Goal: Task Accomplishment & Management: Manage account settings

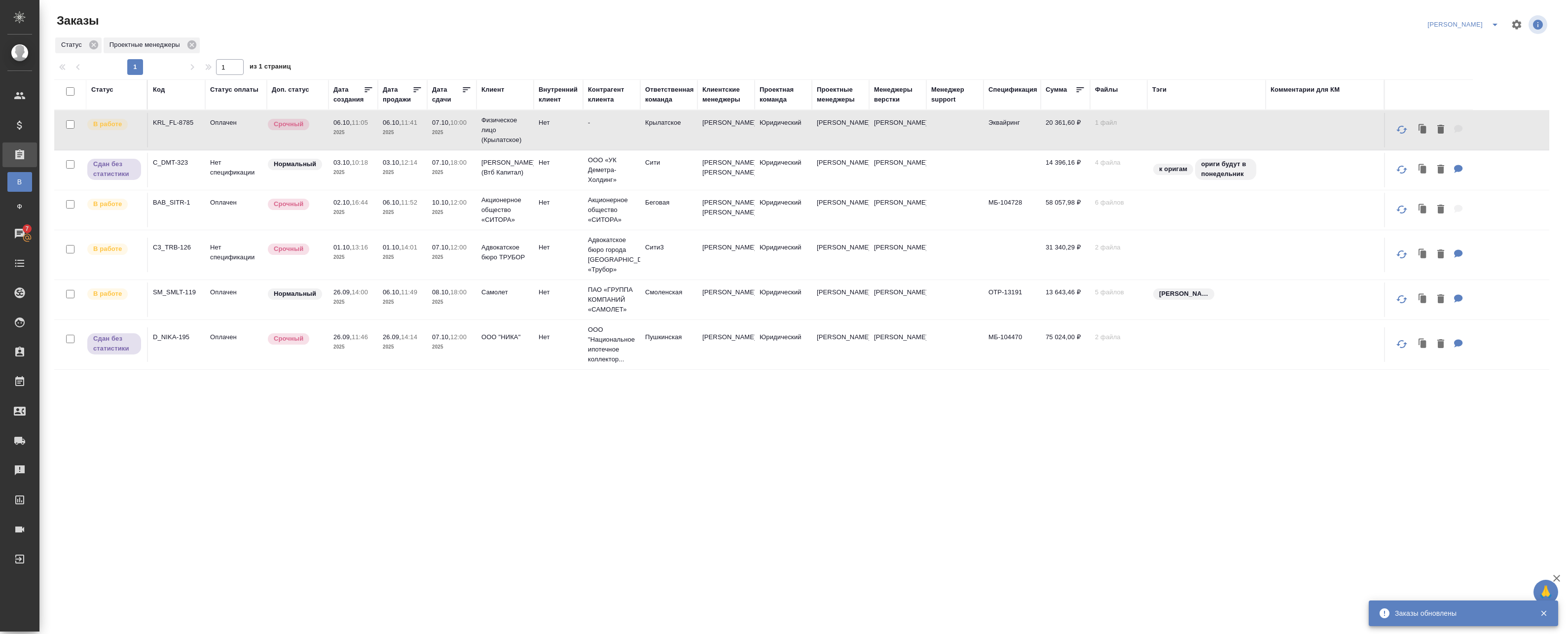
click at [349, 341] on p "26.09," at bounding box center [342, 336] width 18 height 7
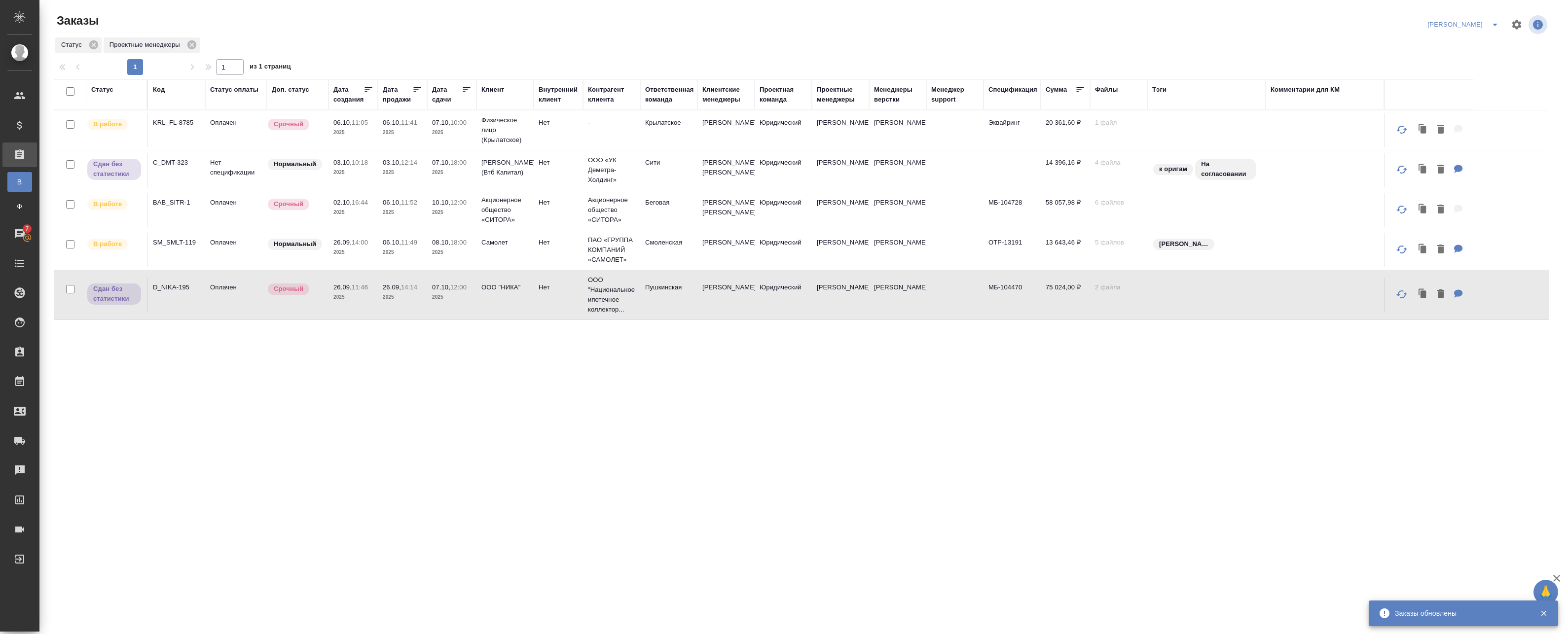
drag, startPoint x: 1476, startPoint y: 29, endPoint x: 1486, endPoint y: 23, distance: 11.7
click at [1476, 29] on div "Артак" at bounding box center [1465, 25] width 80 height 16
click at [1489, 22] on icon "split button" at bounding box center [1494, 25] width 12 height 12
click at [1475, 46] on li "leagal" at bounding box center [1476, 44] width 42 height 16
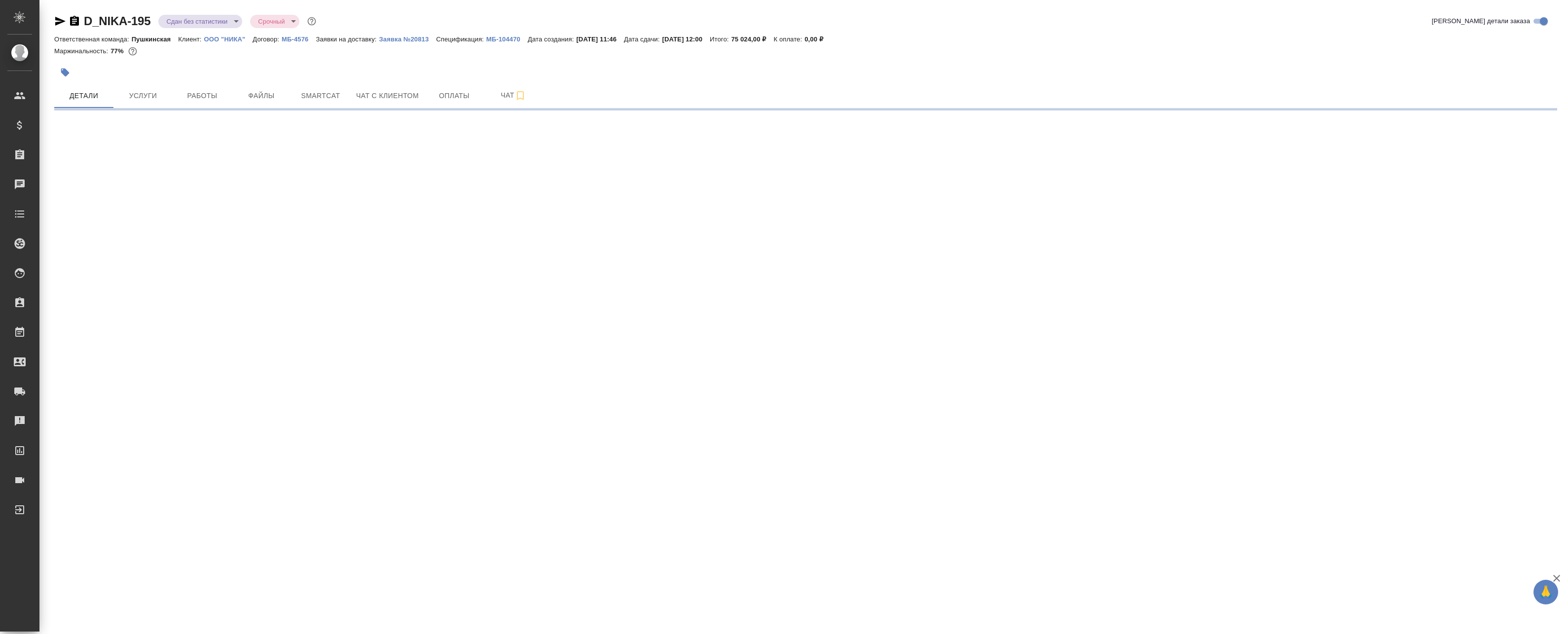
select select "RU"
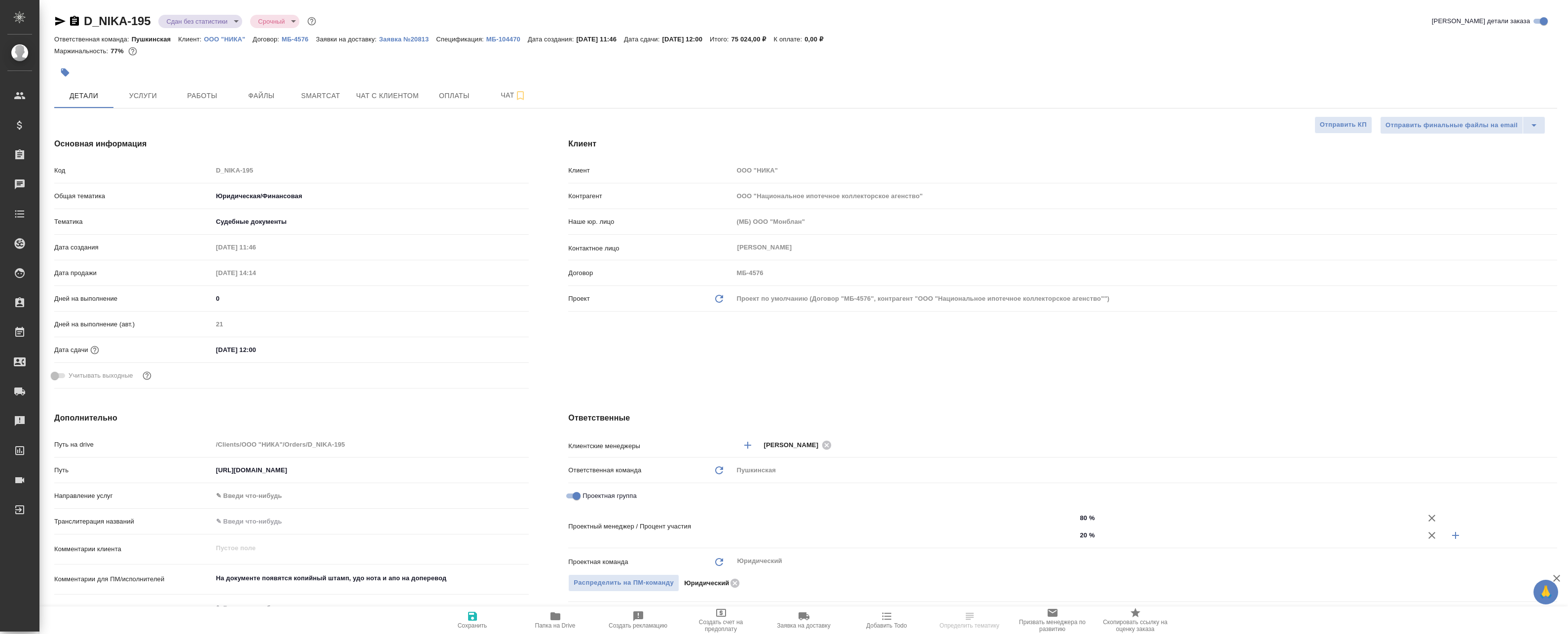
type textarea "x"
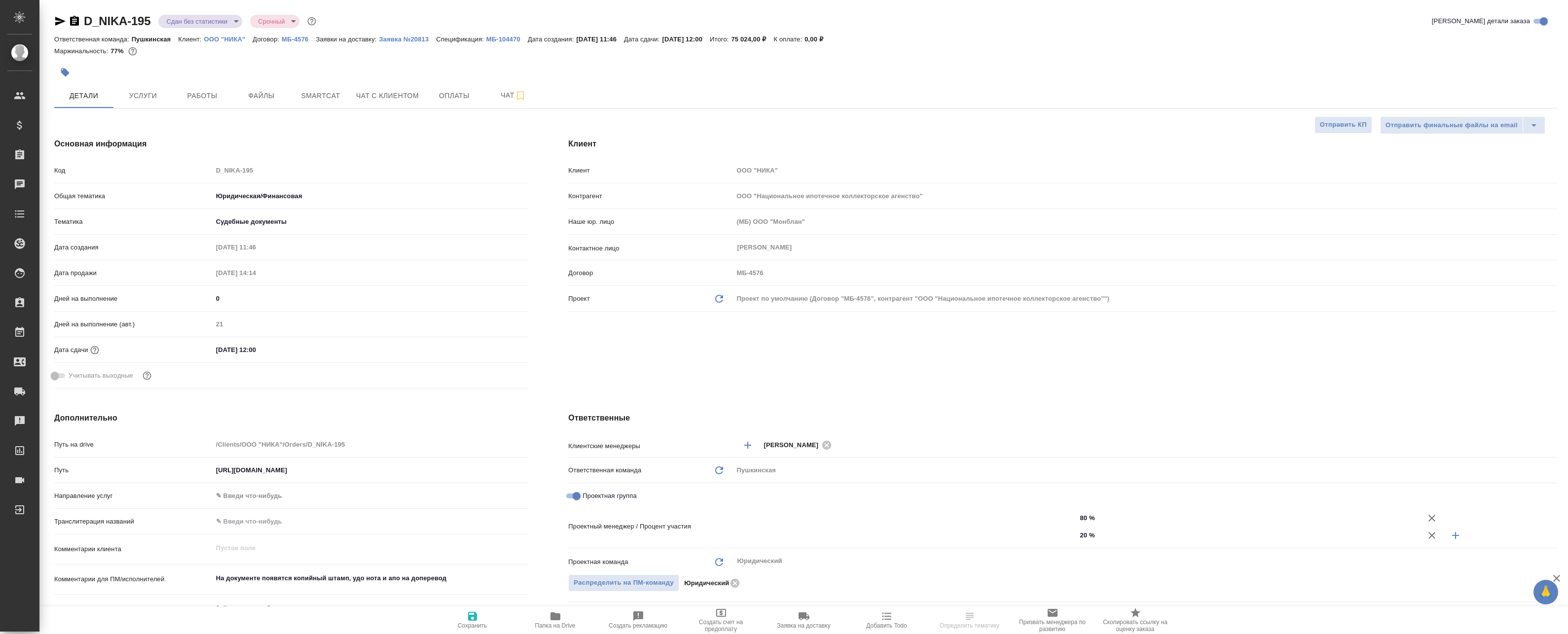
type textarea "x"
type input "[PERSON_NAME]"
click at [209, 98] on span "Работы" at bounding box center [202, 96] width 47 height 12
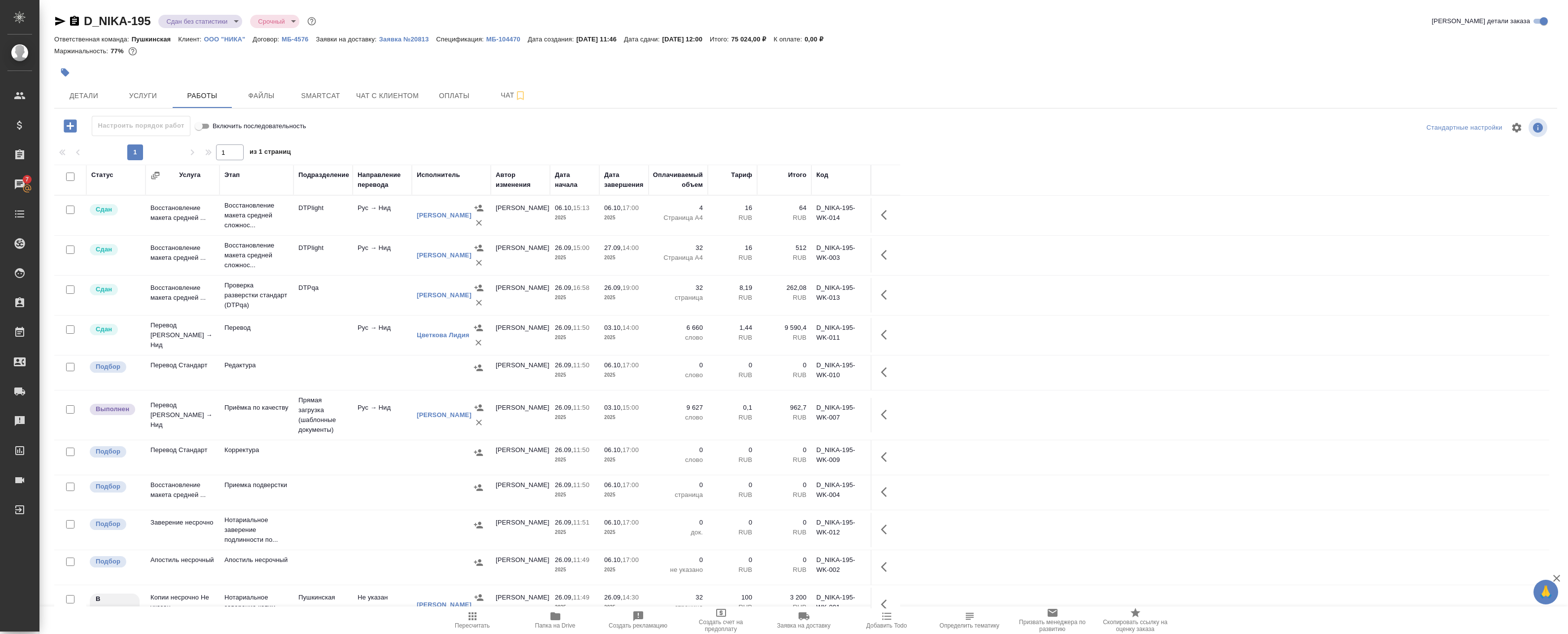
click at [370, 211] on td "Рус → Нид" at bounding box center [382, 215] width 59 height 34
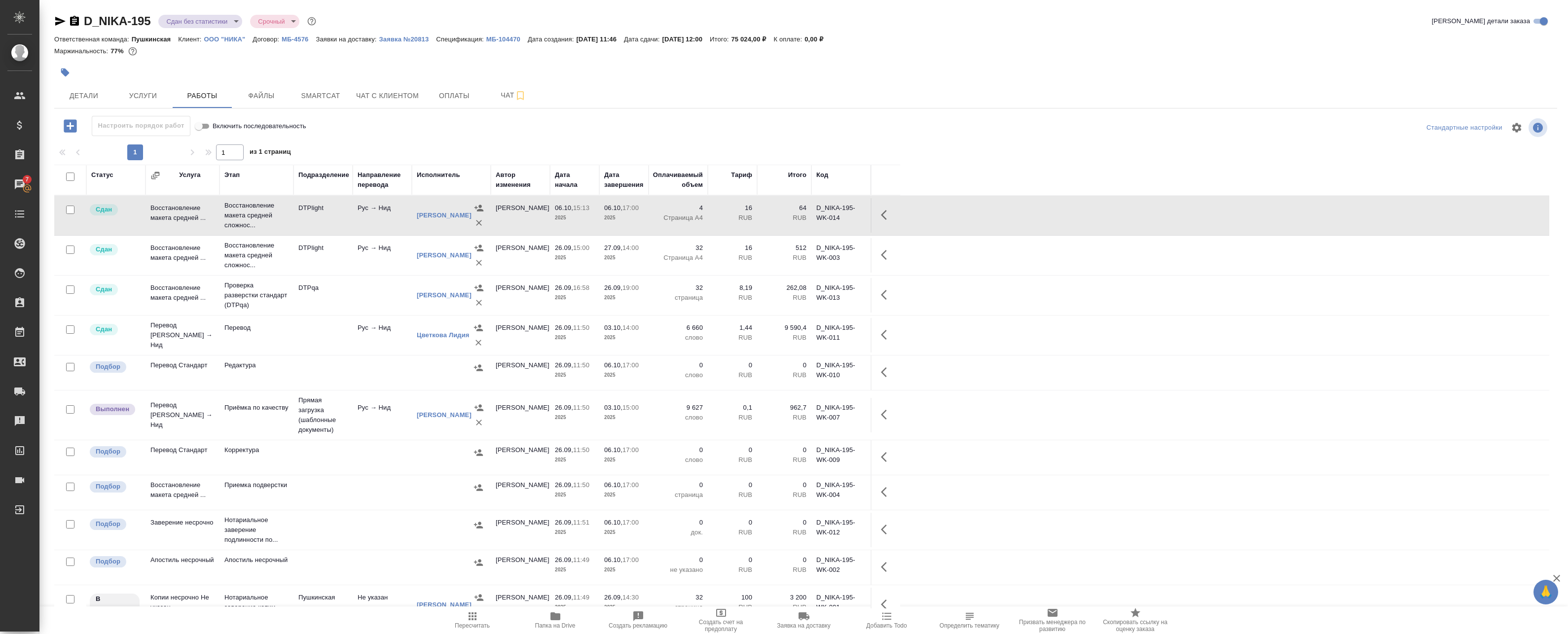
click at [370, 211] on td "Рус → Нид" at bounding box center [382, 215] width 59 height 34
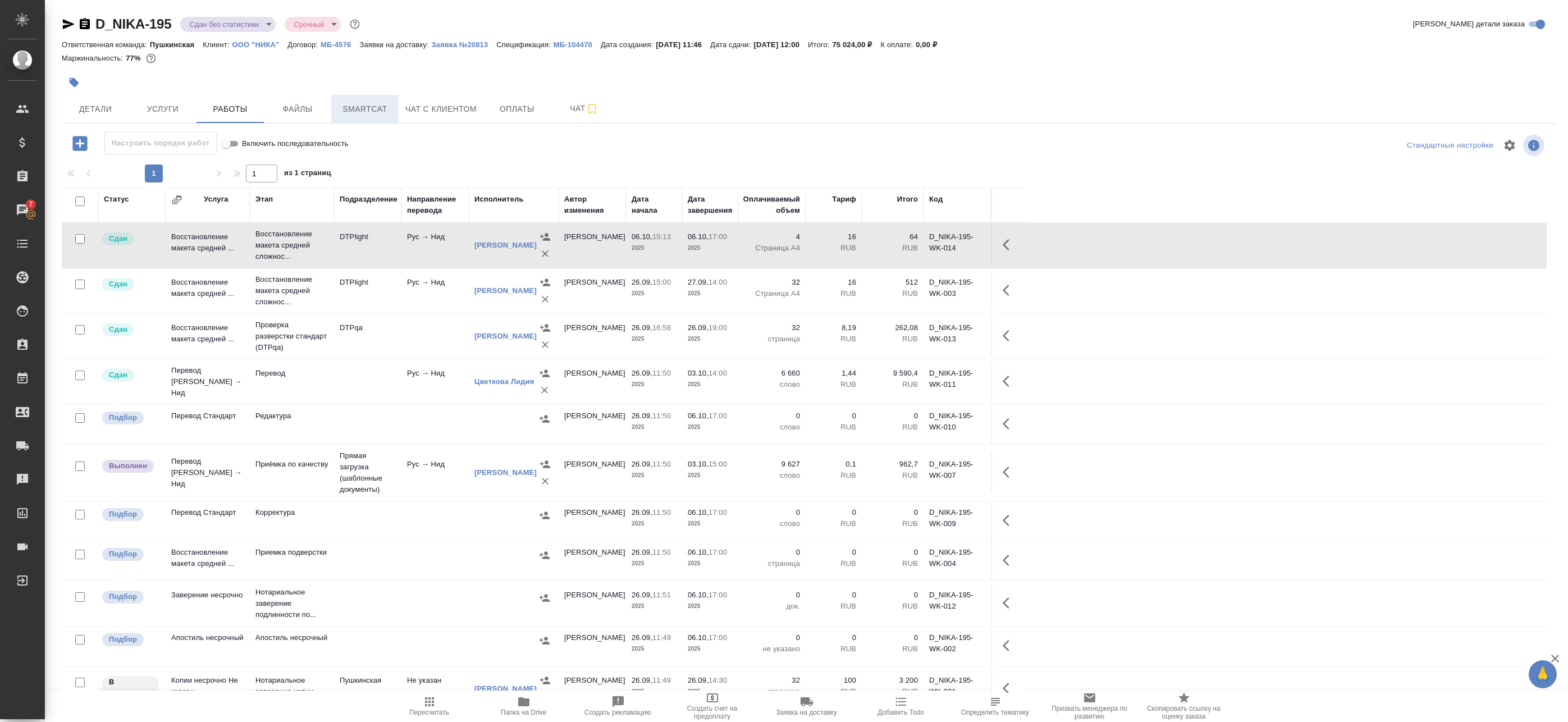
click at [377, 106] on span "Smartcat" at bounding box center [364, 109] width 54 height 14
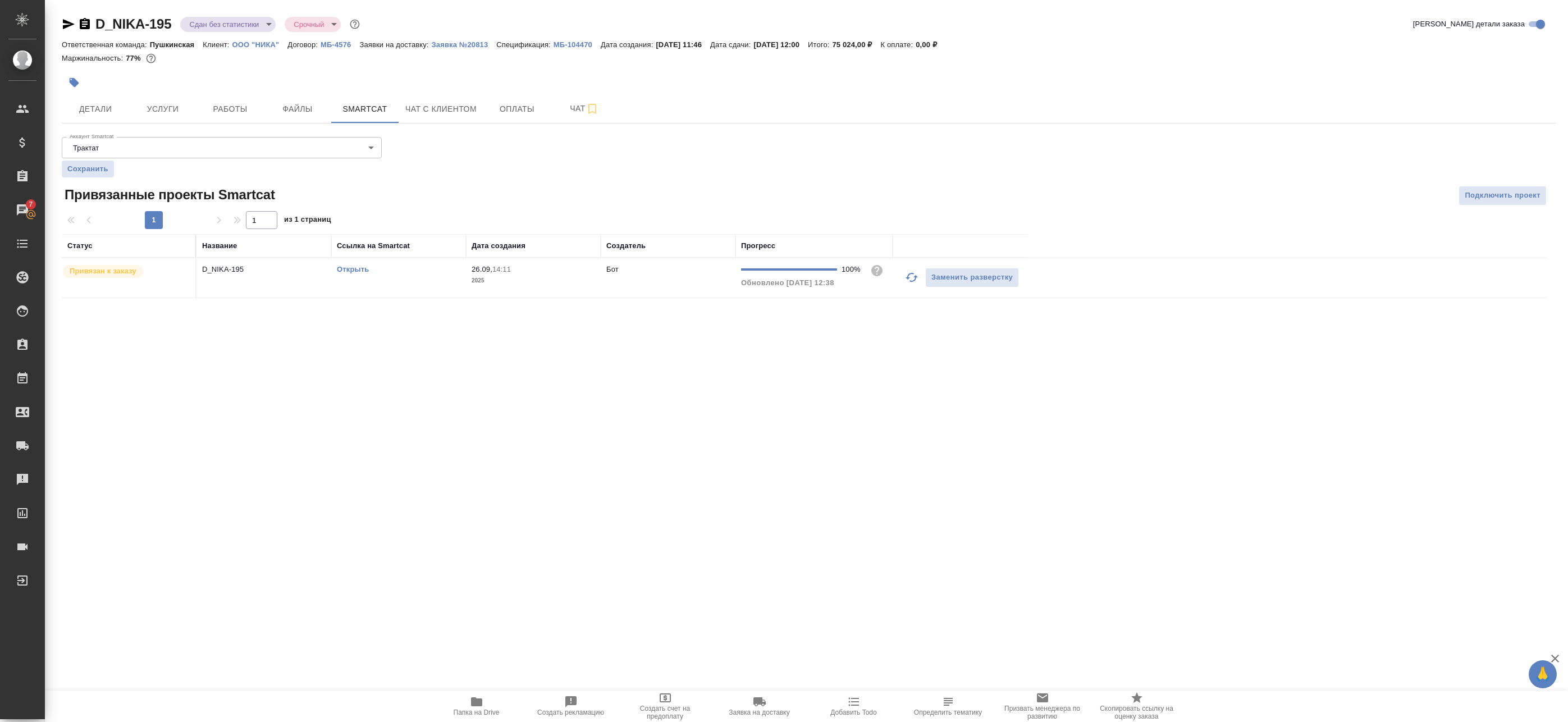
click at [347, 273] on link "Открыть" at bounding box center [353, 269] width 32 height 8
click at [212, 96] on button "Работы" at bounding box center [230, 109] width 67 height 28
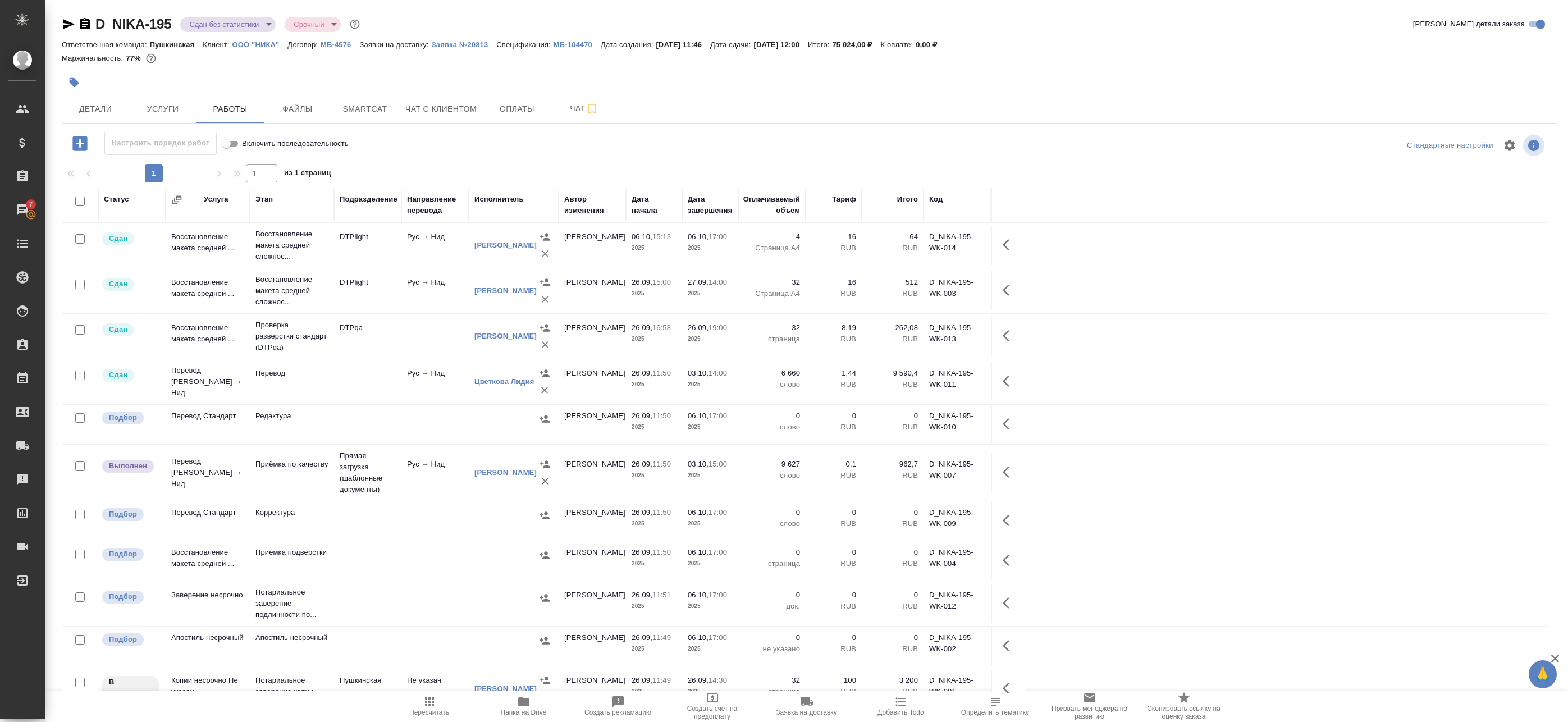
click at [90, 132] on div at bounding box center [80, 143] width 29 height 23
click at [87, 142] on icon "button" at bounding box center [80, 143] width 15 height 15
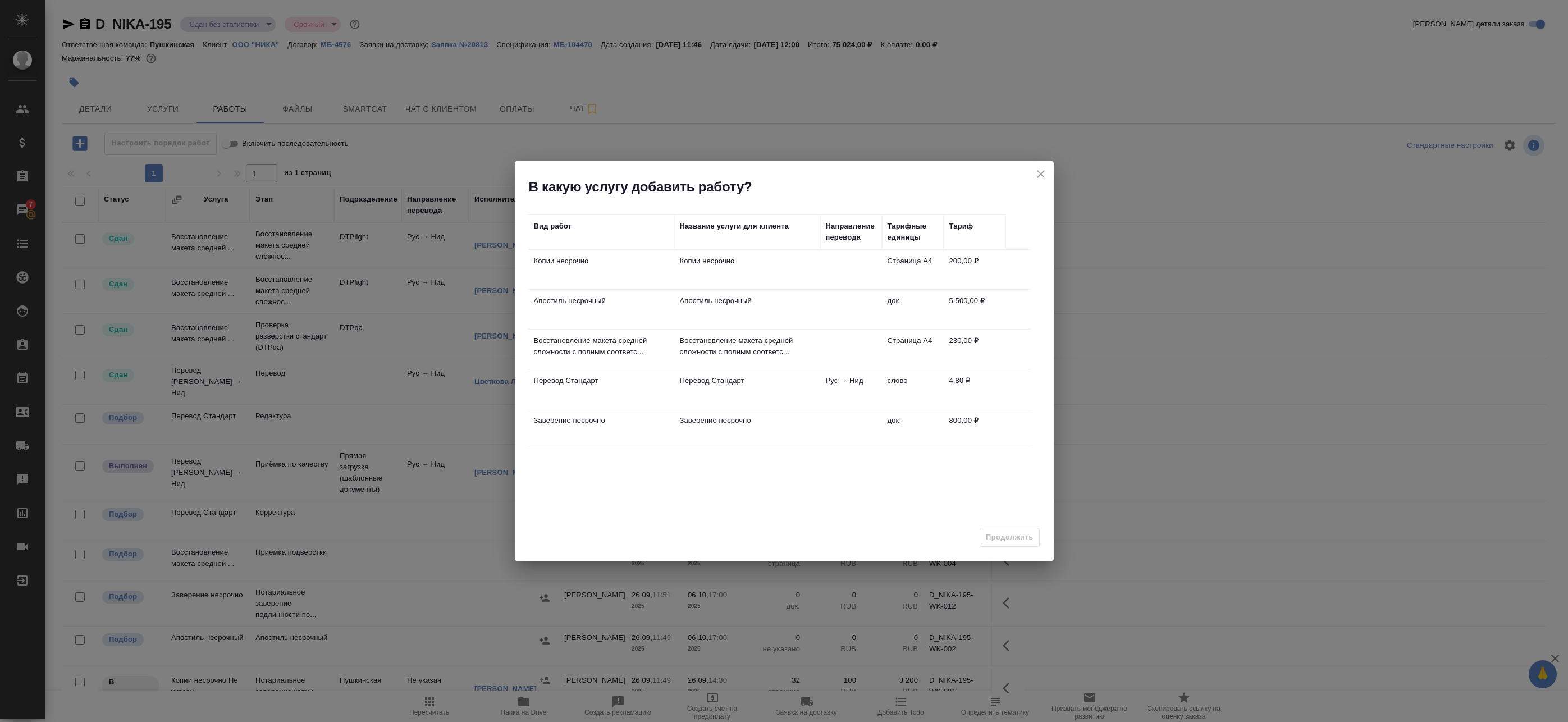
click at [772, 381] on p "Перевод Стандарт" at bounding box center [747, 380] width 135 height 11
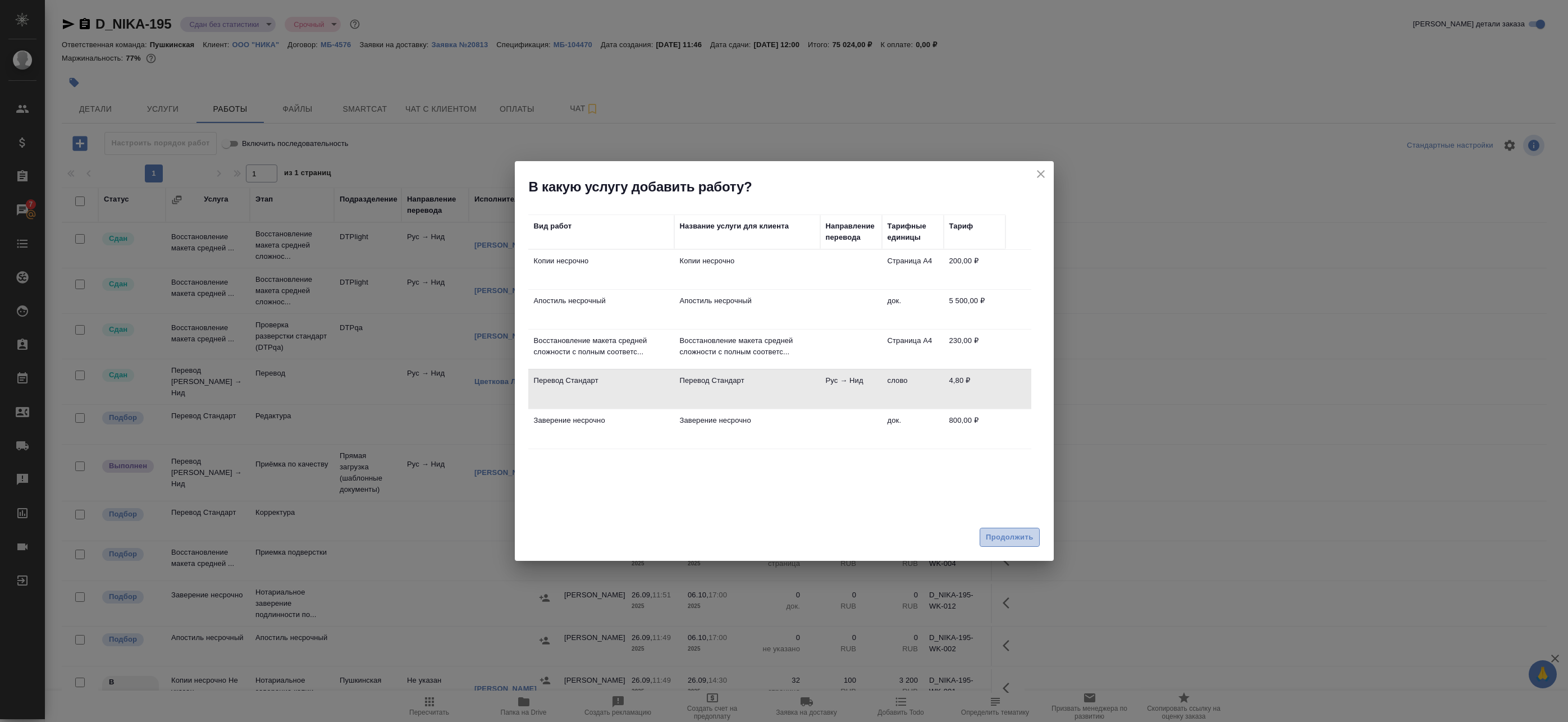
click at [1036, 534] on button "Продолжить" at bounding box center [1010, 538] width 59 height 20
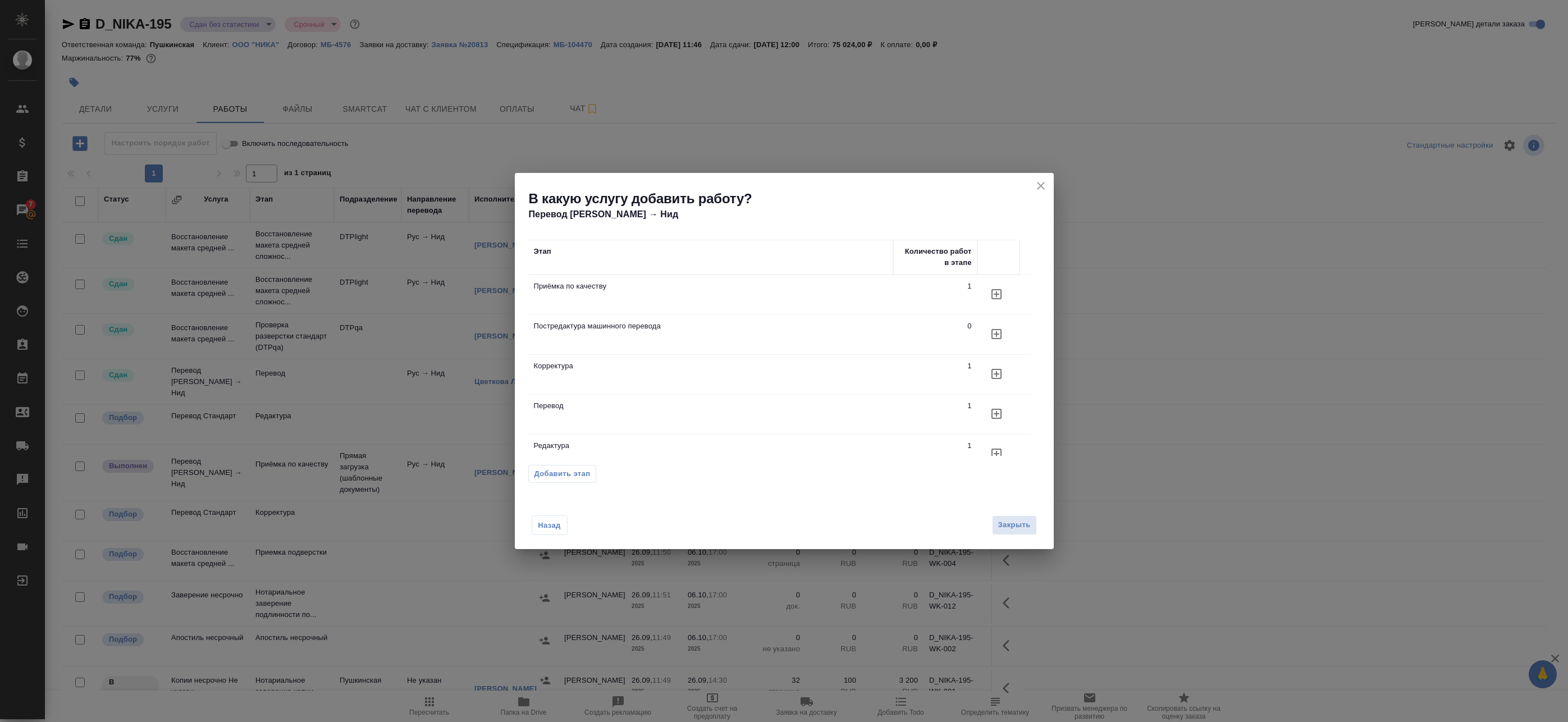
click at [1001, 412] on icon "button" at bounding box center [997, 414] width 10 height 10
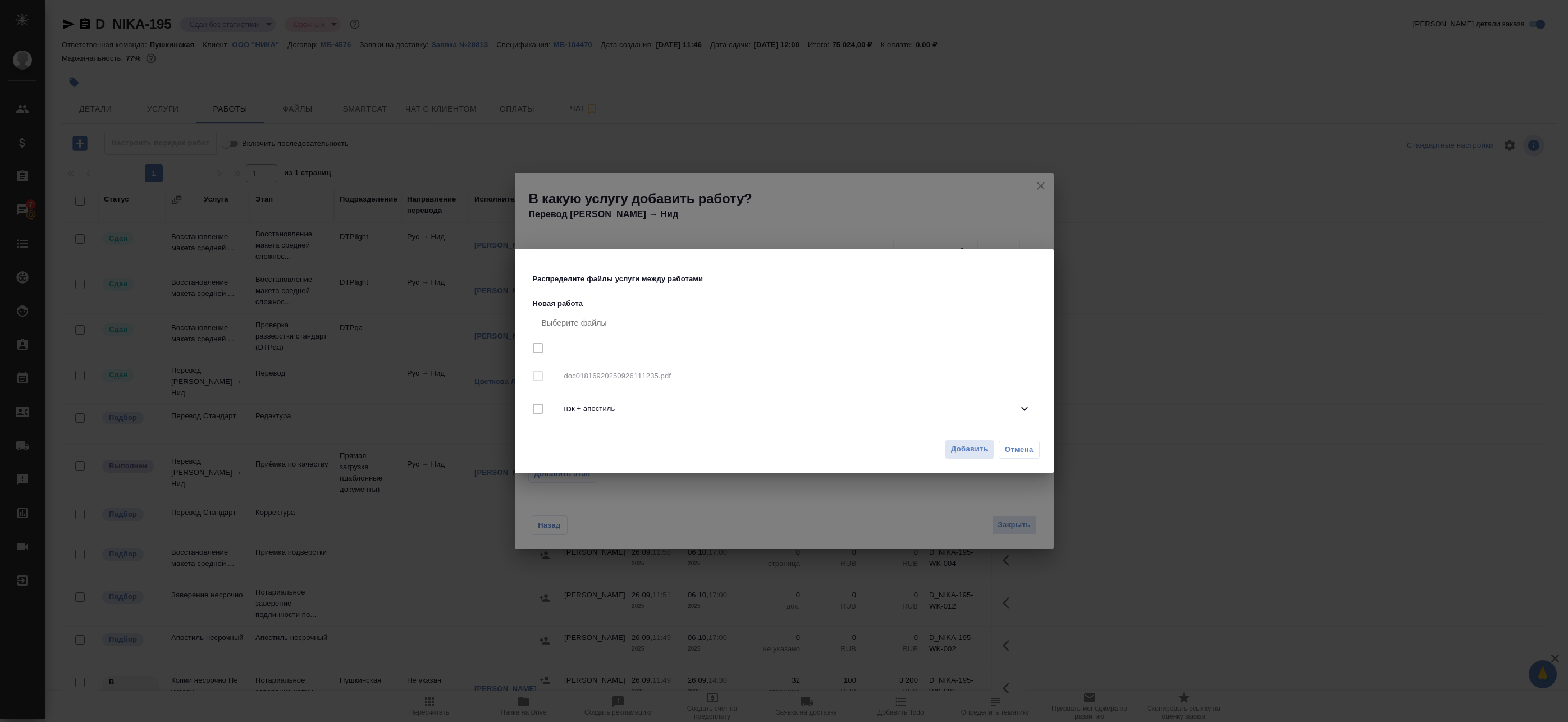
checkbox input "true"
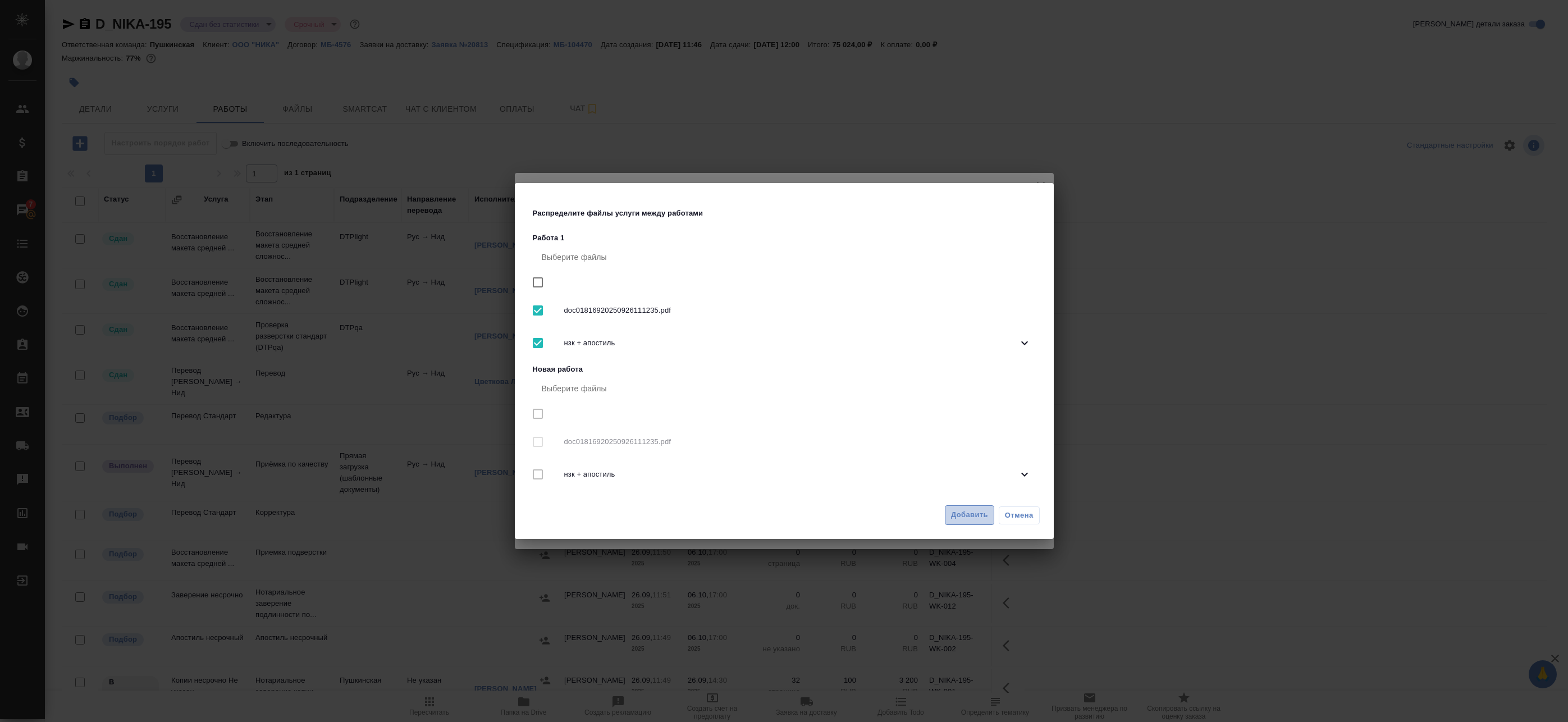
click at [973, 516] on span "Добавить" at bounding box center [970, 515] width 37 height 13
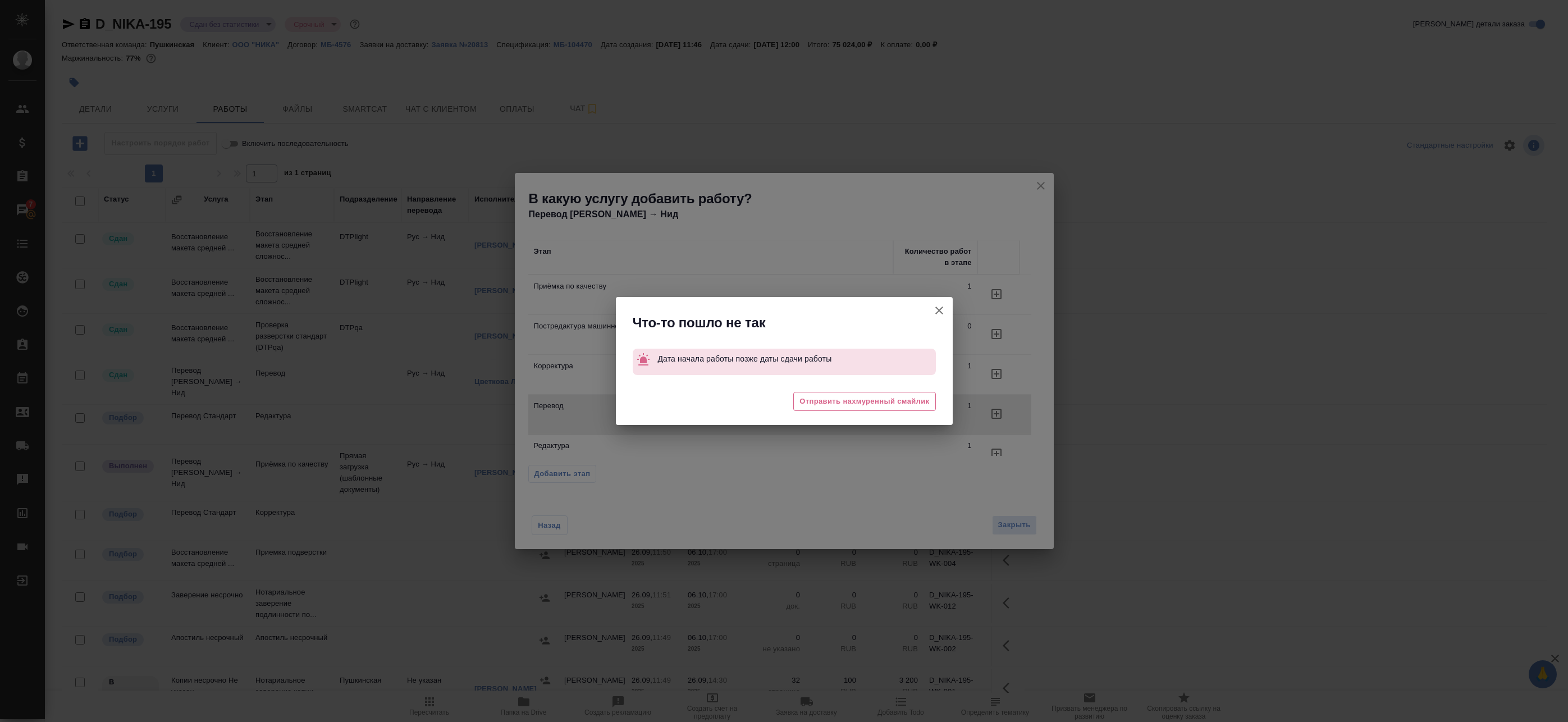
click at [938, 312] on icon "button" at bounding box center [939, 310] width 13 height 13
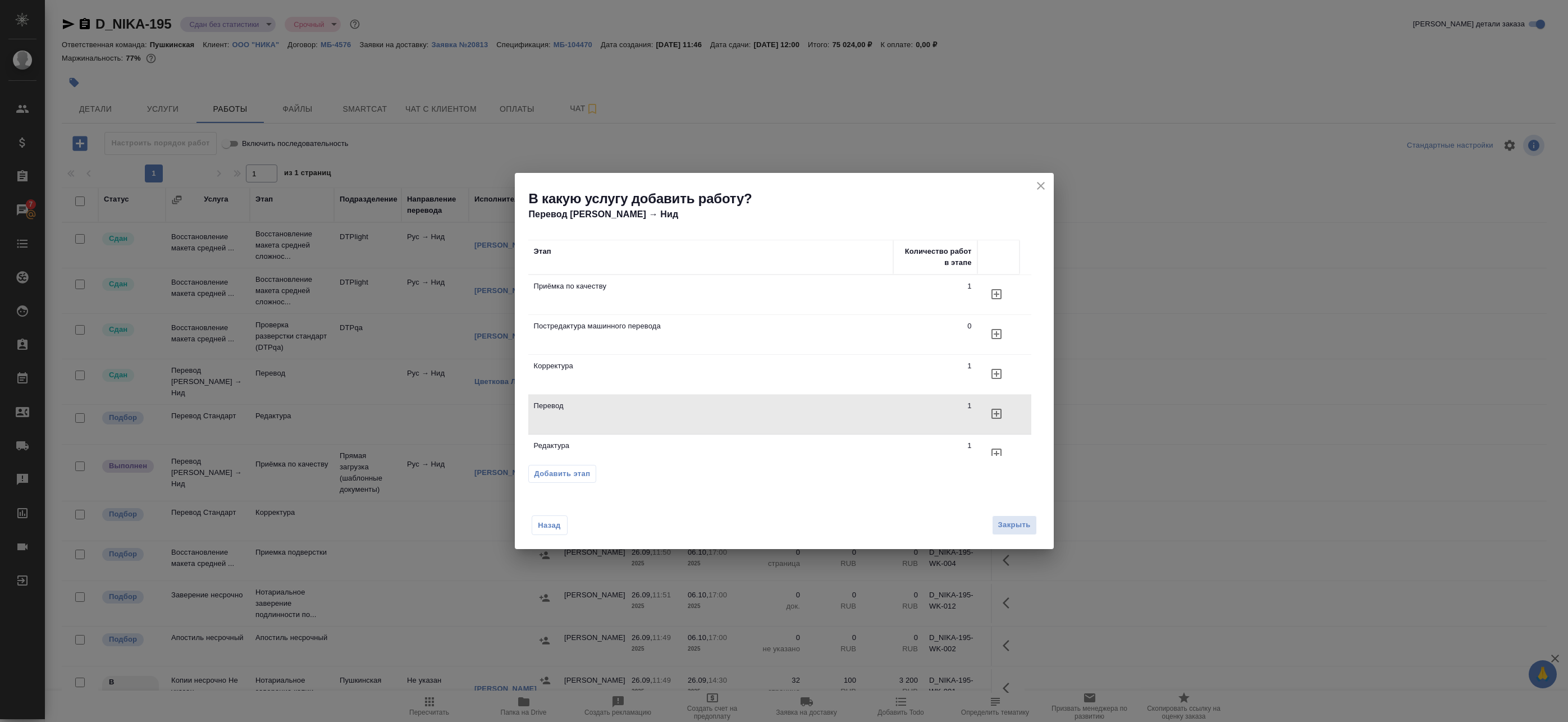
click at [997, 452] on icon "button" at bounding box center [996, 453] width 13 height 13
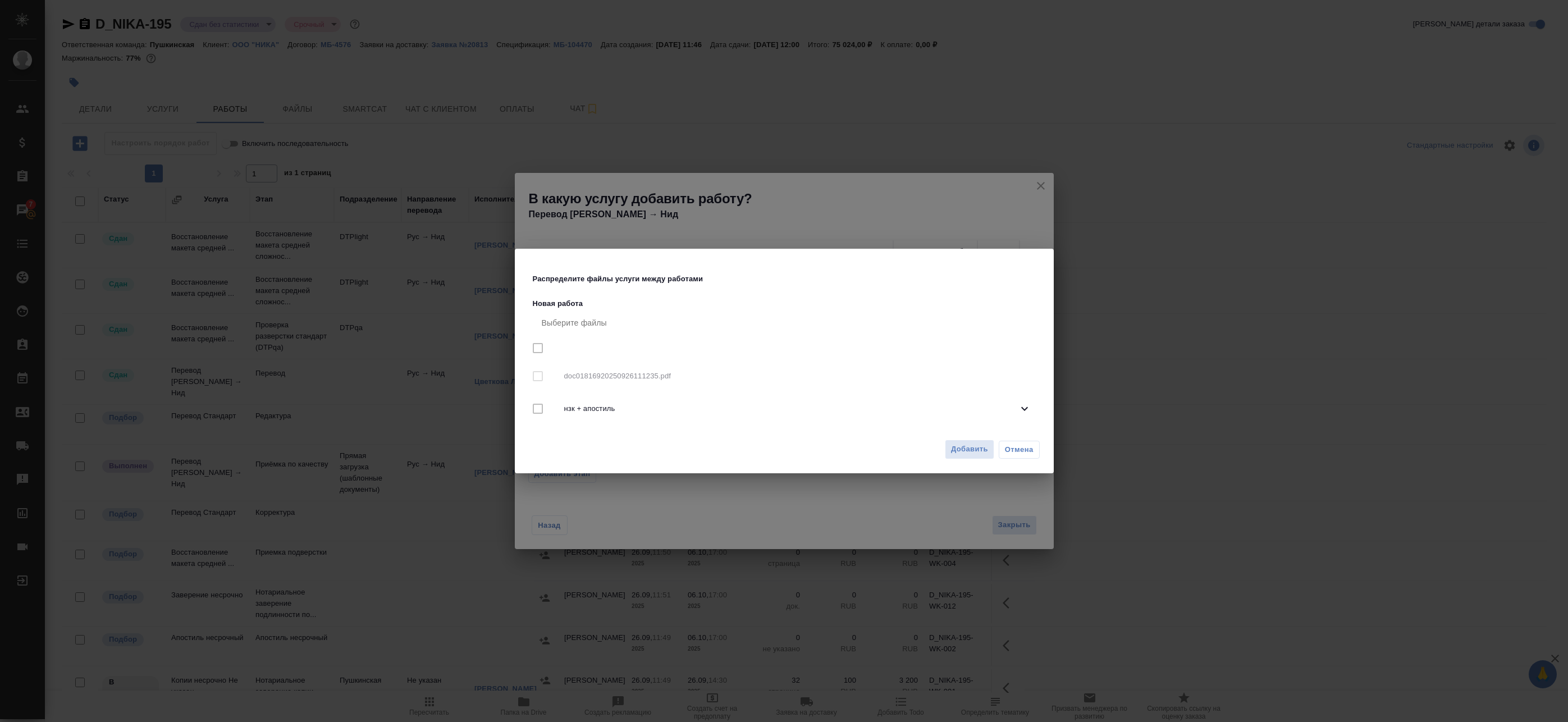
checkbox input "true"
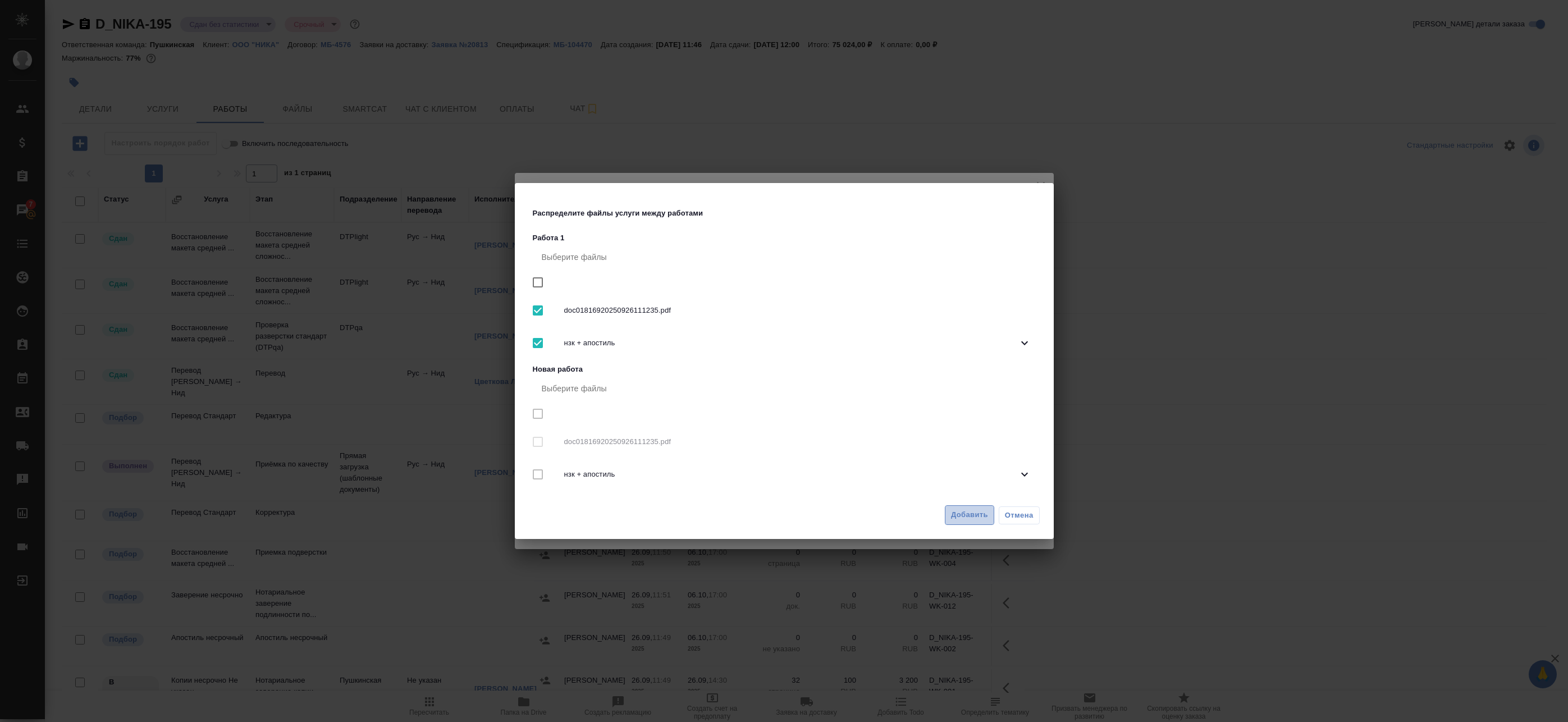
click at [977, 514] on span "Добавить" at bounding box center [970, 515] width 37 height 13
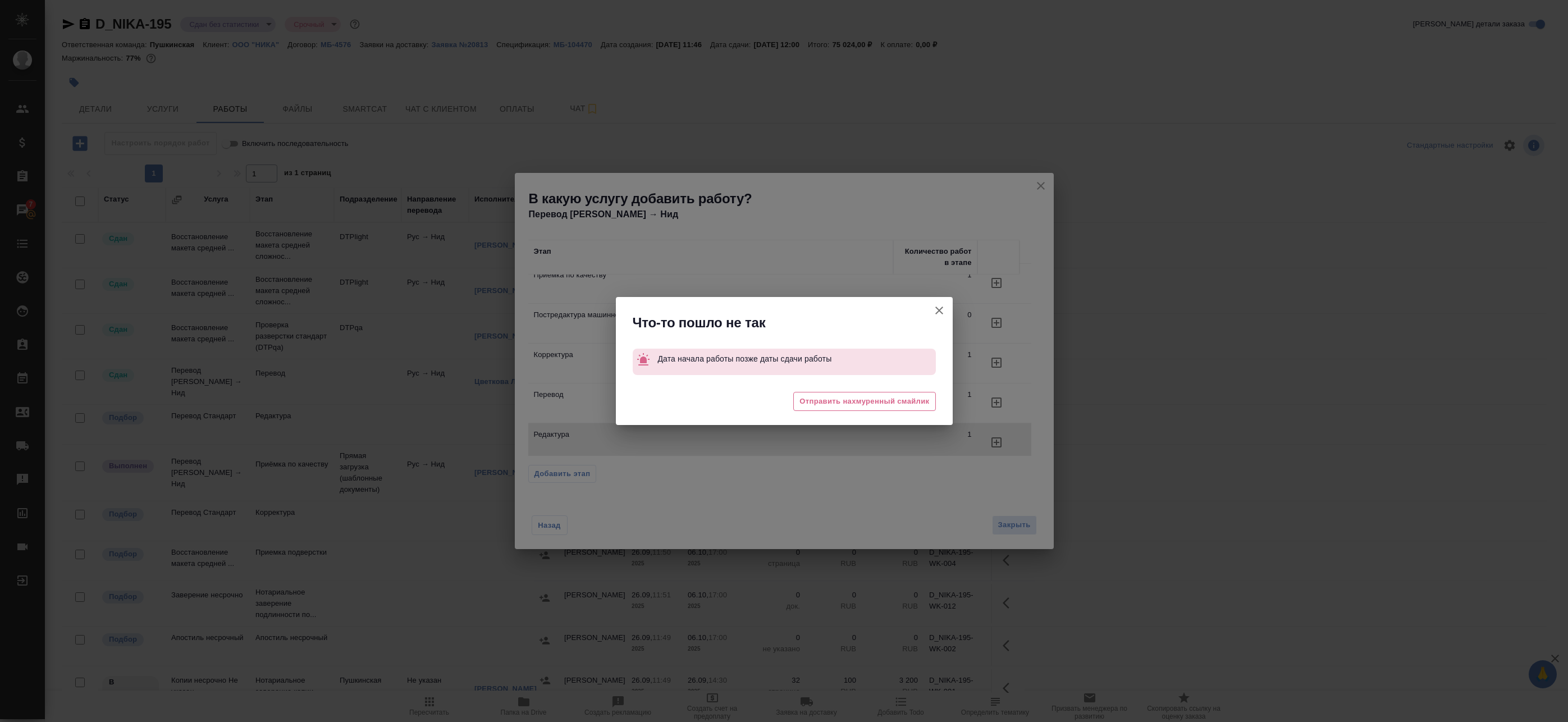
click at [944, 298] on button "Группировать работы по услугам" at bounding box center [939, 310] width 27 height 27
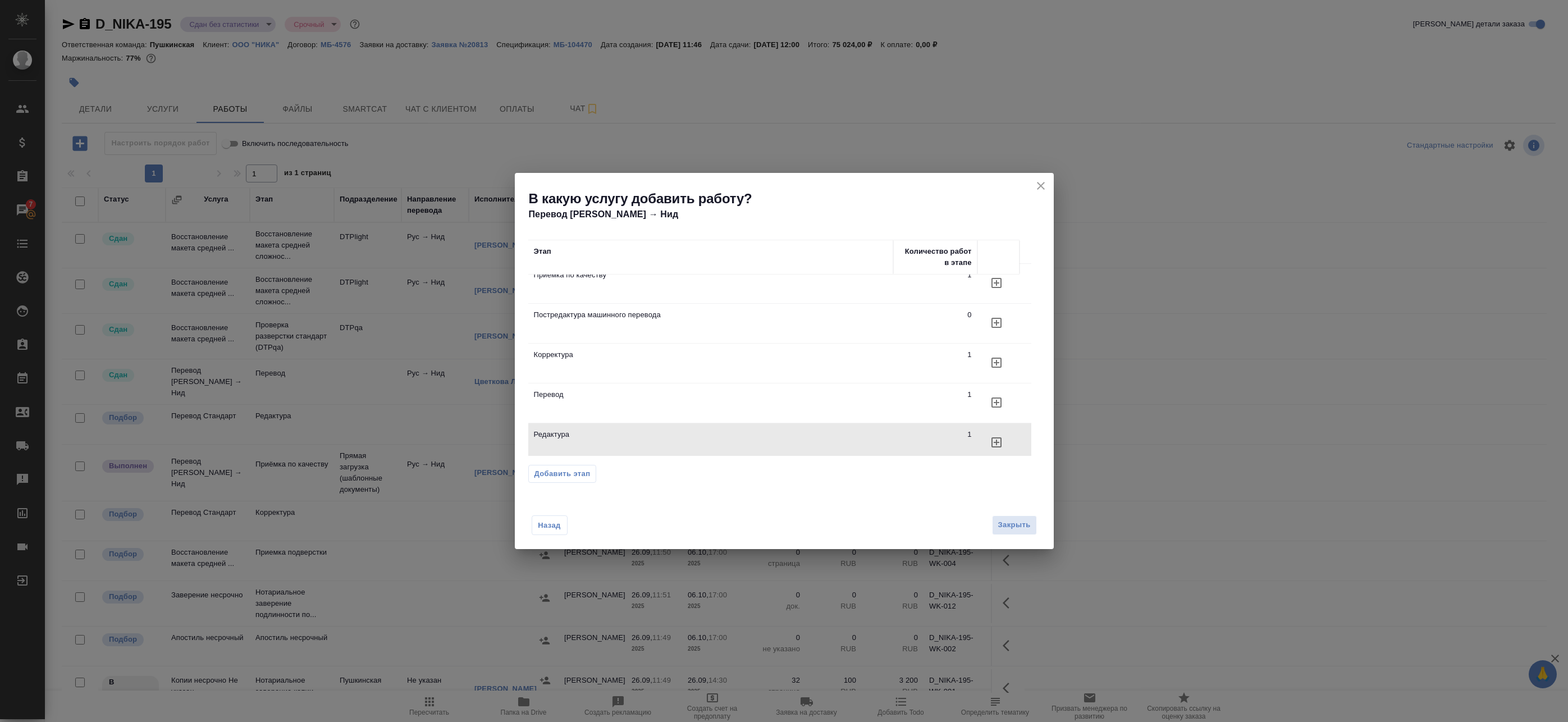
click at [1038, 187] on icon "close" at bounding box center [1041, 186] width 13 height 13
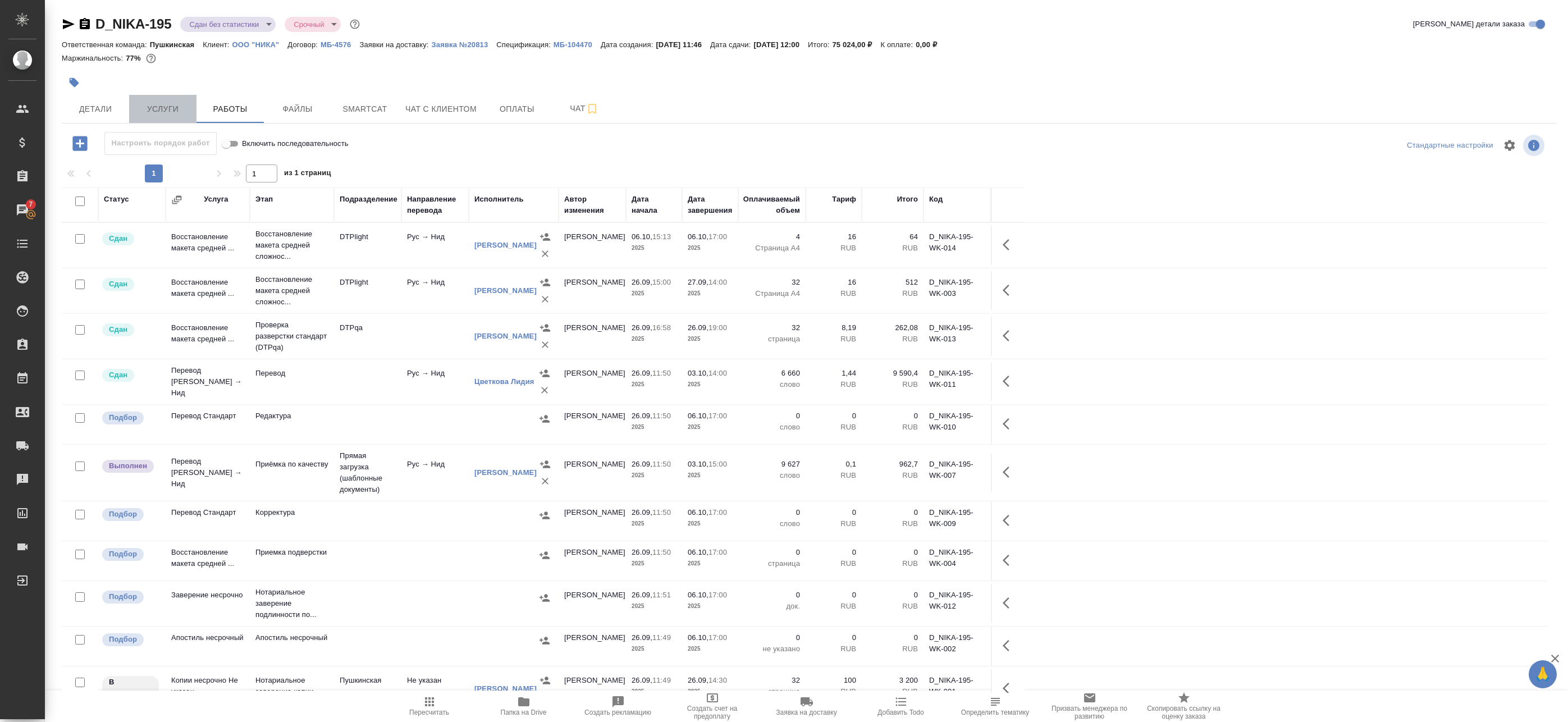
click at [184, 104] on span "Услуги" at bounding box center [162, 109] width 54 height 14
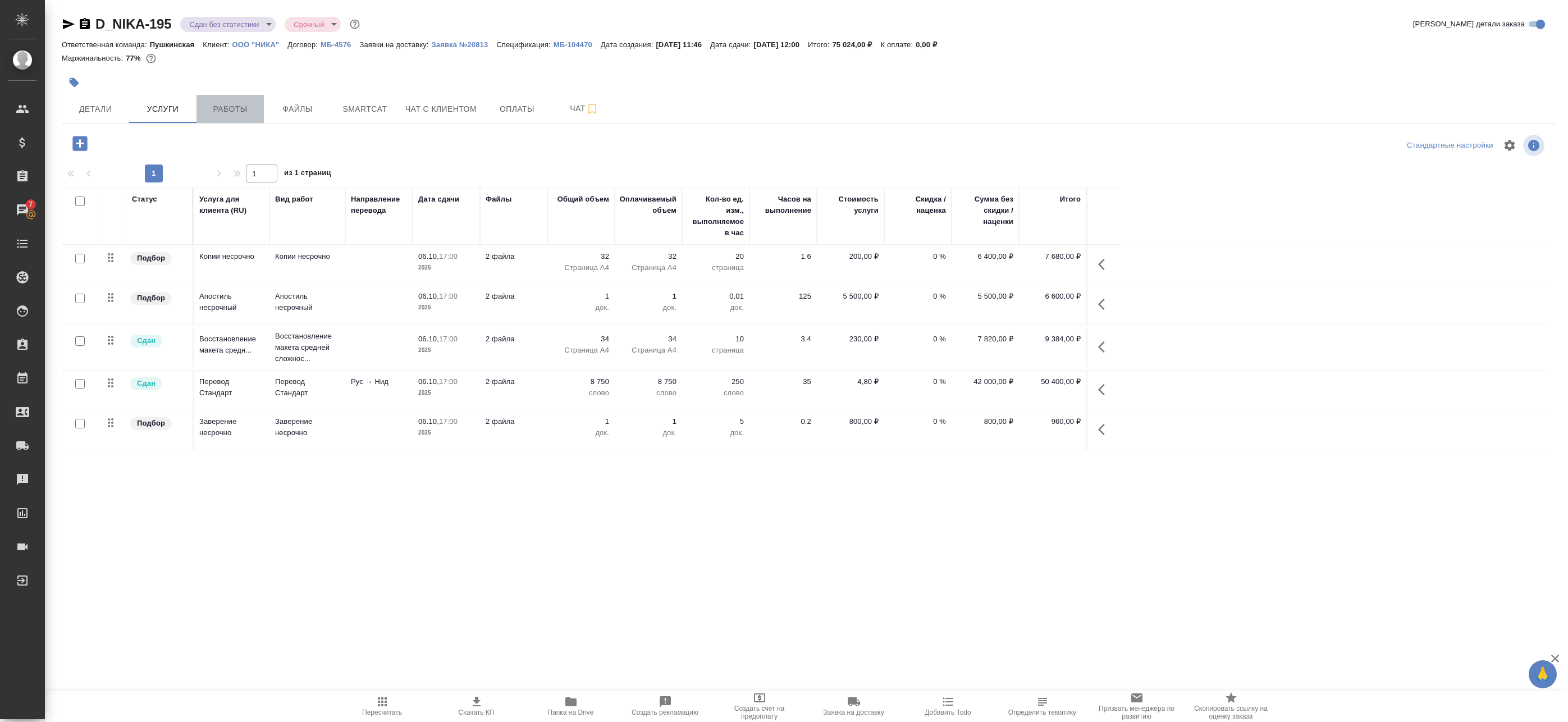
click at [209, 104] on span "Работы" at bounding box center [230, 109] width 54 height 14
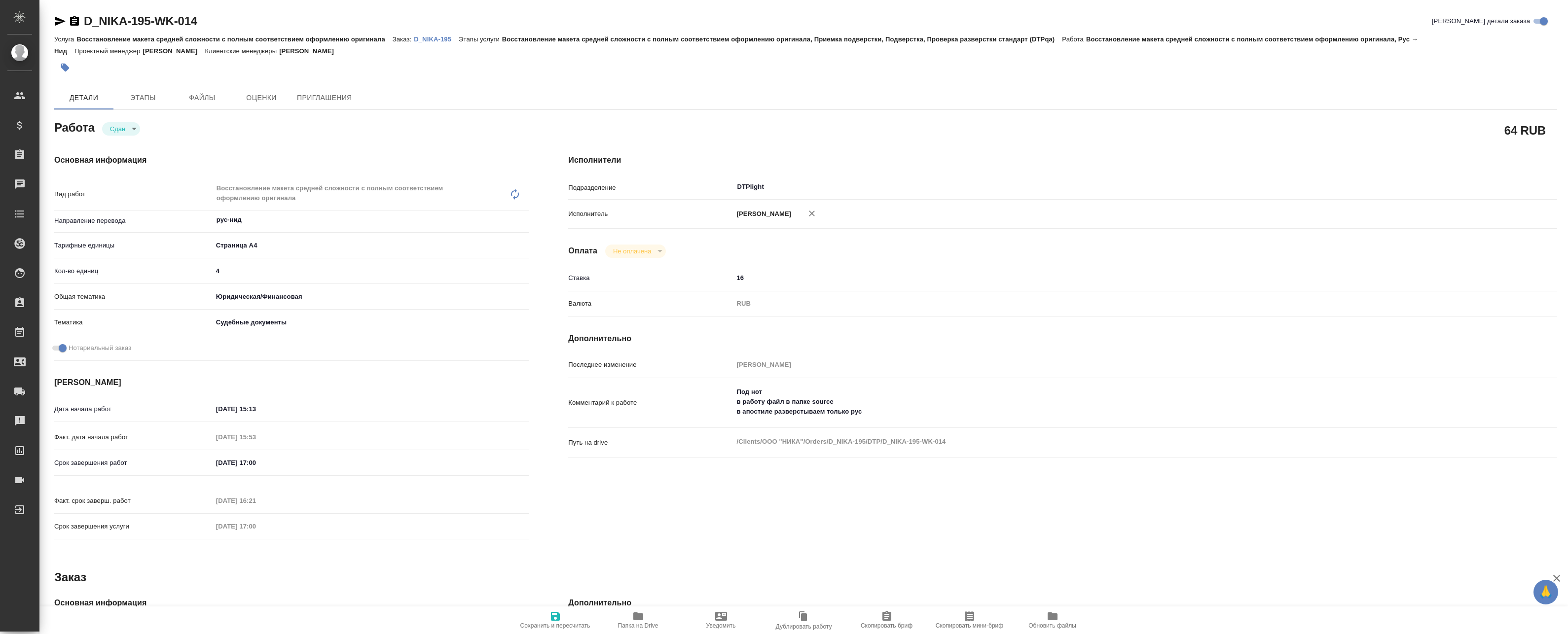
type textarea "x"
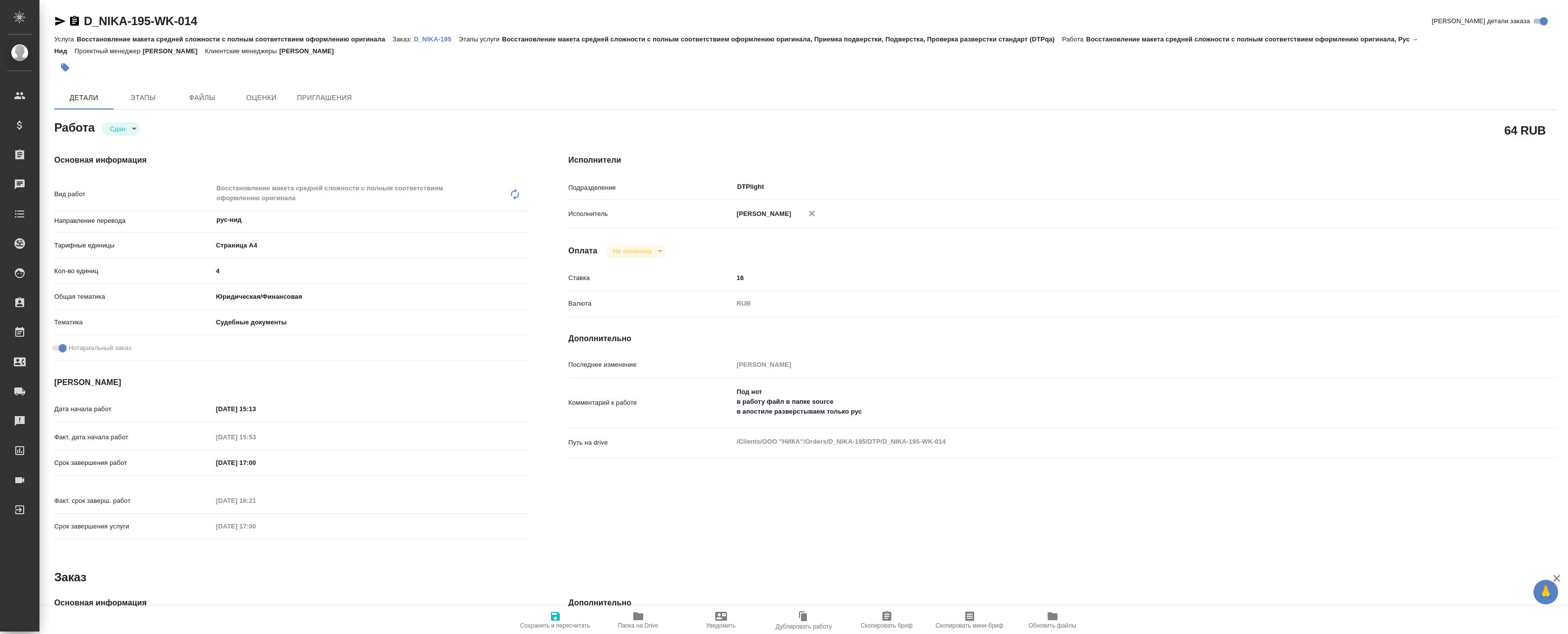
type textarea "x"
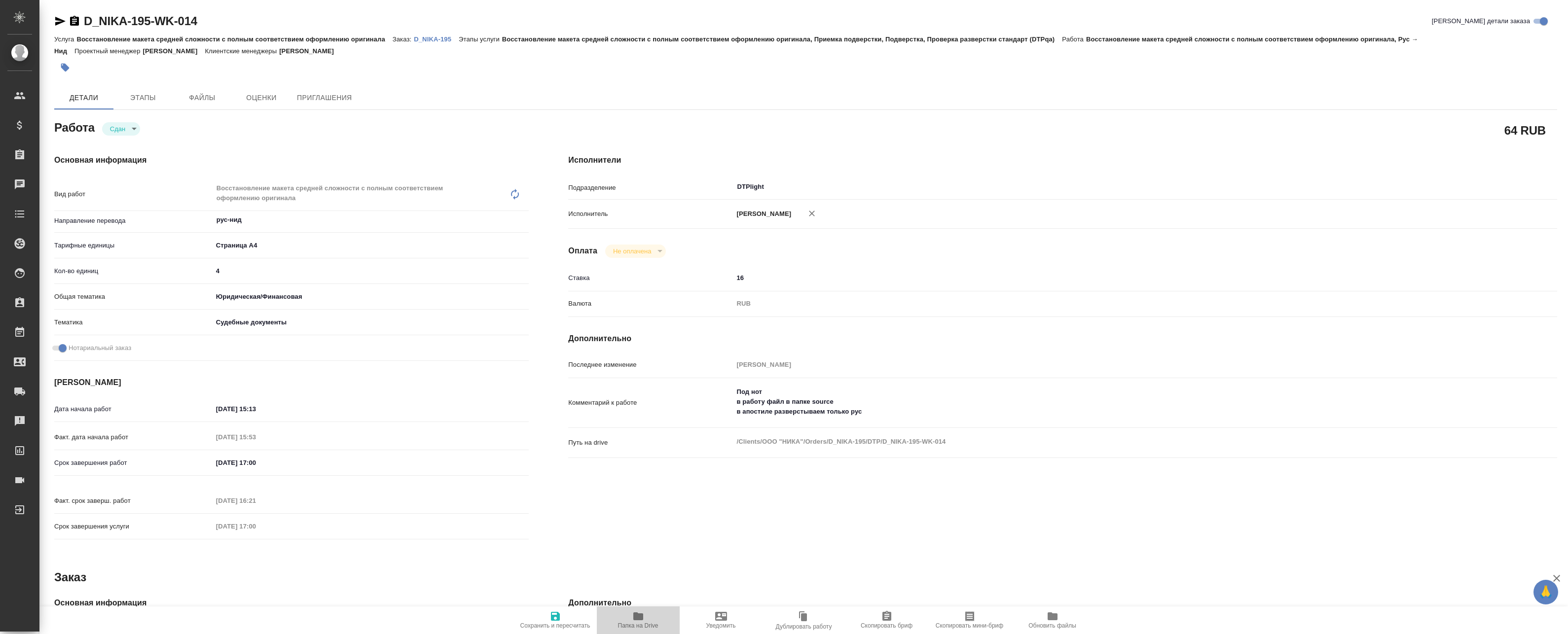
click at [645, 618] on span "Папка на Drive" at bounding box center [638, 619] width 71 height 19
type textarea "x"
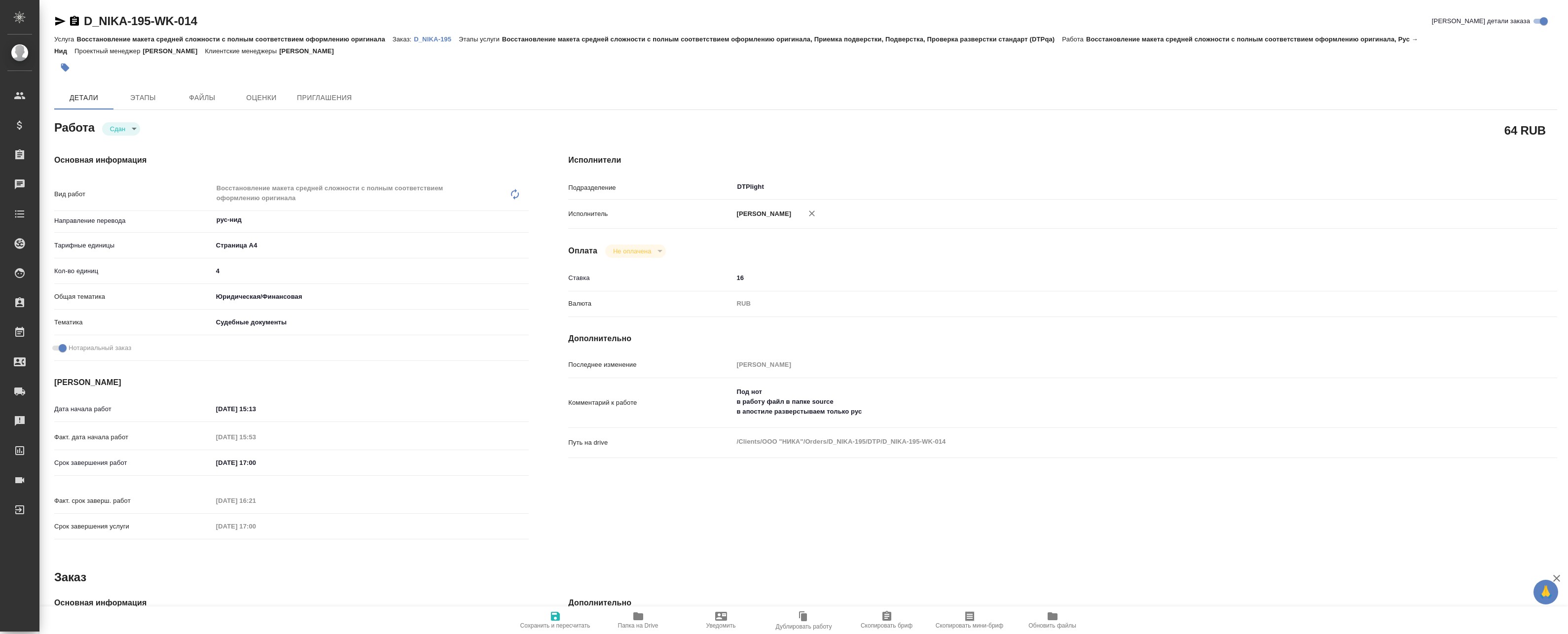
type textarea "x"
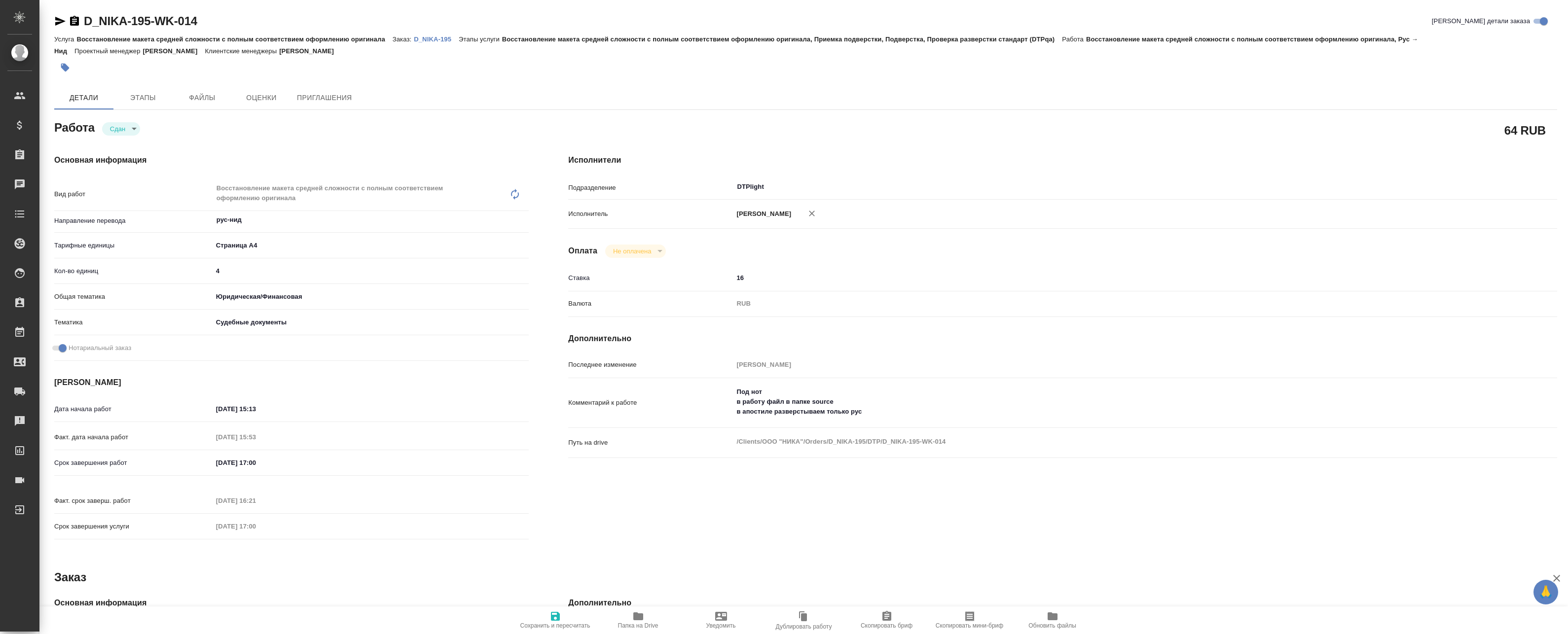
type textarea "x"
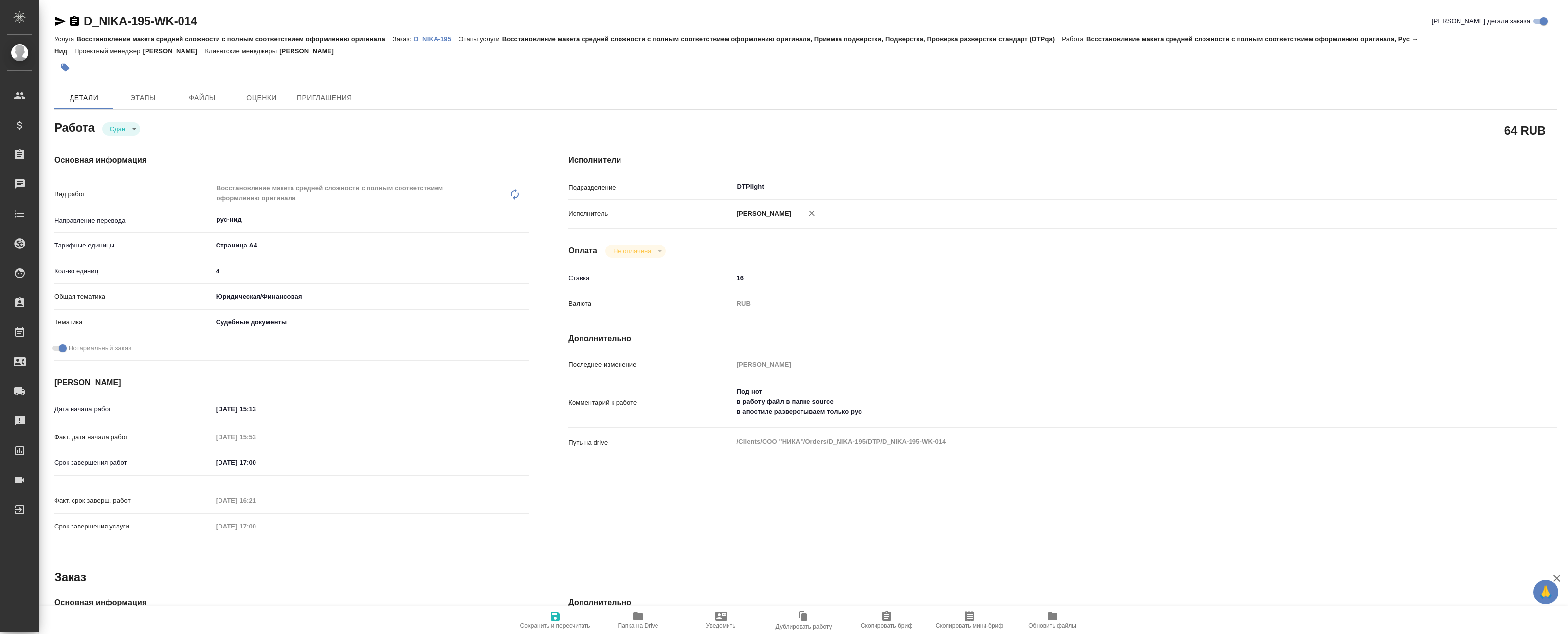
type textarea "x"
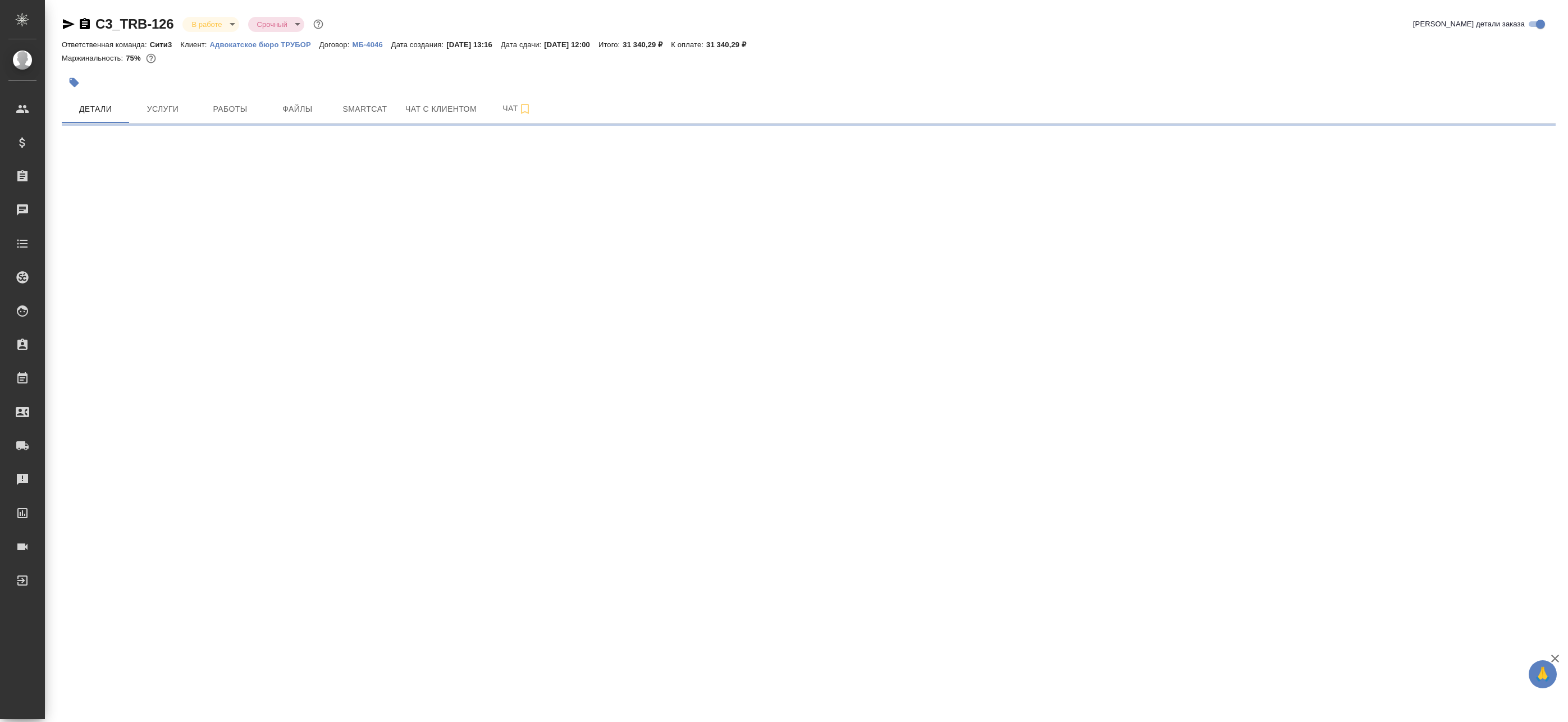
select select "RU"
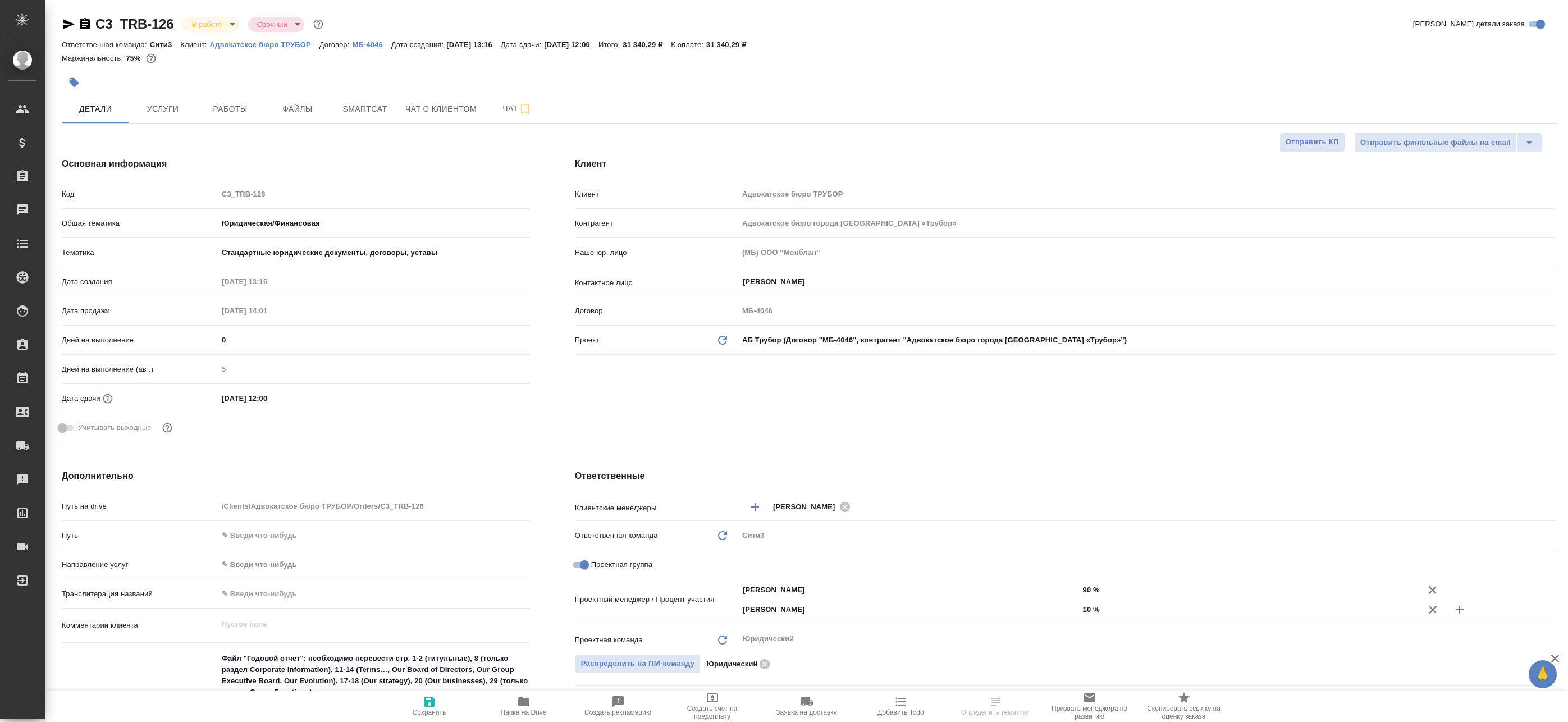
type textarea "x"
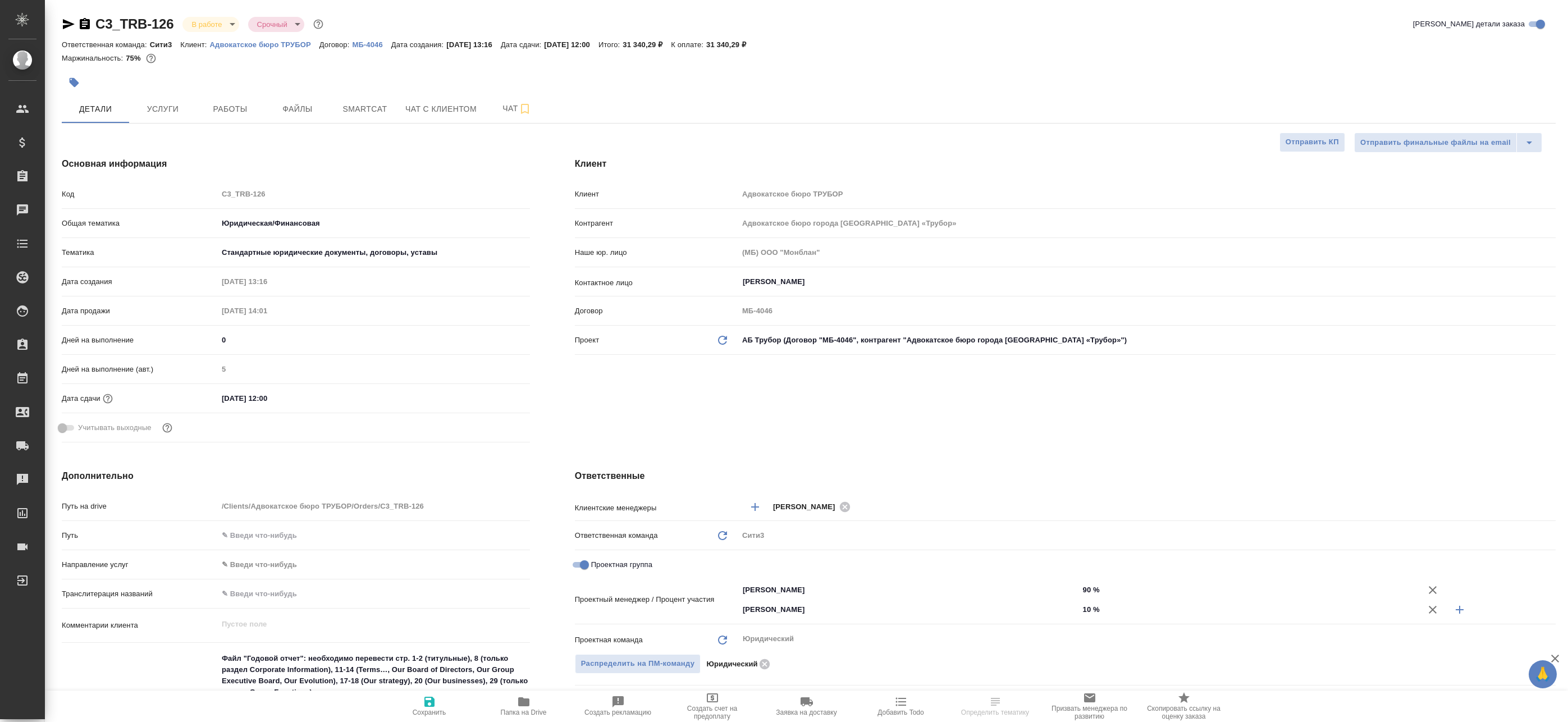
type textarea "x"
click at [233, 112] on span "Работы" at bounding box center [230, 109] width 54 height 14
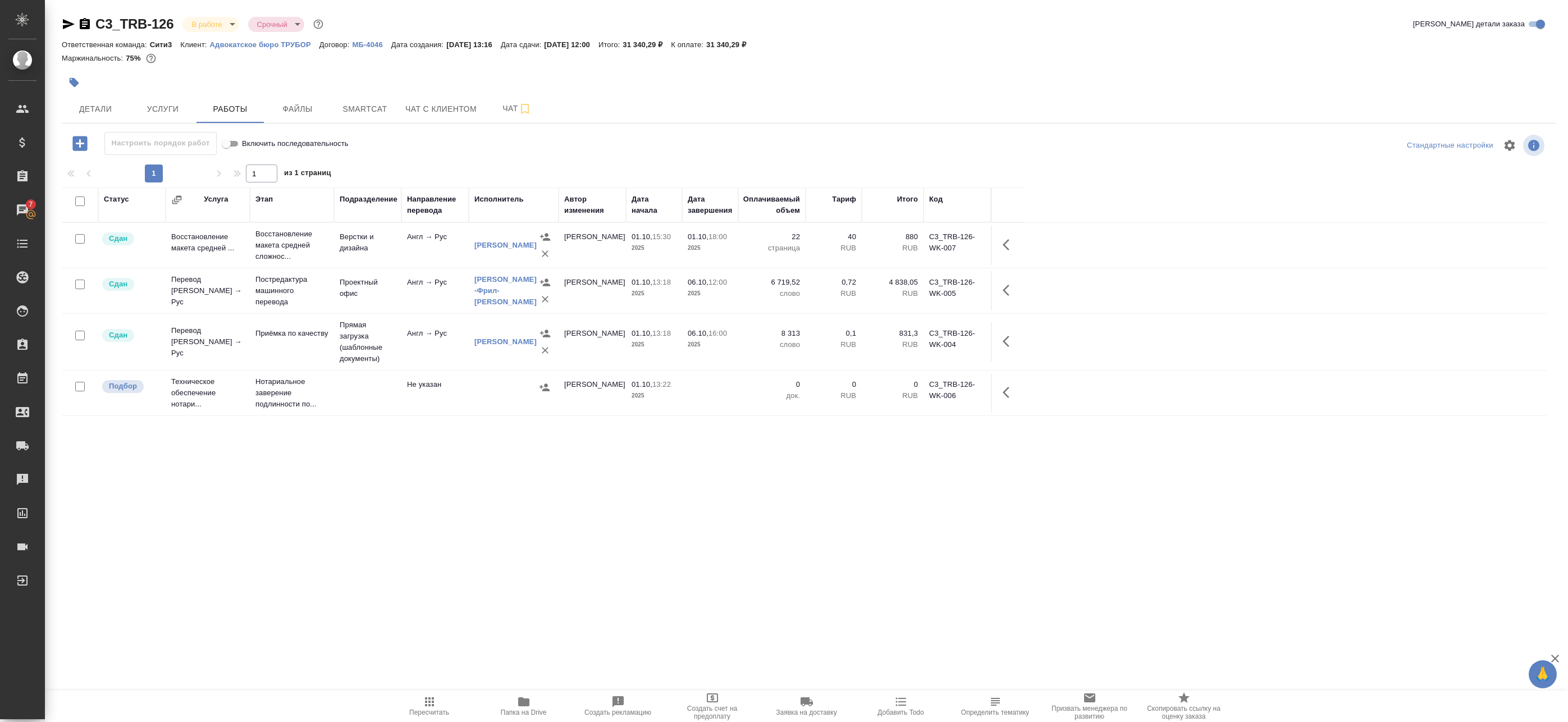
click at [200, 30] on body "🙏 .cls-1 fill:#fff; AWATERA Badanyan Artak Клиенты Спецификации Заказы 7 Чаты T…" at bounding box center [784, 361] width 1568 height 722
click at [187, 137] on li "Сдан без статистики" at bounding box center [233, 138] width 103 height 19
click at [227, 27] on body "🙏 .cls-1 fill:#fff; AWATERA Badanyan Artak Клиенты Спецификации Заказы 7 Чаты T…" at bounding box center [784, 361] width 1568 height 722
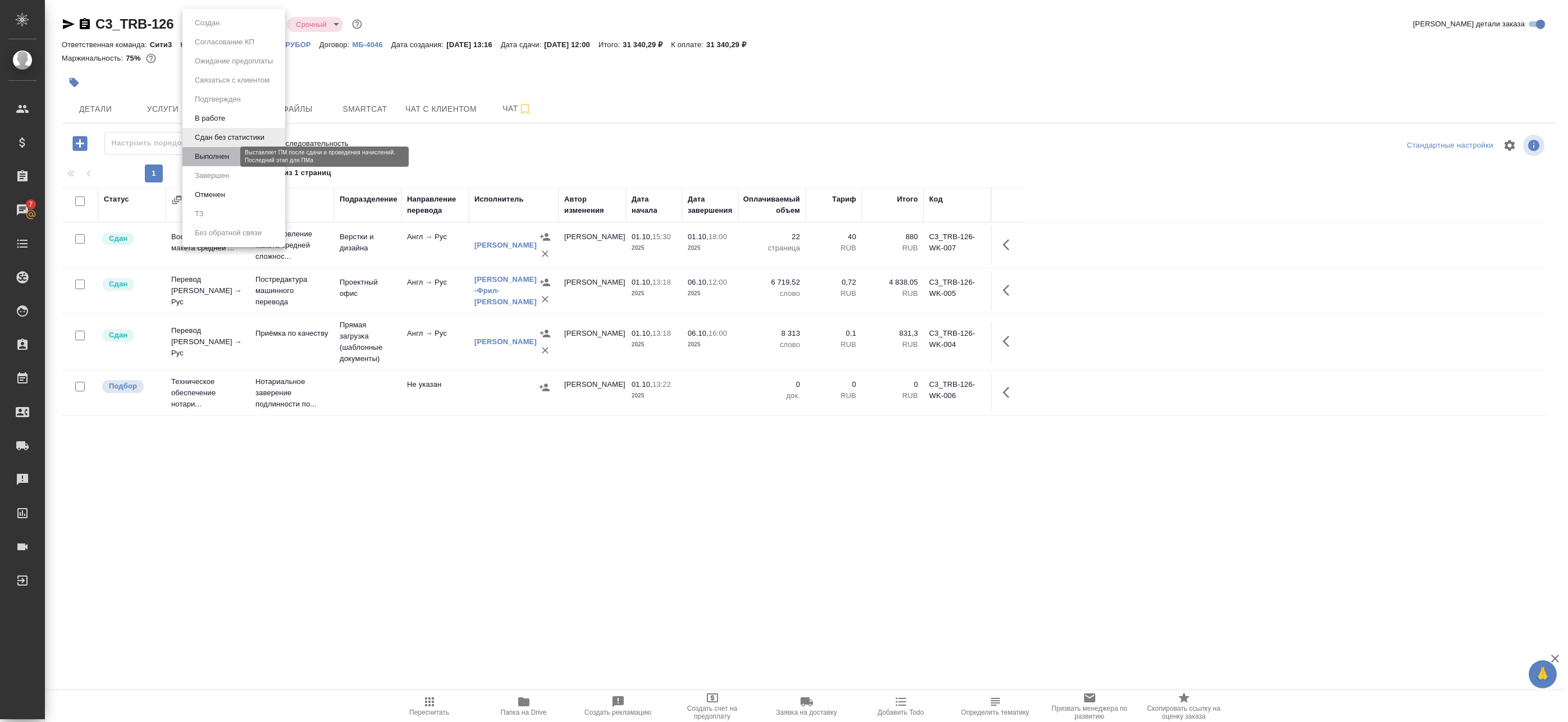
click at [215, 156] on button "Выполнен" at bounding box center [211, 156] width 41 height 13
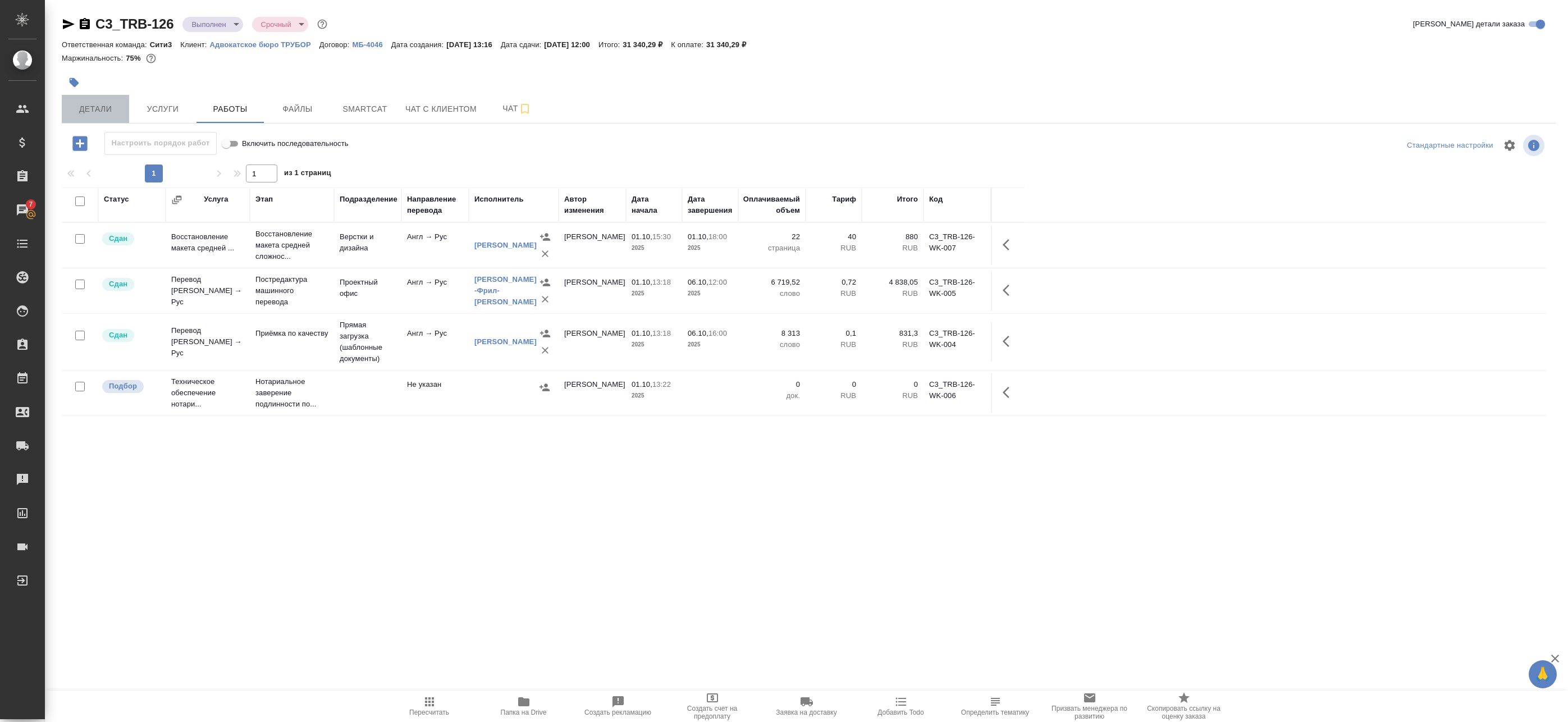
click at [77, 110] on span "Детали" at bounding box center [95, 109] width 54 height 14
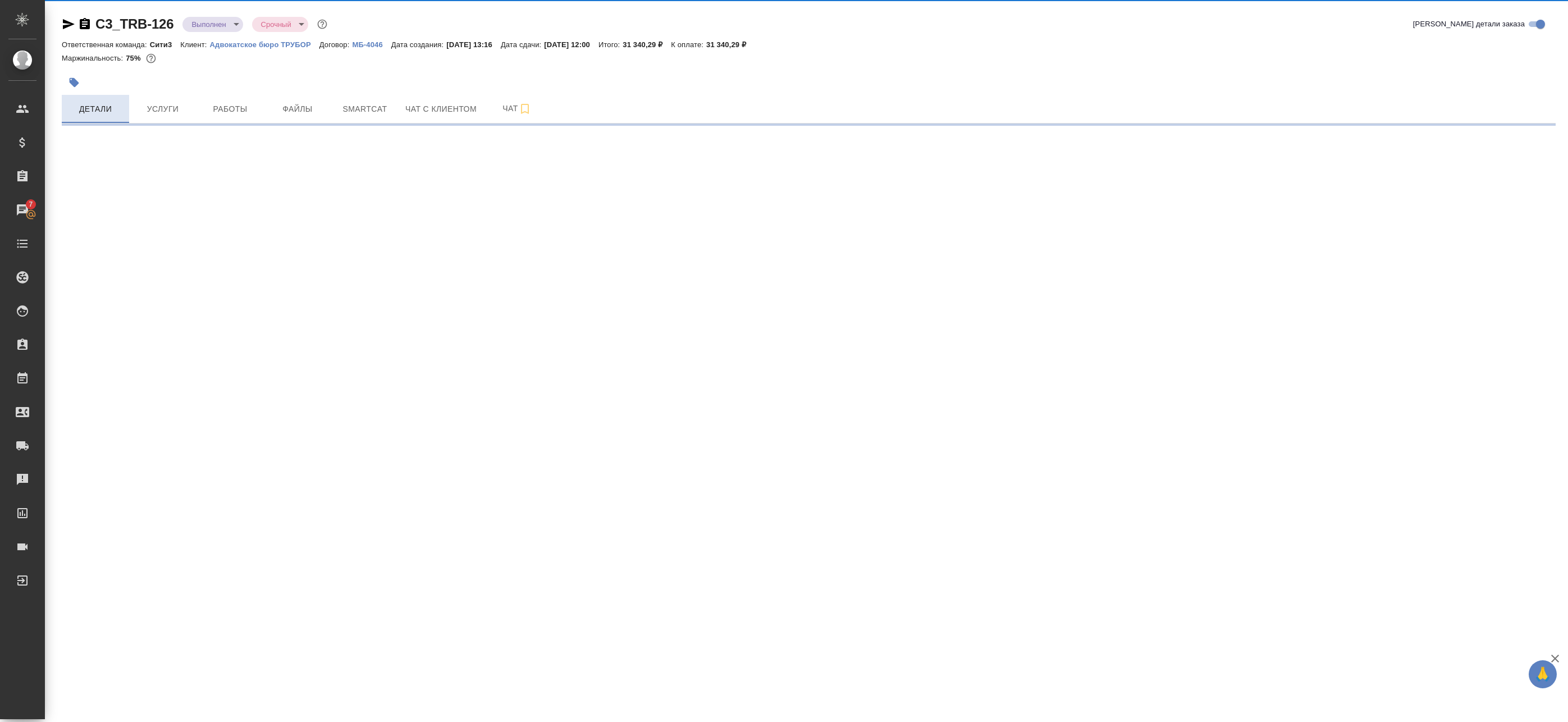
select select "RU"
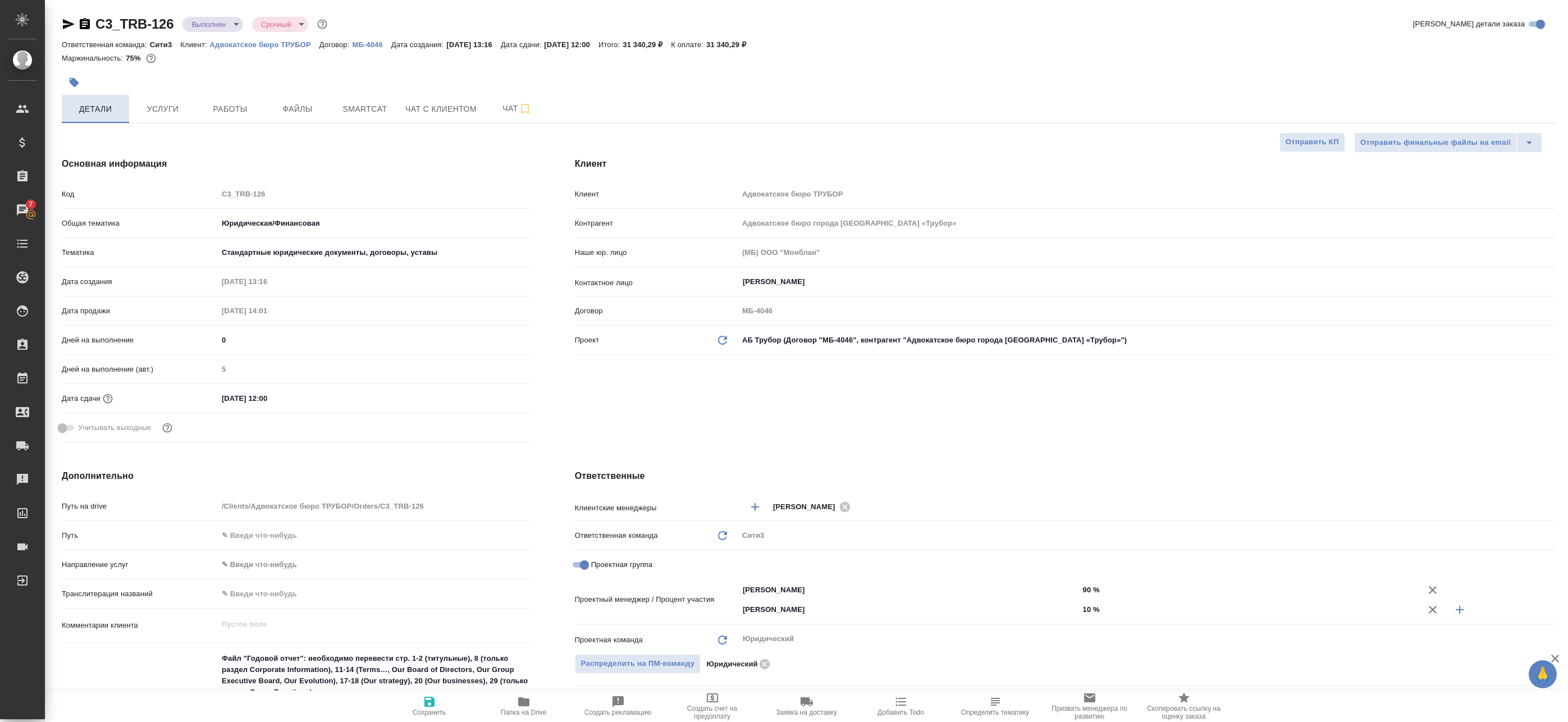
type textarea "x"
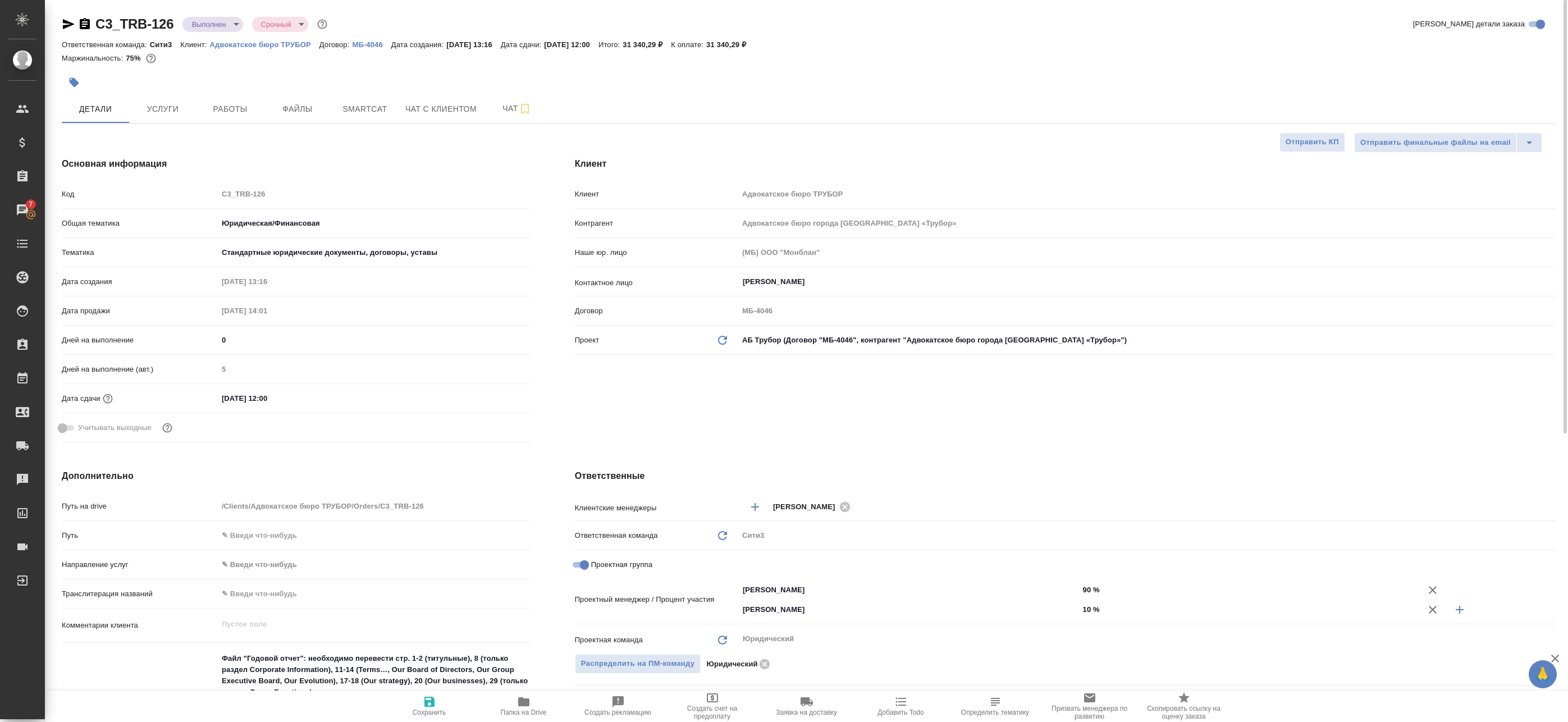
type textarea "x"
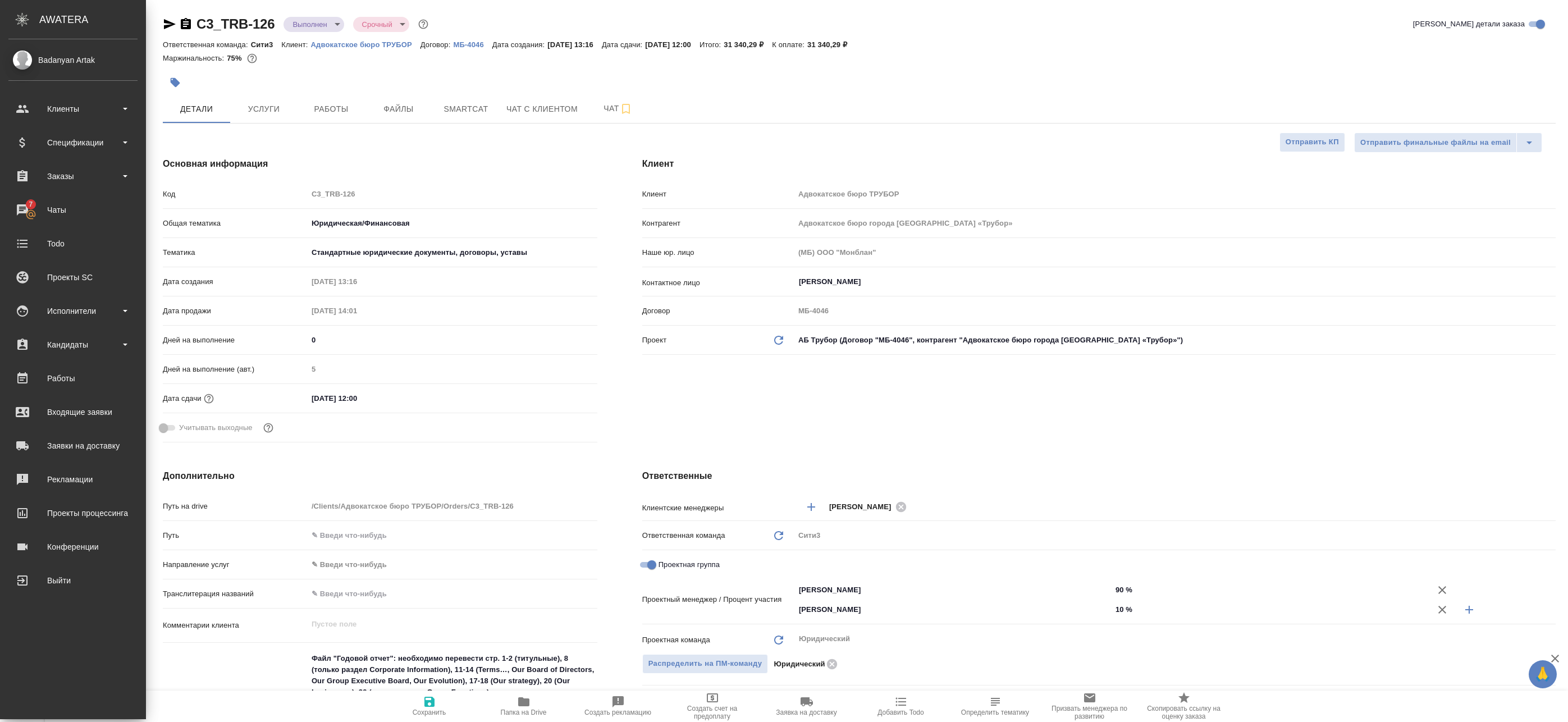
type textarea "x"
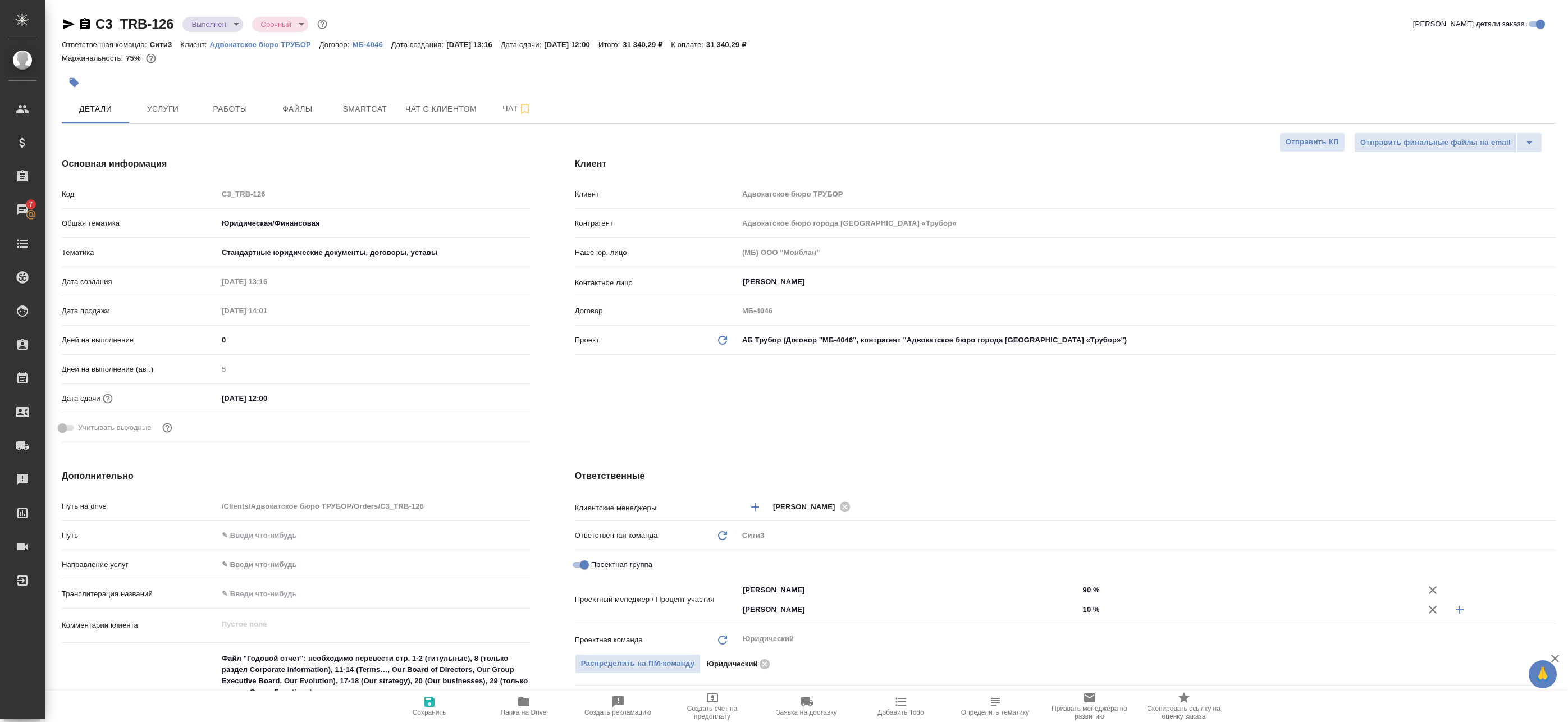
type textarea "x"
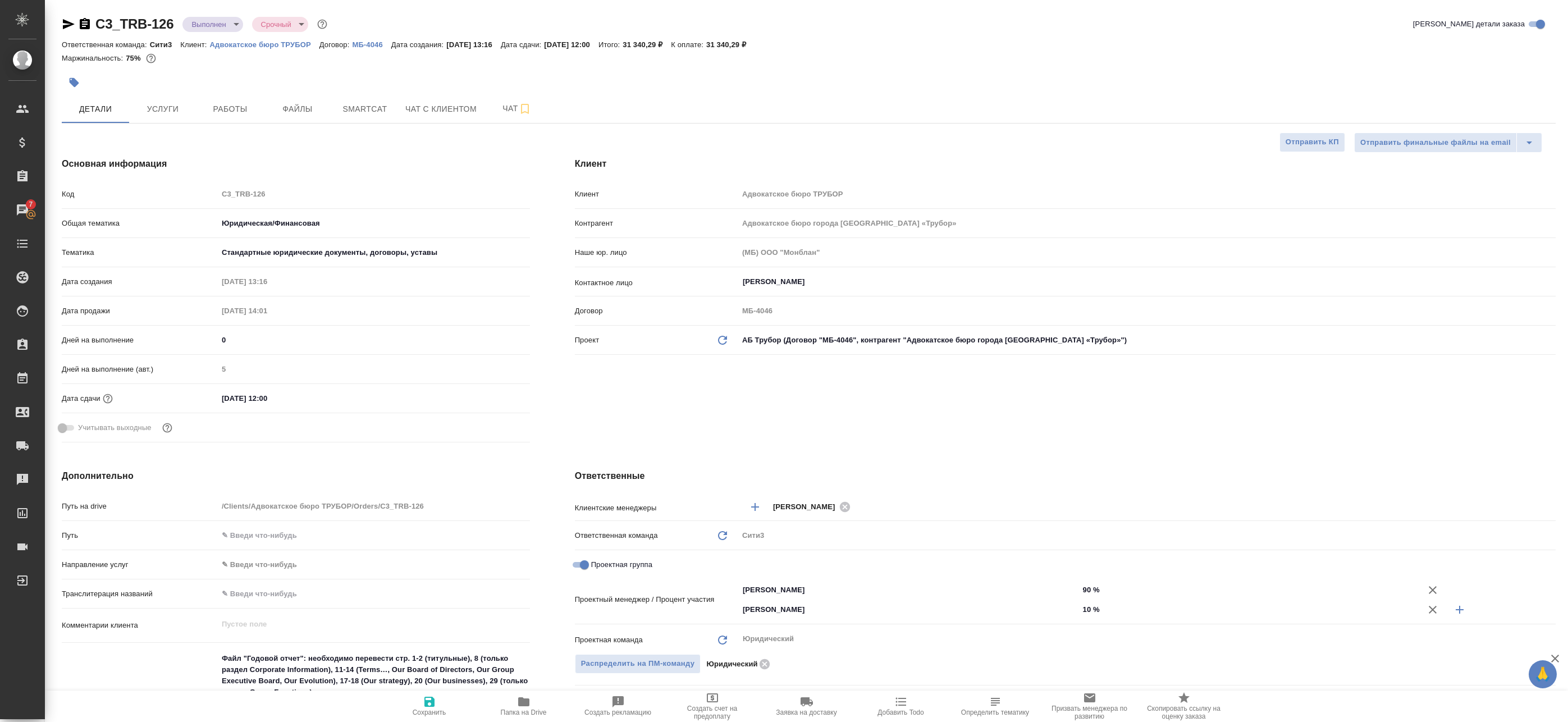
type textarea "x"
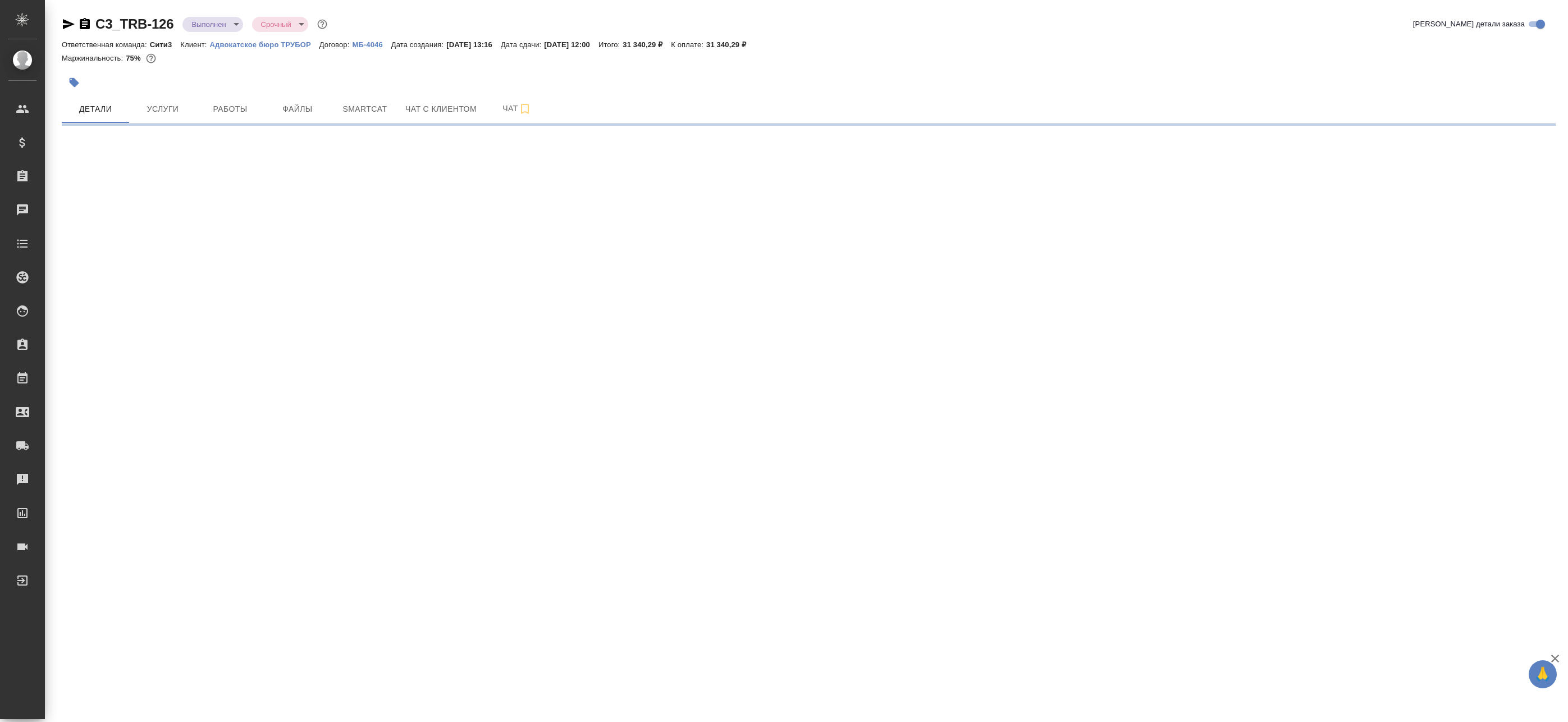
select select "RU"
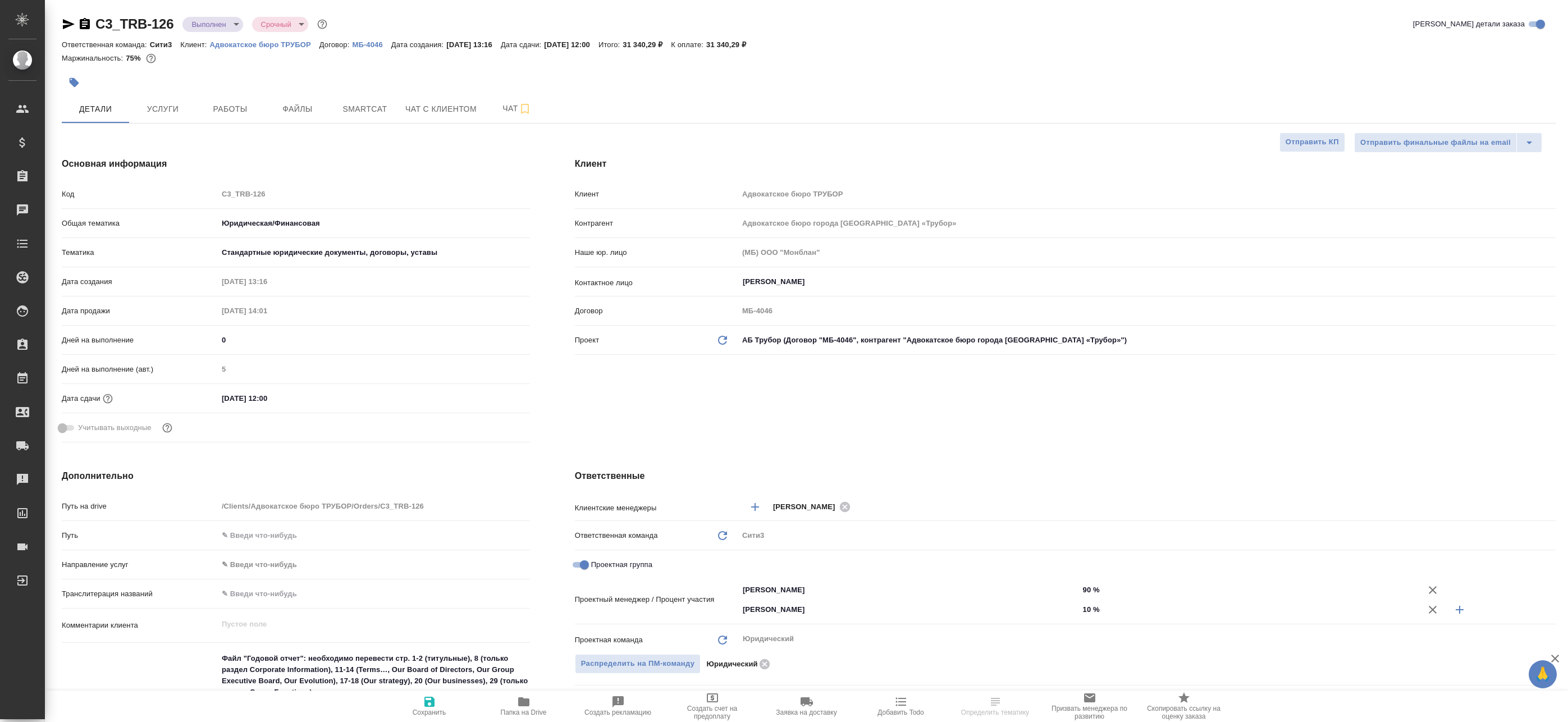
type textarea "x"
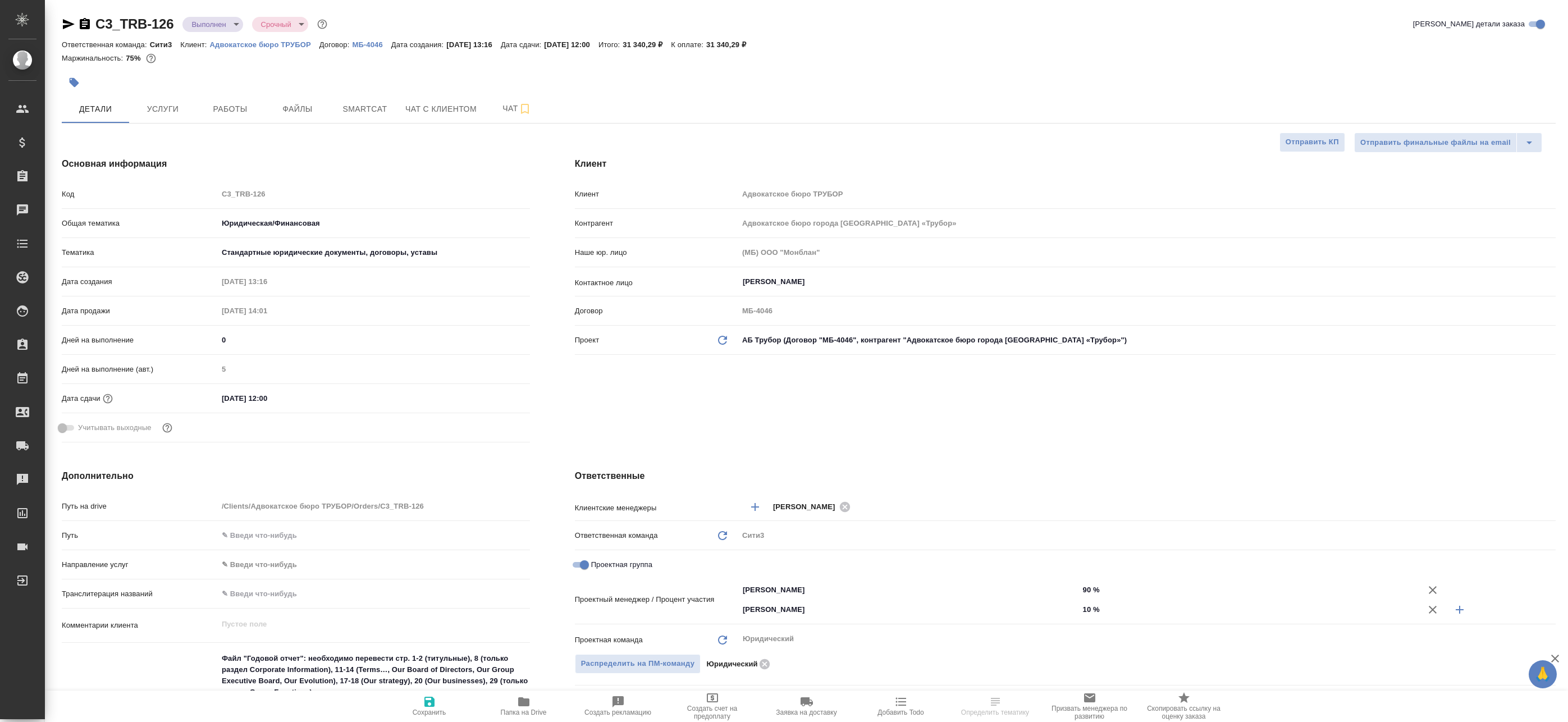
type textarea "x"
click at [230, 101] on button "Работы" at bounding box center [230, 109] width 67 height 28
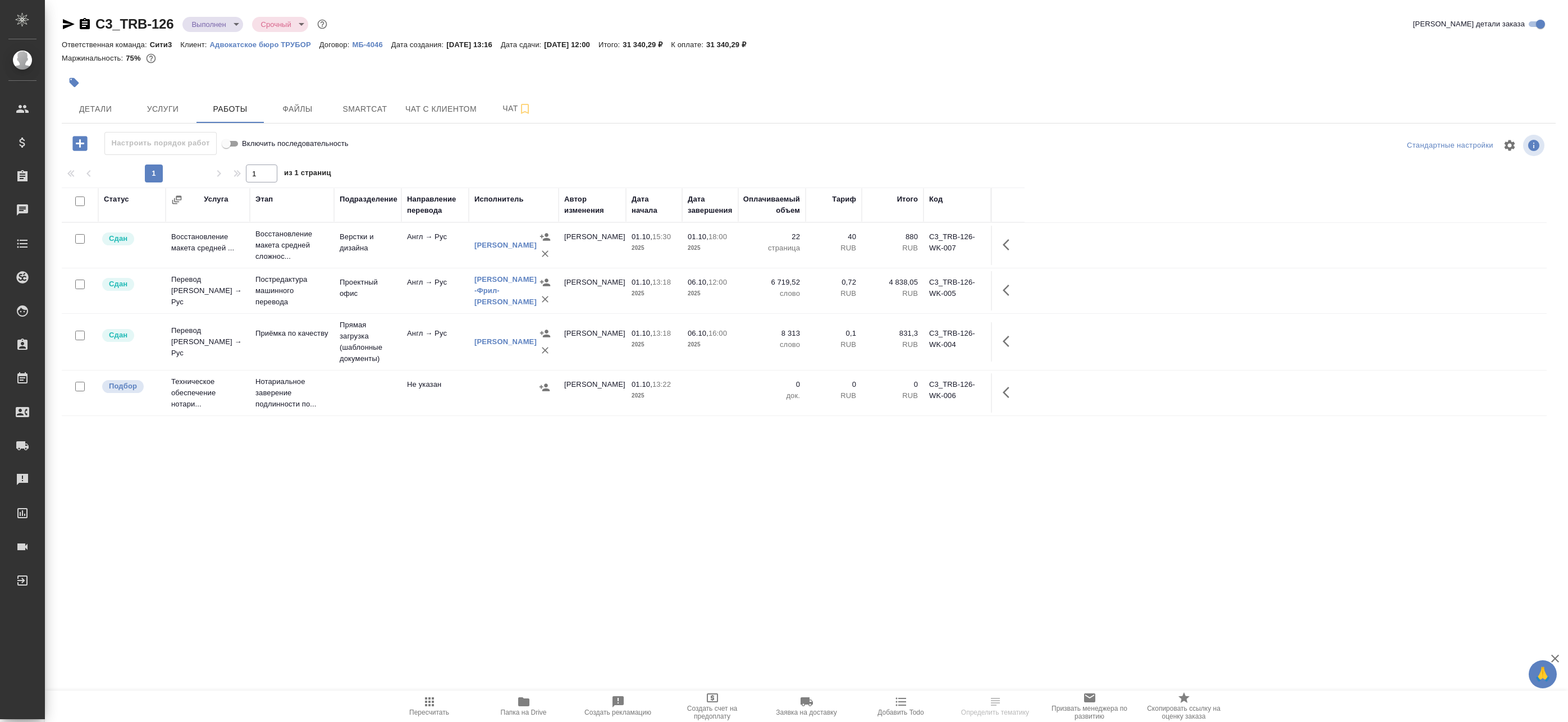
click at [421, 355] on td "Англ → Рус" at bounding box center [435, 341] width 67 height 39
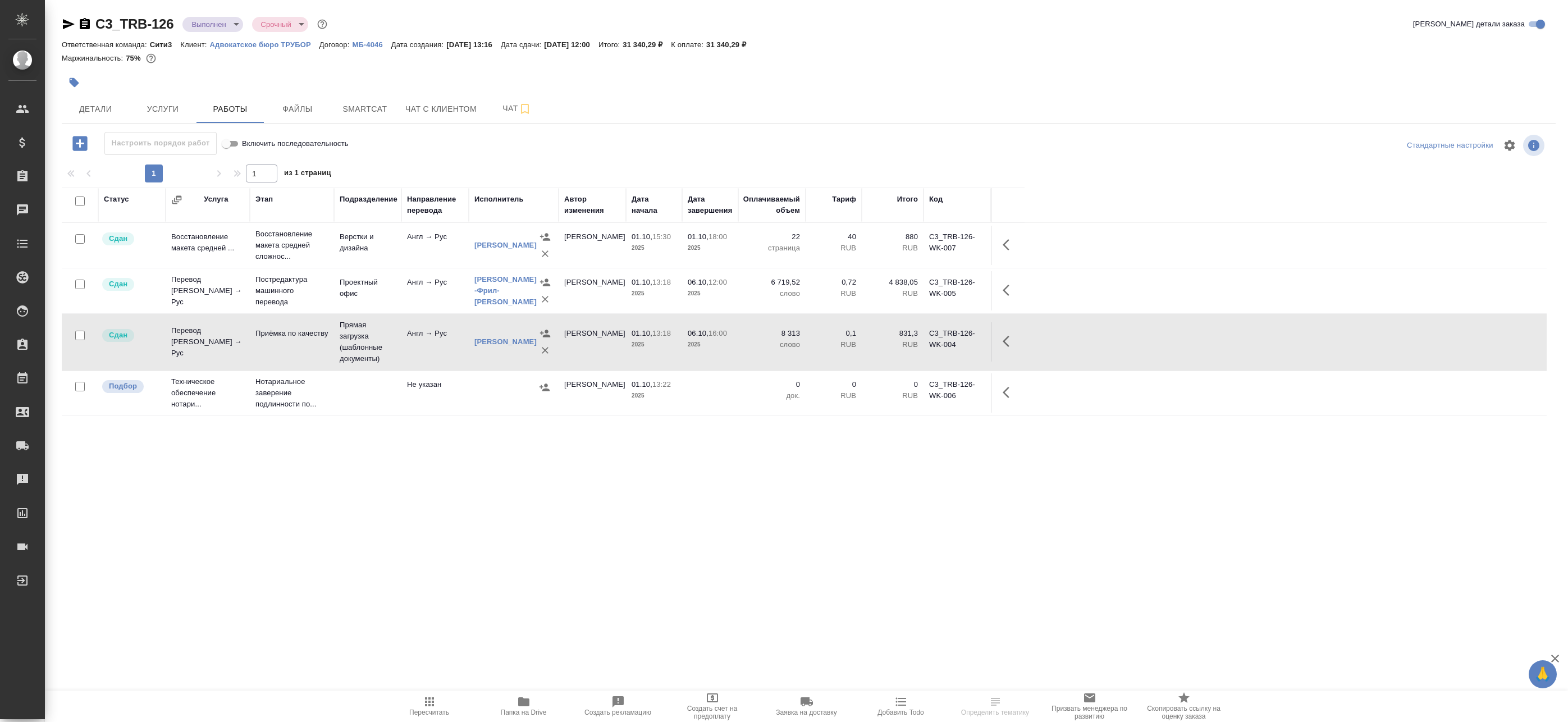
click at [421, 355] on td "Англ → Рус" at bounding box center [435, 341] width 67 height 39
click at [114, 106] on span "Детали" at bounding box center [95, 109] width 54 height 14
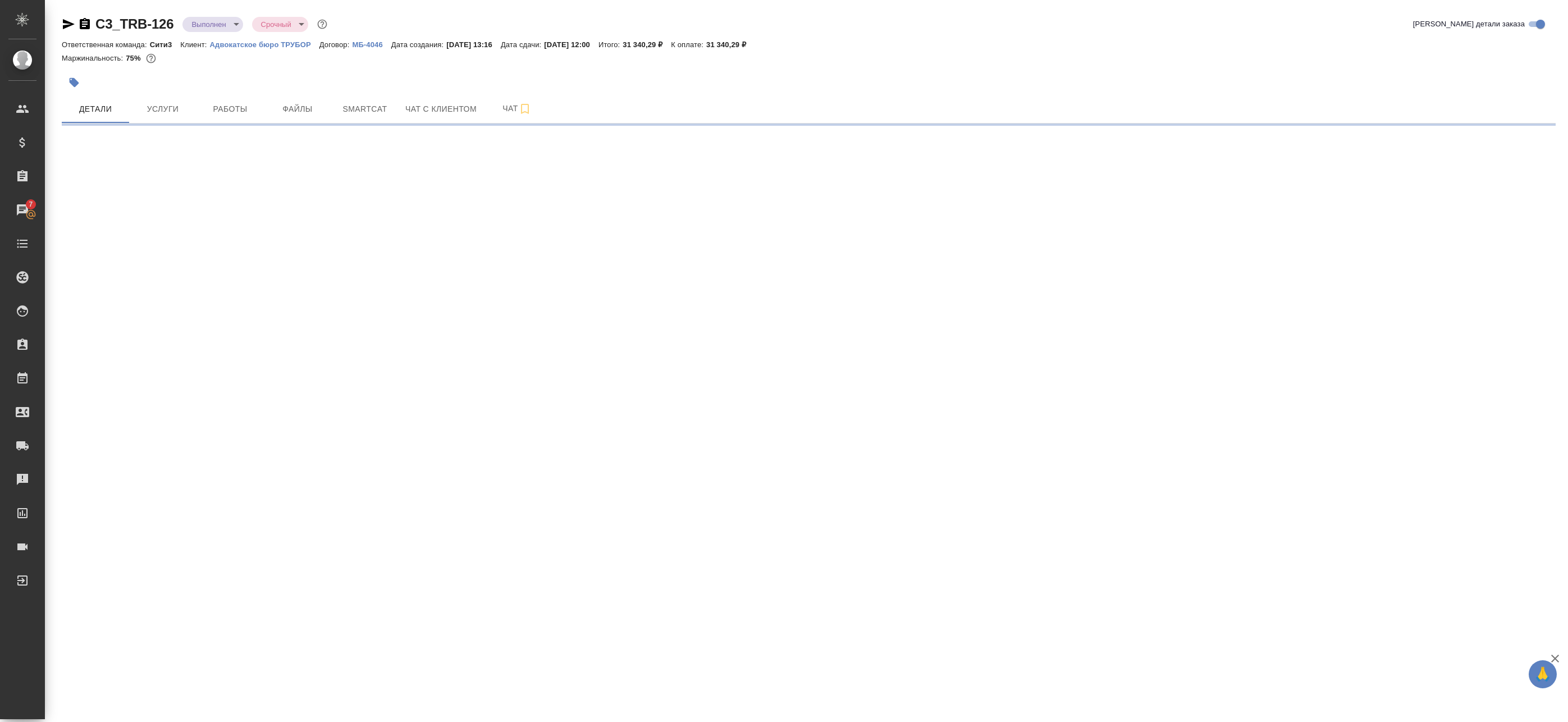
select select "RU"
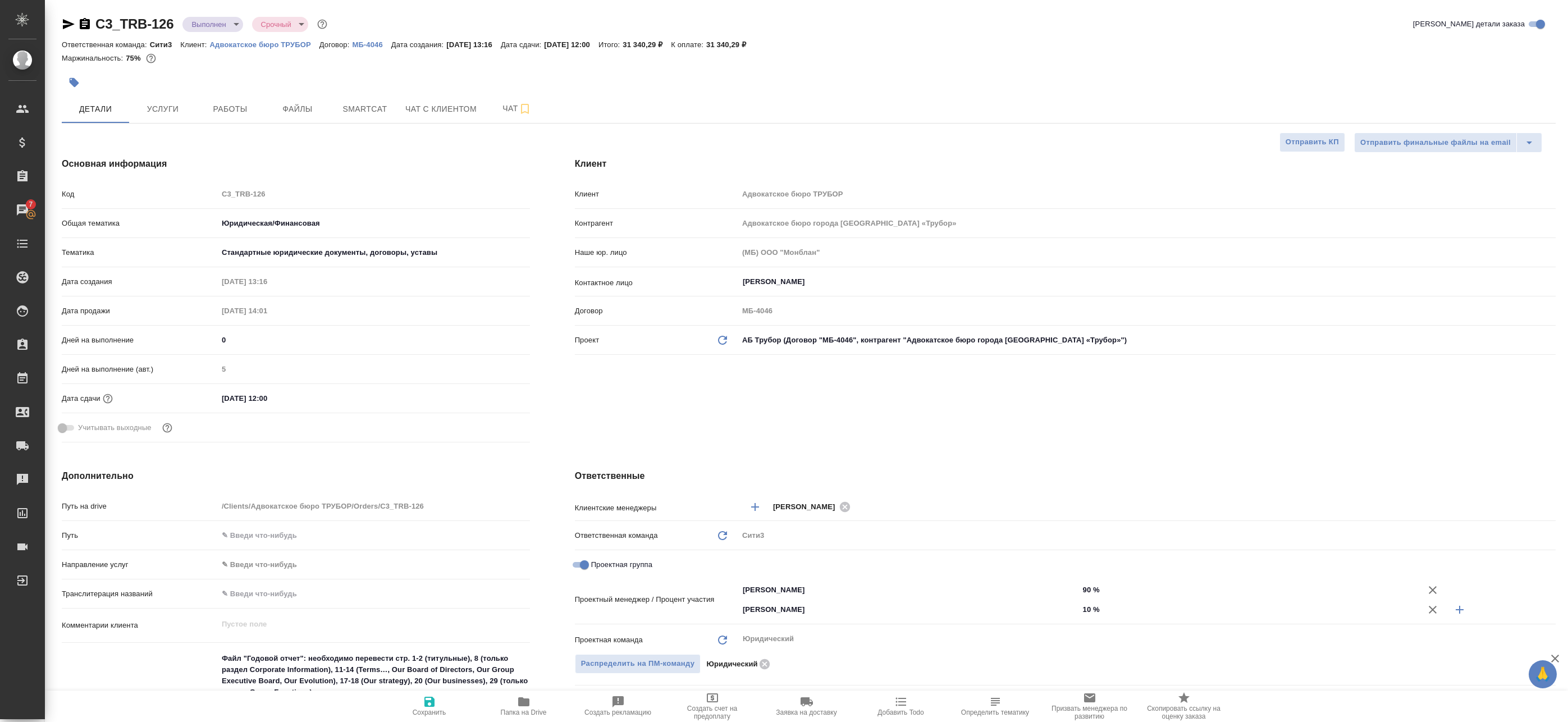
type textarea "x"
click at [64, 24] on icon "button" at bounding box center [68, 24] width 13 height 13
click at [964, 147] on div "Клиент Клиент Адвокатское бюро ТРУБОР Контрагент Адвокатское бюро города Москвы…" at bounding box center [1065, 302] width 1026 height 335
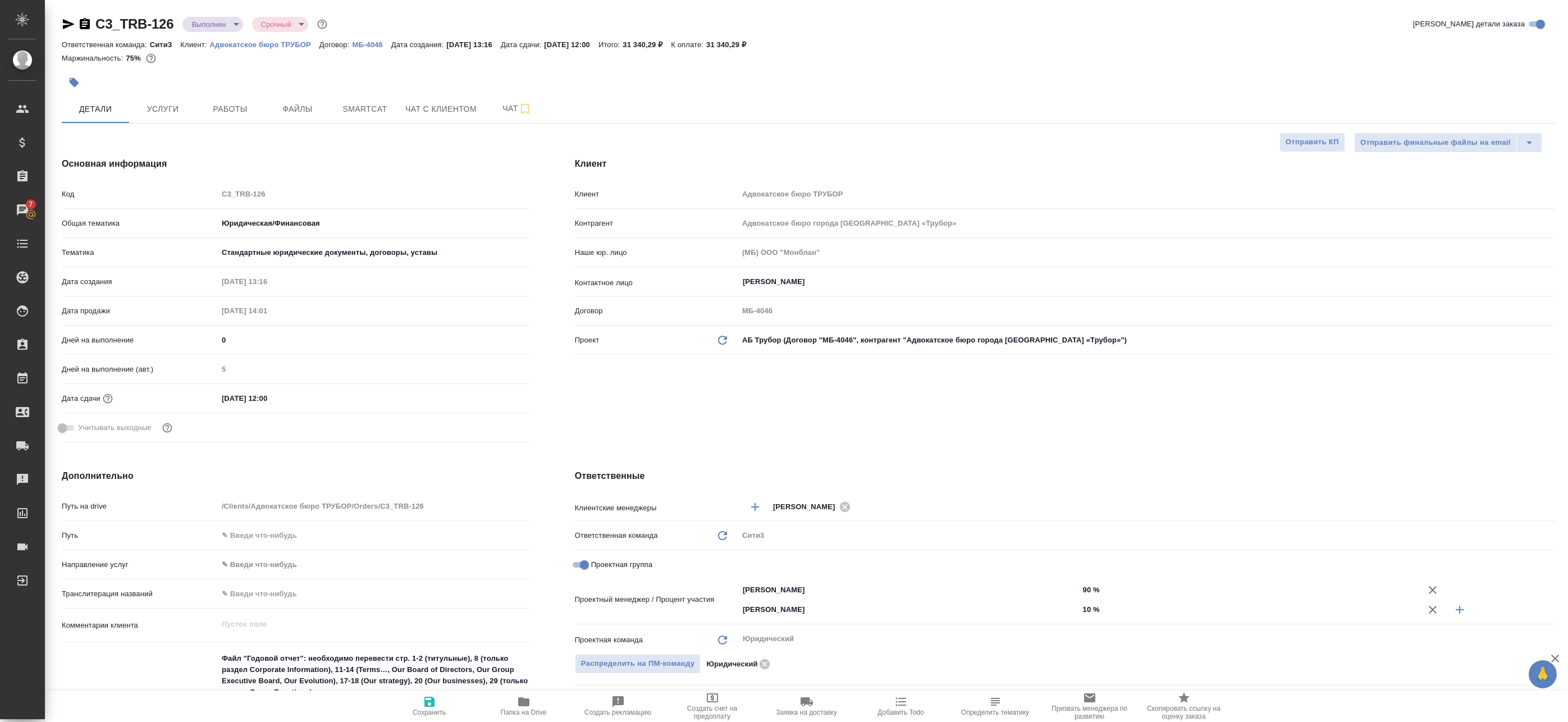
type textarea "x"
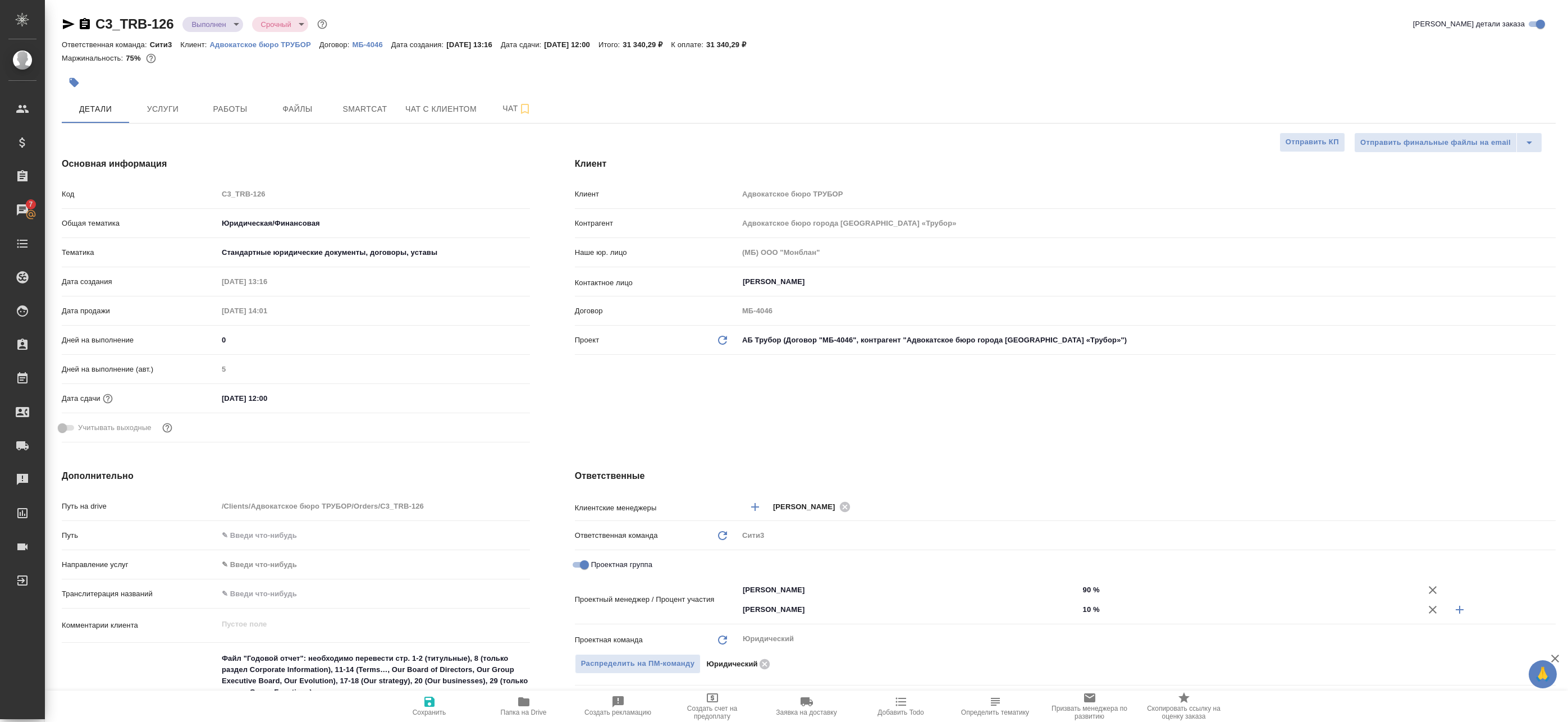
type textarea "x"
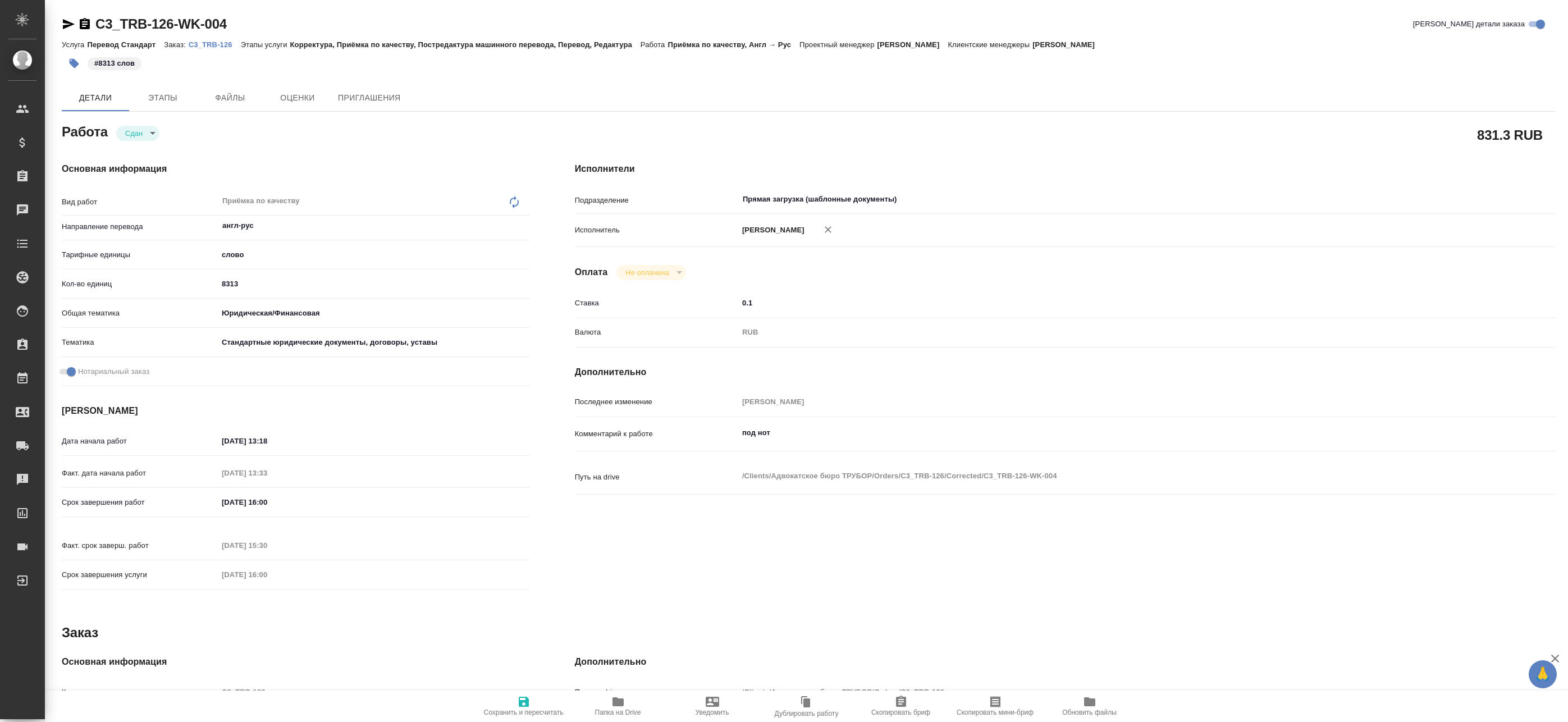
type textarea "x"
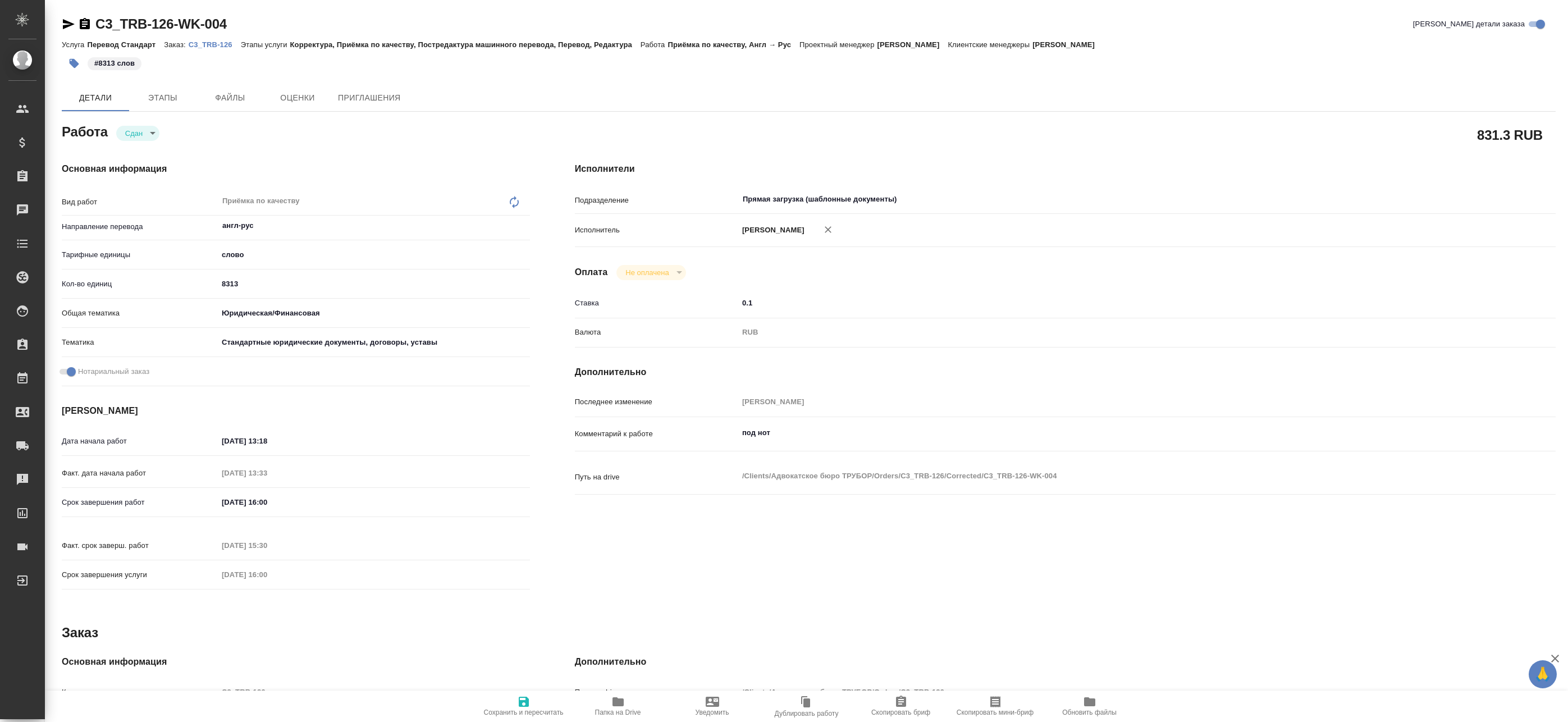
type textarea "x"
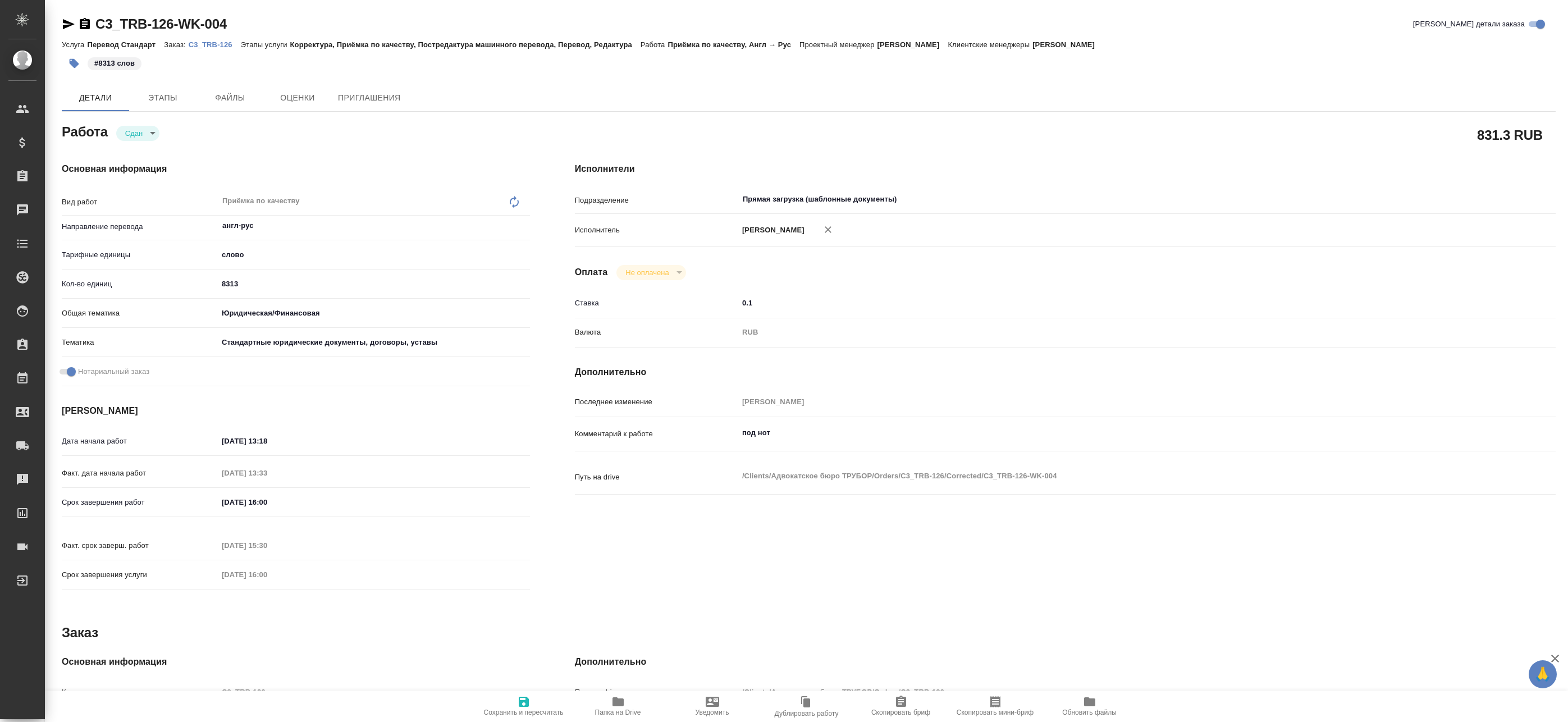
type textarea "x"
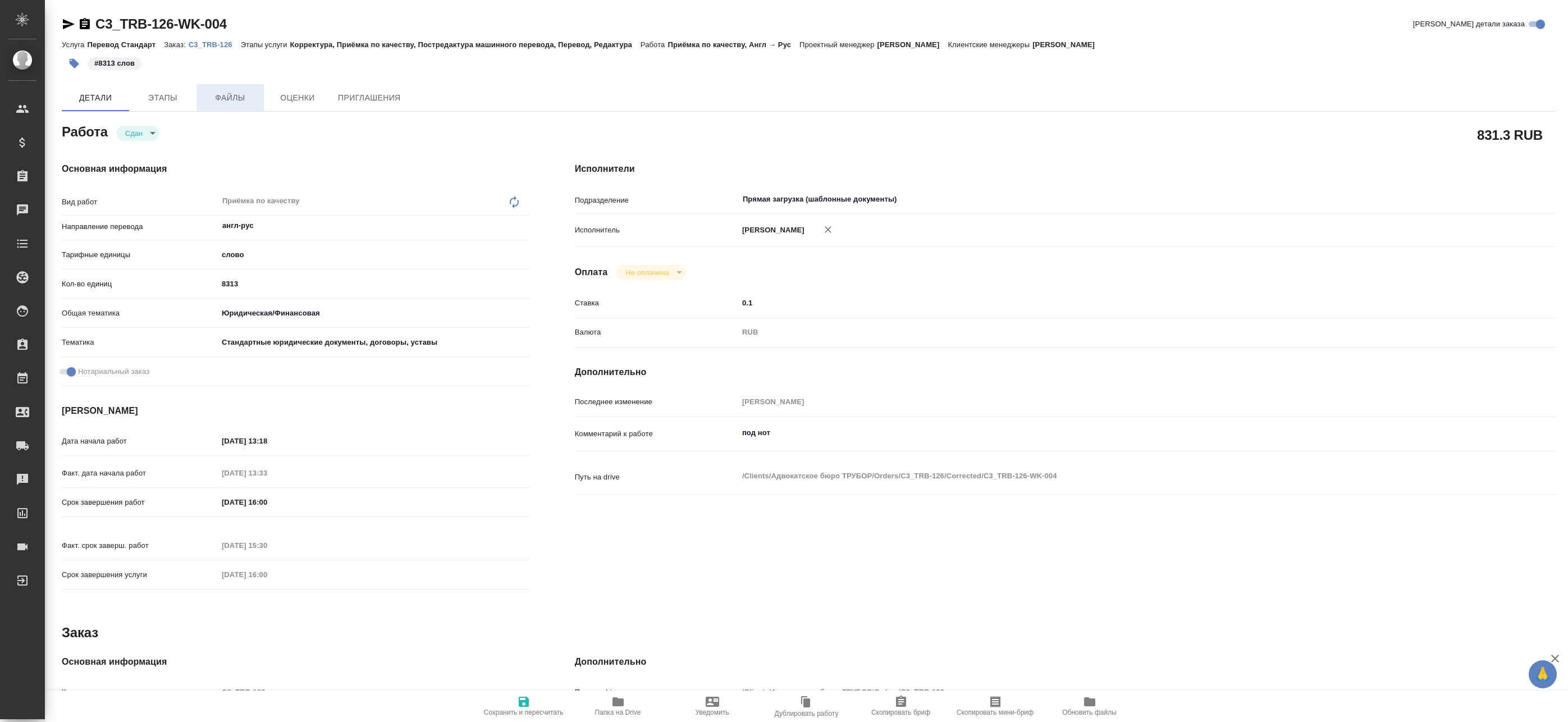
click at [231, 98] on span "Файлы" at bounding box center [230, 98] width 54 height 14
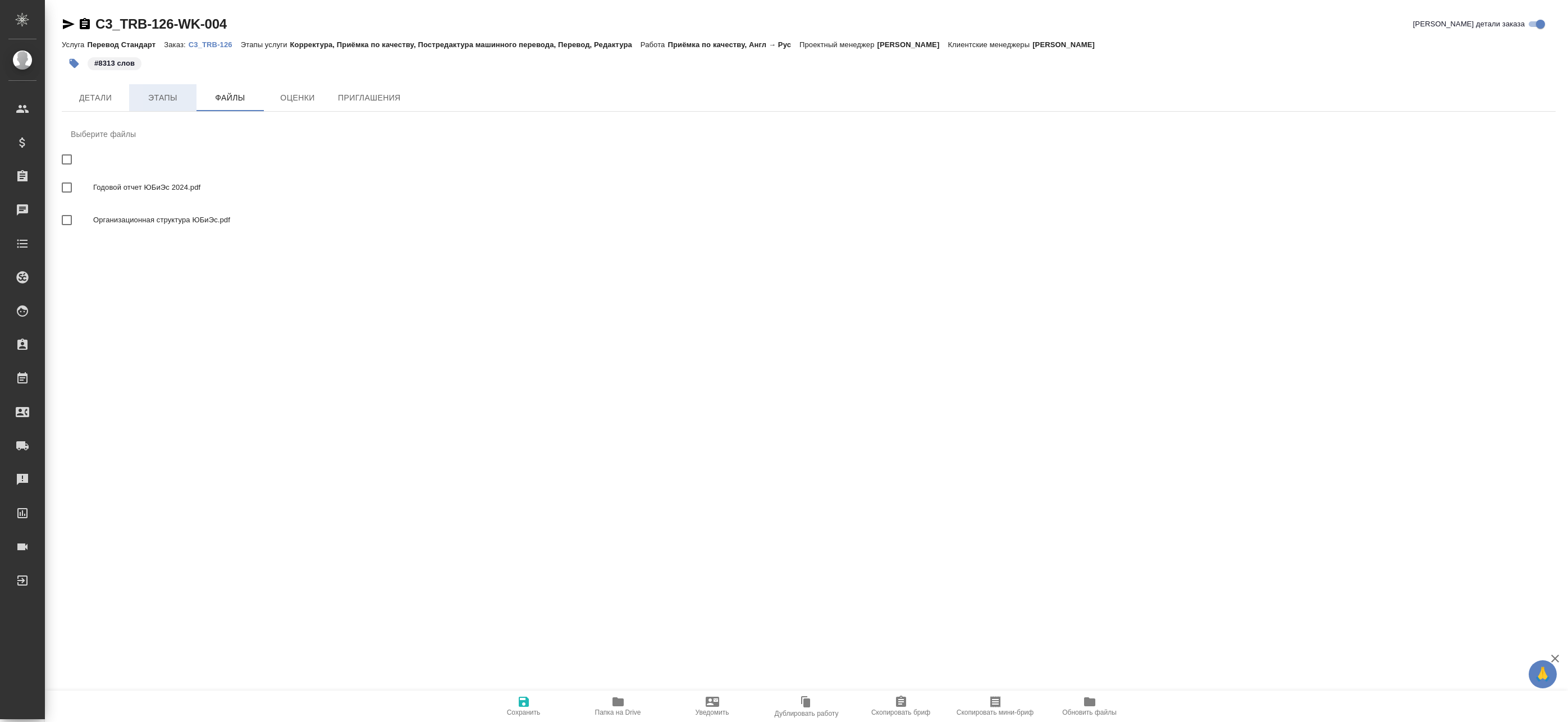
click at [168, 96] on span "Этапы" at bounding box center [162, 98] width 54 height 14
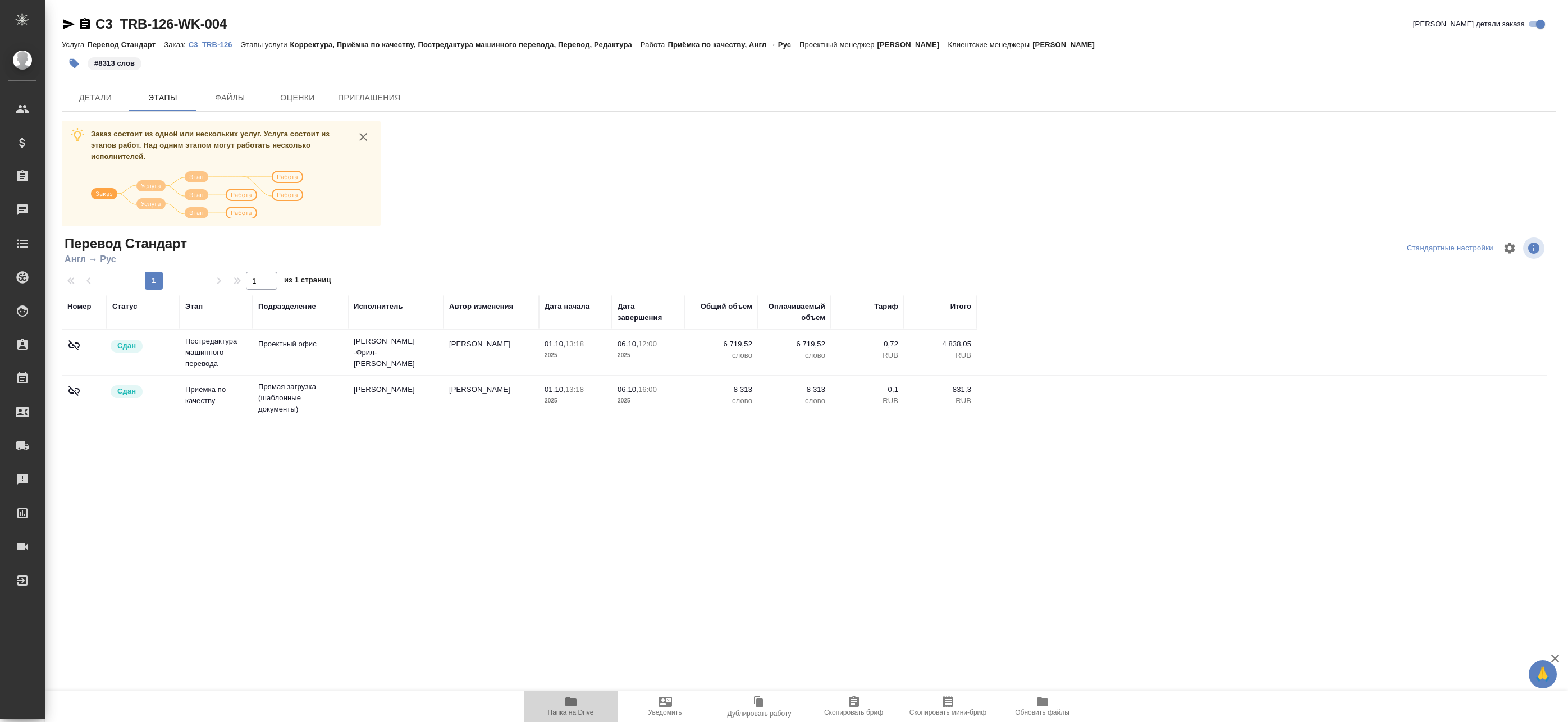
click at [590, 704] on span "Папка на Drive" at bounding box center [570, 705] width 81 height 21
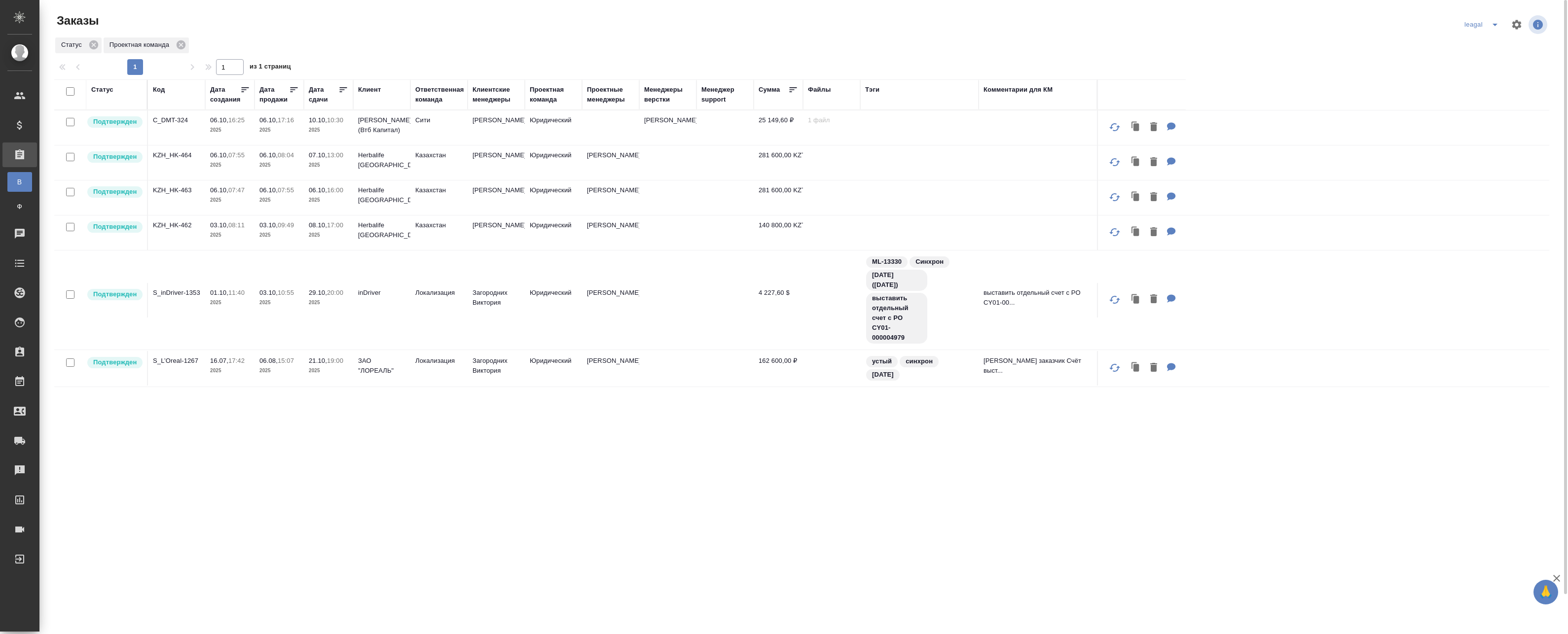
click at [606, 124] on td at bounding box center [610, 127] width 57 height 34
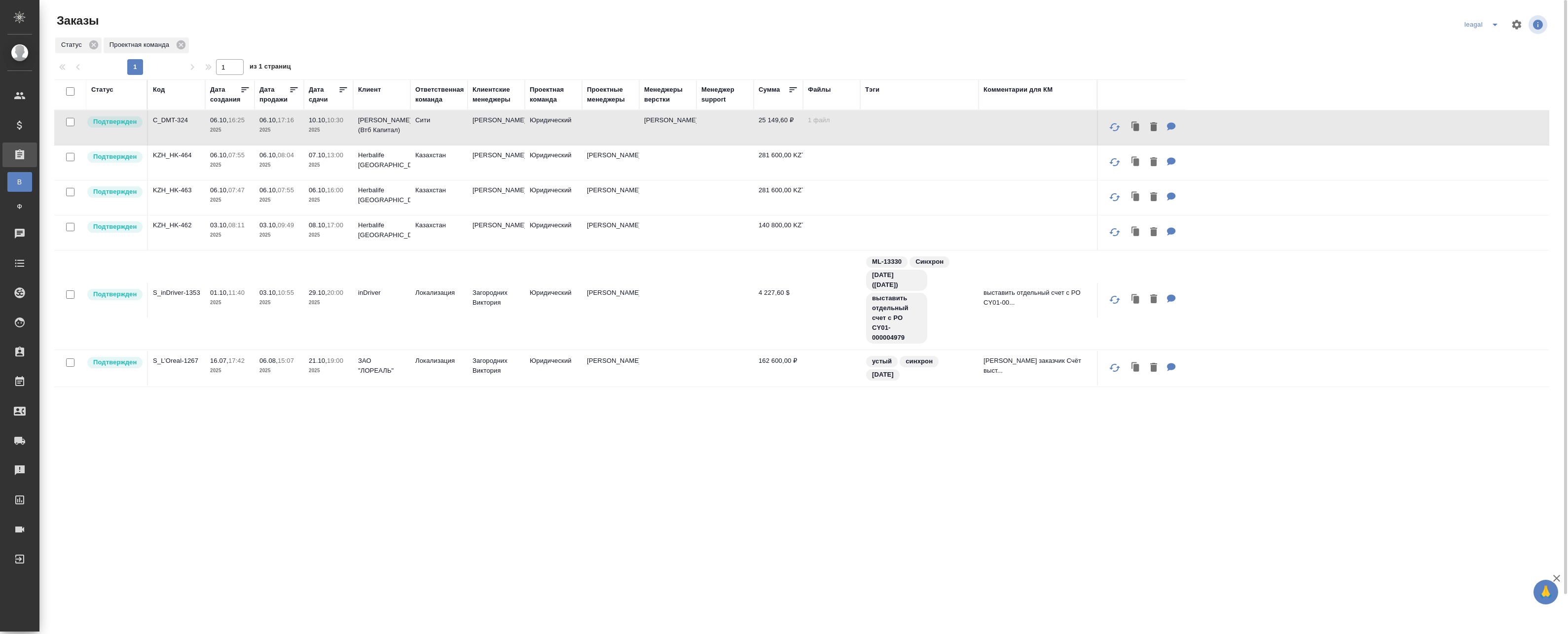
click at [617, 130] on td at bounding box center [610, 127] width 57 height 34
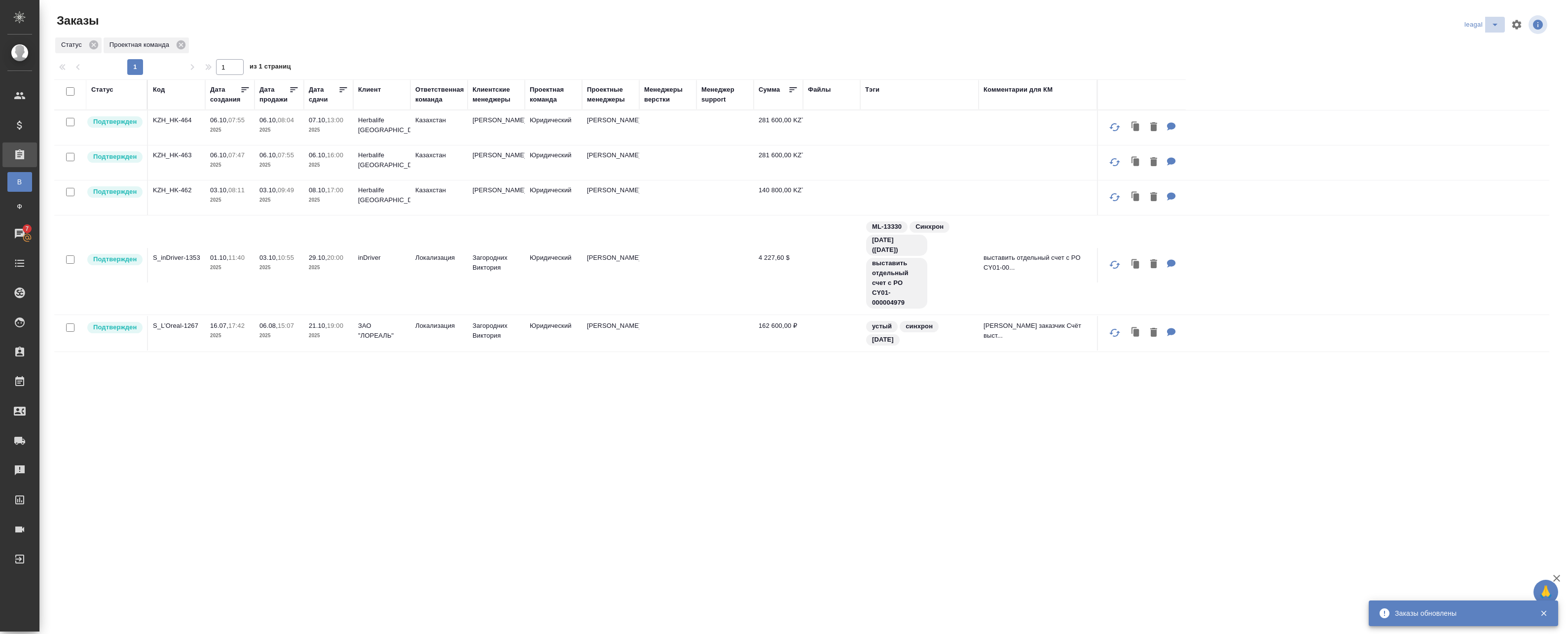
click at [1489, 25] on icon "split button" at bounding box center [1494, 25] width 12 height 12
click at [1467, 43] on li "Артак" at bounding box center [1489, 44] width 70 height 16
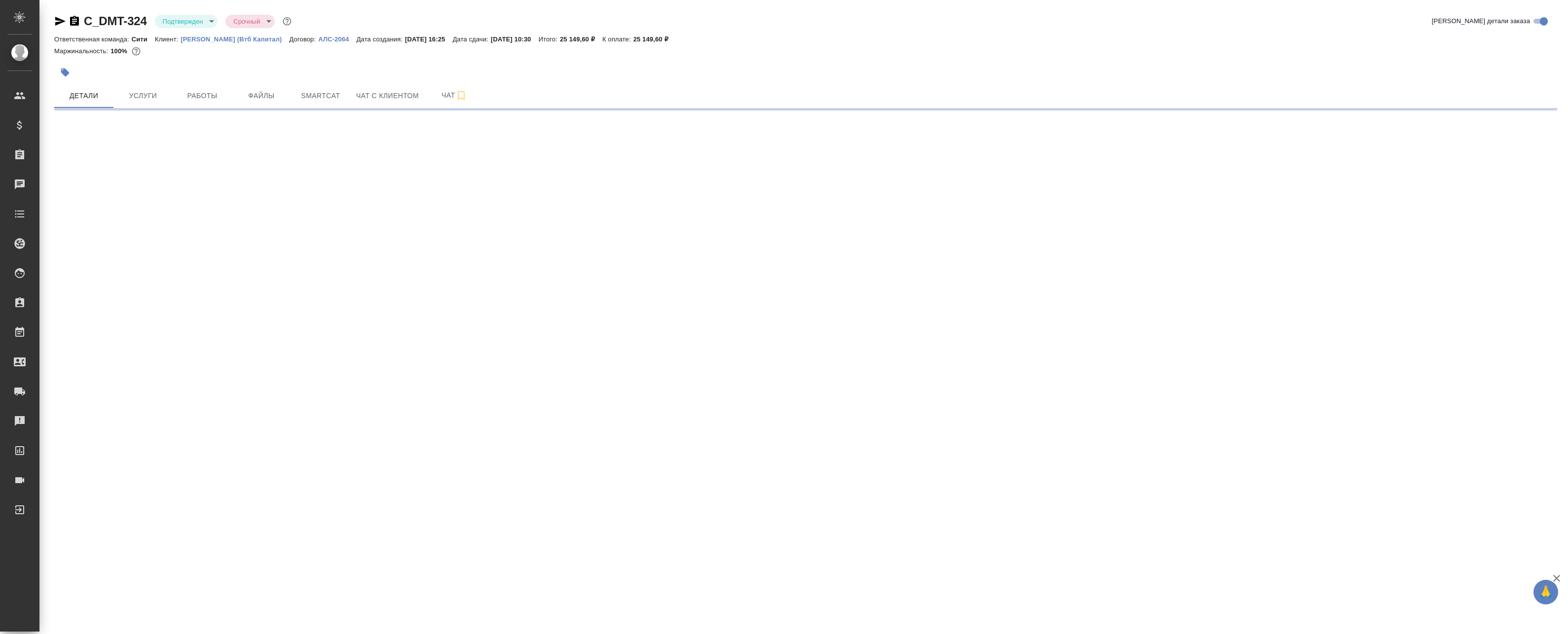
select select "RU"
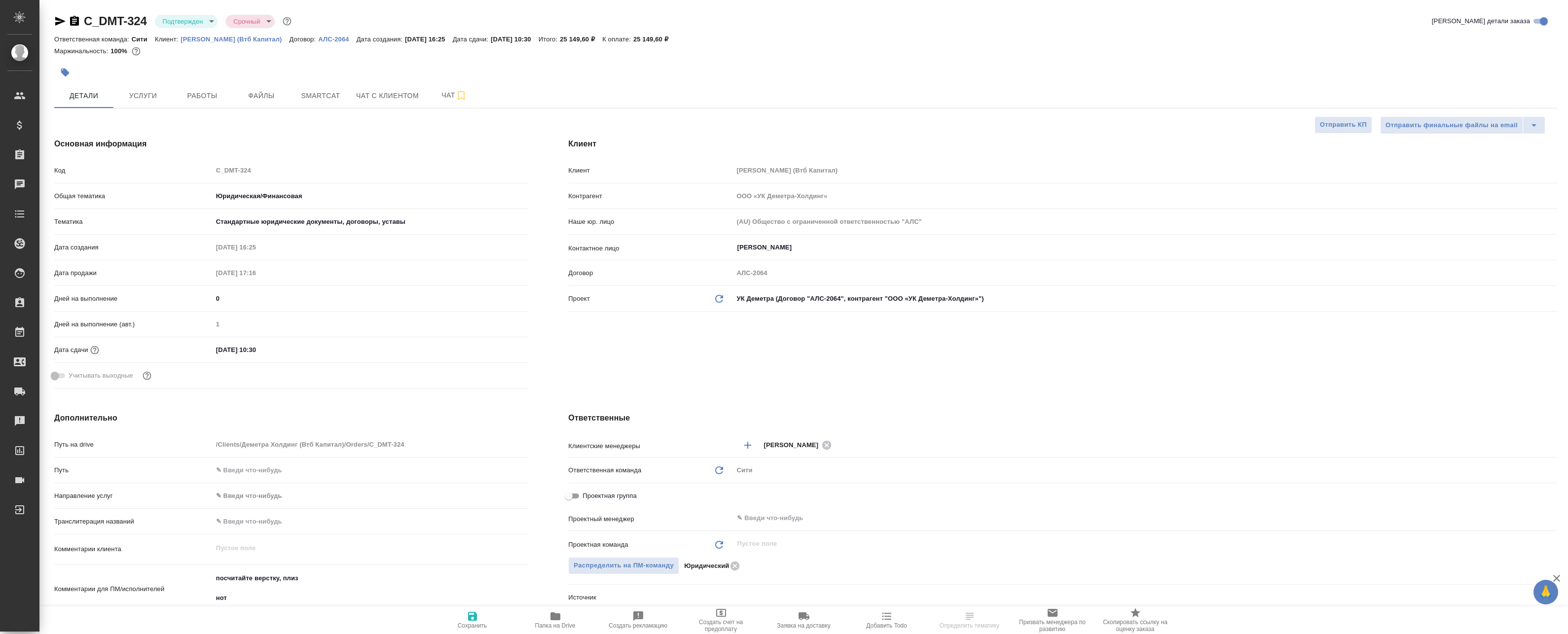
type textarea "x"
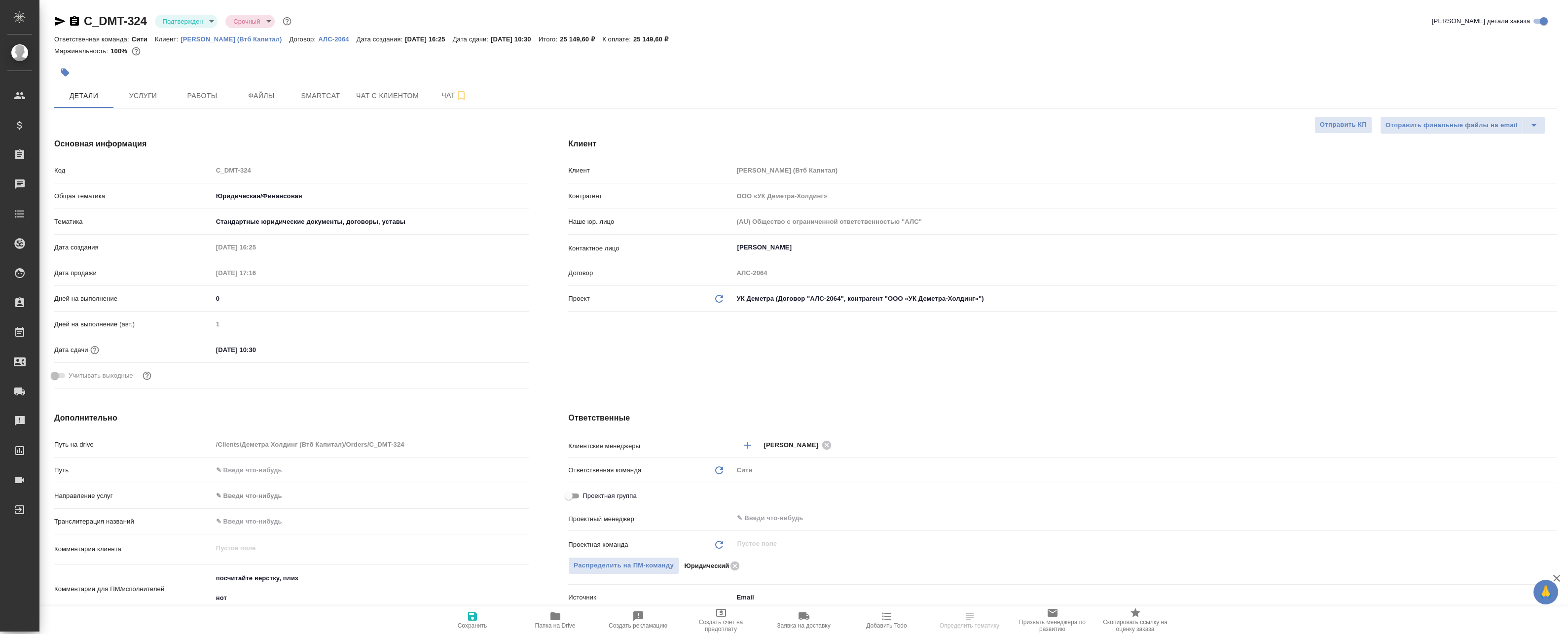
type textarea "x"
click at [759, 520] on input "text" at bounding box center [1128, 518] width 785 height 12
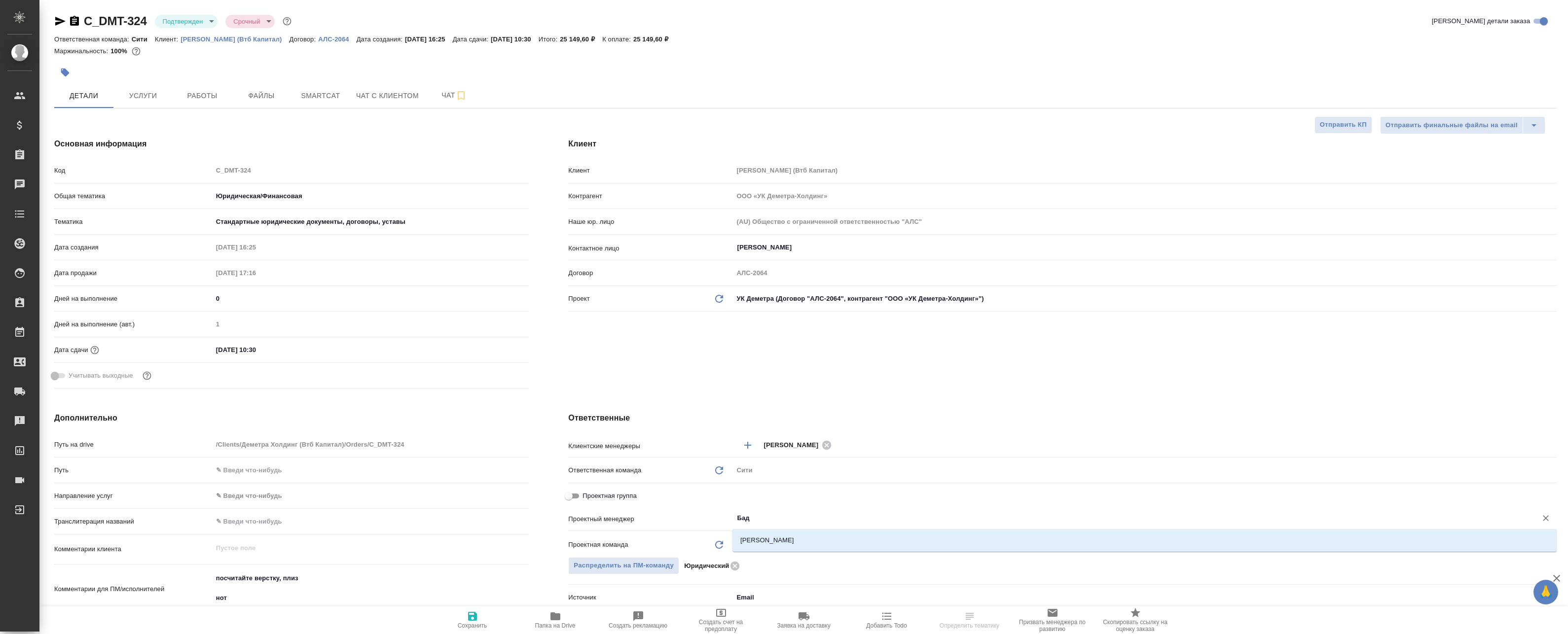
type input "Бада"
click at [765, 536] on li "[PERSON_NAME]" at bounding box center [1144, 540] width 824 height 18
type textarea "x"
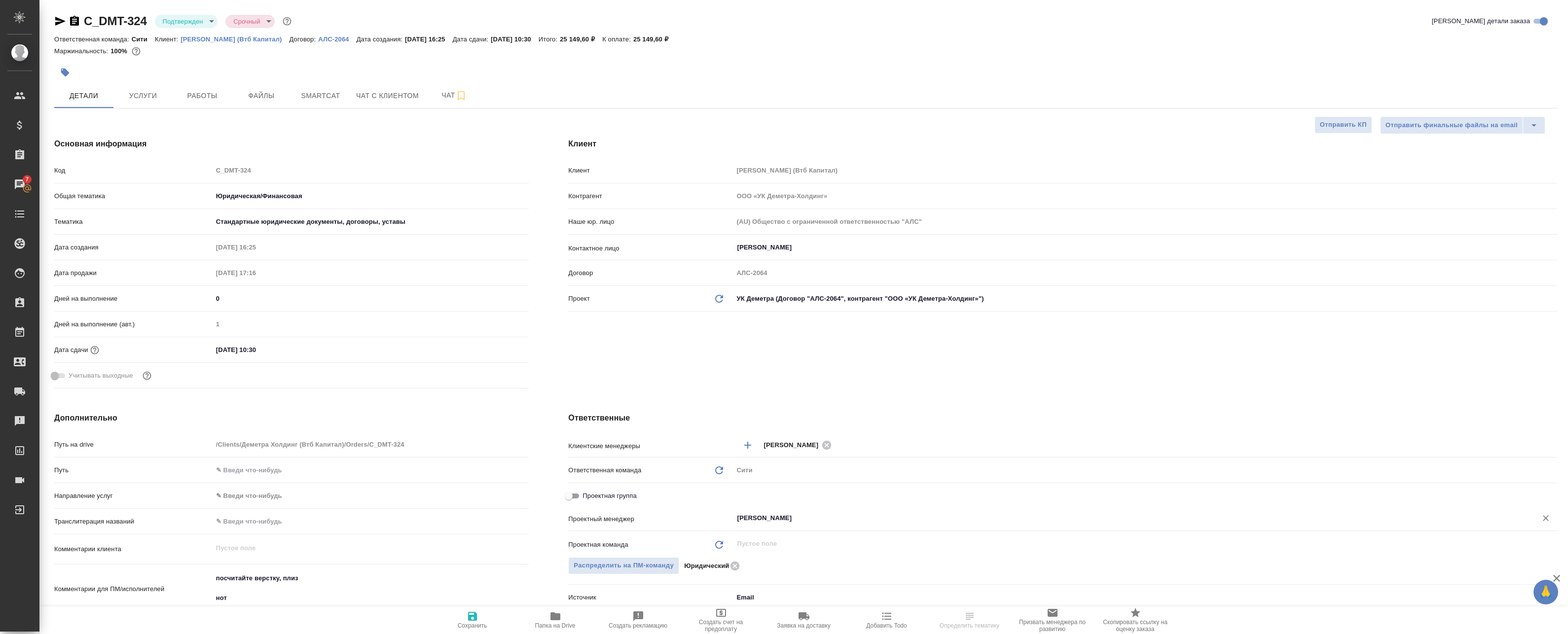
type input "[PERSON_NAME]"
click at [481, 622] on span "Сохранить" at bounding box center [472, 626] width 29 height 7
type textarea "x"
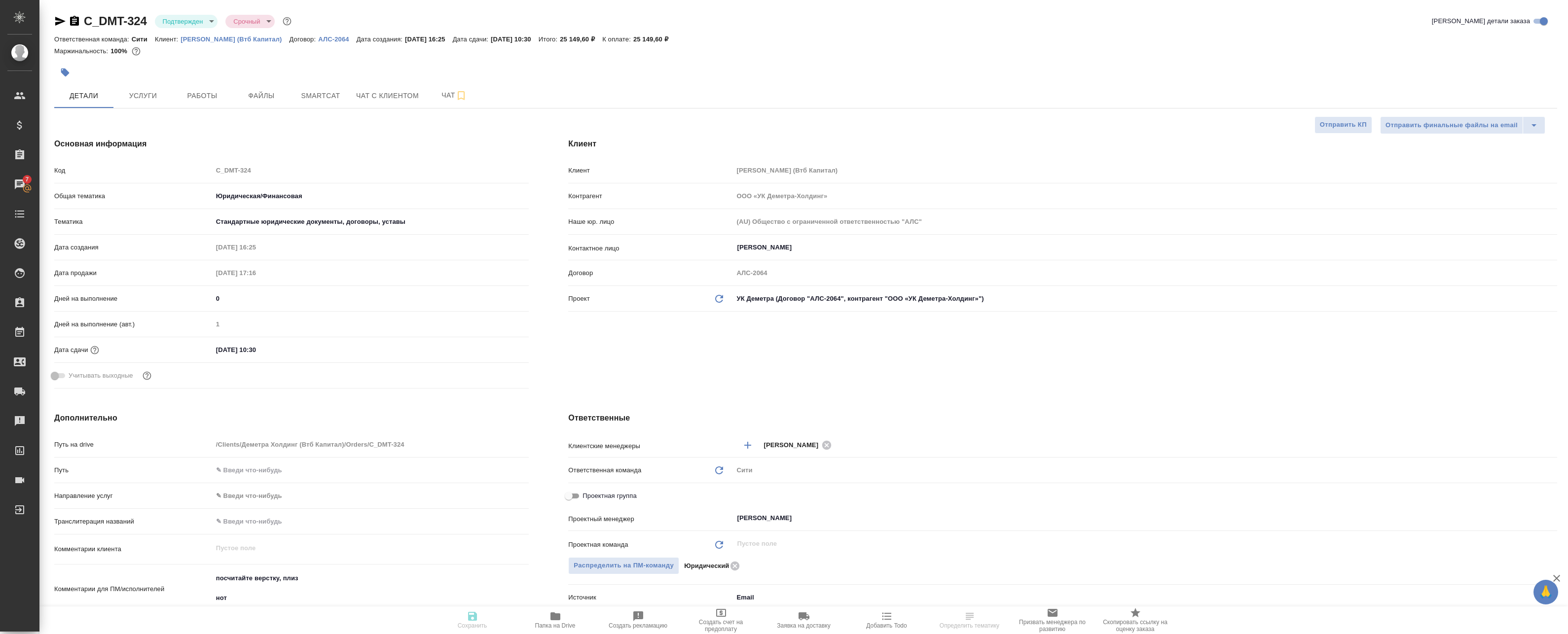
type textarea "x"
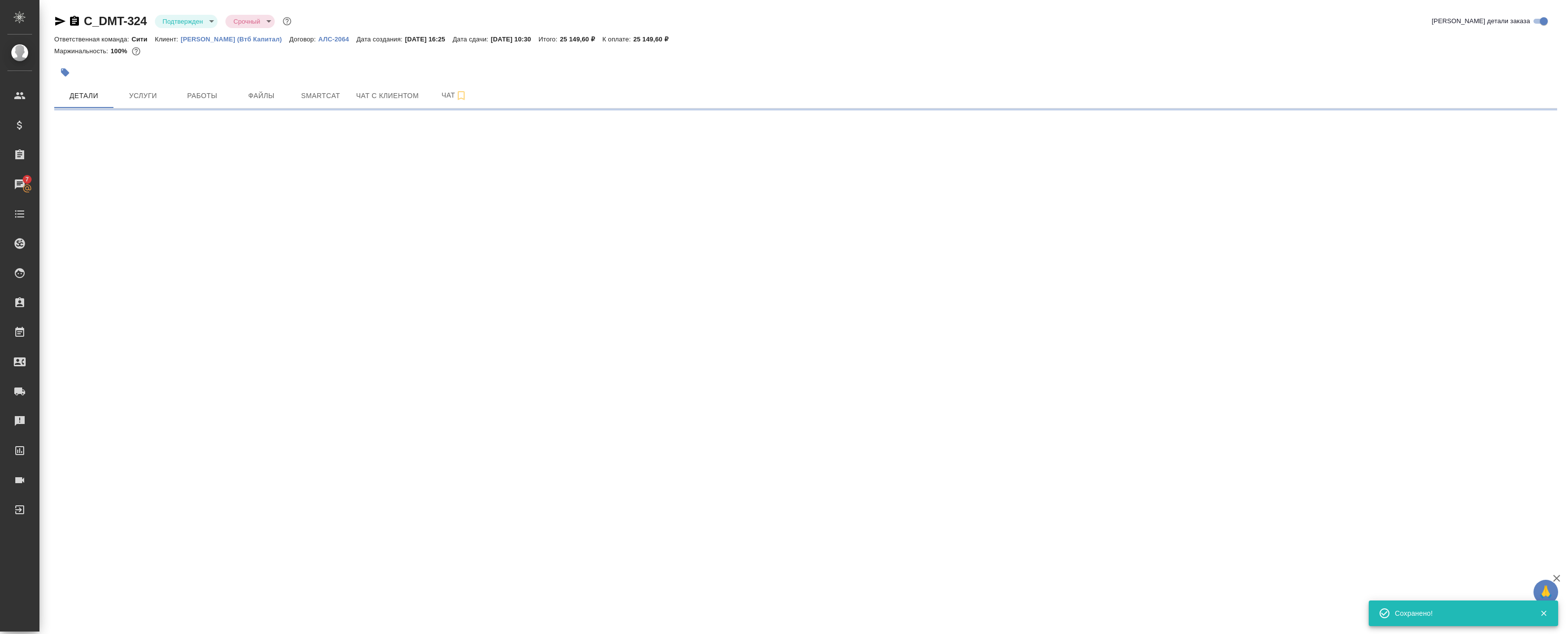
select select "RU"
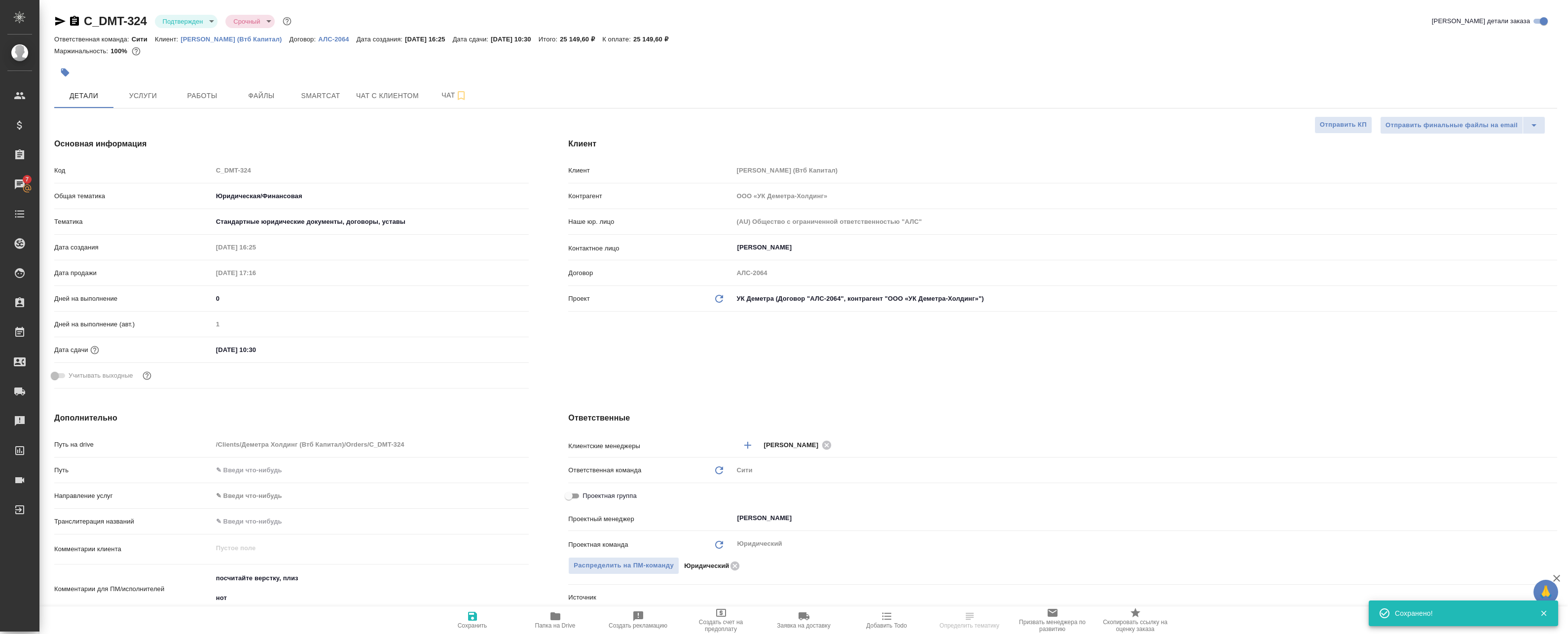
type textarea "x"
click at [217, 98] on span "Работы" at bounding box center [202, 96] width 47 height 12
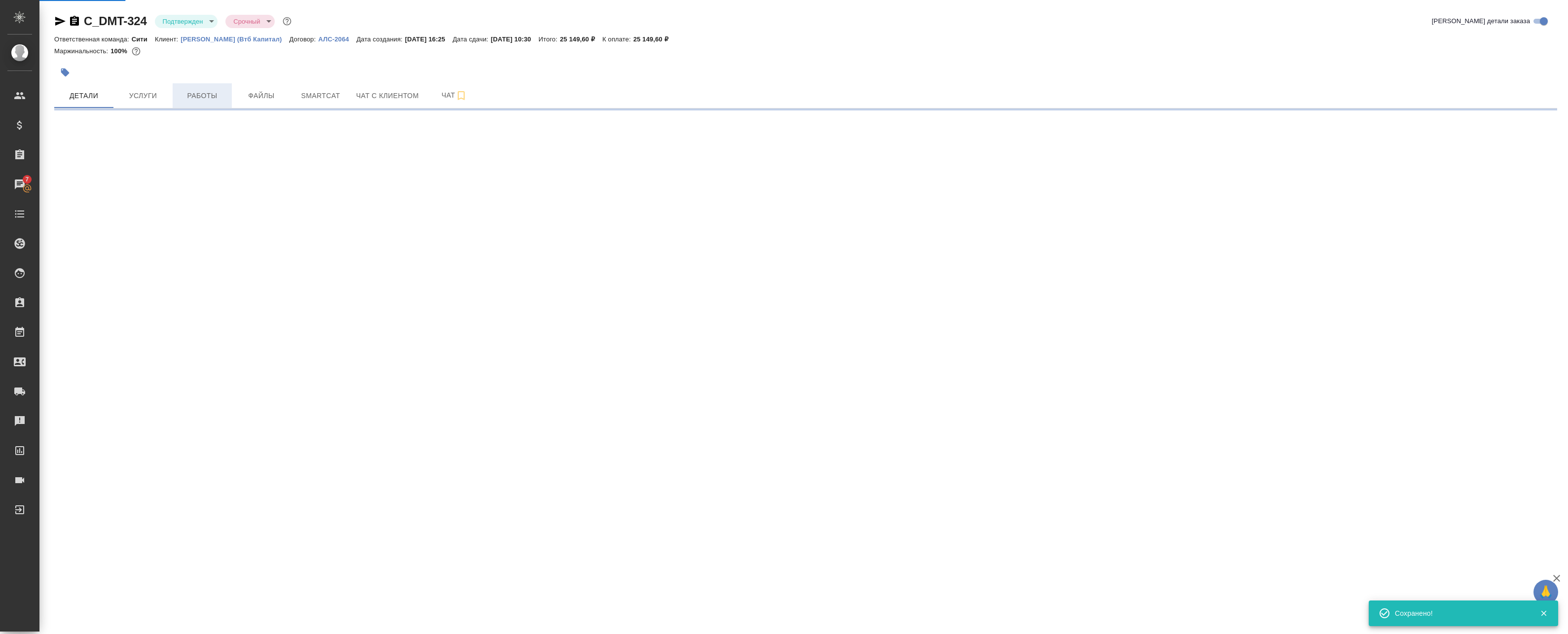
select select "RU"
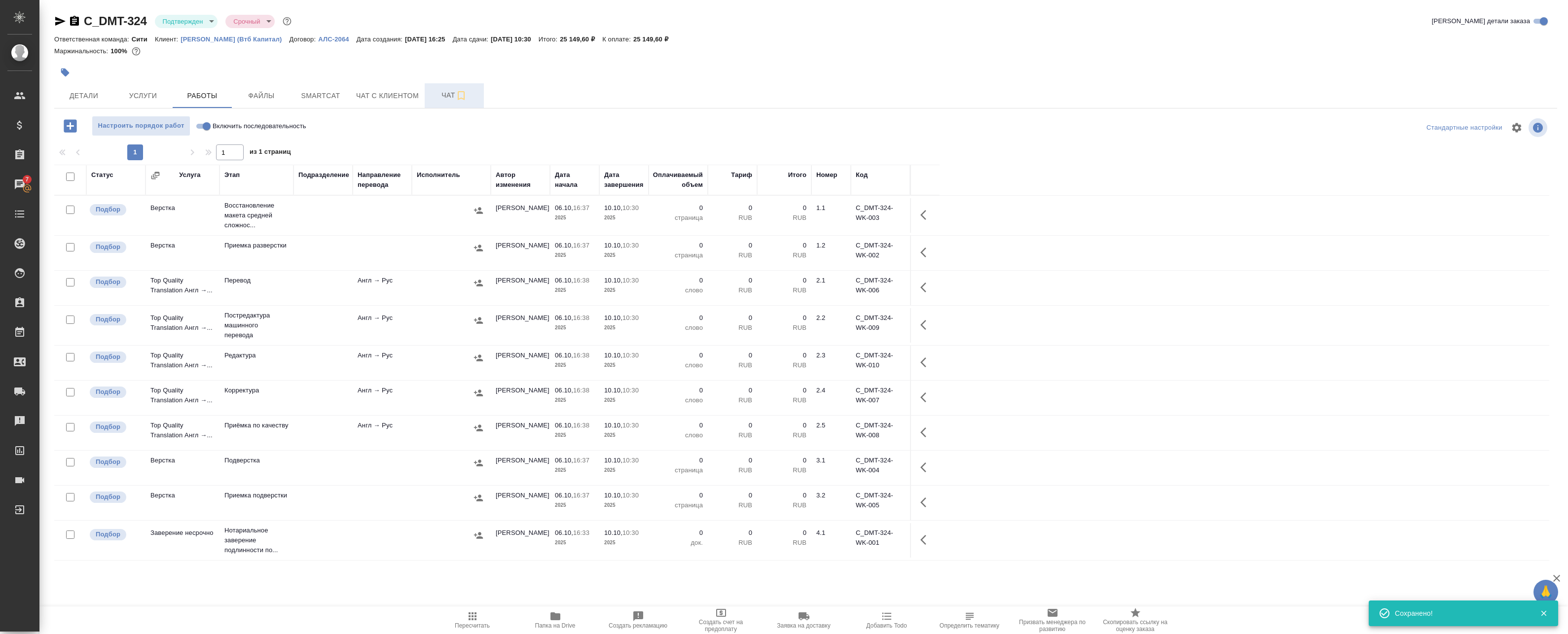
click at [444, 88] on button "Чат" at bounding box center [454, 96] width 59 height 25
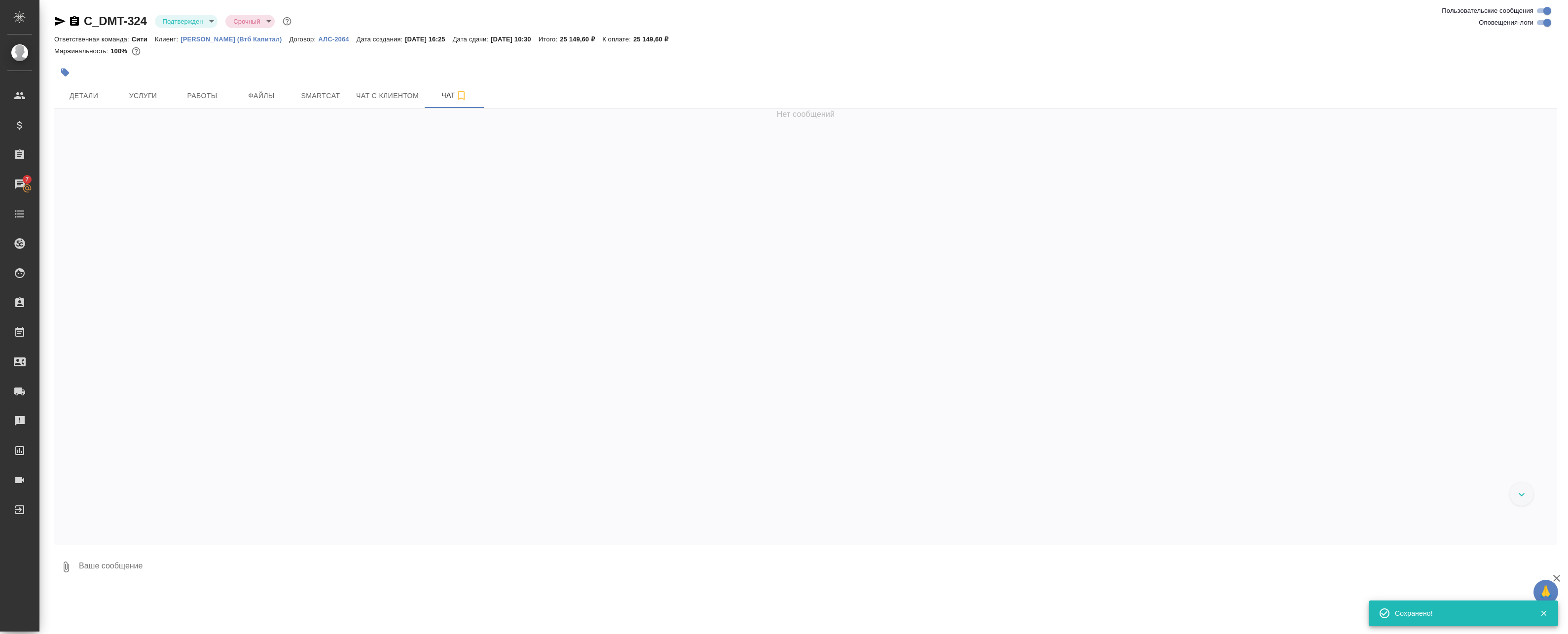
scroll to position [457, 0]
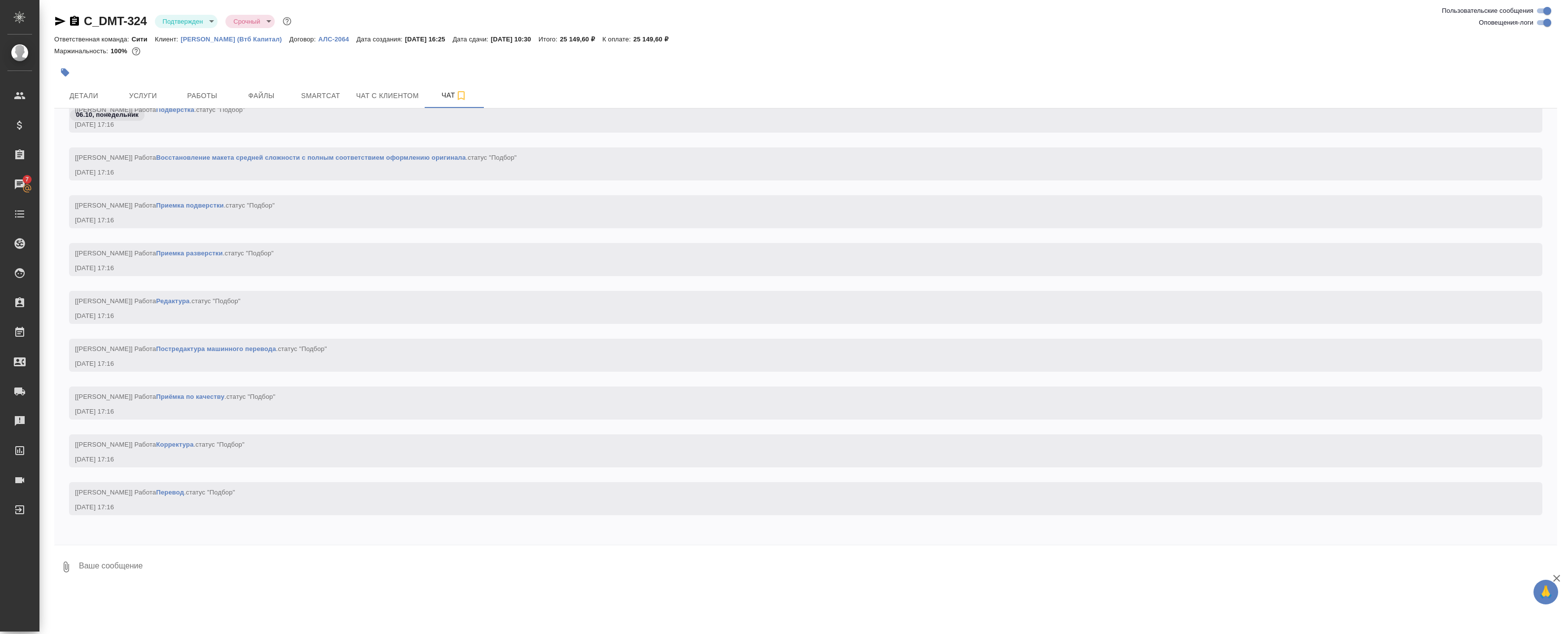
click at [1544, 25] on input "Оповещения-логи" at bounding box center [1547, 23] width 36 height 12
checkbox input "false"
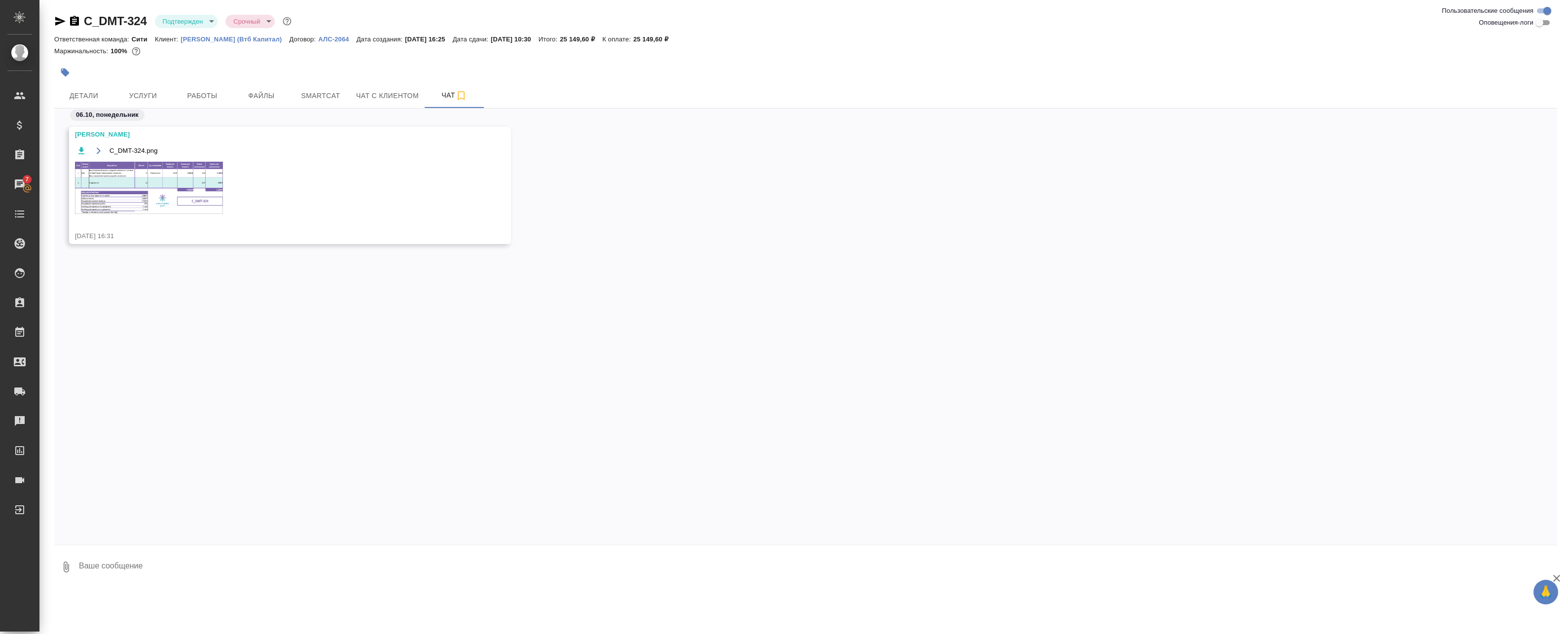
scroll to position [0, 0]
click at [156, 188] on img at bounding box center [148, 188] width 148 height 52
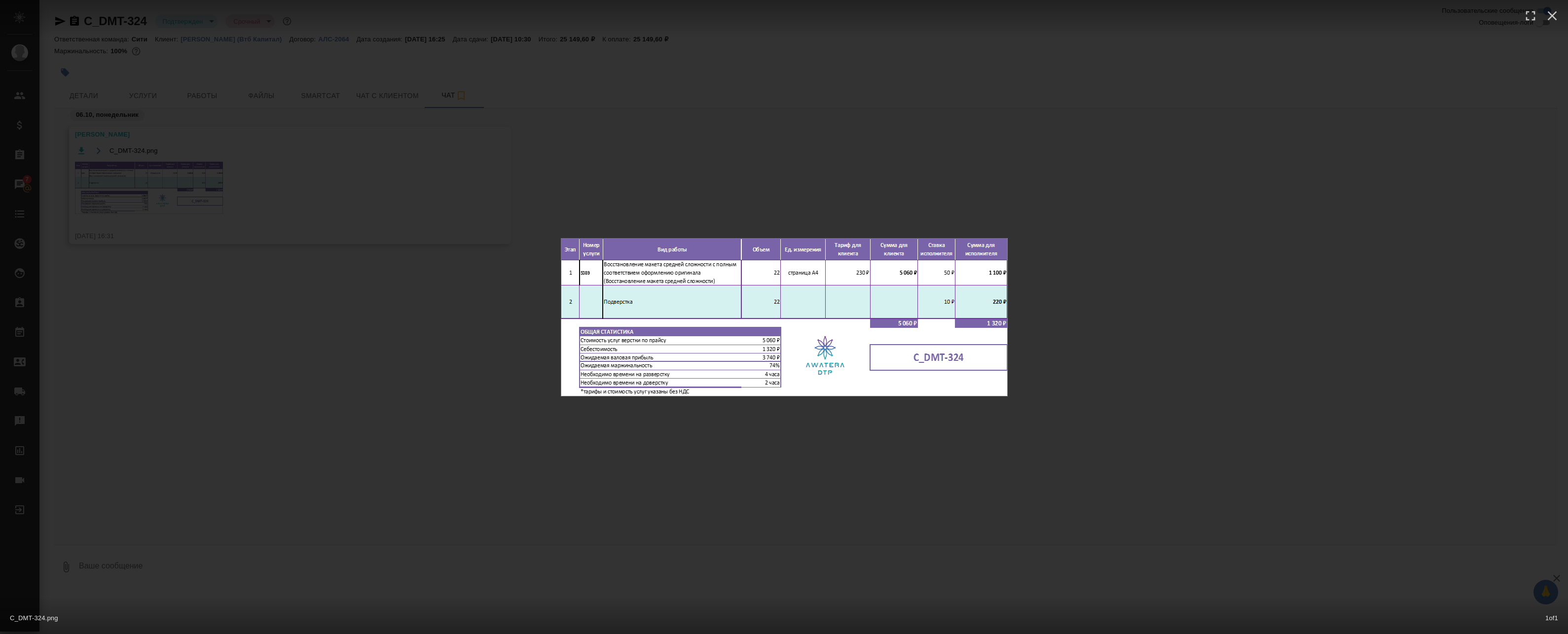
click at [474, 324] on div "C_DMT-324.png 1 of 1" at bounding box center [784, 317] width 1568 height 634
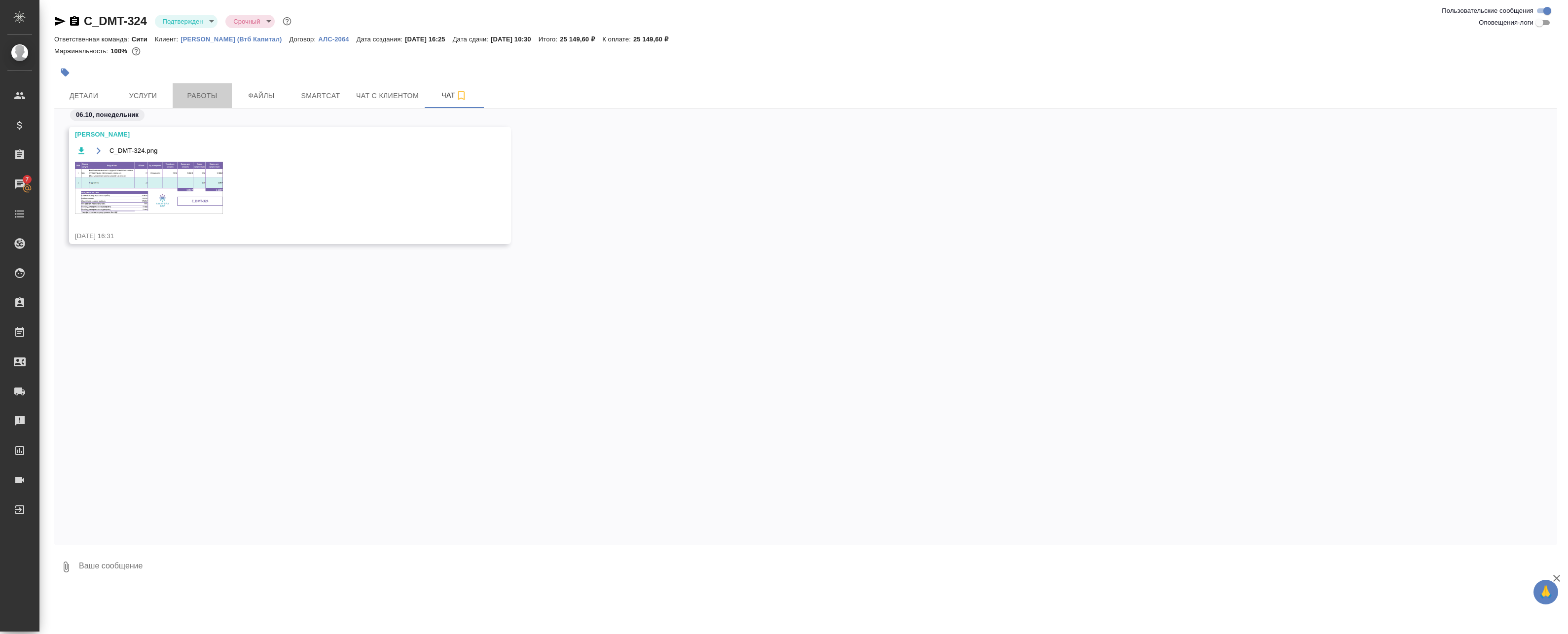
click at [196, 86] on button "Работы" at bounding box center [202, 96] width 59 height 25
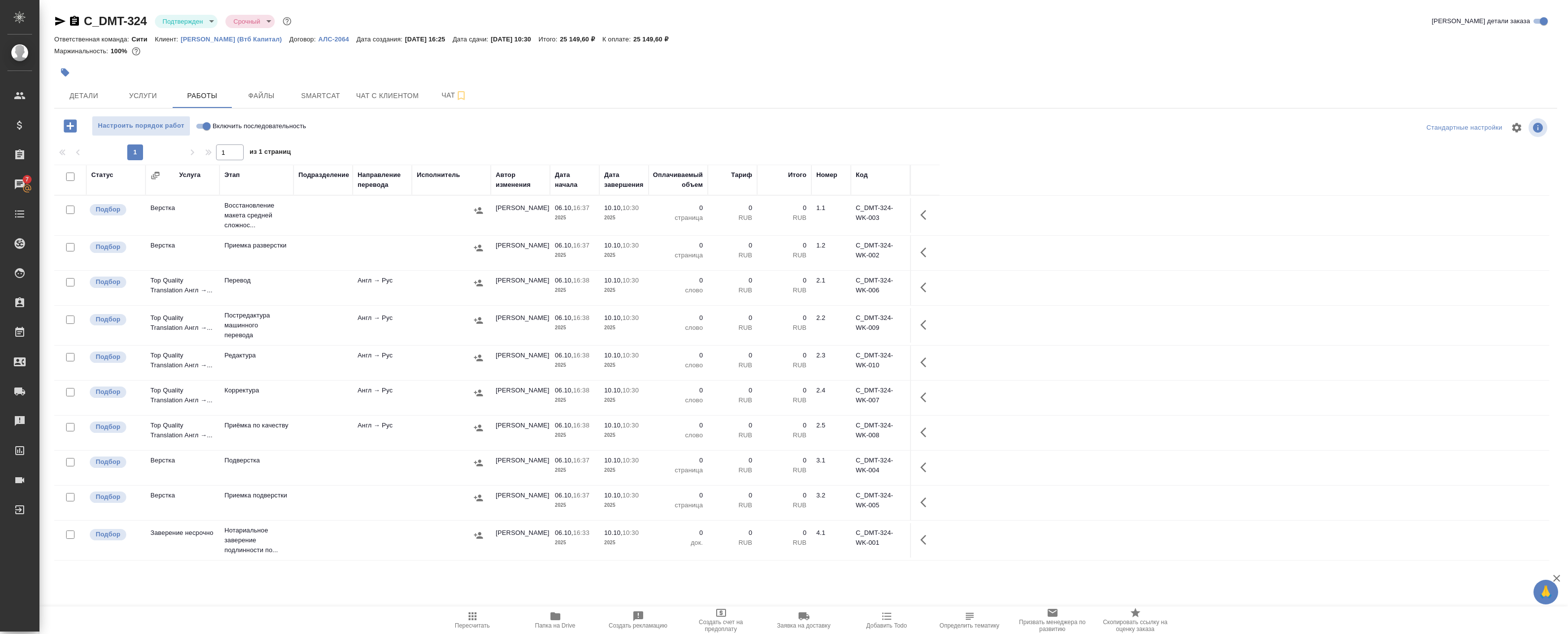
click at [372, 216] on td at bounding box center [382, 215] width 59 height 34
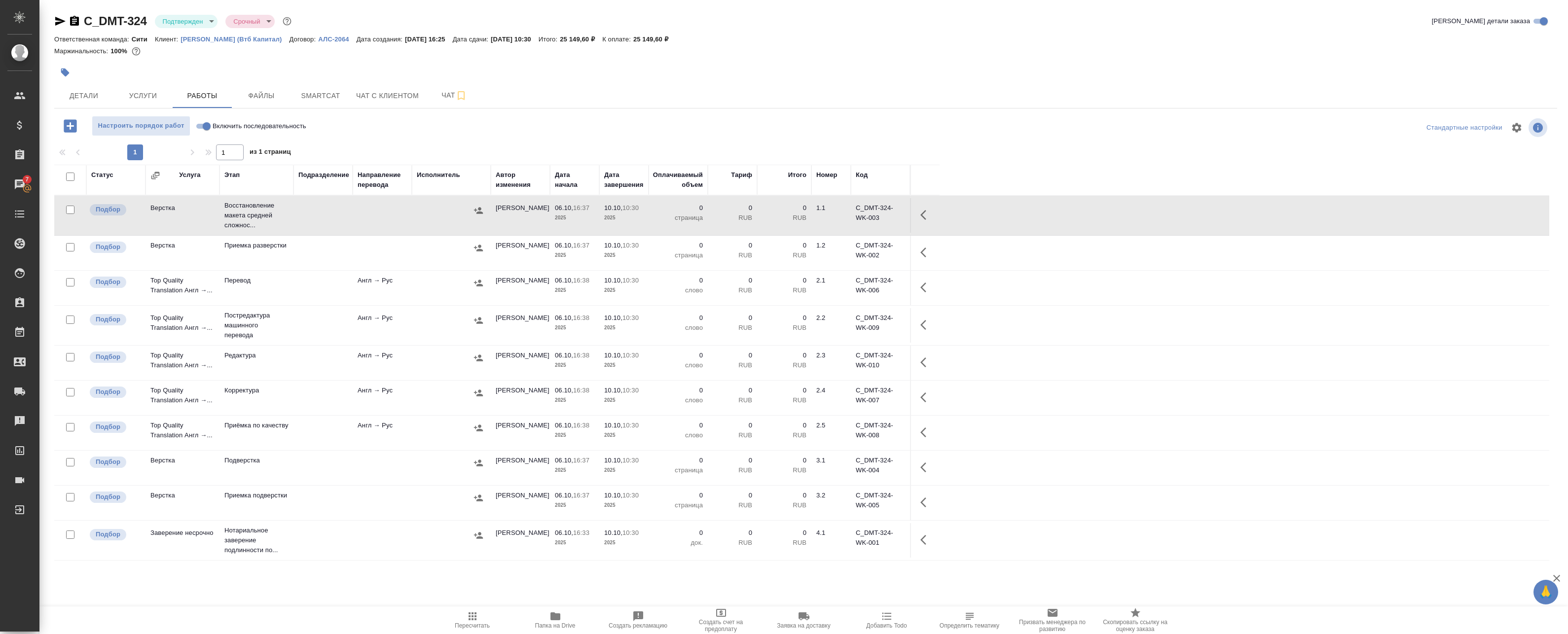
click at [929, 217] on icon "button" at bounding box center [926, 215] width 12 height 12
click at [855, 217] on icon "button" at bounding box center [854, 215] width 12 height 12
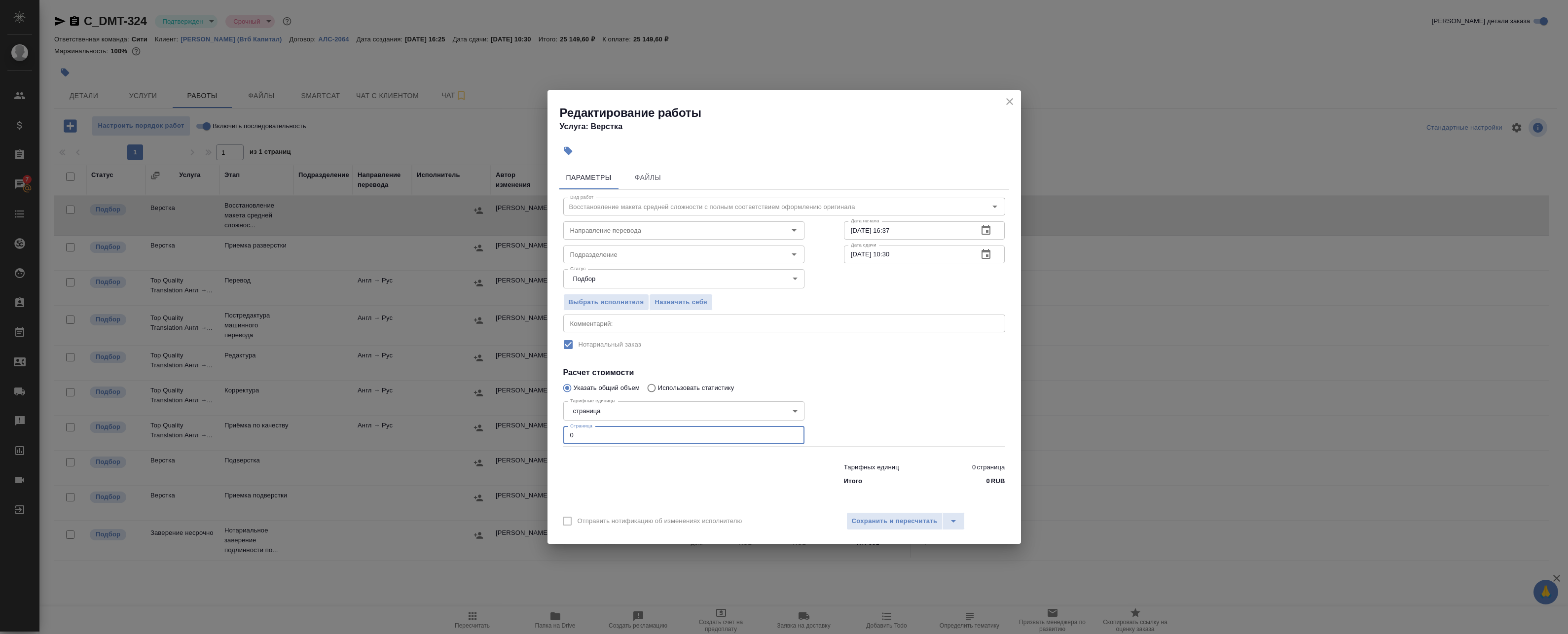
drag, startPoint x: 556, startPoint y: 430, endPoint x: 526, endPoint y: 425, distance: 30.4
click at [526, 426] on div "Редактирование работы Услуга: Верстка Параметры Файлы Вид работ Восстановление …" at bounding box center [784, 317] width 1568 height 634
type input "22"
click at [992, 254] on icon "button" at bounding box center [986, 254] width 12 height 12
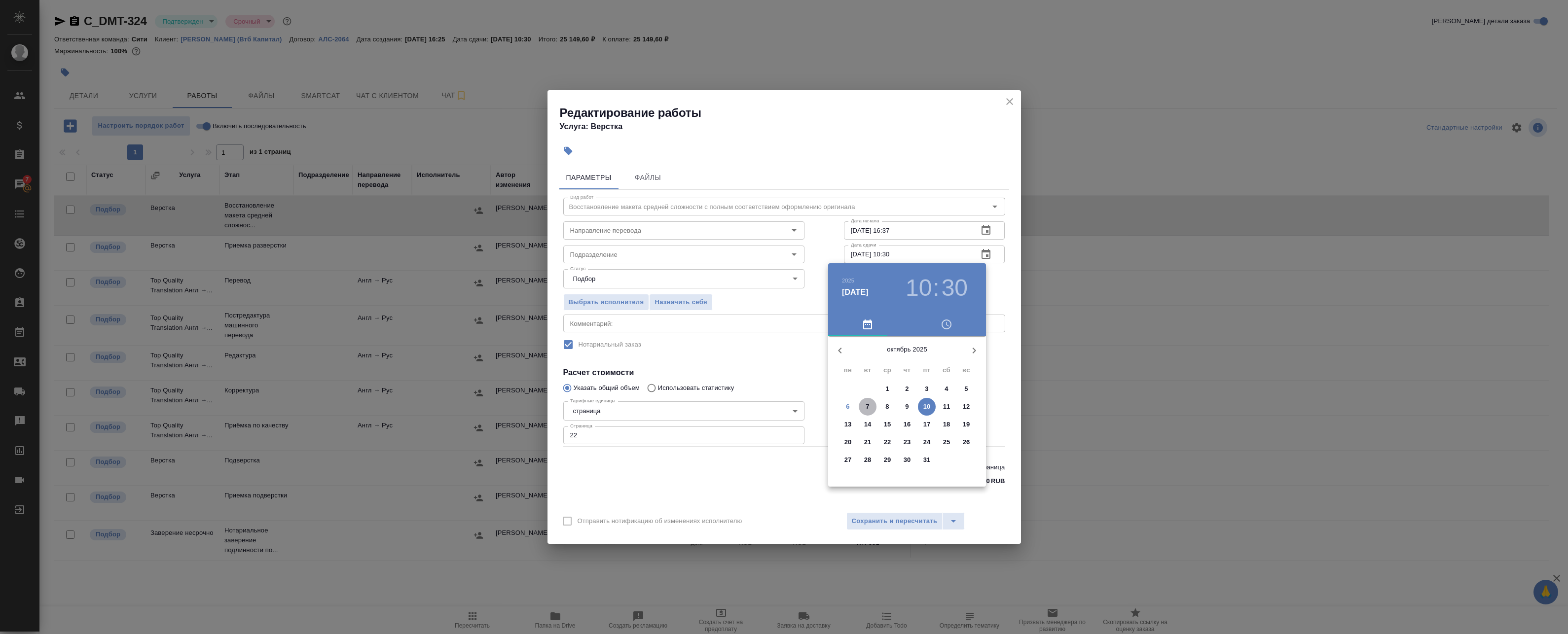
click at [863, 408] on span "7" at bounding box center [867, 406] width 18 height 10
click at [906, 356] on div at bounding box center [906, 413] width 128 height 128
click at [908, 359] on div at bounding box center [906, 413] width 128 height 128
click at [1001, 301] on div at bounding box center [784, 317] width 1568 height 634
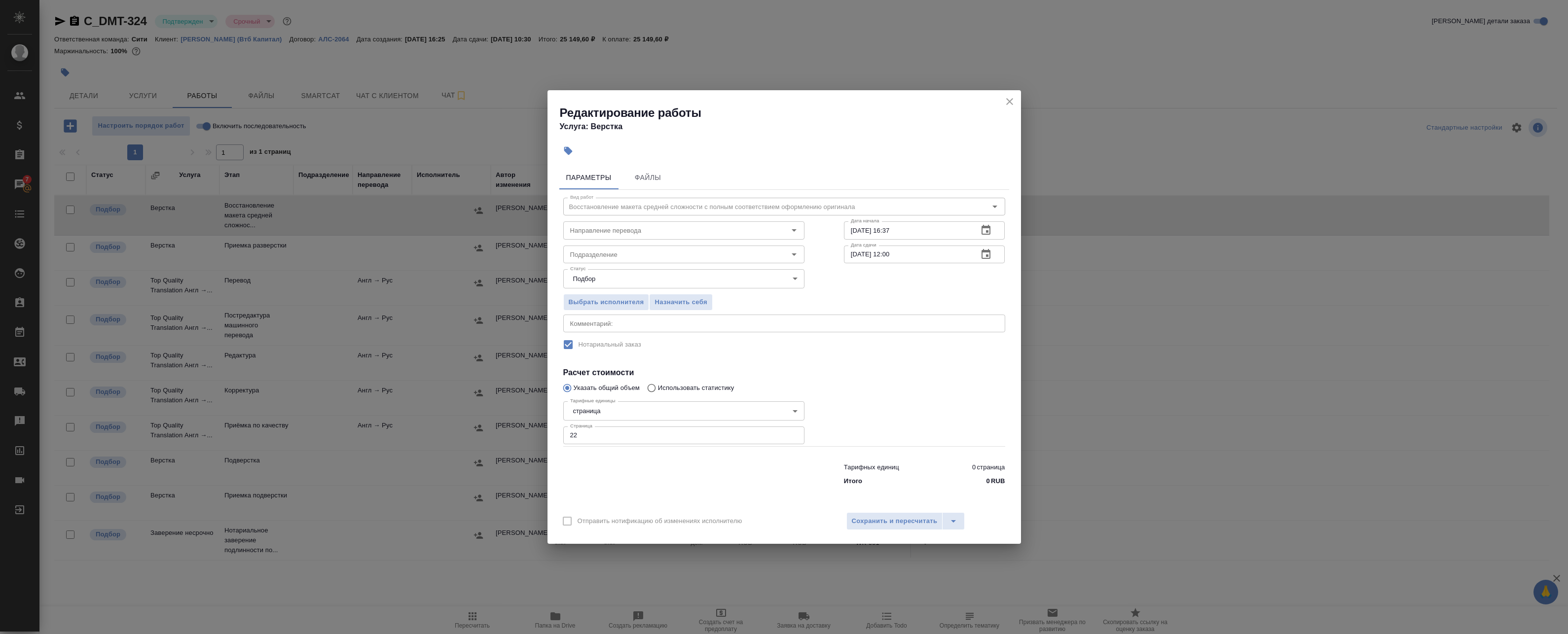
click at [986, 252] on icon "button" at bounding box center [986, 254] width 9 height 10
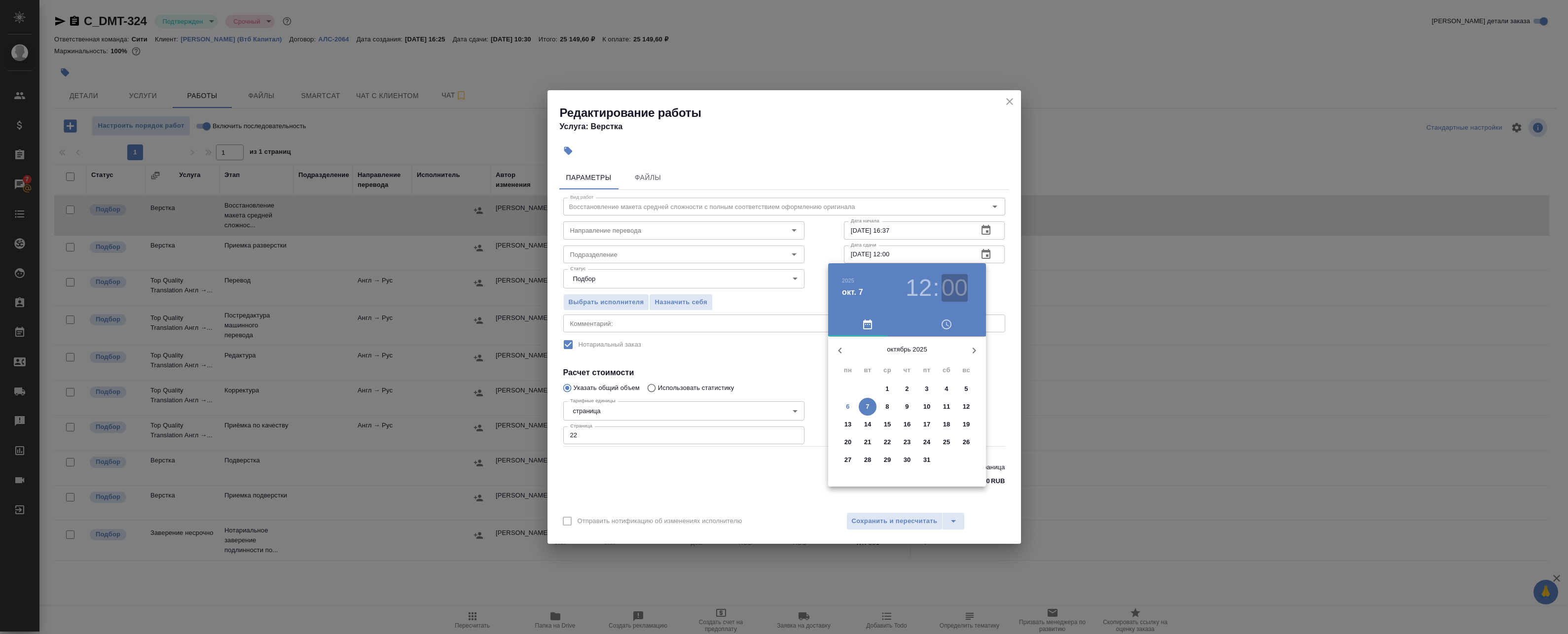
drag, startPoint x: 953, startPoint y: 288, endPoint x: 936, endPoint y: 323, distance: 38.9
click at [953, 288] on h3 "00" at bounding box center [954, 287] width 26 height 27
click at [906, 469] on div at bounding box center [906, 413] width 128 height 128
type input "07.10.2025 12:30"
click at [1016, 297] on div at bounding box center [784, 317] width 1568 height 634
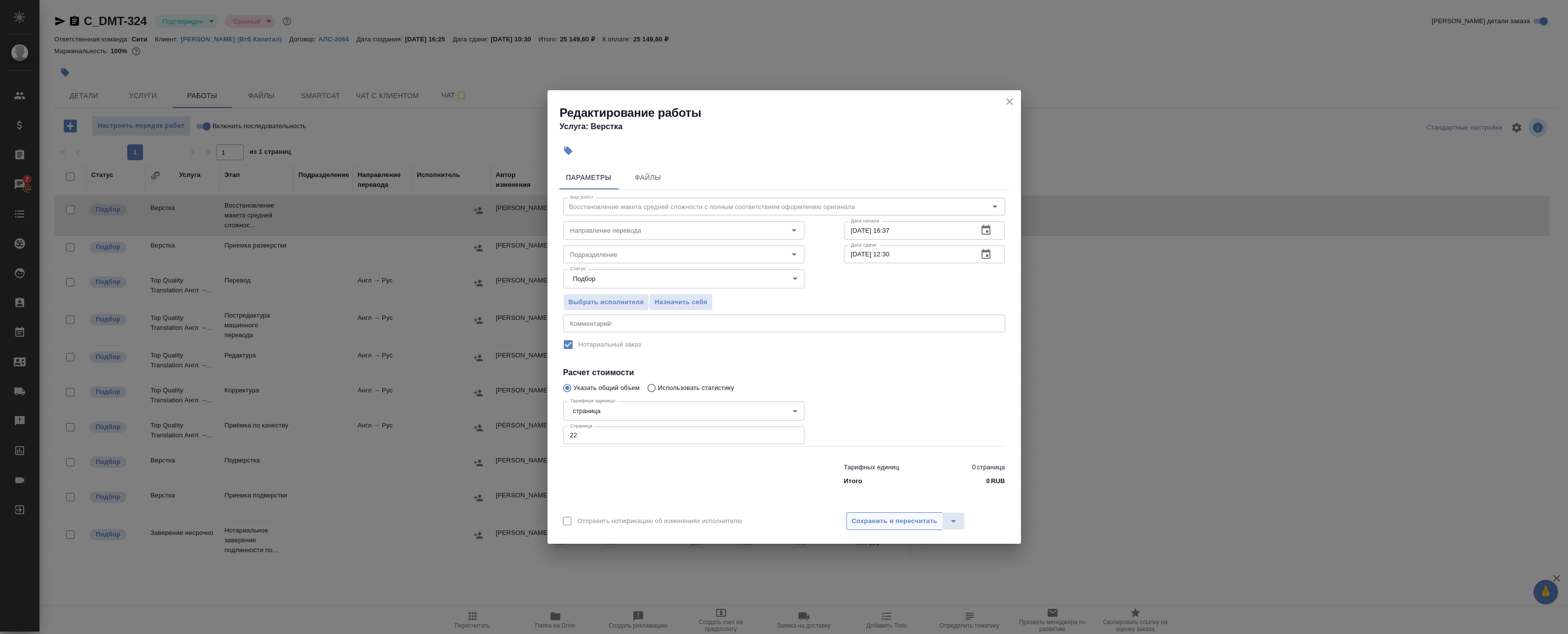
click at [912, 529] on button "Сохранить и пересчитать" at bounding box center [895, 521] width 97 height 18
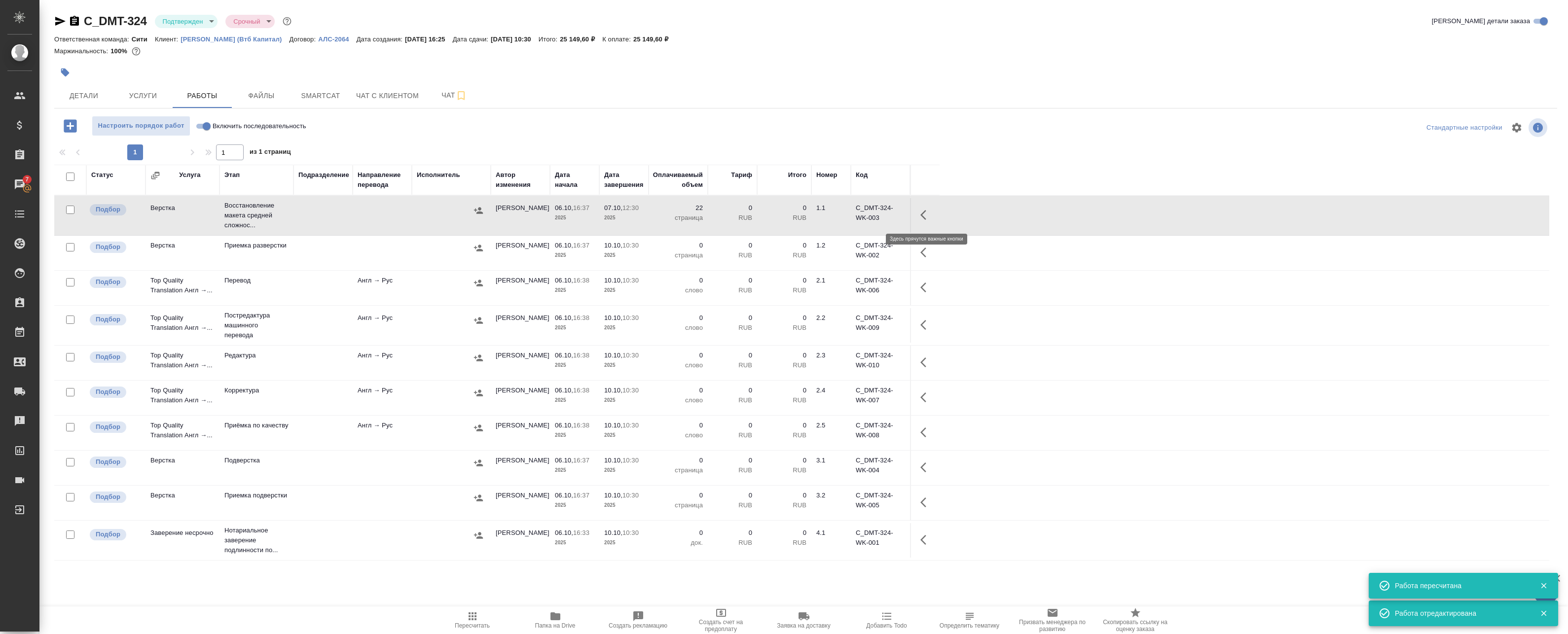
drag, startPoint x: 928, startPoint y: 218, endPoint x: 897, endPoint y: 228, distance: 32.6
click at [926, 218] on icon "button" at bounding box center [926, 215] width 12 height 12
click at [854, 217] on icon "button" at bounding box center [854, 215] width 12 height 12
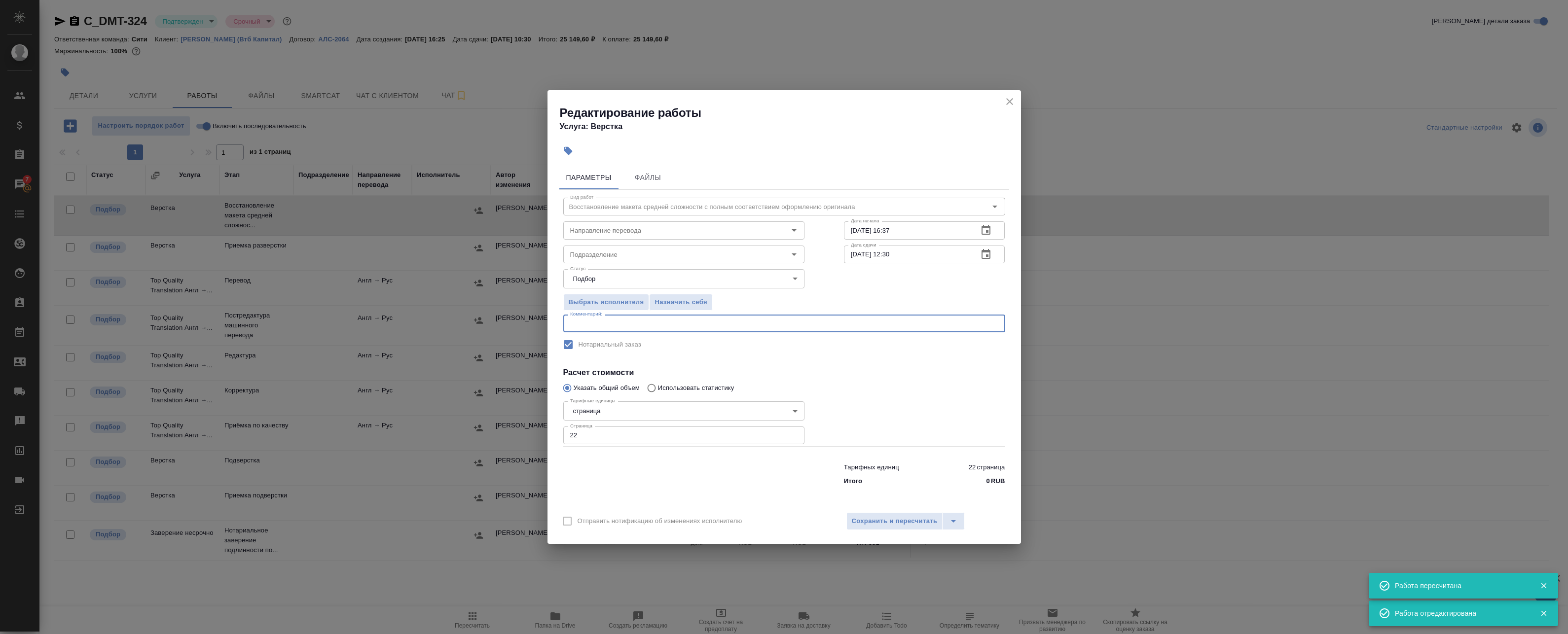
click at [613, 324] on textarea at bounding box center [784, 323] width 428 height 7
type textarea "Под нот"
click at [666, 250] on input "Подразделение" at bounding box center [667, 254] width 202 height 12
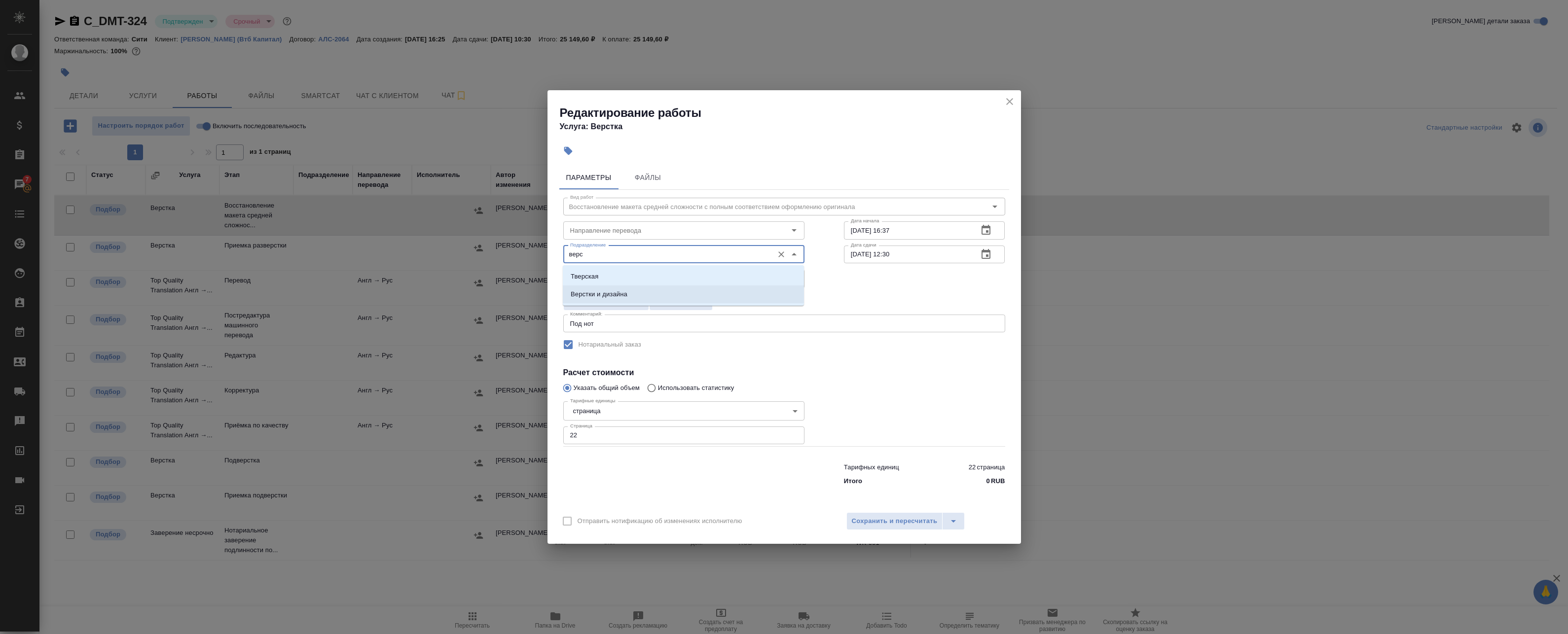
click at [600, 290] on p "Верстки и дизайна" at bounding box center [599, 294] width 57 height 10
type input "Верстки и дизайна"
click at [890, 524] on span "Сохранить и пересчитать" at bounding box center [895, 521] width 86 height 11
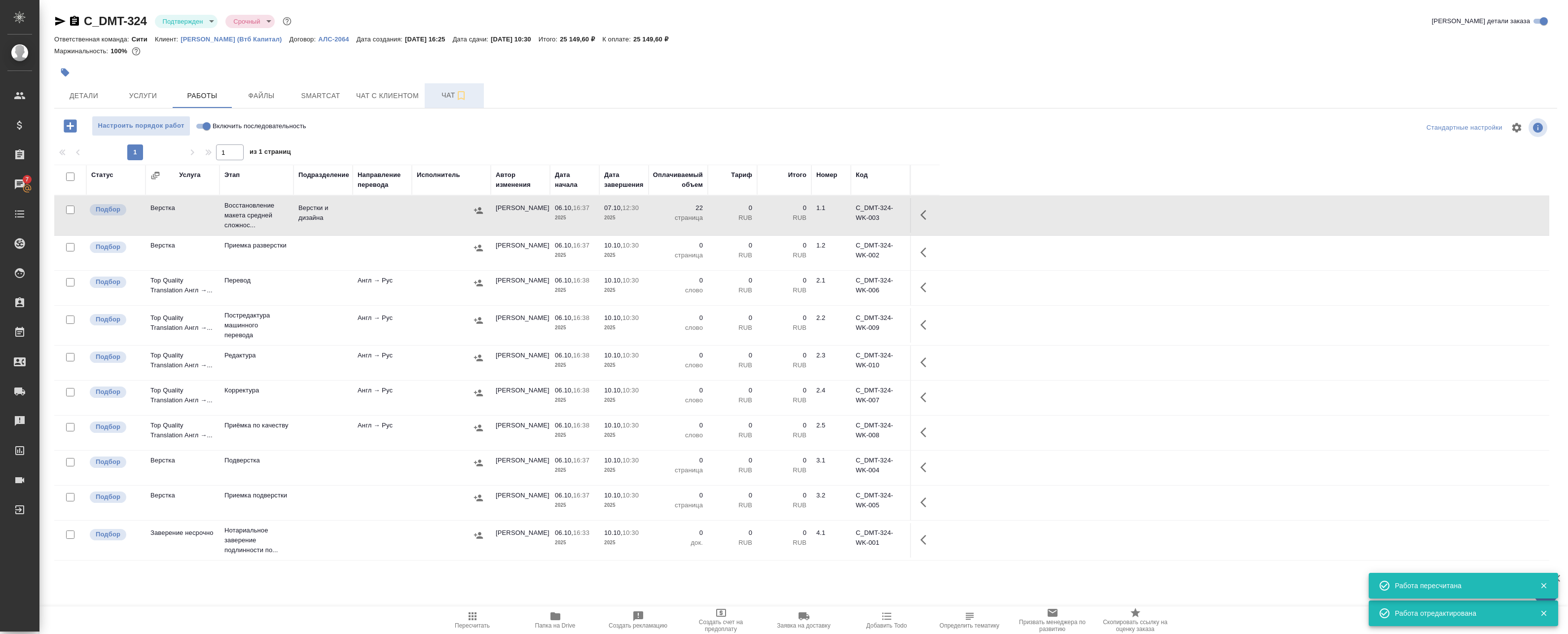
click at [436, 88] on button "Чат" at bounding box center [454, 96] width 59 height 25
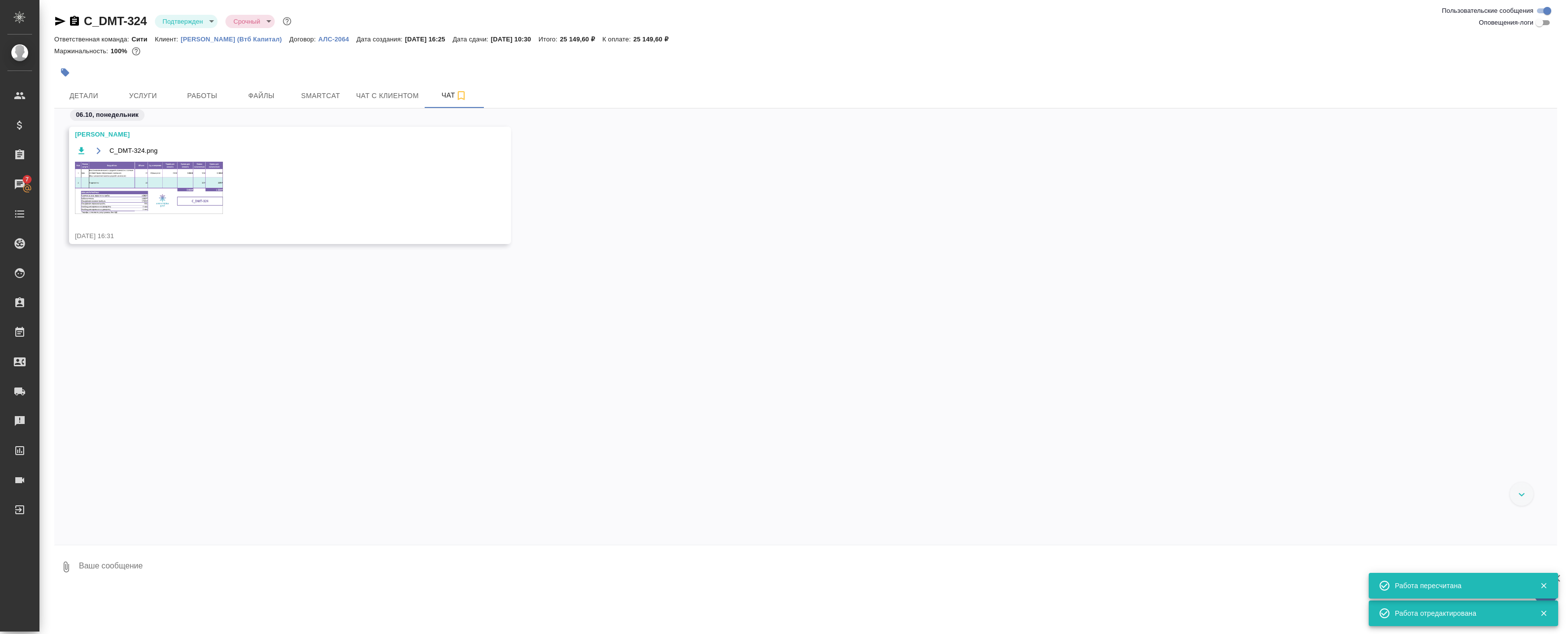
click at [175, 181] on img at bounding box center [148, 188] width 148 height 52
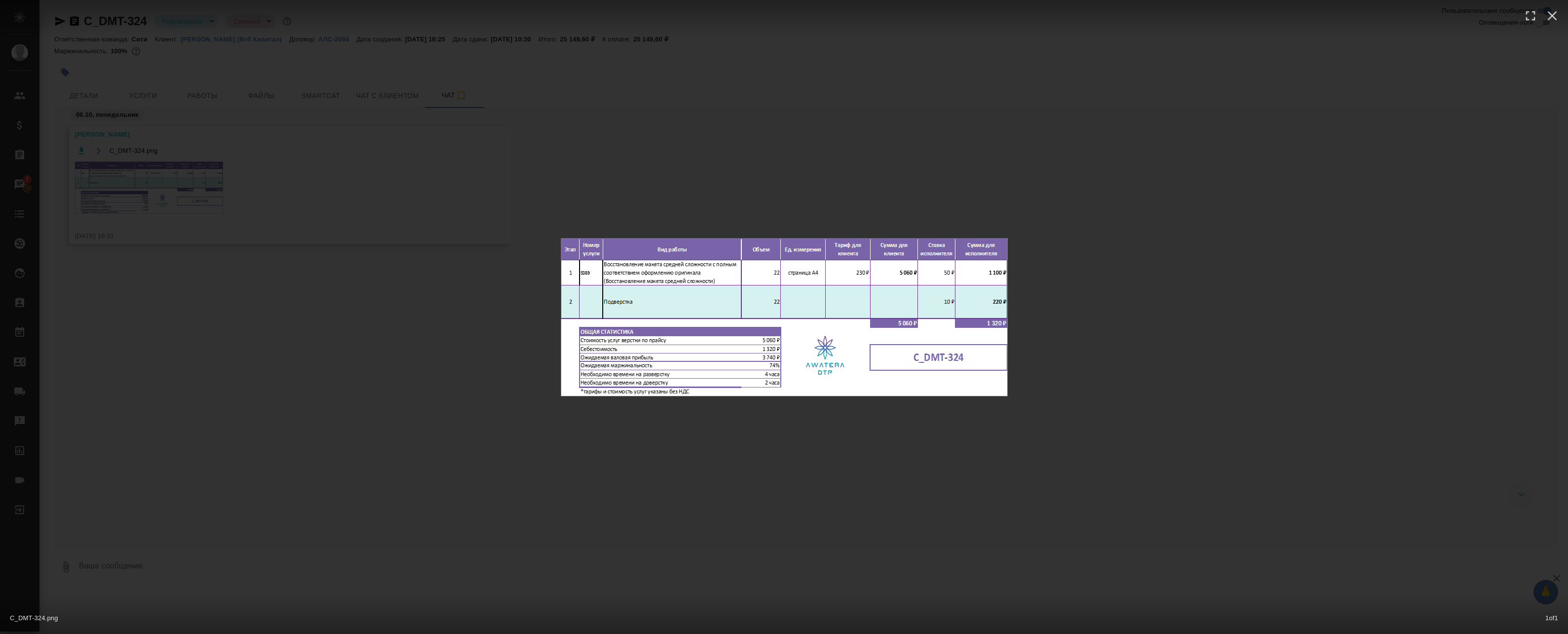
click at [226, 95] on div "C_DMT-324.png 1 of 1" at bounding box center [784, 317] width 1568 height 634
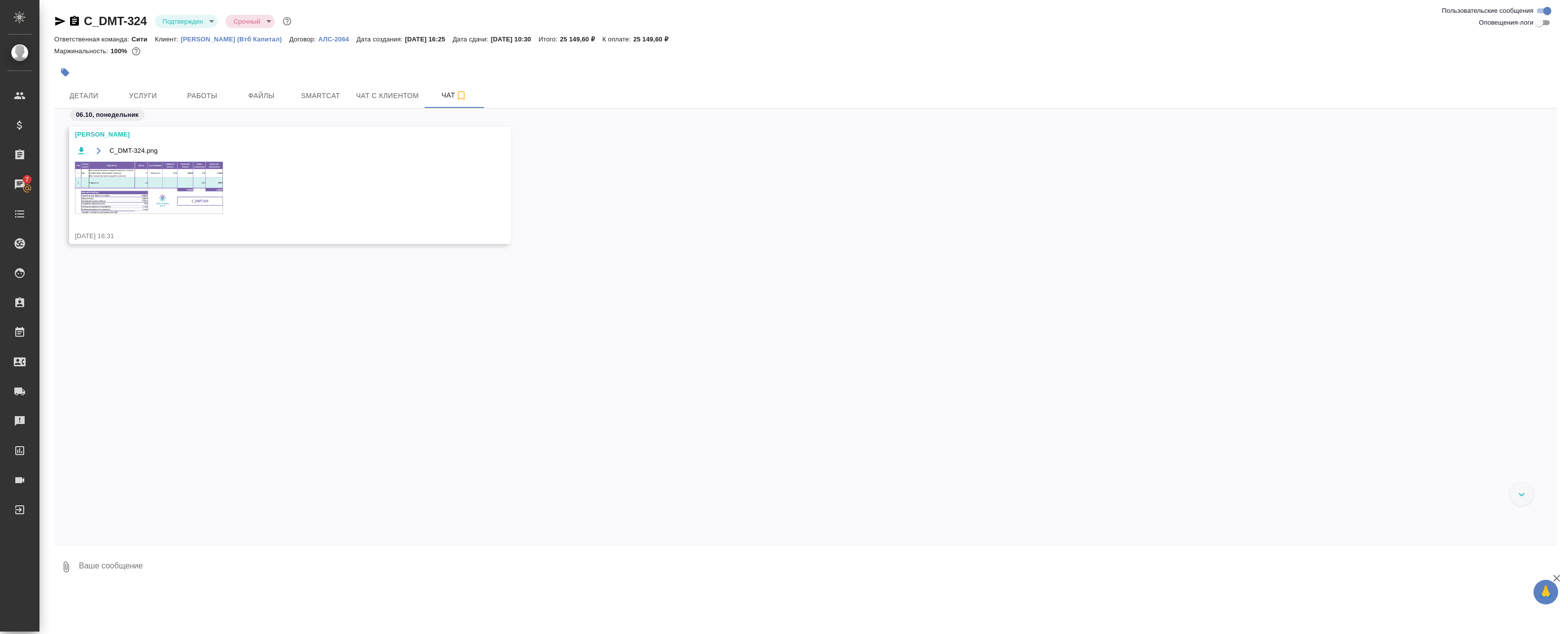
click at [219, 96] on div "C_DMT-324.png 1 of 1" at bounding box center [784, 336] width 1411 height 570
click at [217, 96] on span "Работы" at bounding box center [202, 96] width 47 height 12
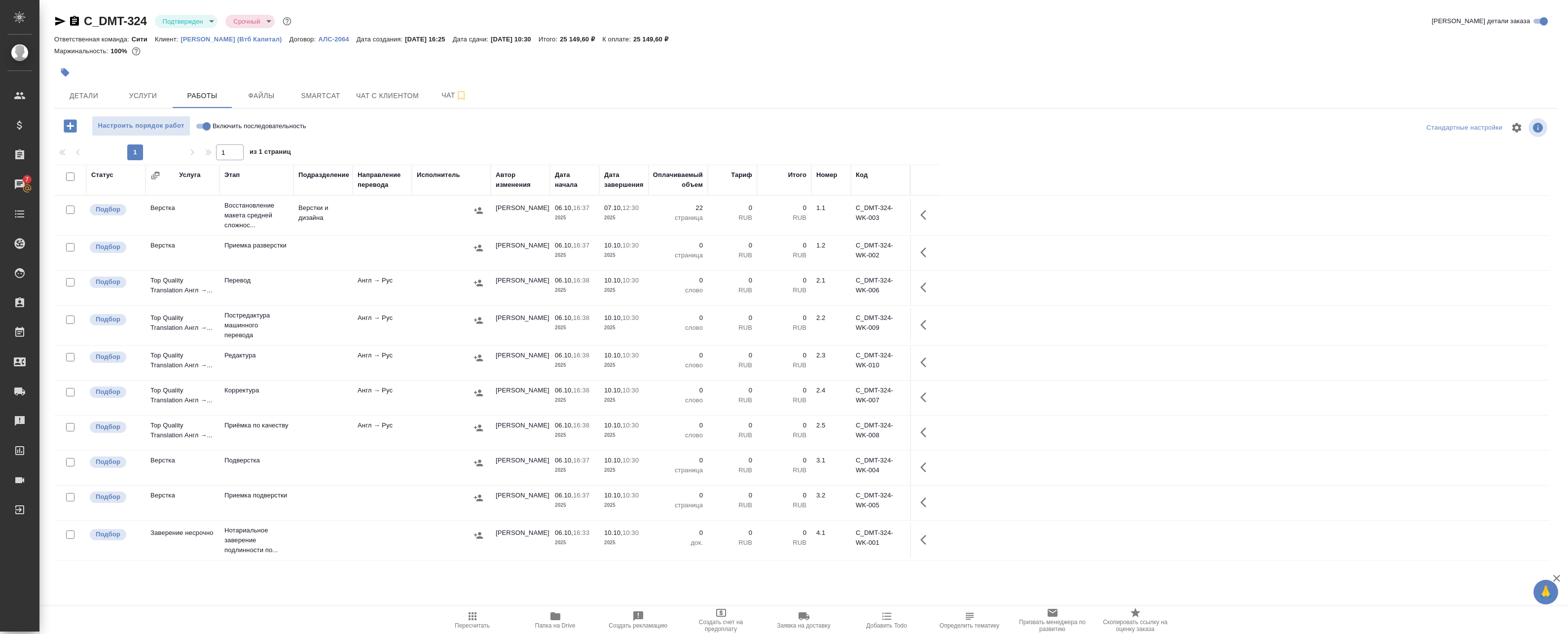
click at [414, 218] on td at bounding box center [451, 215] width 79 height 34
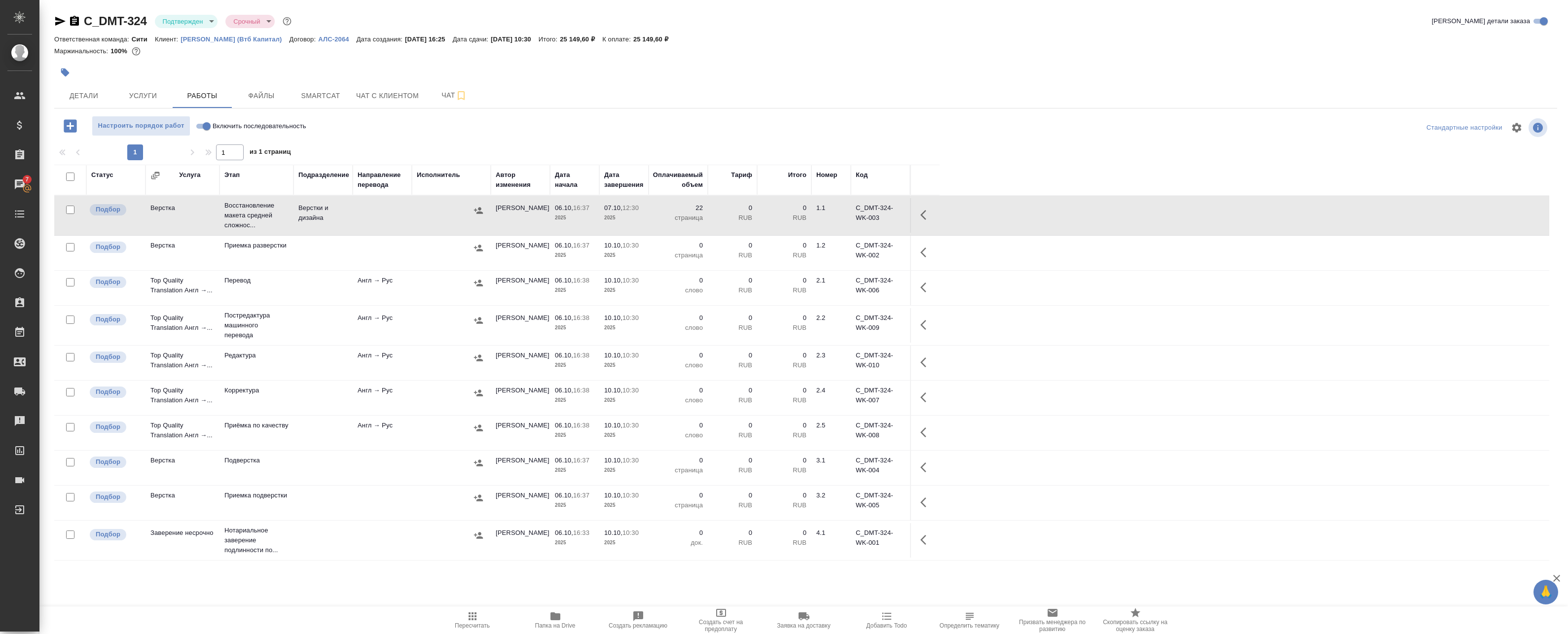
click at [405, 206] on td at bounding box center [382, 215] width 59 height 34
click at [197, 21] on body "🙏 .cls-1 fill:#fff; AWATERA Badanyan Artak Клиенты Спецификации Заказы 7 Чаты T…" at bounding box center [784, 317] width 1568 height 634
click at [188, 100] on button "В работе" at bounding box center [179, 104] width 33 height 11
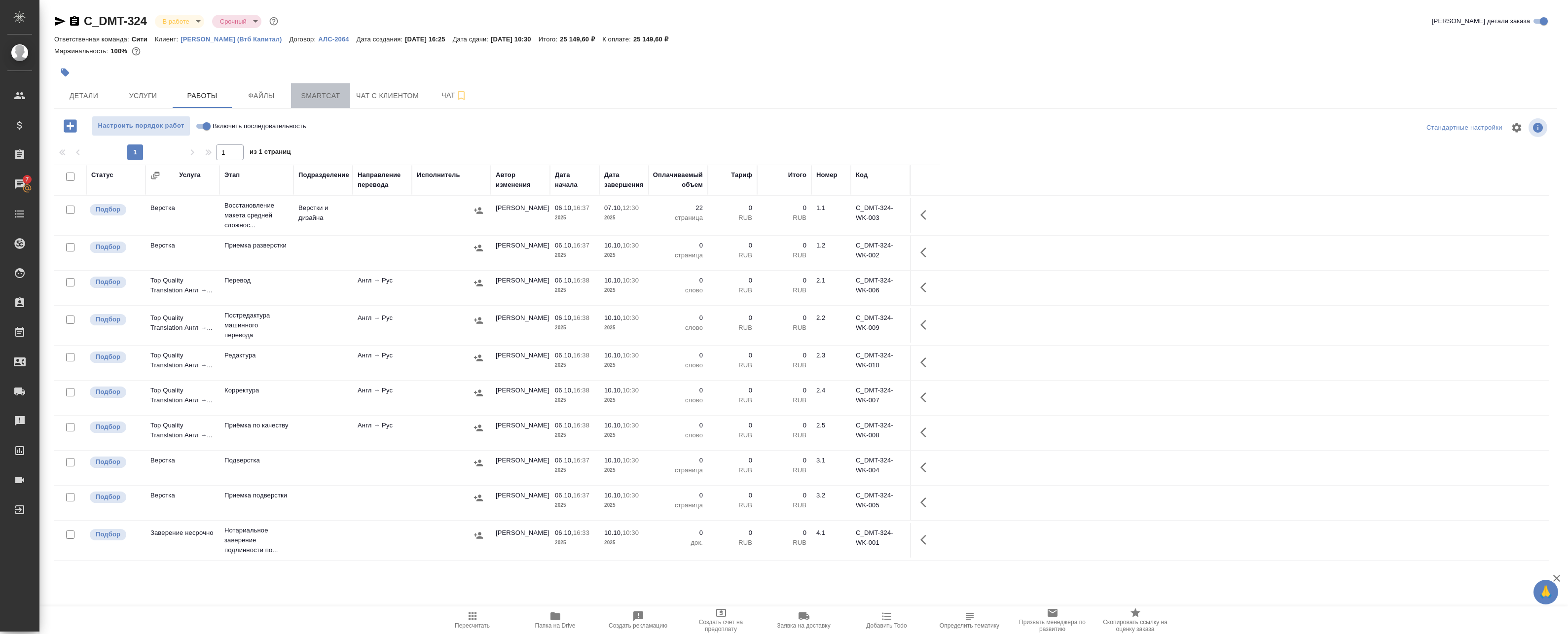
click at [332, 101] on span "Smartcat" at bounding box center [320, 96] width 47 height 12
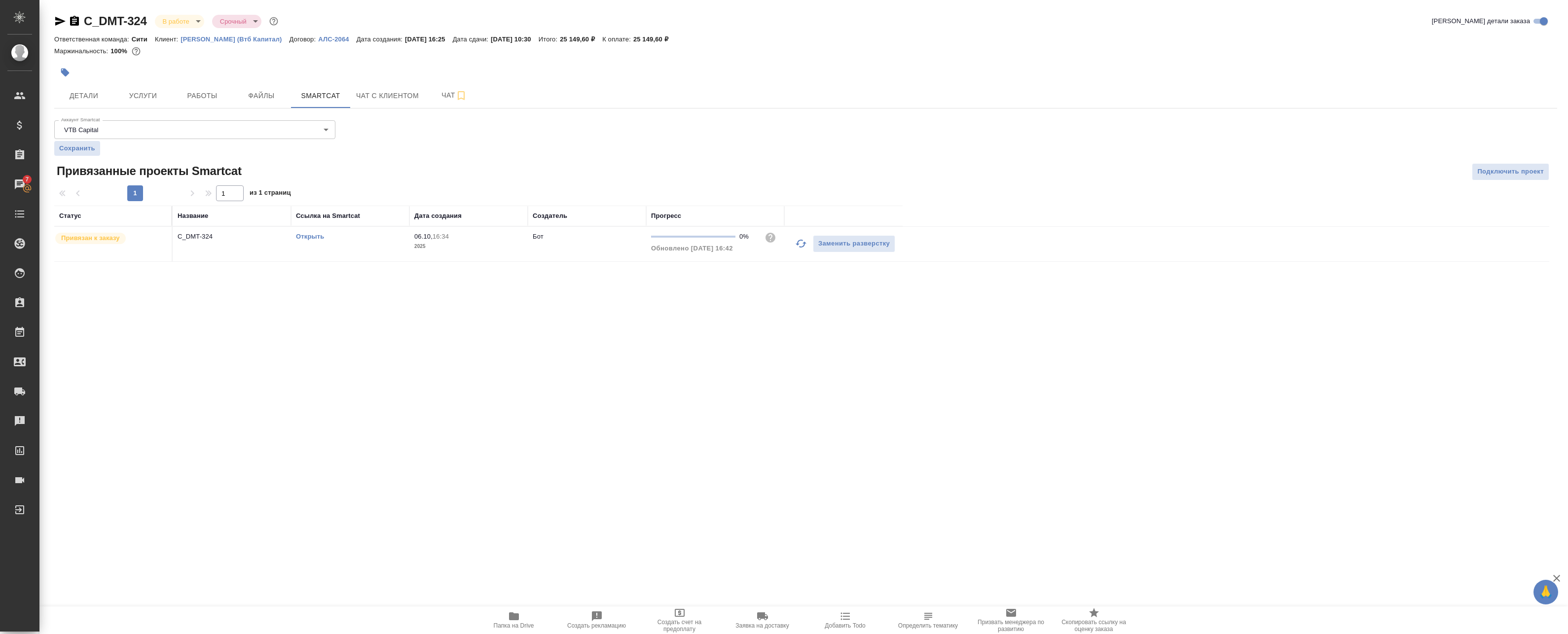
click at [306, 237] on link "Открыть" at bounding box center [310, 236] width 28 height 7
click at [187, 95] on span "Работы" at bounding box center [202, 96] width 47 height 12
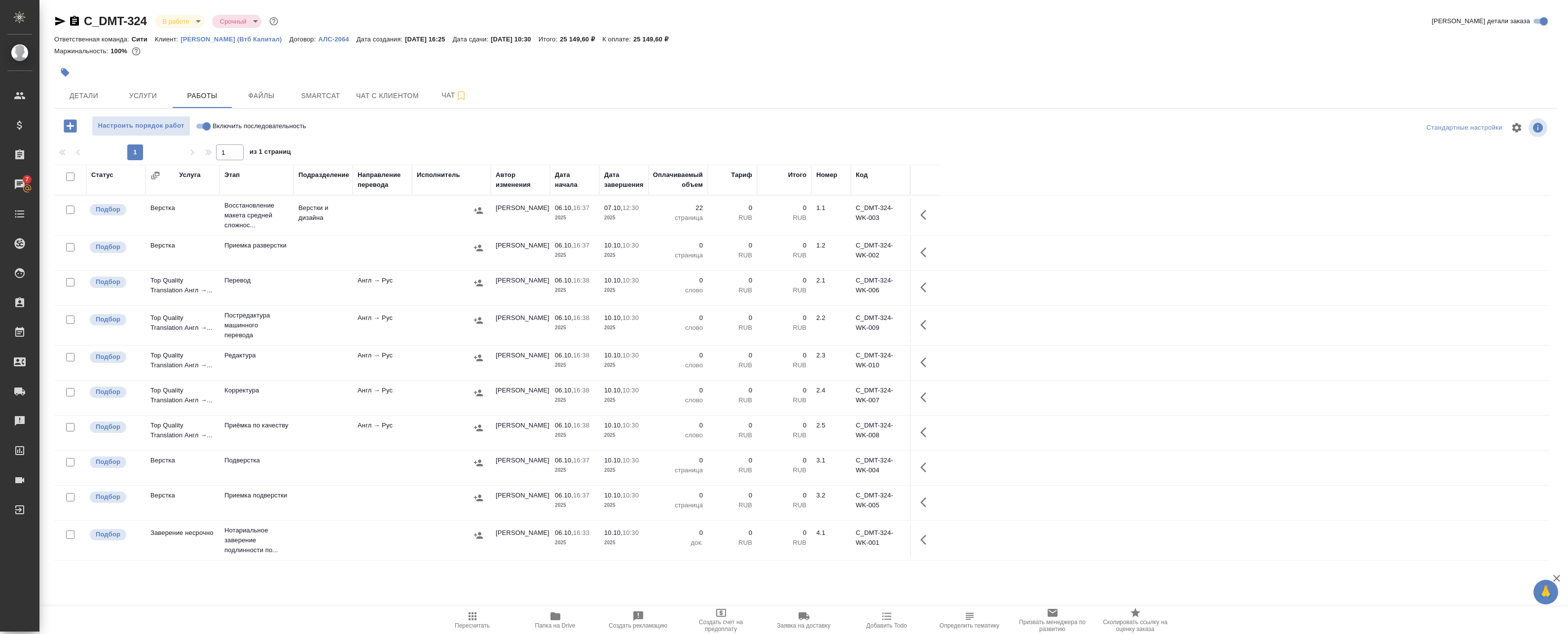
click at [387, 300] on td "Англ → Рус" at bounding box center [382, 287] width 59 height 34
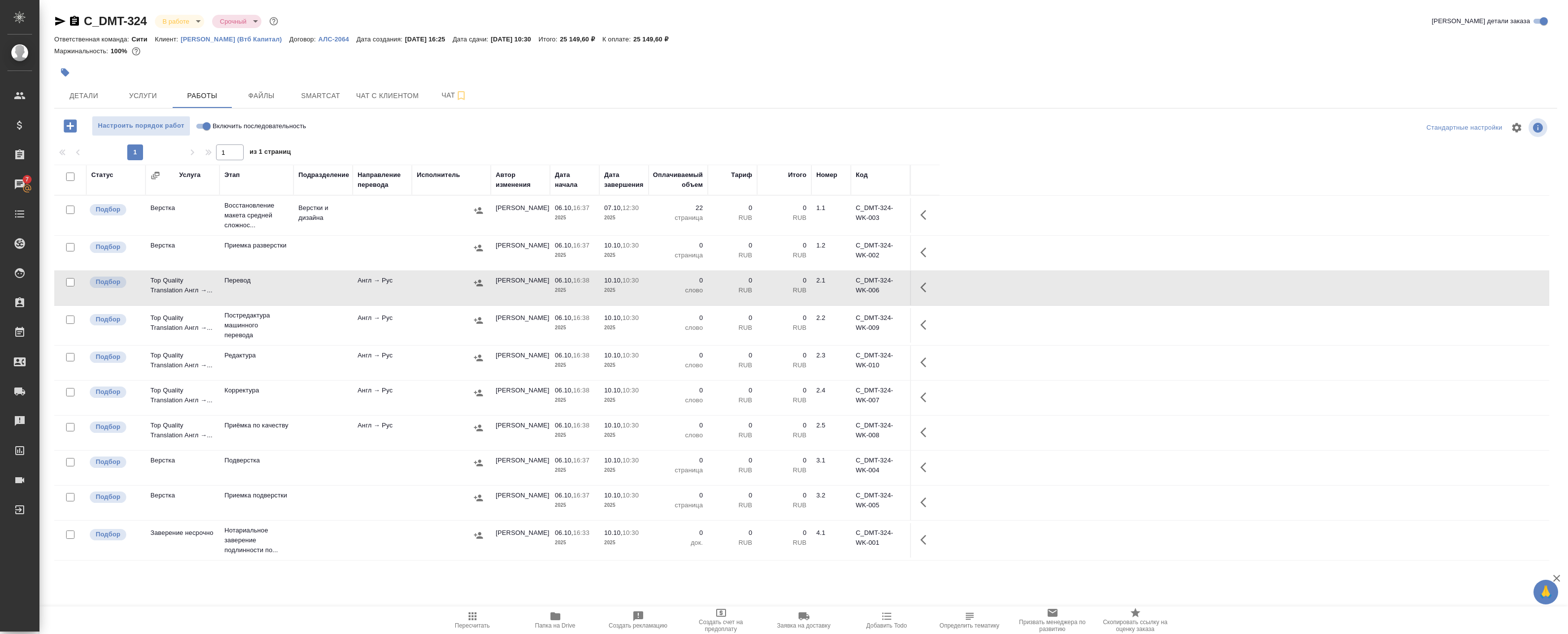
click at [447, 317] on div at bounding box center [452, 320] width 69 height 15
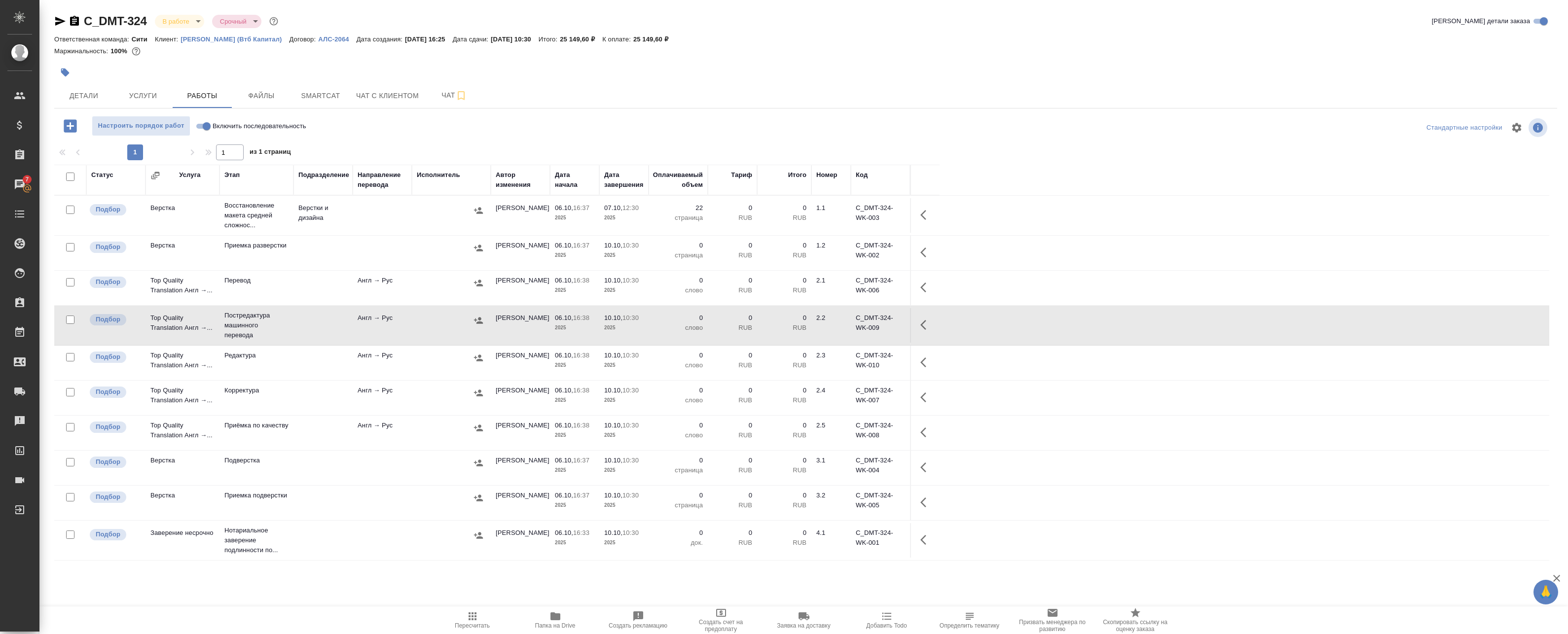
click at [919, 325] on button "button" at bounding box center [926, 324] width 23 height 23
click at [855, 323] on icon "button" at bounding box center [854, 325] width 9 height 9
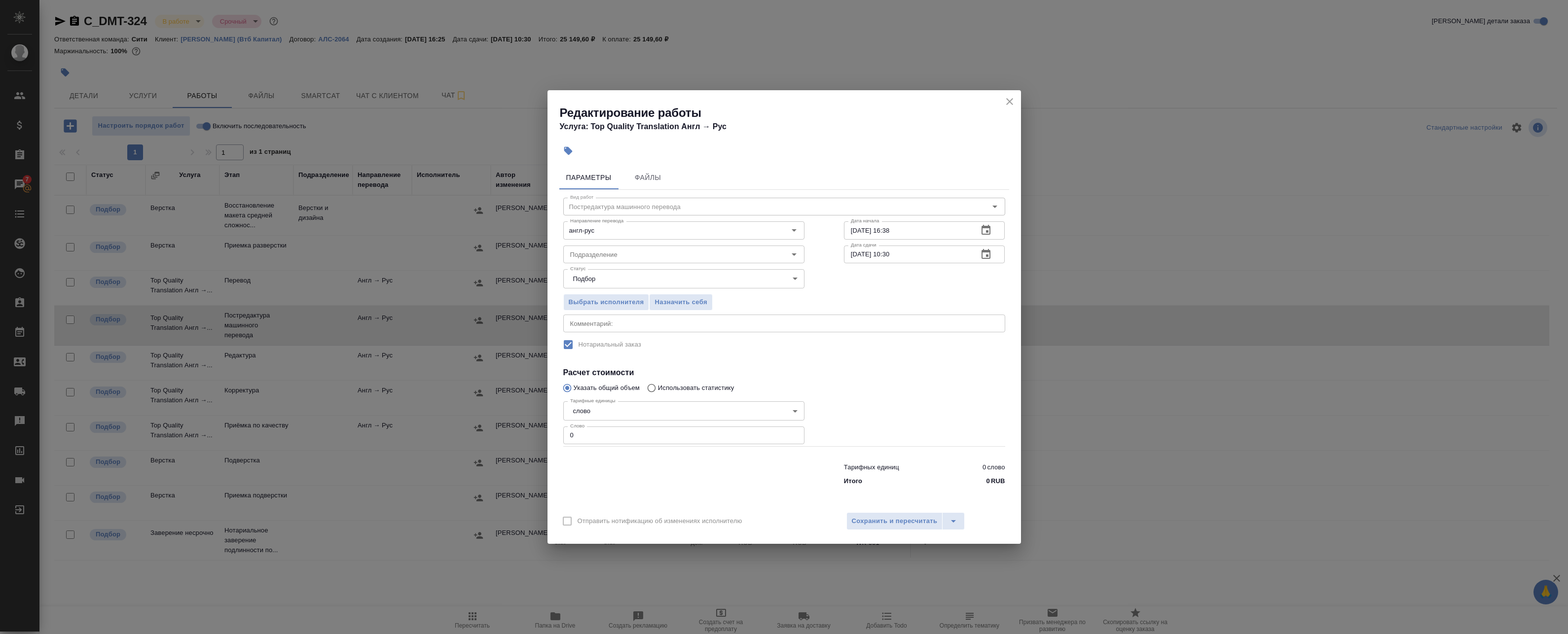
click at [598, 320] on textarea at bounding box center [784, 323] width 428 height 7
paste textarea "4522"
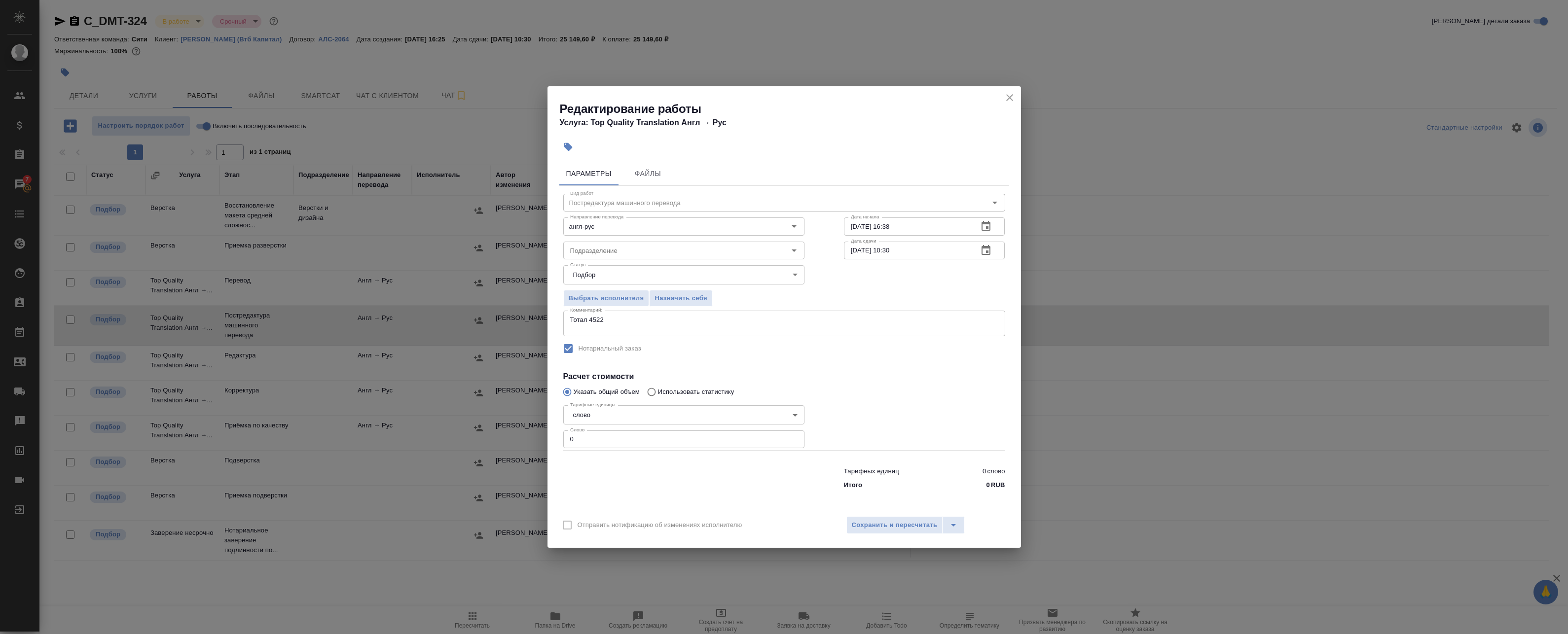
drag, startPoint x: 572, startPoint y: 260, endPoint x: 572, endPoint y: 266, distance: 6.0
click at [572, 266] on div "Статус Подбор recruiting Статус" at bounding box center [683, 273] width 280 height 64
drag, startPoint x: 572, startPoint y: 266, endPoint x: 576, endPoint y: 323, distance: 57.1
click at [576, 323] on textarea "Тотал 4522" at bounding box center [784, 323] width 428 height 15
click at [620, 330] on textarea "Под нот Тотал 4522" at bounding box center [784, 323] width 428 height 15
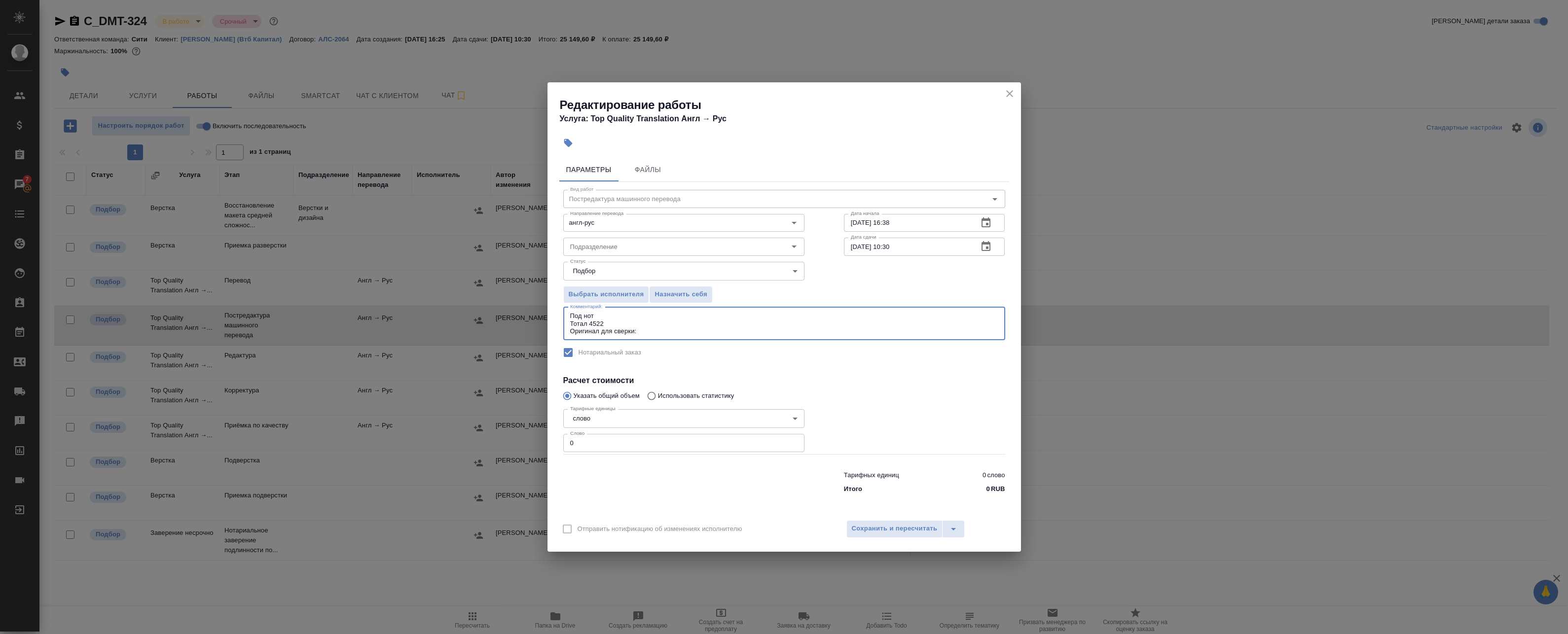
type textarea "Под нот Тотал 4522 Оригинал для сверки:"
drag, startPoint x: 618, startPoint y: 442, endPoint x: 483, endPoint y: 418, distance: 137.1
click at [488, 419] on div "Редактирование работы Услуга: Top Quality Translation Англ → Рус Параметры Файл…" at bounding box center [784, 317] width 1568 height 634
paste input "4522"
type input "4522"
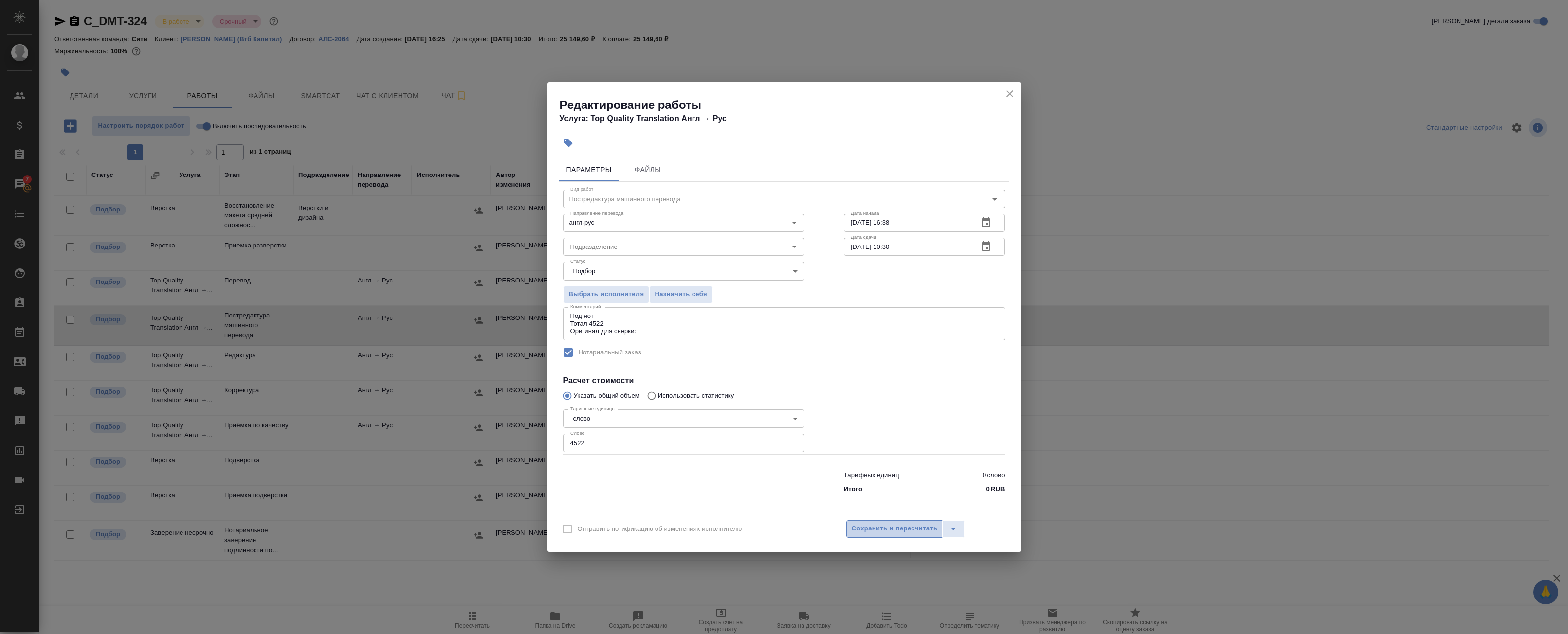
click at [872, 531] on span "Сохранить и пересчитать" at bounding box center [895, 528] width 86 height 11
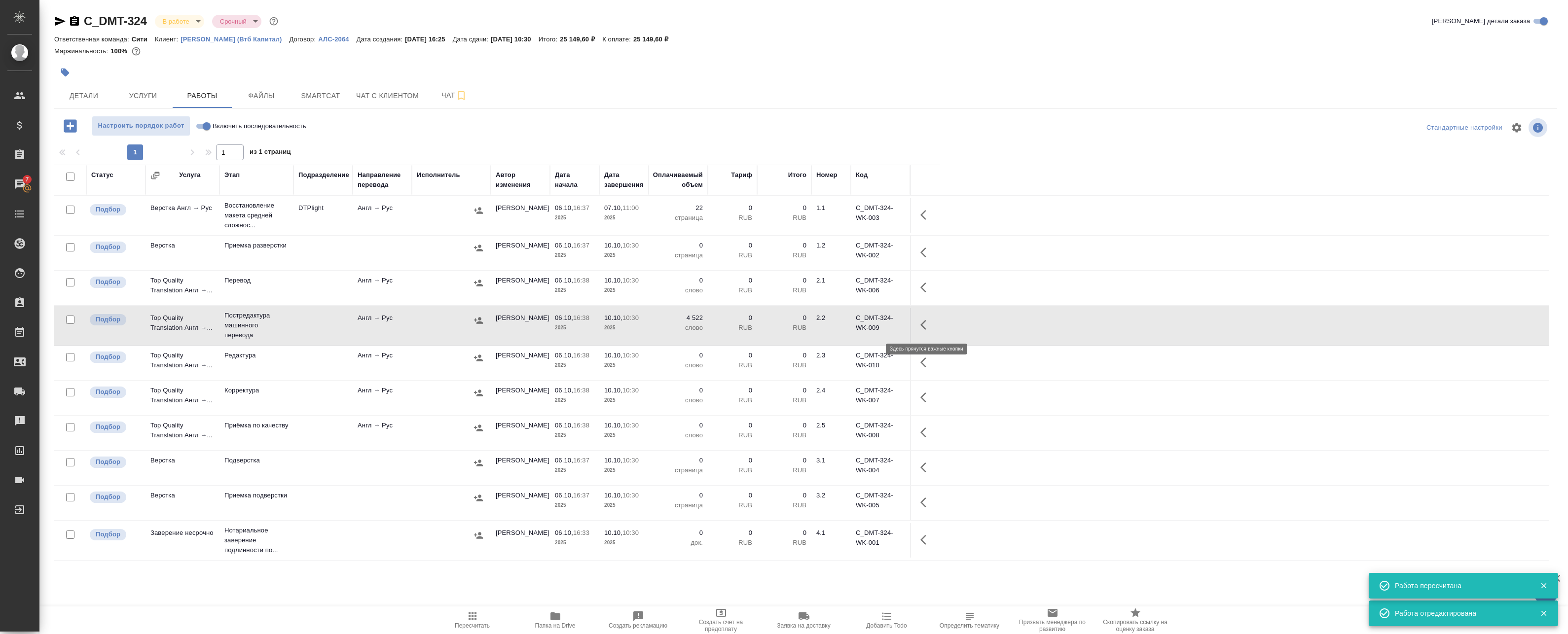
click at [926, 323] on icon "button" at bounding box center [926, 324] width 12 height 12
click at [856, 329] on icon "button" at bounding box center [854, 324] width 12 height 12
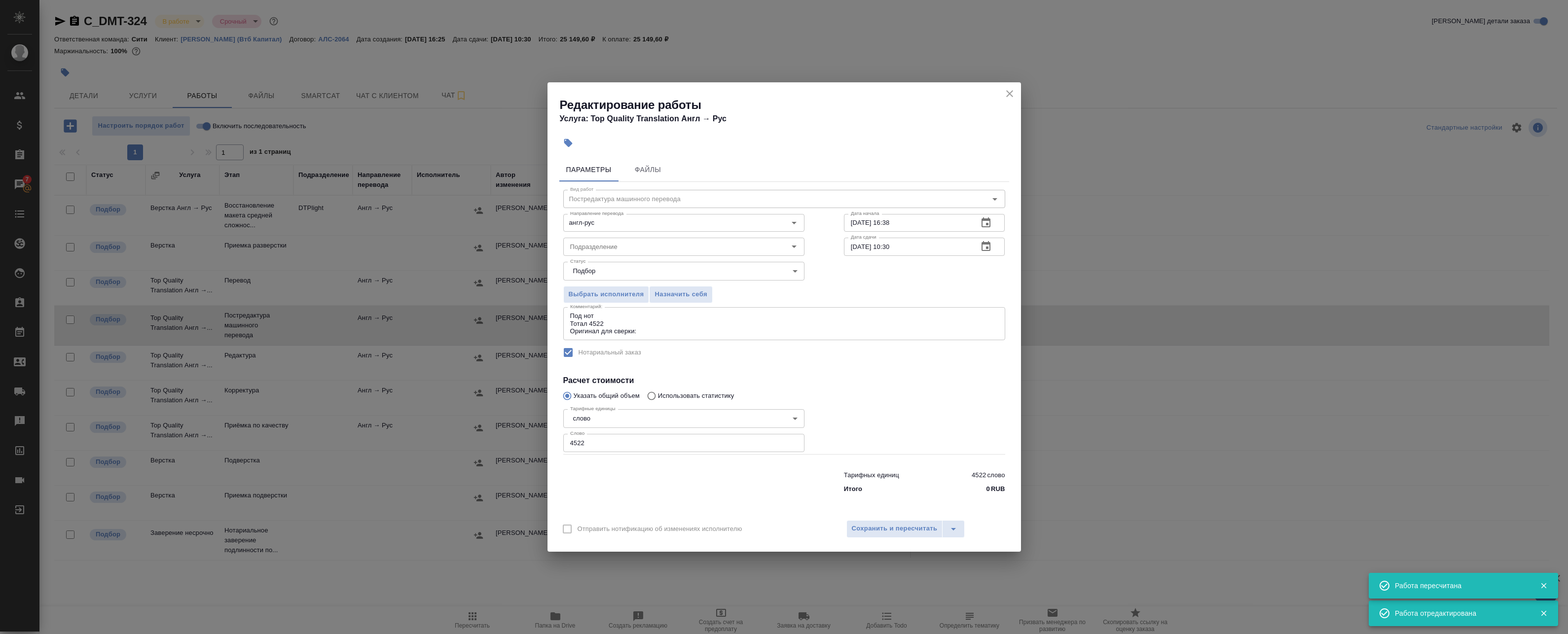
click at [988, 246] on icon "button" at bounding box center [986, 246] width 12 height 12
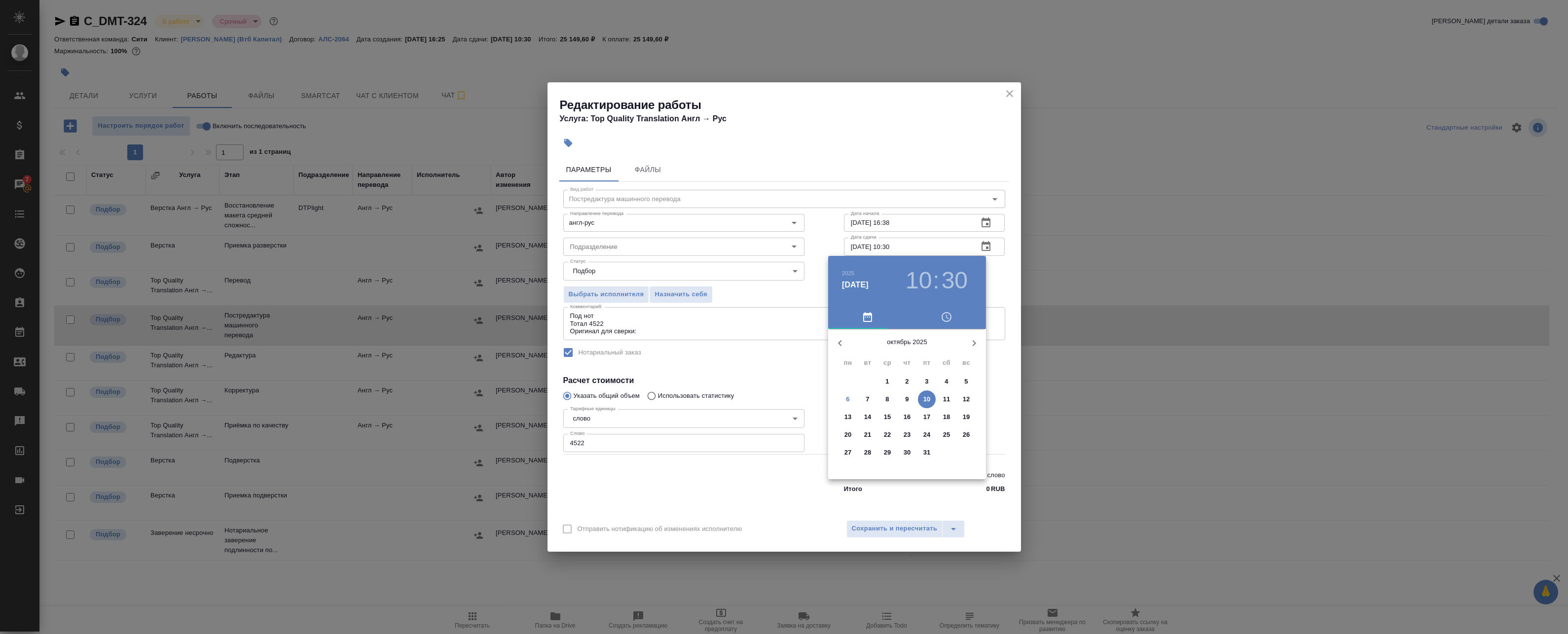
click at [1009, 97] on div at bounding box center [784, 317] width 1568 height 634
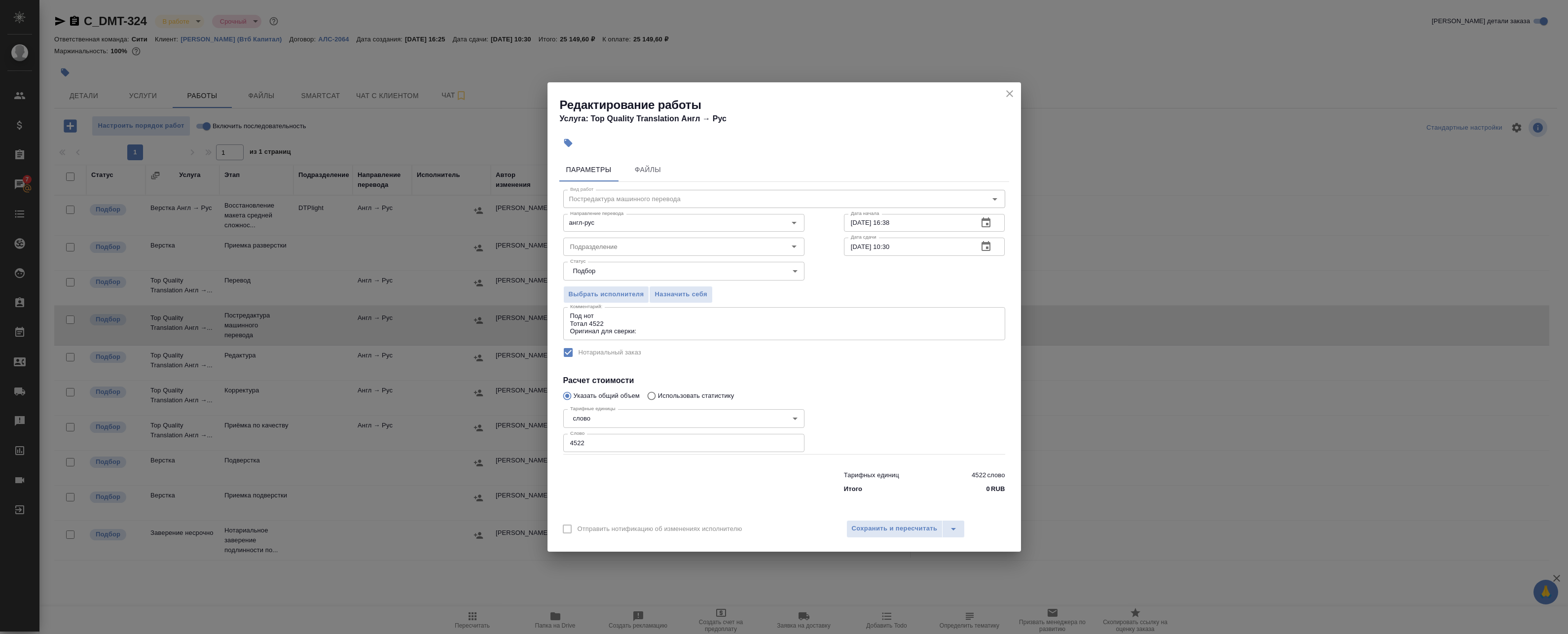
click at [1014, 93] on div "2025 окт. 10 10 : 30 октябрь 2025 пн вт ср чт пт сб вс 29 30 1 2 3 4 5 6 7 8 9 …" at bounding box center [784, 317] width 1568 height 634
click at [1014, 92] on icon "close" at bounding box center [1010, 94] width 12 height 12
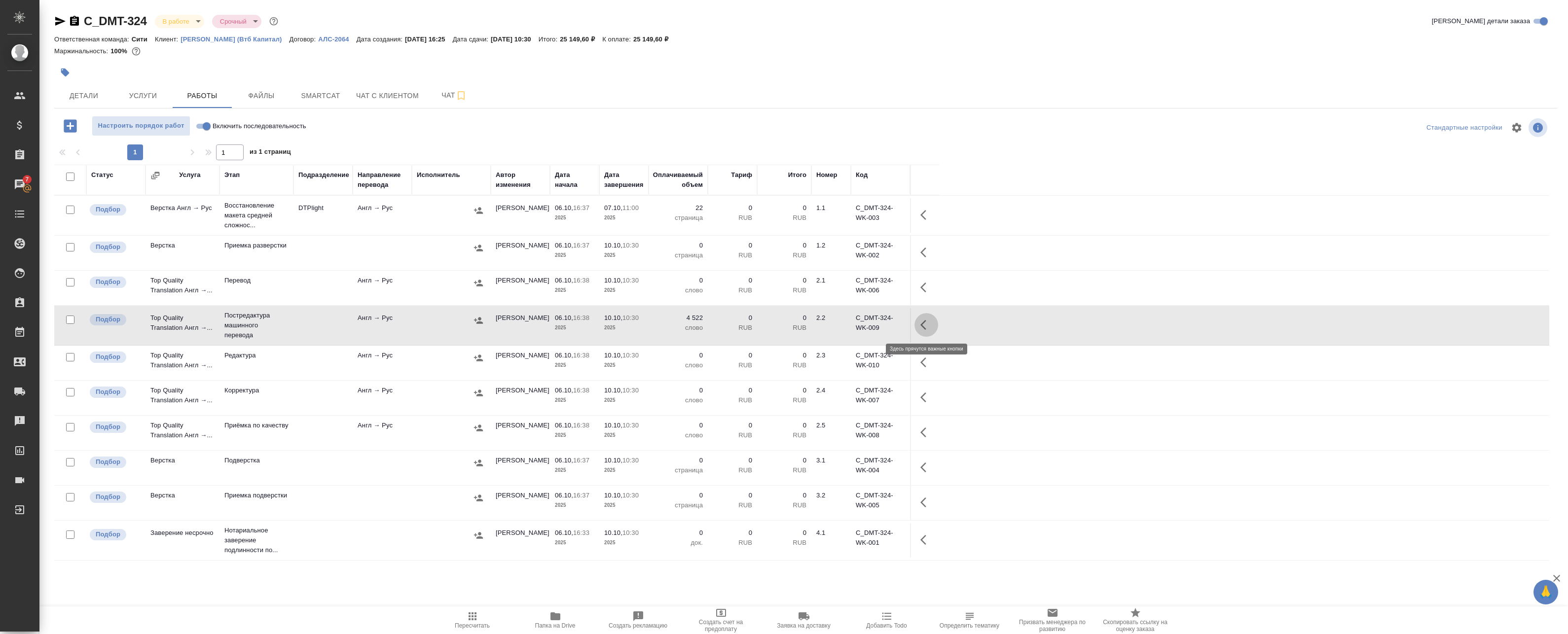
click at [923, 323] on icon "button" at bounding box center [923, 324] width 6 height 10
click at [856, 321] on icon "button" at bounding box center [854, 324] width 12 height 12
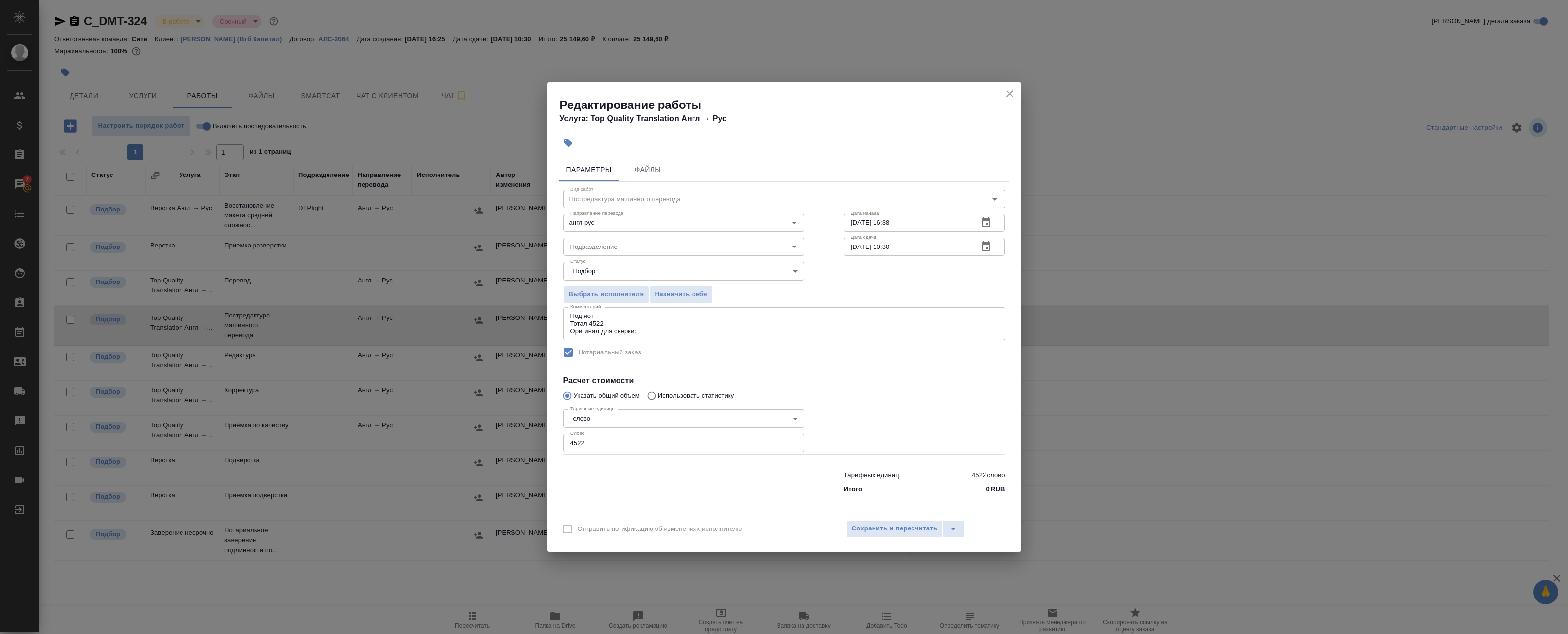
click at [985, 247] on icon "button" at bounding box center [986, 246] width 12 height 12
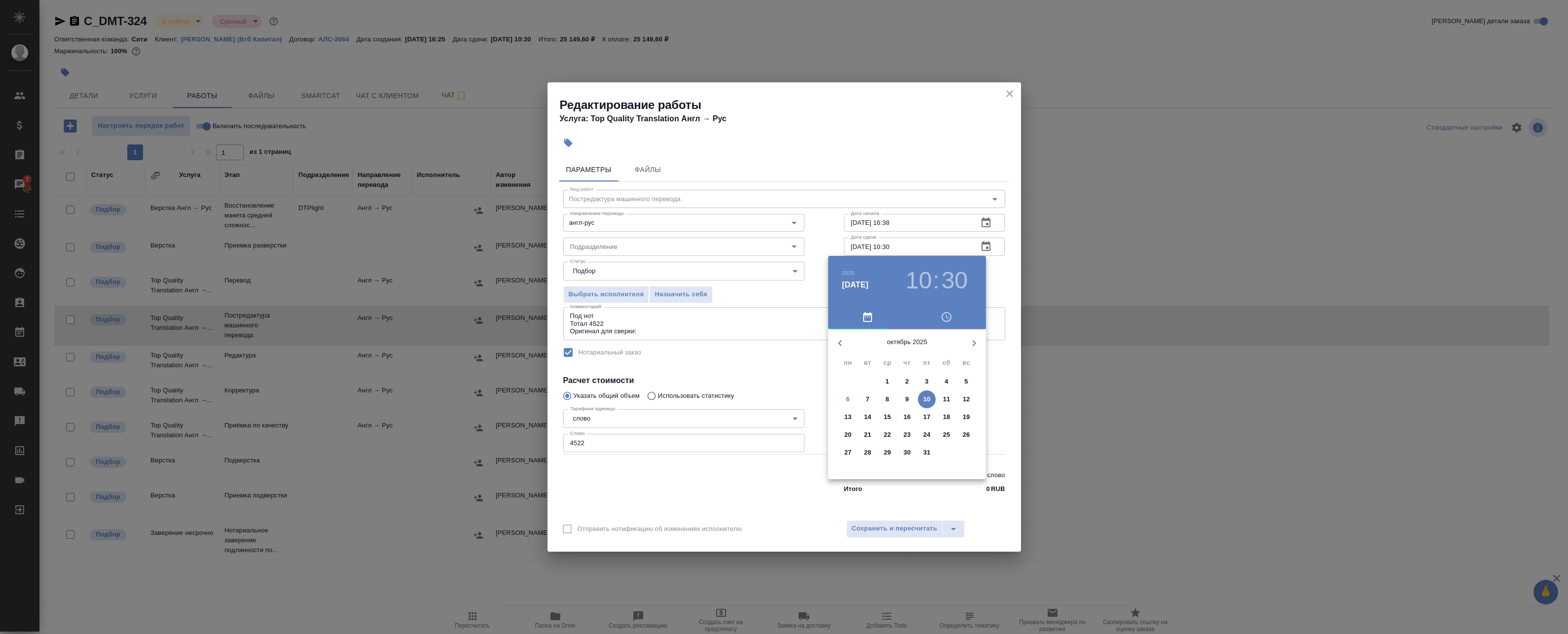
click at [1014, 92] on div at bounding box center [784, 317] width 1568 height 634
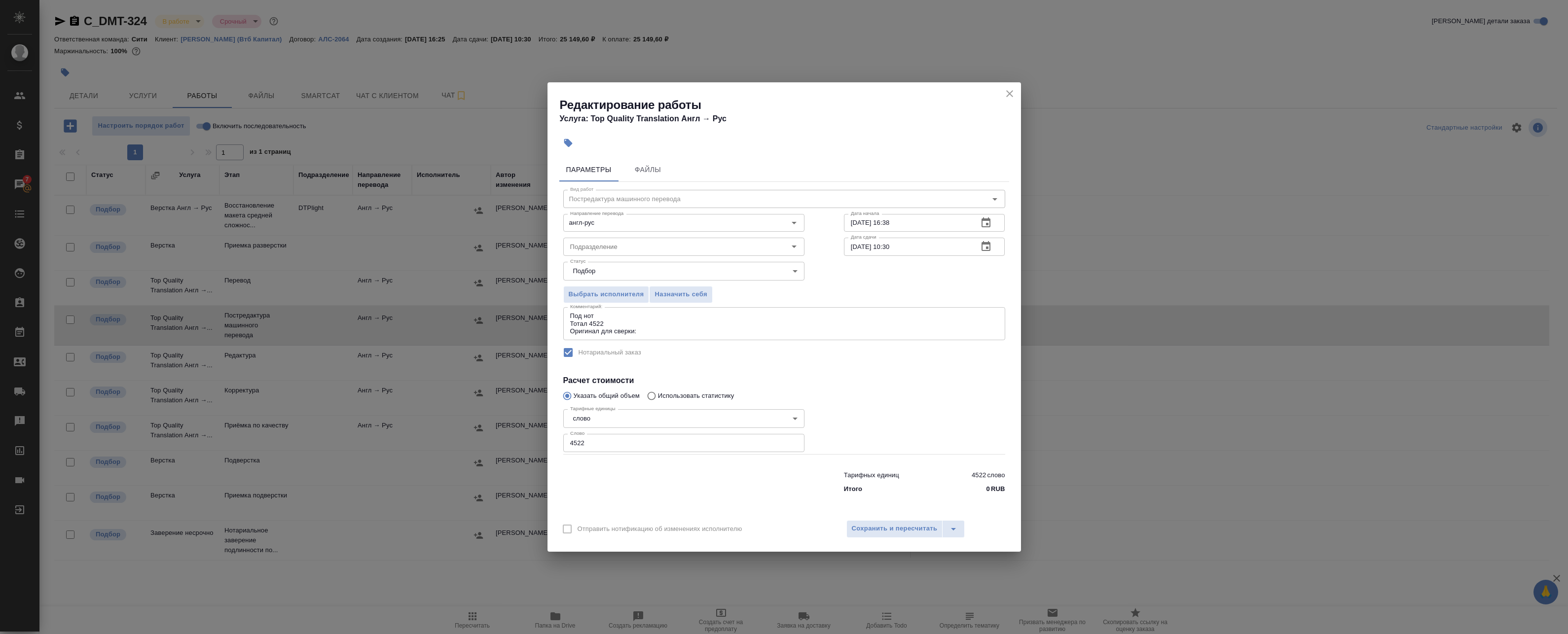
click at [1009, 93] on div "2025 окт. 10 10 : 30 октябрь 2025 пн вт ср чт пт сб вс 29 30 1 2 3 4 5 6 7 8 9 …" at bounding box center [784, 317] width 1568 height 634
click at [1006, 94] on icon "close" at bounding box center [1010, 94] width 12 height 12
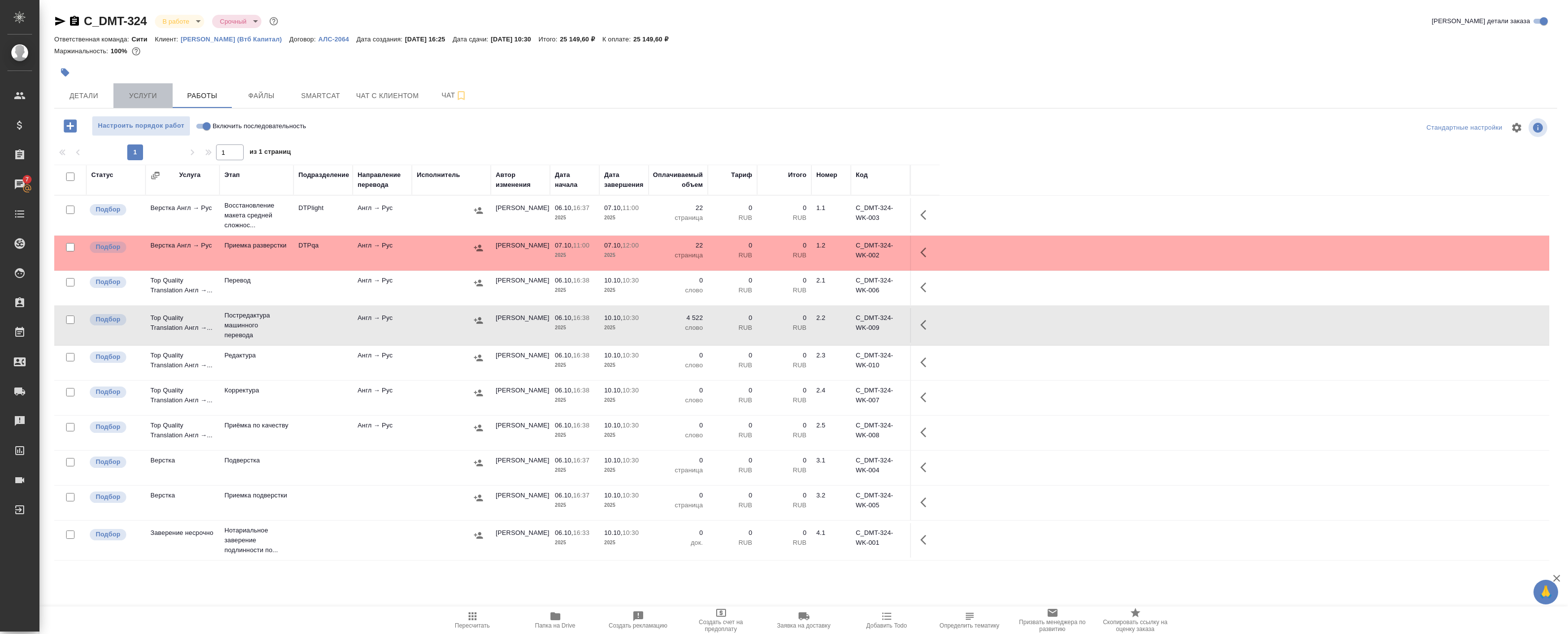
click at [158, 98] on span "Услуги" at bounding box center [142, 96] width 47 height 12
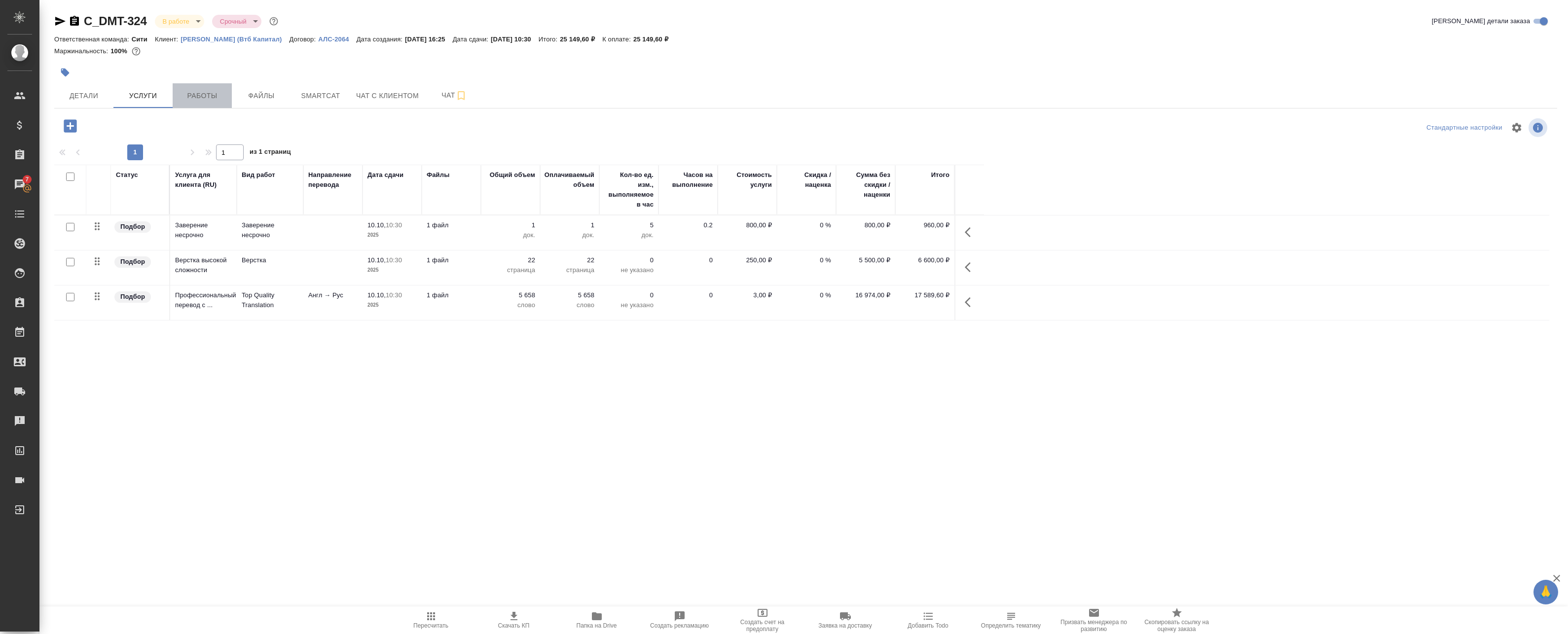
click at [217, 93] on span "Работы" at bounding box center [202, 96] width 47 height 12
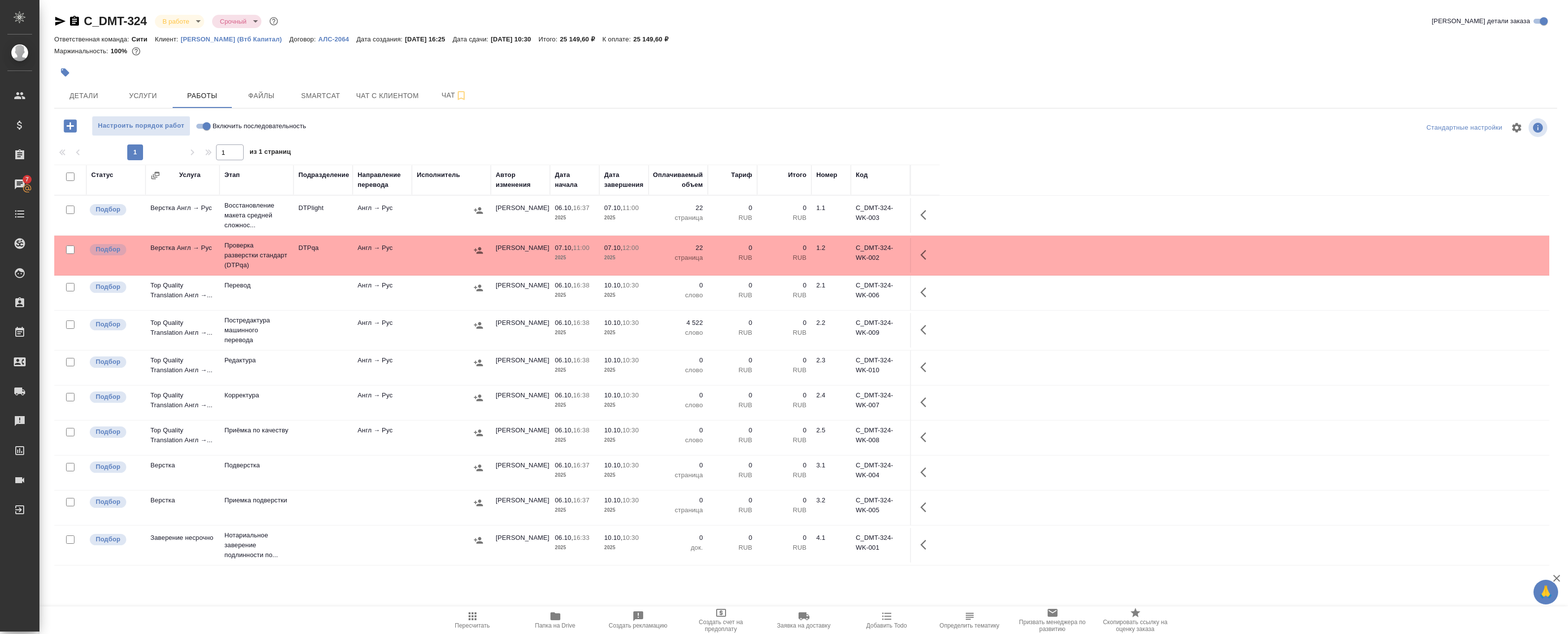
click at [440, 276] on td at bounding box center [451, 293] width 79 height 34
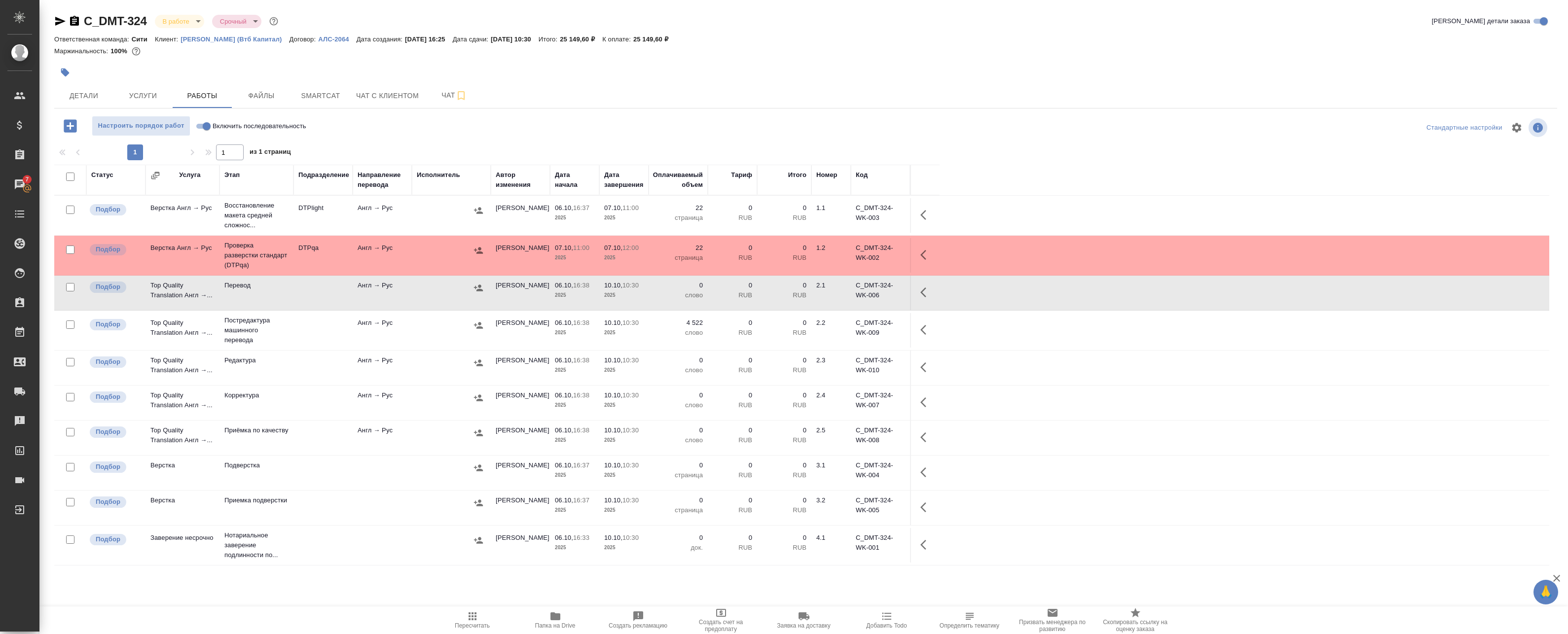
drag, startPoint x: 438, startPoint y: 317, endPoint x: 503, endPoint y: 332, distance: 66.7
click at [438, 317] on td at bounding box center [451, 330] width 79 height 34
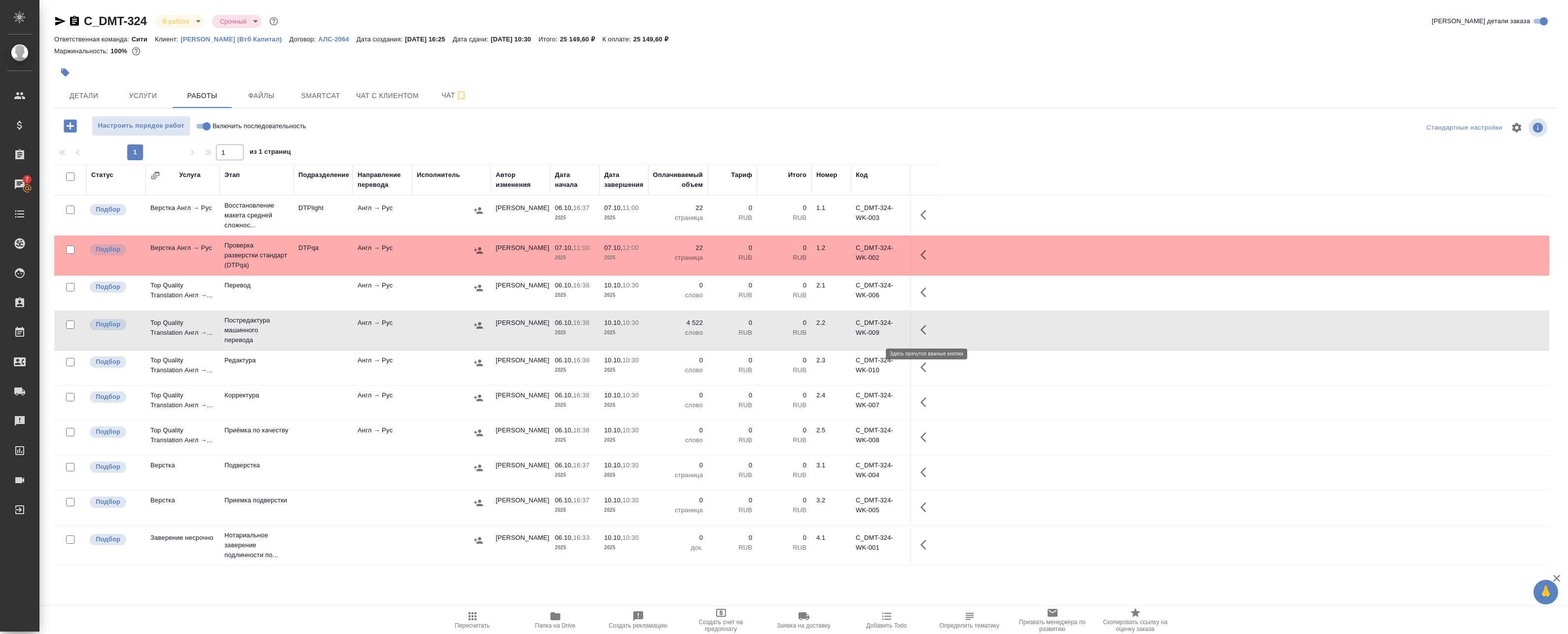
click at [930, 330] on icon "button" at bounding box center [926, 330] width 12 height 12
click at [849, 329] on icon "button" at bounding box center [854, 330] width 12 height 12
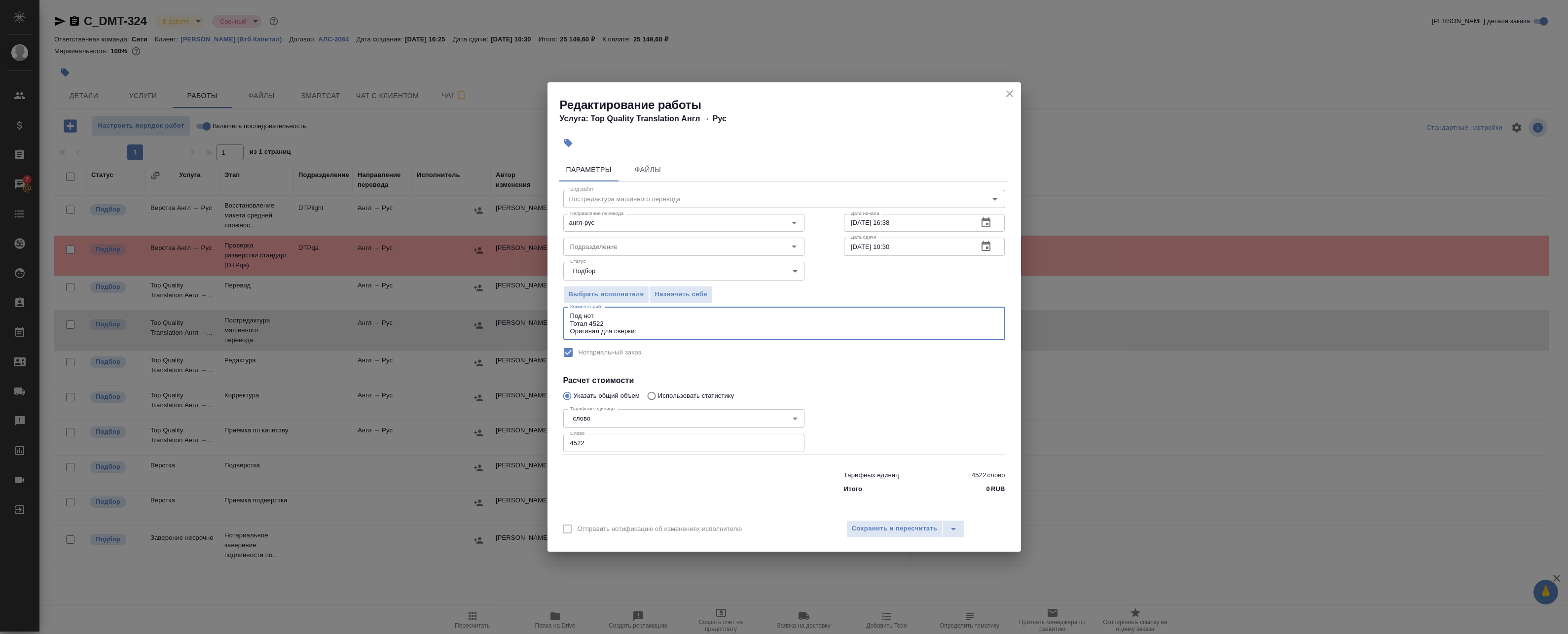
drag, startPoint x: 629, startPoint y: 323, endPoint x: 589, endPoint y: 323, distance: 40.0
click at [589, 323] on textarea "Под нот Тотал 4522 Оригинал для сверки:" at bounding box center [784, 323] width 428 height 23
paste textarea "5658"
type textarea "Под нот Тотал 5658 Оригинал для сверки:"
drag, startPoint x: 612, startPoint y: 439, endPoint x: 478, endPoint y: 417, distance: 135.8
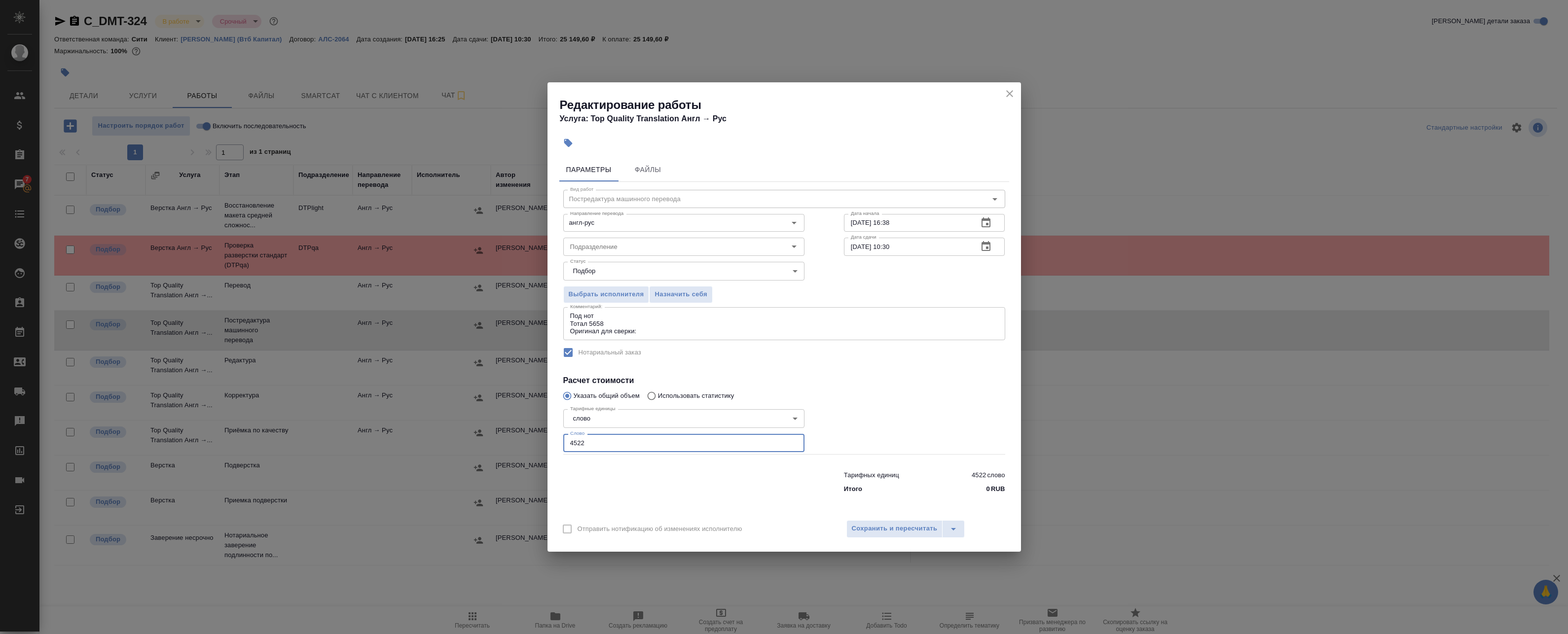
click at [484, 418] on div "Редактирование работы Услуга: Top Quality Translation Англ → Рус Параметры Файл…" at bounding box center [784, 317] width 1568 height 634
type input "1"
click at [641, 327] on textarea "Под нот Тотал 5658 Оригинал для сверки:" at bounding box center [784, 323] width 428 height 23
click at [664, 334] on textarea "Под нот Тотал 5658 Оригинал для сверки:" at bounding box center [784, 323] width 428 height 23
paste textarea "https://drive.awatera.com/s/sqd36ioSyTqX9xL"
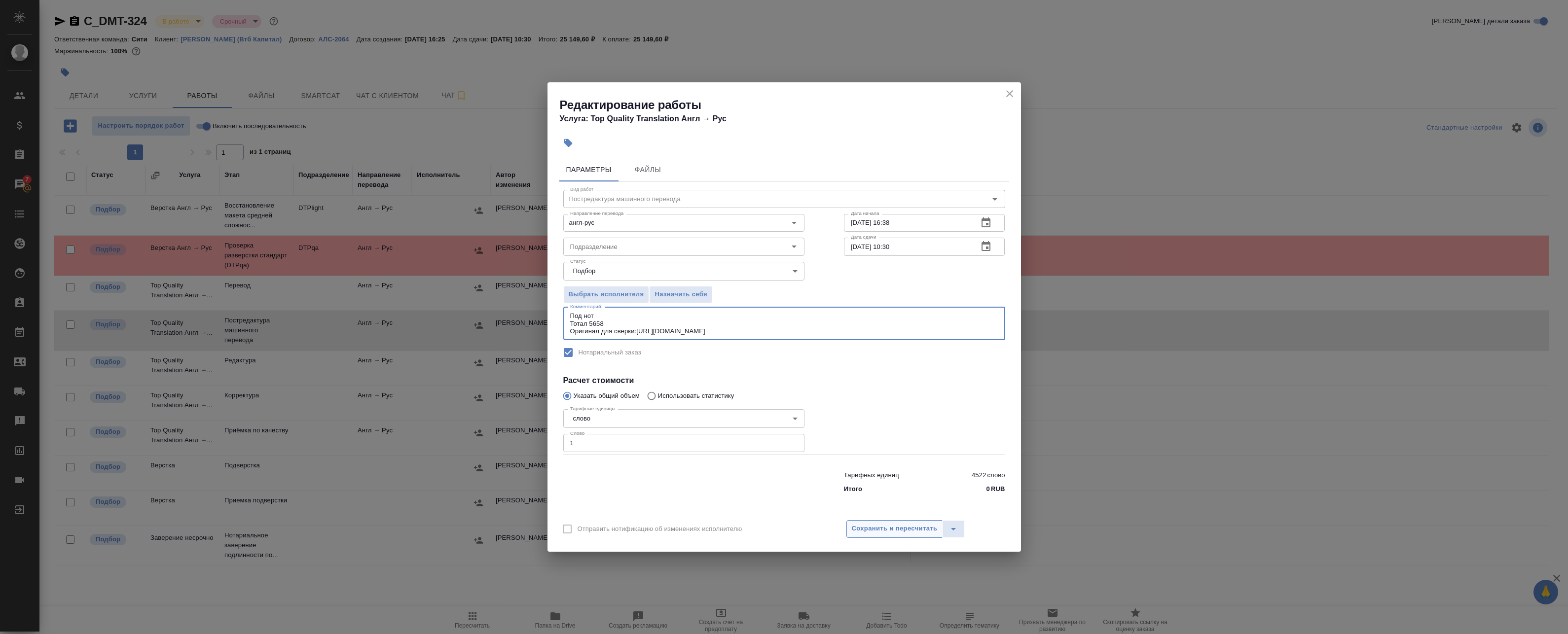
type textarea "Под нот Тотал 5658 Оригинал для сверки:https://drive.awatera.com/s/sqd36ioSyTqX…"
click at [903, 529] on span "Сохранить и пересчитать" at bounding box center [895, 528] width 86 height 11
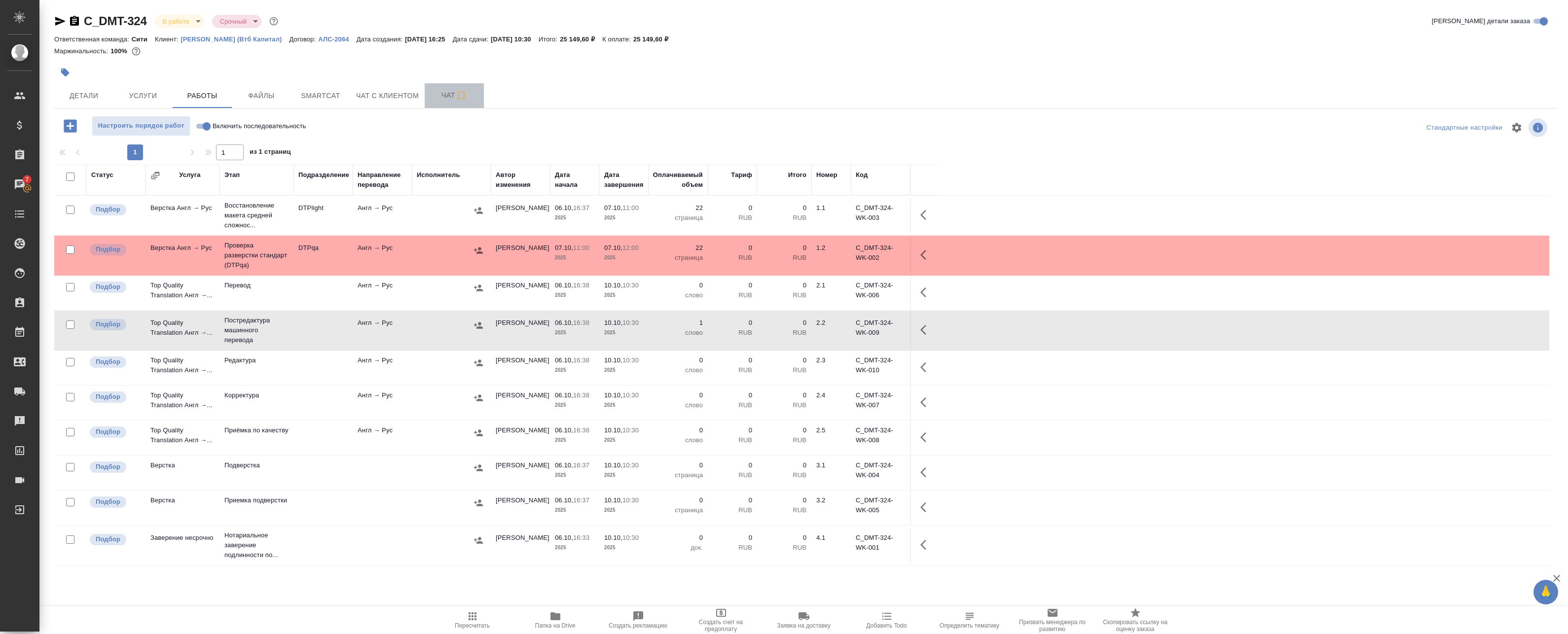
click at [454, 98] on span "Чат" at bounding box center [454, 95] width 47 height 12
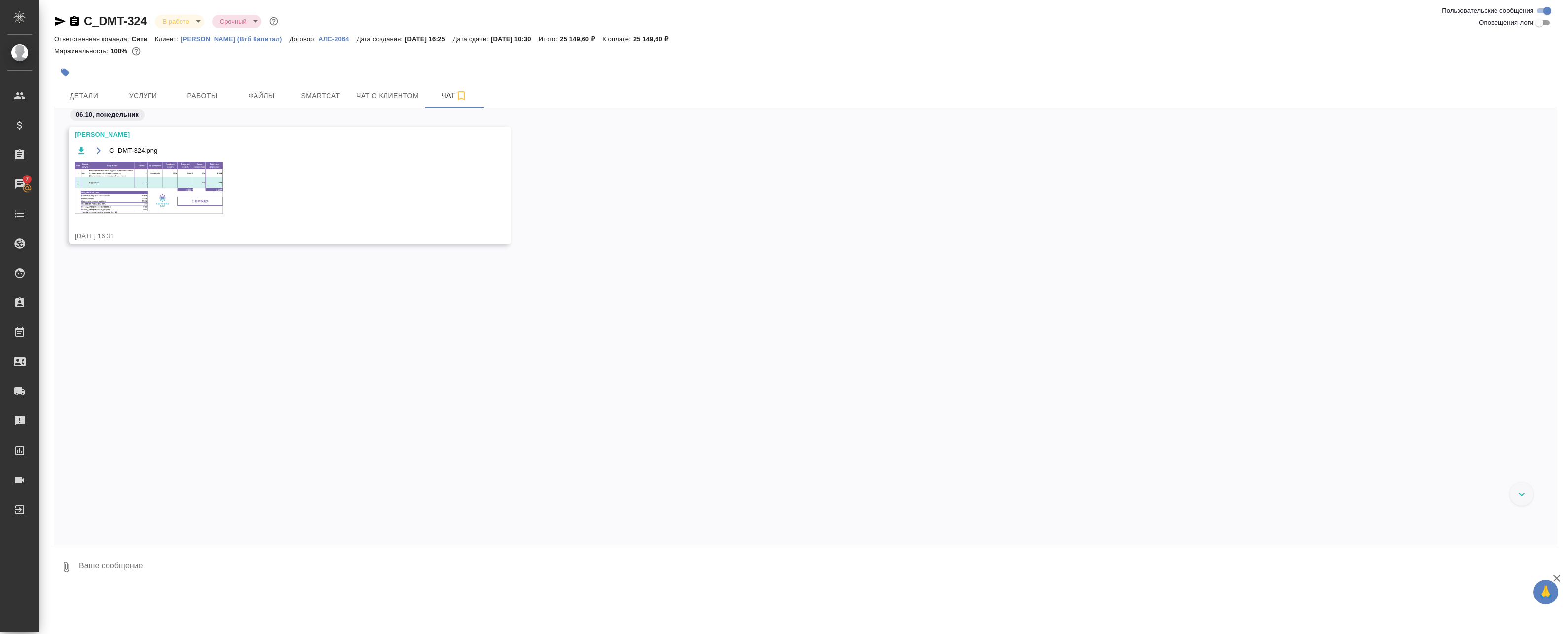
click at [1537, 23] on input "Оповещения-логи" at bounding box center [1539, 23] width 36 height 12
checkbox input "true"
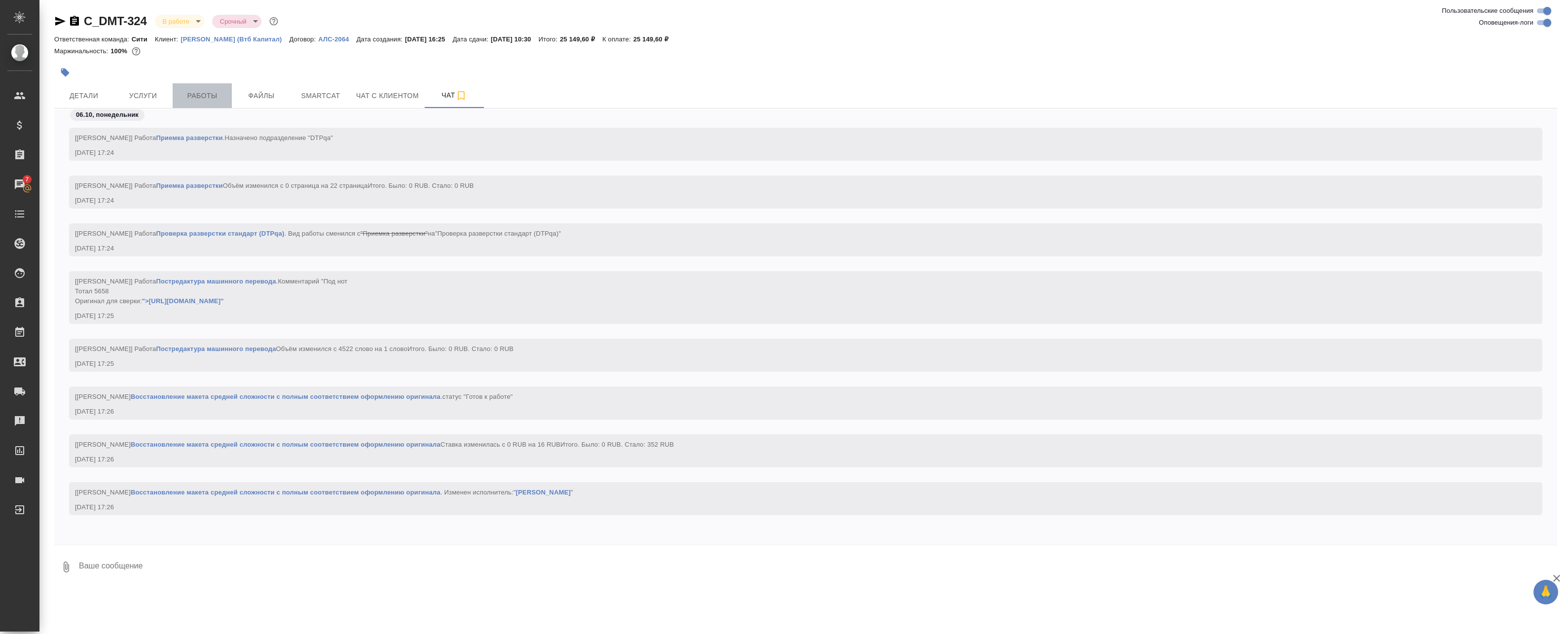
click at [209, 85] on button "Работы" at bounding box center [202, 96] width 59 height 25
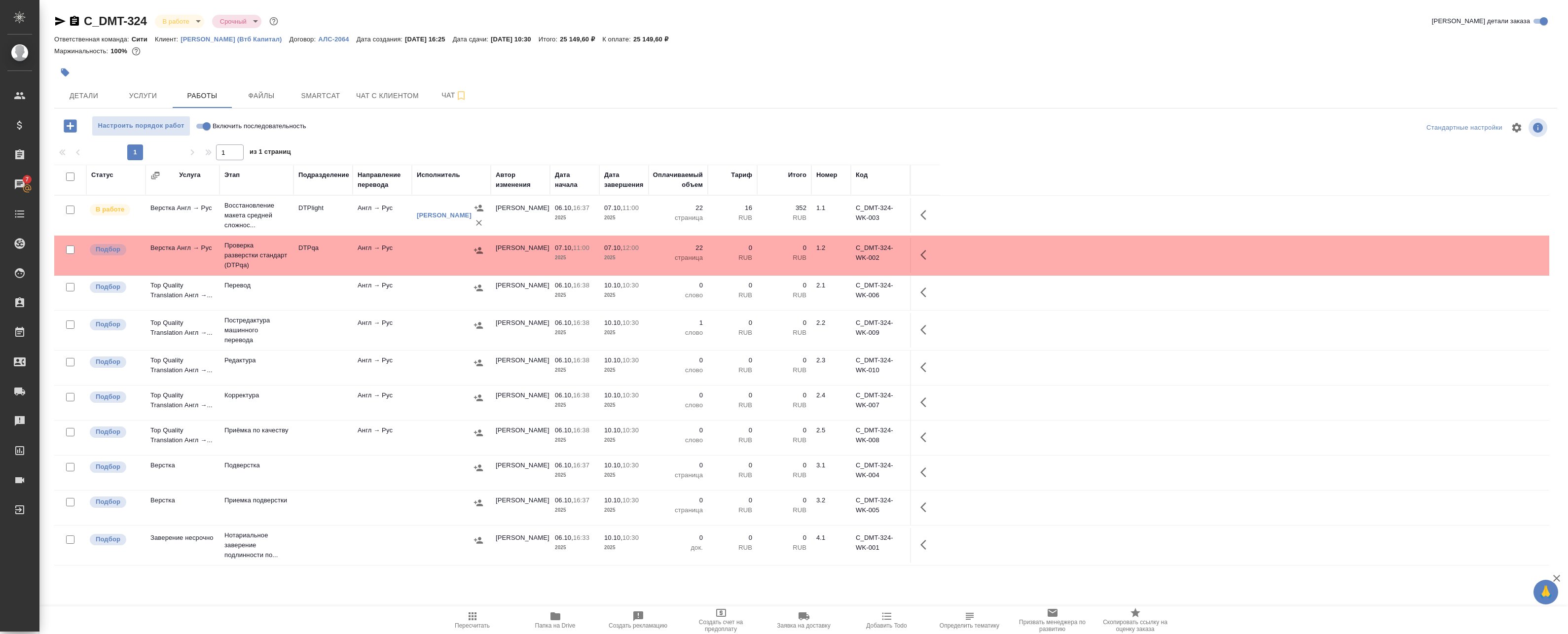
click at [157, 577] on div "Статус Услуга Этап Подразделение Направление перевода Исполнитель Автор изменен…" at bounding box center [802, 386] width 1495 height 443
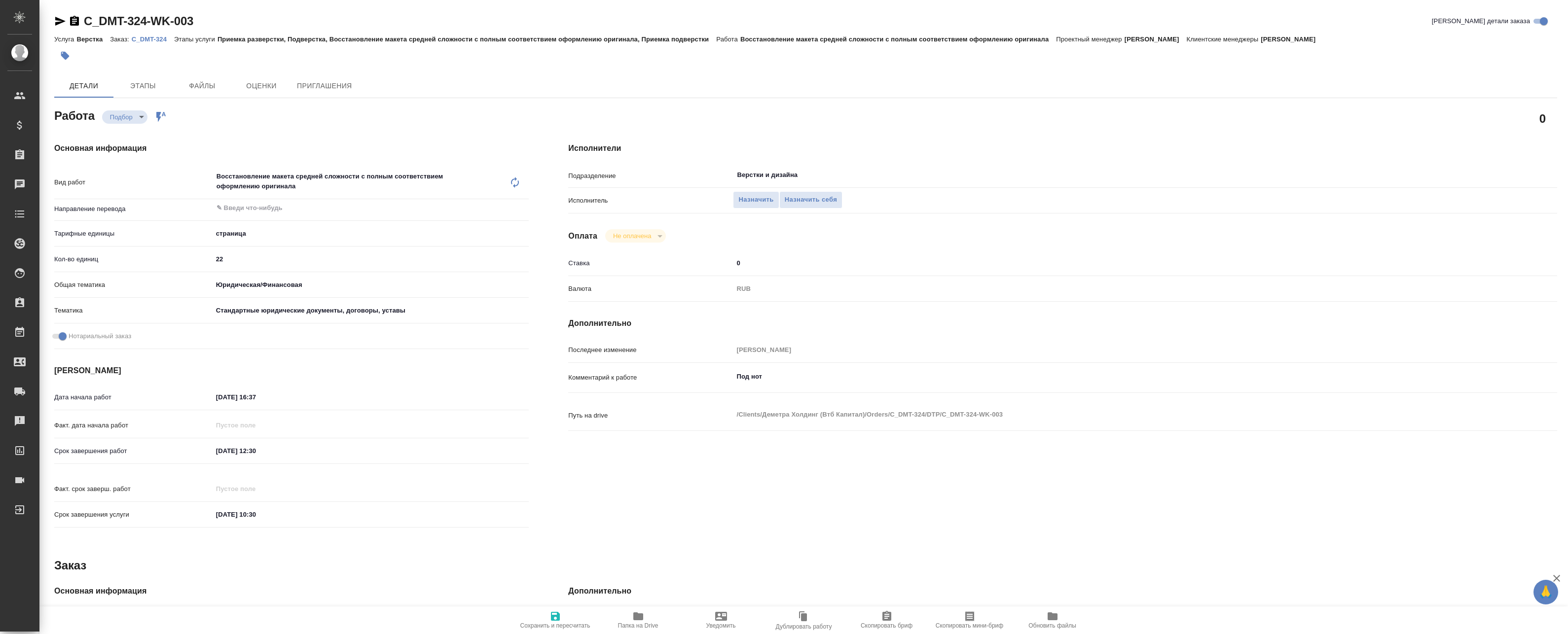
type textarea "x"
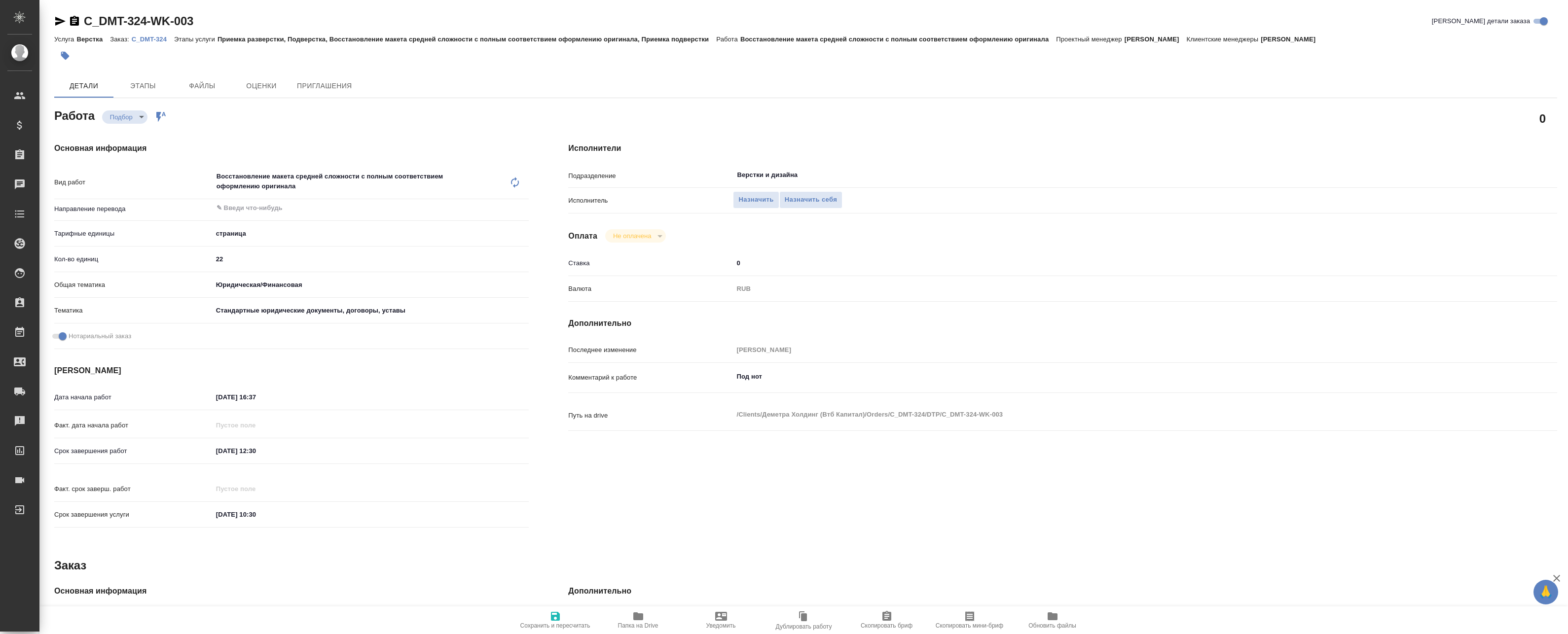
type textarea "x"
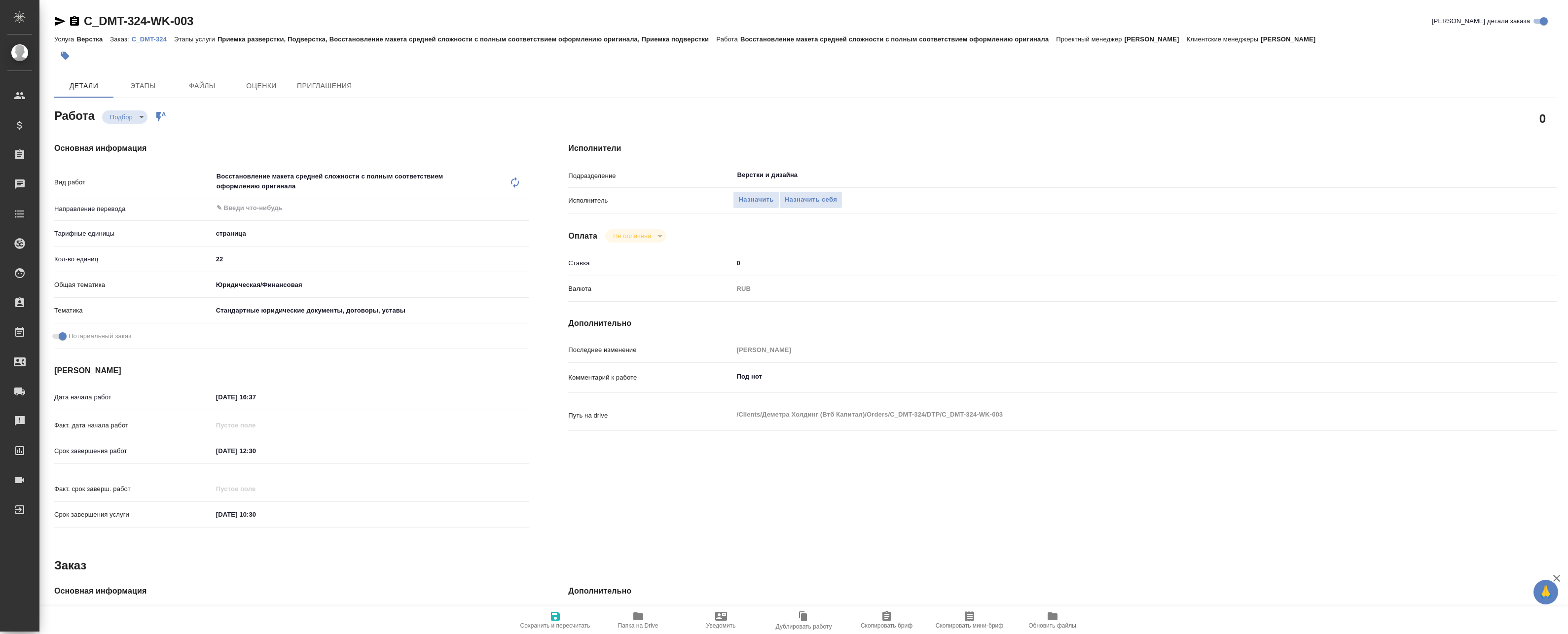
type textarea "x"
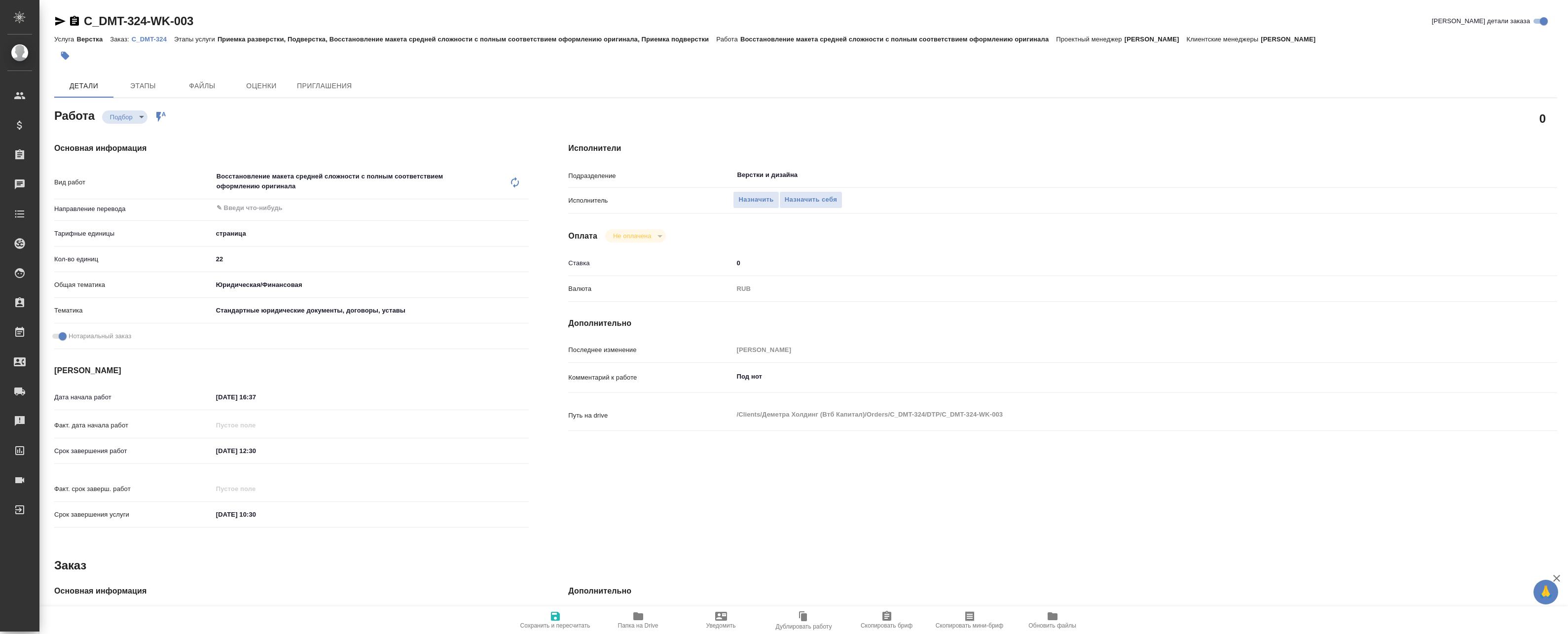
type textarea "x"
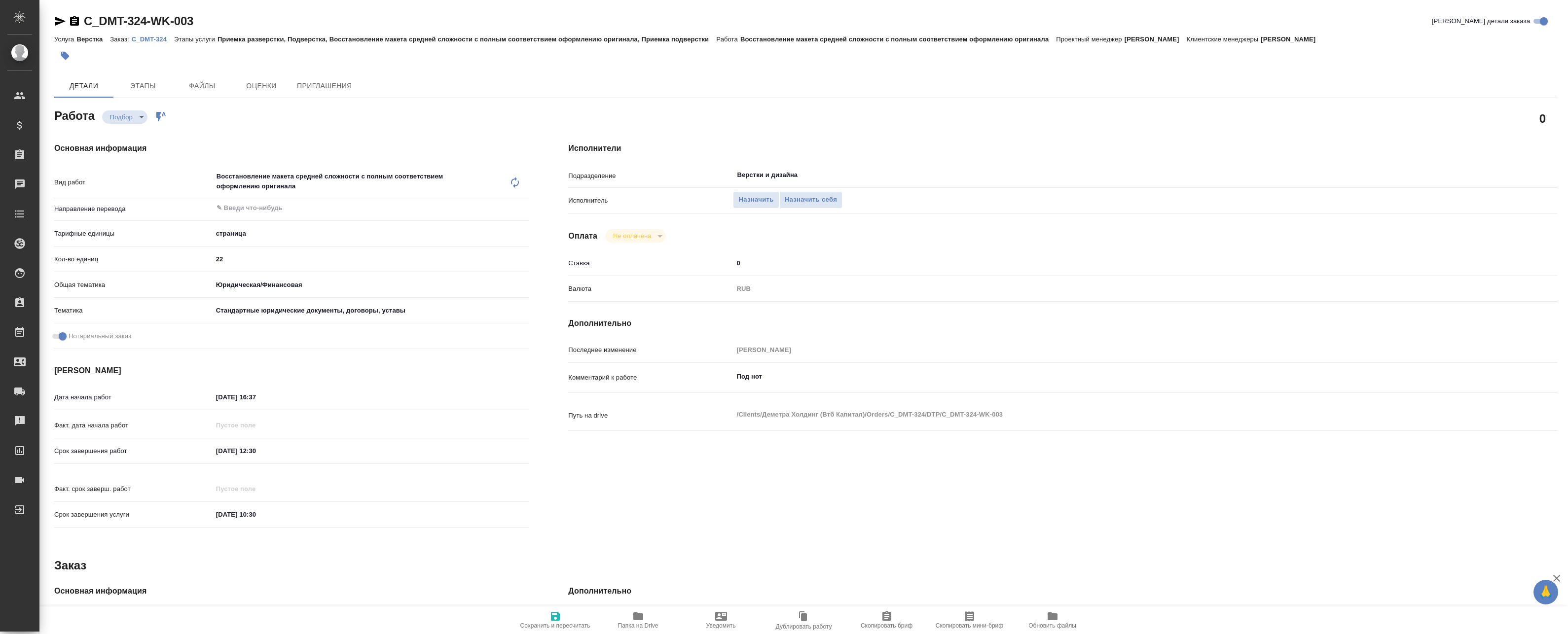
type textarea "x"
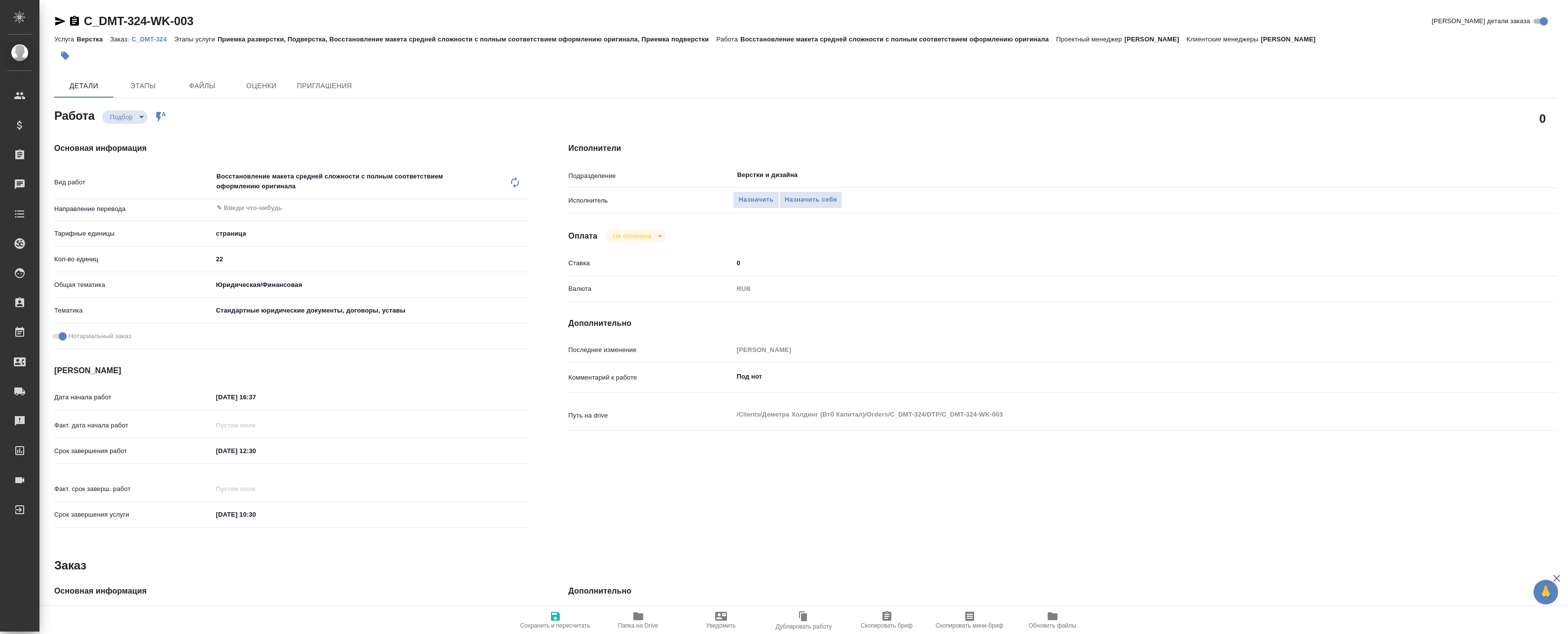
type textarea "x"
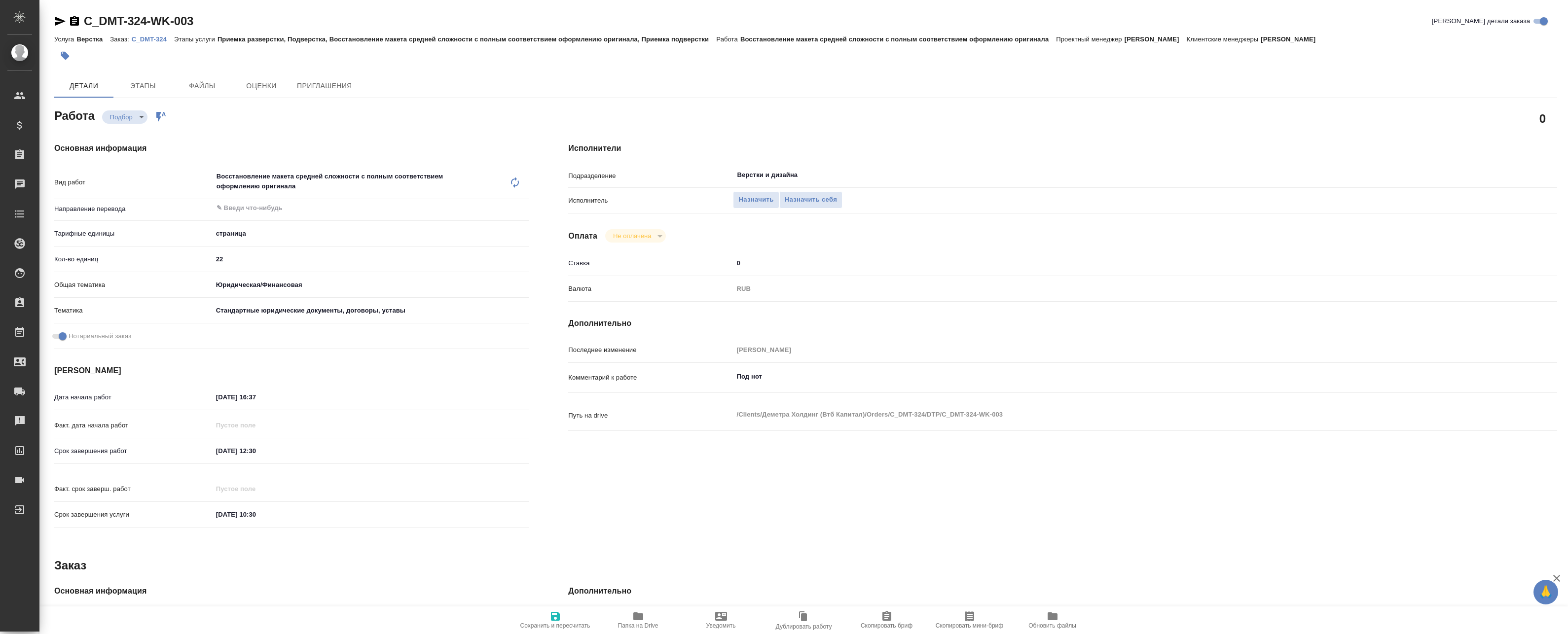
type textarea "x"
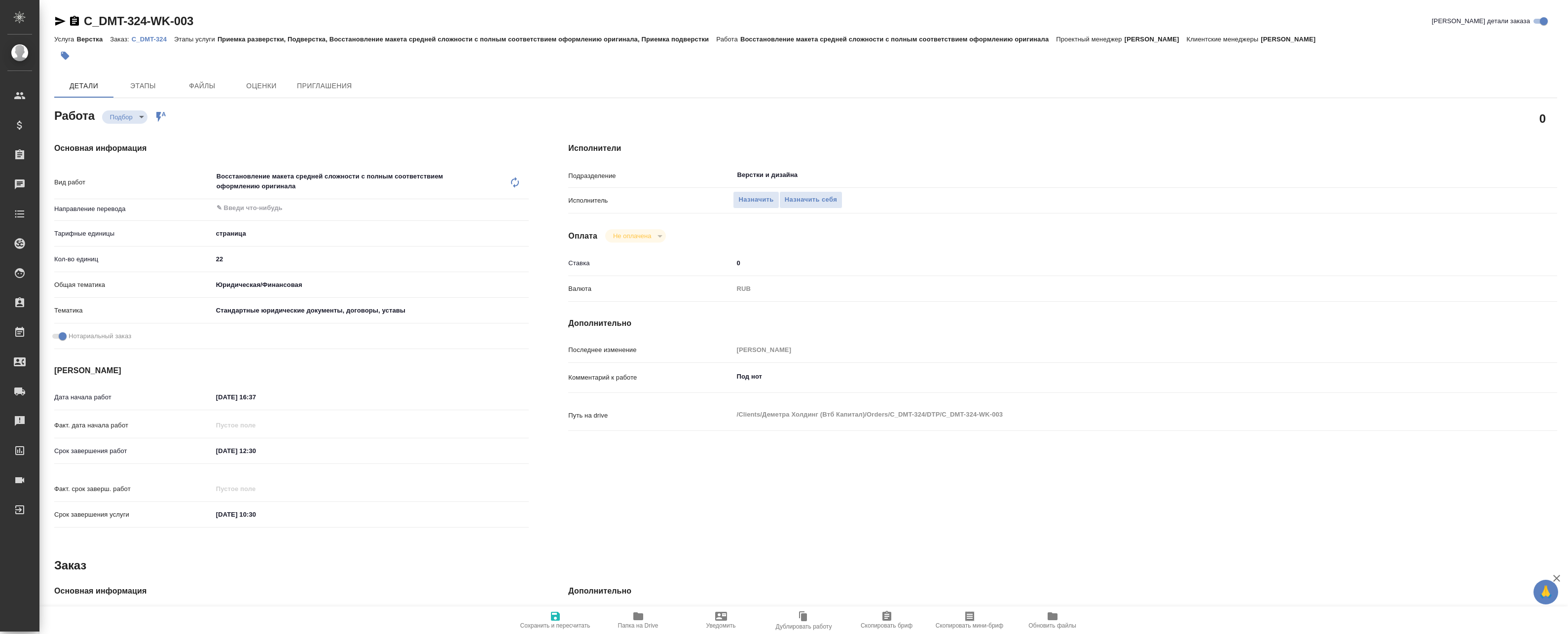
type textarea "x"
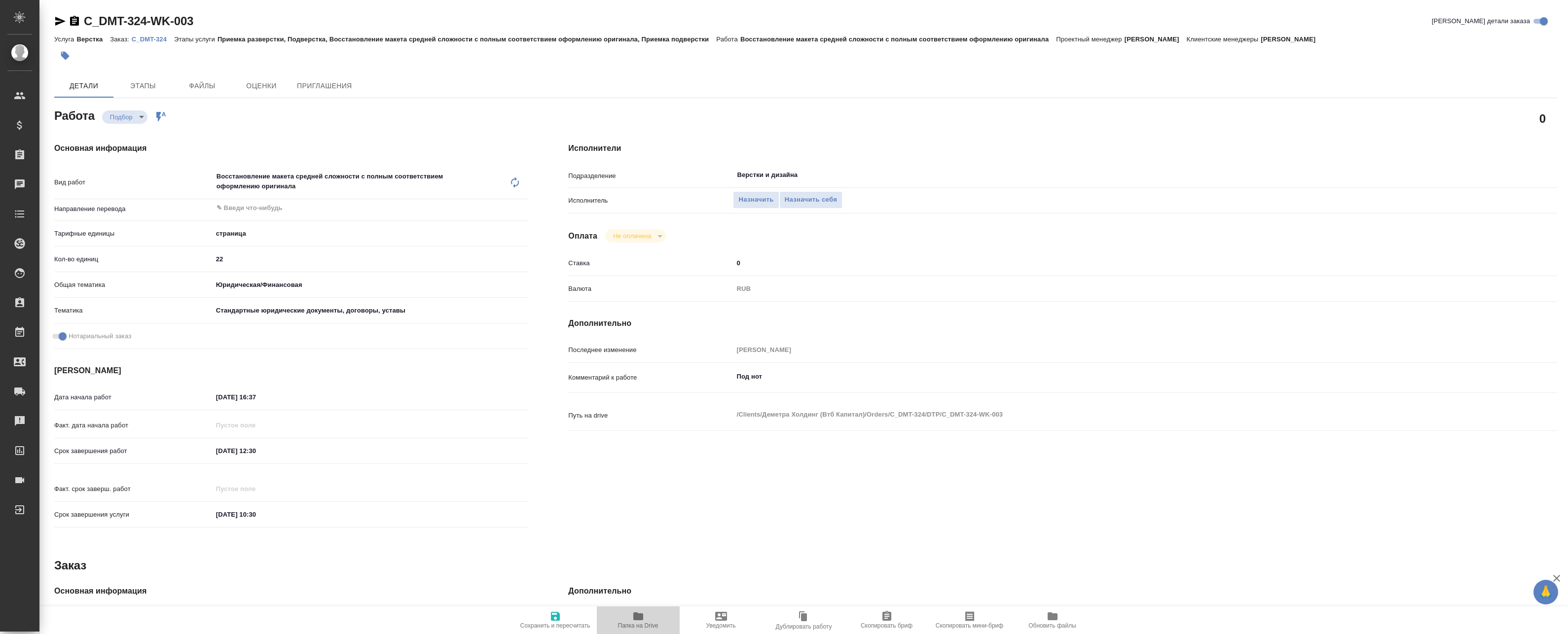
click at [627, 620] on span "Папка на Drive" at bounding box center [638, 619] width 71 height 19
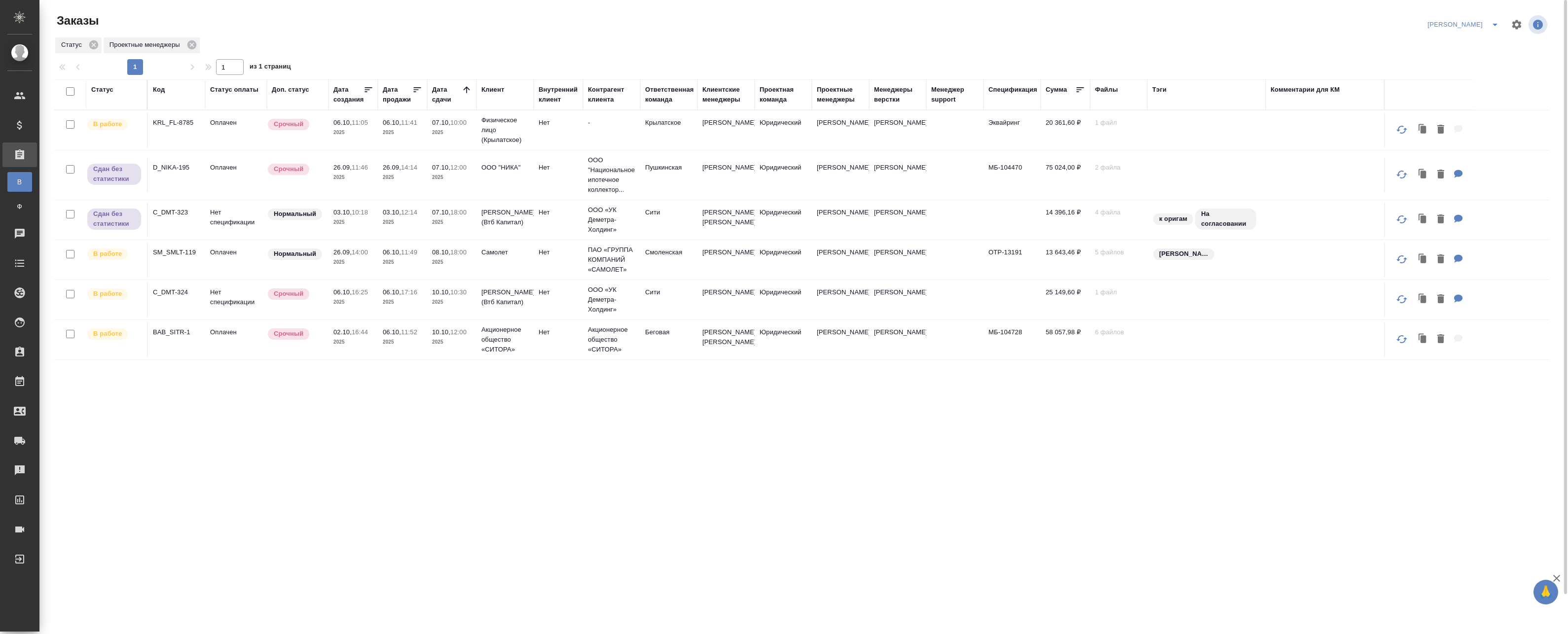
click at [364, 211] on p "10:18" at bounding box center [359, 212] width 16 height 7
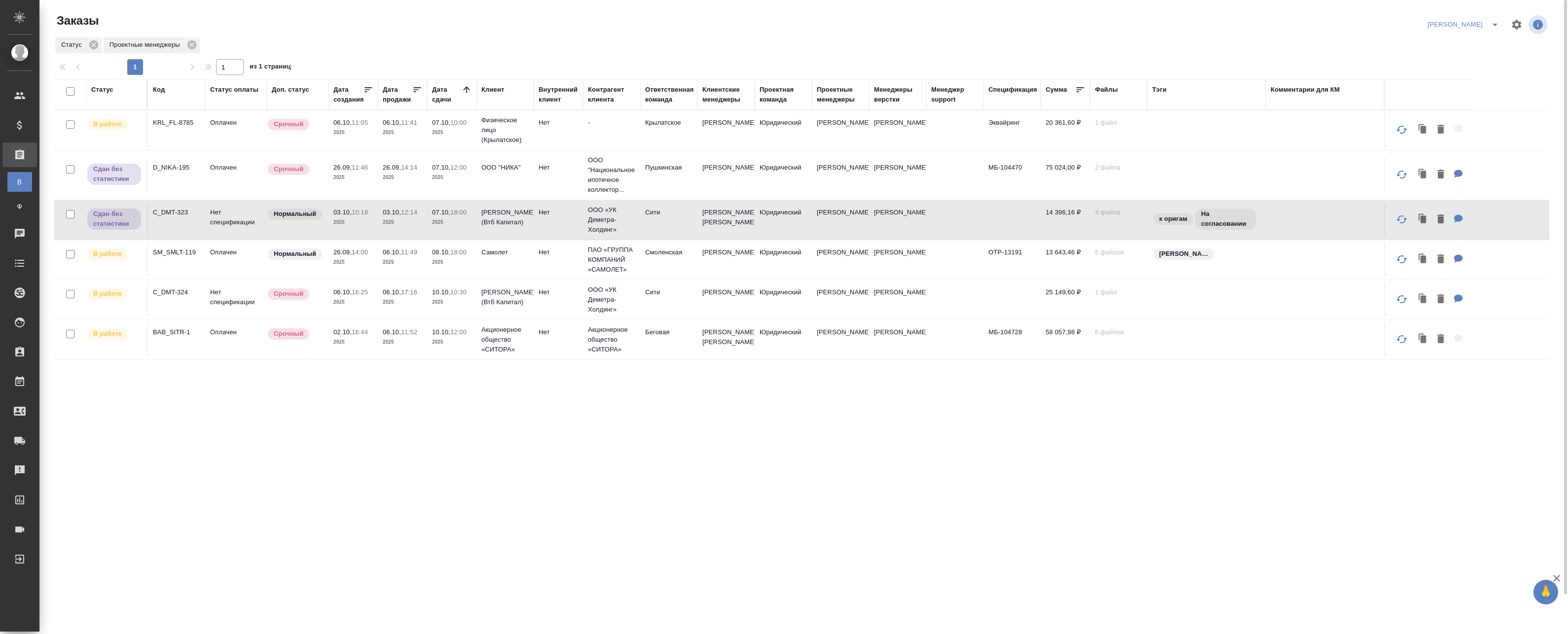
click at [377, 192] on tr "Сдан без статистики D_NIKA-195 Оплачен Срочный 26.09, 11:46 2025 26.09, 14:14 2…" at bounding box center [802, 175] width 1495 height 50
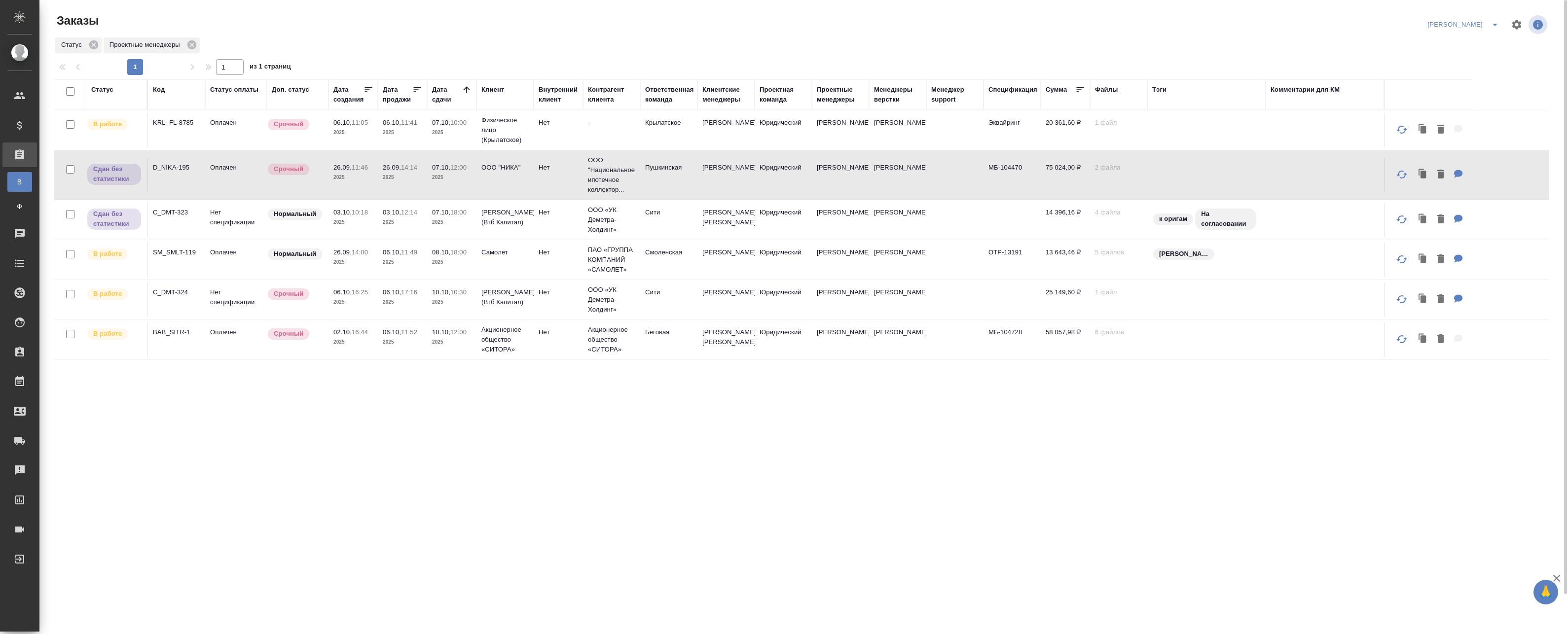
click at [377, 192] on tr "Сдан без статистики D_NIKA-195 Оплачен Срочный 26.09, 11:46 2025 26.09, 14:14 2…" at bounding box center [802, 175] width 1495 height 50
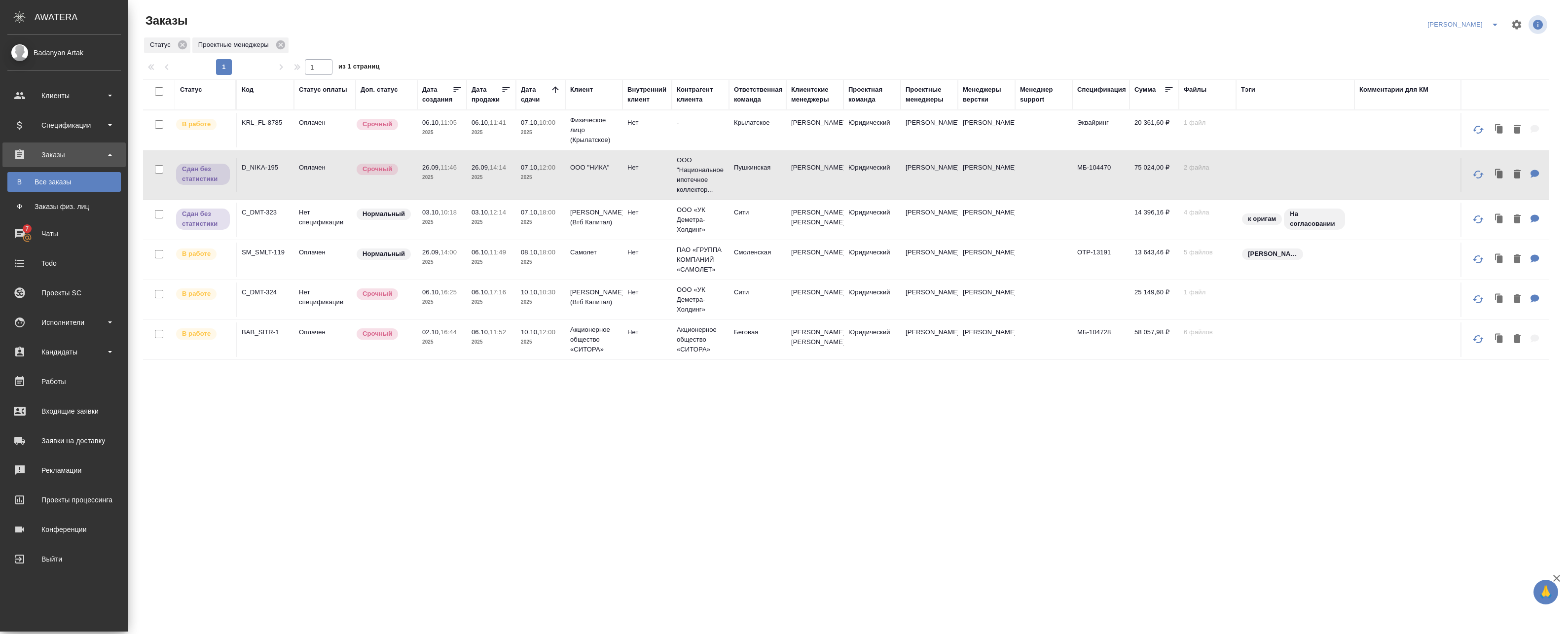
click at [644, 219] on td "Нет" at bounding box center [647, 220] width 49 height 34
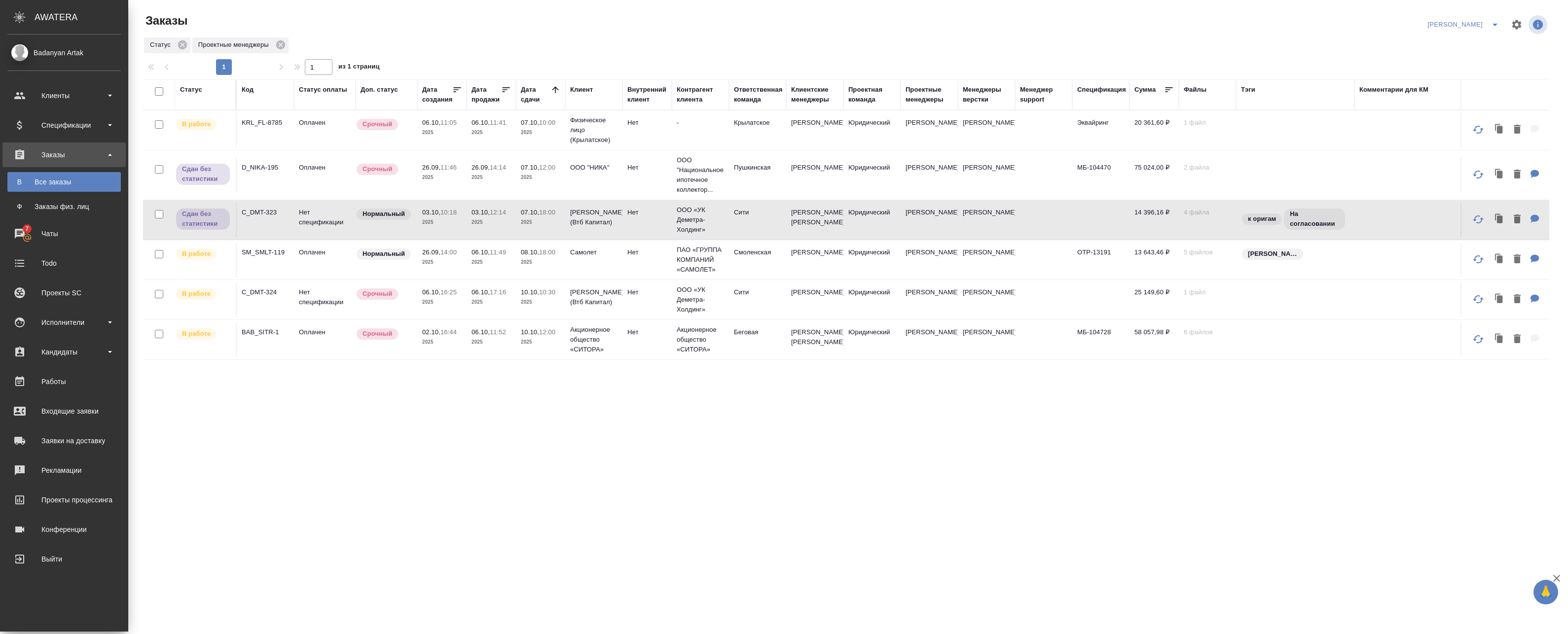
click at [644, 219] on td "Нет" at bounding box center [647, 220] width 49 height 34
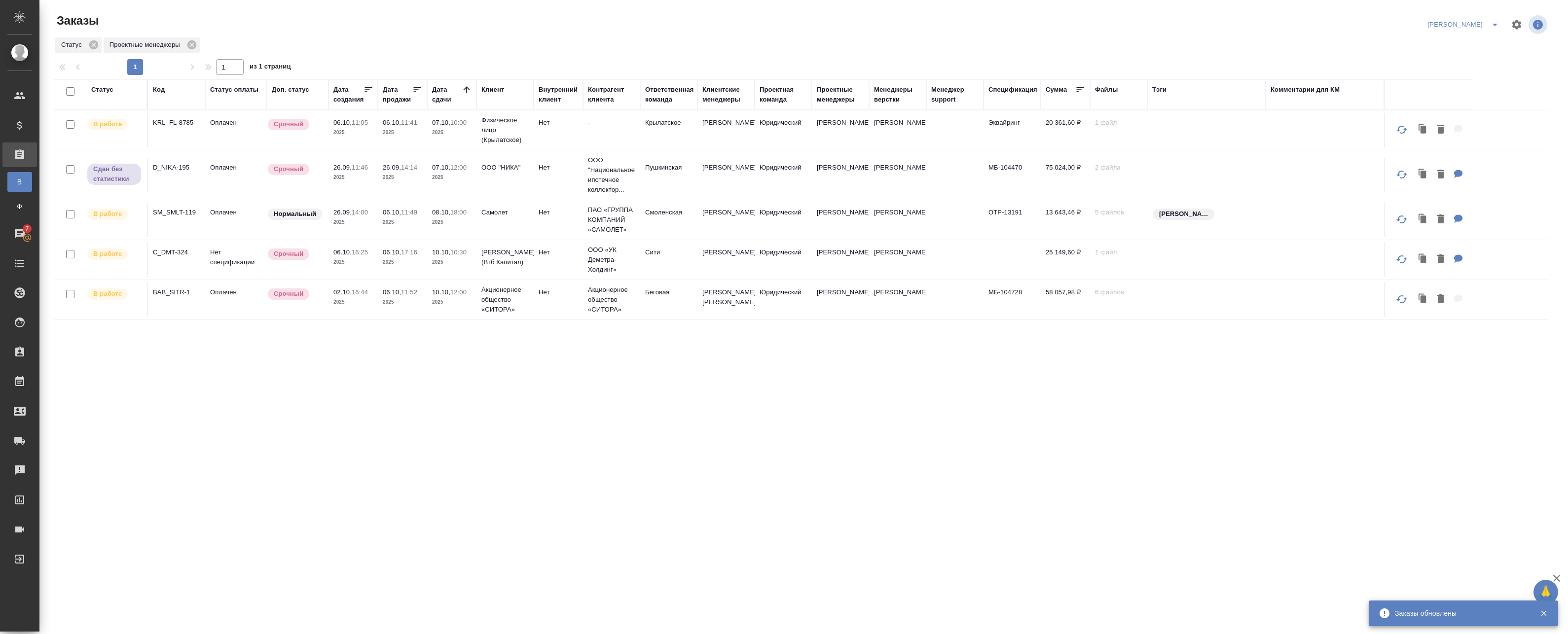
click at [1487, 24] on span "split button" at bounding box center [1494, 25] width 15 height 12
click at [1466, 47] on li "leagal" at bounding box center [1476, 44] width 42 height 16
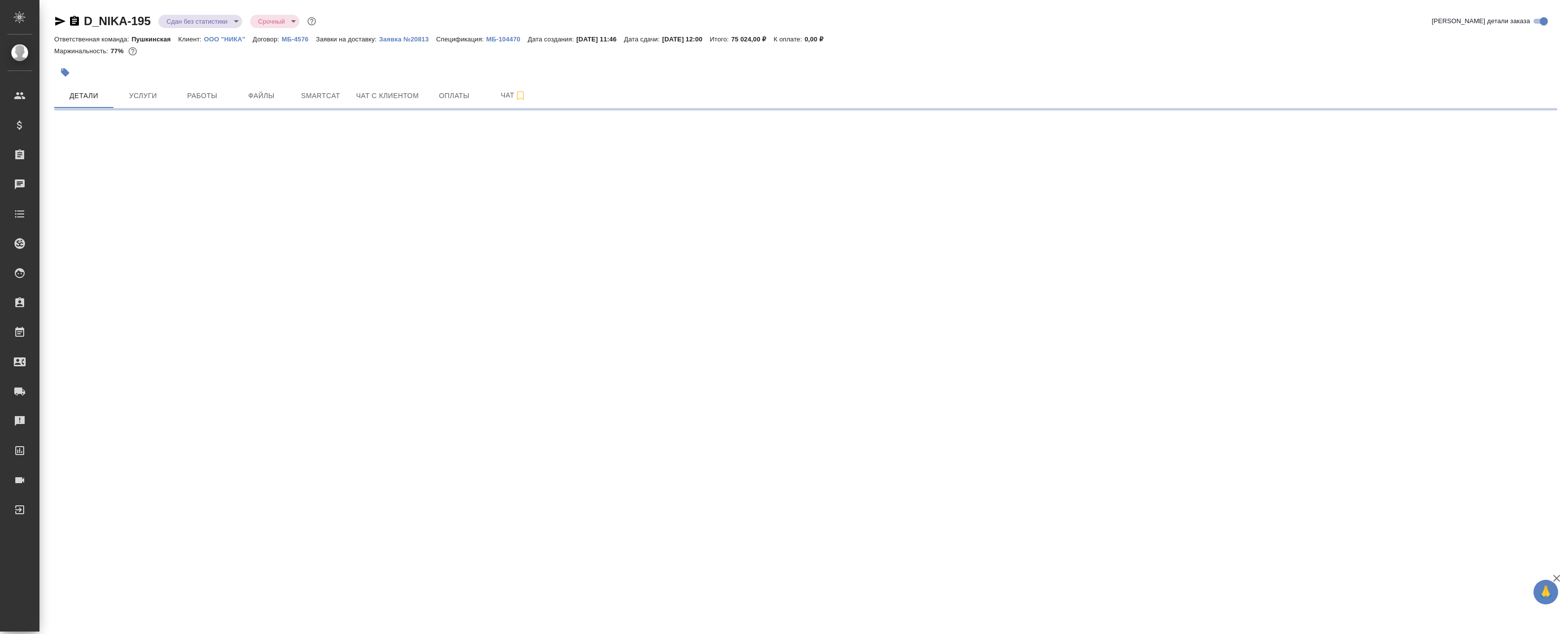
select select "RU"
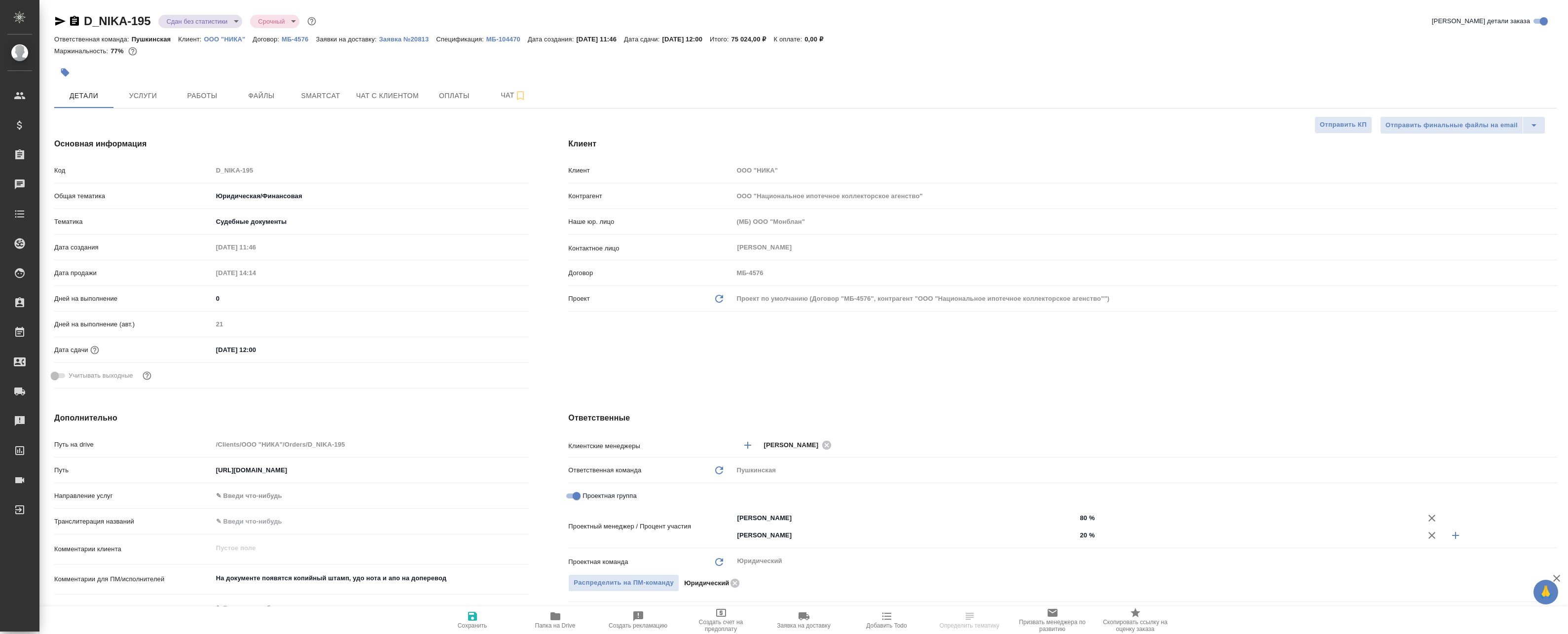
type textarea "x"
click at [561, 626] on span "Папка на Drive" at bounding box center [555, 626] width 40 height 7
type textarea "x"
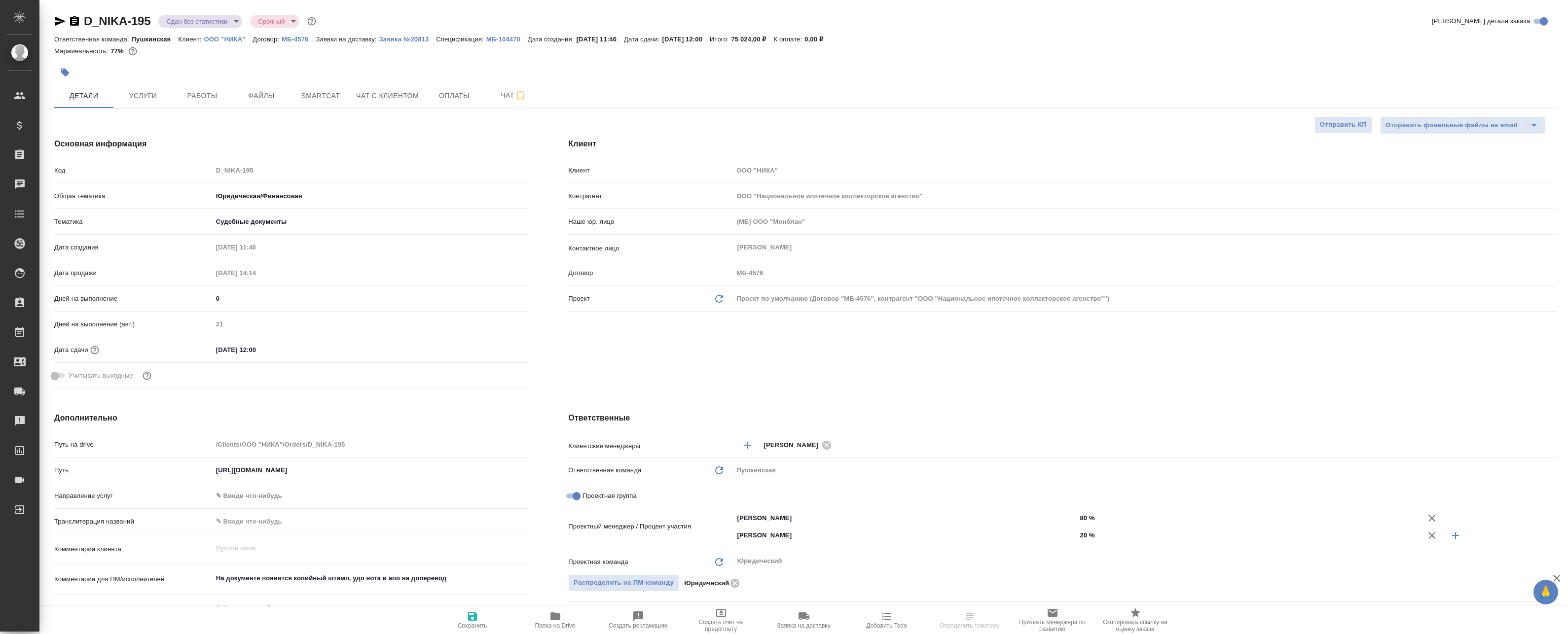
type textarea "x"
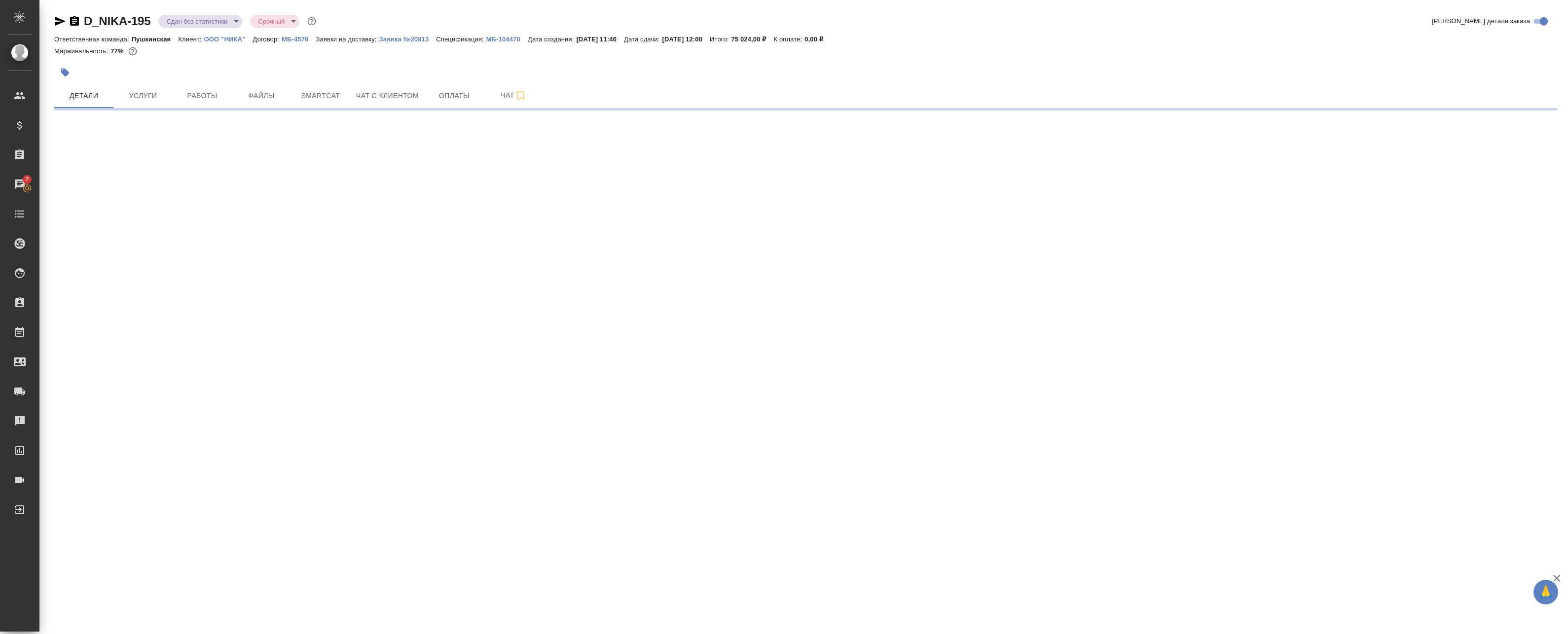
select select "RU"
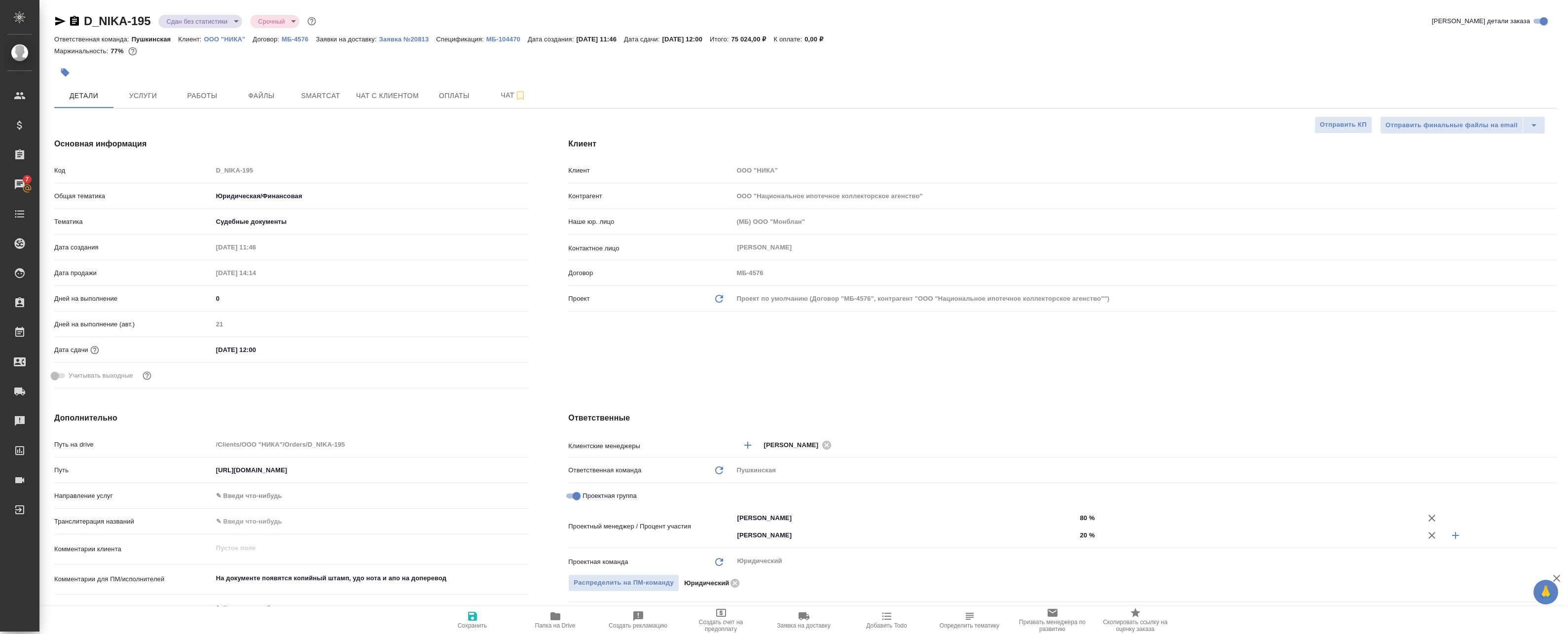
type textarea "x"
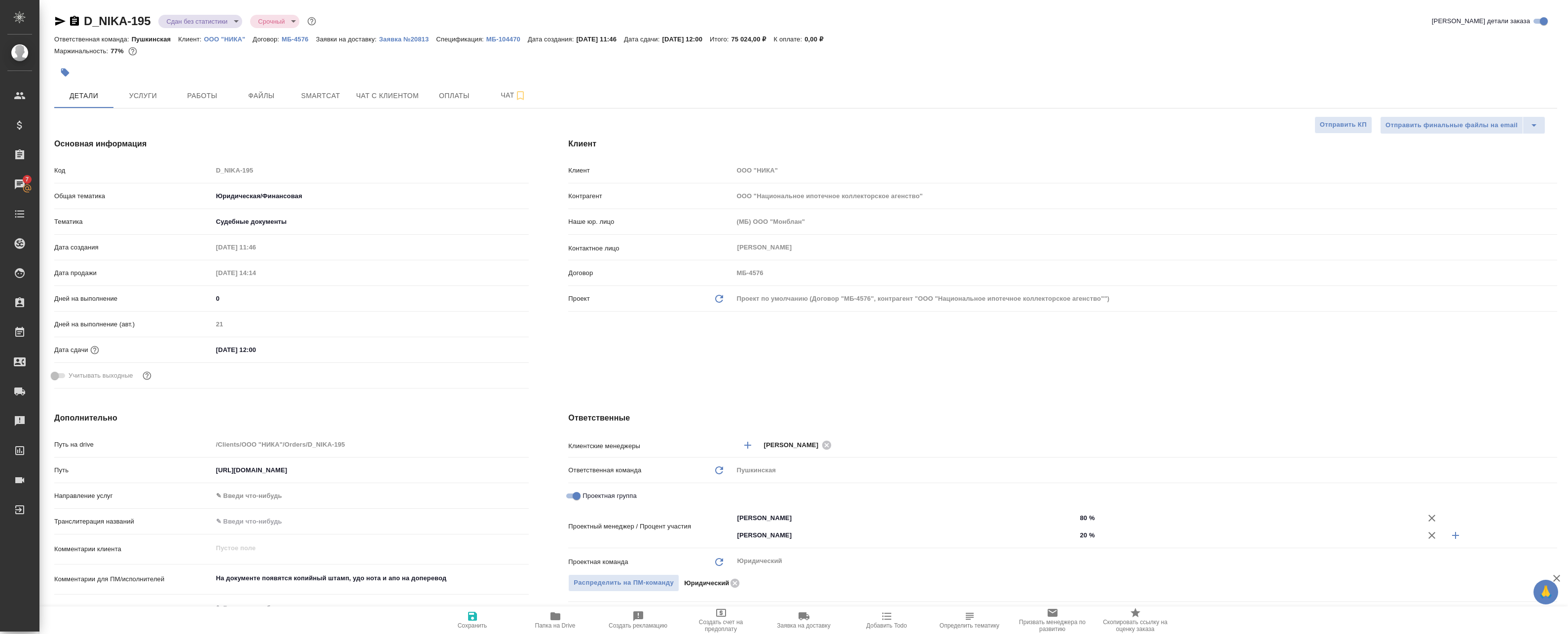
type textarea "x"
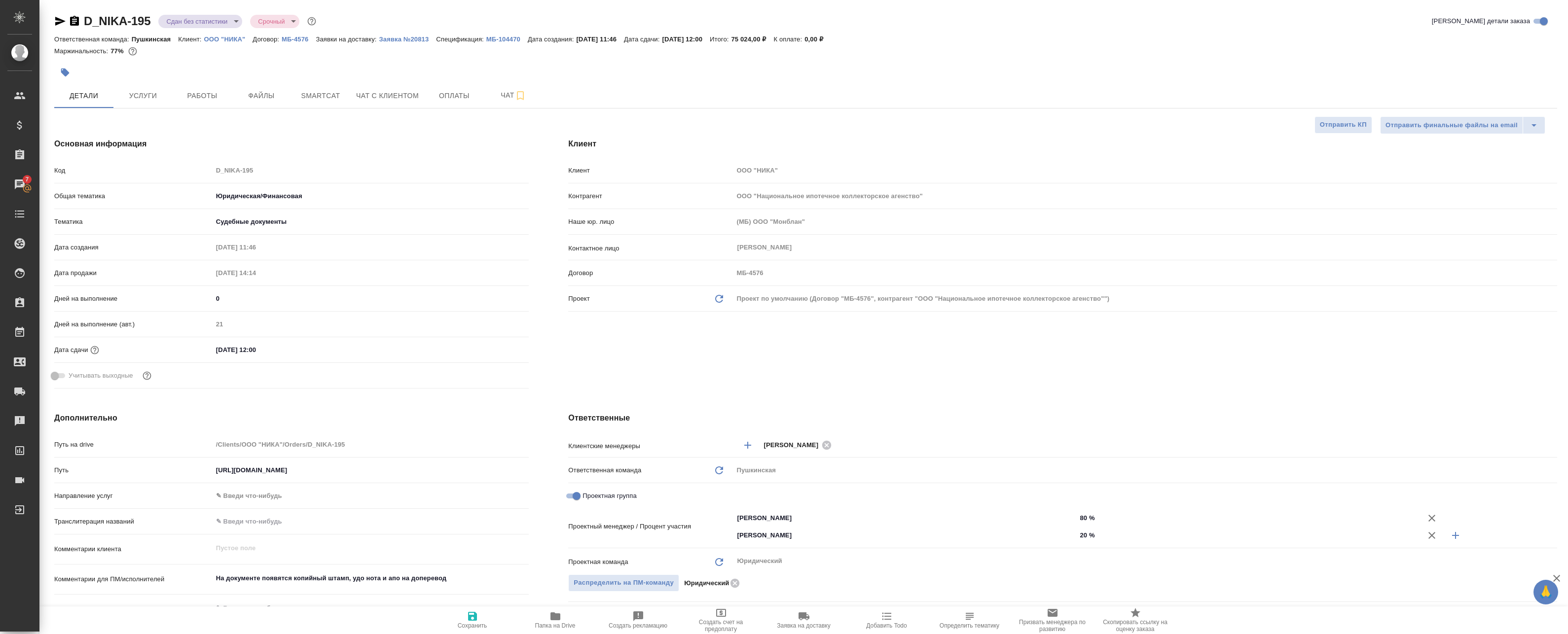
type textarea "x"
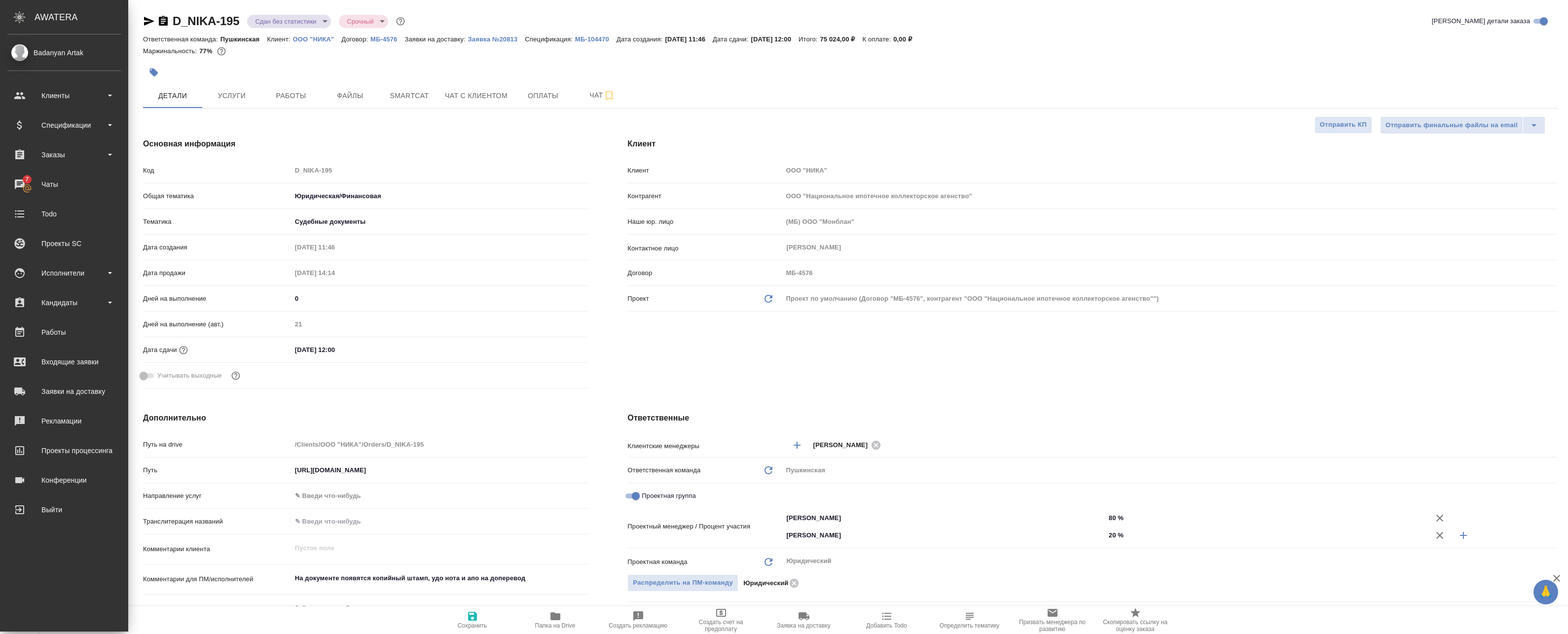
type textarea "x"
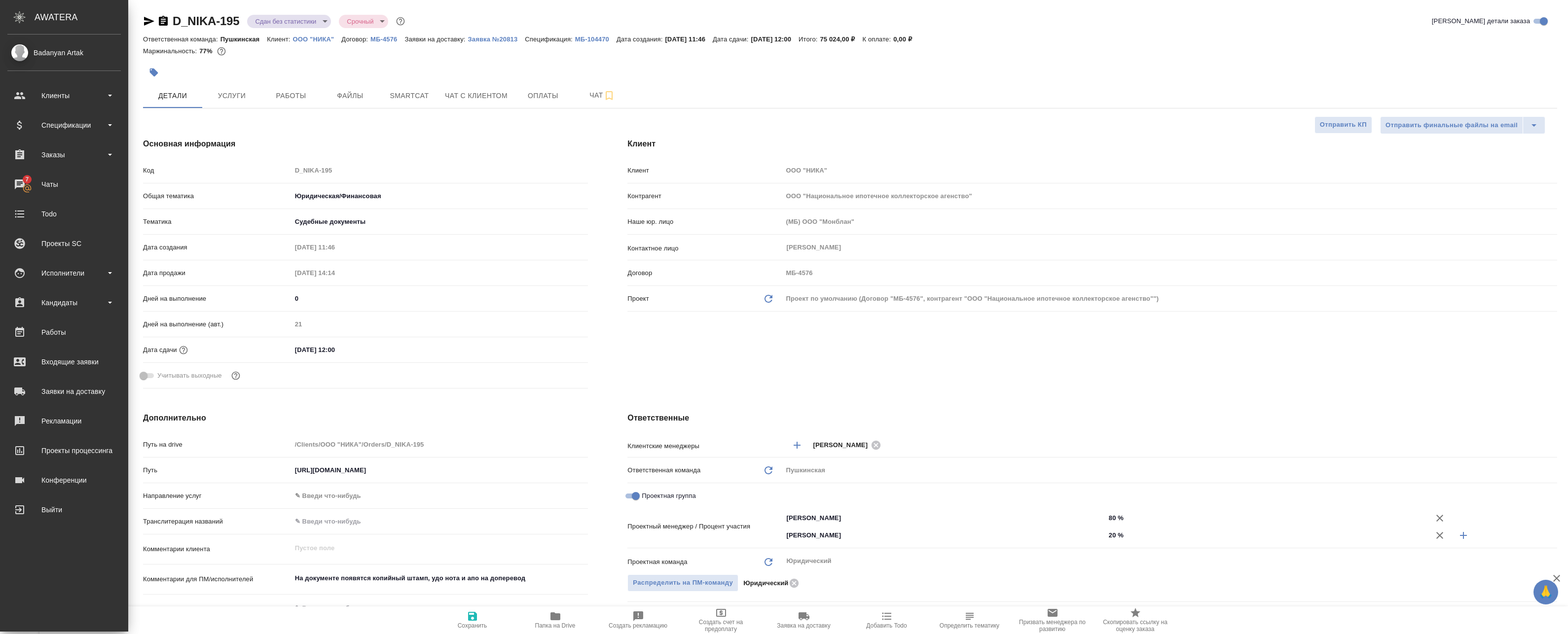
type textarea "x"
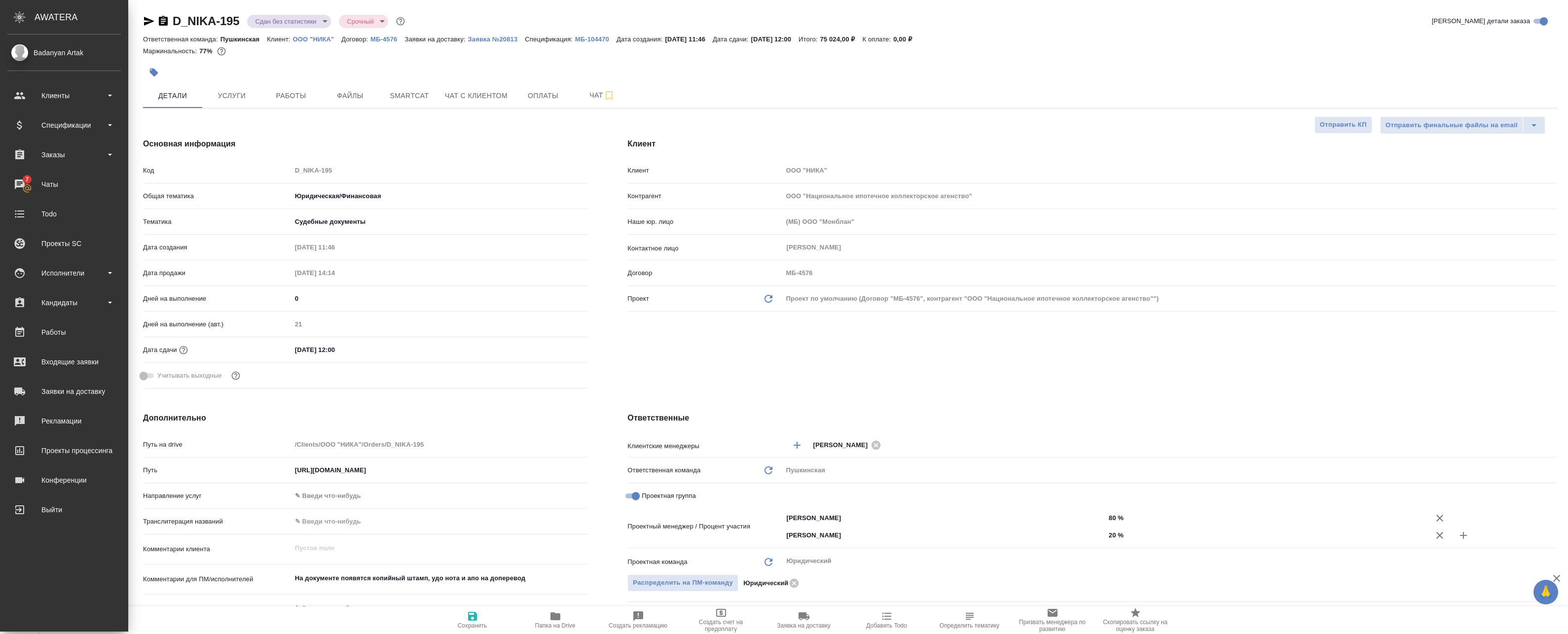
type textarea "x"
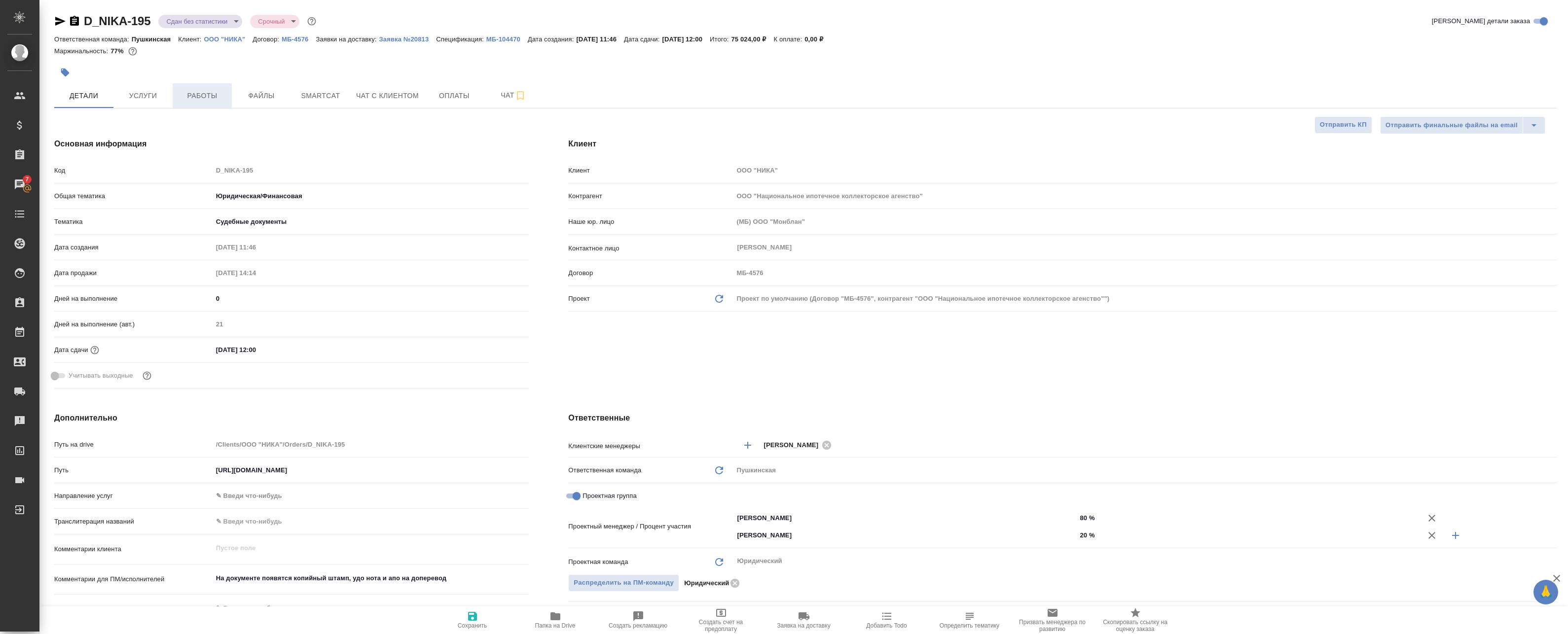
click at [195, 86] on button "Работы" at bounding box center [202, 96] width 59 height 25
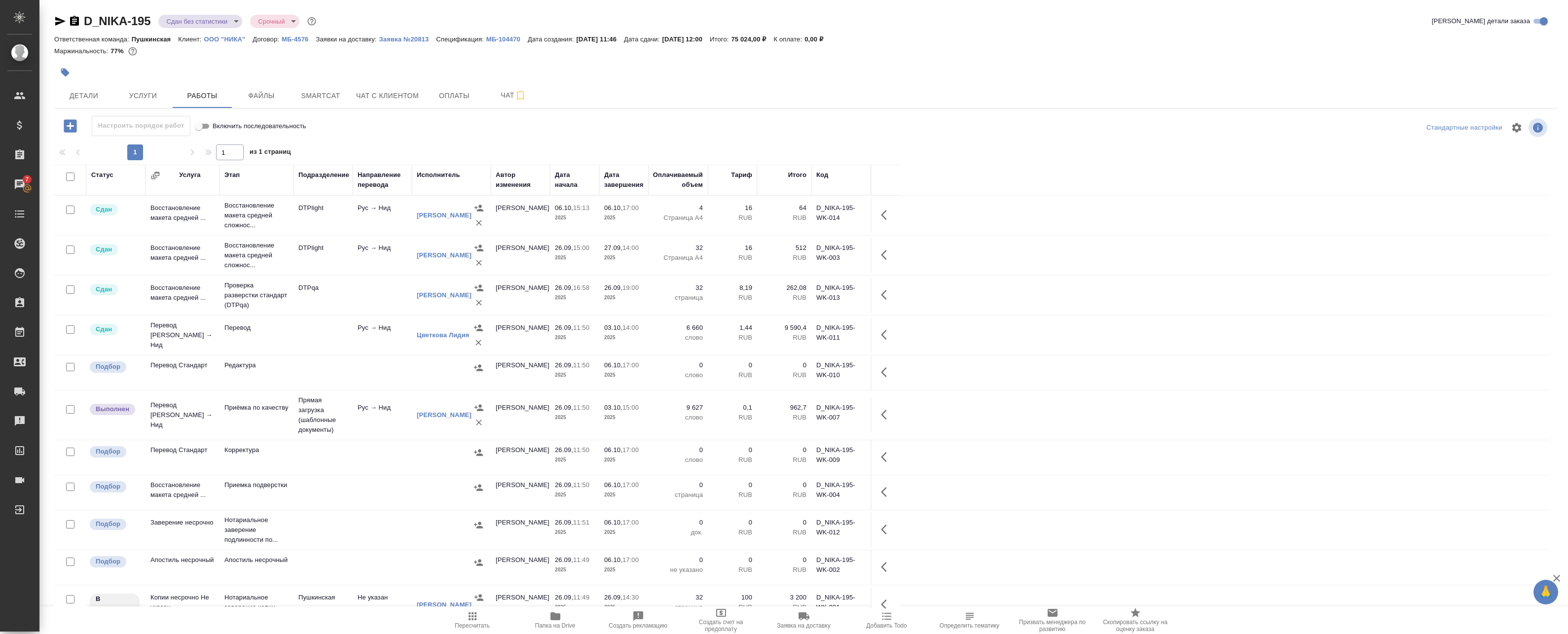
click at [174, 76] on div at bounding box center [555, 72] width 1002 height 21
click at [340, 94] on span "Smartcat" at bounding box center [320, 96] width 47 height 12
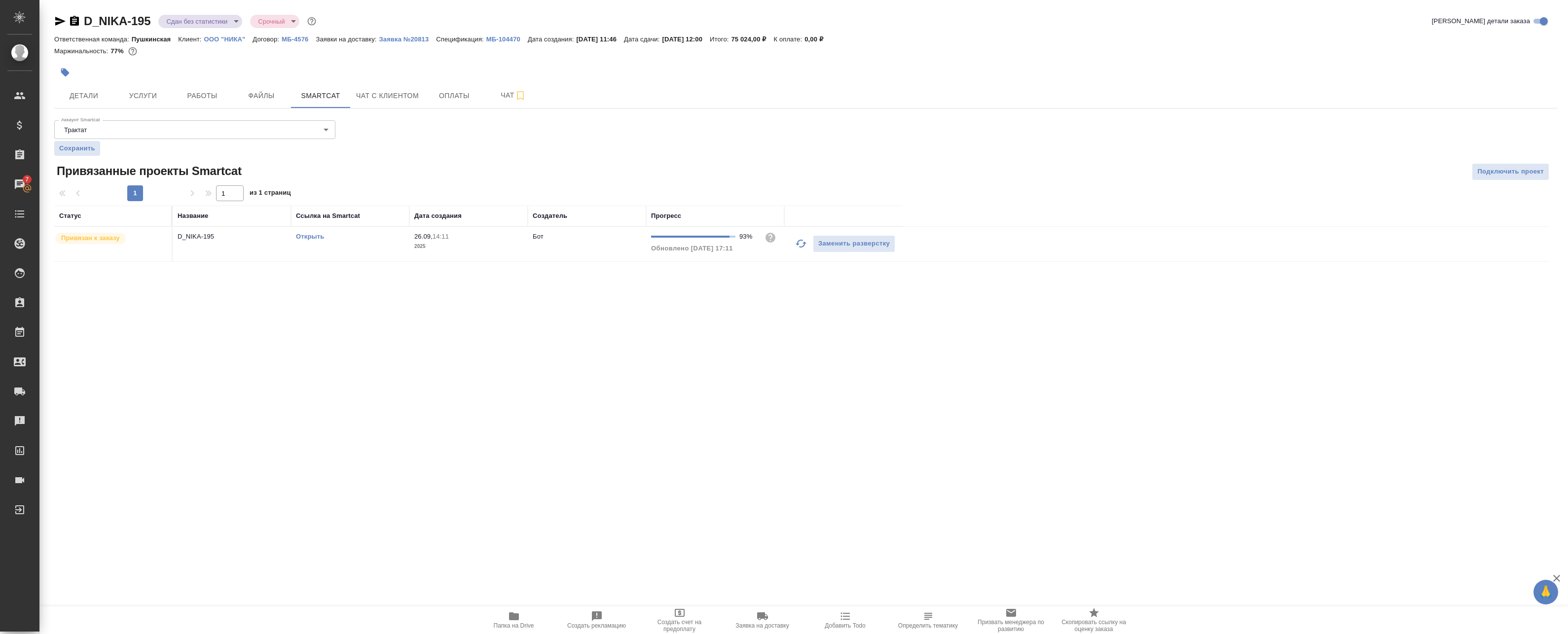
click at [313, 235] on link "Открыть" at bounding box center [310, 236] width 28 height 7
click at [219, 93] on span "Работы" at bounding box center [202, 96] width 47 height 12
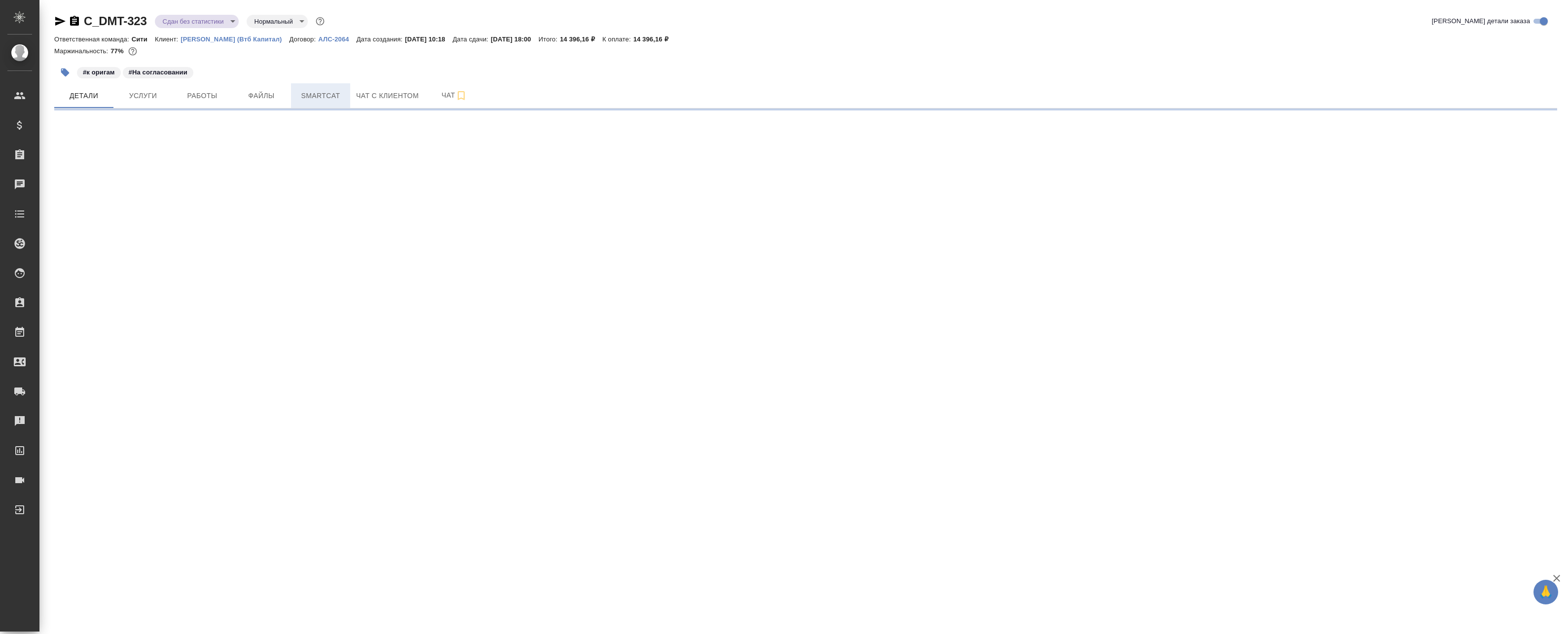
select select "RU"
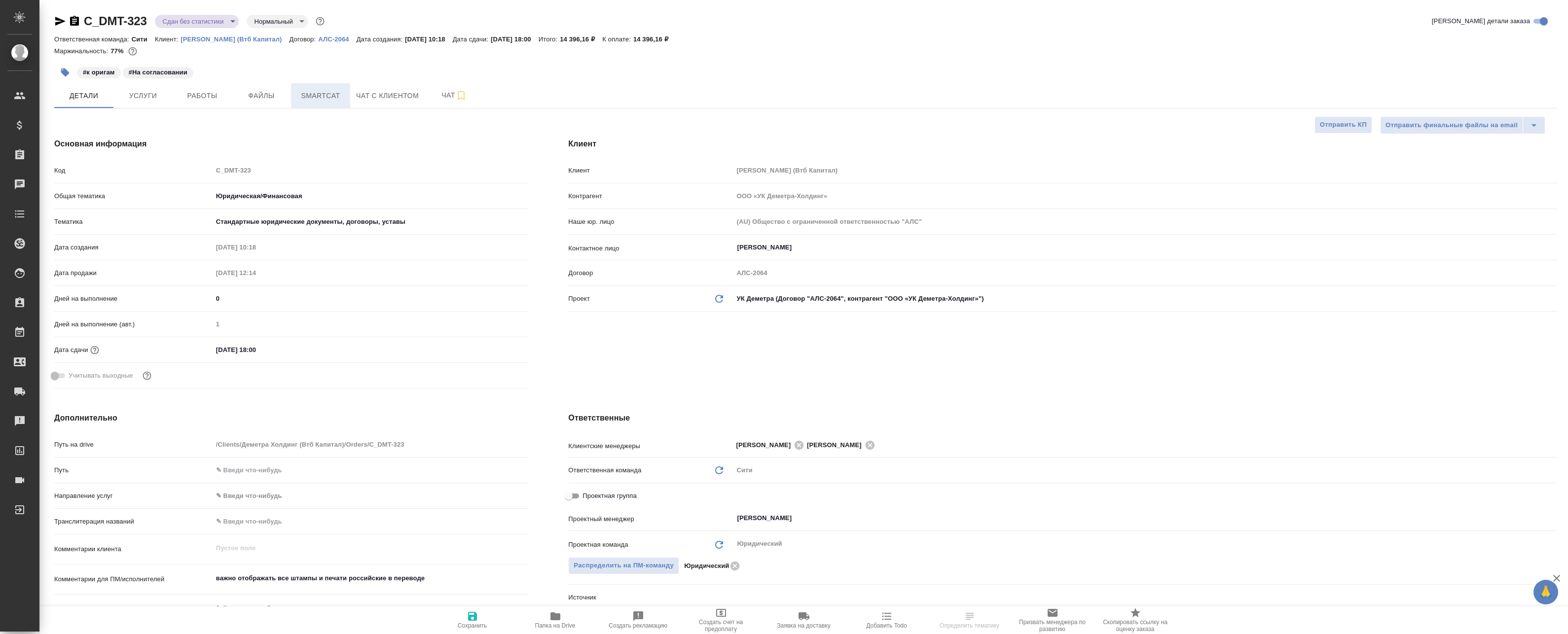
type textarea "x"
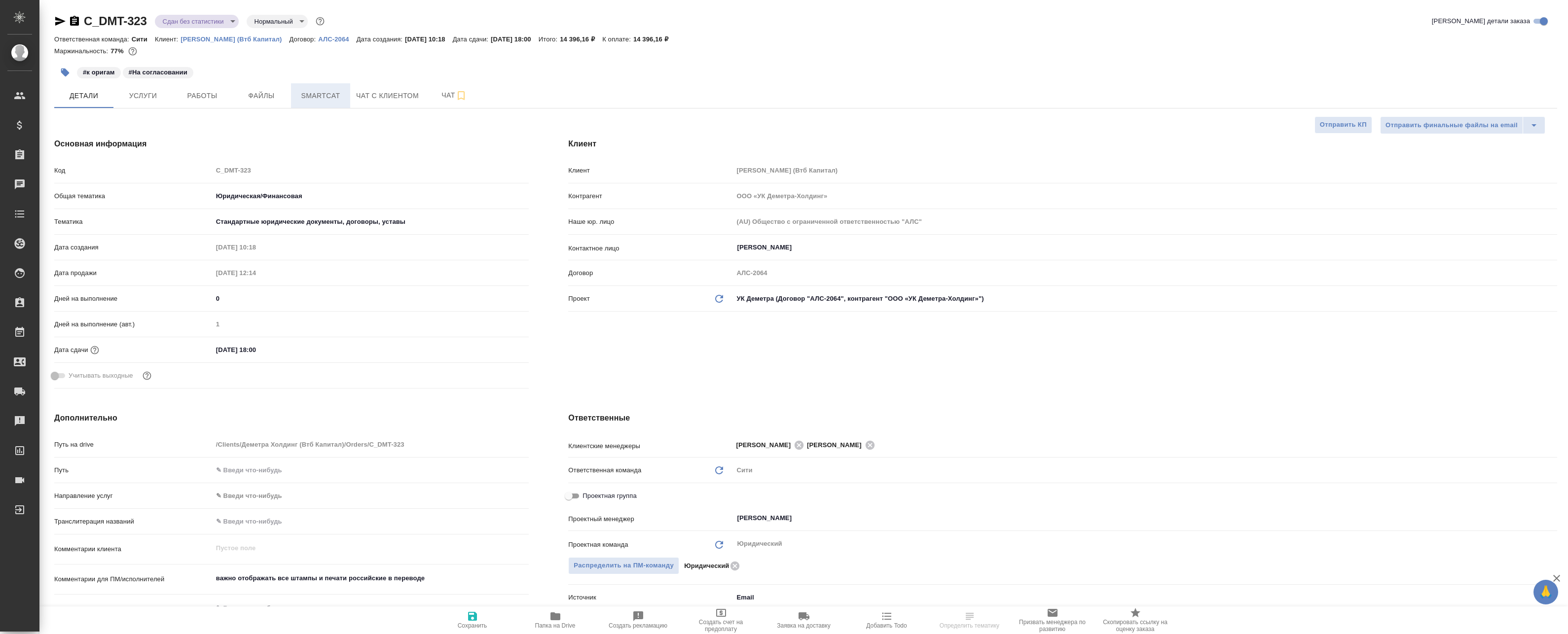
type textarea "x"
click at [311, 98] on span "Smartcat" at bounding box center [320, 96] width 47 height 12
type textarea "x"
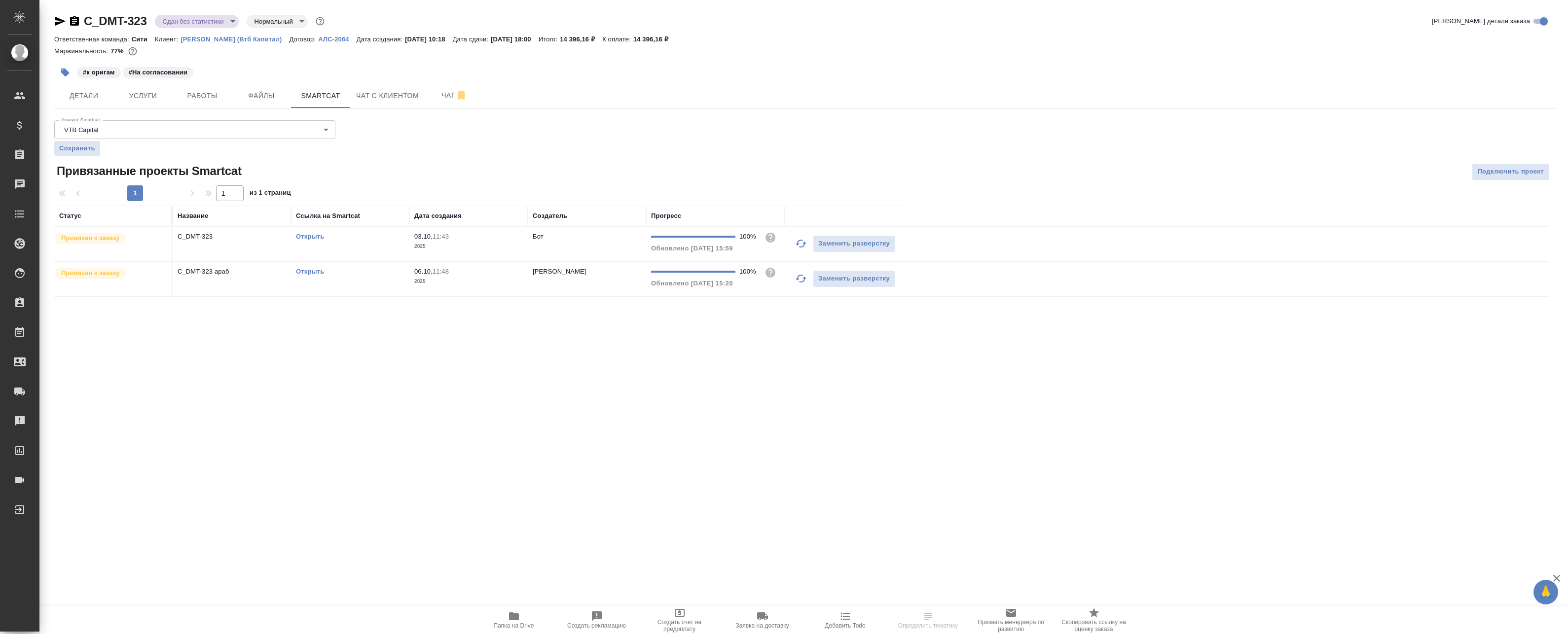
click at [376, 240] on div "Открыть" at bounding box center [350, 236] width 109 height 10
click at [211, 22] on body "🙏 .cls-1 fill:#fff; AWATERA Badanyan Artak Клиенты Спецификации Заказы 7 Чаты T…" at bounding box center [784, 317] width 1568 height 634
click at [204, 134] on li "Выполнен" at bounding box center [200, 138] width 90 height 17
click at [515, 616] on icon "button" at bounding box center [513, 616] width 10 height 8
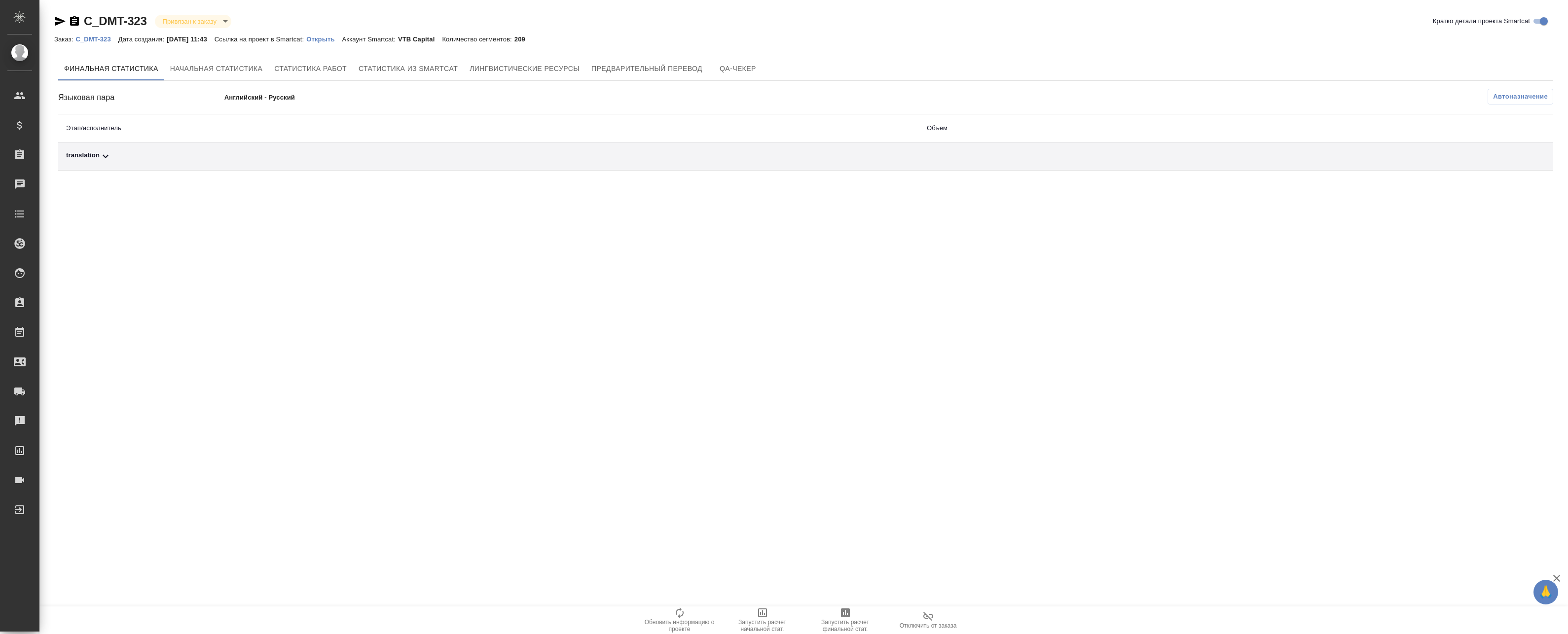
click at [1500, 94] on span "Автоназначение" at bounding box center [1520, 96] width 55 height 10
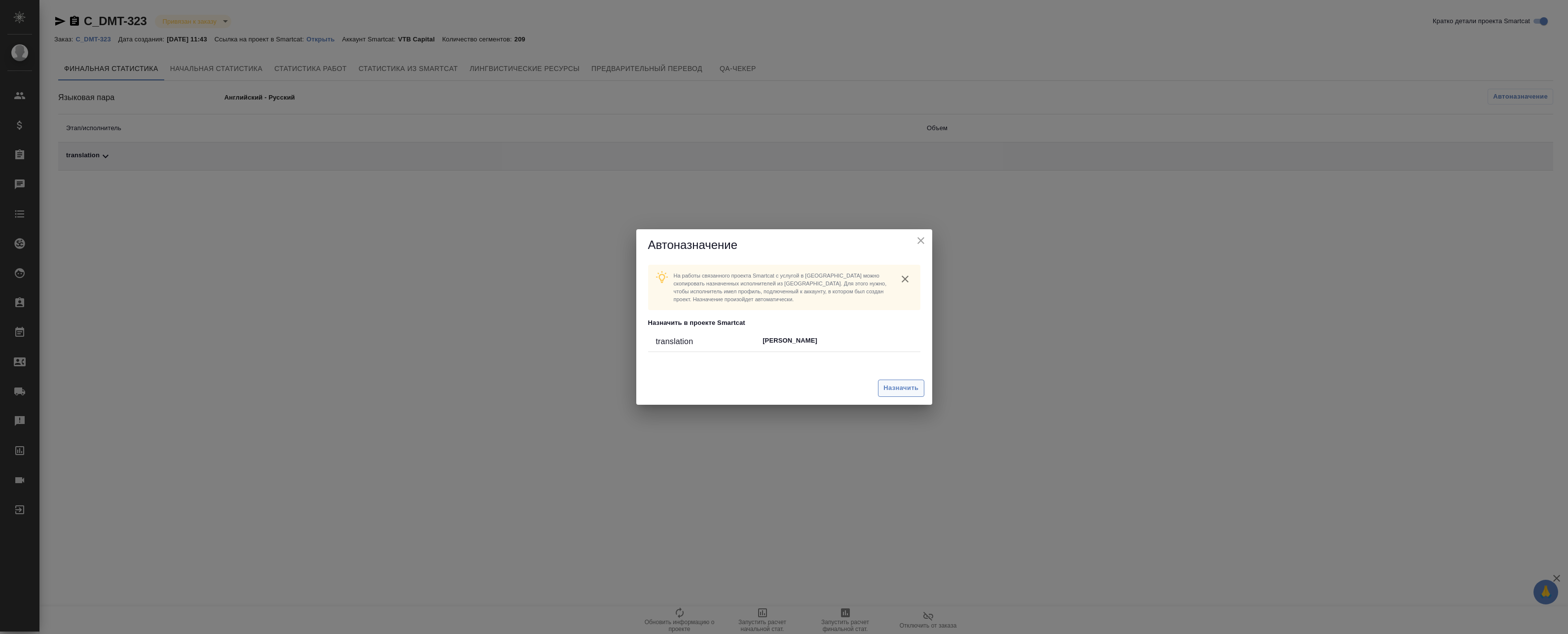
click at [892, 380] on button "Назначить" at bounding box center [900, 388] width 46 height 18
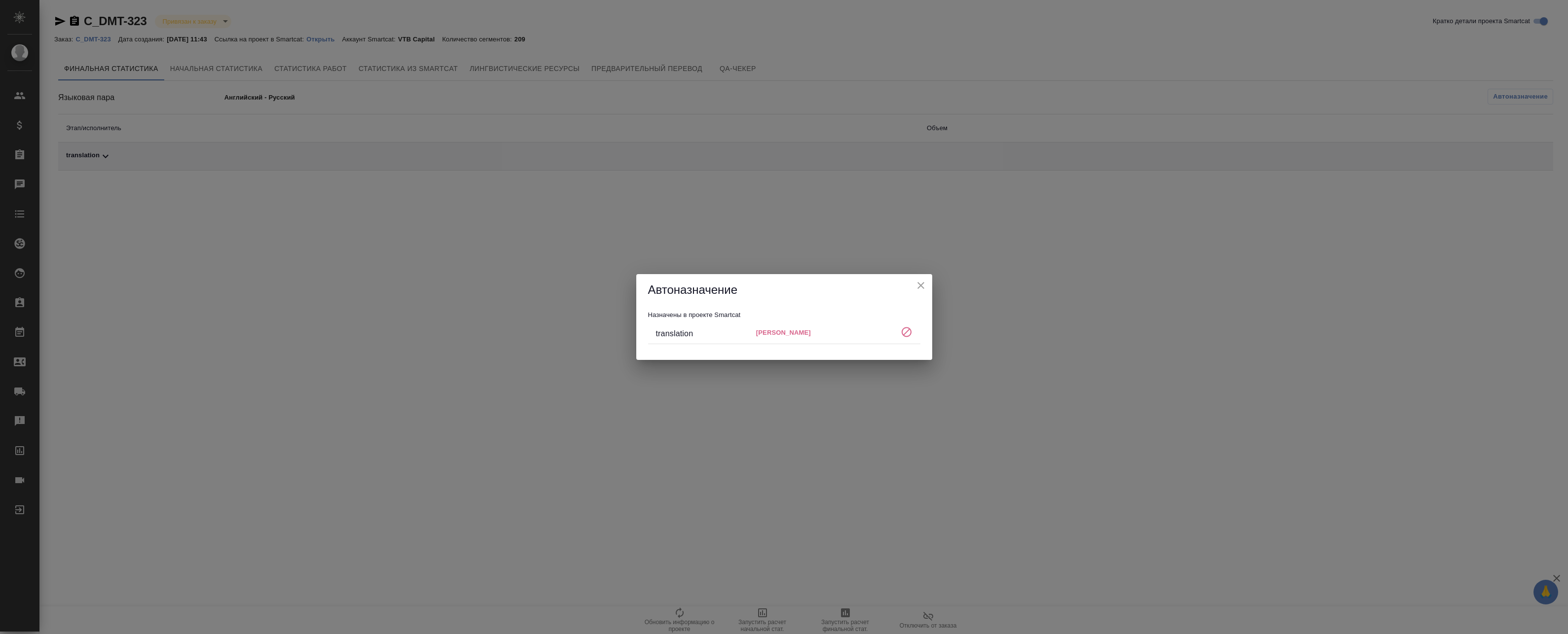
click at [924, 283] on icon "close" at bounding box center [921, 285] width 7 height 7
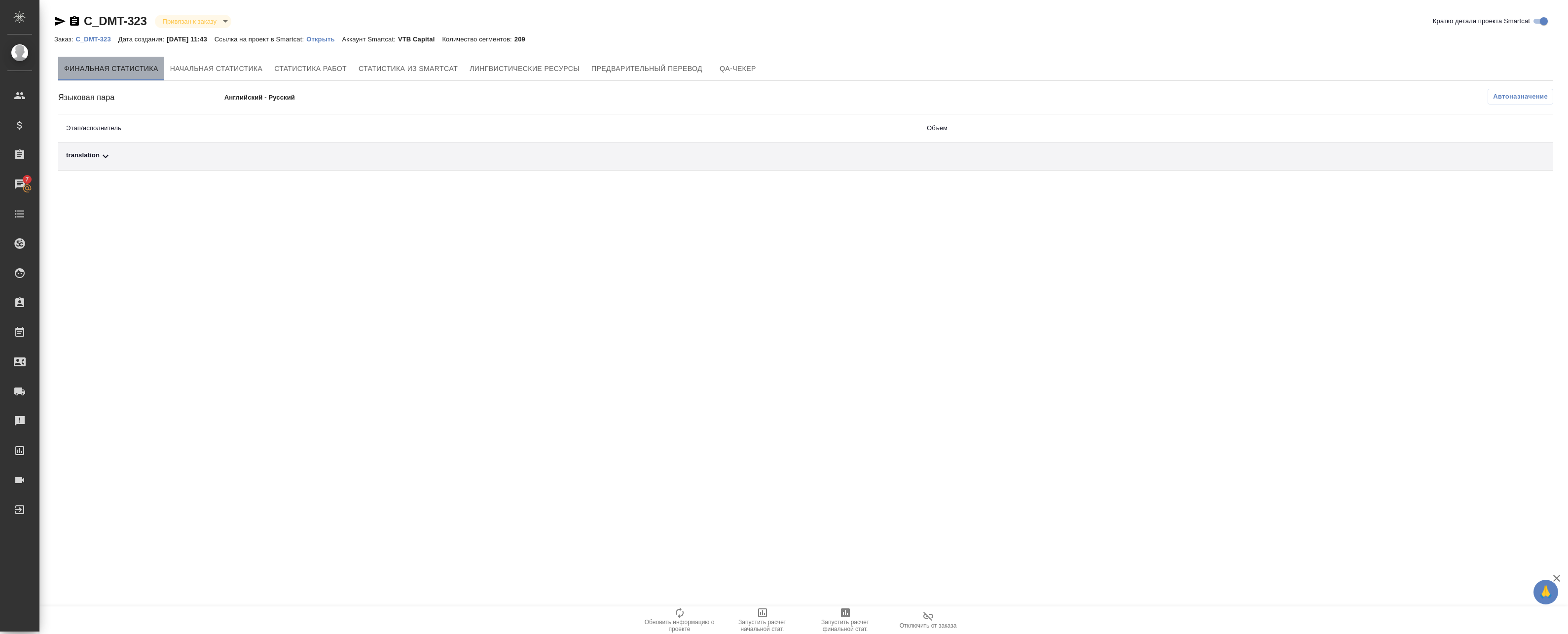
click at [96, 60] on button "Финальная статистика" at bounding box center [111, 68] width 106 height 23
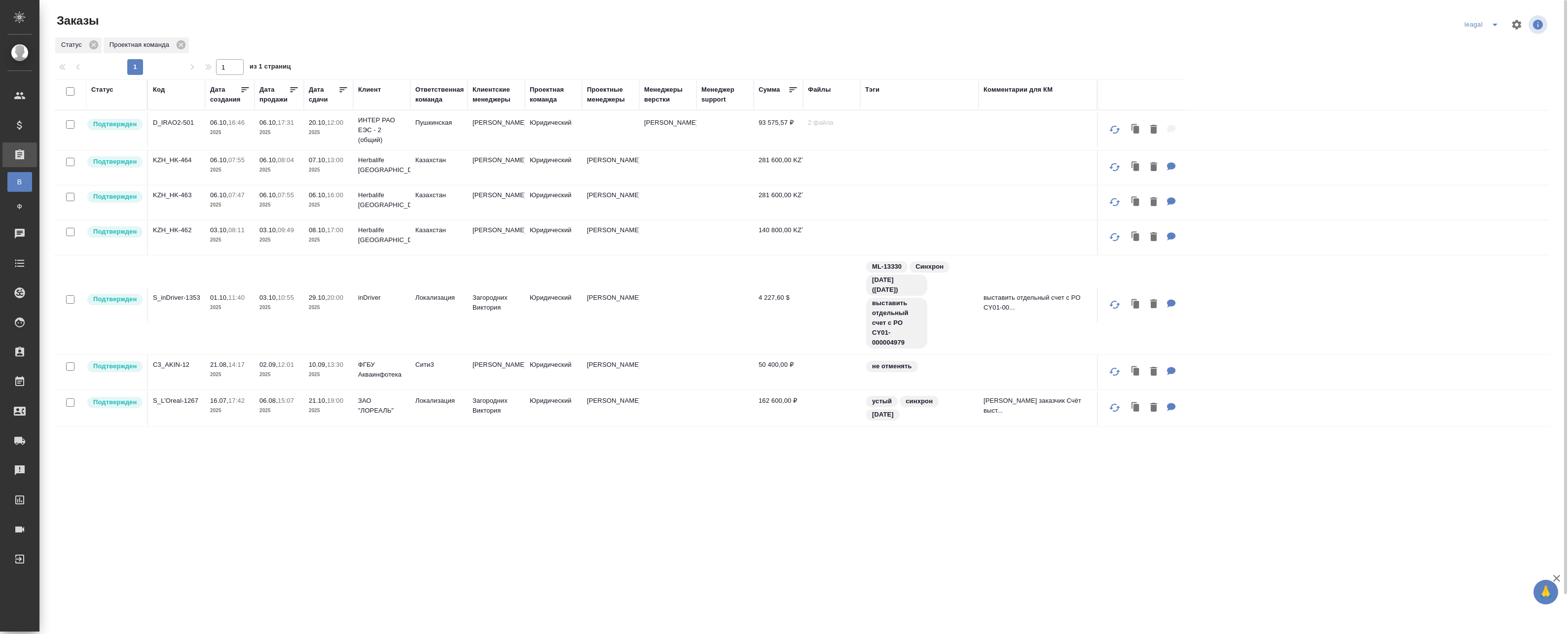
click at [597, 129] on td at bounding box center [610, 130] width 57 height 34
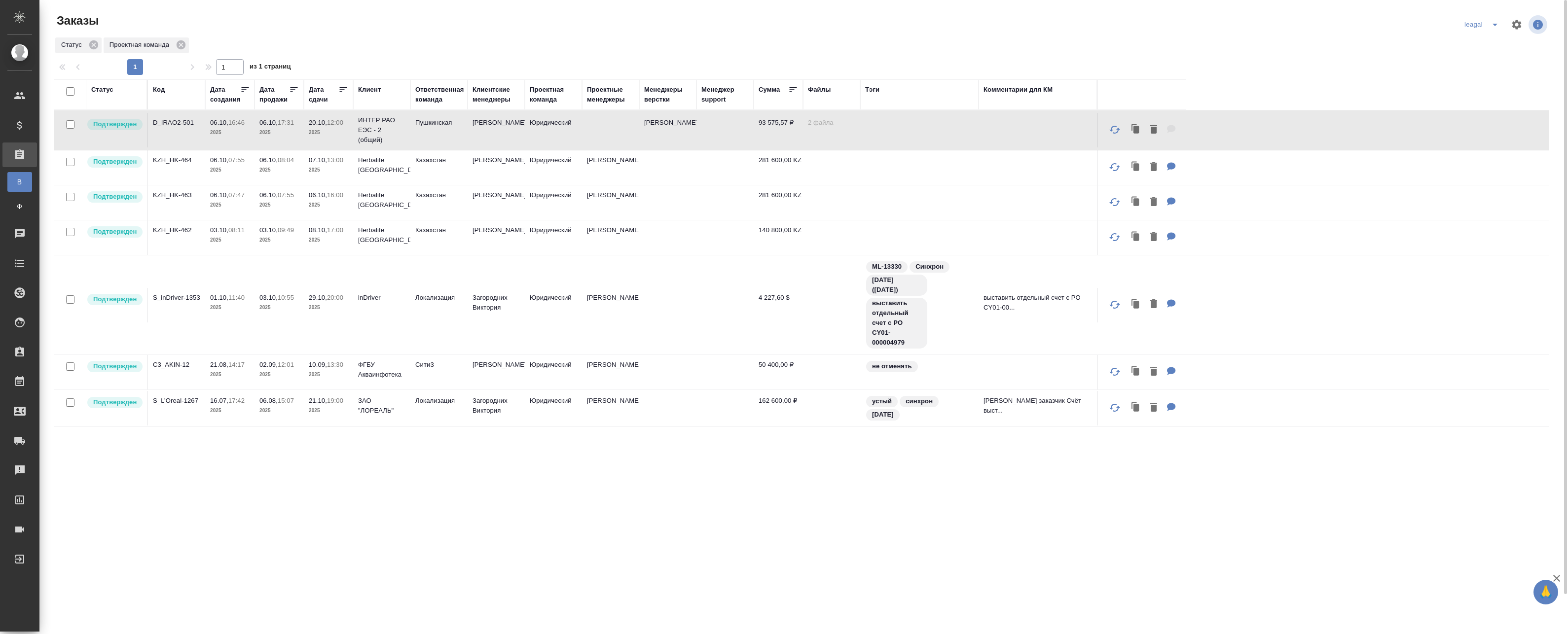
click at [597, 129] on td at bounding box center [610, 130] width 57 height 34
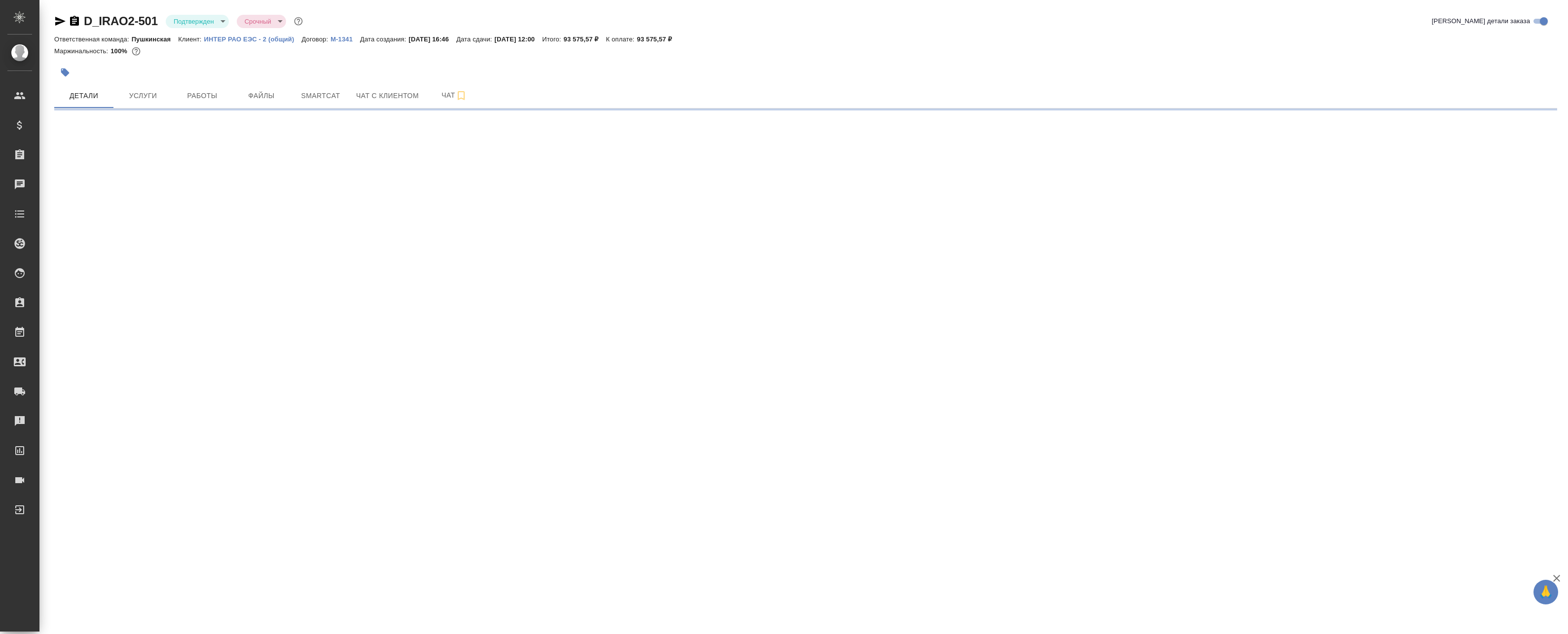
select select "RU"
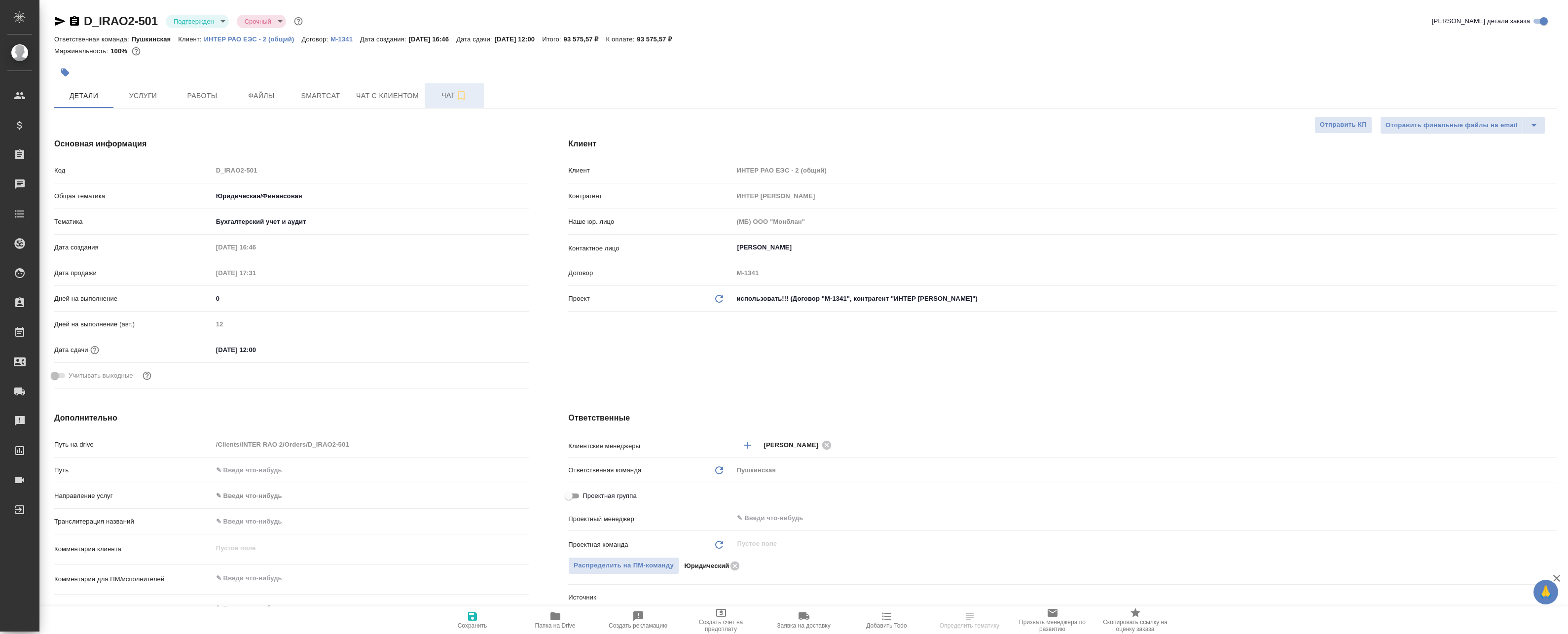
type textarea "x"
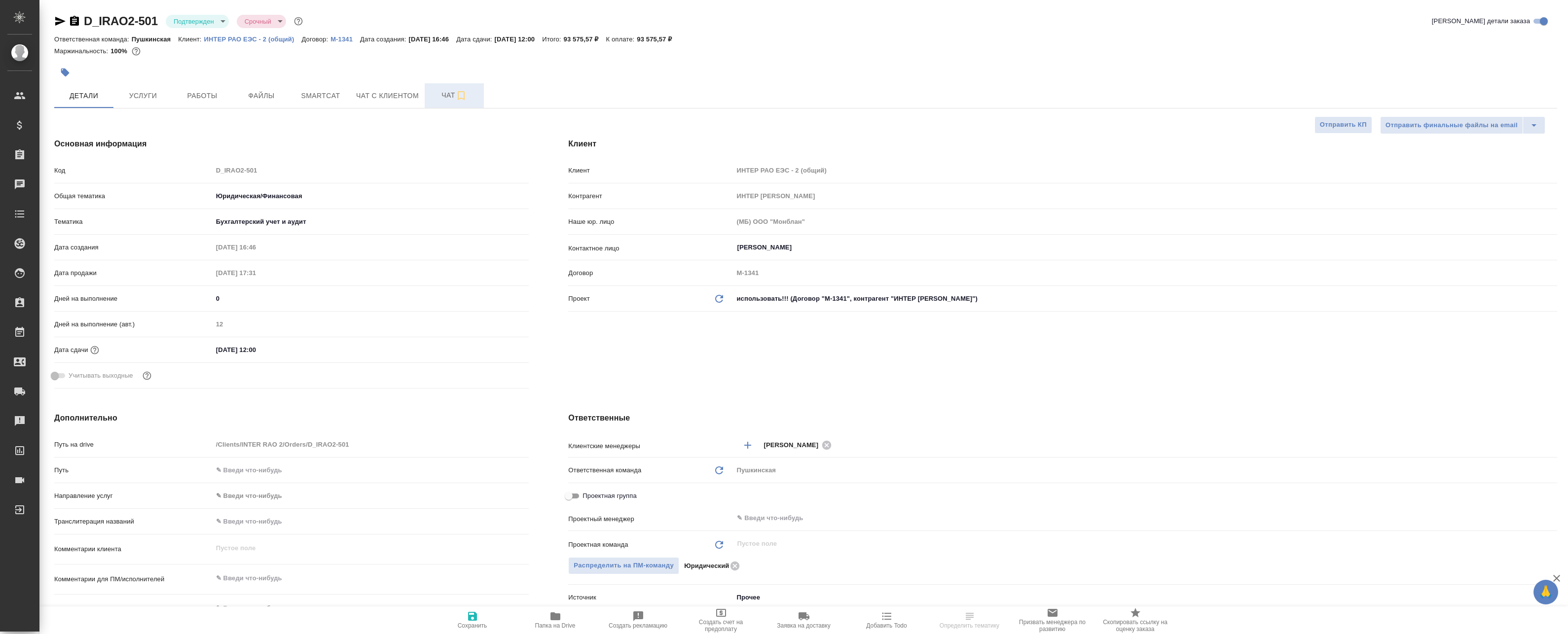
type textarea "x"
click at [422, 90] on button "Чат с клиентом" at bounding box center [387, 96] width 74 height 25
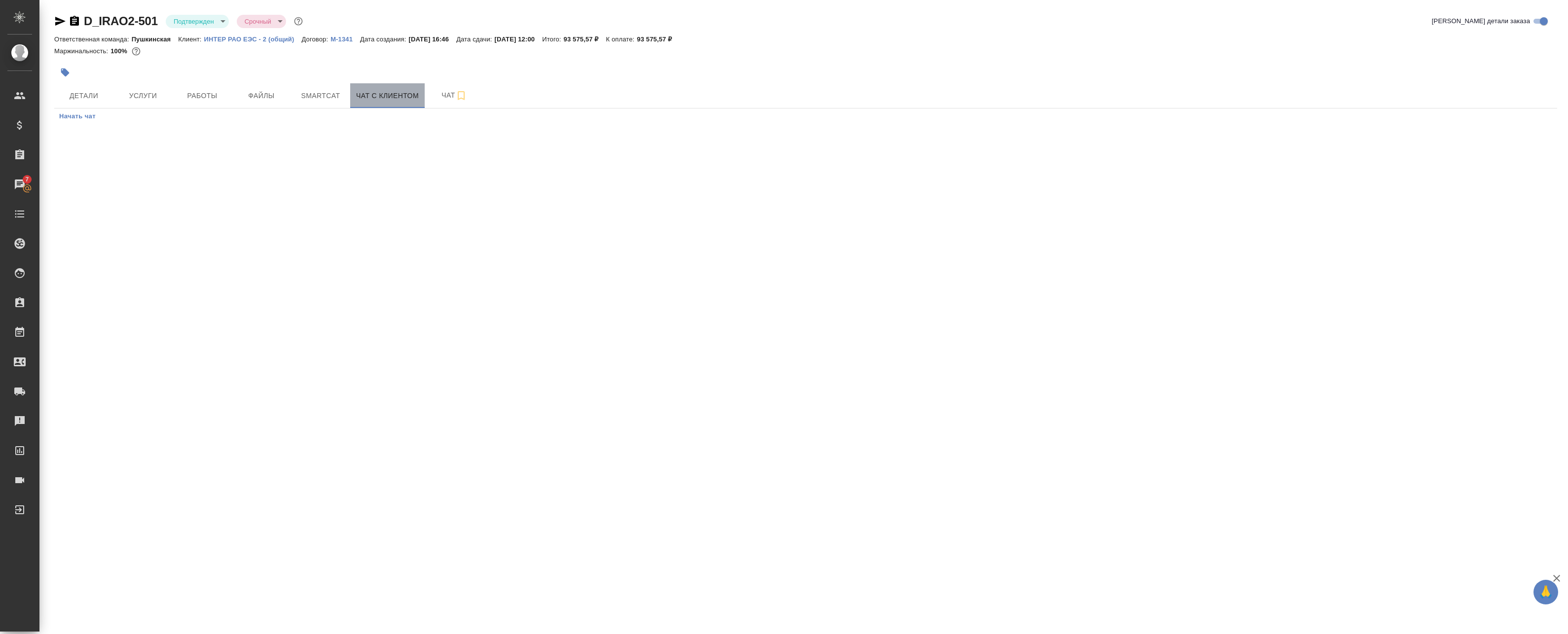
click at [422, 100] on button "Чат с клиентом" at bounding box center [387, 96] width 74 height 25
click at [454, 101] on span "Чат" at bounding box center [454, 95] width 47 height 12
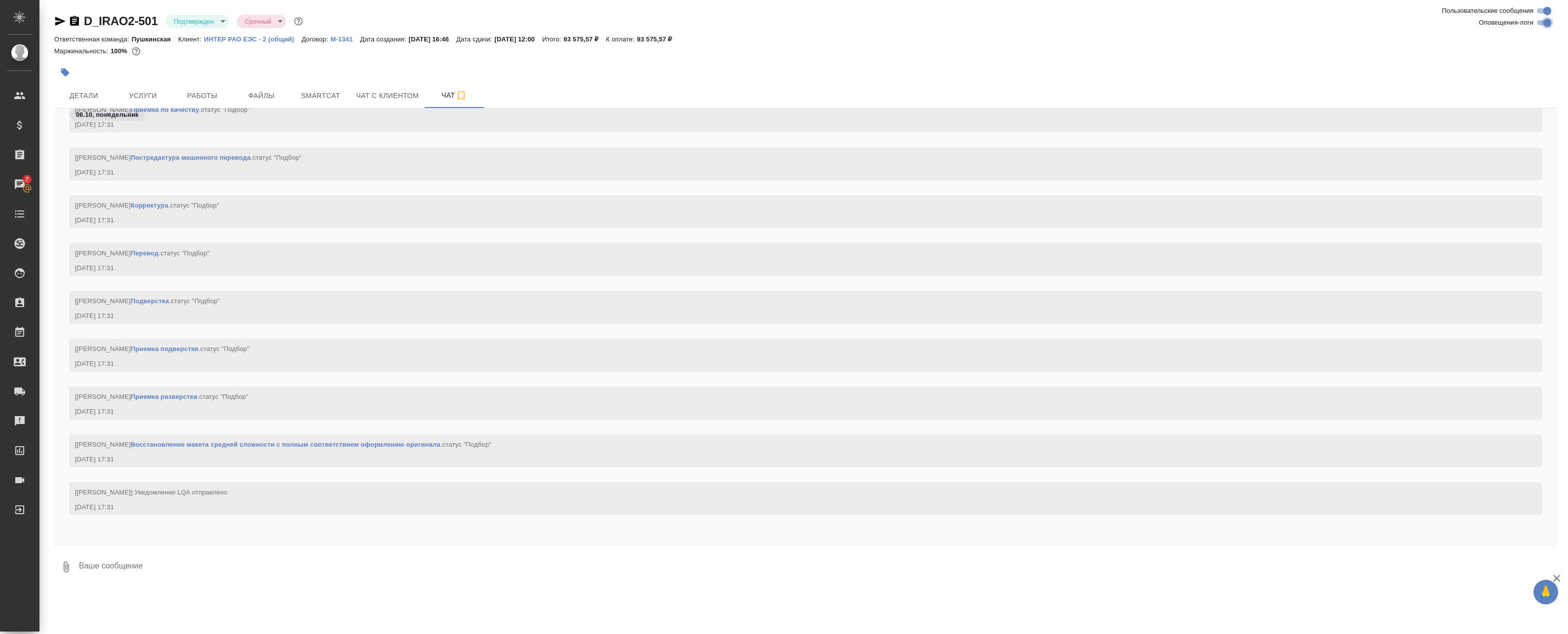
click at [1546, 18] on input "Оповещения-логи" at bounding box center [1547, 23] width 36 height 12
checkbox input "false"
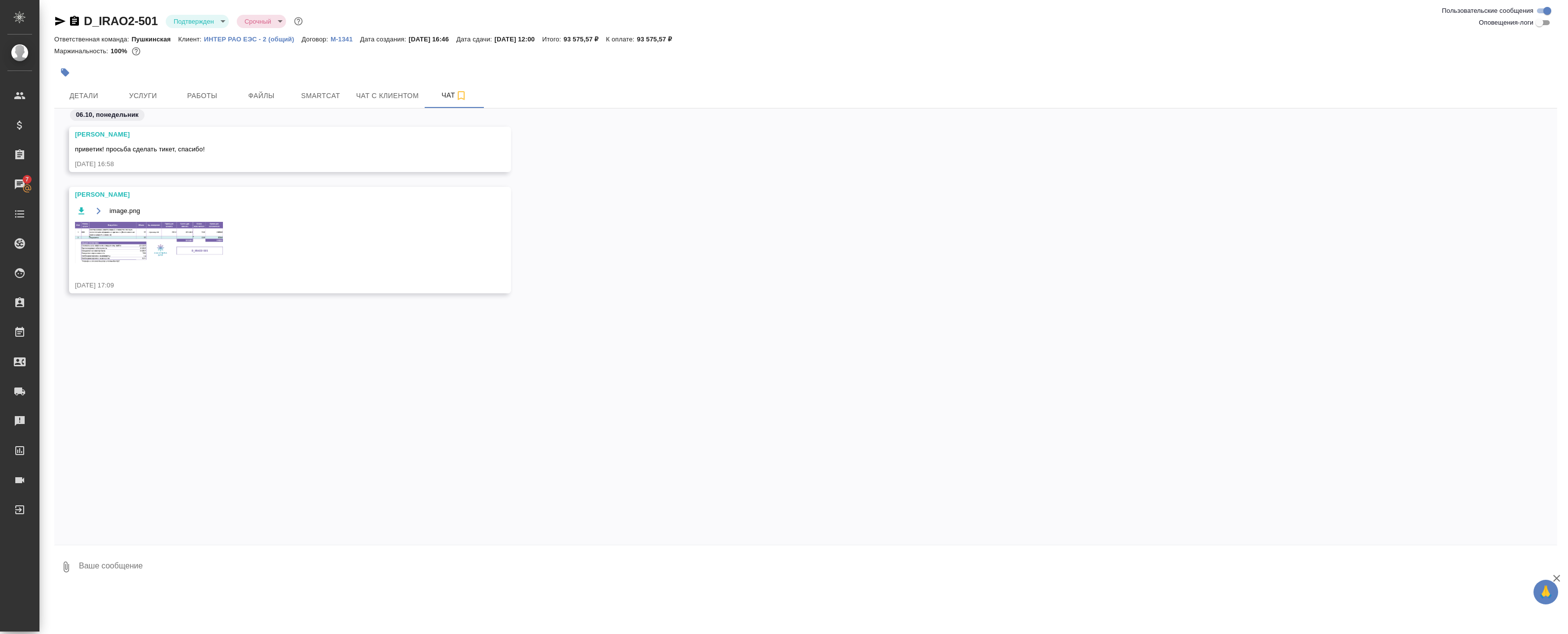
scroll to position [0, 0]
click at [145, 248] on img at bounding box center [148, 243] width 148 height 42
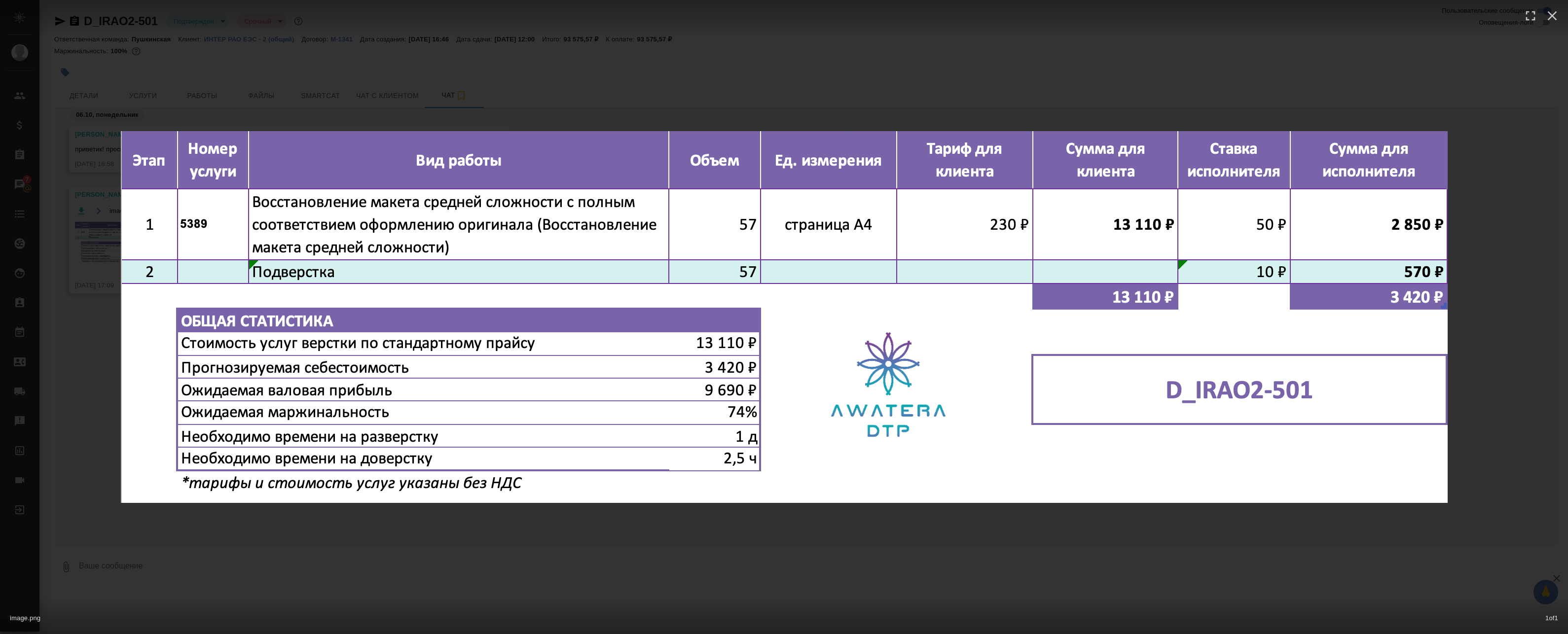
click at [467, 92] on div "image.png 1 of 1" at bounding box center [784, 317] width 1568 height 634
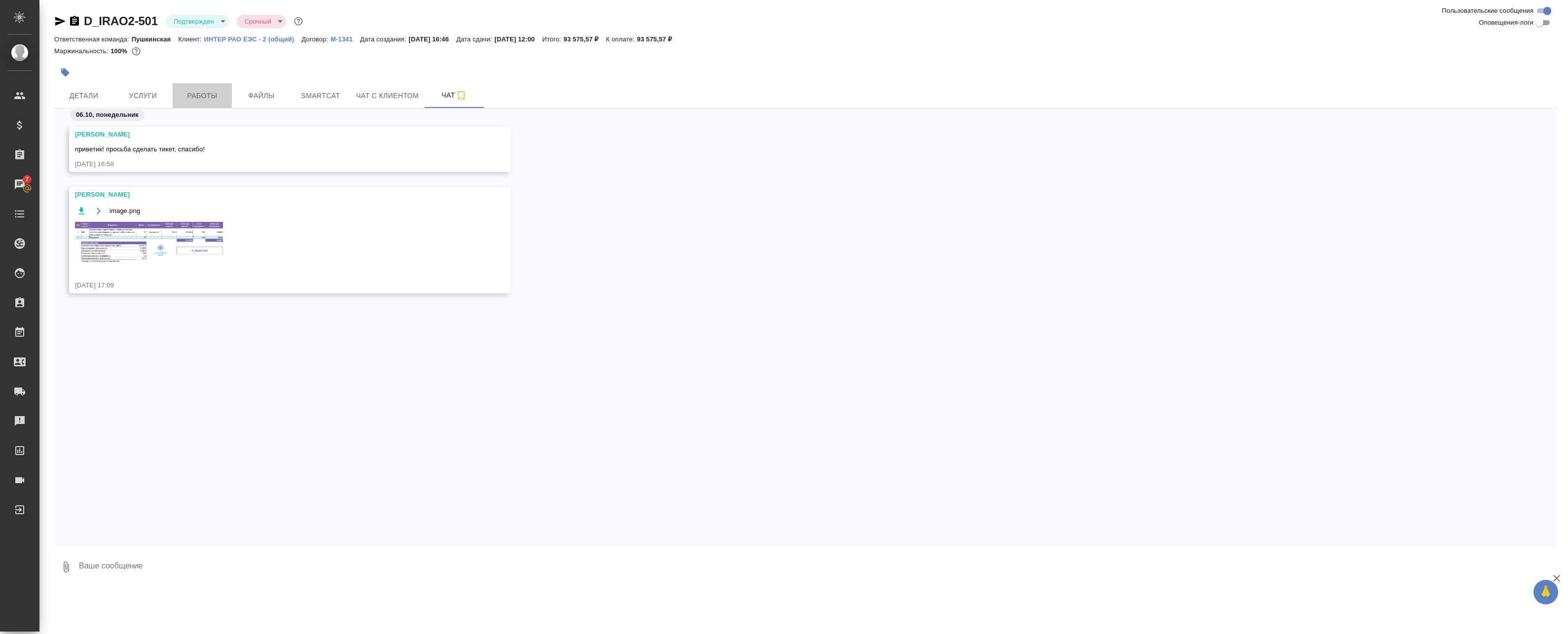
click at [199, 88] on button "Работы" at bounding box center [202, 96] width 59 height 25
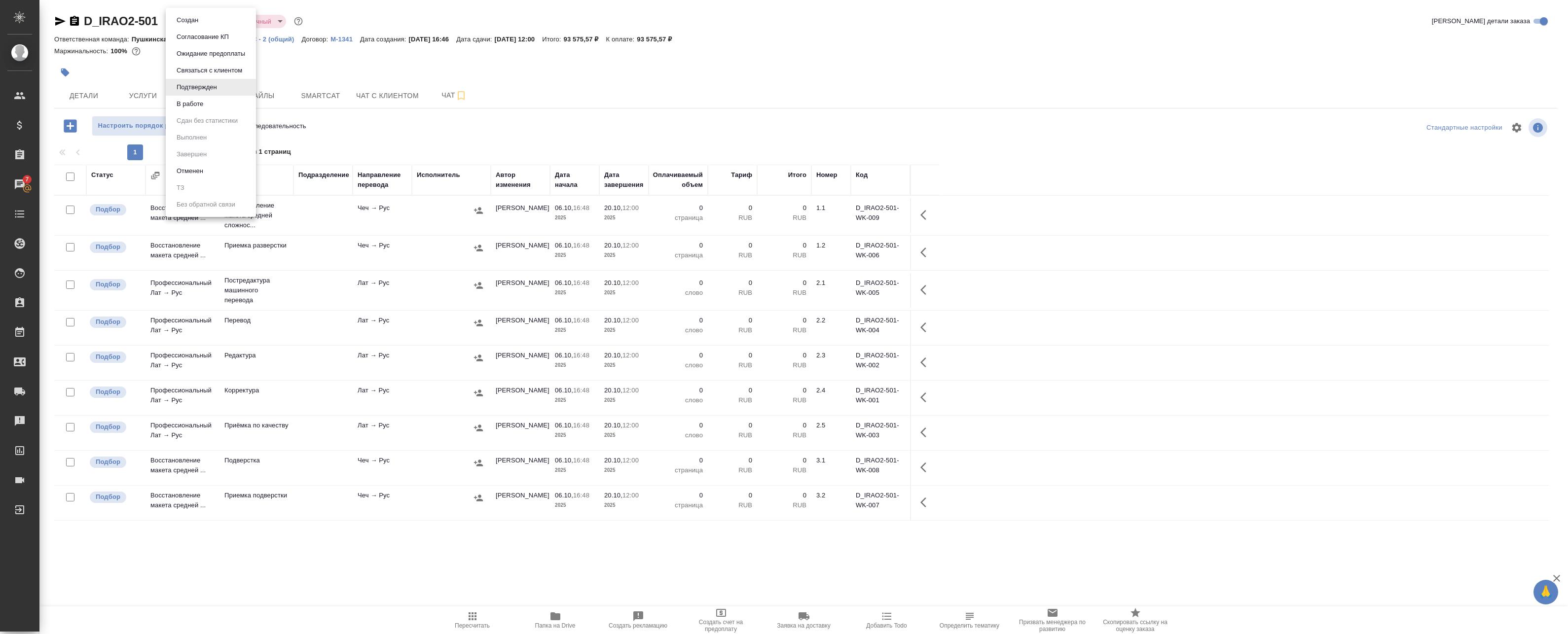
click at [210, 18] on body "🙏 .cls-1 fill:#fff; AWATERA Badanyan Artak Клиенты Спецификации Заказы 7 Чаты T…" at bounding box center [784, 317] width 1568 height 634
click at [217, 99] on li "В работе" at bounding box center [211, 104] width 90 height 17
click at [354, 217] on td "Чеч → Рус" at bounding box center [382, 215] width 59 height 34
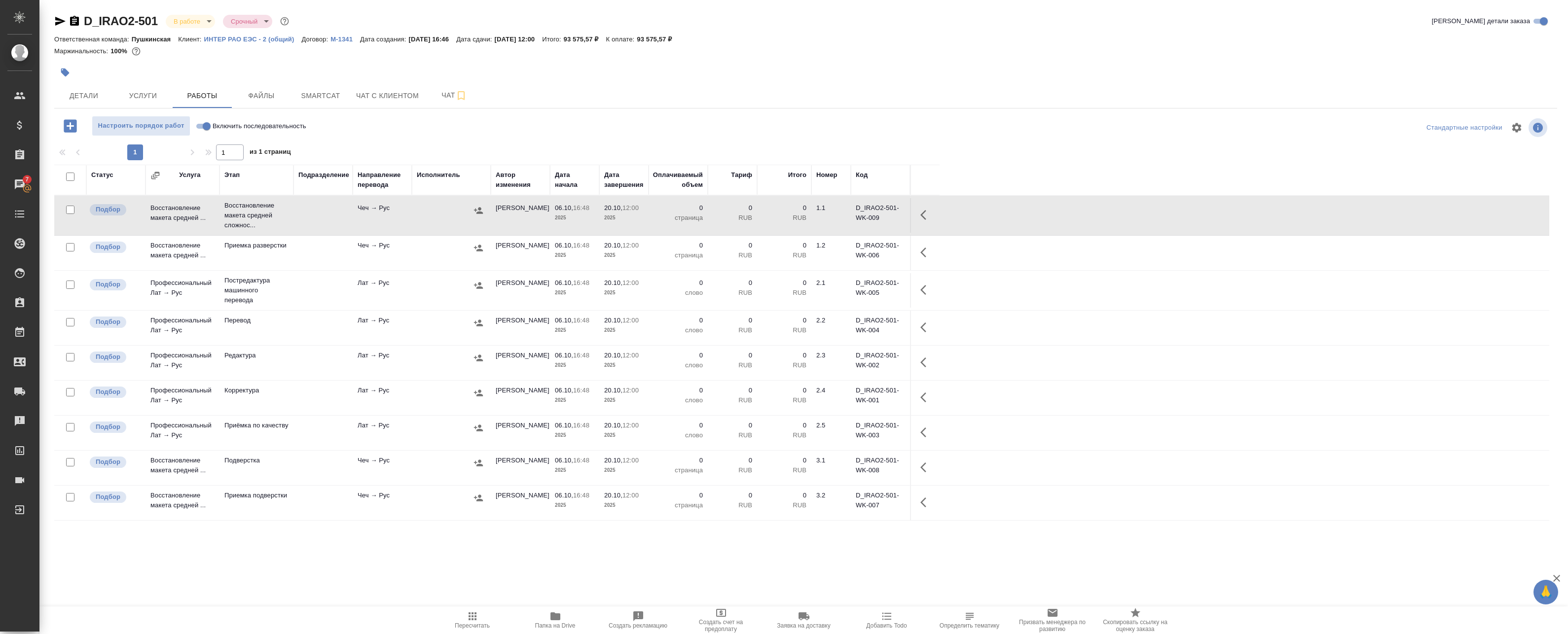
drag, startPoint x: 475, startPoint y: 213, endPoint x: 837, endPoint y: 227, distance: 362.3
click at [827, 227] on tr "Подбор Восстановление макета средней ... Восстановление макета средней сложнос.…" at bounding box center [802, 215] width 1495 height 40
drag, startPoint x: 392, startPoint y: 238, endPoint x: 378, endPoint y: 267, distance: 32.2
click at [392, 238] on td "Чеч → Рус" at bounding box center [382, 252] width 59 height 34
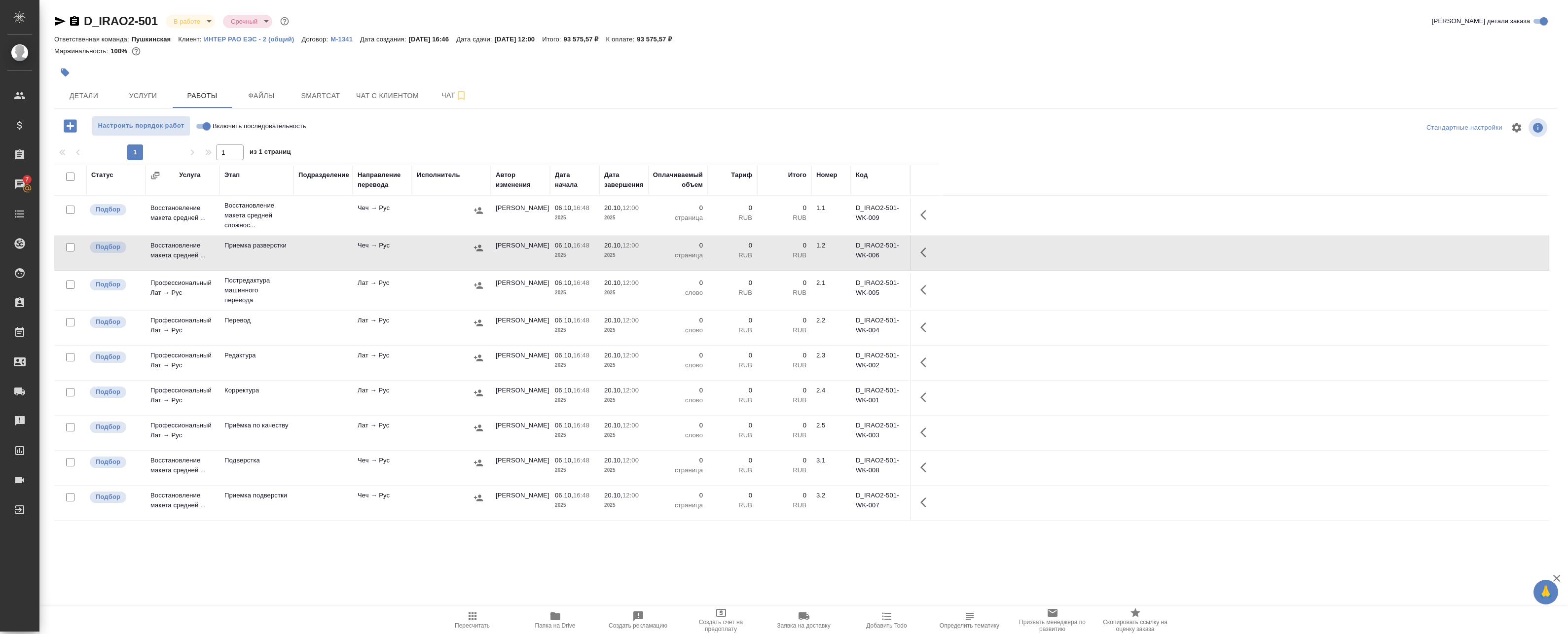
click at [378, 267] on td "Чеч → Рус" at bounding box center [382, 252] width 59 height 34
click at [390, 296] on td "Лат → Рус" at bounding box center [382, 290] width 59 height 34
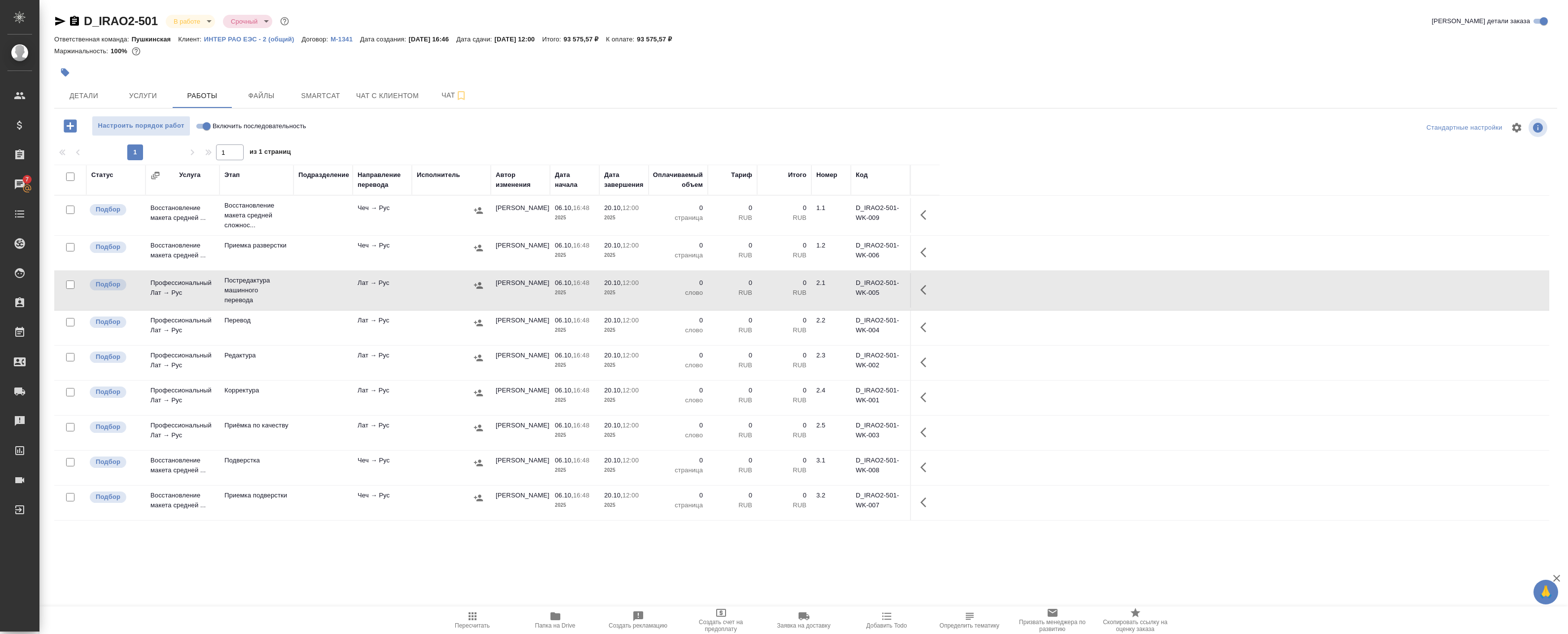
drag, startPoint x: 912, startPoint y: 291, endPoint x: 927, endPoint y: 292, distance: 15.0
click at [912, 291] on td at bounding box center [925, 290] width 29 height 34
click at [927, 292] on icon "button" at bounding box center [926, 290] width 12 height 12
click at [852, 293] on icon "button" at bounding box center [854, 290] width 9 height 9
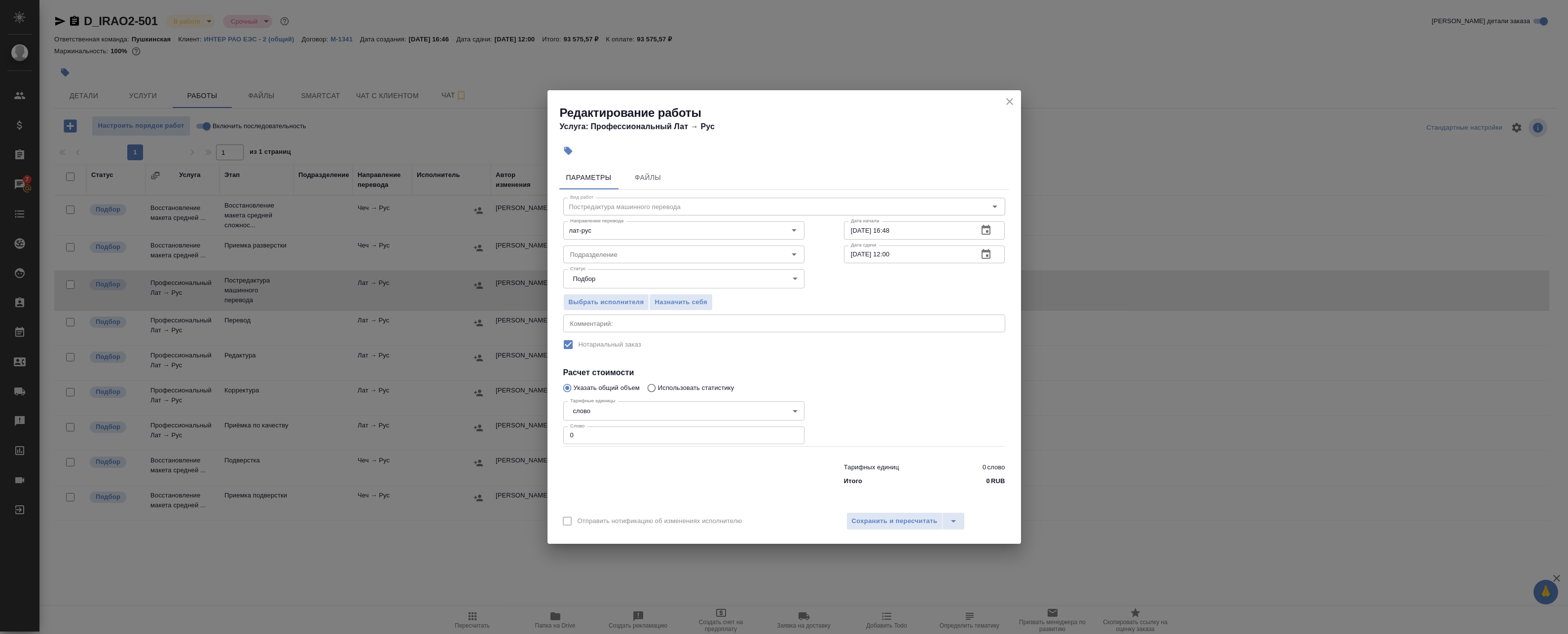
drag, startPoint x: 613, startPoint y: 447, endPoint x: 563, endPoint y: 441, distance: 50.4
click at [521, 445] on div "Редактирование работы Услуга: Профессиональный Лат → Рус Параметры Файлы Вид ра…" at bounding box center [784, 317] width 1568 height 634
drag, startPoint x: 580, startPoint y: 439, endPoint x: 496, endPoint y: 437, distance: 84.0
click at [503, 438] on div "Редактирование работы Услуга: Профессиональный Лат → Рус Параметры Файлы Вид ра…" at bounding box center [784, 317] width 1568 height 634
type input "1"
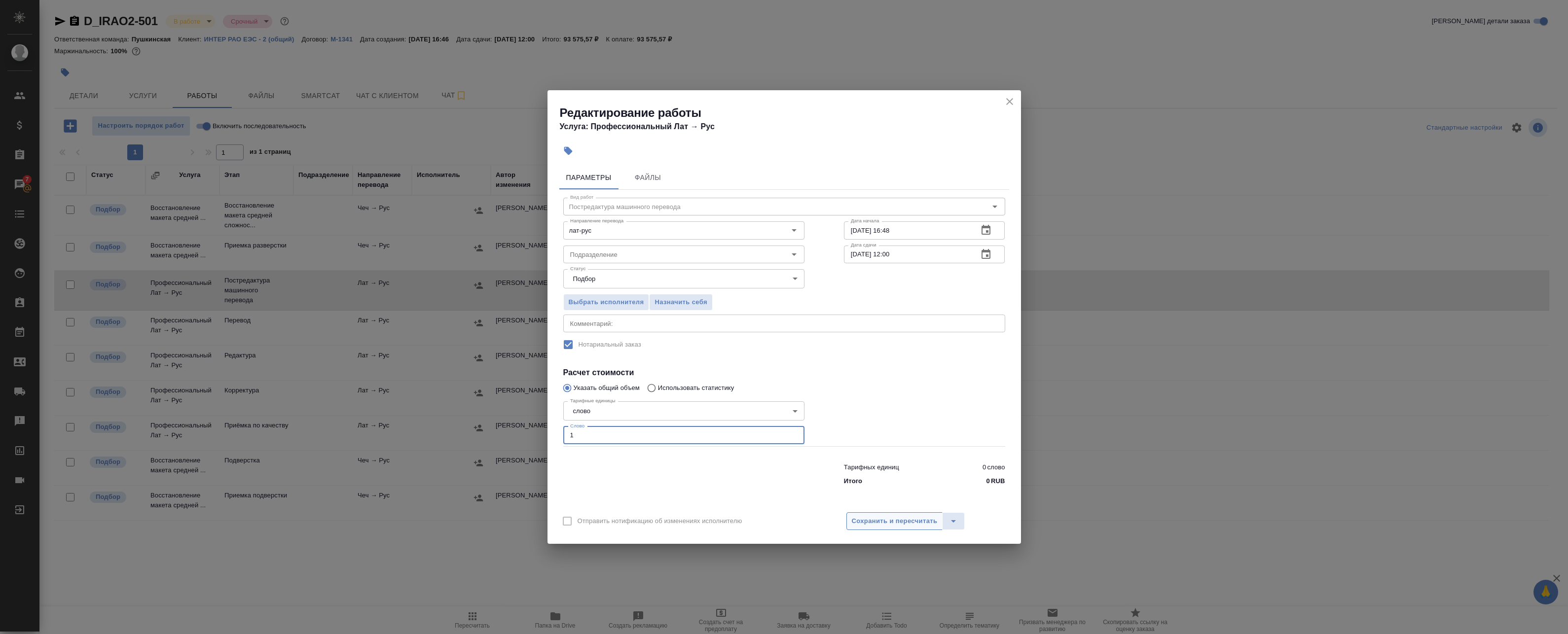
click at [859, 516] on span "Сохранить и пересчитать" at bounding box center [895, 521] width 86 height 11
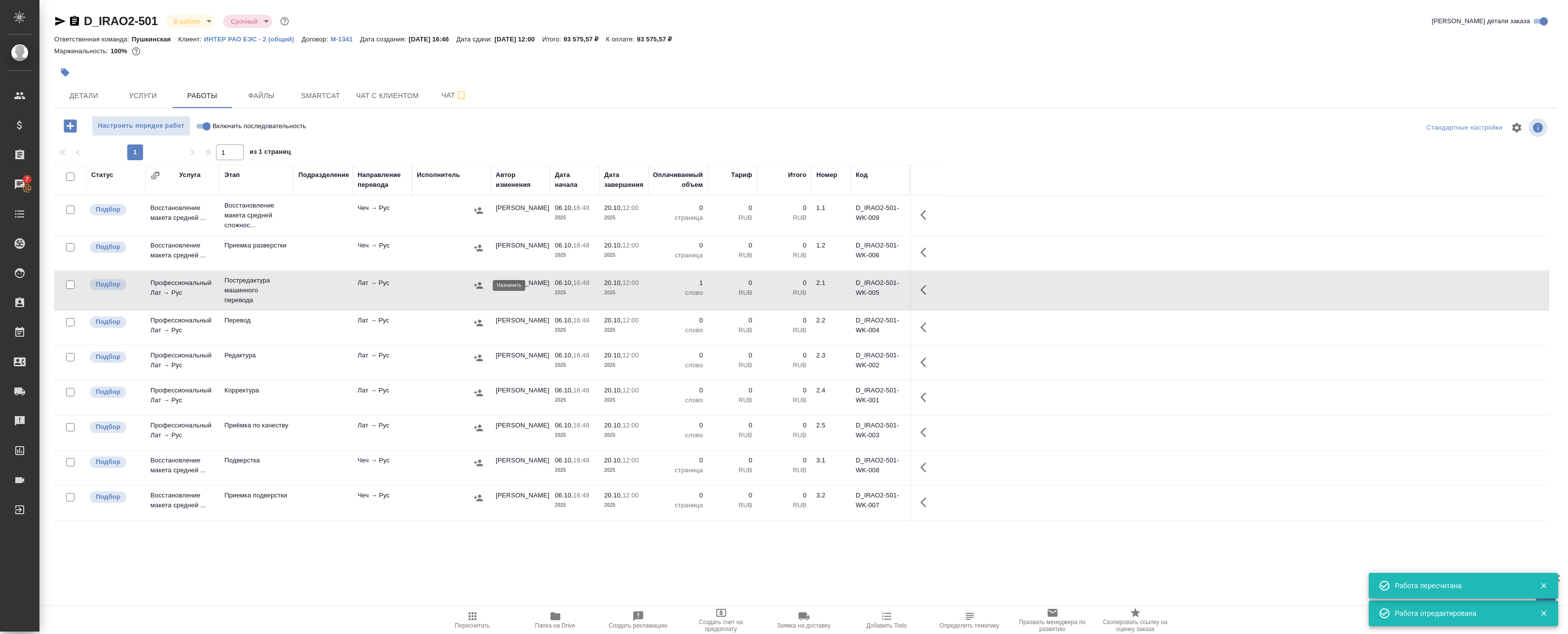
click at [475, 289] on icon "button" at bounding box center [478, 285] width 10 height 10
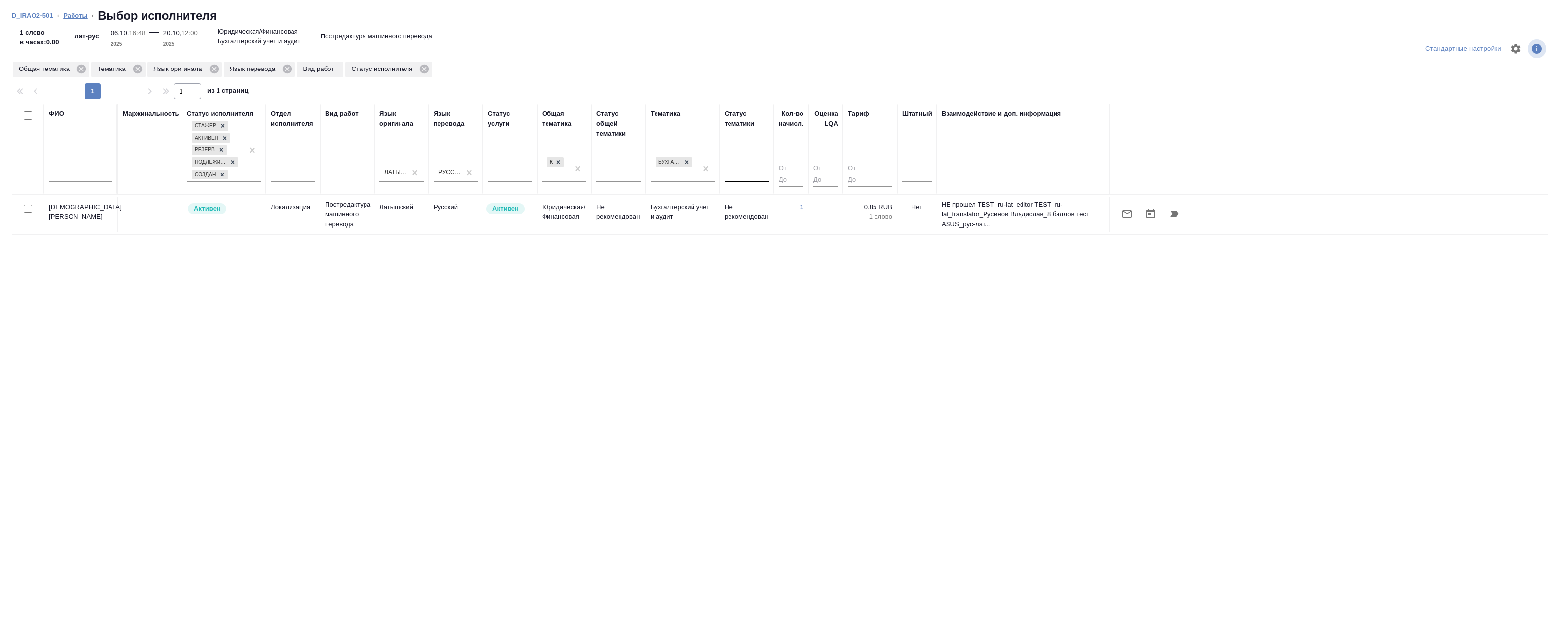
click at [76, 14] on link "Работы" at bounding box center [75, 15] width 25 height 7
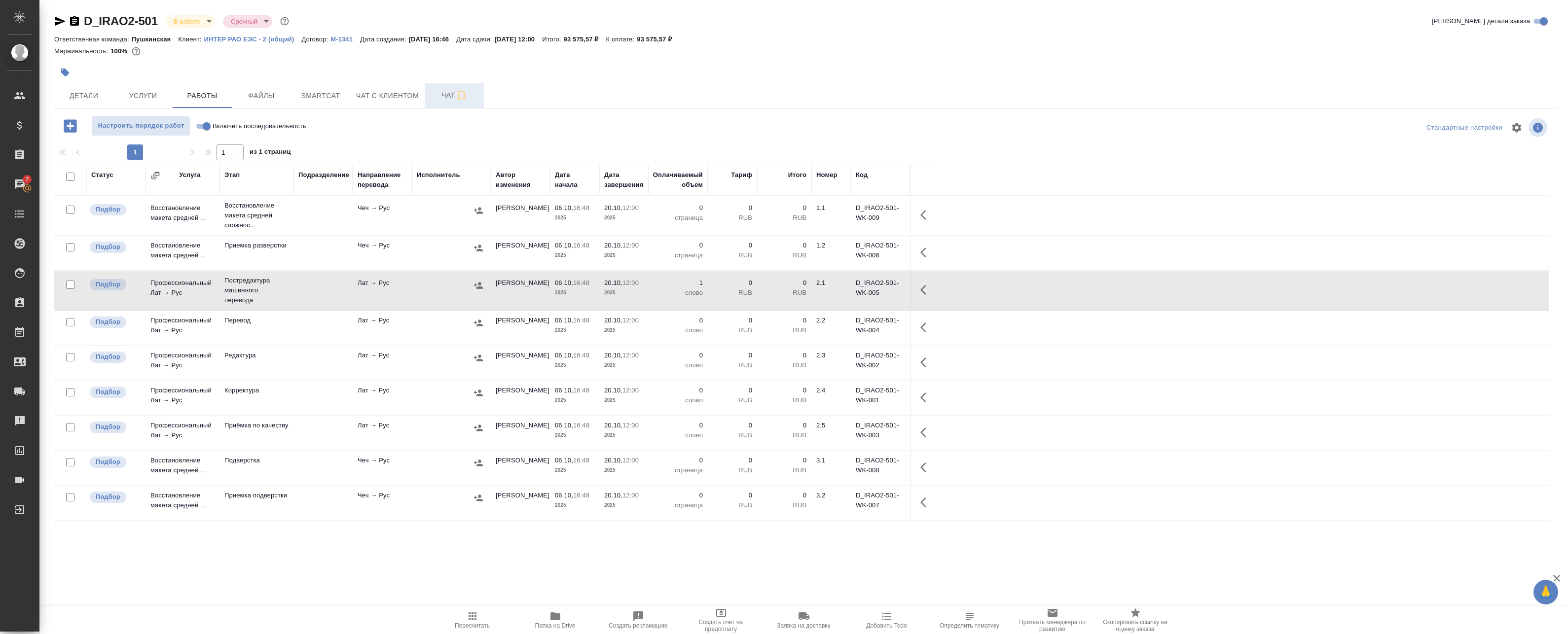
click at [452, 101] on span "Чат" at bounding box center [454, 95] width 47 height 12
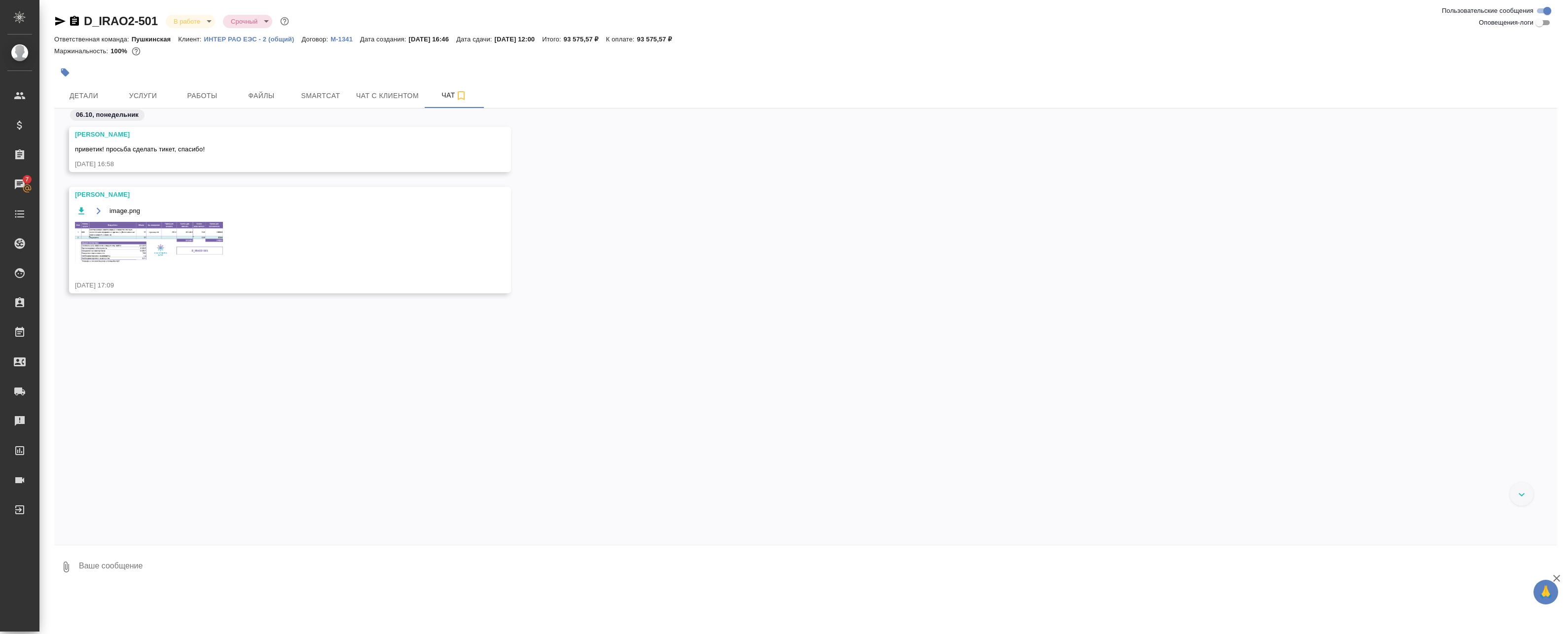
click at [131, 240] on img at bounding box center [148, 243] width 148 height 42
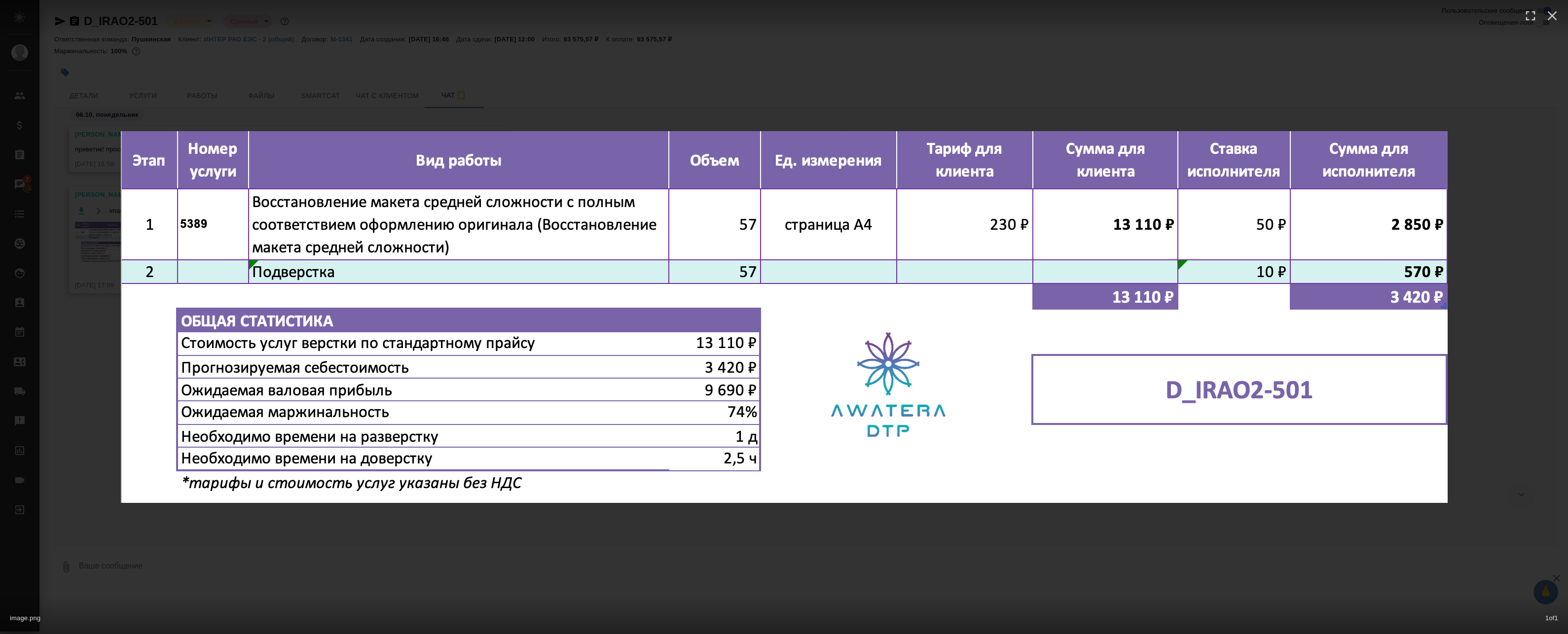
drag, startPoint x: 405, startPoint y: 106, endPoint x: 354, endPoint y: 88, distance: 54.1
click at [405, 106] on div "image.png 1 of 1" at bounding box center [784, 317] width 1568 height 634
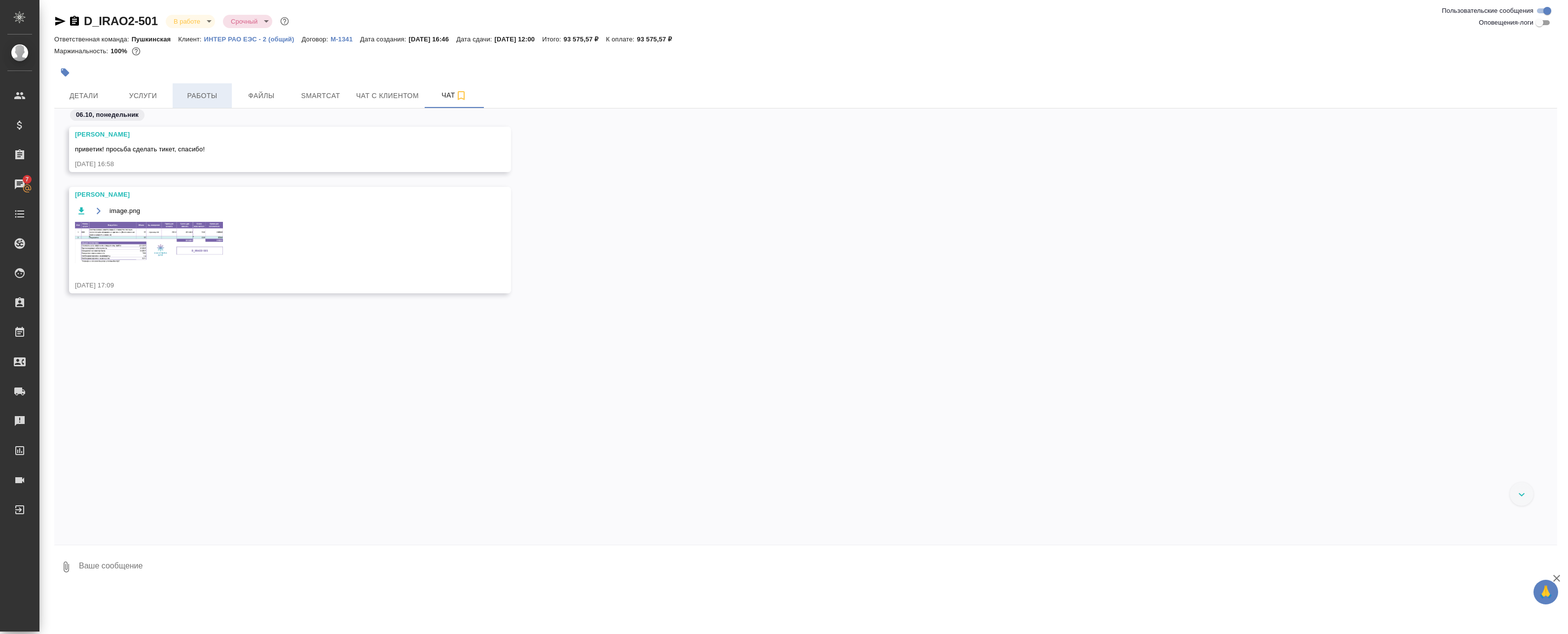
click at [185, 102] on button "Работы" at bounding box center [202, 96] width 59 height 25
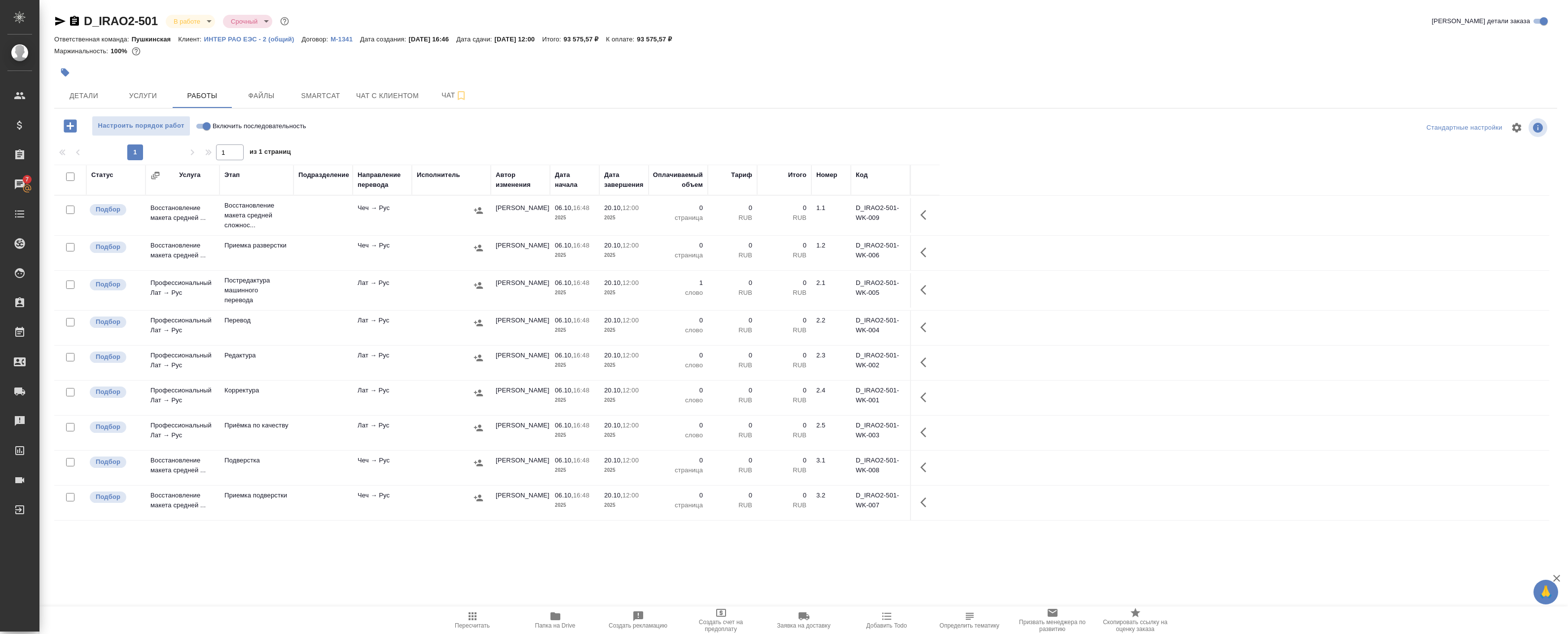
click at [569, 622] on span "Папка на Drive" at bounding box center [555, 626] width 40 height 7
click at [383, 204] on td "Чеч → Рус" at bounding box center [382, 215] width 59 height 34
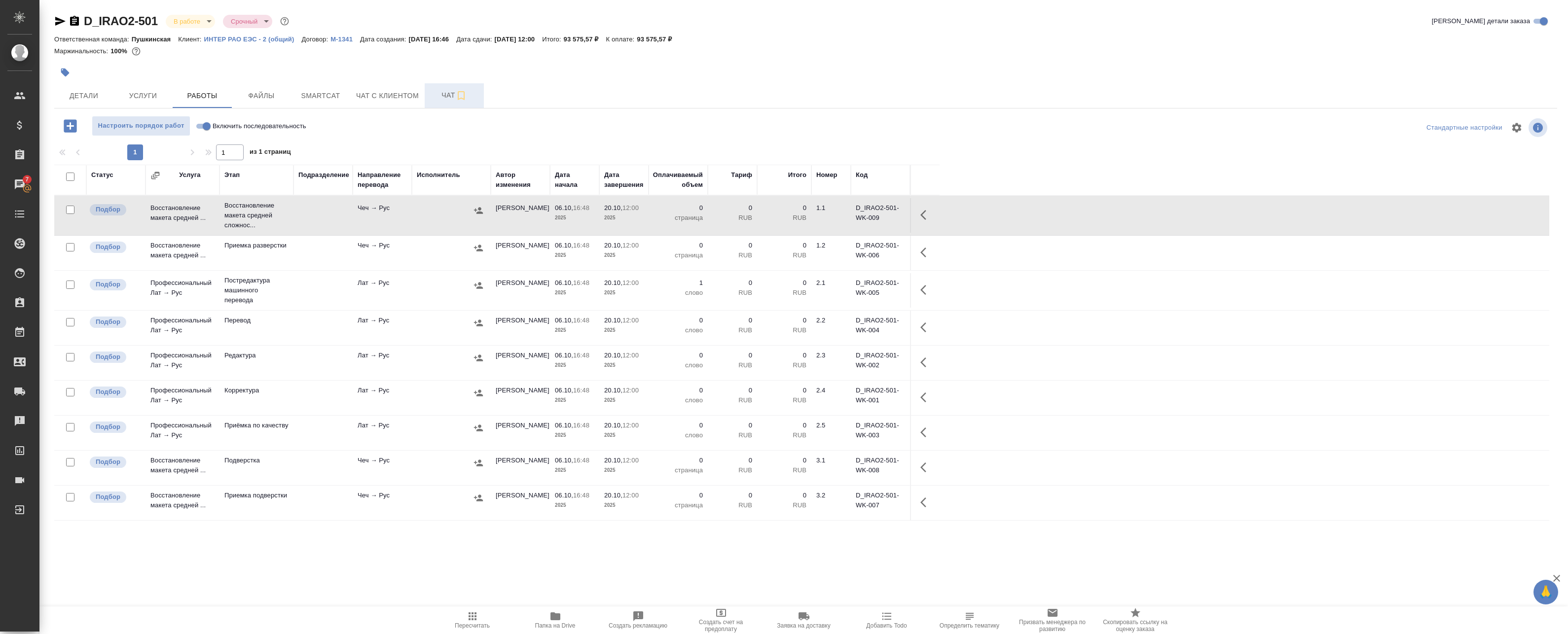
click at [456, 97] on icon "button" at bounding box center [461, 96] width 12 height 12
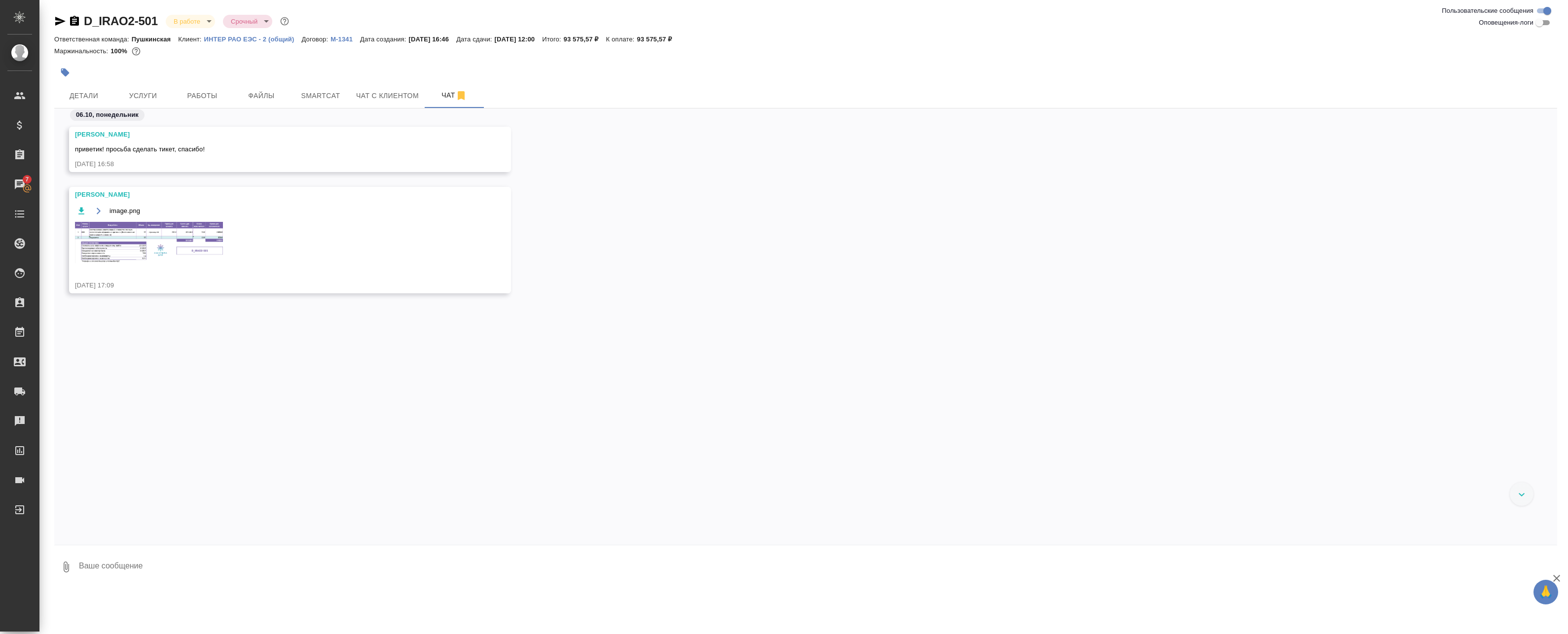
click at [113, 222] on img at bounding box center [148, 243] width 148 height 42
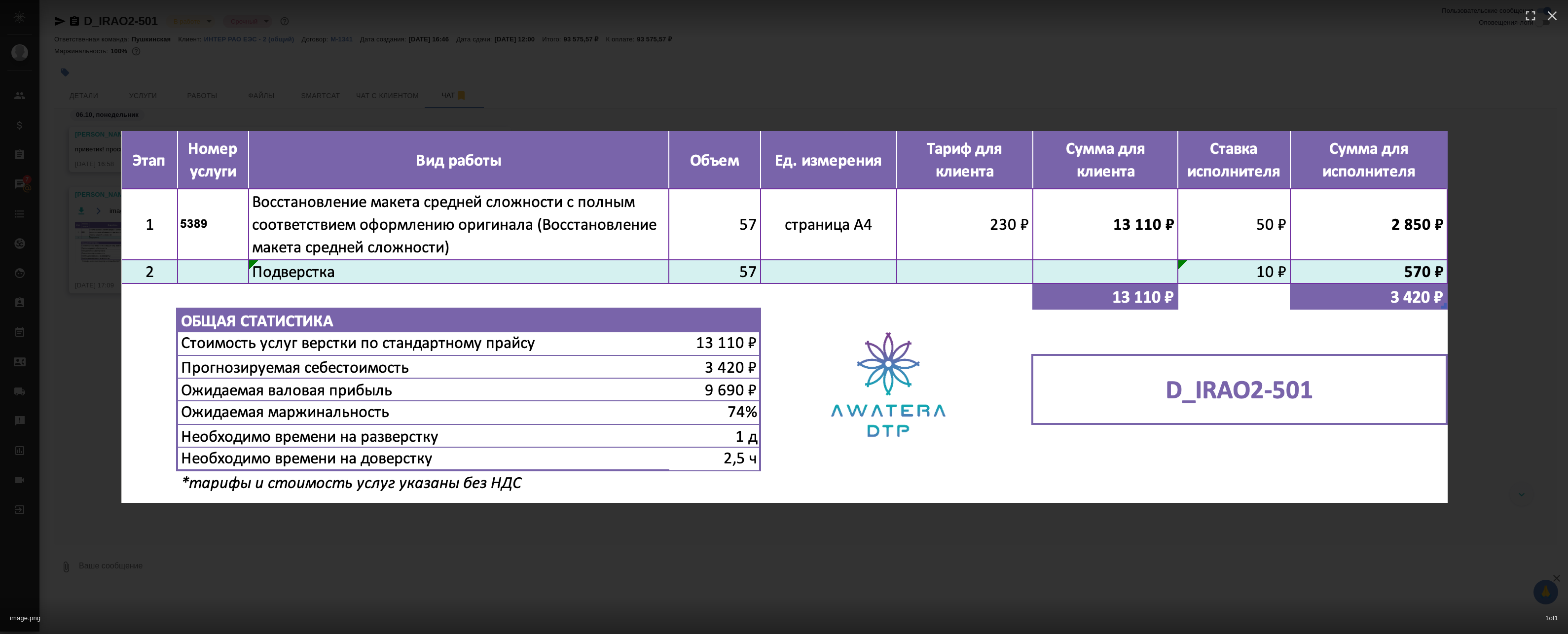
click at [455, 85] on div "image.png 1 of 1" at bounding box center [784, 317] width 1568 height 634
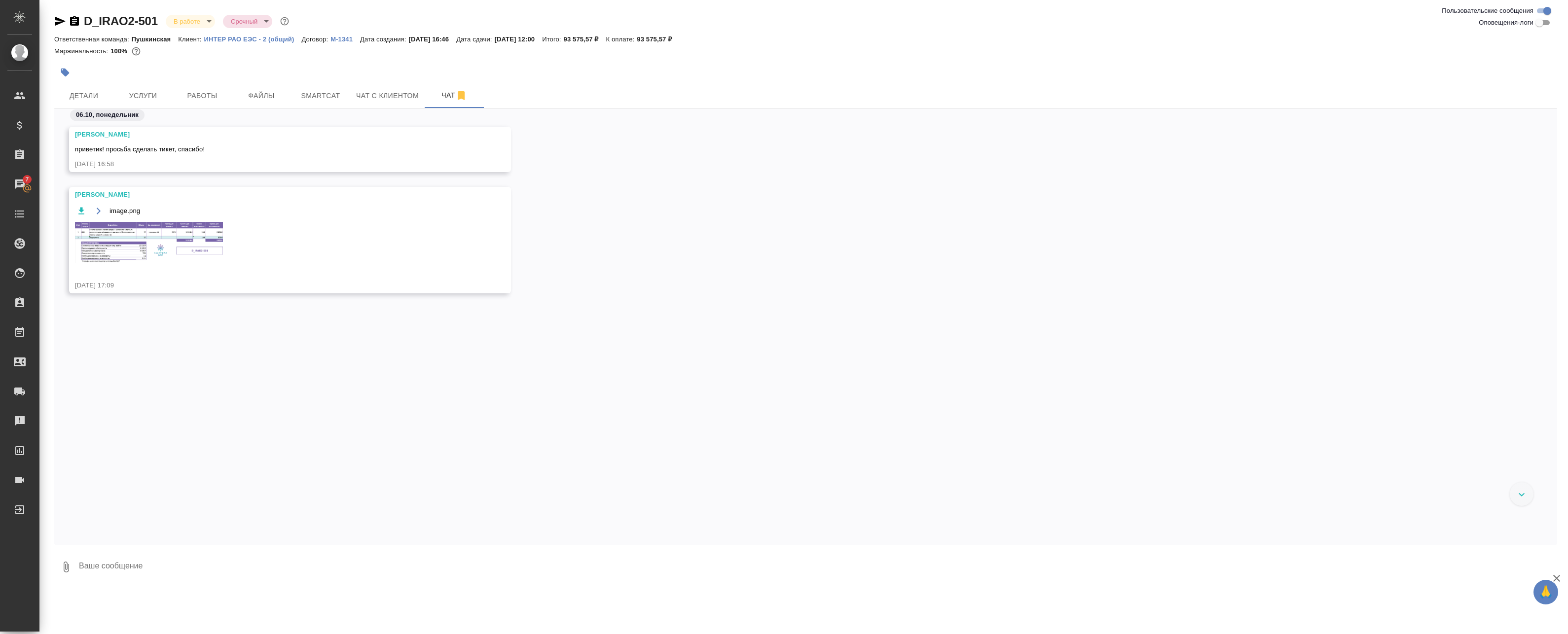
click at [146, 239] on img at bounding box center [148, 243] width 148 height 42
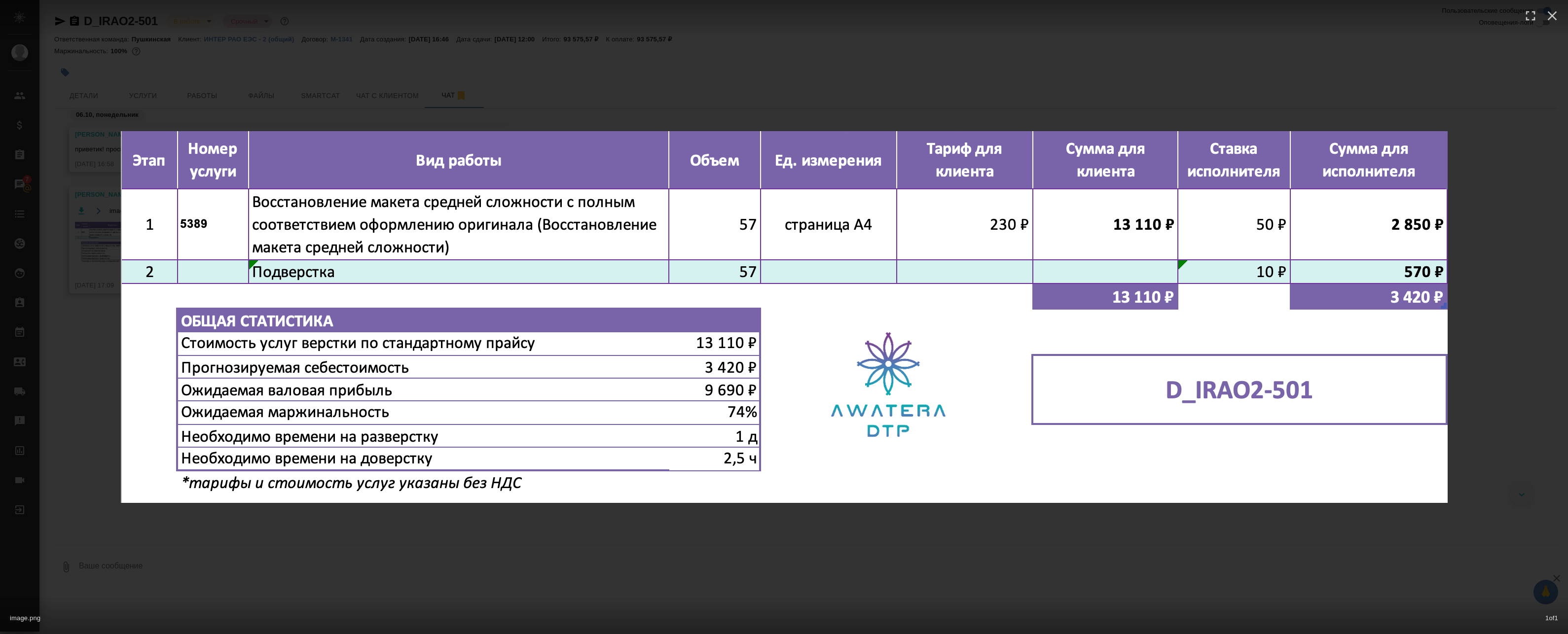
click at [441, 86] on div "image.png 1 of 1" at bounding box center [784, 317] width 1568 height 634
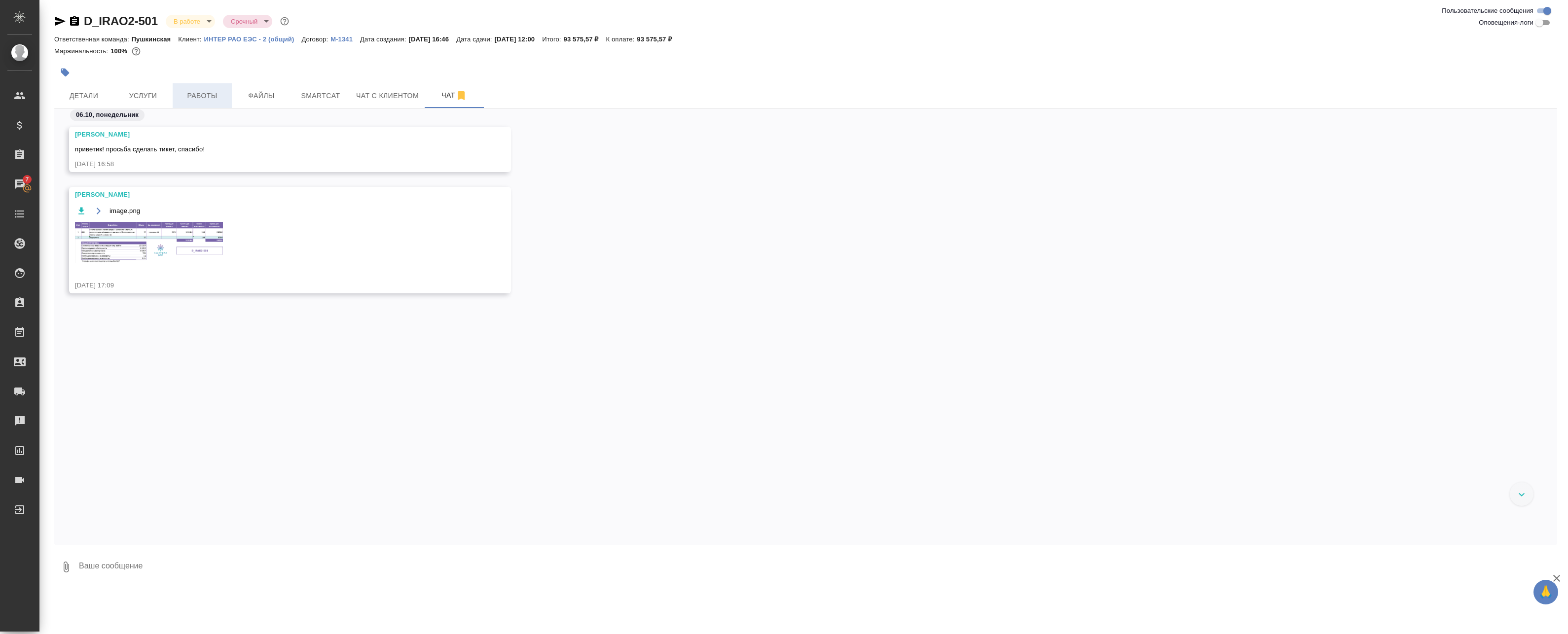
click at [191, 95] on span "Работы" at bounding box center [202, 96] width 47 height 12
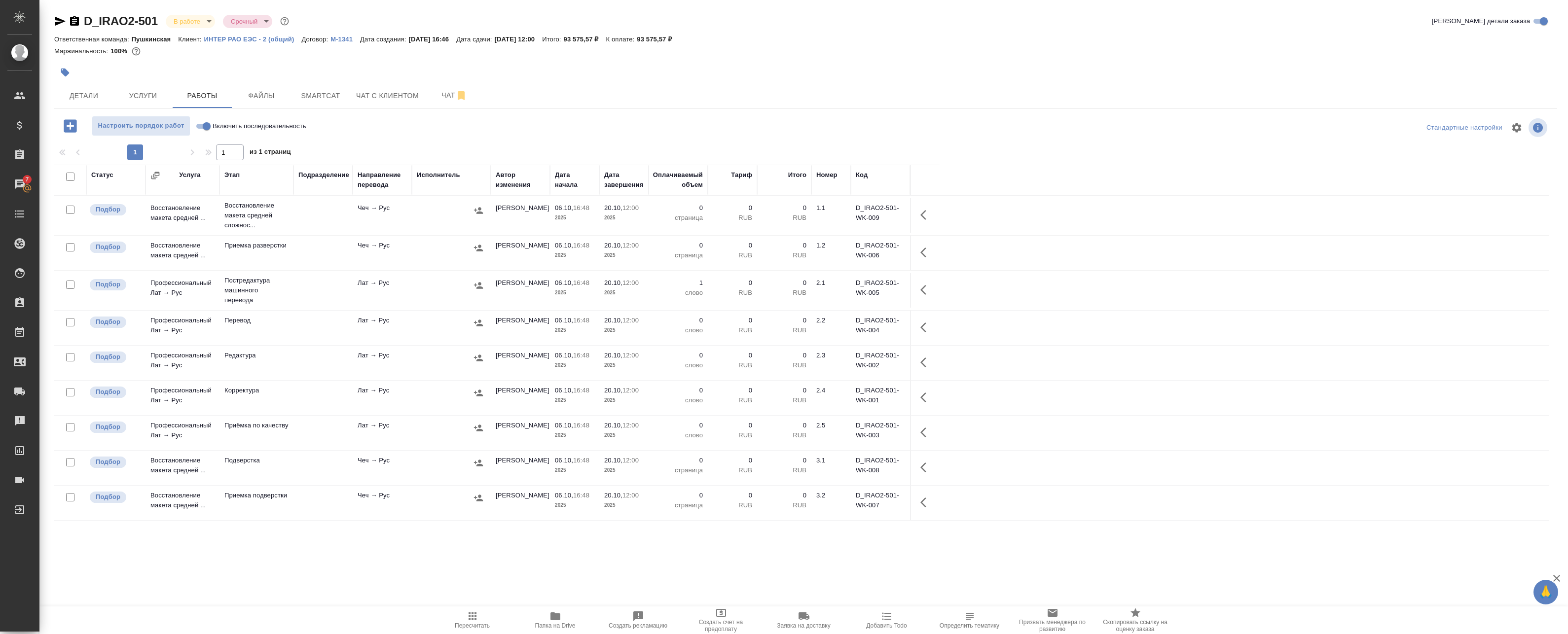
click at [379, 215] on td "Чеч → Рус" at bounding box center [382, 215] width 59 height 34
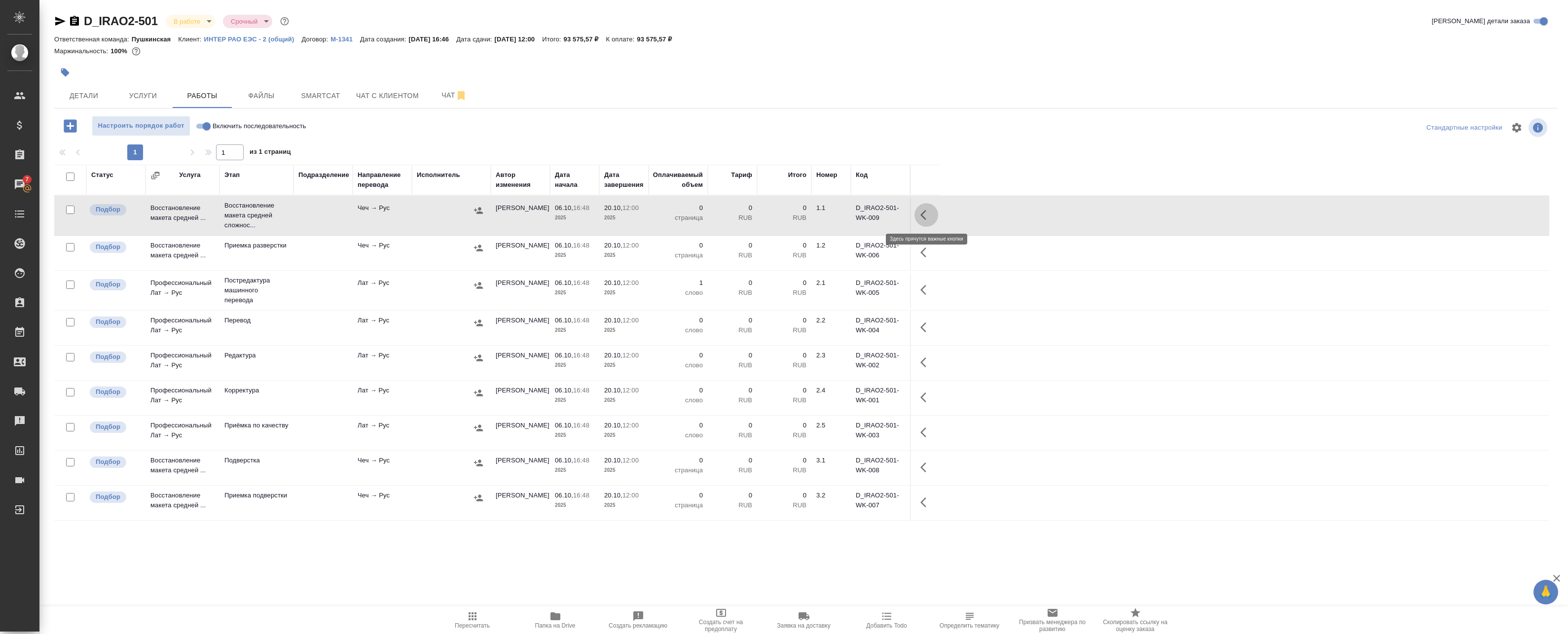
click at [916, 217] on button "button" at bounding box center [926, 215] width 23 height 23
click at [851, 217] on icon "button" at bounding box center [854, 215] width 9 height 9
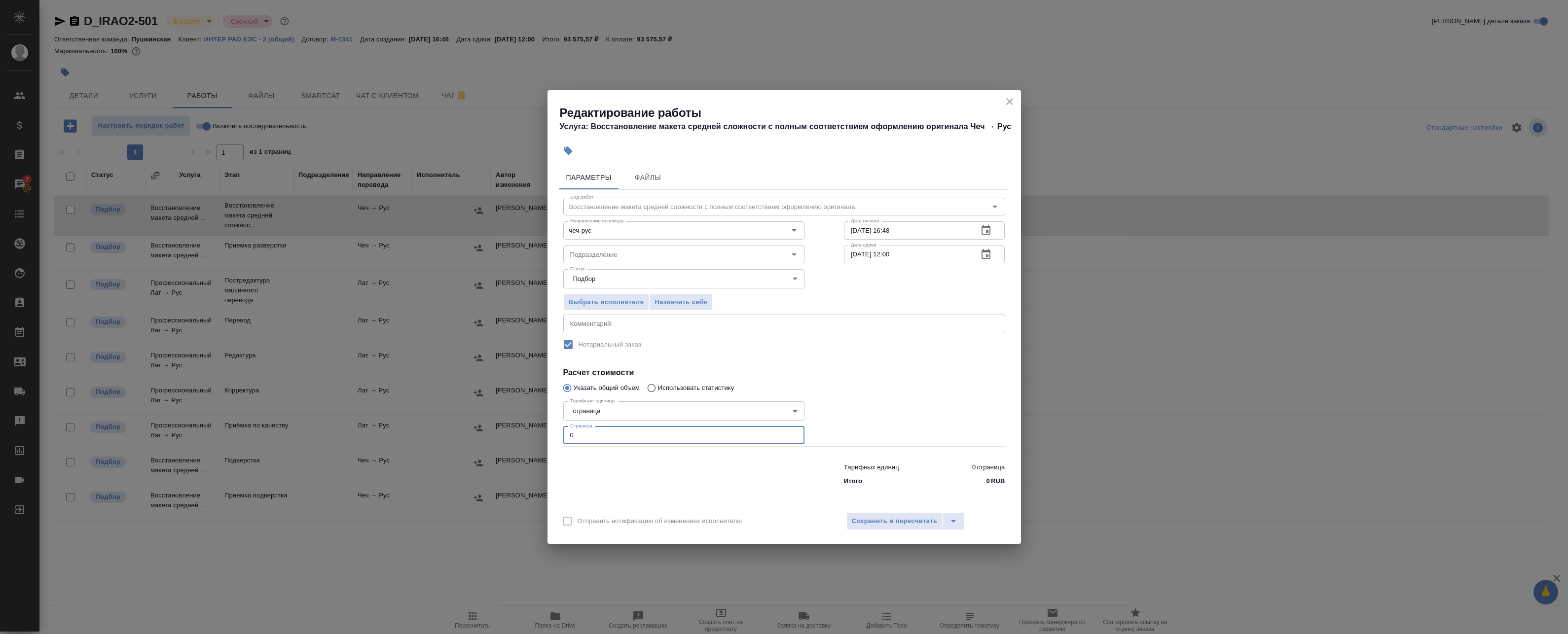
drag, startPoint x: 588, startPoint y: 433, endPoint x: 450, endPoint y: 435, distance: 138.0
click at [459, 434] on div "Редактирование работы Услуга: Восстановление макета средней сложности с полным …" at bounding box center [784, 317] width 1568 height 634
type input "57"
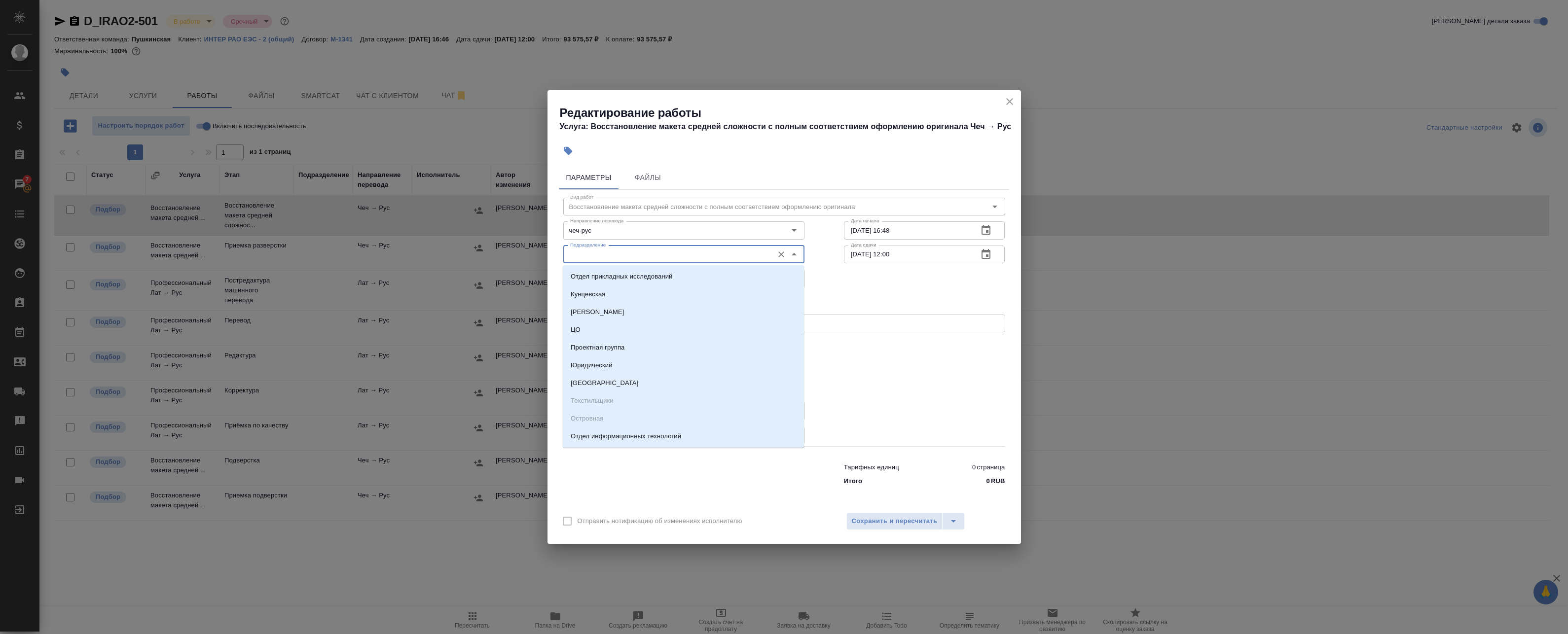
click at [637, 254] on input "Подразделение" at bounding box center [667, 254] width 202 height 12
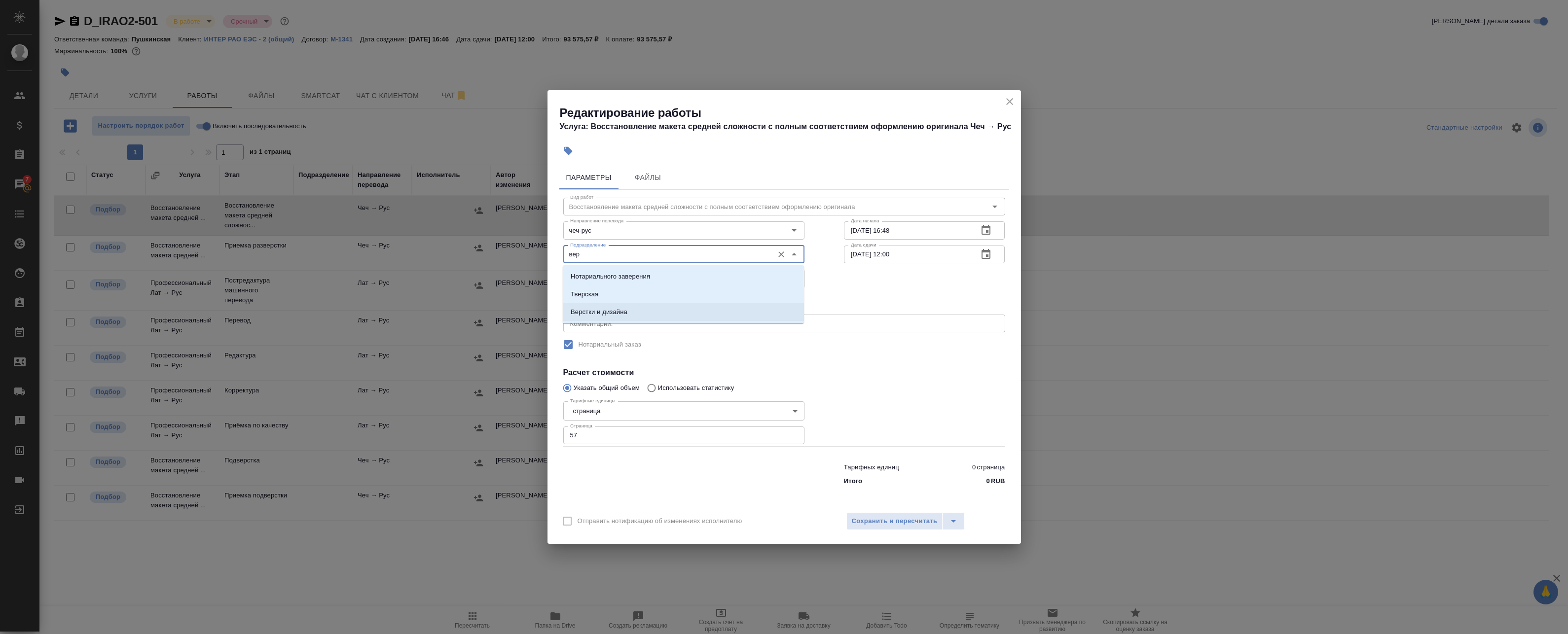
click at [602, 311] on p "Верстки и дизайна" at bounding box center [599, 311] width 57 height 10
type input "Верстки и дизайна"
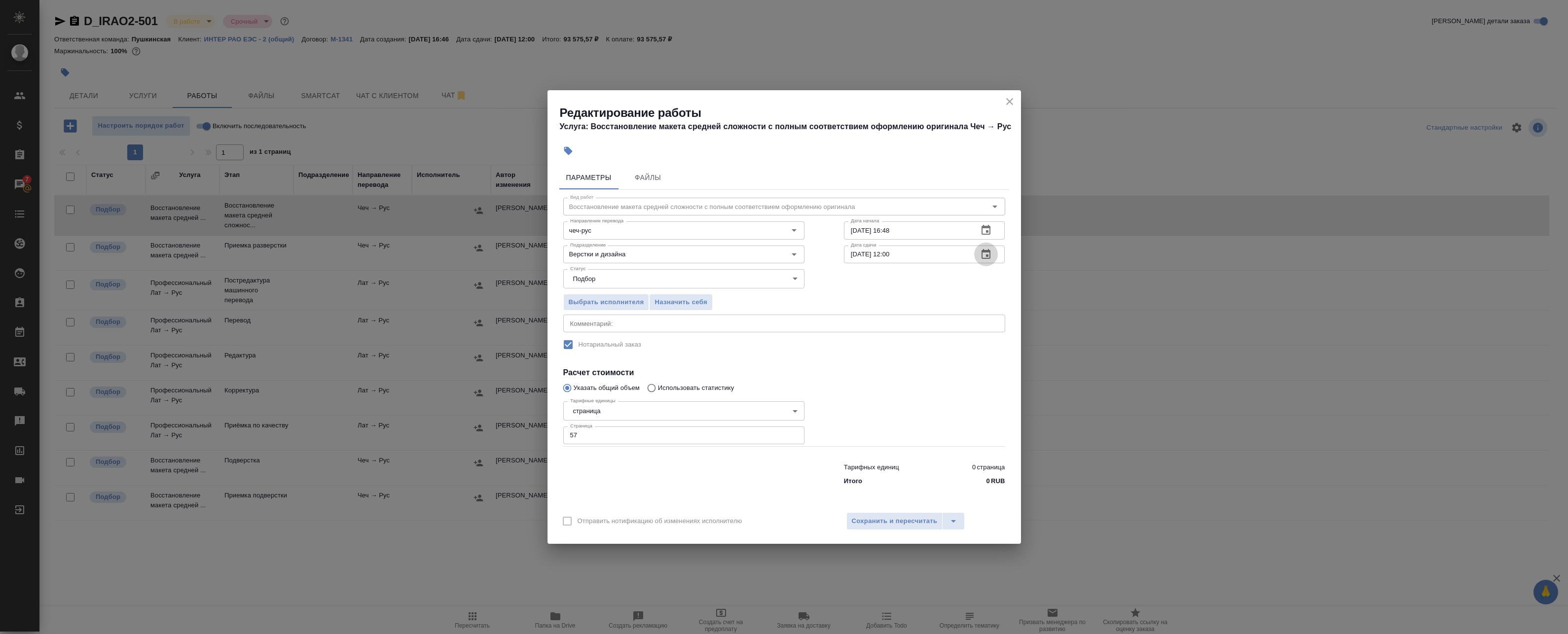
click at [986, 252] on icon "button" at bounding box center [986, 254] width 9 height 10
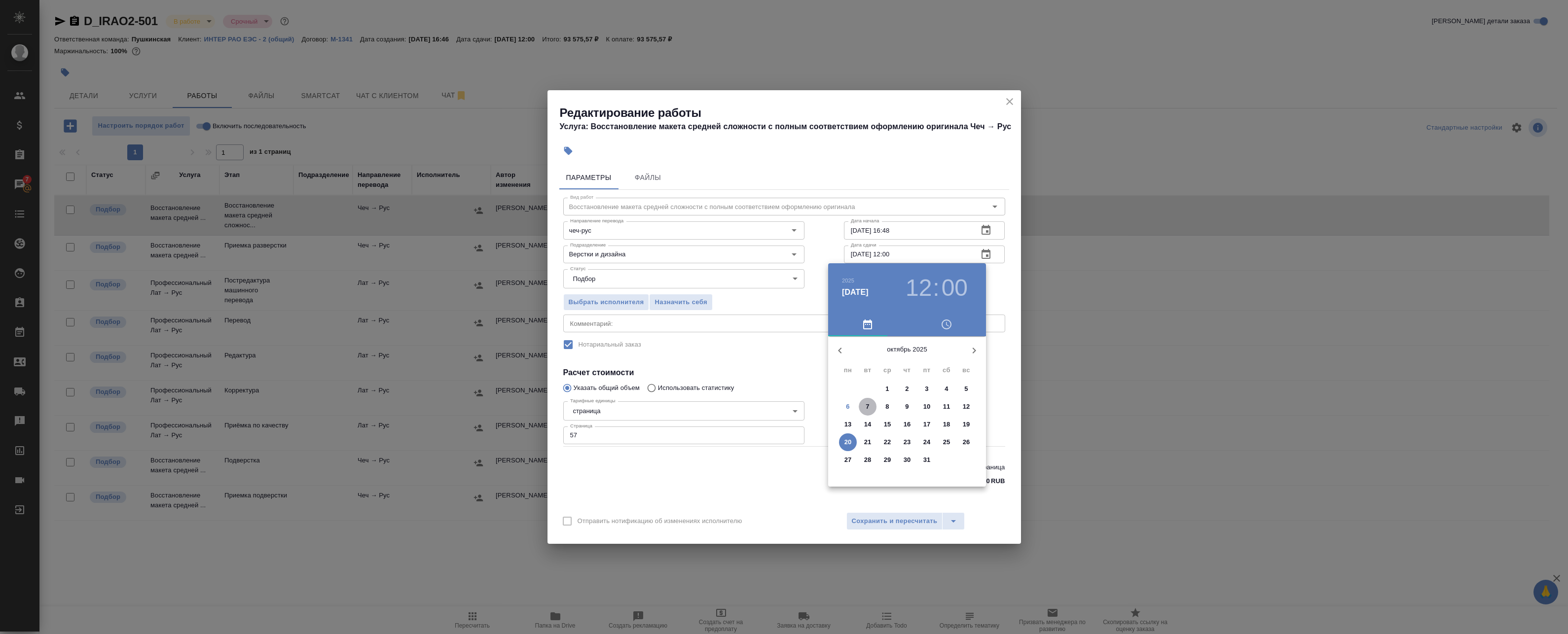
click at [865, 409] on span "7" at bounding box center [867, 406] width 18 height 10
click at [910, 447] on div at bounding box center [906, 413] width 128 height 128
type input "07.10.2025 18:00"
click at [907, 362] on div at bounding box center [906, 413] width 128 height 128
click at [1008, 293] on div at bounding box center [784, 317] width 1568 height 634
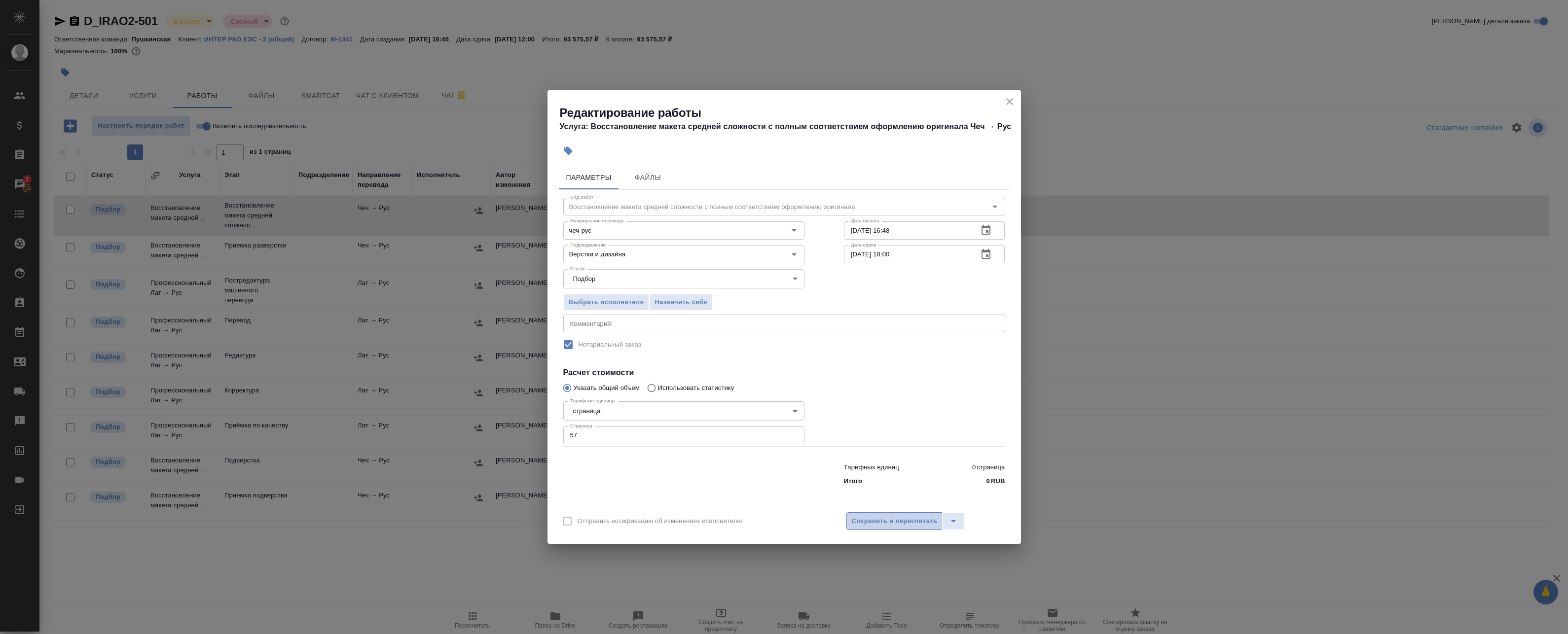
click at [879, 522] on span "Сохранить и пересчитать" at bounding box center [895, 521] width 86 height 11
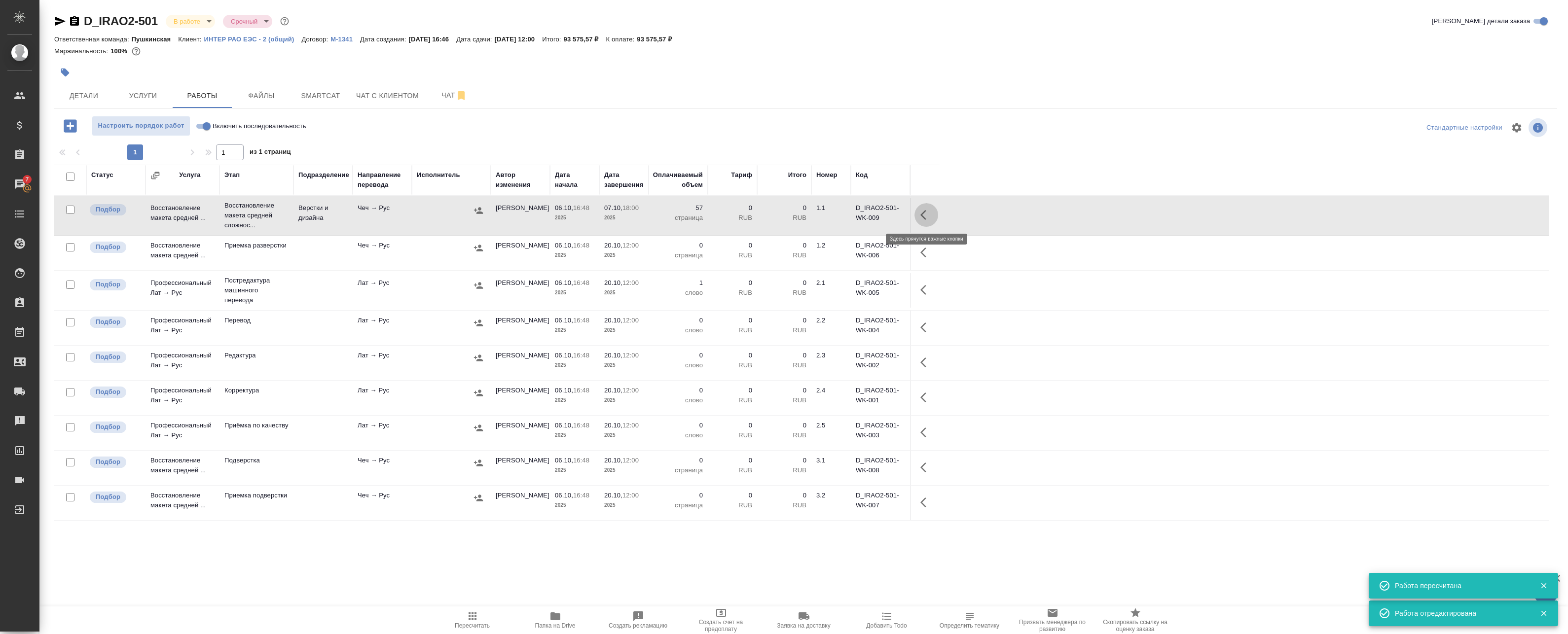
click at [932, 213] on button "button" at bounding box center [926, 215] width 23 height 23
click at [856, 217] on icon "button" at bounding box center [854, 215] width 12 height 12
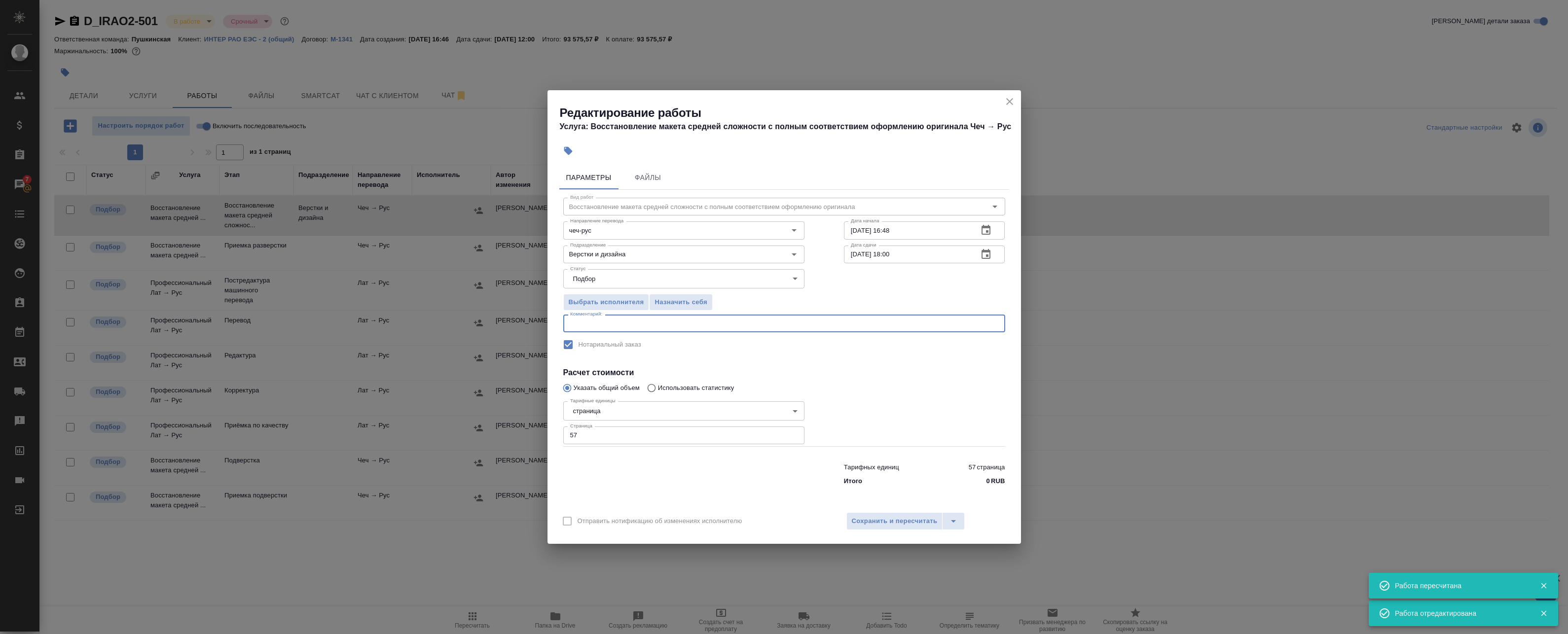
click at [601, 321] on textarea at bounding box center [784, 323] width 428 height 7
type textarea "Под нот"
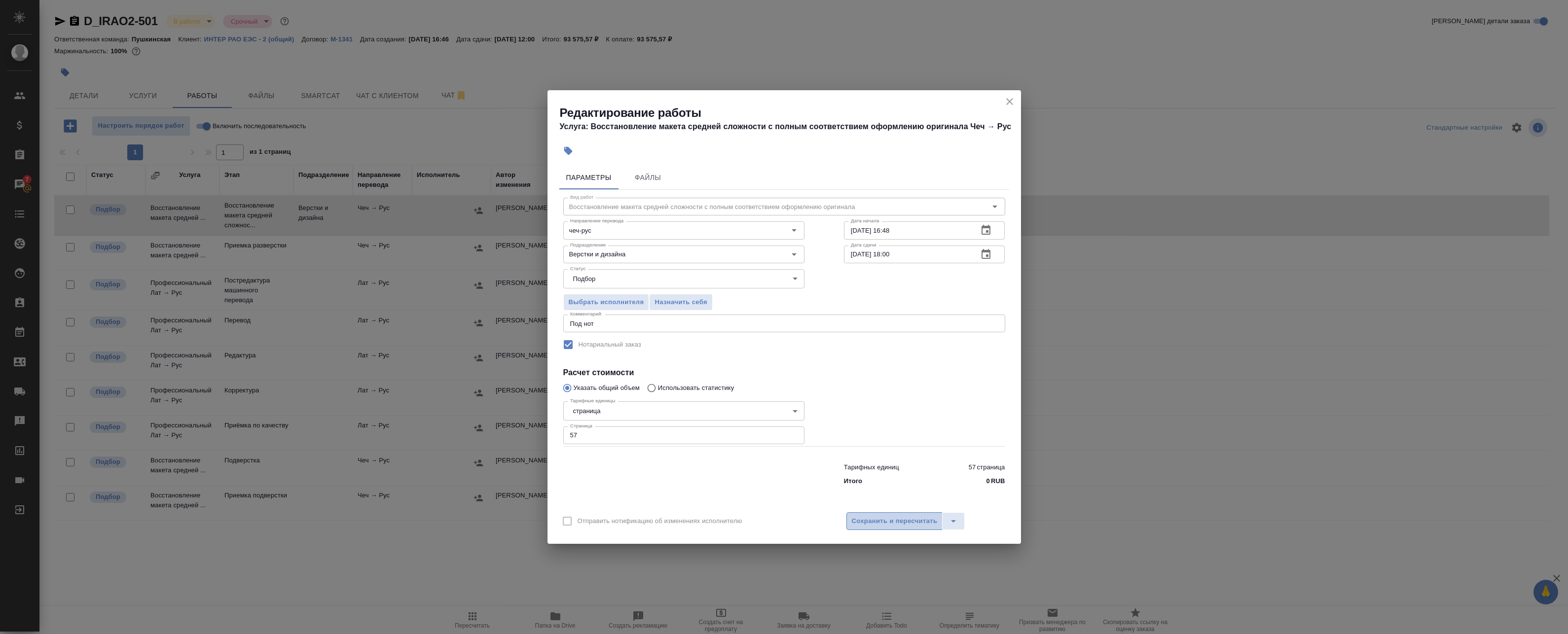
click at [863, 520] on span "Сохранить и пересчитать" at bounding box center [895, 521] width 86 height 11
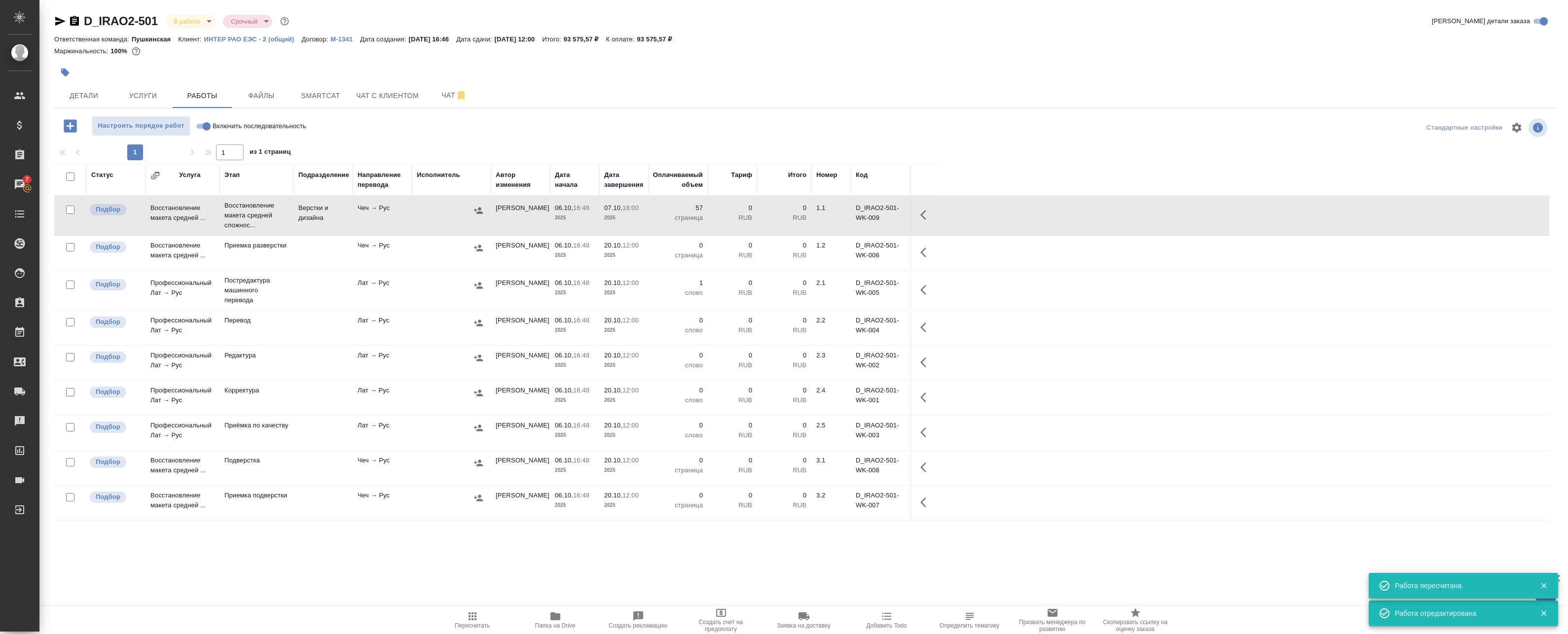
click at [915, 217] on td at bounding box center [925, 215] width 29 height 34
click at [917, 215] on button "button" at bounding box center [926, 215] width 23 height 23
click at [859, 214] on icon "button" at bounding box center [854, 215] width 12 height 12
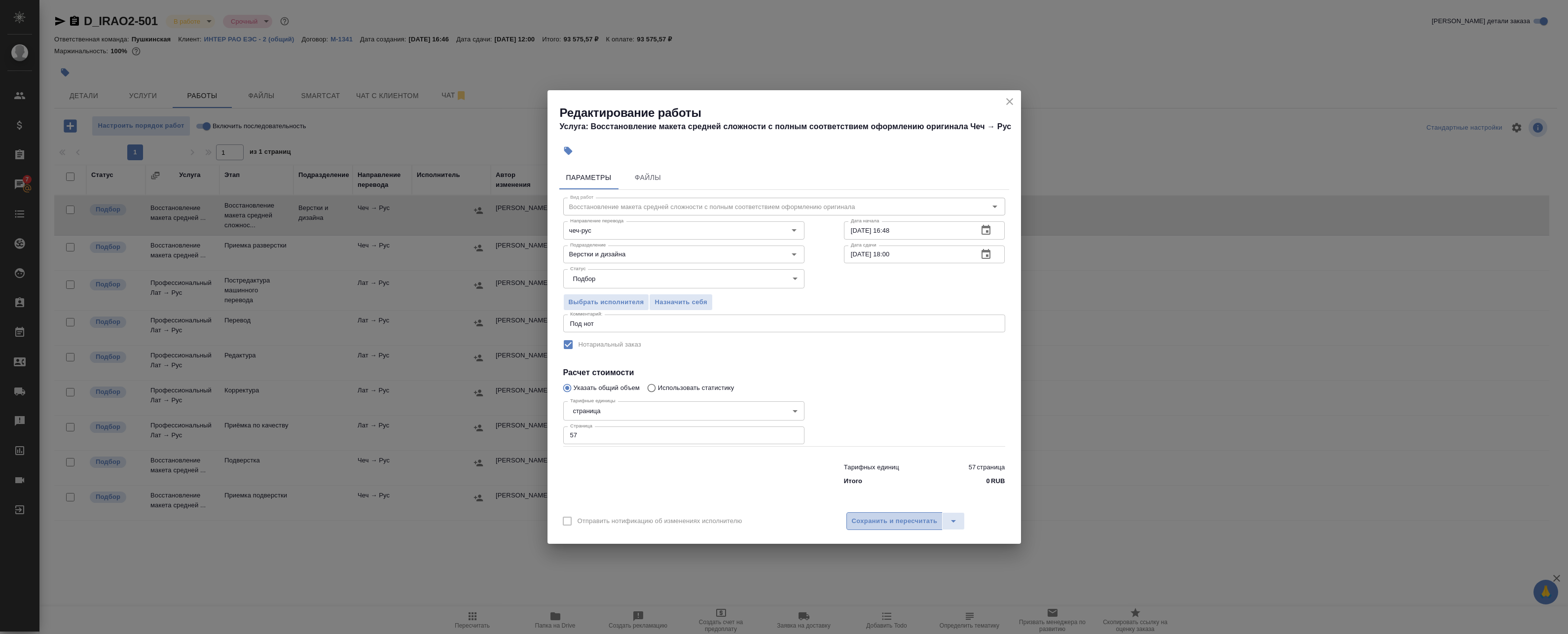
click at [882, 524] on span "Сохранить и пересчитать" at bounding box center [895, 521] width 86 height 11
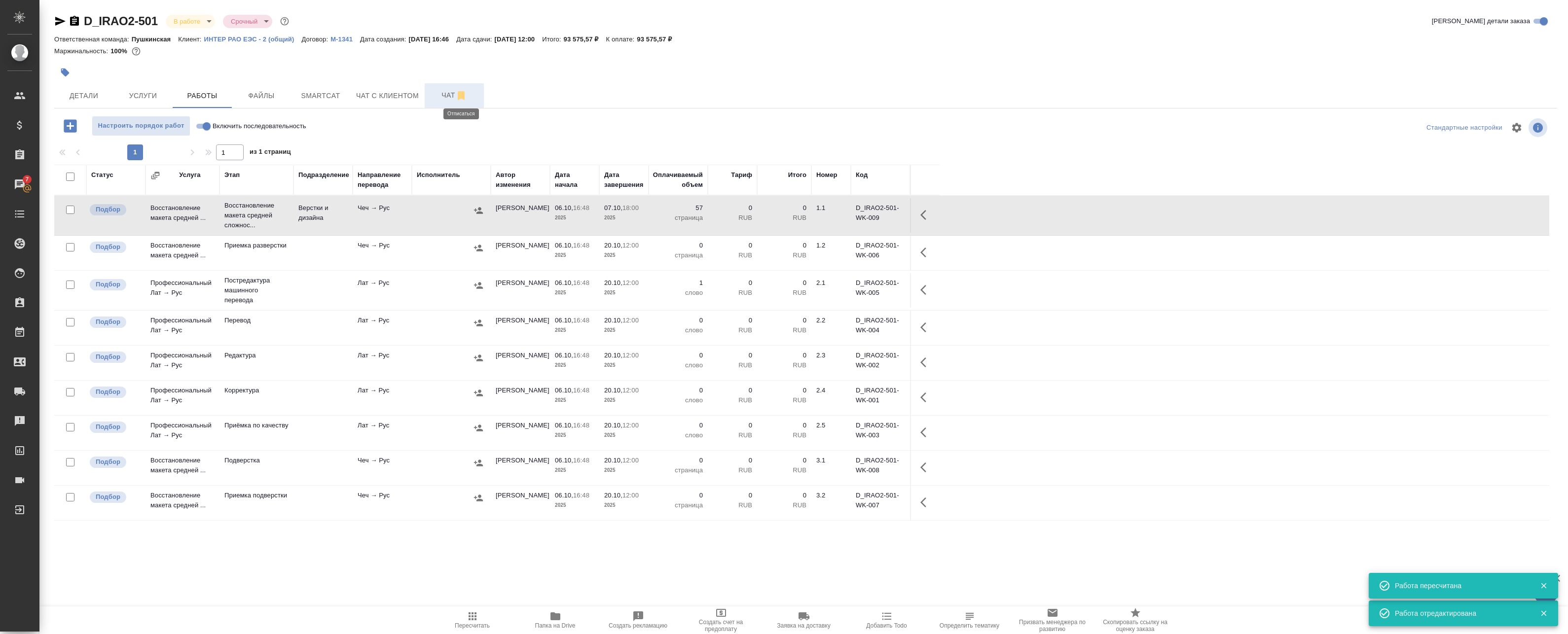
click at [460, 94] on icon "button" at bounding box center [461, 96] width 7 height 9
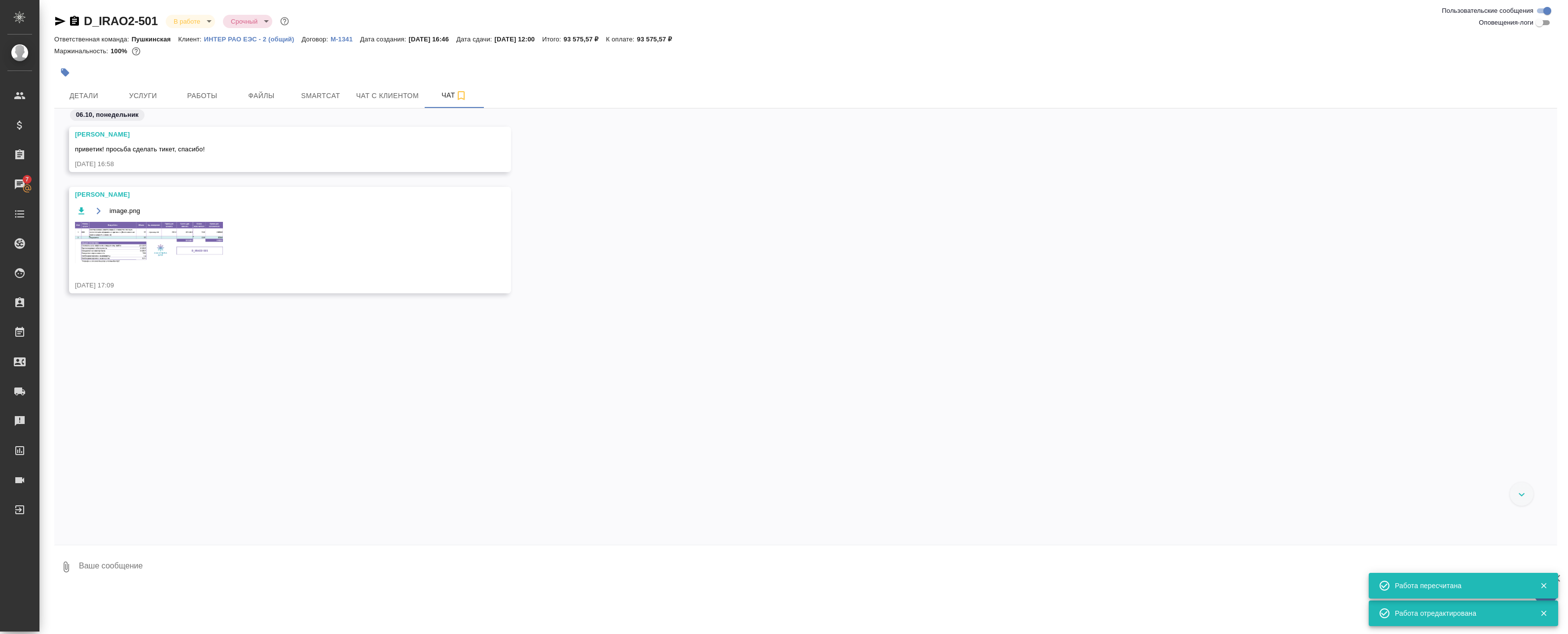
click at [177, 231] on img at bounding box center [148, 243] width 148 height 42
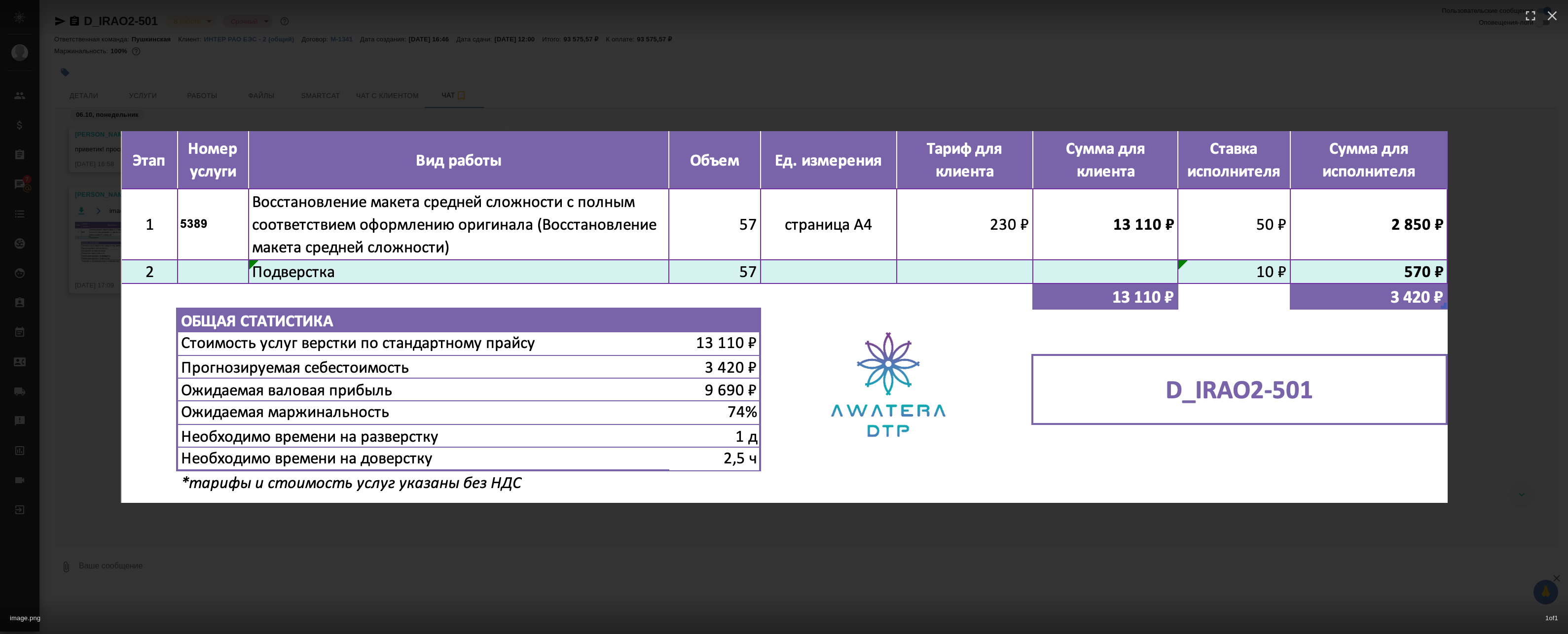
click at [367, 103] on div "image.png 1 of 1" at bounding box center [784, 317] width 1568 height 634
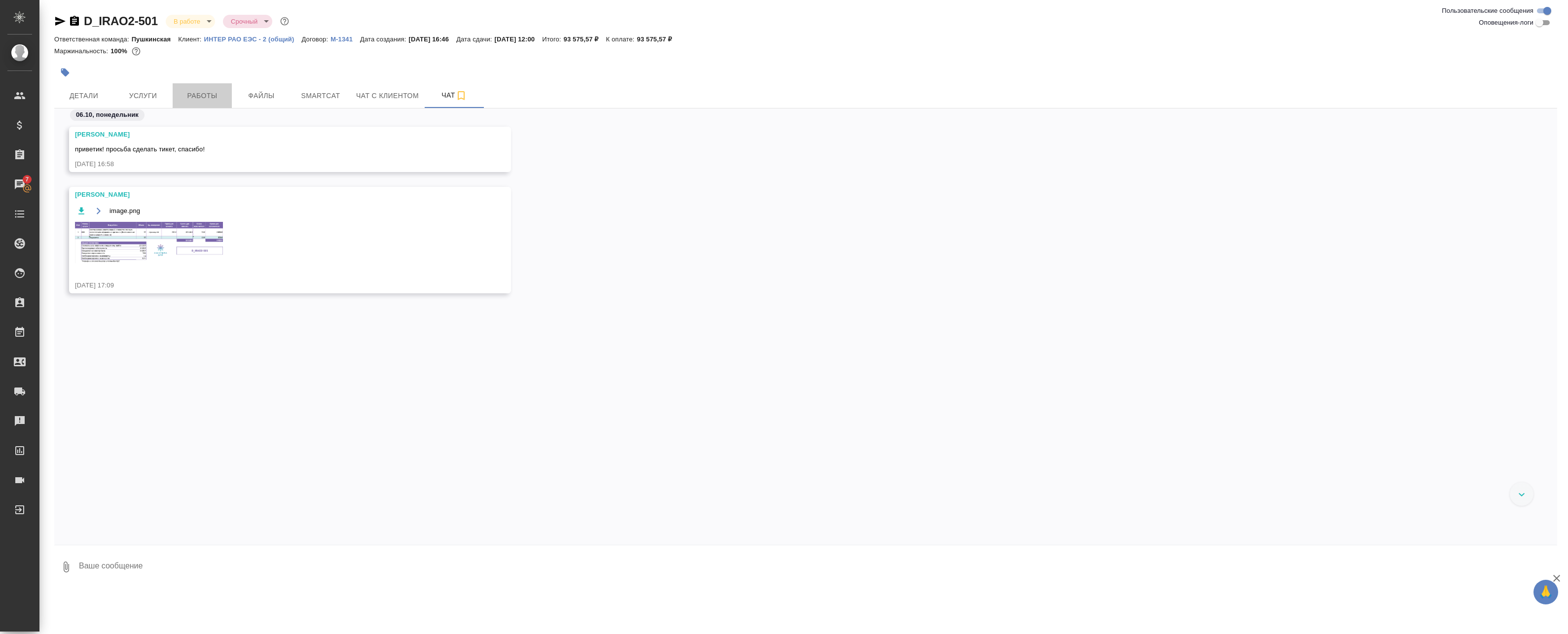
click at [211, 94] on span "Работы" at bounding box center [202, 96] width 47 height 12
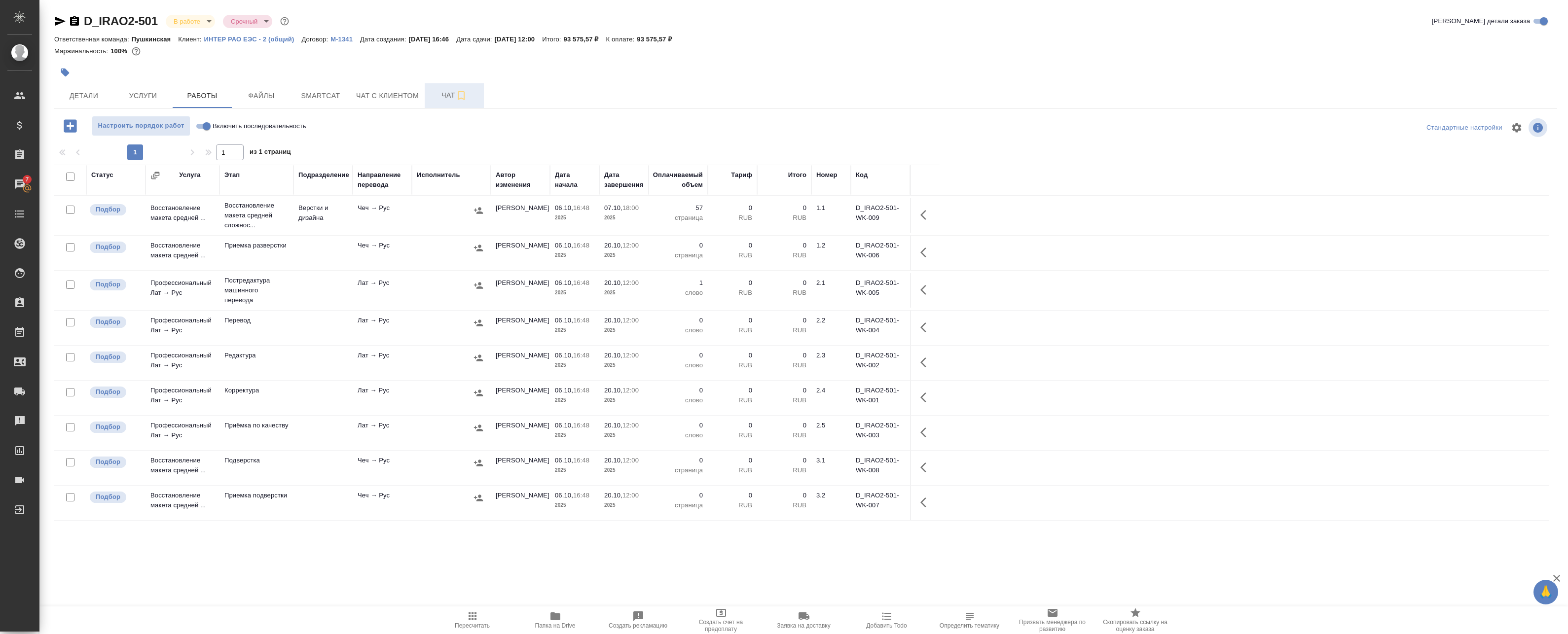
click at [431, 94] on span "Чат" at bounding box center [454, 95] width 47 height 12
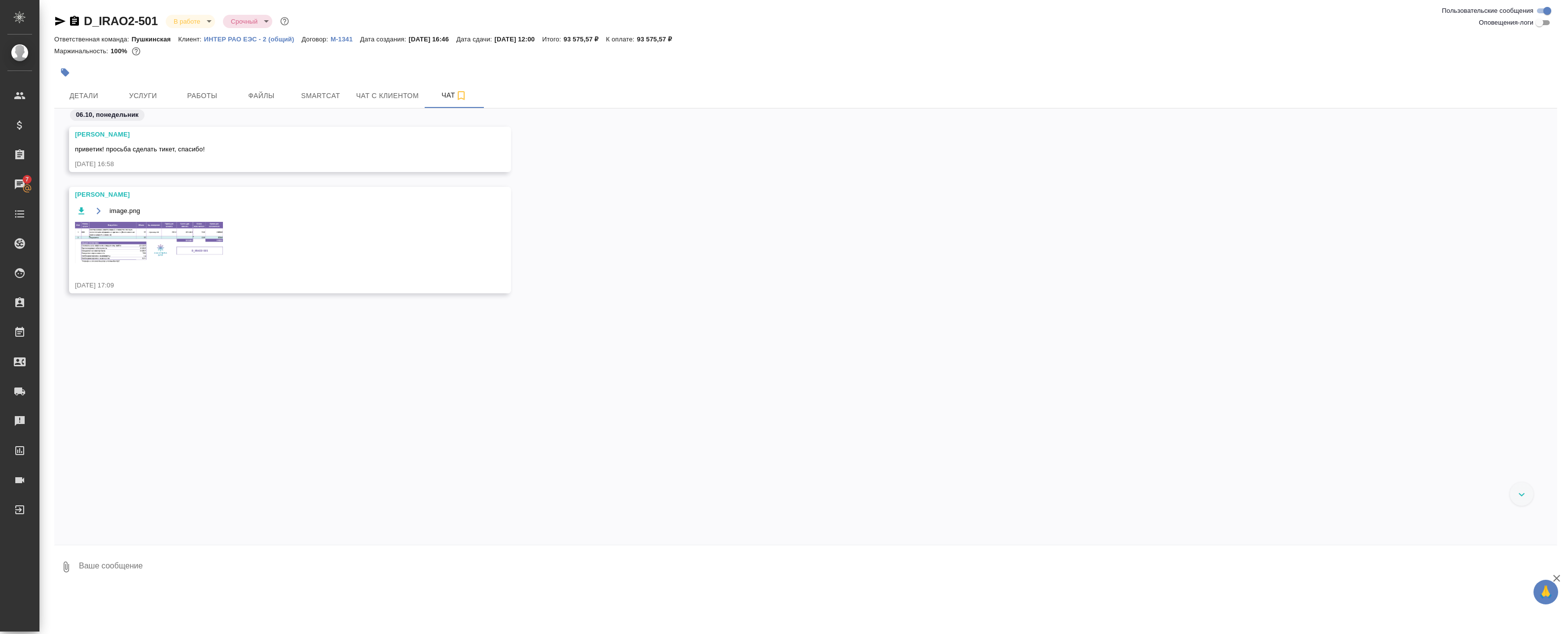
click at [163, 231] on img at bounding box center [148, 243] width 148 height 42
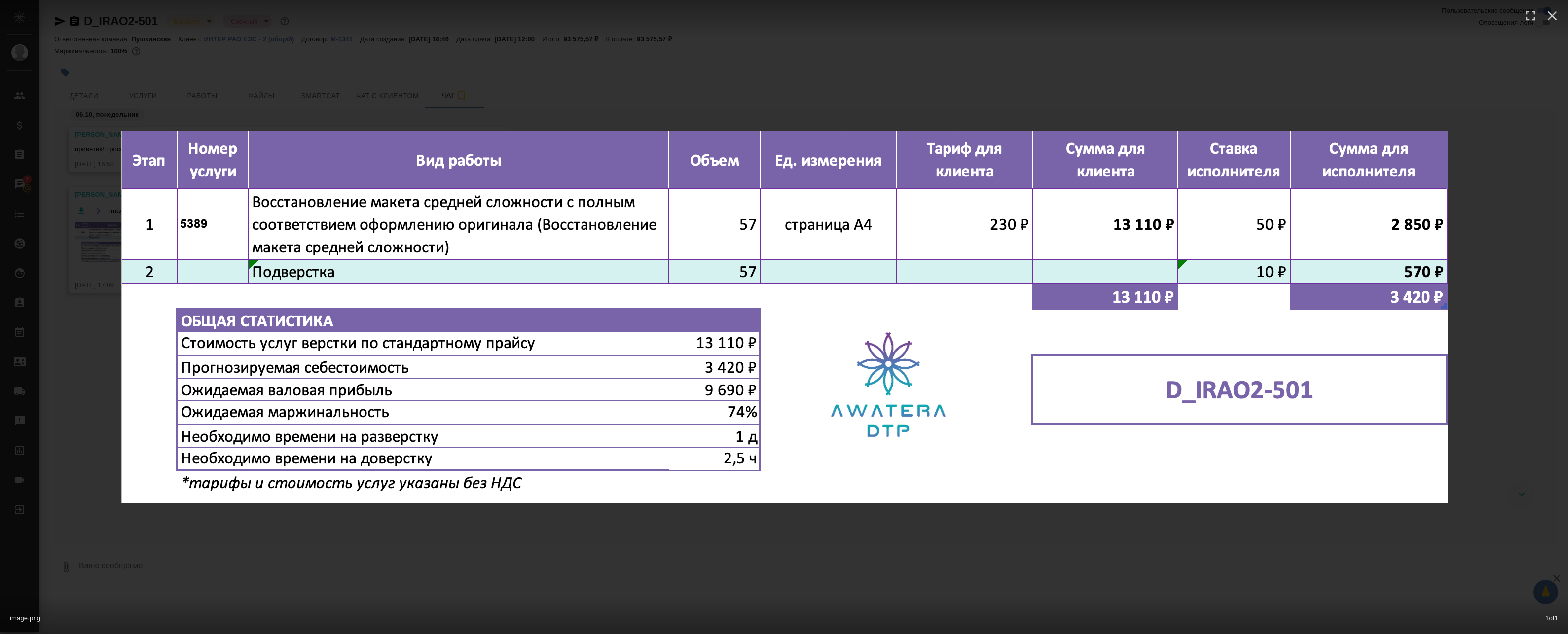
click at [388, 111] on div "image.png 1 of 1" at bounding box center [784, 317] width 1568 height 634
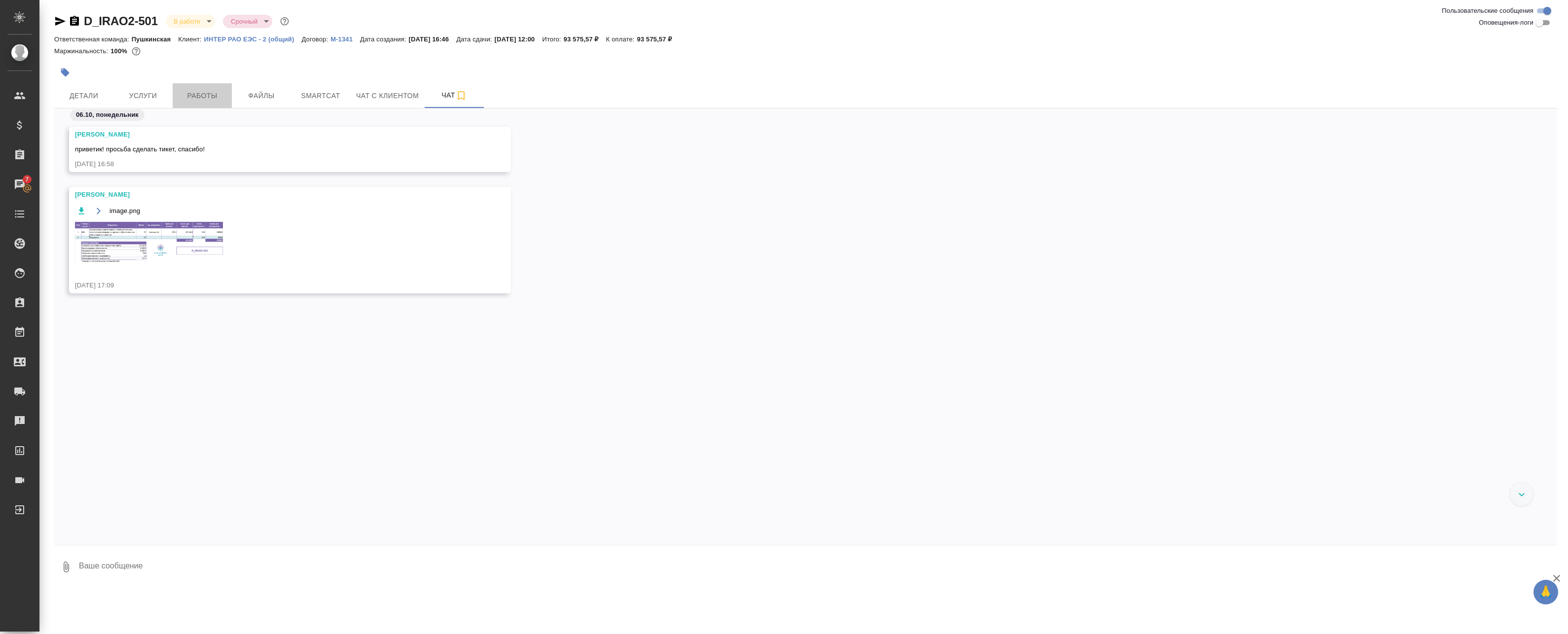
click at [217, 90] on span "Работы" at bounding box center [202, 96] width 47 height 12
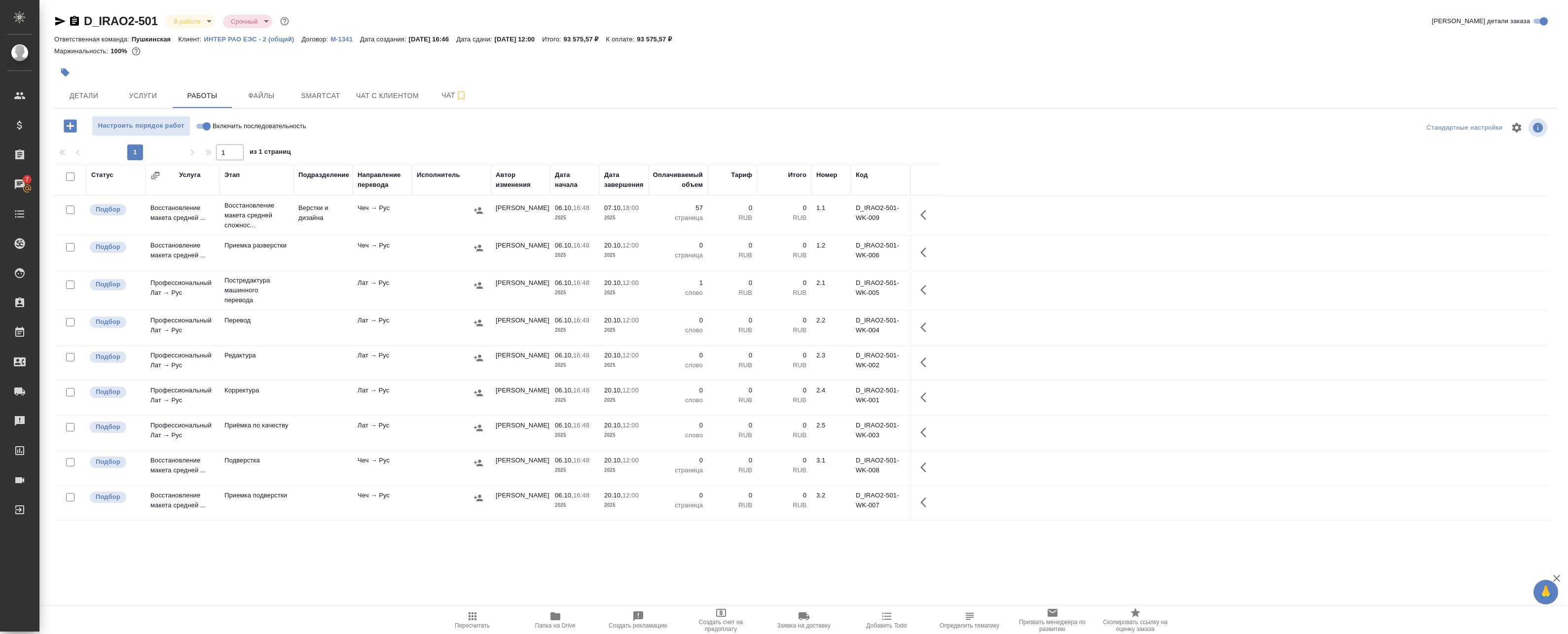
click at [238, 218] on p "Восстановление макета средней сложнос..." at bounding box center [256, 215] width 64 height 29
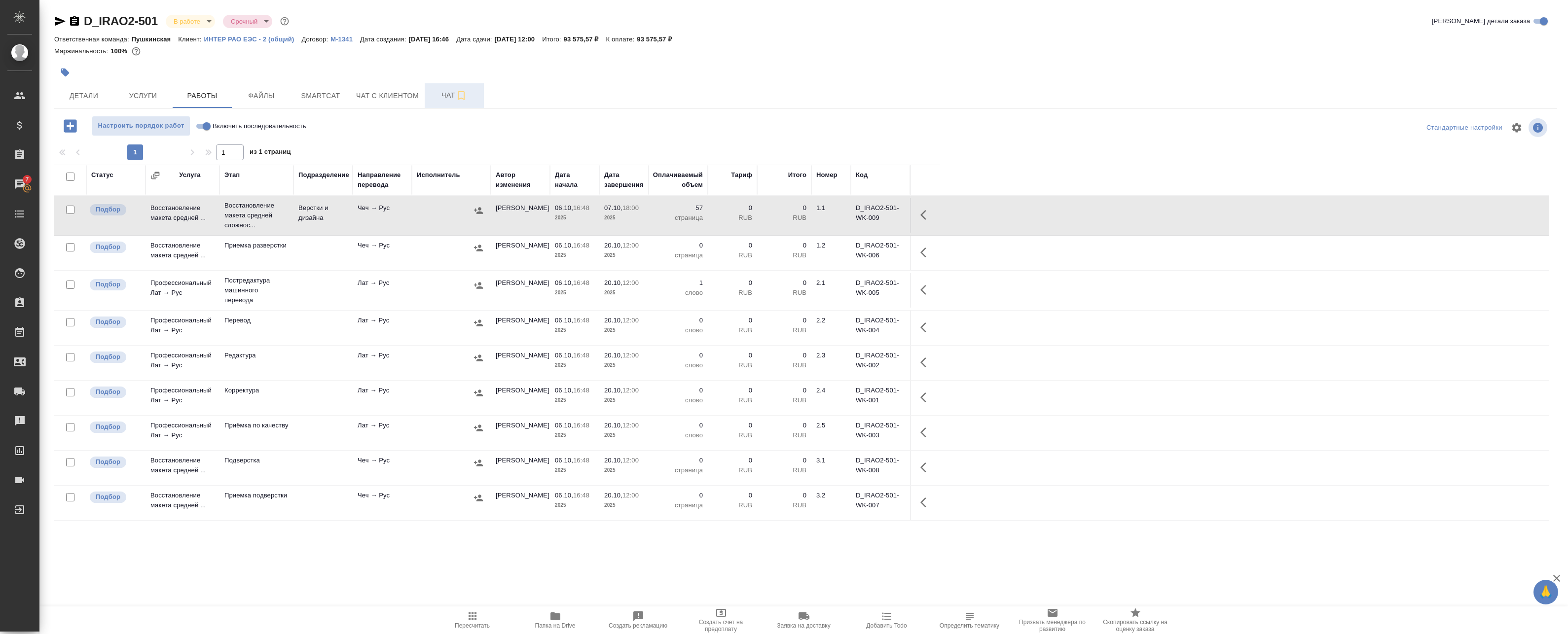
click at [455, 99] on icon "button" at bounding box center [461, 96] width 12 height 12
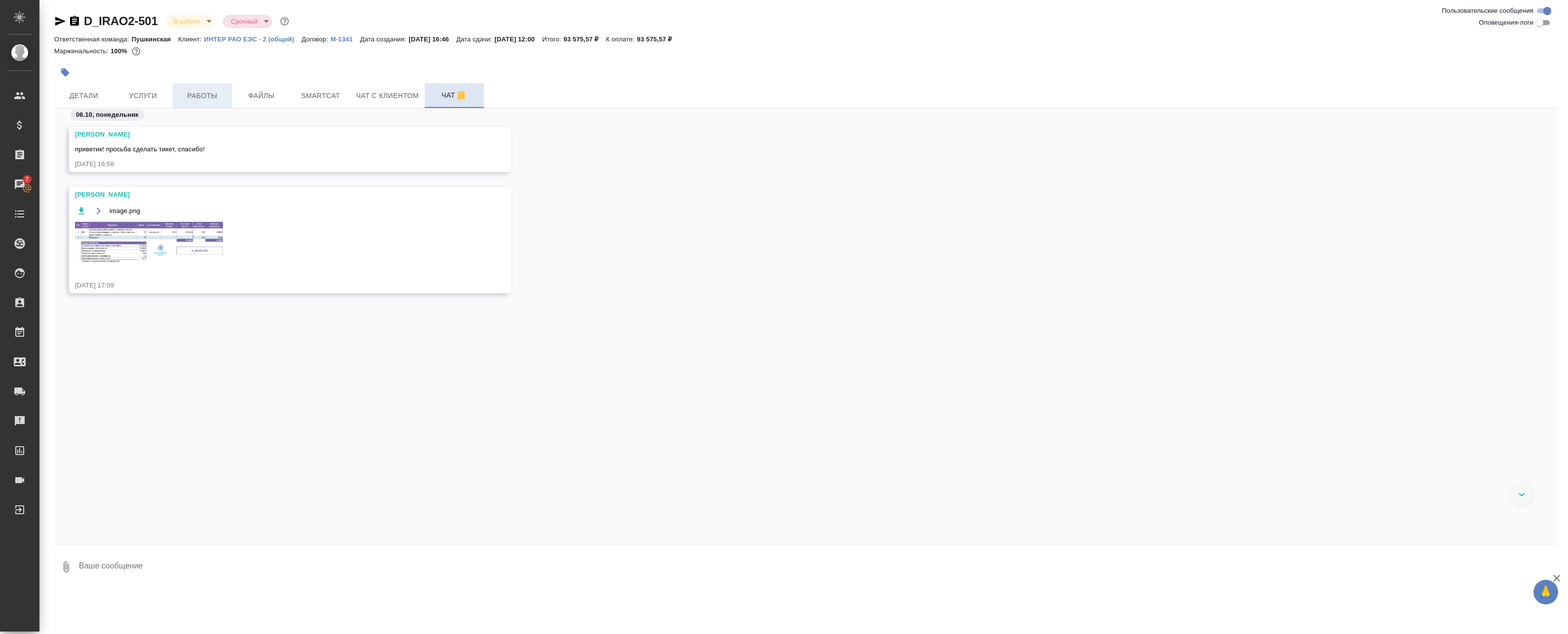
click at [208, 93] on span "Работы" at bounding box center [202, 96] width 47 height 12
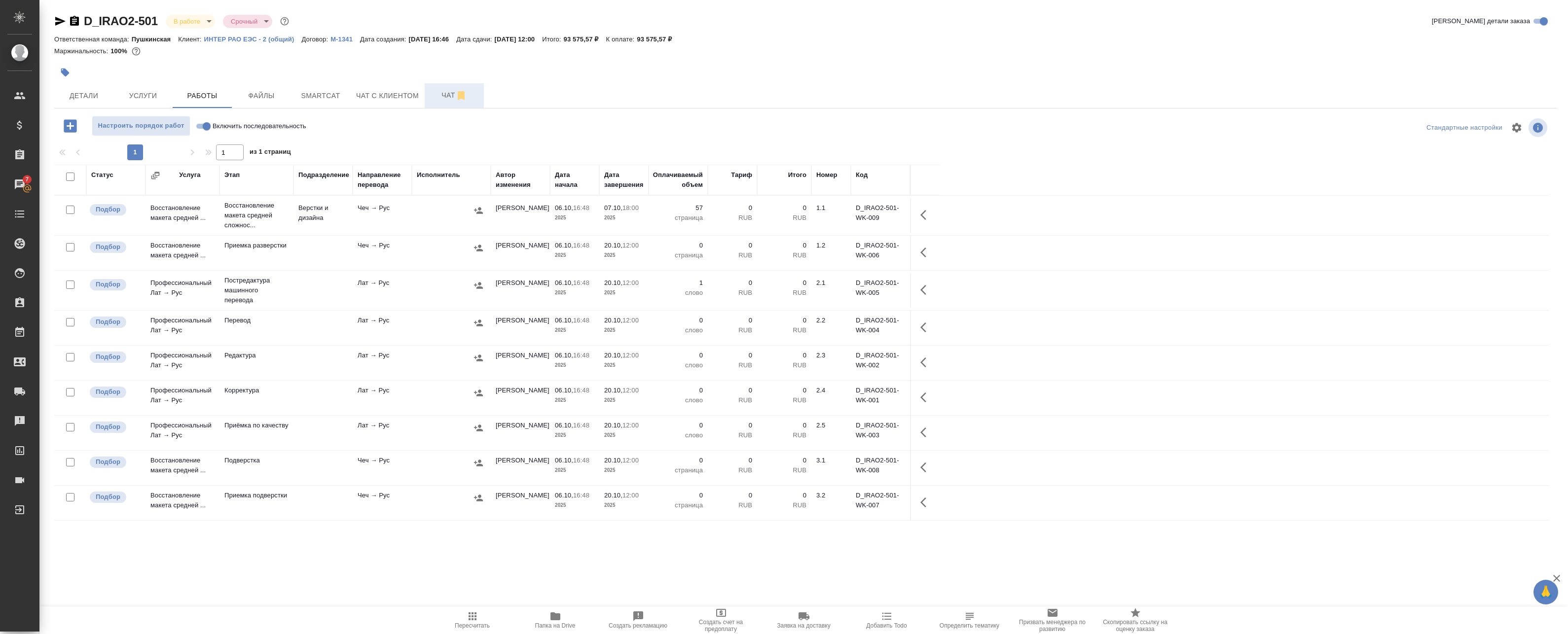
click at [932, 291] on button "button" at bounding box center [926, 290] width 23 height 23
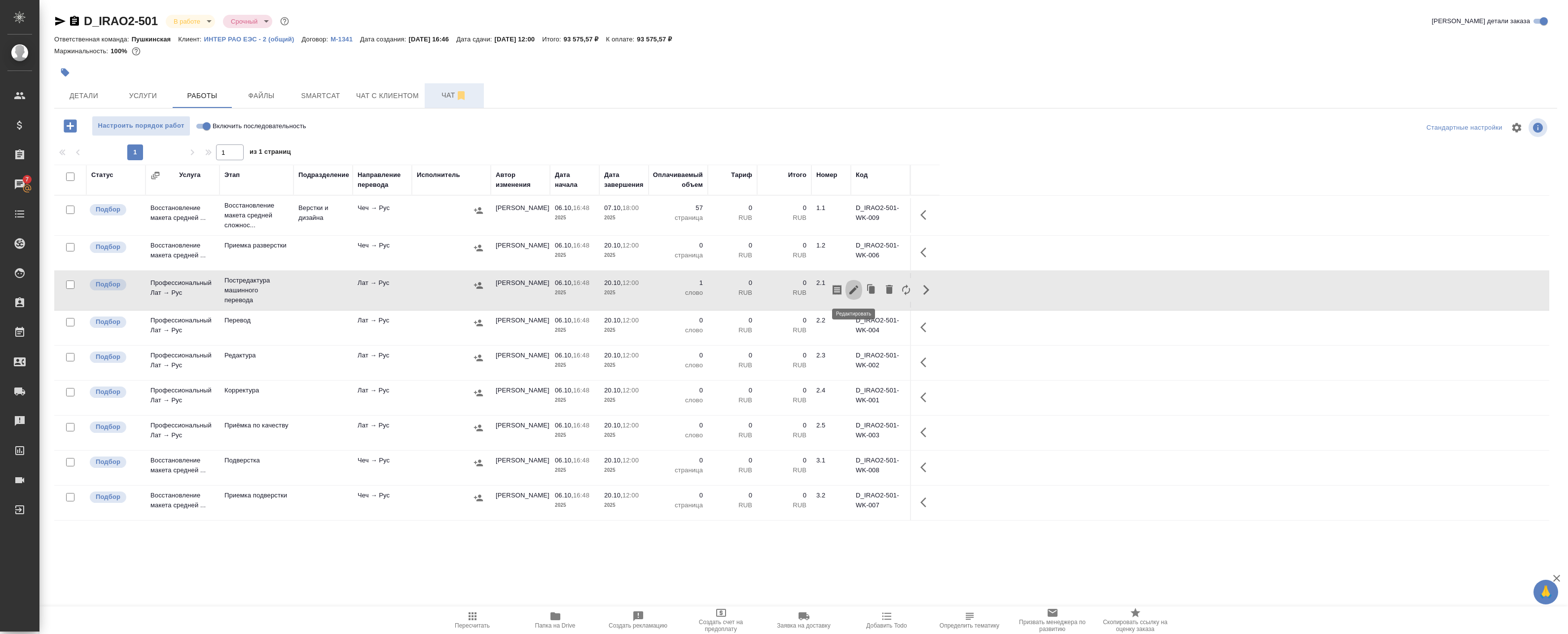
click at [850, 293] on icon "button" at bounding box center [854, 290] width 9 height 9
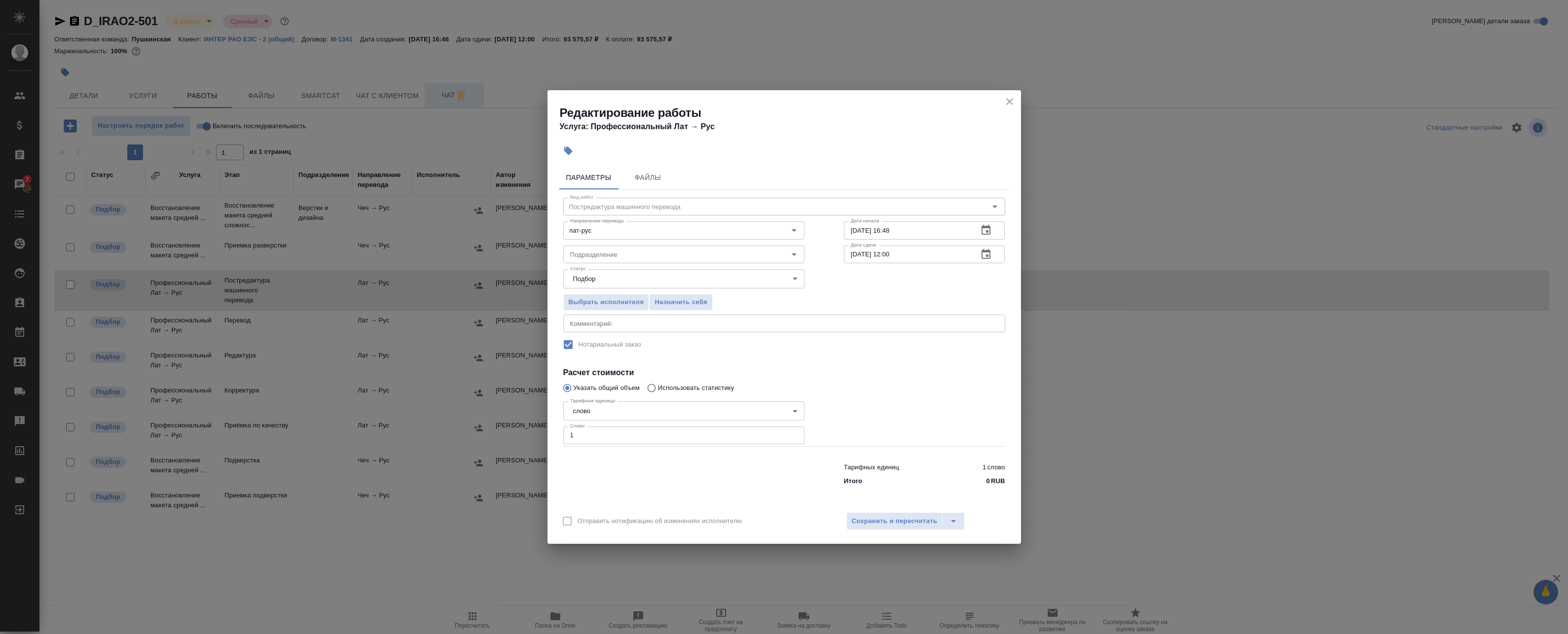
click at [1012, 105] on icon "close" at bounding box center [1010, 101] width 12 height 12
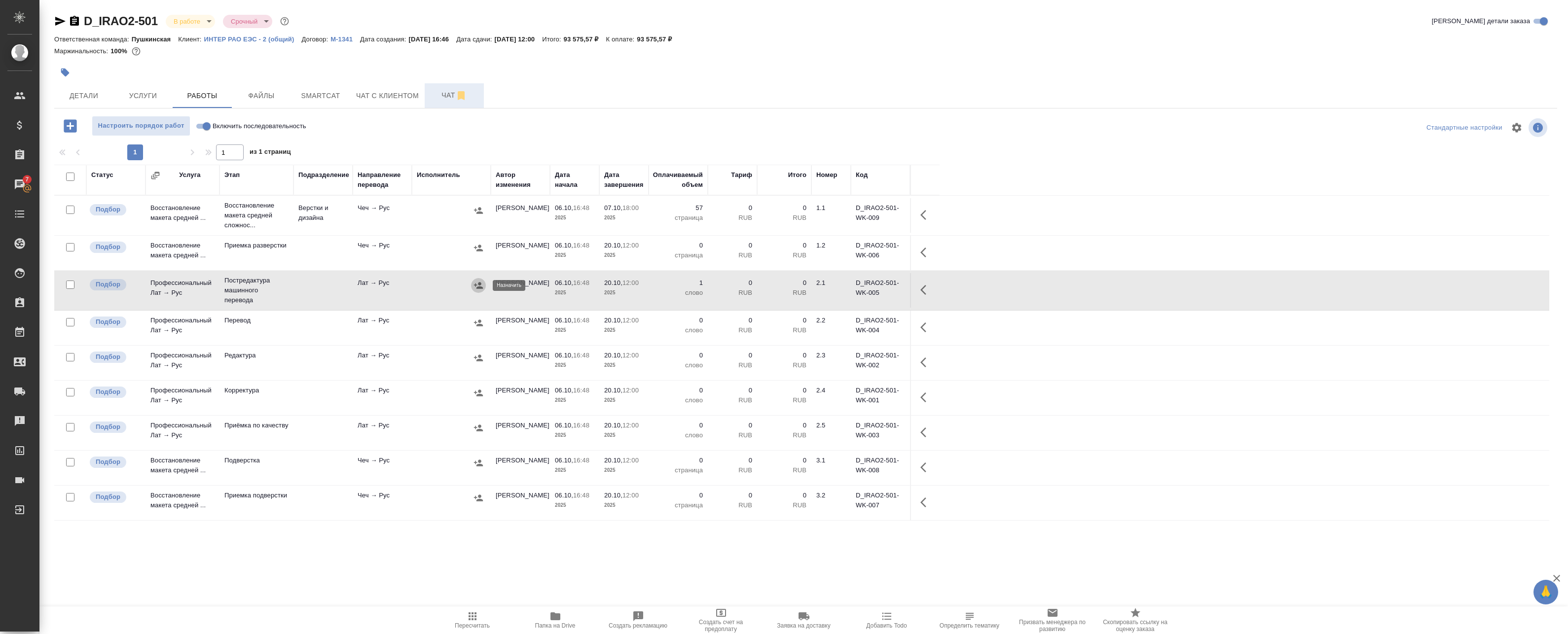
click at [478, 284] on icon "button" at bounding box center [478, 285] width 10 height 10
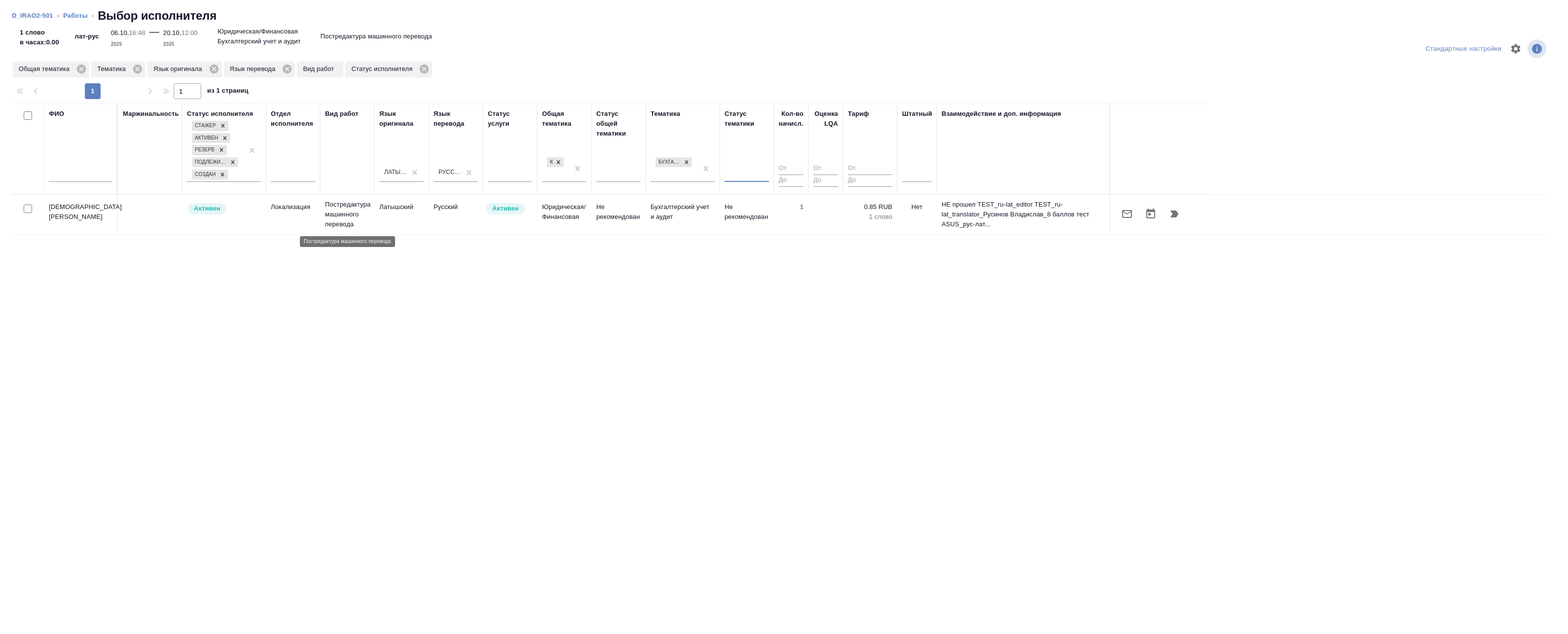
click at [366, 224] on p "Постредактура машинного перевода" at bounding box center [347, 214] width 44 height 29
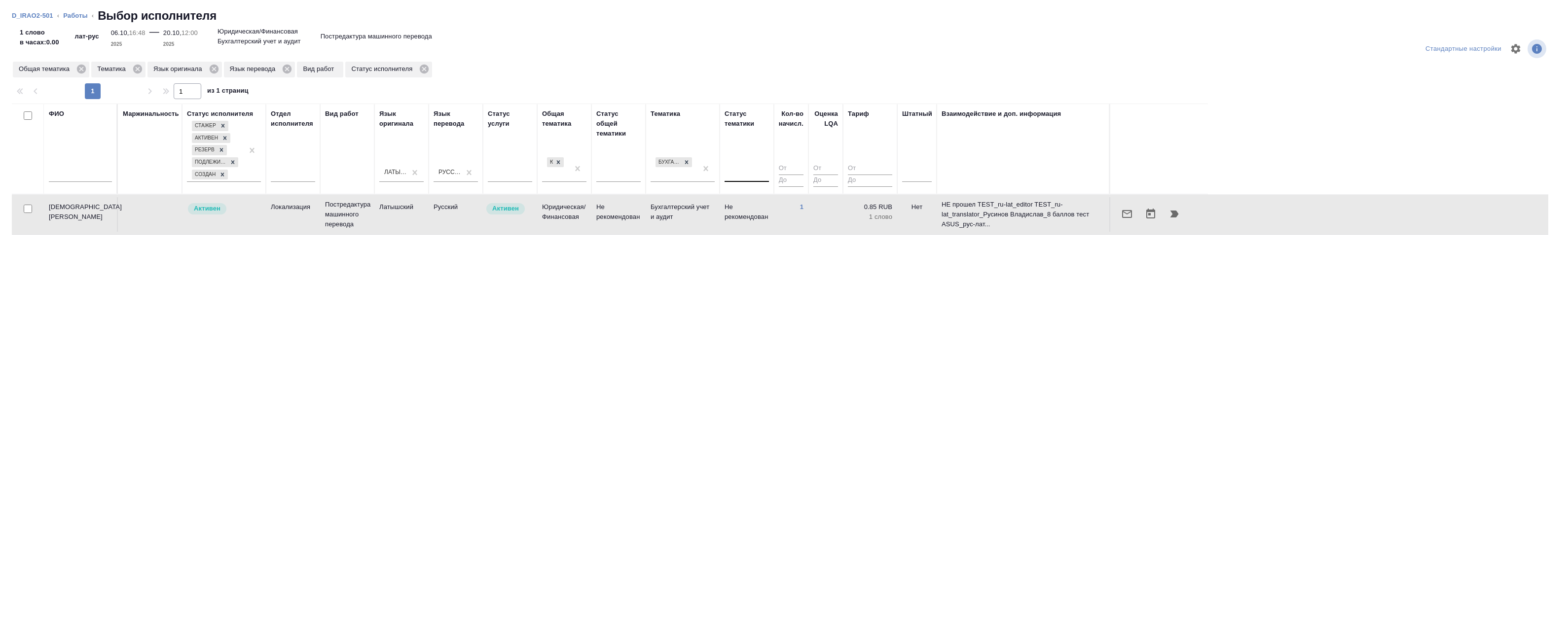
click at [384, 215] on td "Латышский" at bounding box center [401, 214] width 54 height 34
click at [80, 17] on link "Работы" at bounding box center [75, 15] width 25 height 7
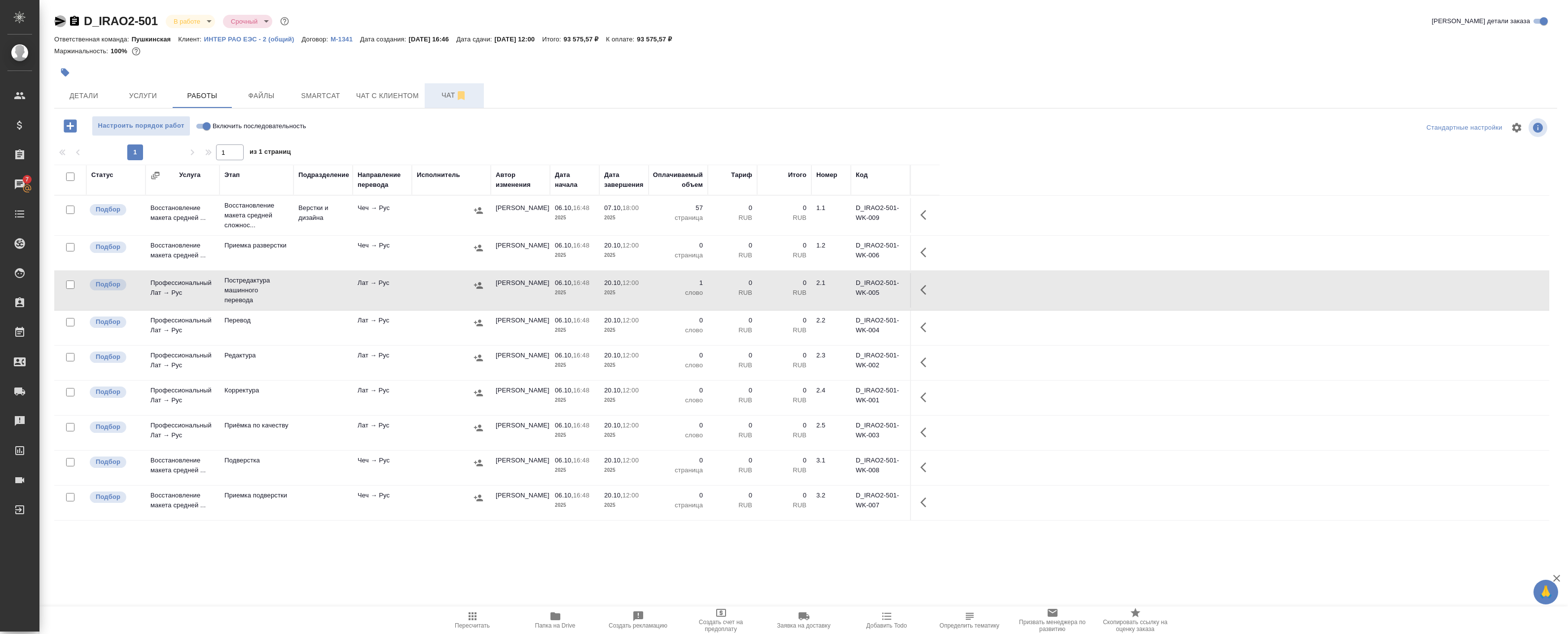
click at [59, 23] on icon "button" at bounding box center [61, 21] width 10 height 9
click at [70, 20] on icon "button" at bounding box center [75, 20] width 9 height 10
click at [306, 94] on span "Smartcat" at bounding box center [320, 96] width 47 height 12
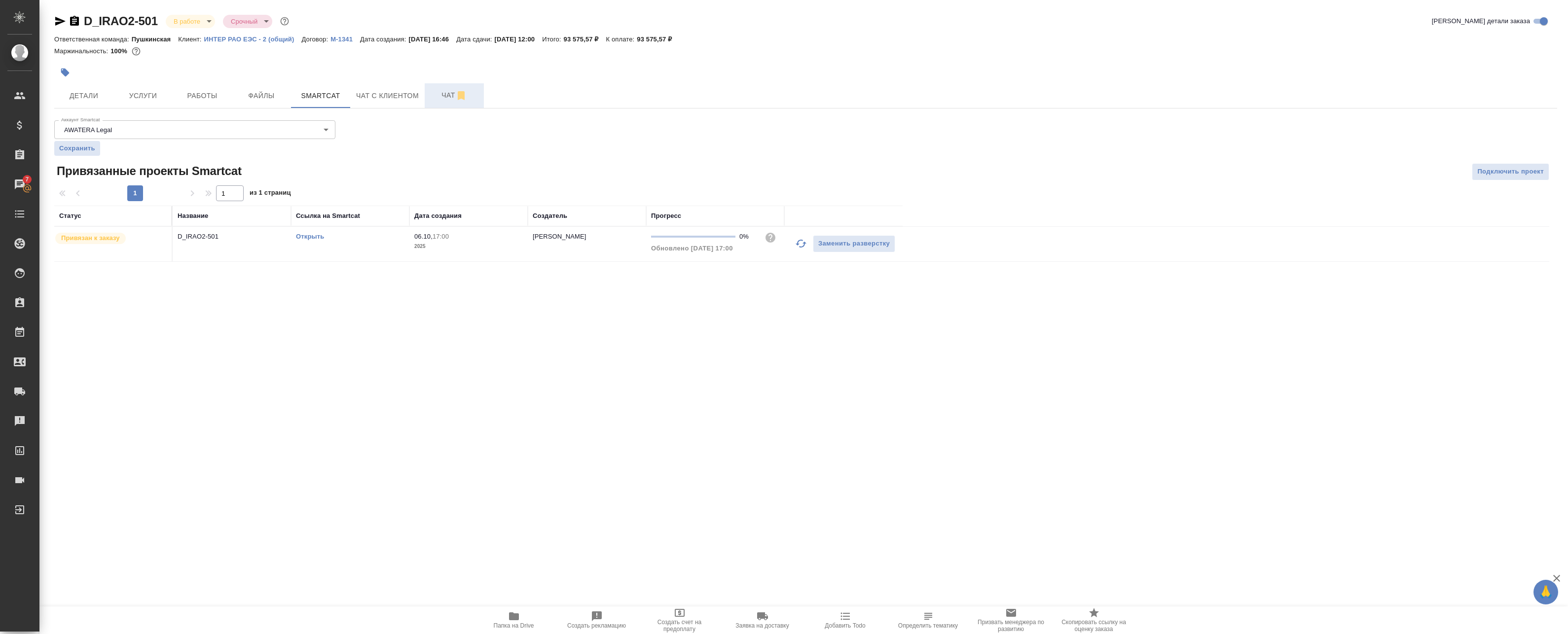
click at [317, 237] on link "Открыть" at bounding box center [310, 236] width 28 height 7
click at [148, 90] on span "Услуги" at bounding box center [142, 96] width 47 height 12
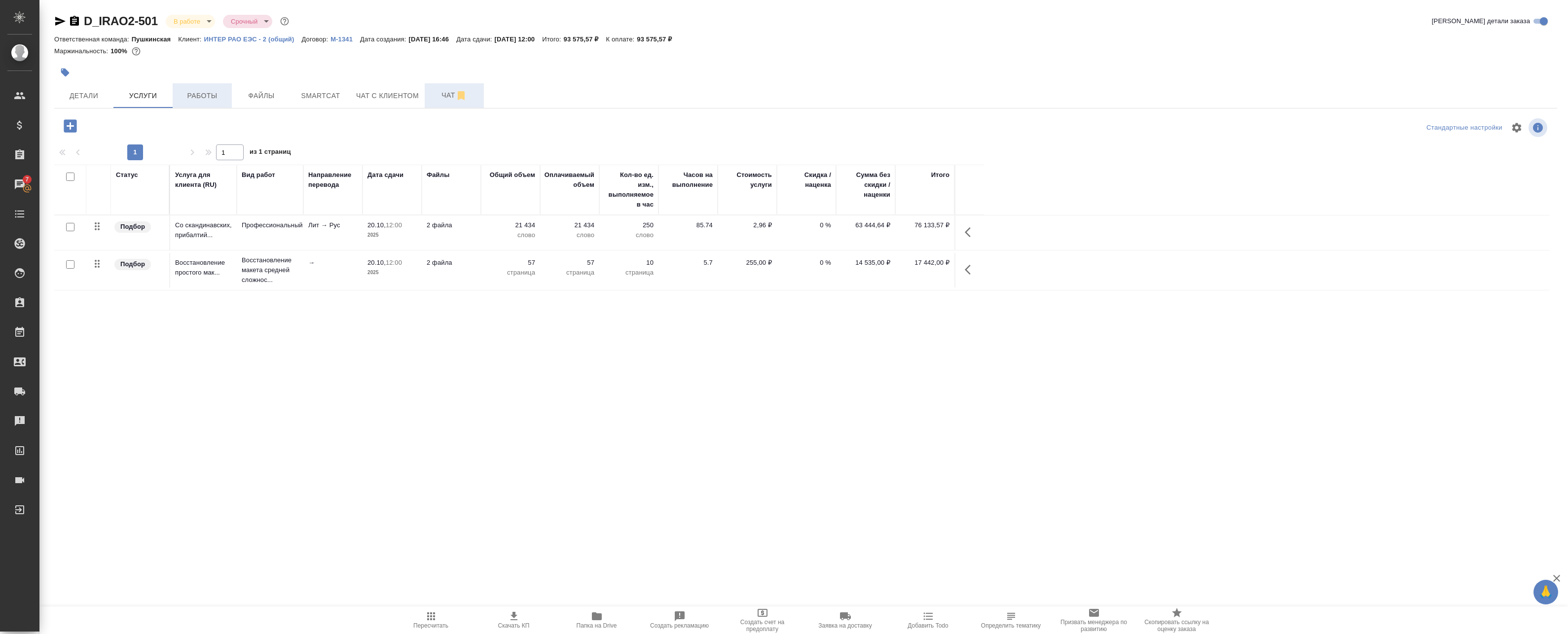
click at [193, 99] on span "Работы" at bounding box center [202, 96] width 47 height 12
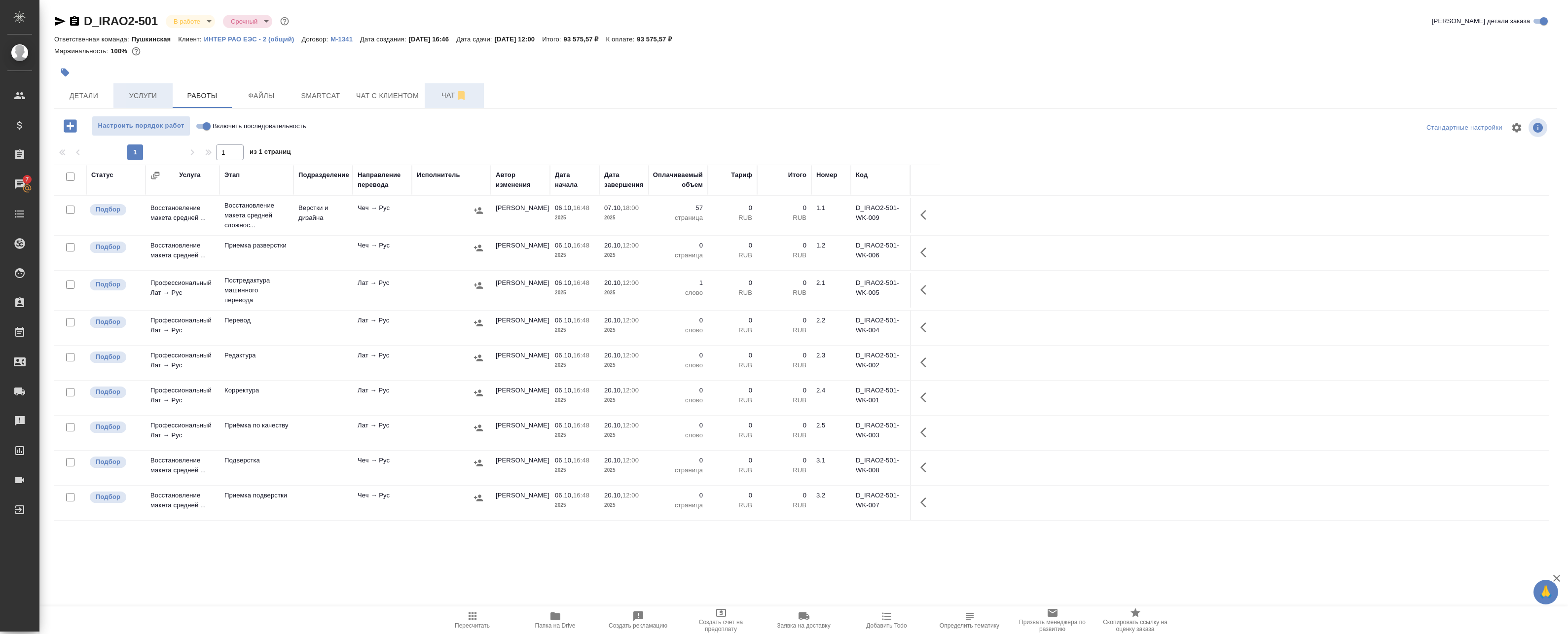
click at [122, 96] on span "Услуги" at bounding box center [142, 96] width 47 height 12
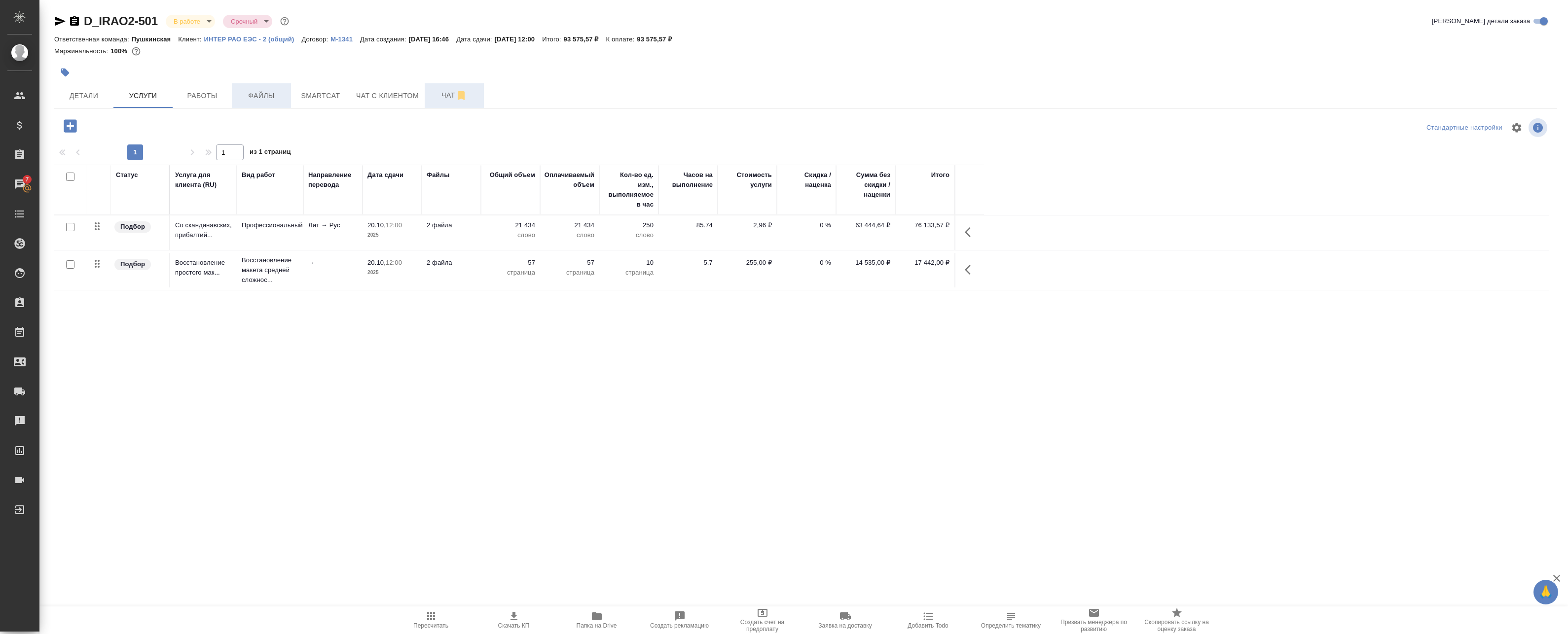
click at [245, 100] on span "Файлы" at bounding box center [261, 96] width 47 height 12
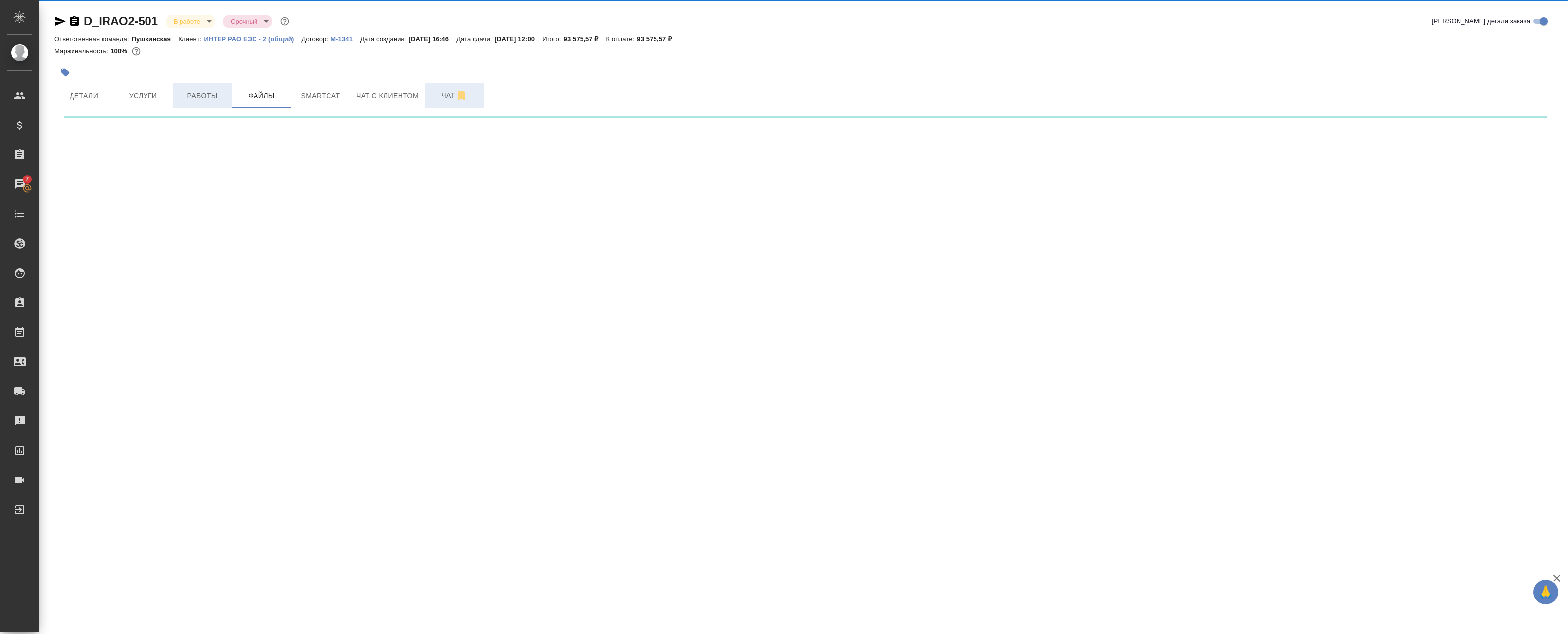
click at [195, 98] on span "Работы" at bounding box center [202, 96] width 47 height 12
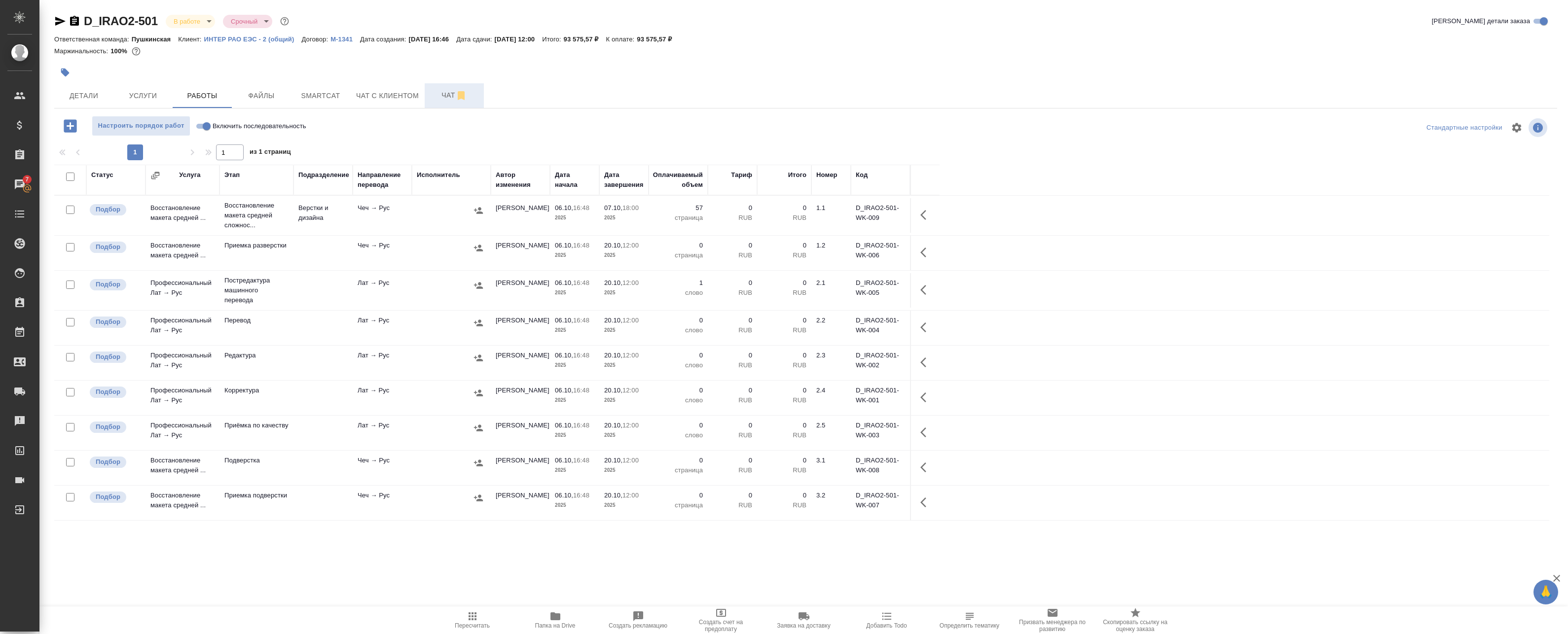
click at [69, 176] on input "checkbox" at bounding box center [70, 176] width 8 height 8
checkbox input "true"
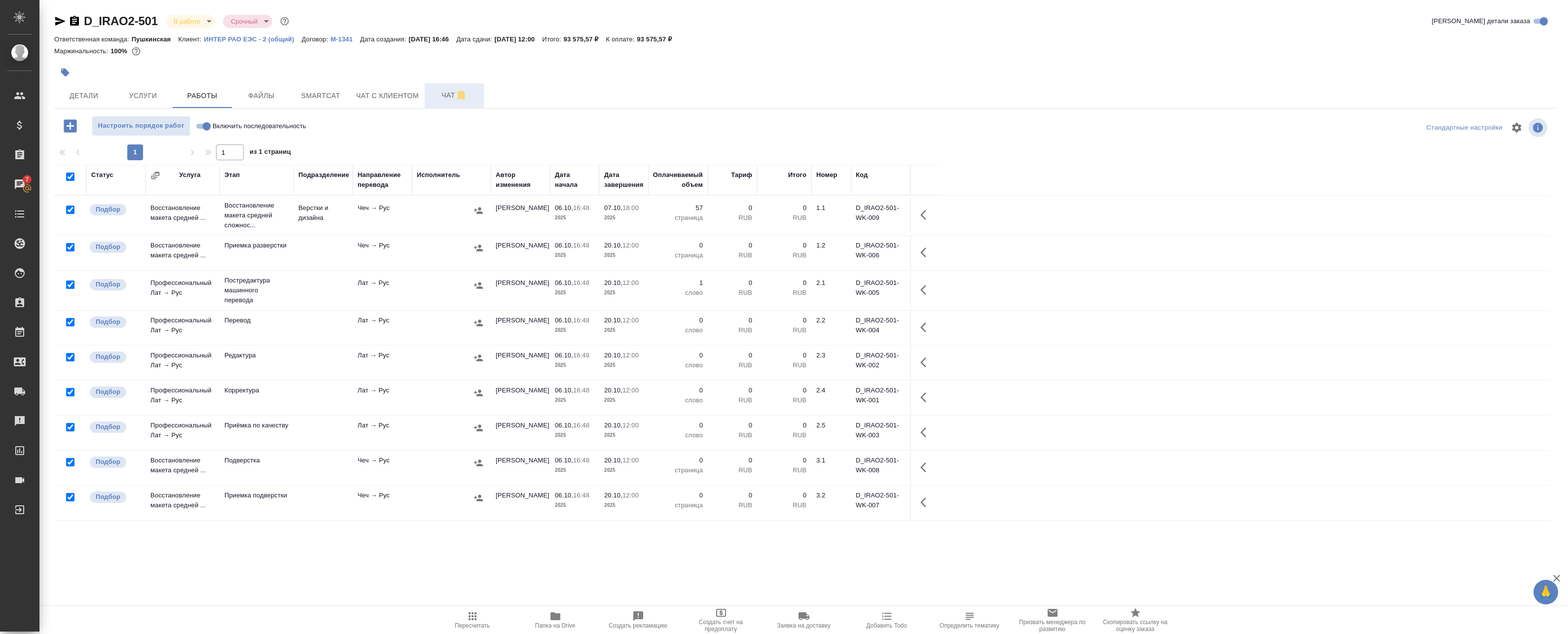
checkbox input "true"
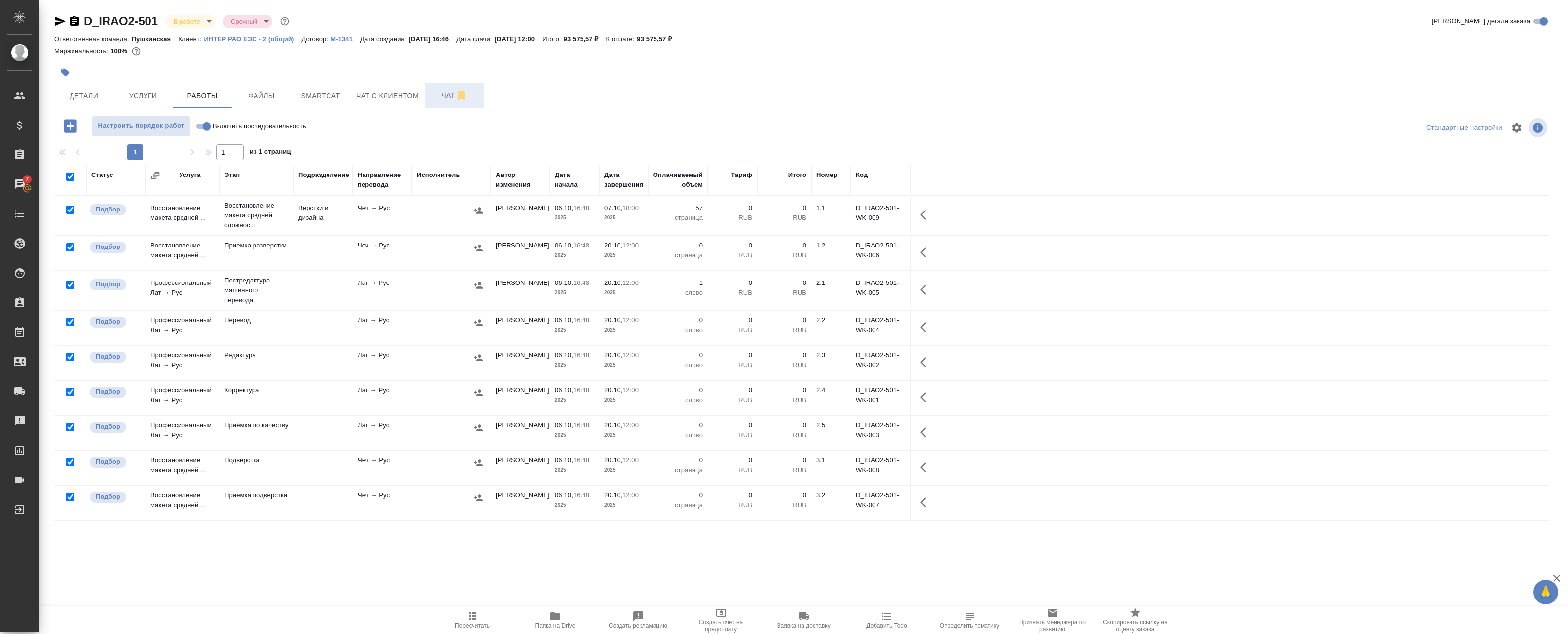
checkbox input "true"
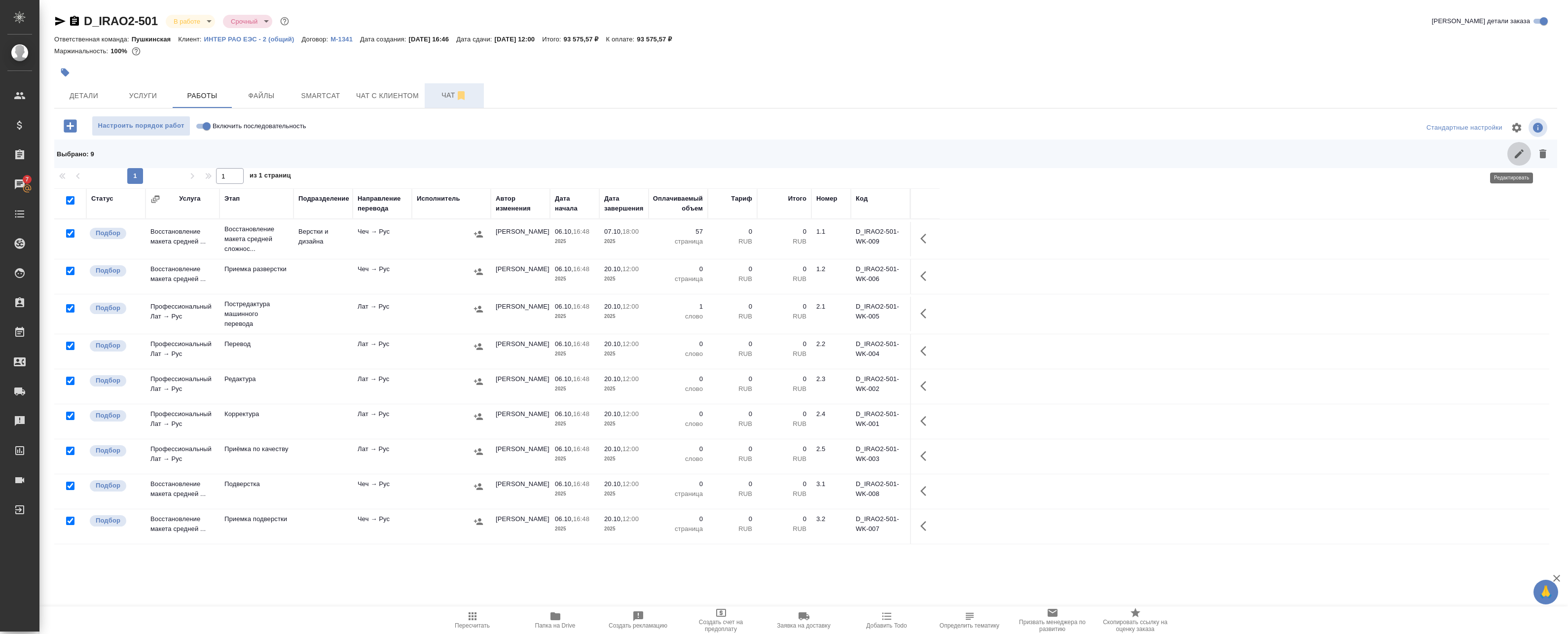
click at [1513, 155] on icon "button" at bounding box center [1519, 153] width 12 height 12
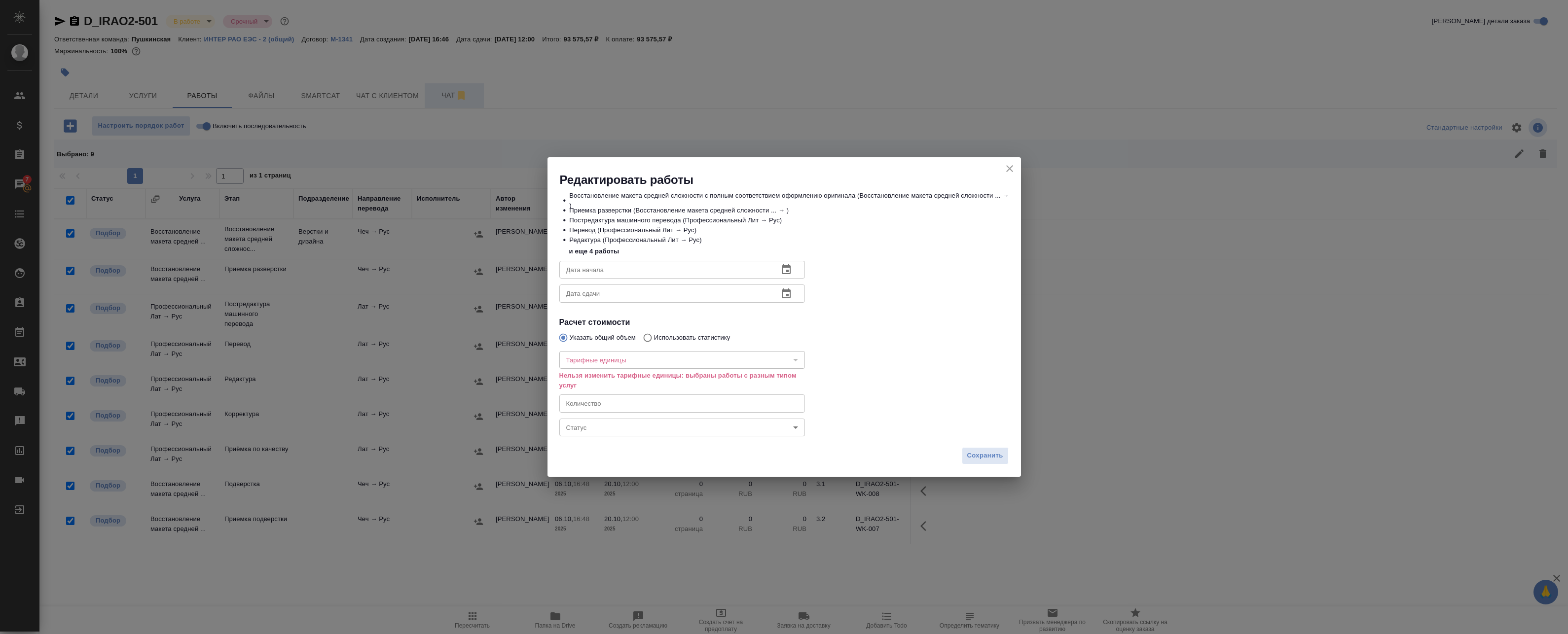
click at [612, 399] on input "number" at bounding box center [683, 403] width 246 height 18
click at [614, 363] on div "​" at bounding box center [683, 360] width 246 height 18
click at [1012, 168] on icon "close" at bounding box center [1010, 168] width 12 height 12
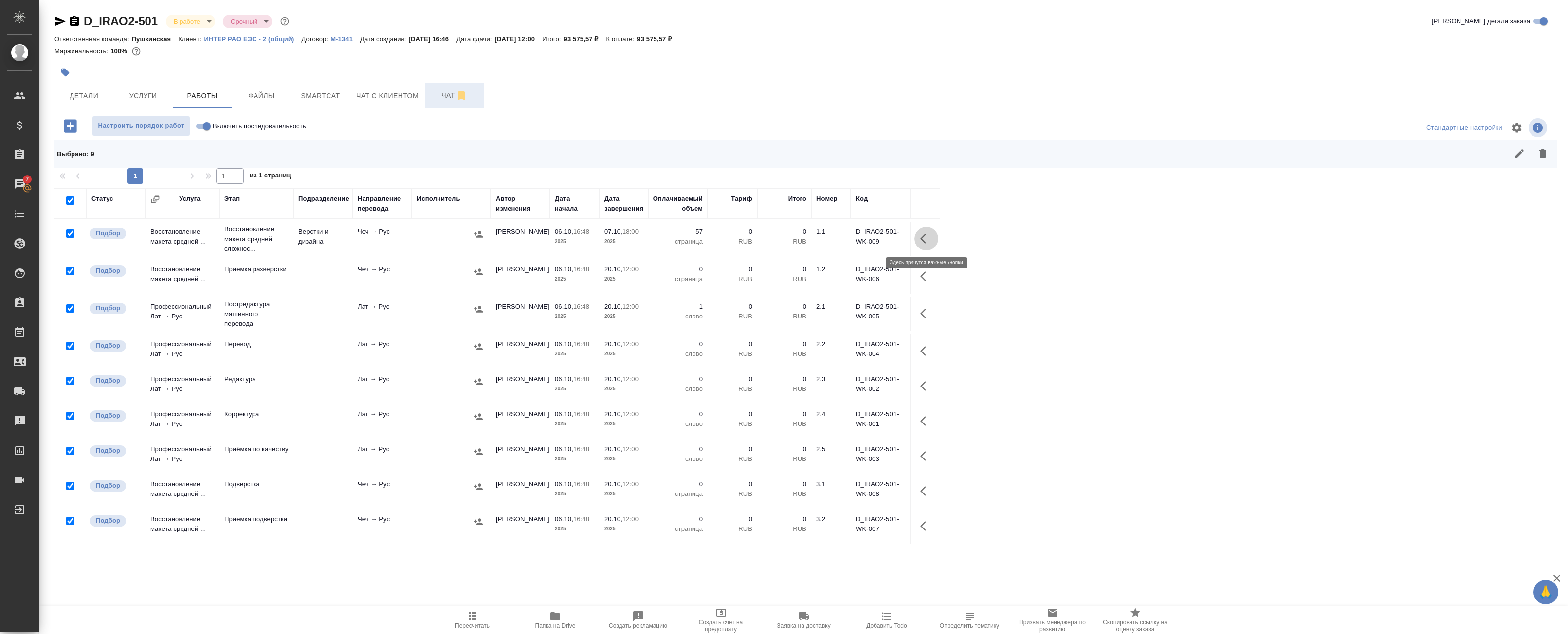
click at [925, 234] on icon "button" at bounding box center [923, 238] width 6 height 10
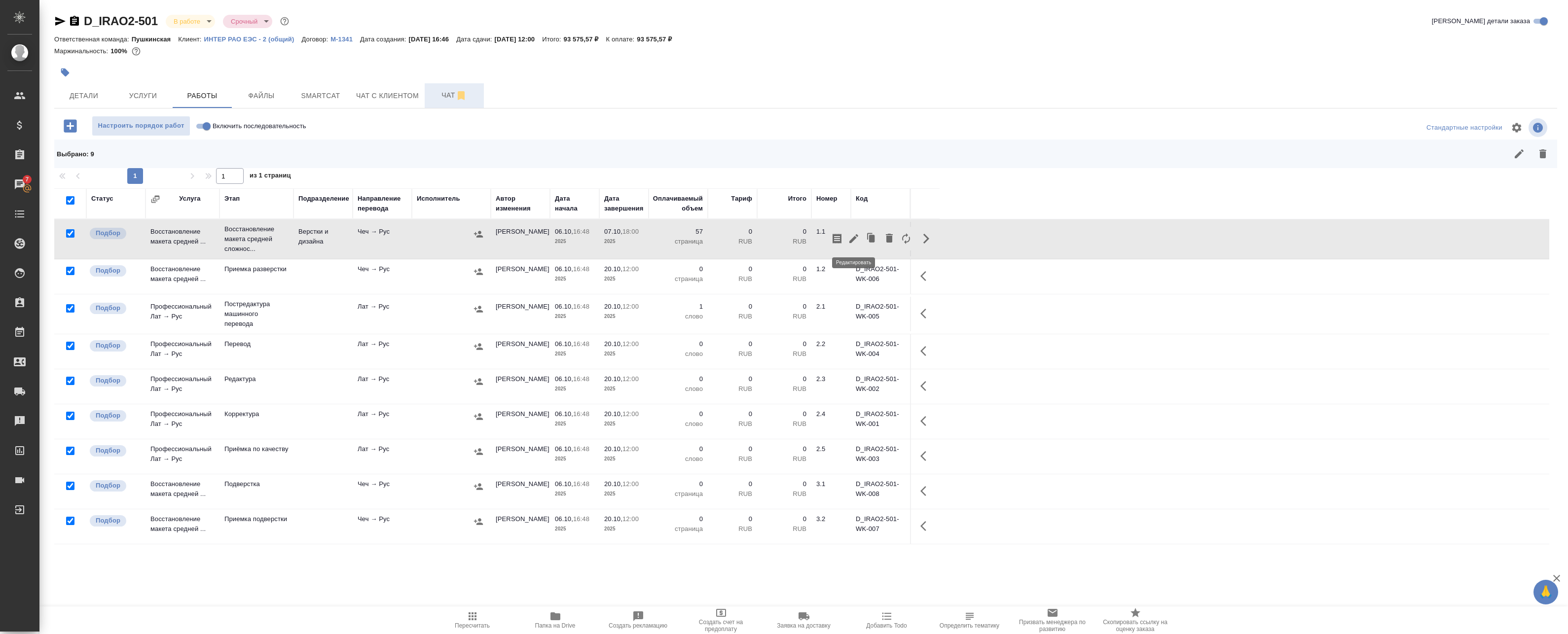
click at [854, 239] on icon "button" at bounding box center [854, 239] width 9 height 9
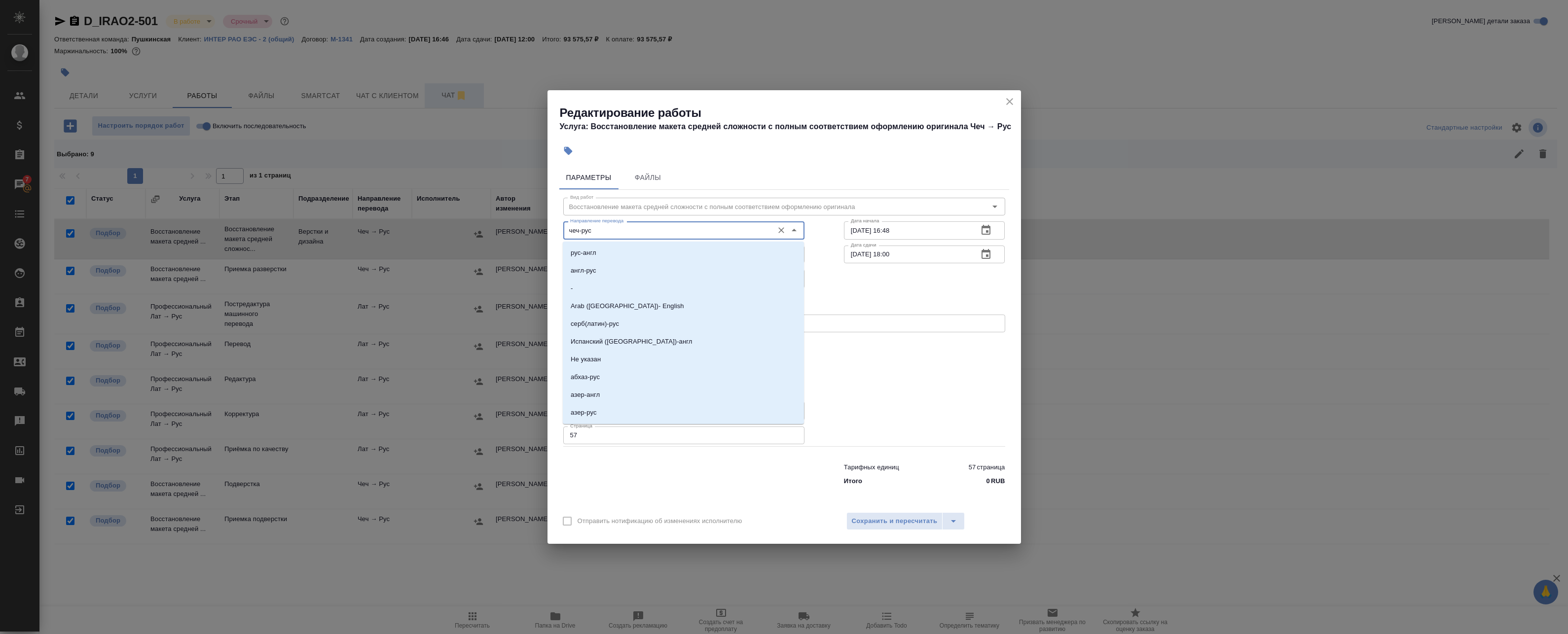
drag, startPoint x: 630, startPoint y: 233, endPoint x: 418, endPoint y: 225, distance: 212.2
click at [449, 228] on div "Редактирование работы Услуга: Восстановление макета средней сложности с полным …" at bounding box center [784, 317] width 1568 height 634
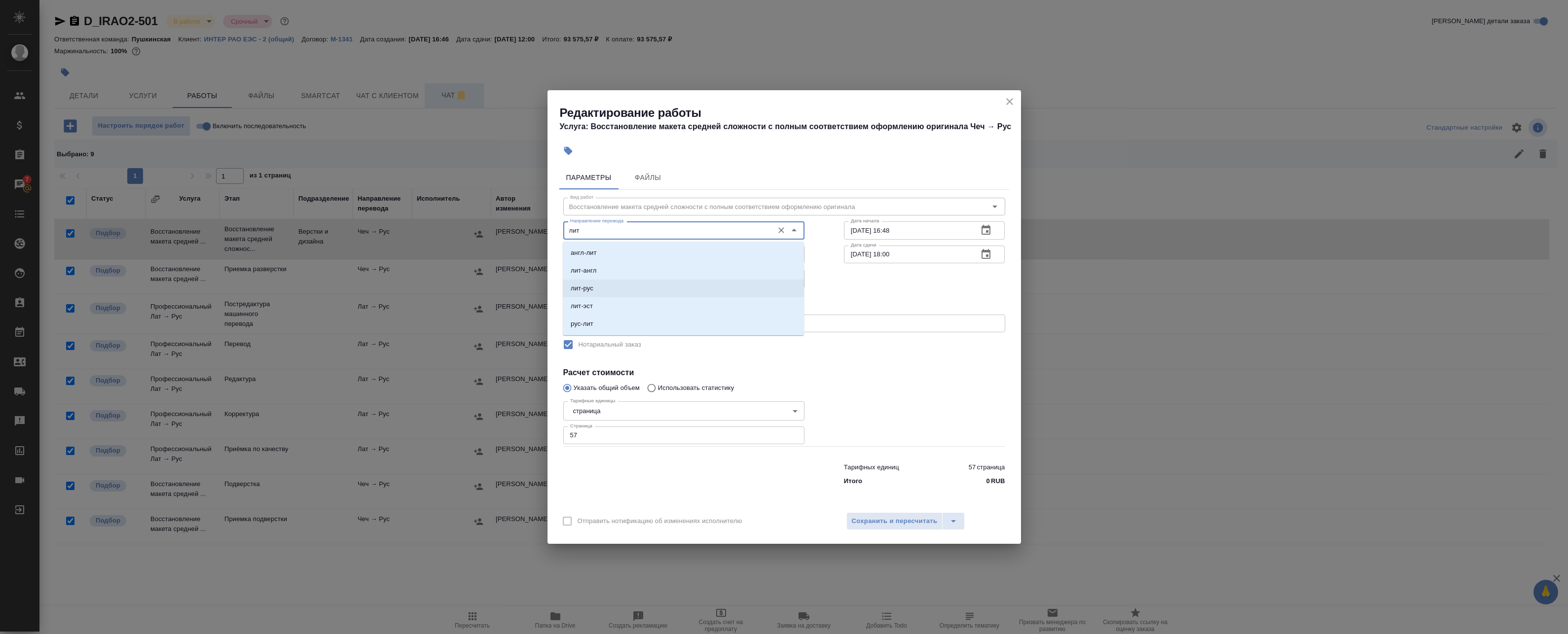
click at [602, 290] on li "лит-рус" at bounding box center [683, 288] width 241 height 18
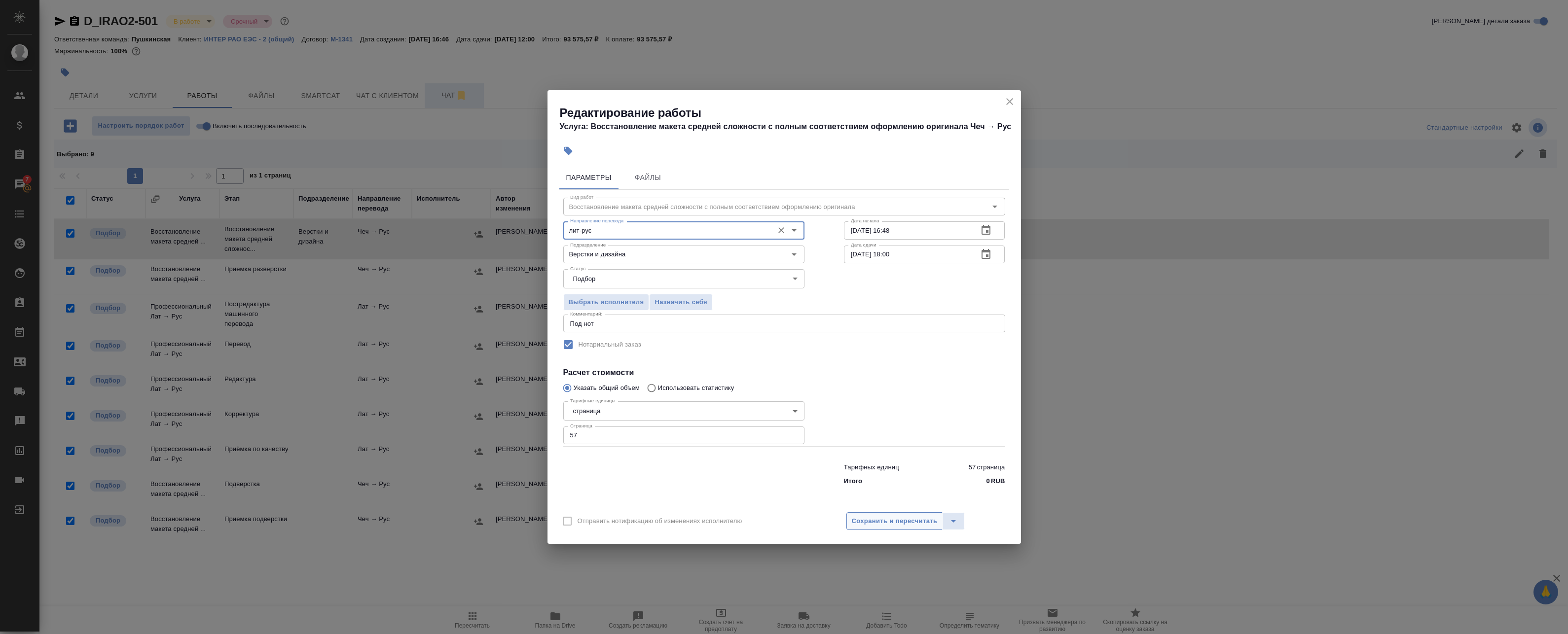
type input "лит-рус"
click at [917, 519] on span "Сохранить и пересчитать" at bounding box center [895, 521] width 86 height 11
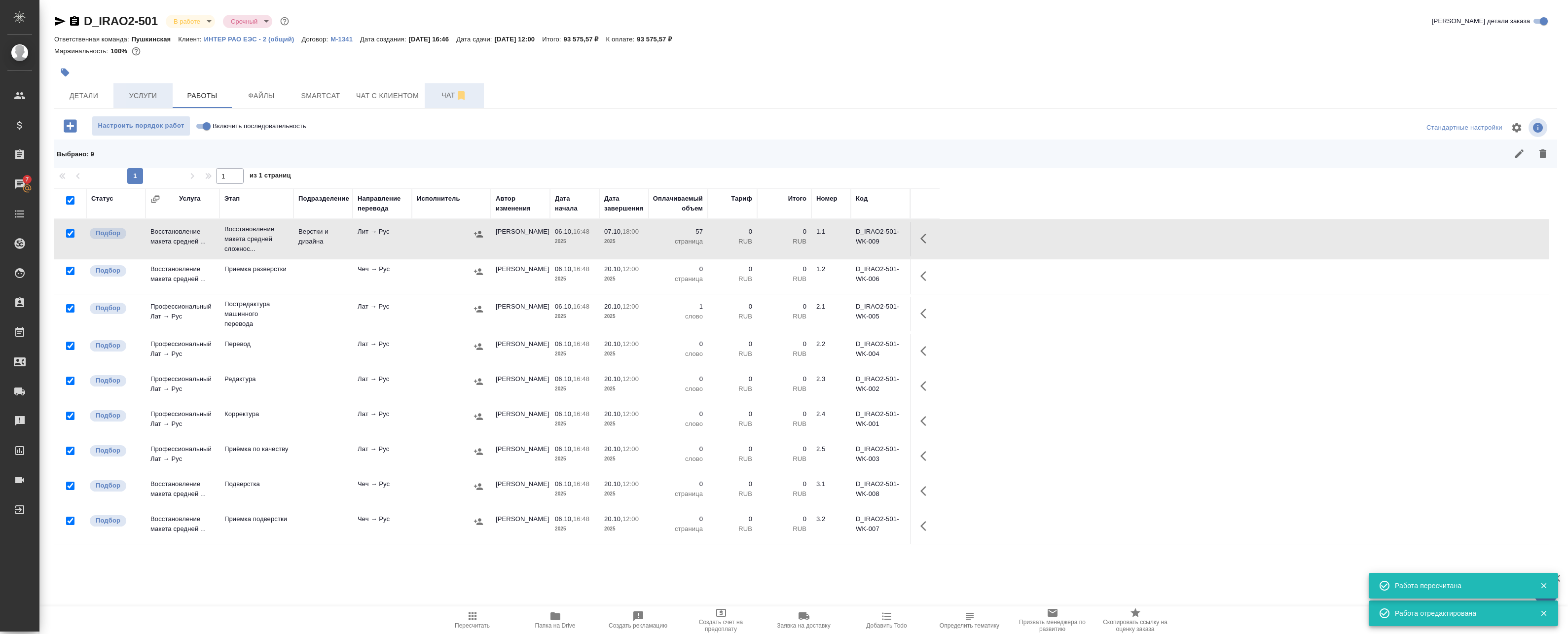
click at [164, 105] on button "Услуги" at bounding box center [142, 96] width 59 height 25
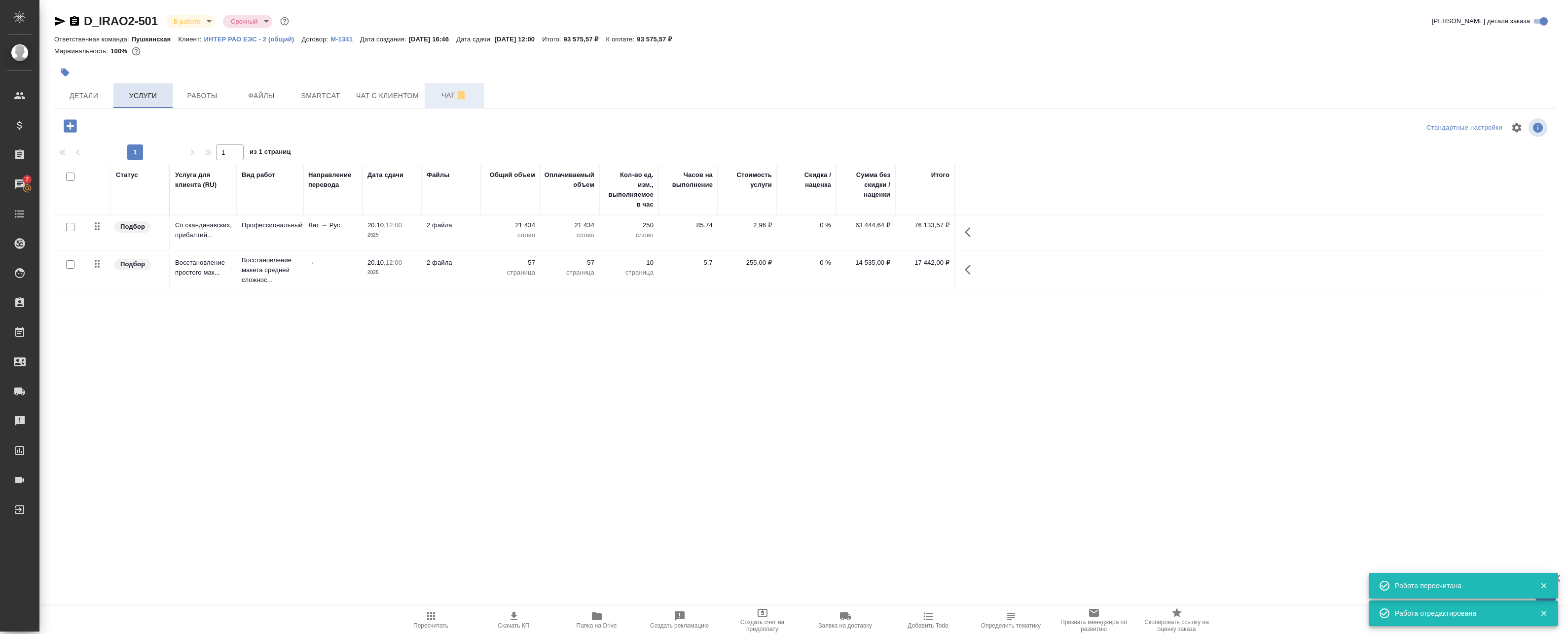
click at [163, 99] on span "Услуги" at bounding box center [142, 96] width 47 height 12
click at [202, 99] on span "Работы" at bounding box center [202, 96] width 47 height 12
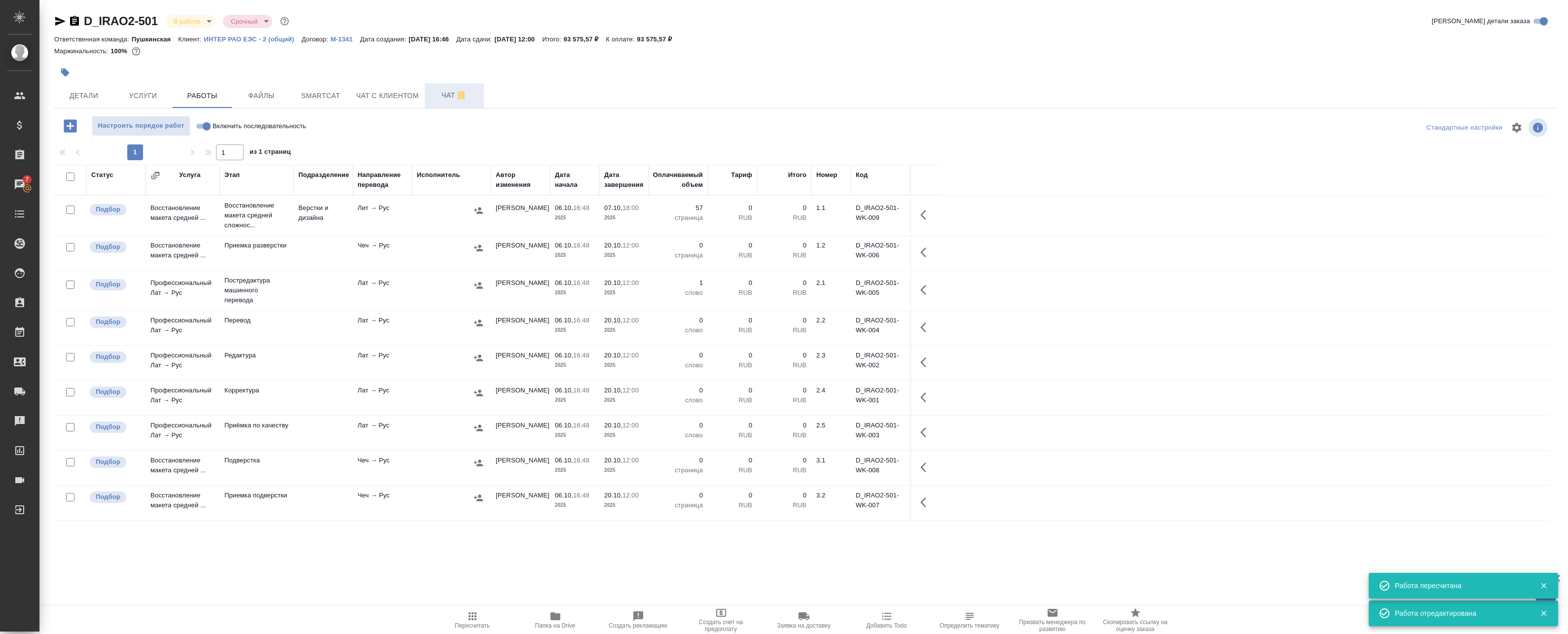
click at [392, 249] on td "Чеч → Рус" at bounding box center [382, 252] width 59 height 34
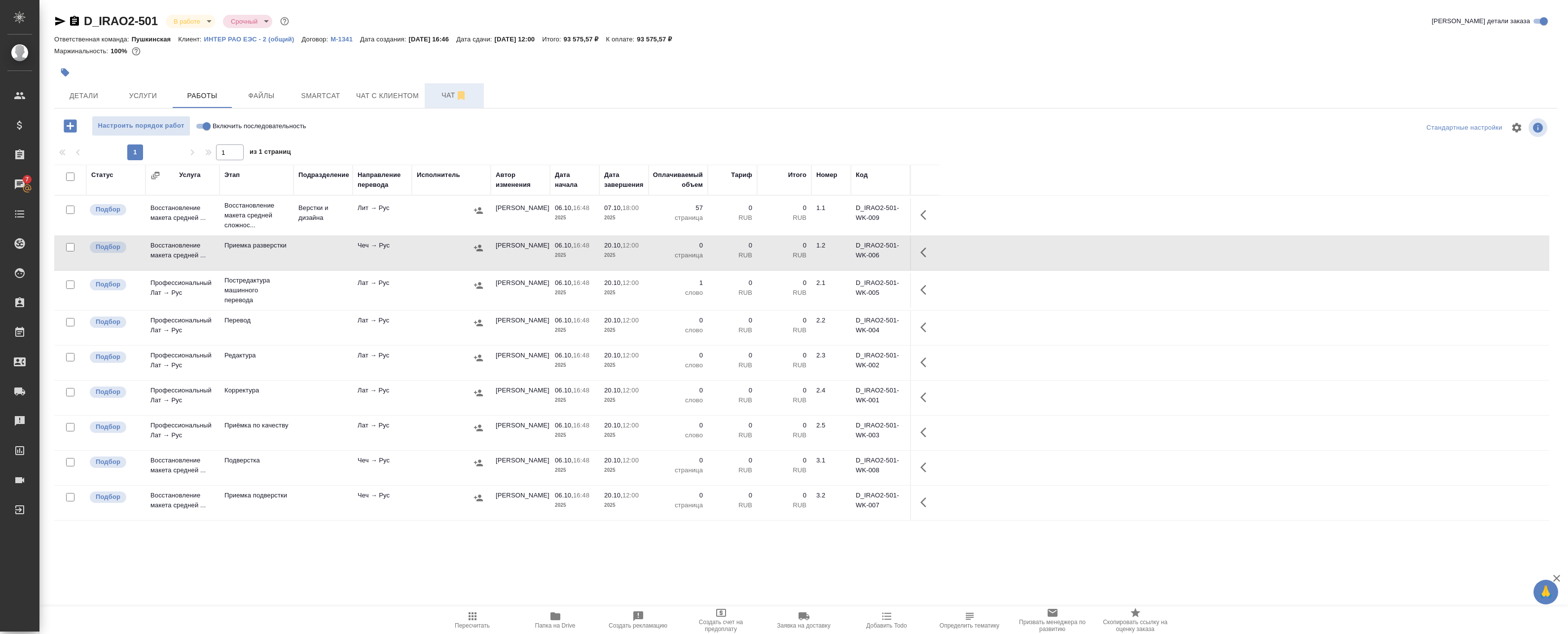
click at [414, 282] on td at bounding box center [451, 290] width 79 height 34
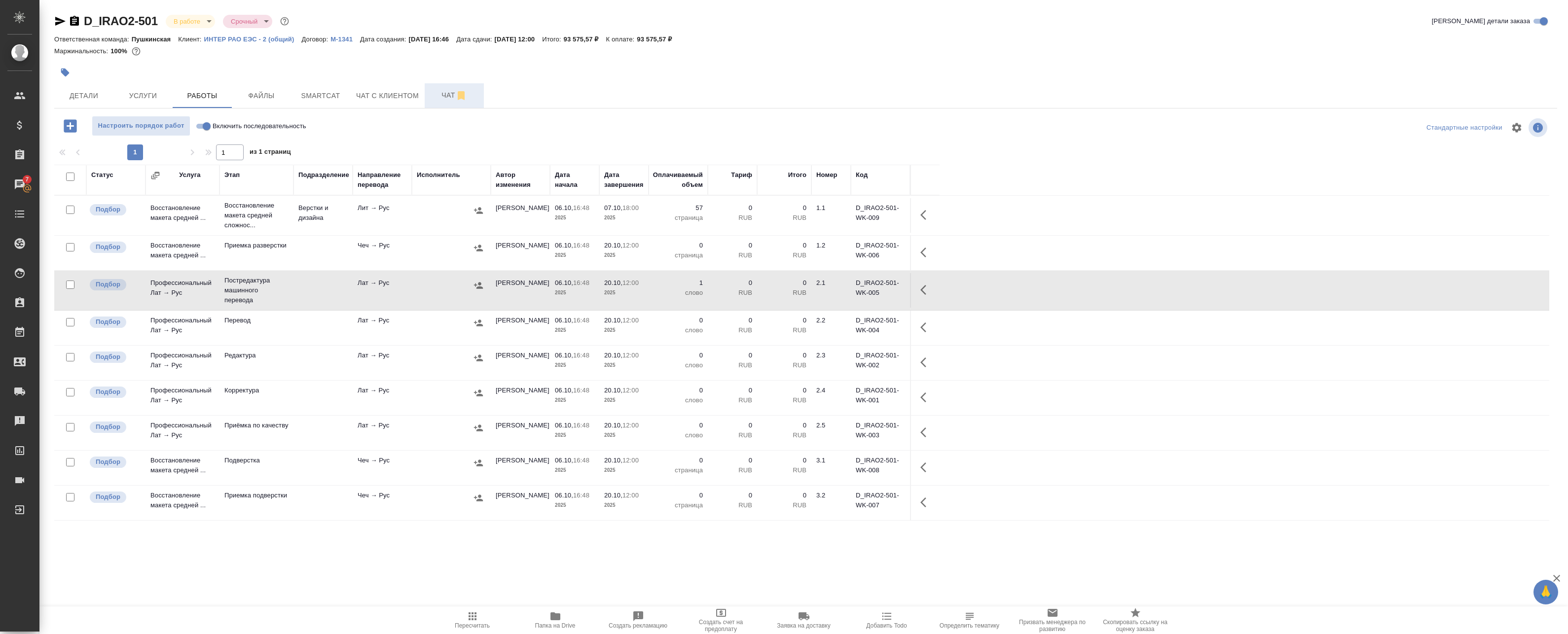
click at [928, 291] on icon "button" at bounding box center [926, 290] width 12 height 12
click at [851, 293] on icon "button" at bounding box center [854, 290] width 9 height 9
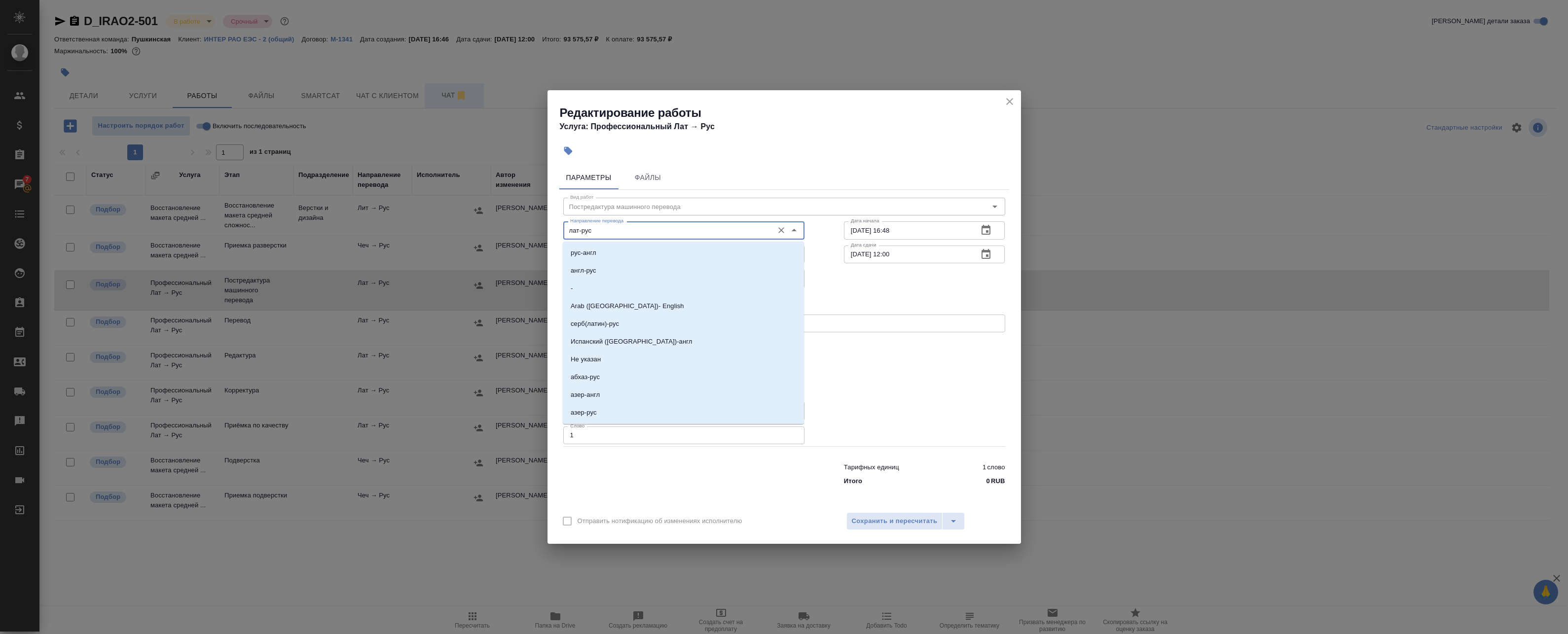
drag, startPoint x: 473, startPoint y: 224, endPoint x: 444, endPoint y: 224, distance: 29.0
click at [445, 224] on div "Редактирование работы Услуга: Профессиональный Лат → Рус Параметры Файлы Вид ра…" at bounding box center [784, 317] width 1568 height 634
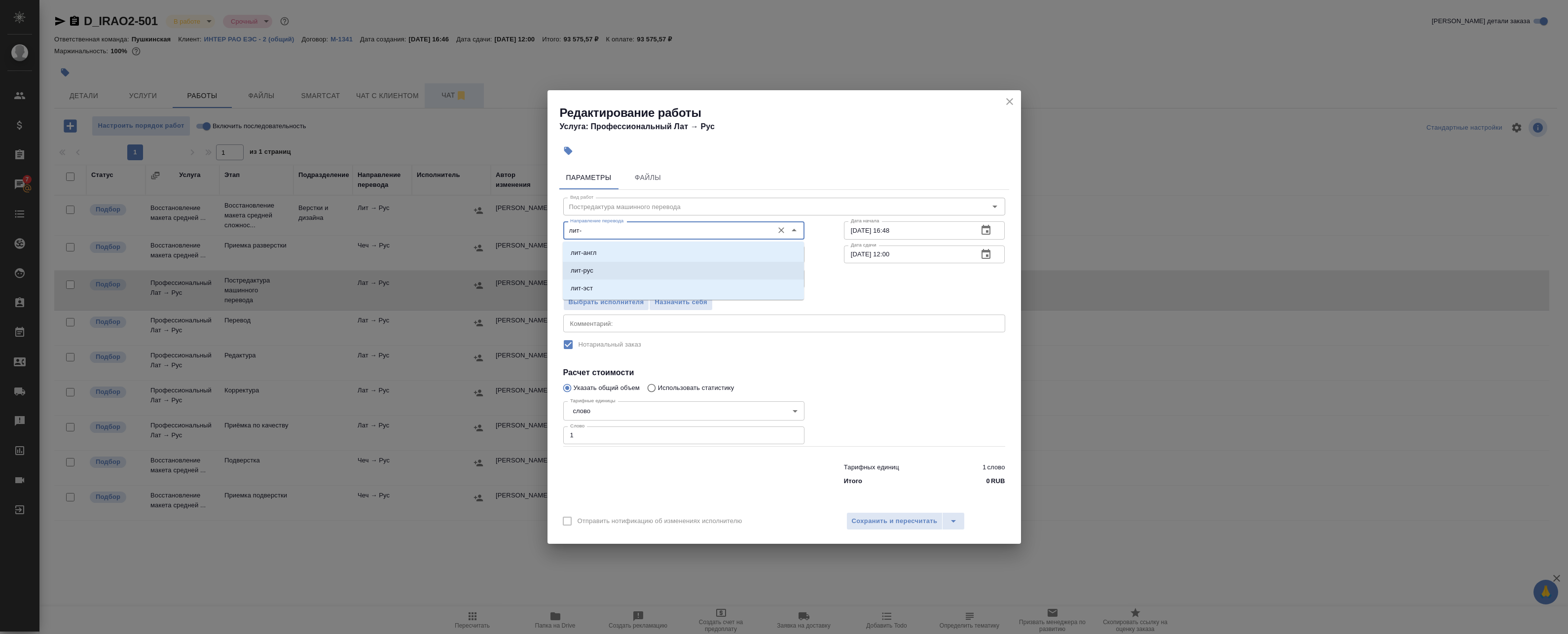
click at [608, 266] on li "лит-рус" at bounding box center [683, 271] width 241 height 18
type input "лит-рус"
click at [870, 516] on span "Сохранить и пересчитать" at bounding box center [895, 521] width 86 height 11
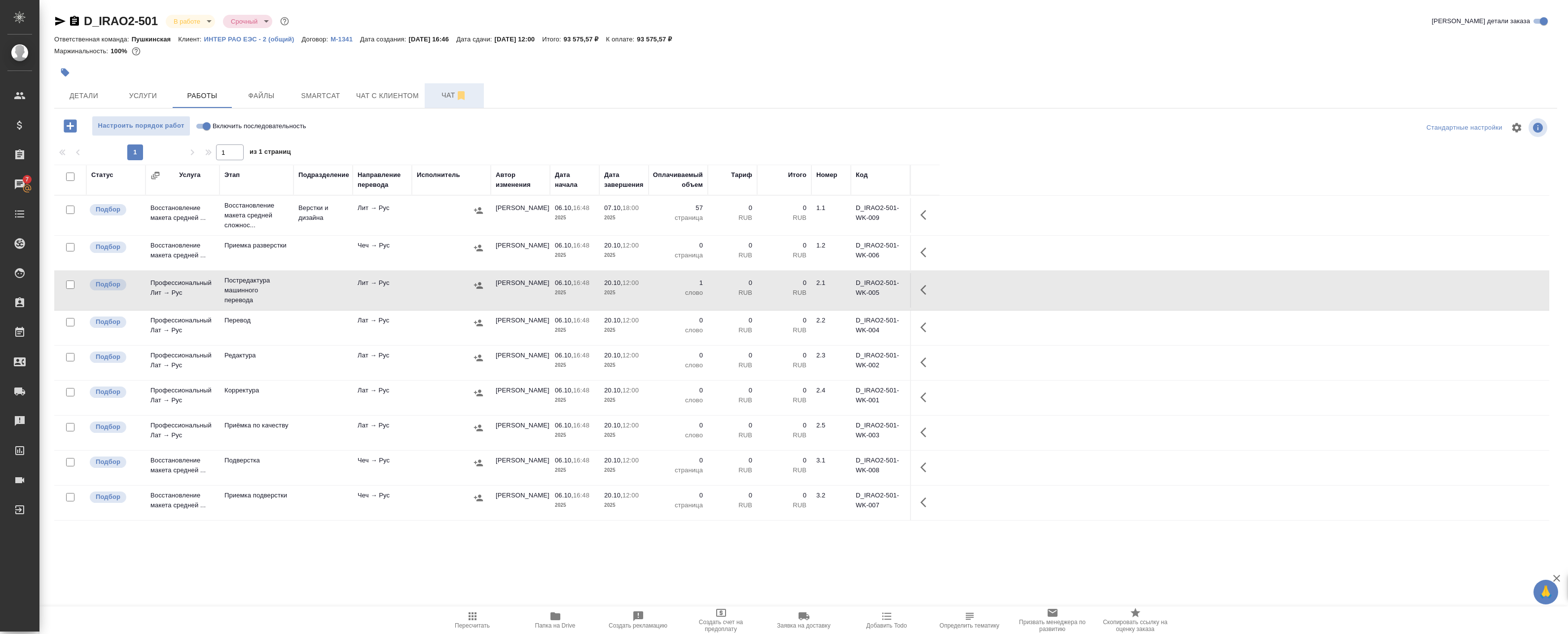
click at [411, 248] on td "Чеч → Рус" at bounding box center [382, 252] width 59 height 34
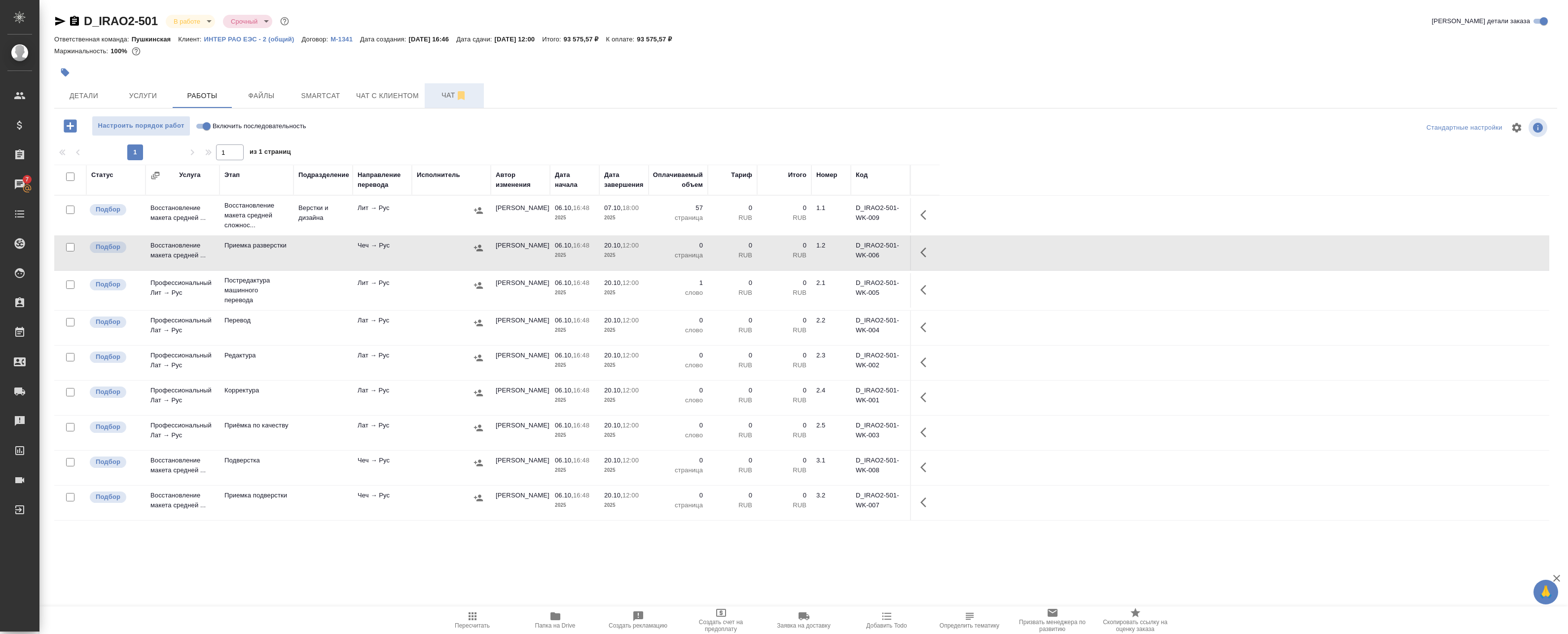
click at [68, 178] on input "checkbox" at bounding box center [70, 176] width 8 height 8
checkbox input "true"
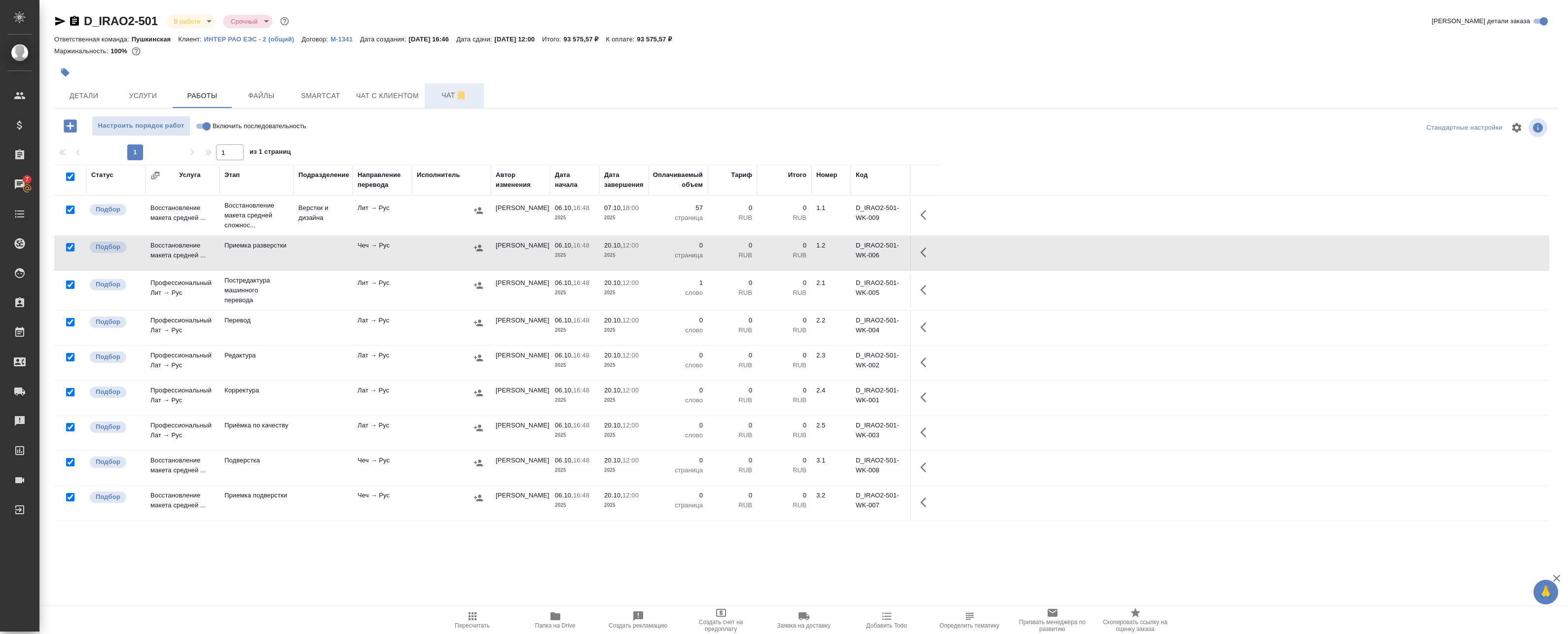
checkbox input "true"
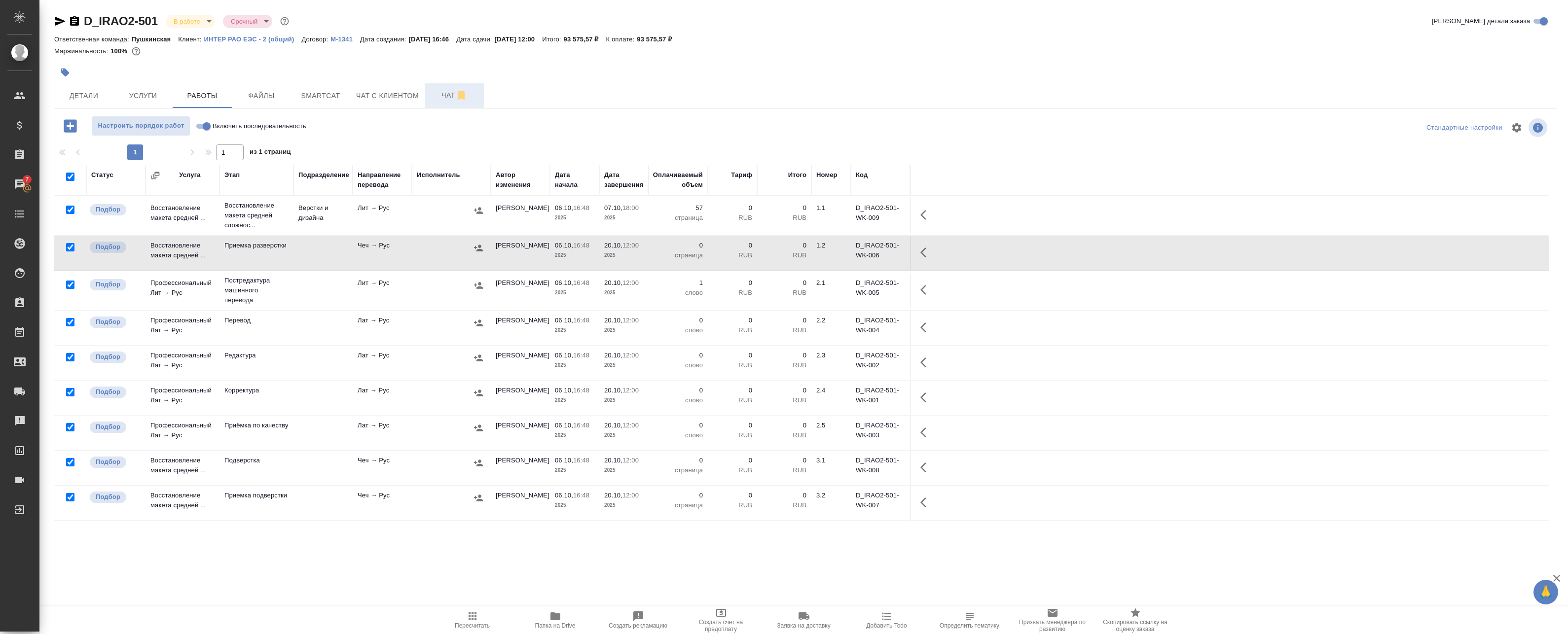
checkbox input "true"
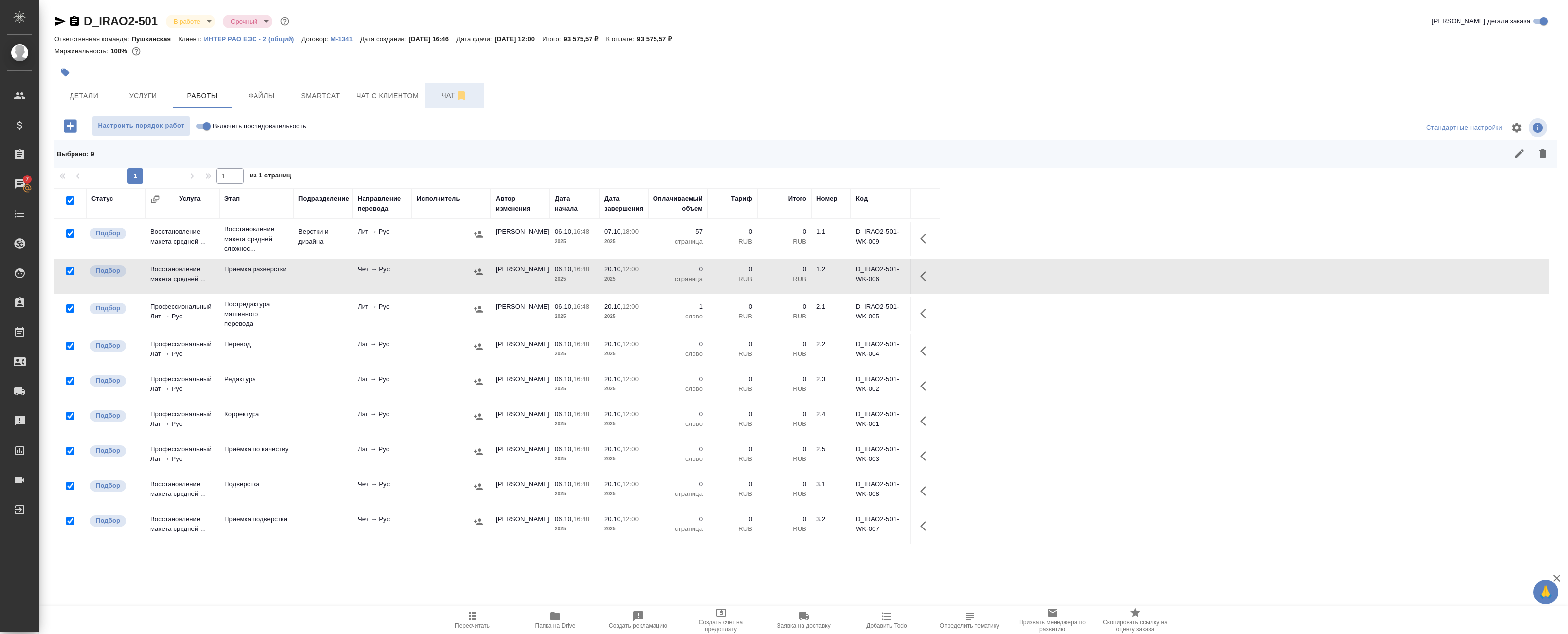
click at [70, 233] on input "checkbox" at bounding box center [70, 233] width 8 height 8
checkbox input "false"
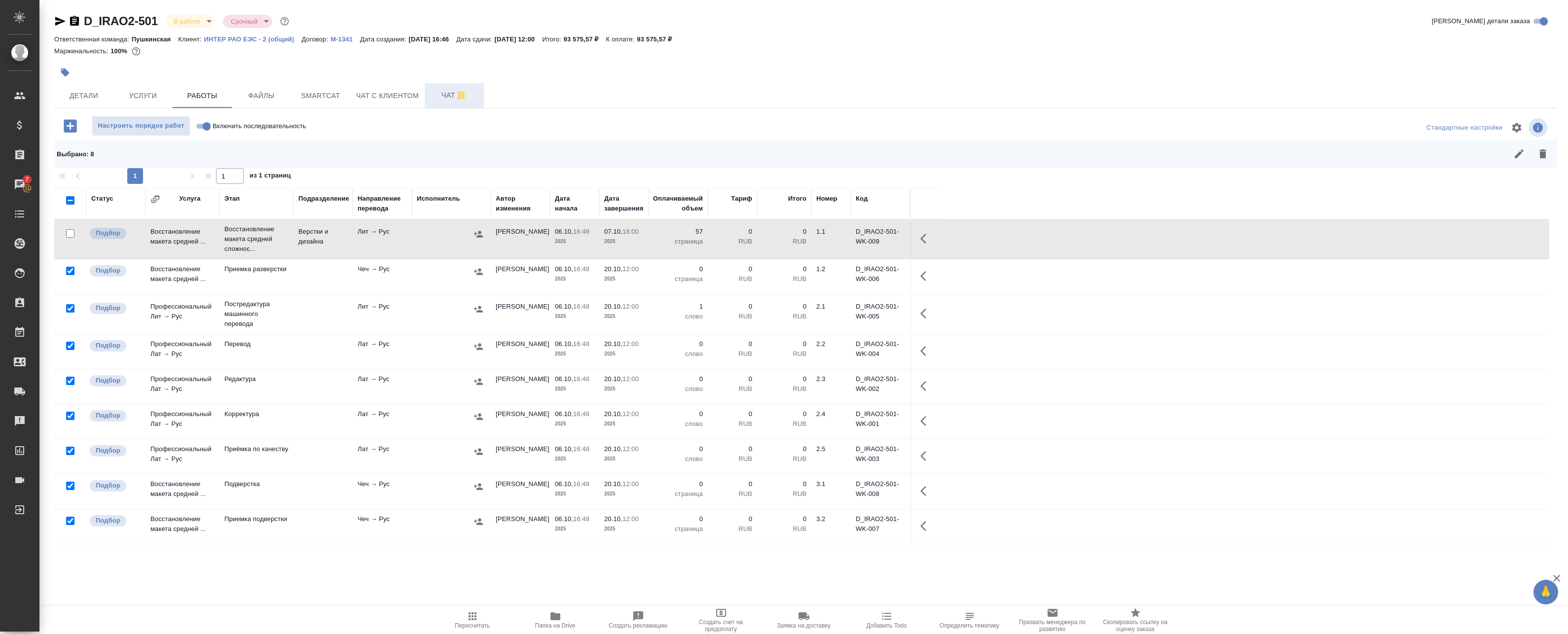
click at [70, 309] on input "checkbox" at bounding box center [70, 308] width 8 height 8
checkbox input "false"
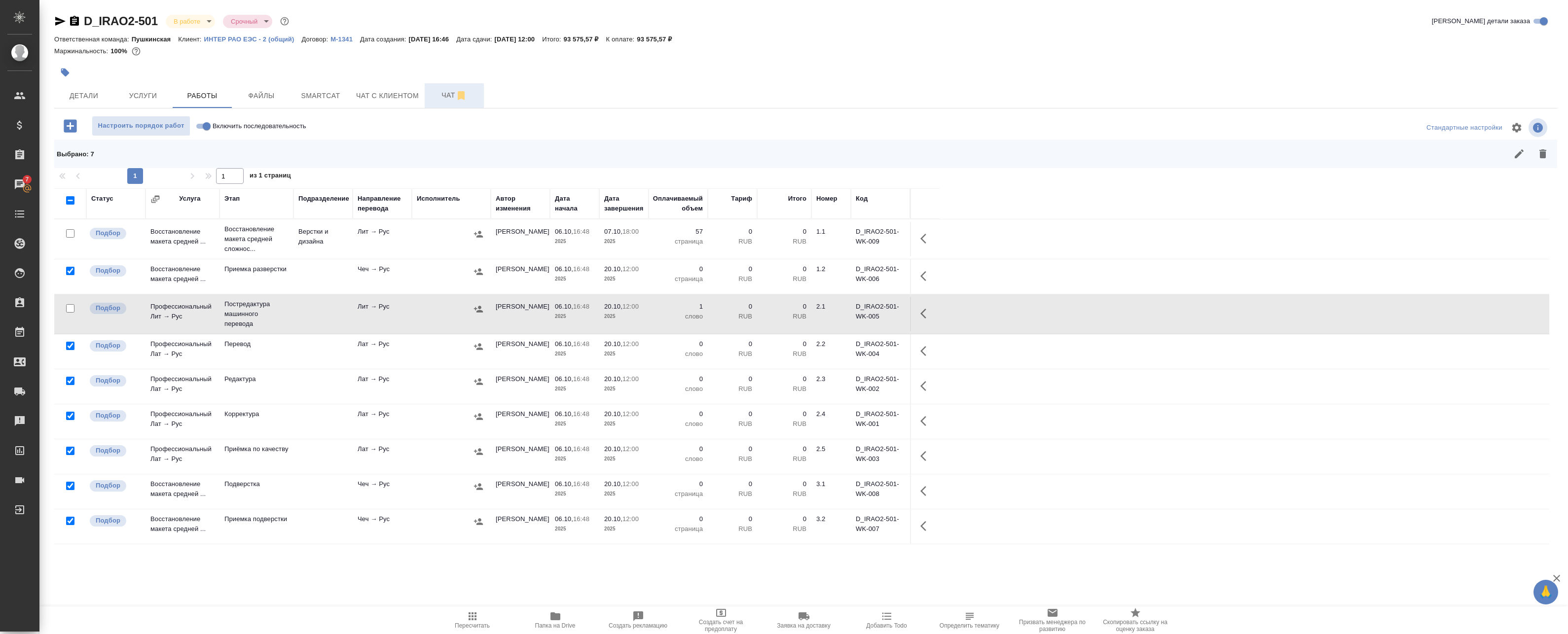
click at [72, 453] on input "checkbox" at bounding box center [70, 451] width 8 height 8
checkbox input "false"
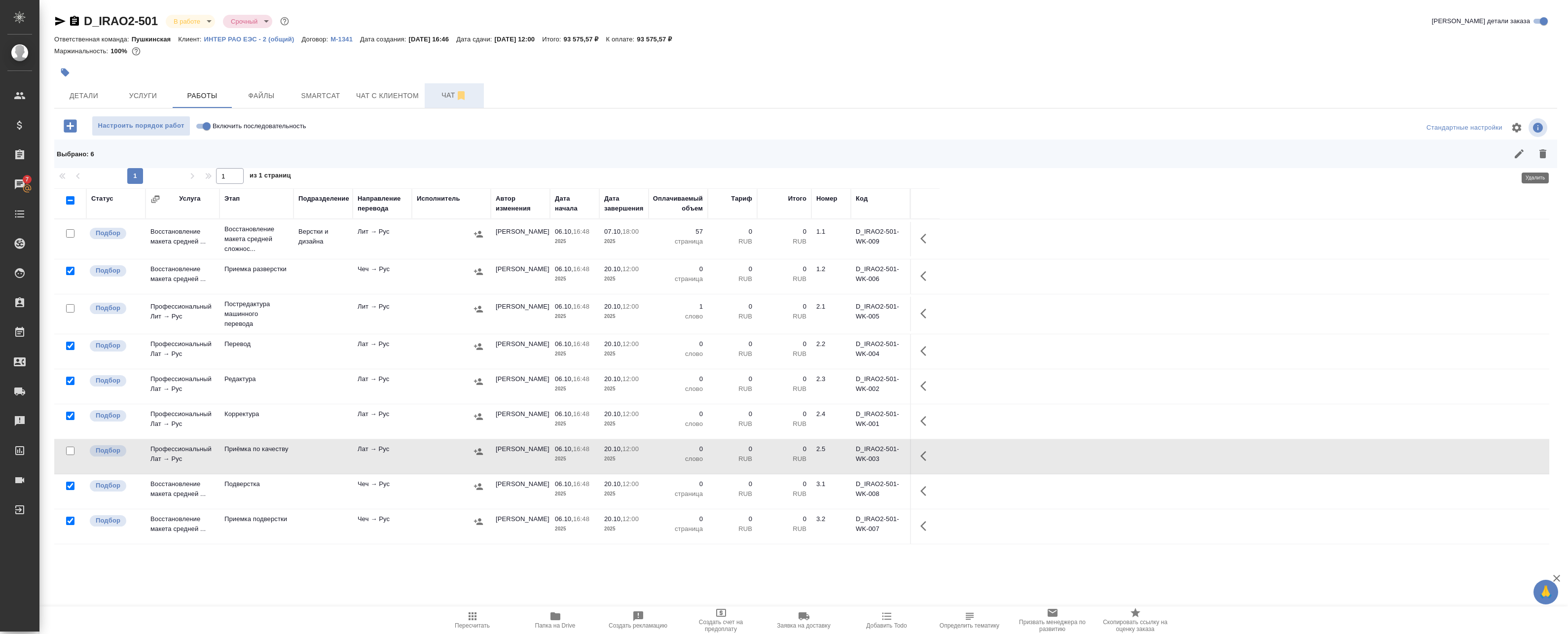
drag, startPoint x: 1522, startPoint y: 156, endPoint x: 1532, endPoint y: 158, distance: 10.2
click at [1523, 156] on div at bounding box center [955, 153] width 1198 height 23
click at [1539, 156] on icon "button" at bounding box center [1543, 154] width 7 height 9
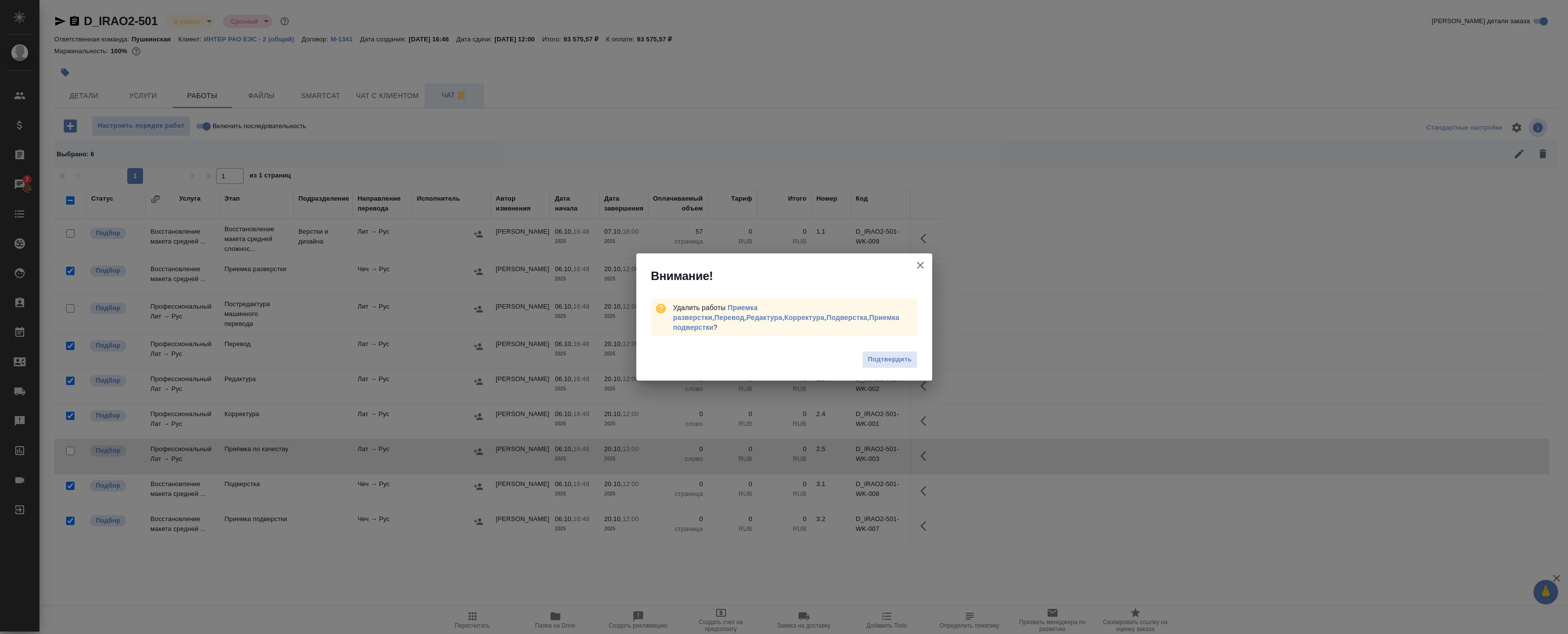
click at [904, 354] on span "Подтвердить" at bounding box center [889, 359] width 44 height 11
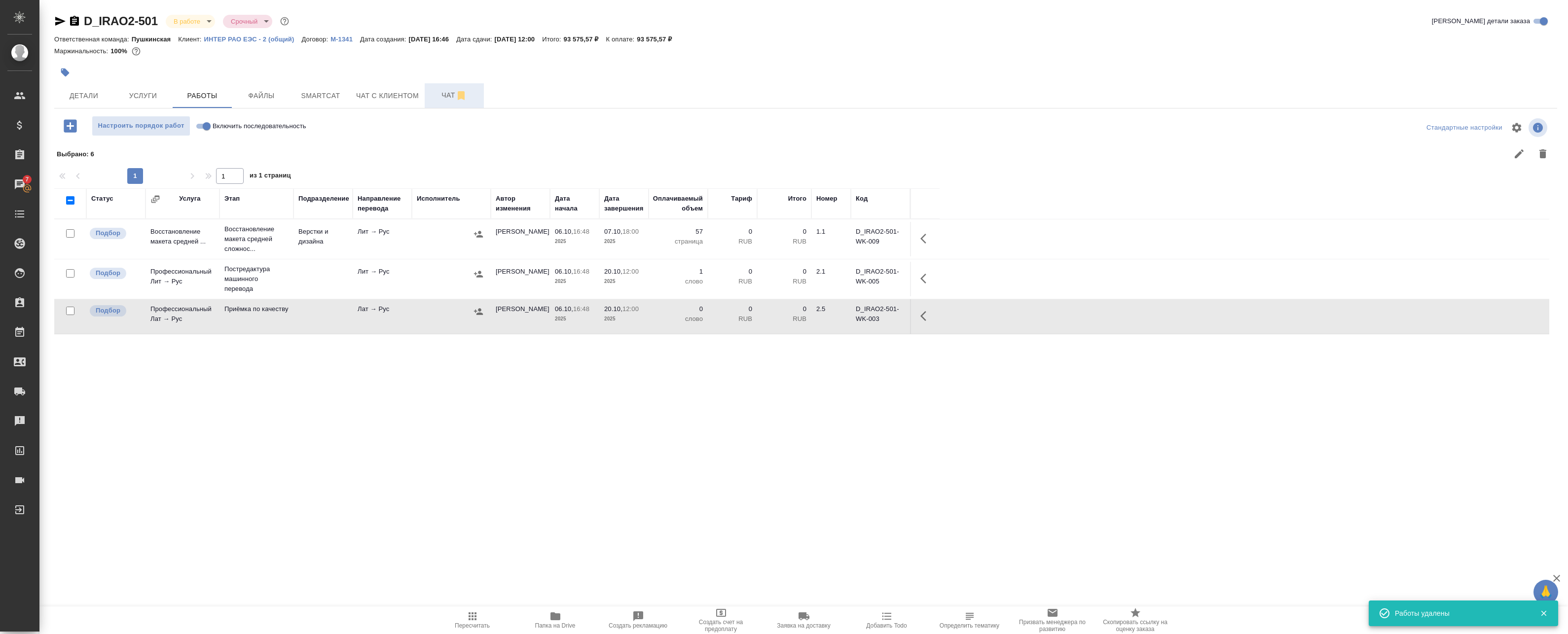
click at [84, 94] on span "Детали" at bounding box center [83, 96] width 47 height 12
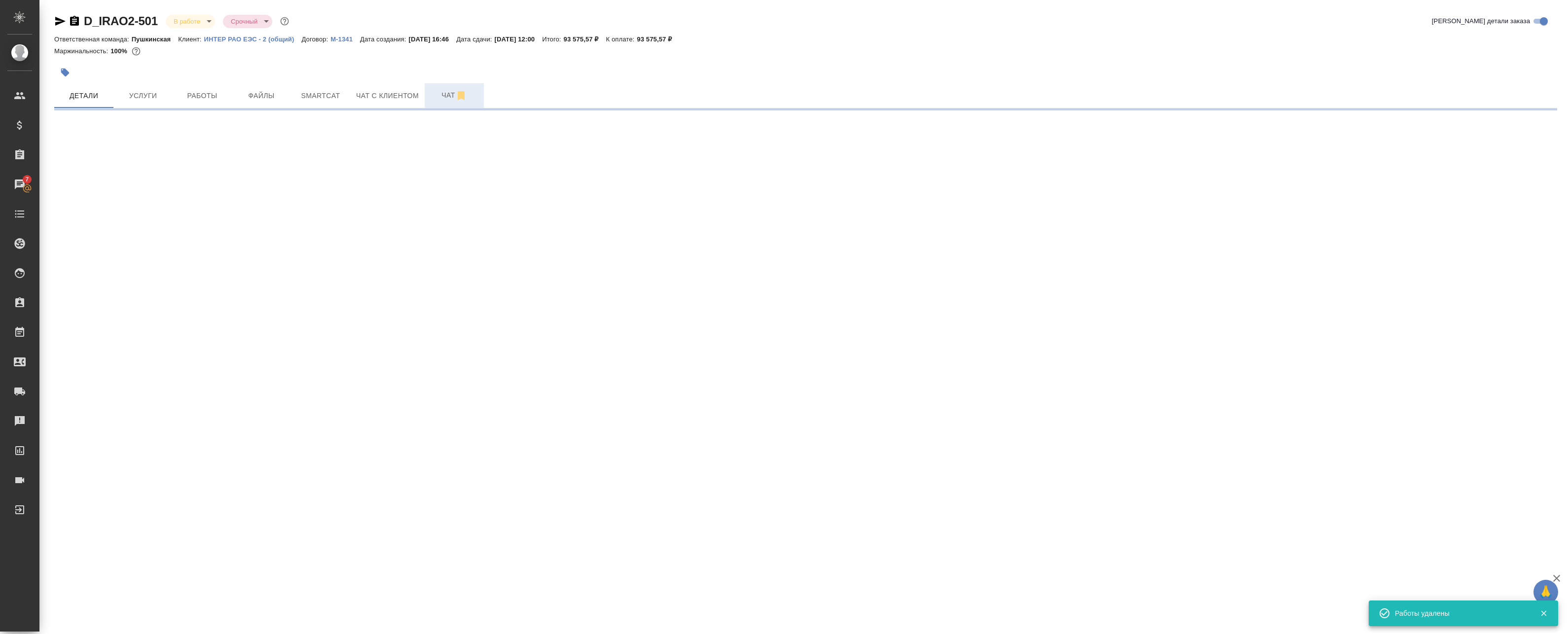
select select "RU"
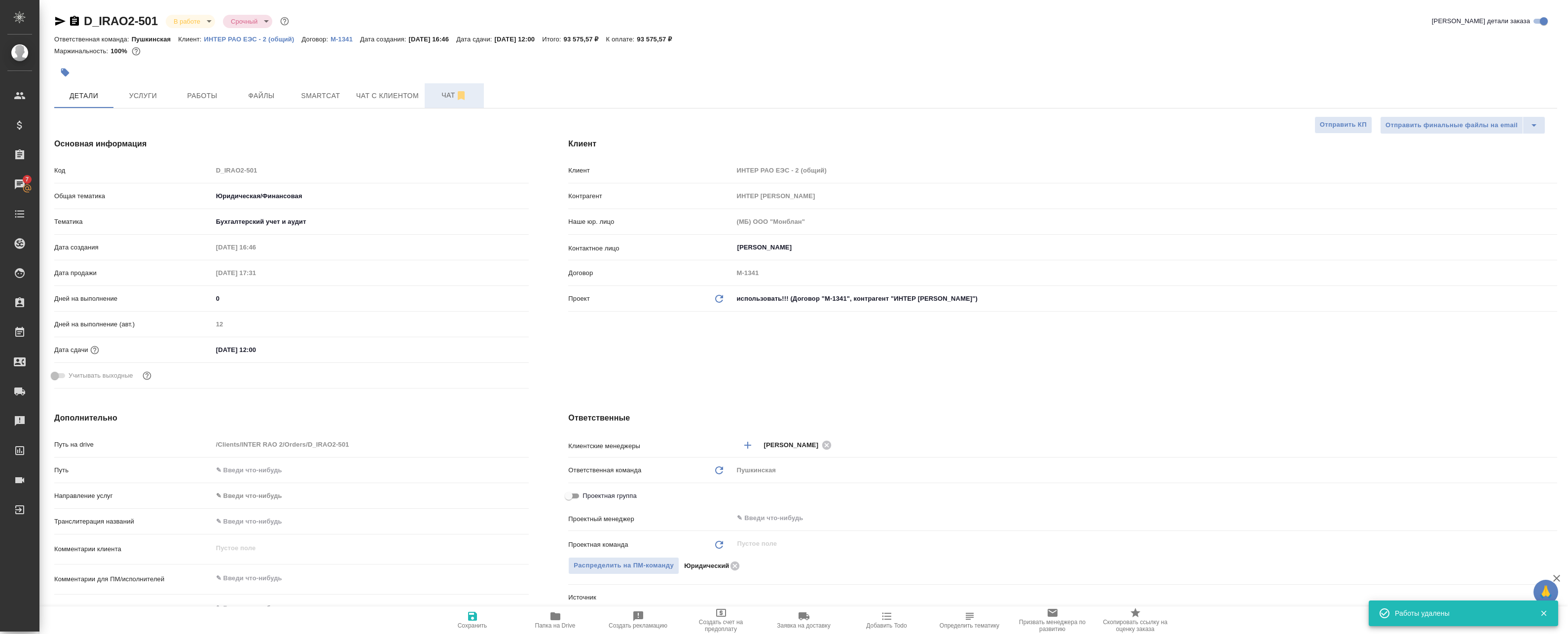
type textarea "x"
click at [164, 92] on span "Услуги" at bounding box center [142, 96] width 47 height 12
click at [183, 92] on div "D_IRAO2-501 В работе inProgress Срочный urgent Кратко детали заказа Ответственн…" at bounding box center [805, 496] width 1513 height 993
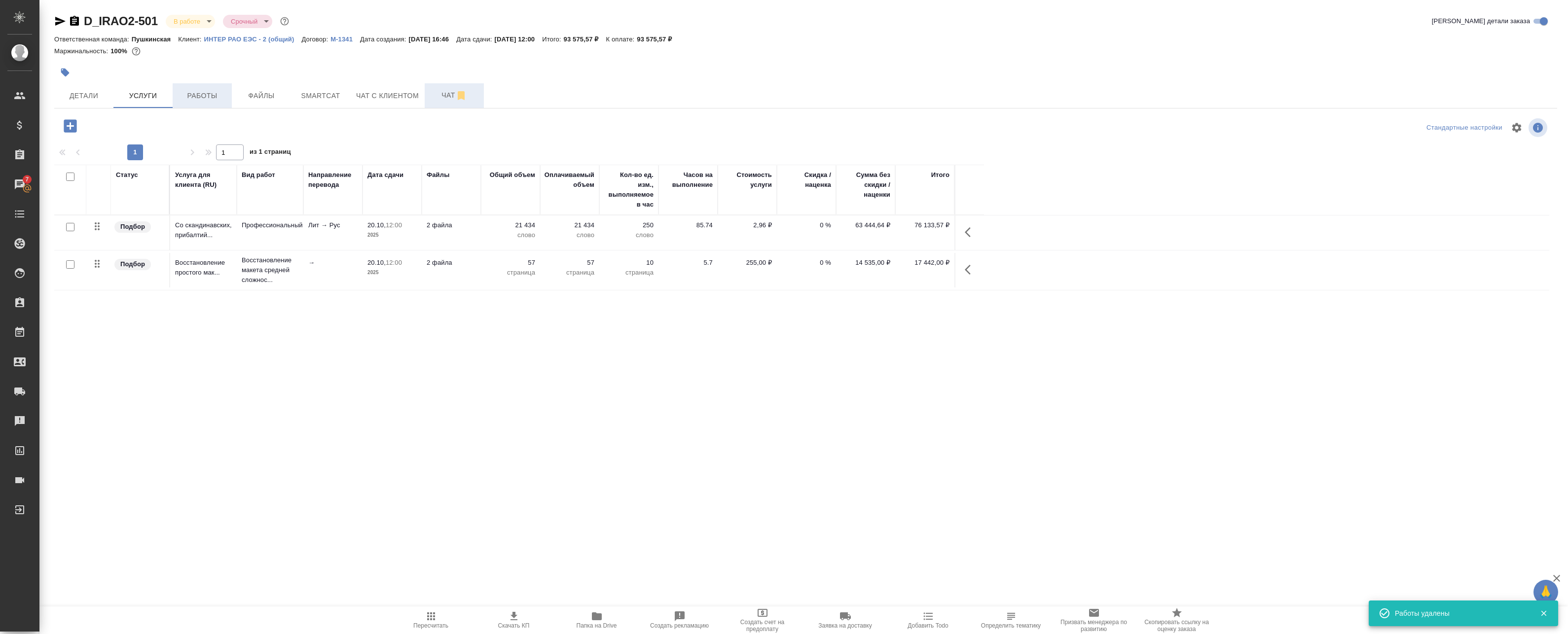
click at [184, 92] on span "Работы" at bounding box center [202, 96] width 47 height 12
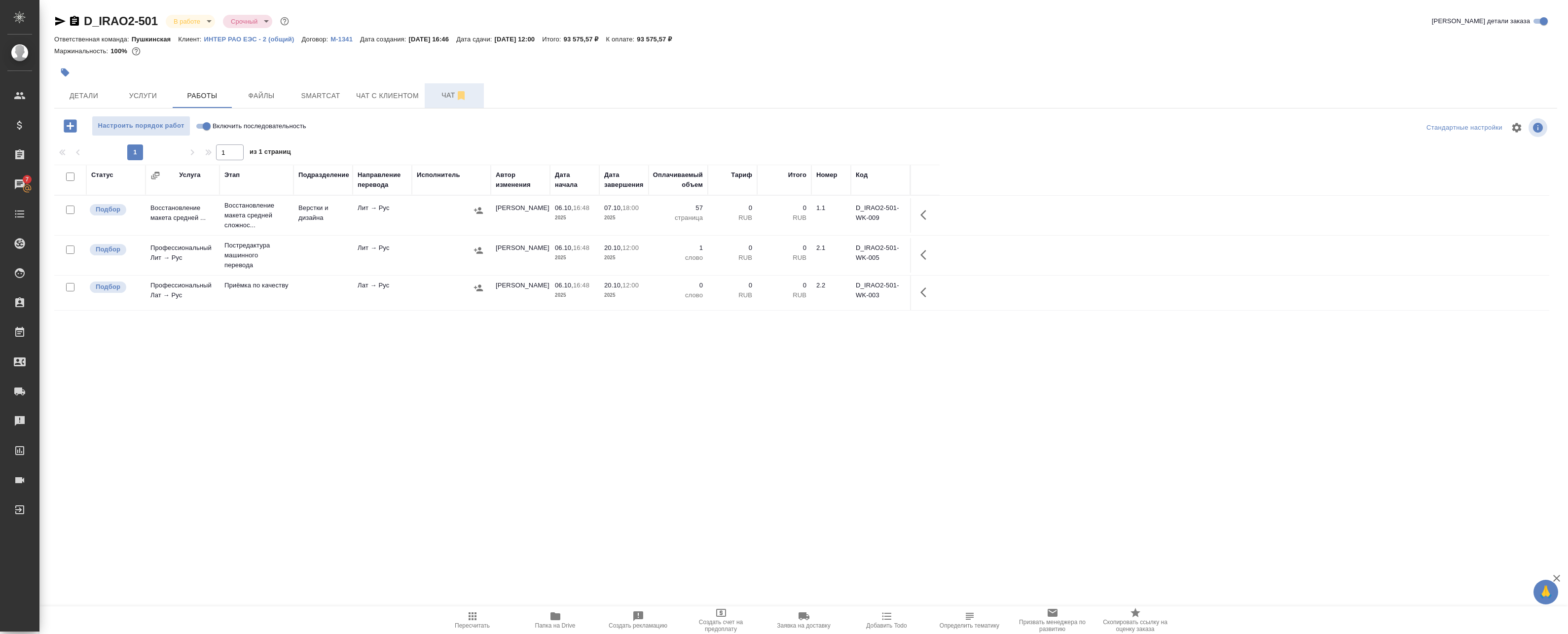
click at [323, 300] on td at bounding box center [323, 293] width 59 height 34
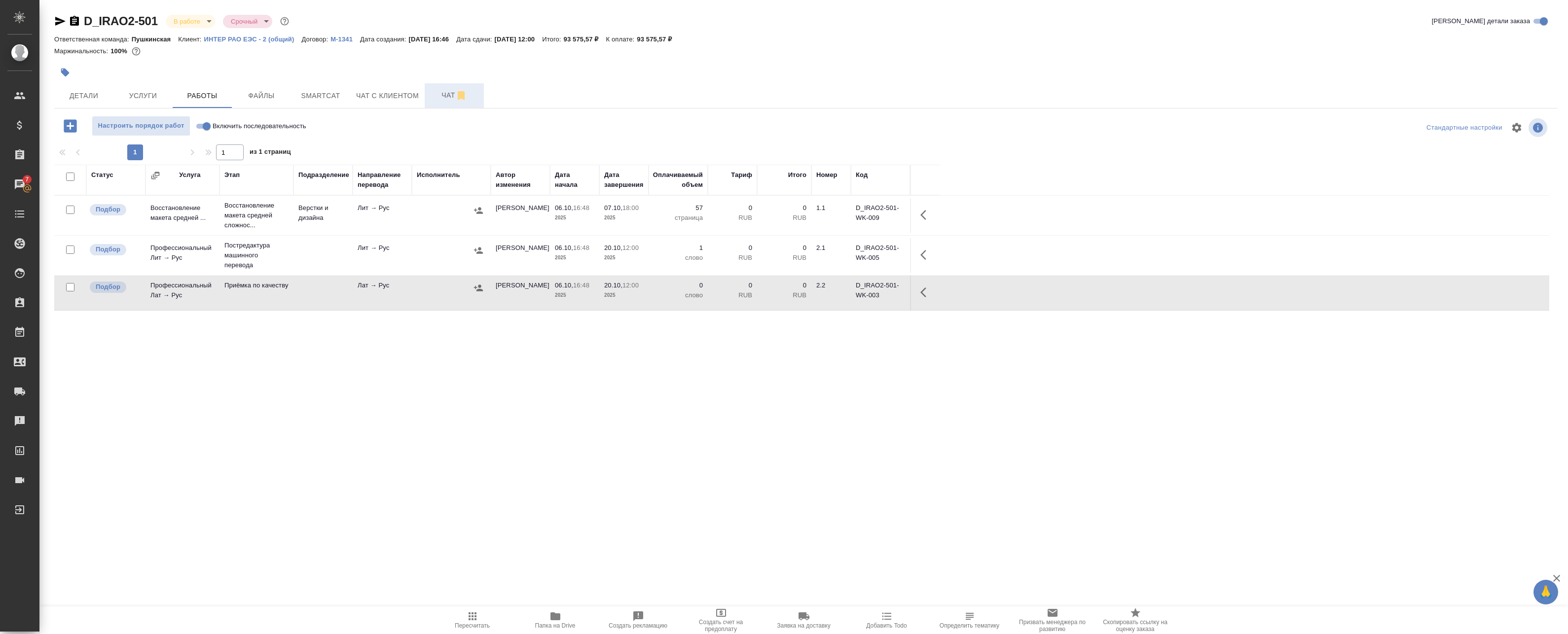
click at [921, 209] on icon "button" at bounding box center [926, 215] width 12 height 12
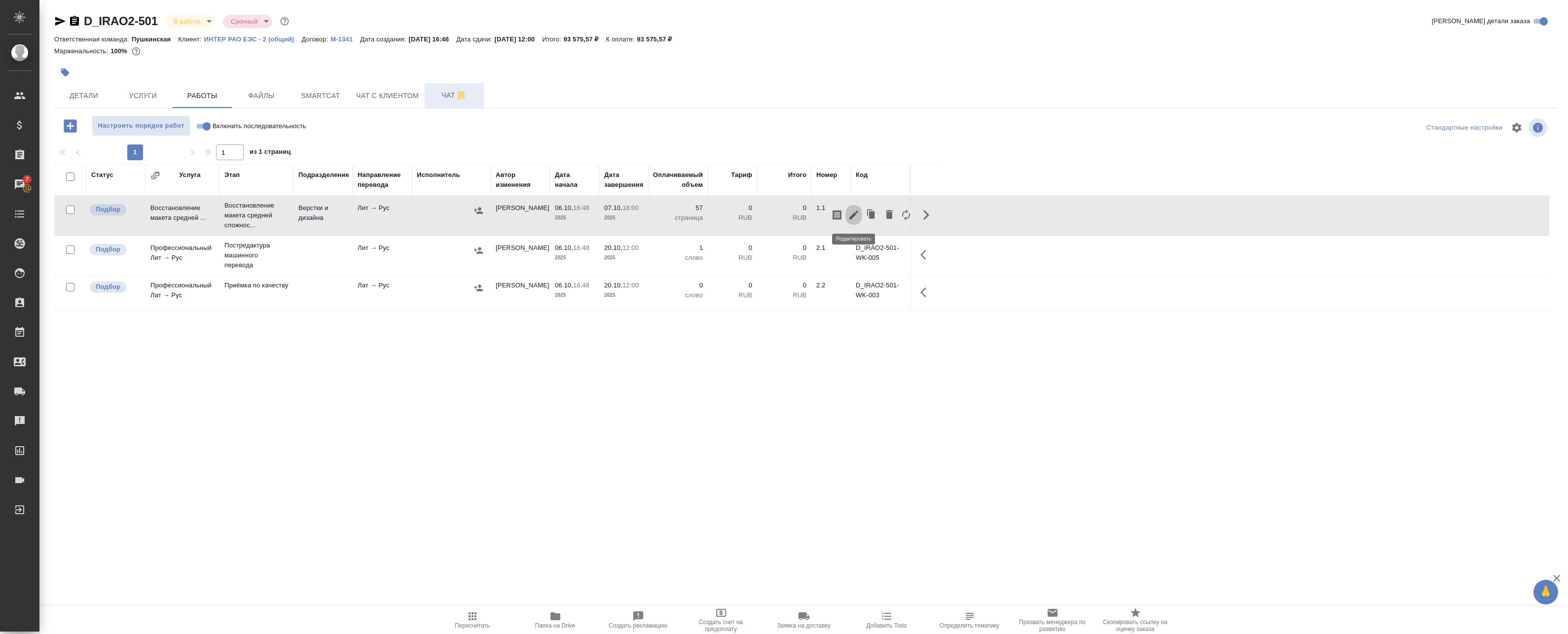
click at [851, 215] on icon "button" at bounding box center [854, 215] width 12 height 12
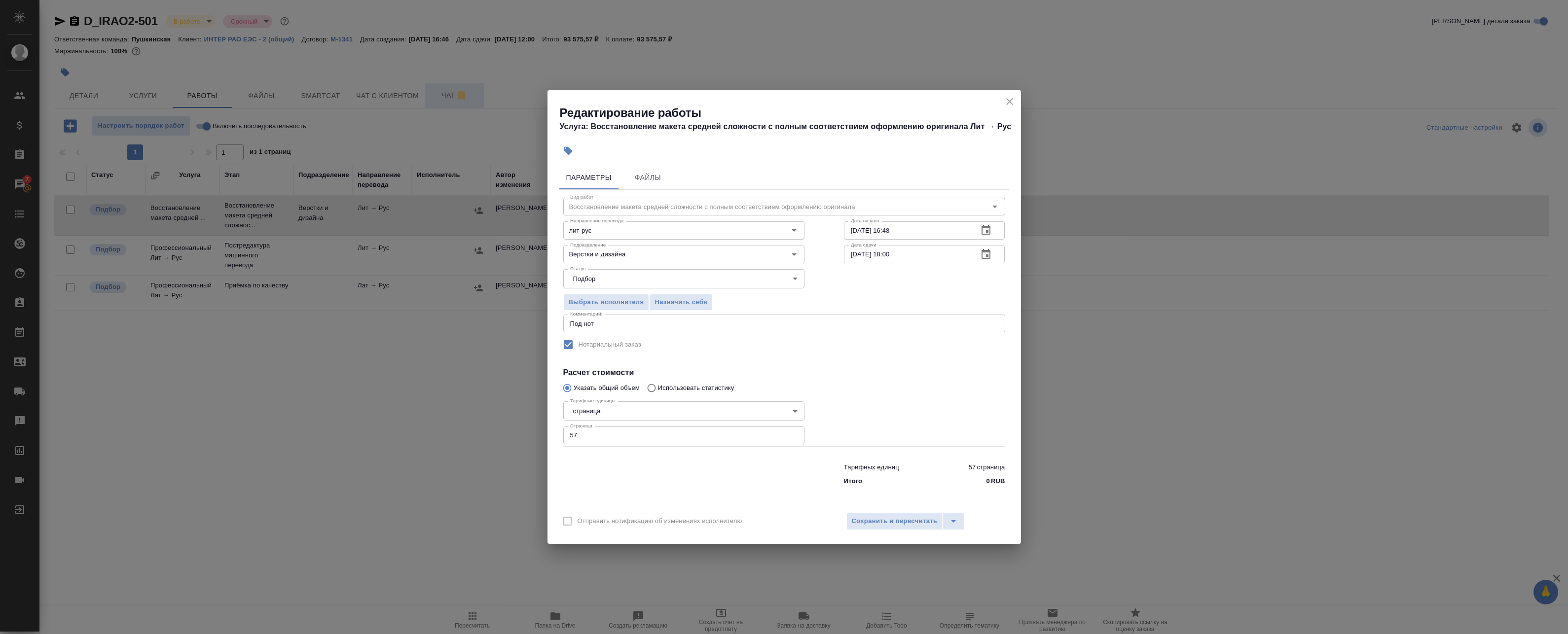
click at [604, 330] on div "Под нот x Комментарий:" at bounding box center [784, 323] width 442 height 18
click at [1008, 105] on icon "close" at bounding box center [1010, 101] width 12 height 12
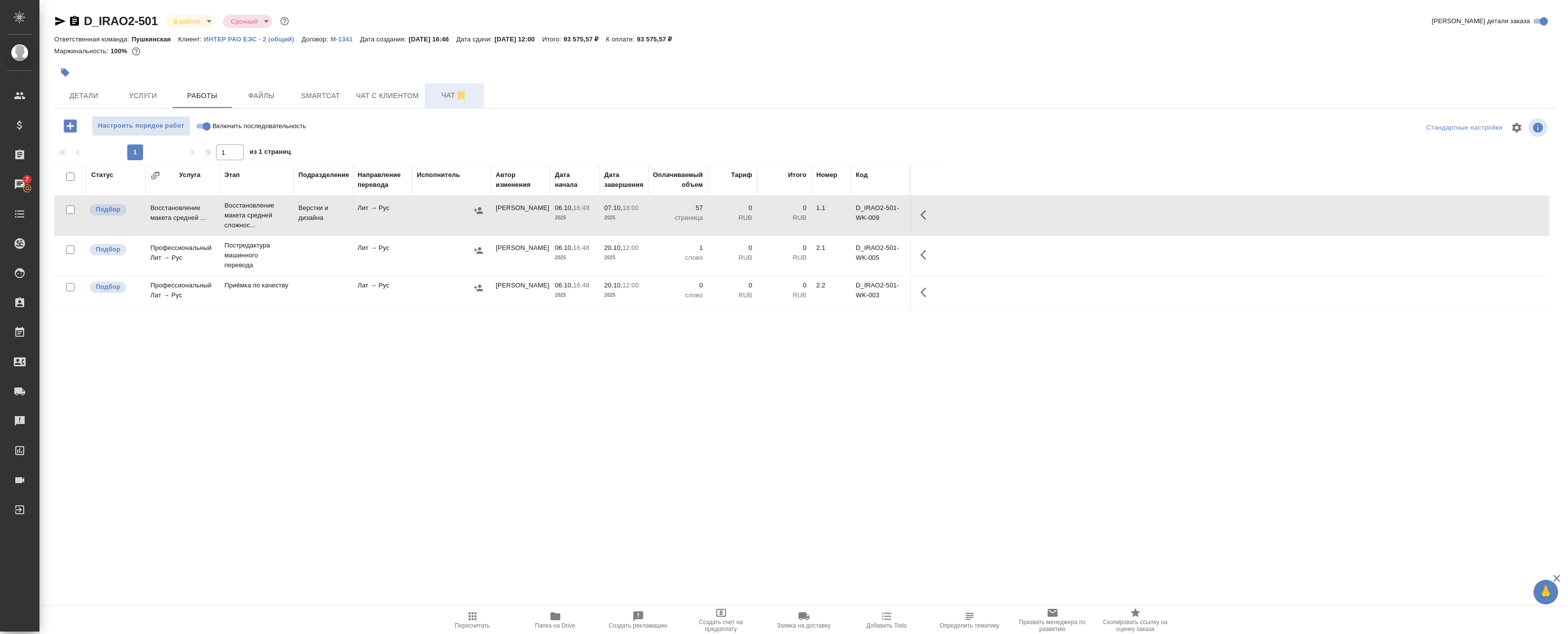
click at [412, 250] on td at bounding box center [451, 255] width 79 height 34
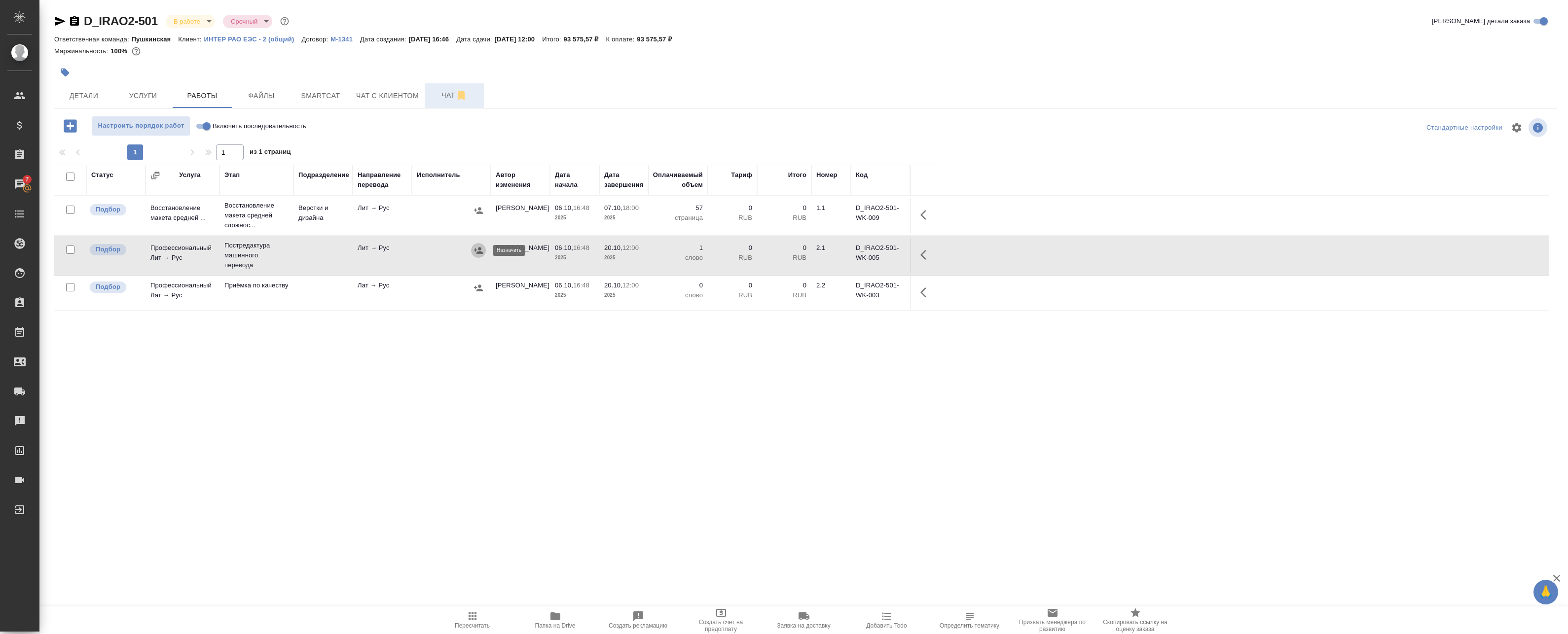
click at [483, 248] on button "button" at bounding box center [478, 250] width 15 height 15
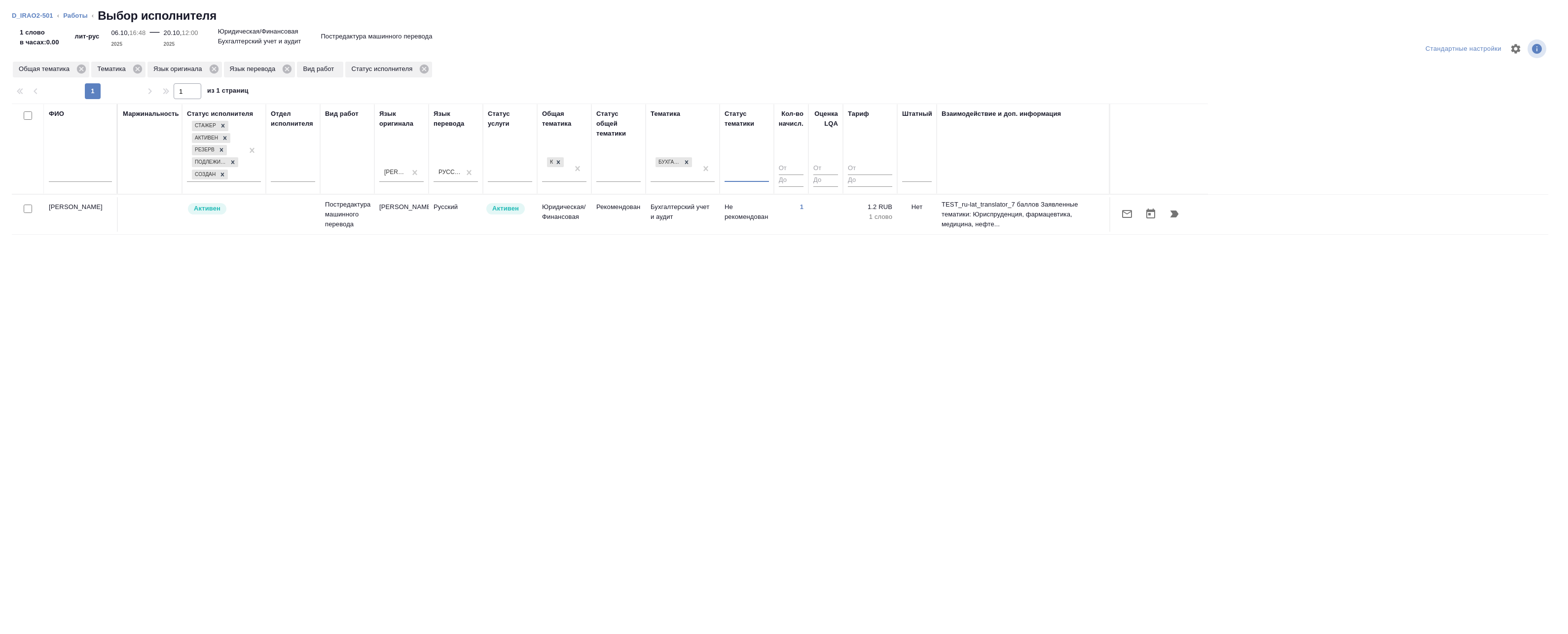
click at [76, 21] on ol "D_IRAO2-501 ‹ Работы ‹ Выбор исполнителя" at bounding box center [783, 16] width 1544 height 16
click at [76, 18] on link "Работы" at bounding box center [75, 15] width 25 height 7
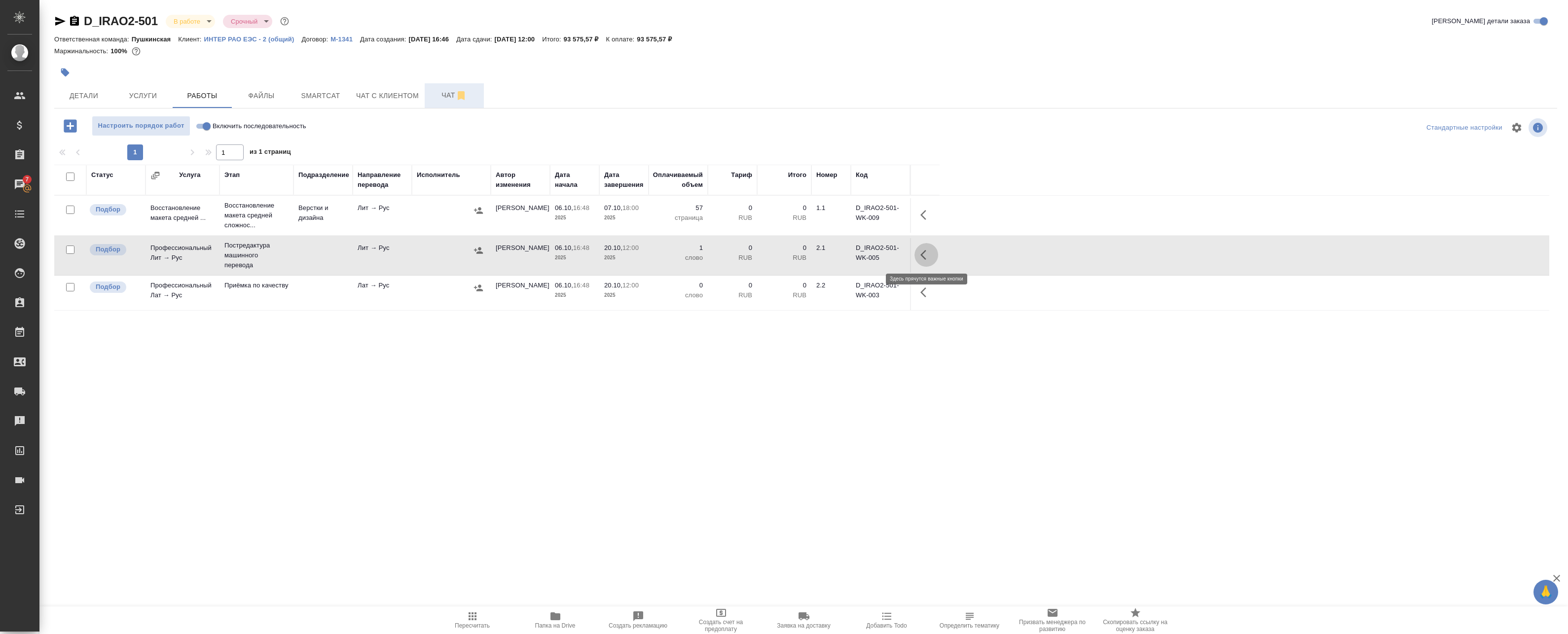
click at [930, 251] on icon "button" at bounding box center [926, 255] width 12 height 12
click at [853, 249] on icon "button" at bounding box center [854, 255] width 12 height 12
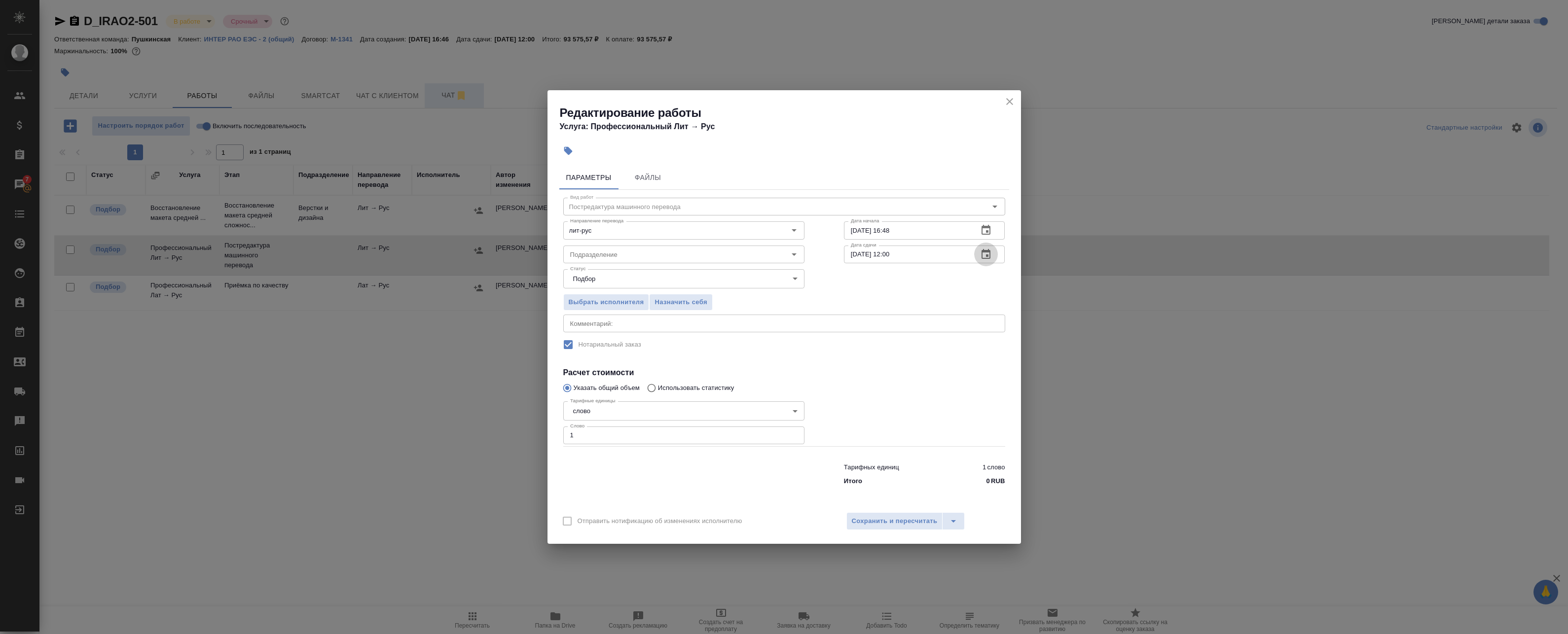
drag, startPoint x: 986, startPoint y: 252, endPoint x: 995, endPoint y: 130, distance: 122.3
click at [986, 140] on div "Редактирование работы Услуга: Профессиональный Лит → Рус Параметры Файлы Вид ра…" at bounding box center [784, 317] width 474 height 453
click at [1018, 101] on div "Редактирование работы Услуга: Профессиональный Лит → Рус" at bounding box center [784, 115] width 474 height 50
click at [1011, 103] on icon "close" at bounding box center [1009, 101] width 7 height 7
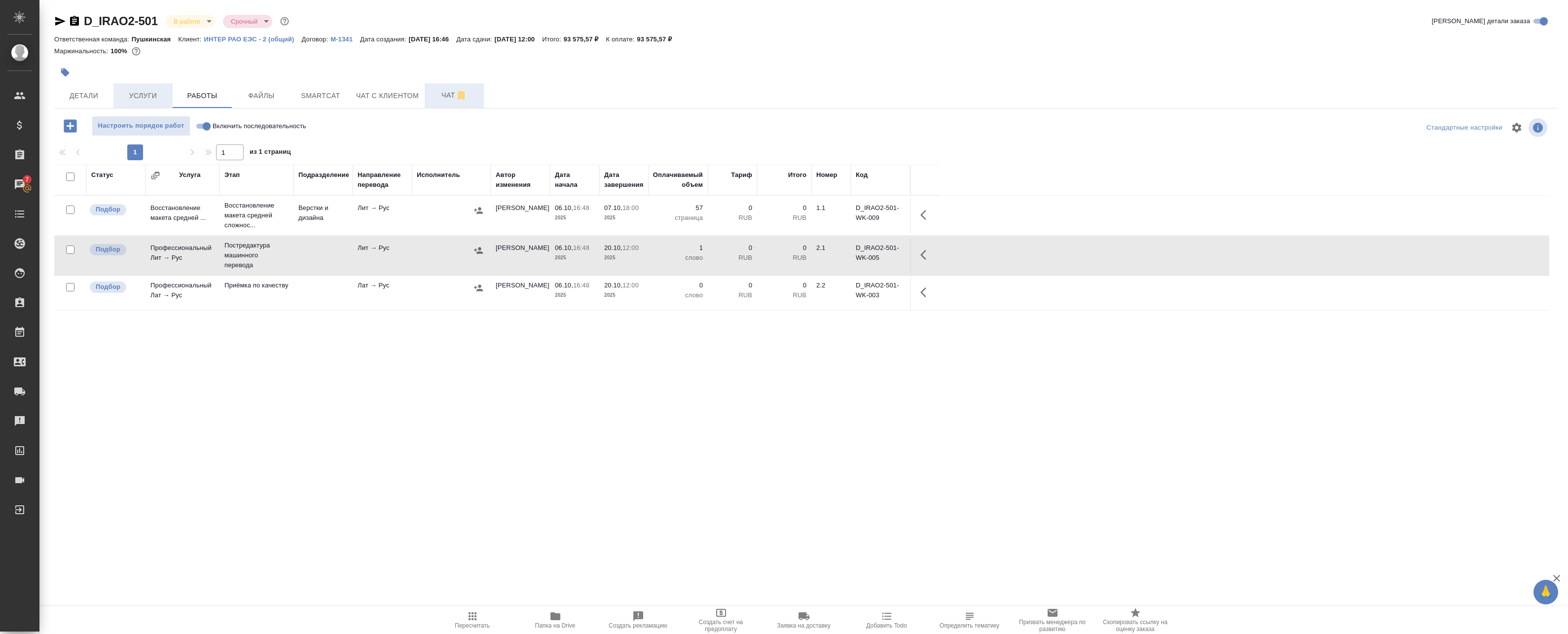
click at [171, 99] on button "Услуги" at bounding box center [142, 96] width 59 height 25
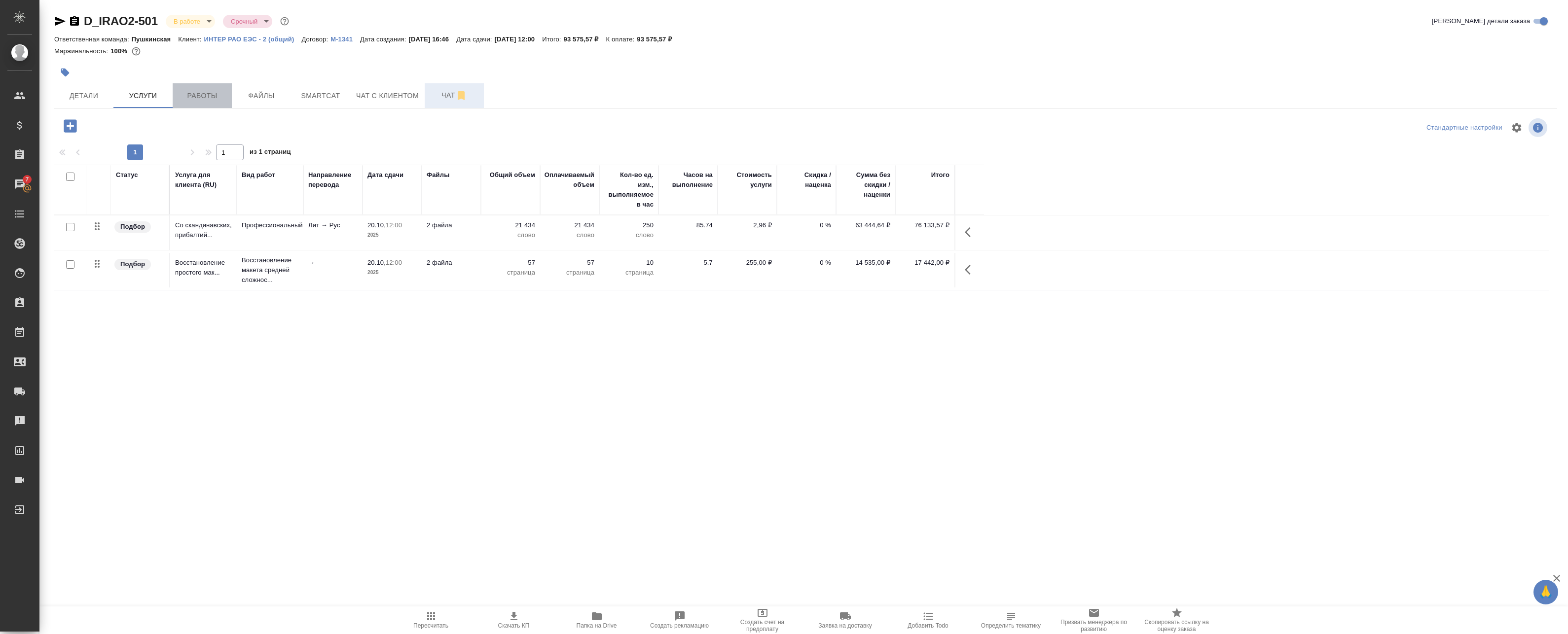
click at [213, 94] on span "Работы" at bounding box center [202, 96] width 47 height 12
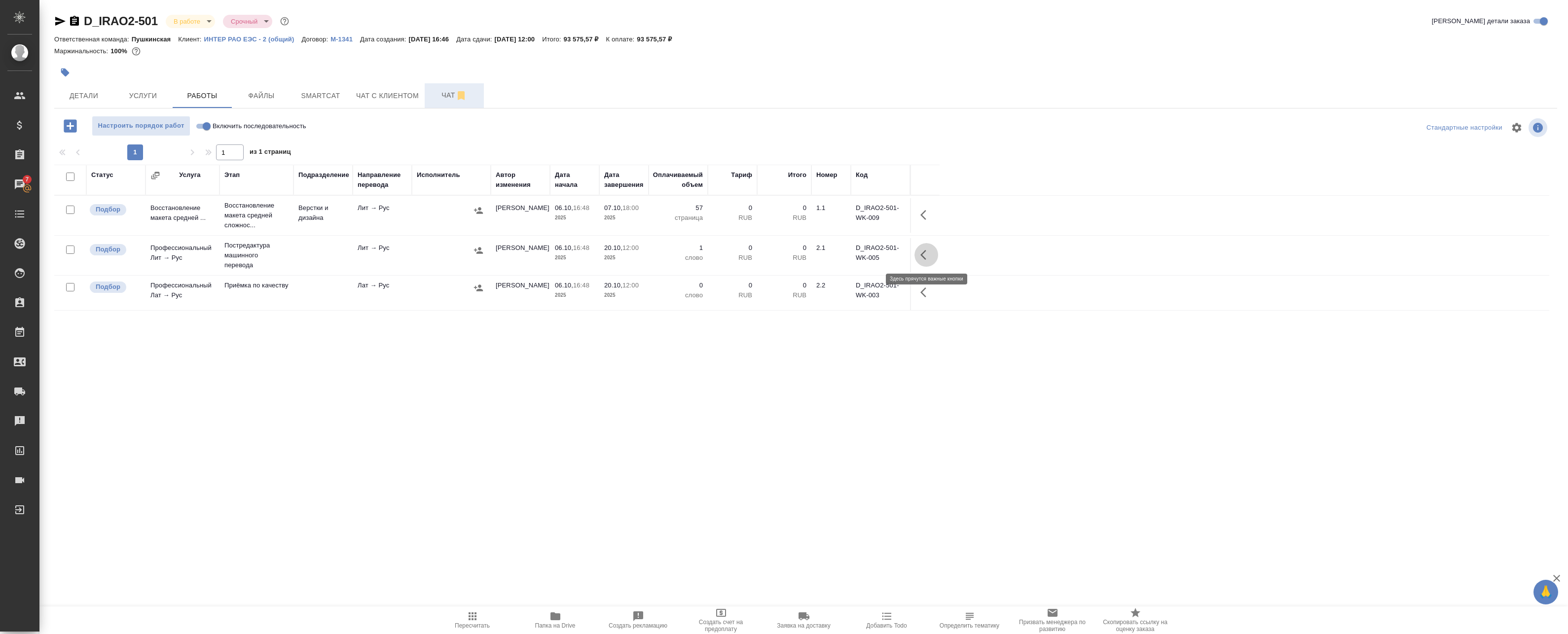
click at [929, 256] on icon "button" at bounding box center [926, 255] width 12 height 12
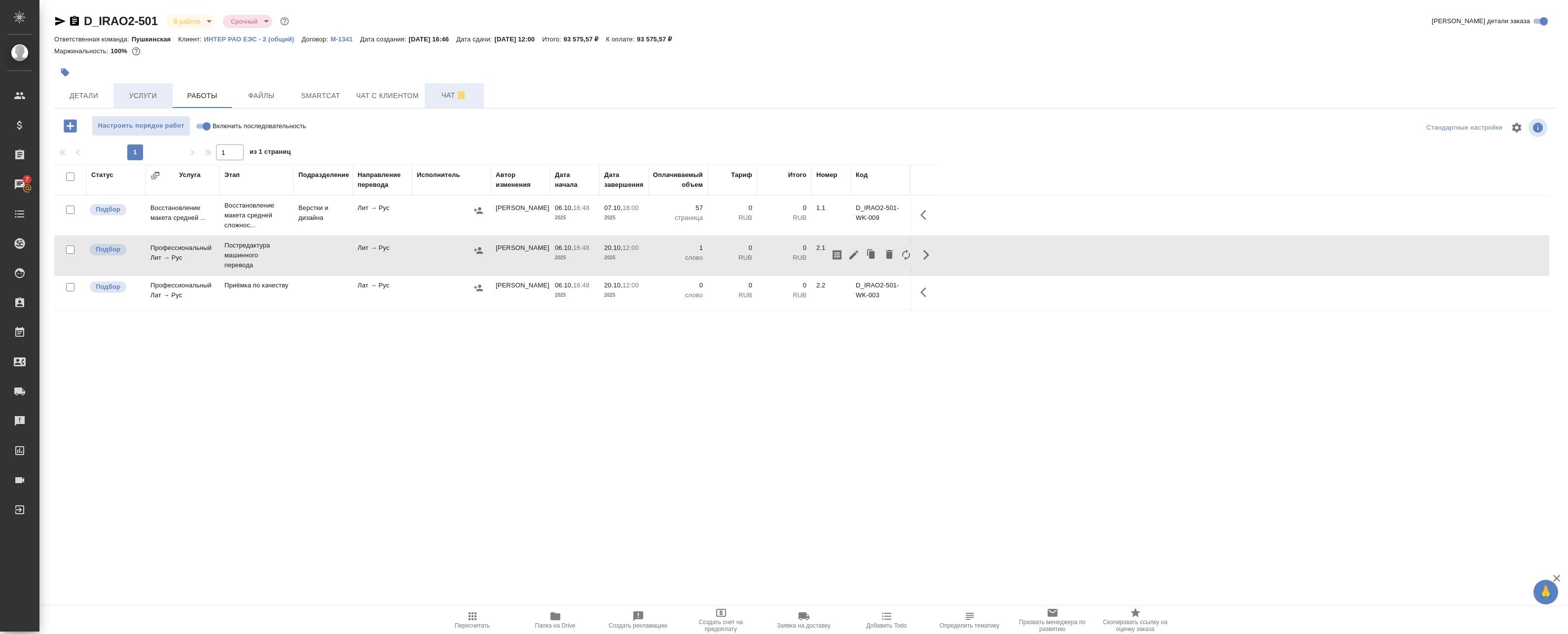
click at [141, 94] on span "Услуги" at bounding box center [142, 96] width 47 height 12
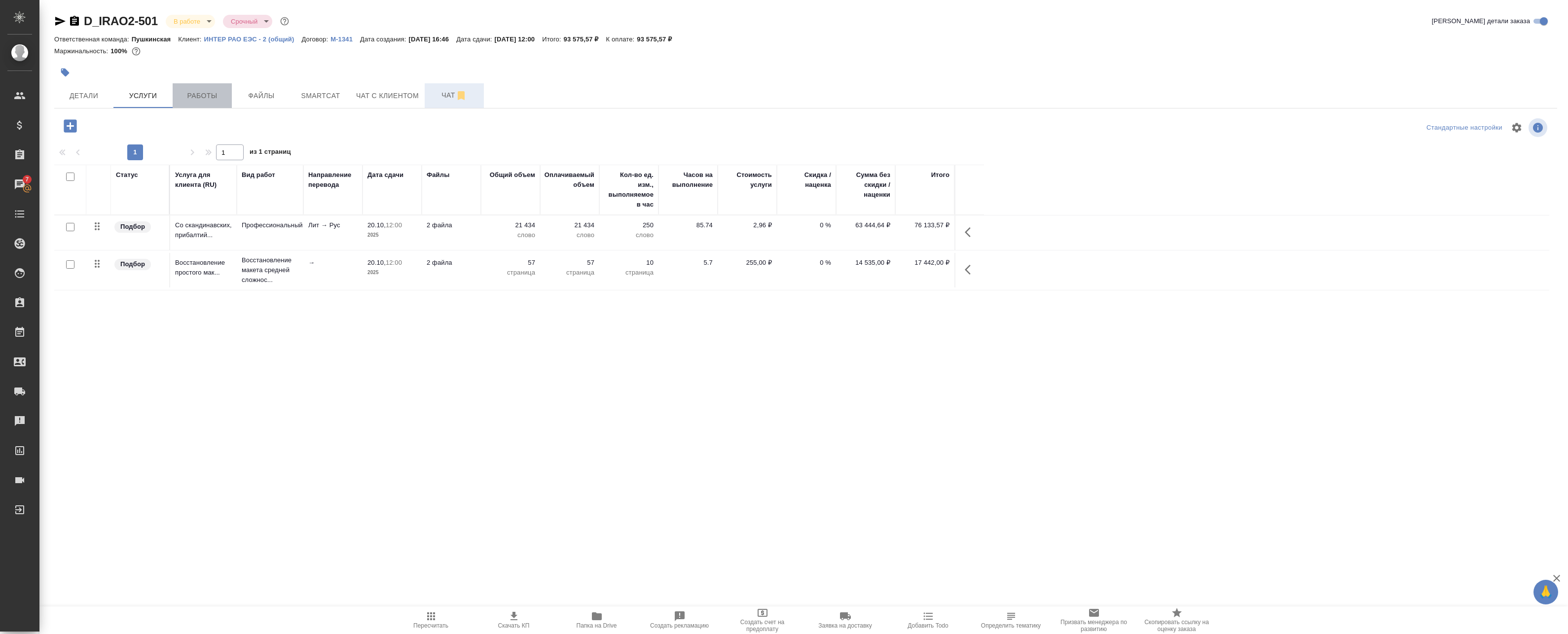
click at [191, 101] on span "Работы" at bounding box center [202, 96] width 47 height 12
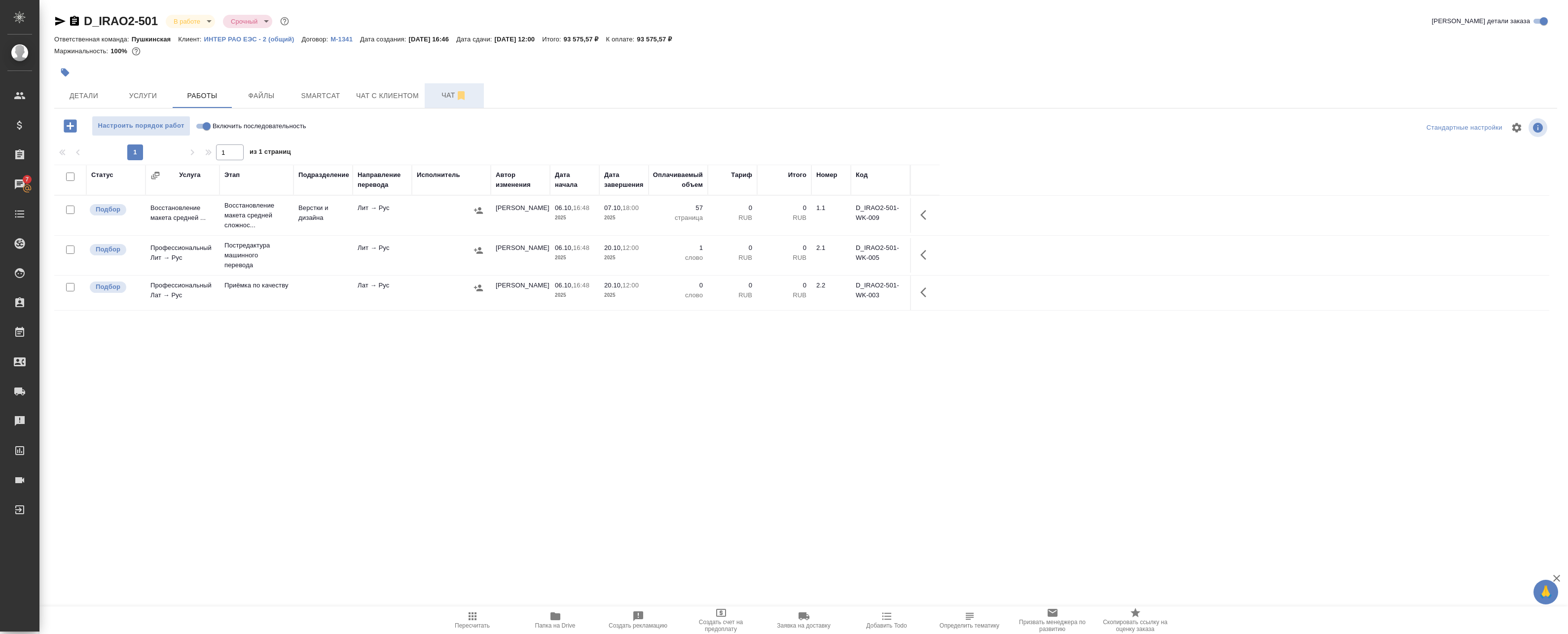
click at [309, 252] on td at bounding box center [323, 255] width 59 height 34
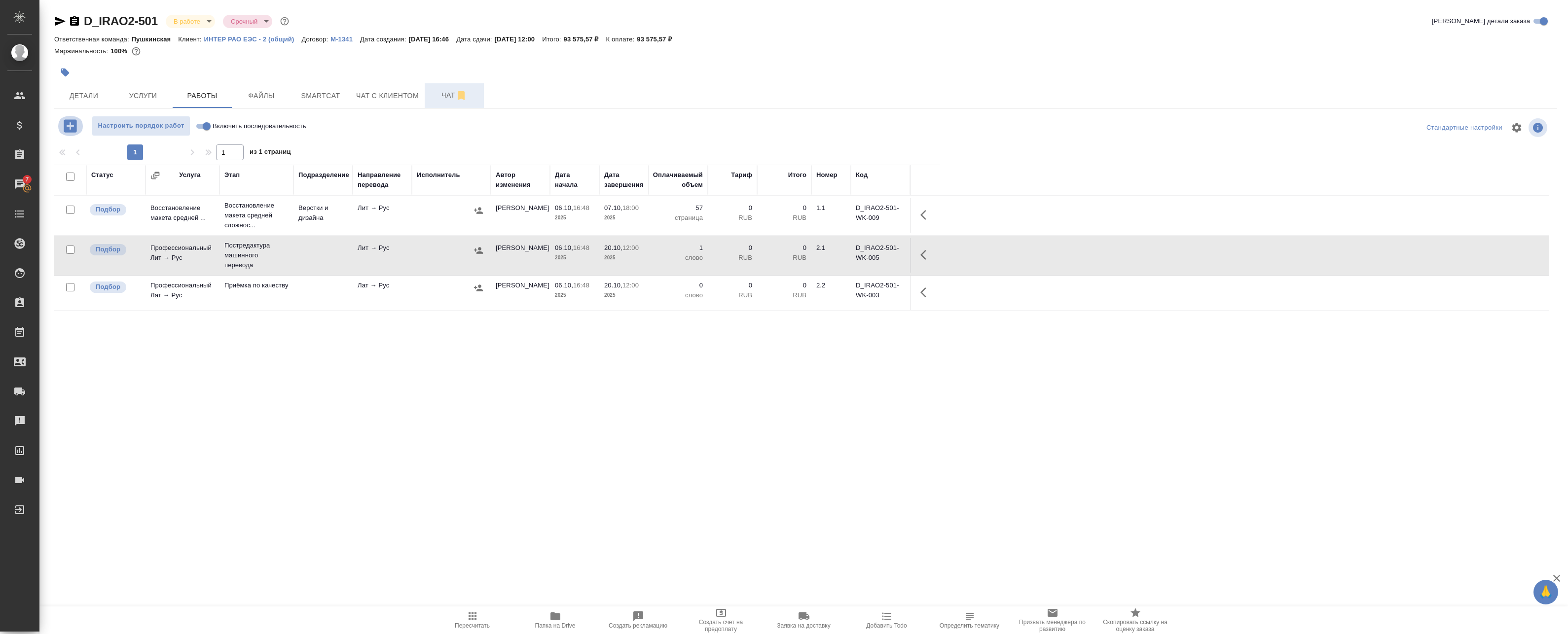
click at [75, 120] on icon "button" at bounding box center [70, 125] width 13 height 13
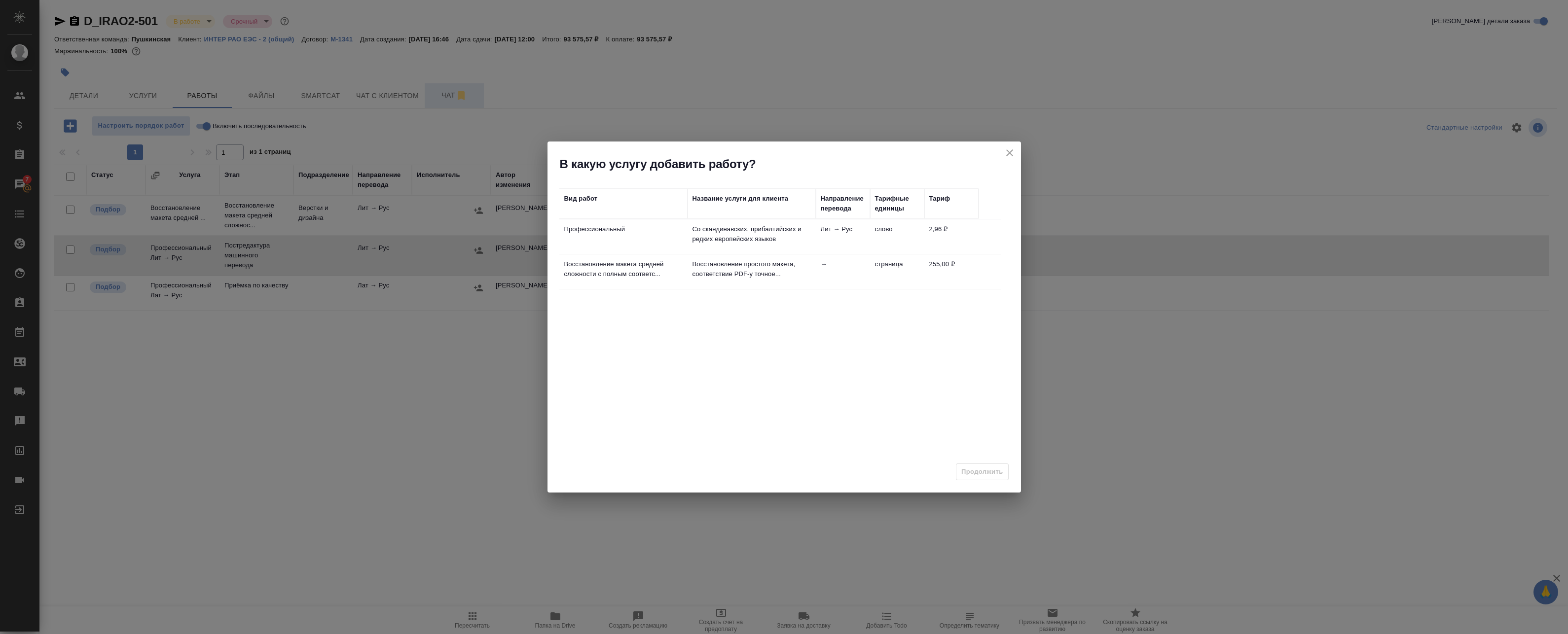
click at [823, 235] on td "Лит → Рус" at bounding box center [843, 236] width 54 height 34
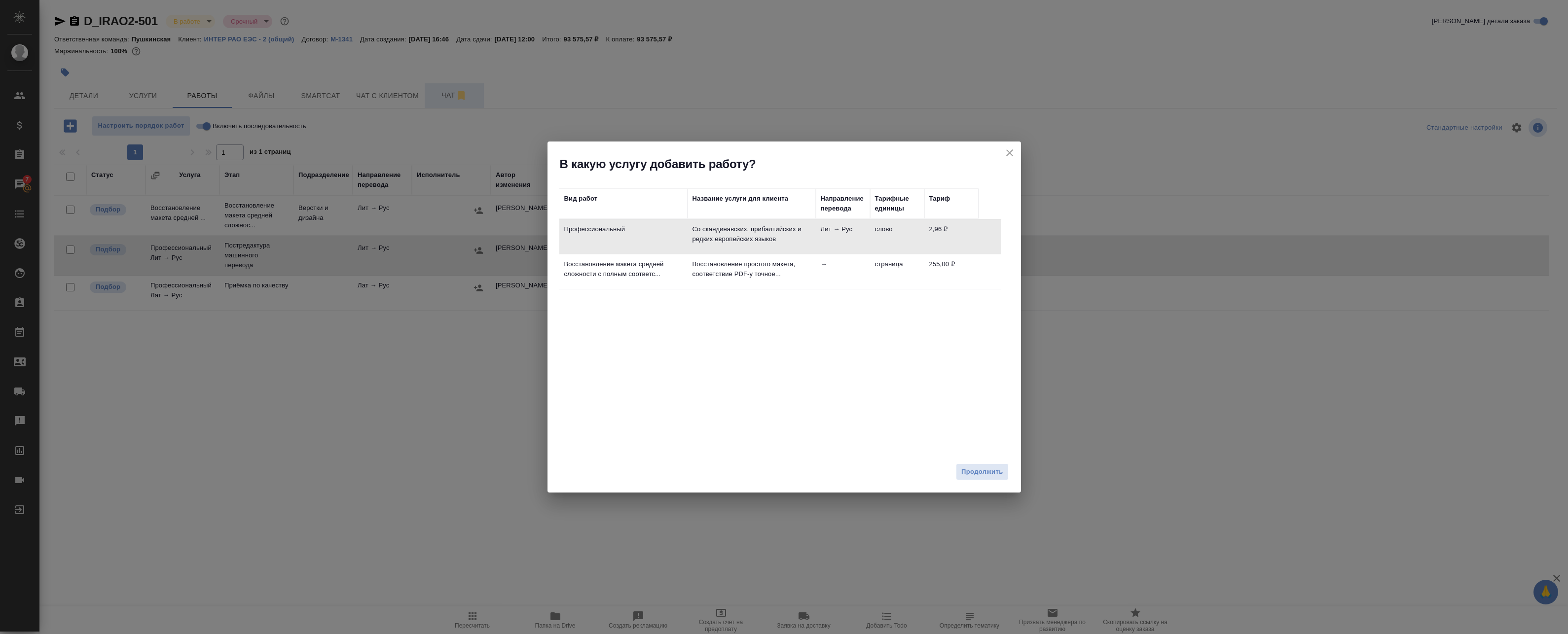
drag, startPoint x: 980, startPoint y: 469, endPoint x: 802, endPoint y: 337, distance: 221.6
click at [804, 338] on div "В какую услугу добавить работу? Вид работ Название услуги для клиента Направлен…" at bounding box center [784, 317] width 474 height 351
click at [774, 272] on p "Восстановление простого макета, соответствие PDF-у точное..." at bounding box center [751, 269] width 118 height 20
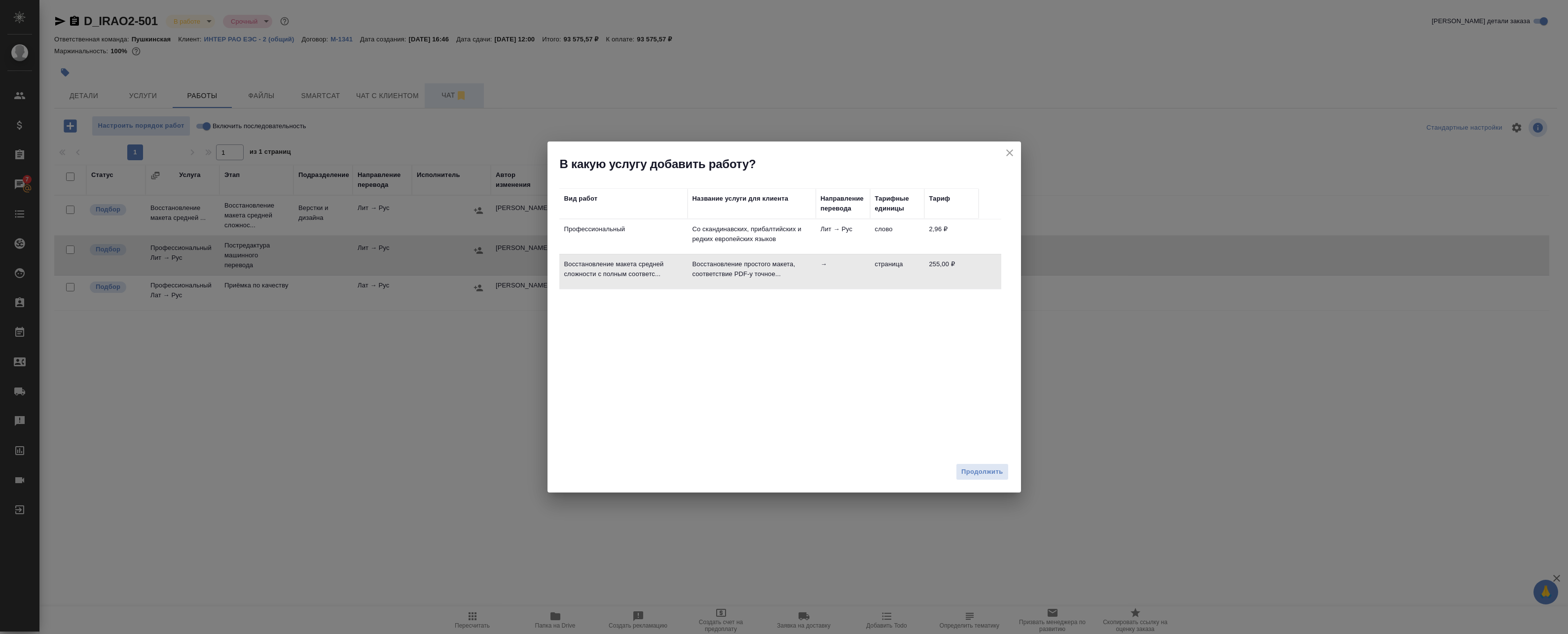
click at [812, 235] on td "Со скандинавских, прибалтийских и редких европейских языков" at bounding box center [751, 236] width 128 height 34
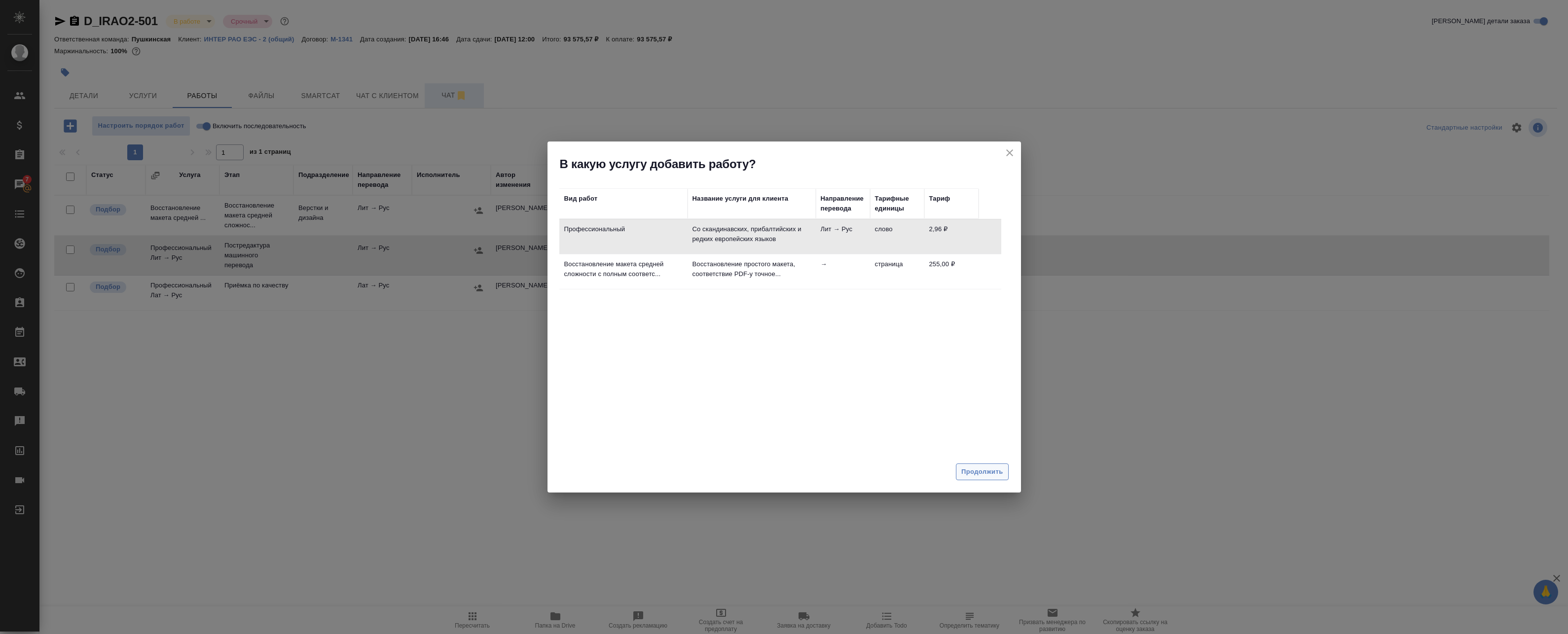
click at [1007, 464] on button "Продолжить" at bounding box center [982, 472] width 52 height 18
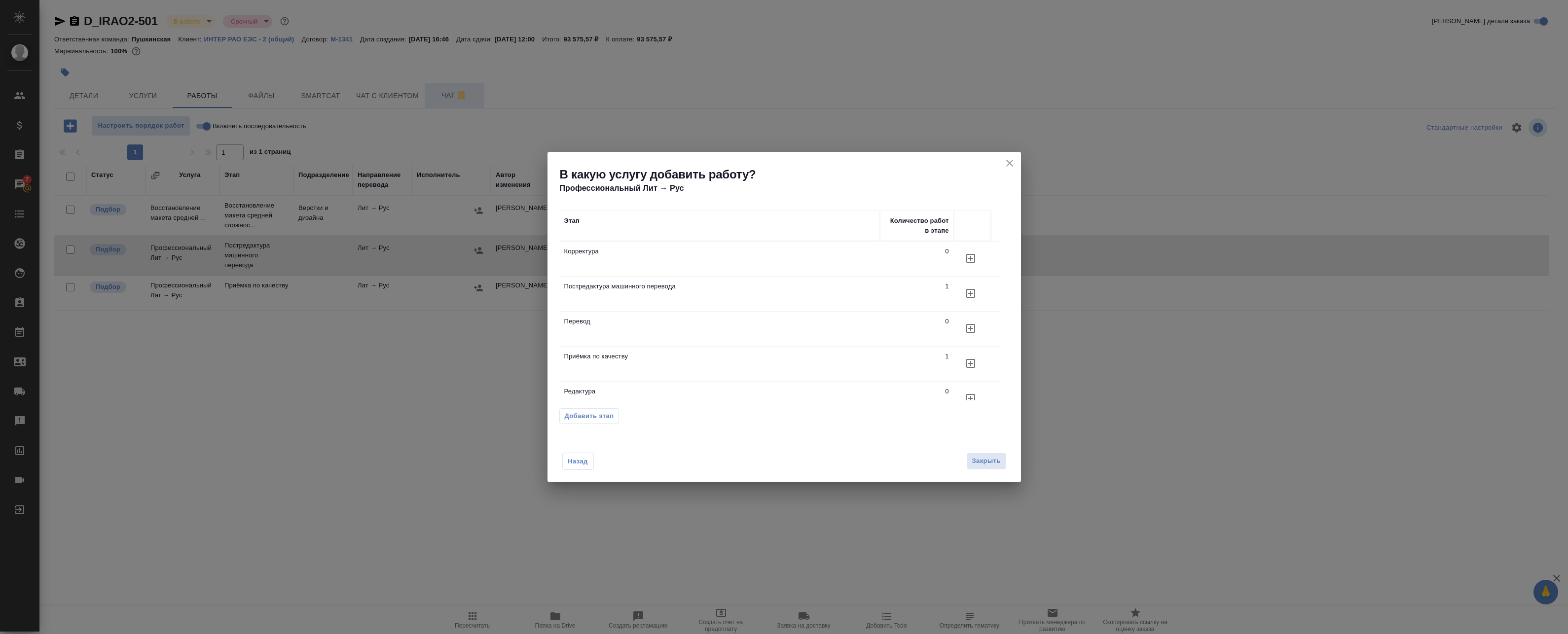
click at [969, 257] on icon "button" at bounding box center [971, 258] width 12 height 12
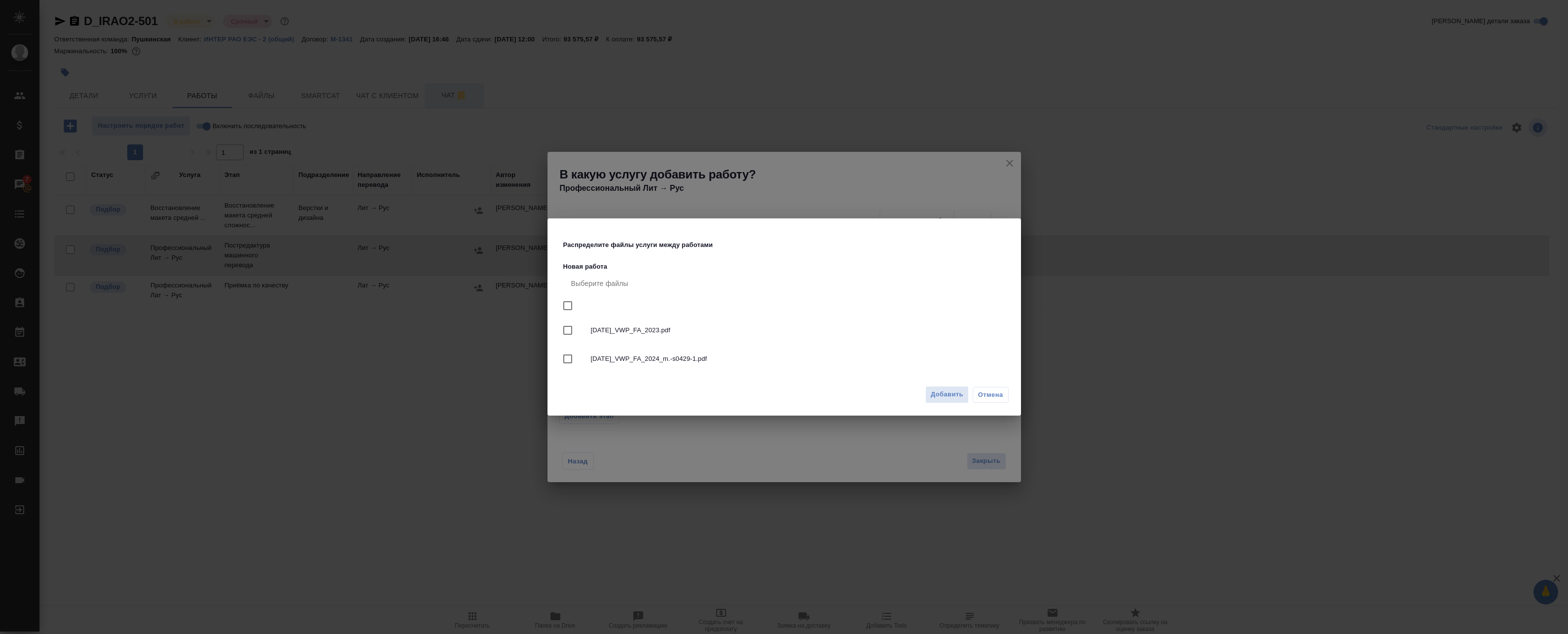
click at [567, 301] on input "checkbox" at bounding box center [568, 306] width 21 height 21
checkbox input "true"
click at [948, 400] on span "Добавить" at bounding box center [947, 394] width 33 height 11
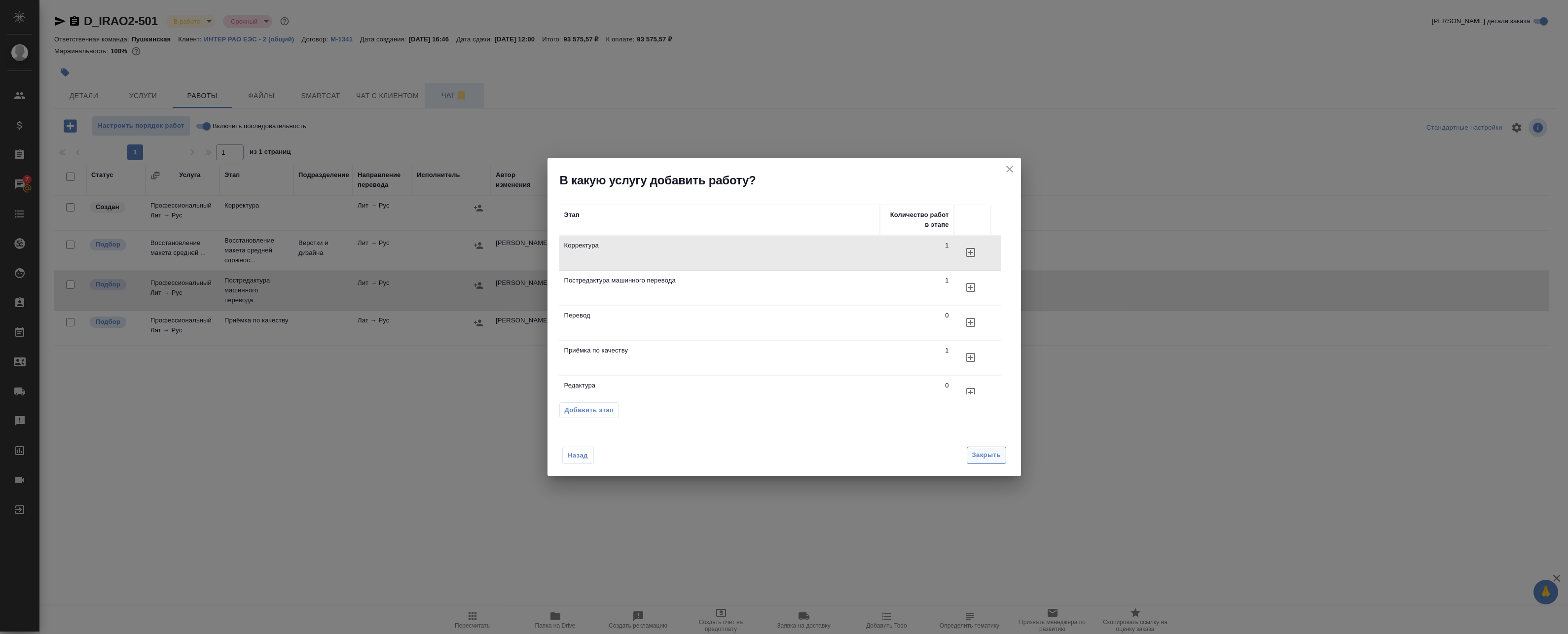
click at [986, 459] on span "Закрыть" at bounding box center [986, 455] width 29 height 11
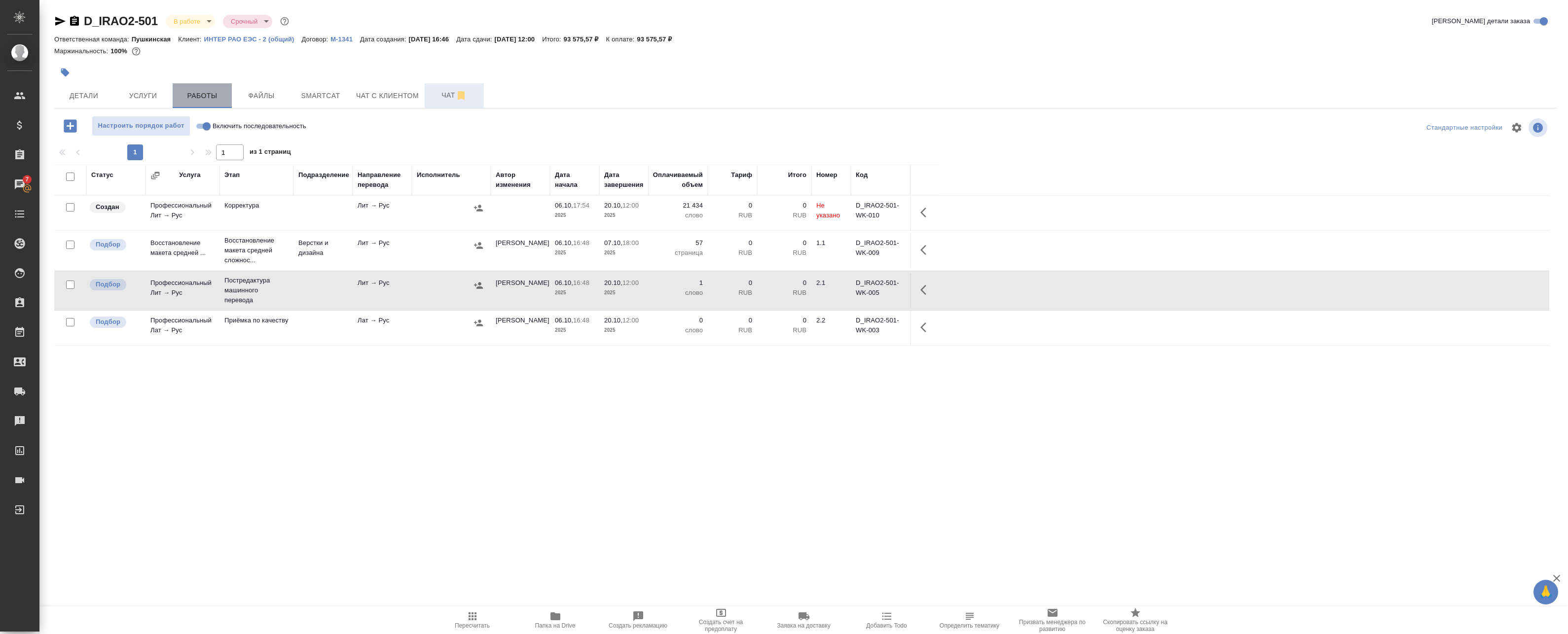
click at [219, 100] on span "Работы" at bounding box center [202, 96] width 47 height 12
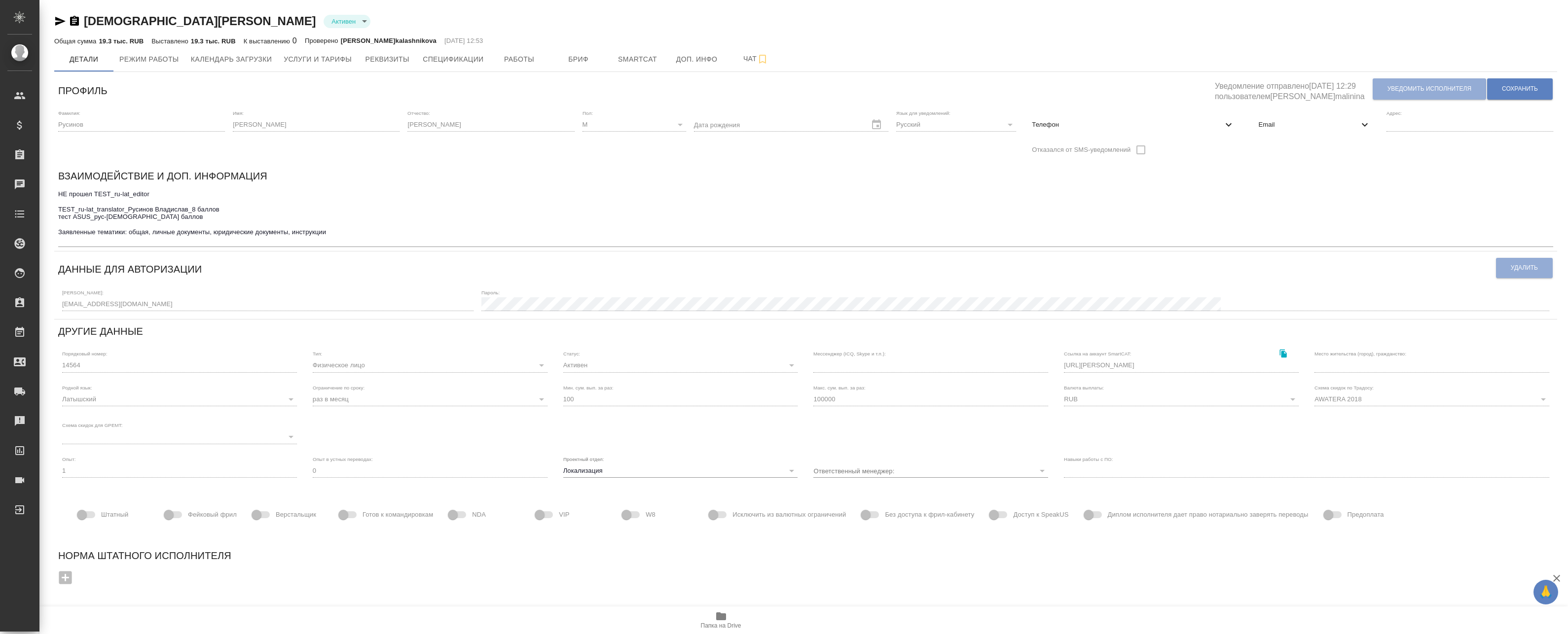
click at [1280, 123] on span "Email" at bounding box center [1308, 124] width 100 height 10
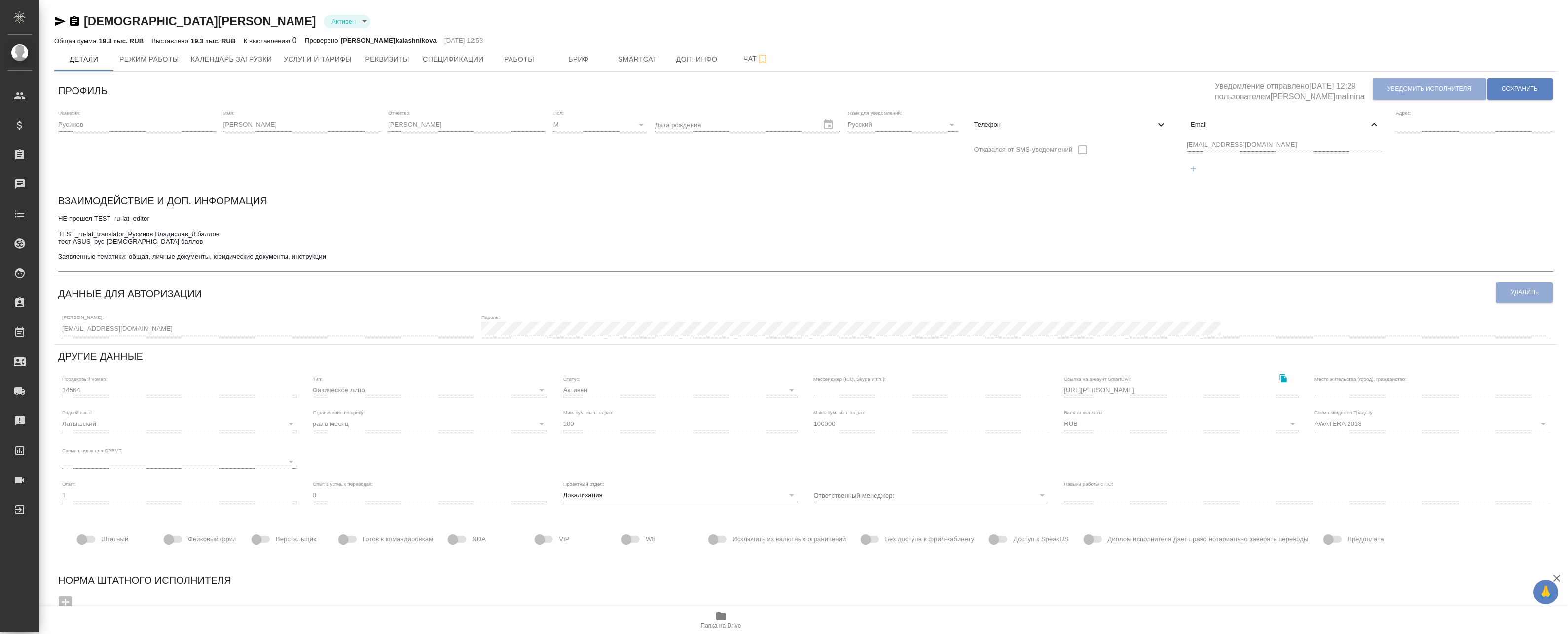
click at [1081, 131] on div "Телефон" at bounding box center [1070, 124] width 209 height 21
select select "RU"
